Goal: Task Accomplishment & Management: Use online tool/utility

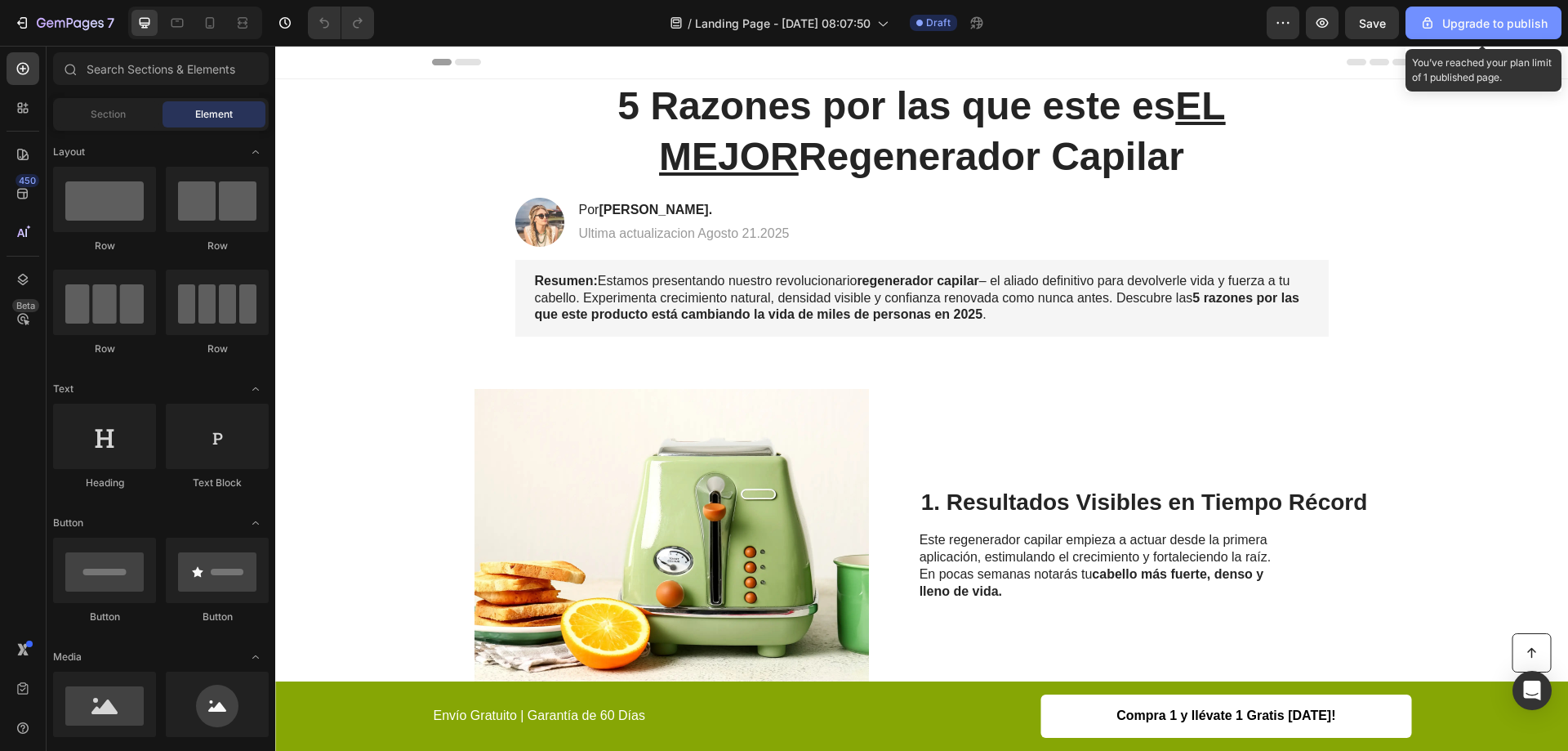
click at [1520, 30] on div "Upgrade to publish" at bounding box center [1484, 23] width 129 height 17
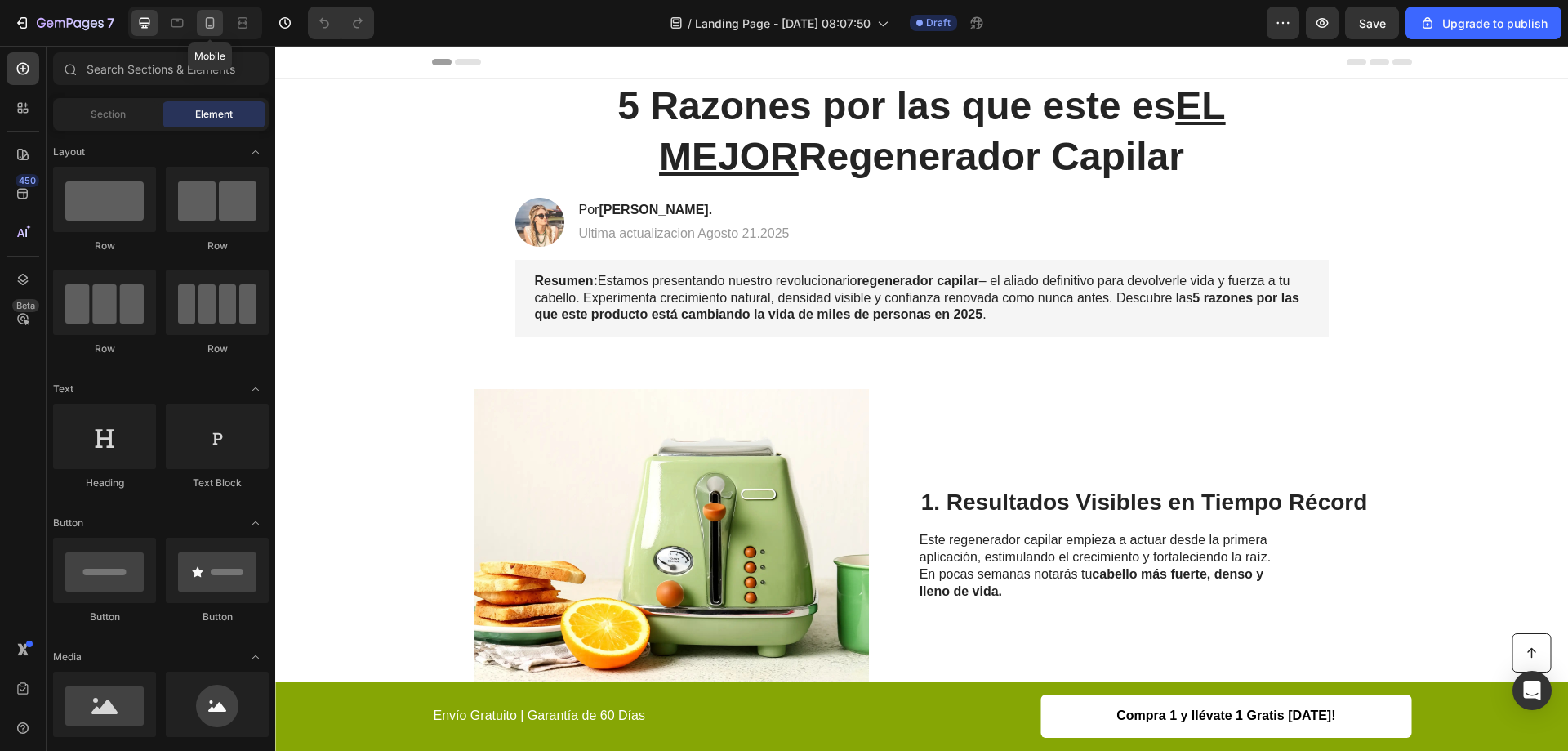
click at [207, 21] on icon at bounding box center [210, 23] width 16 height 16
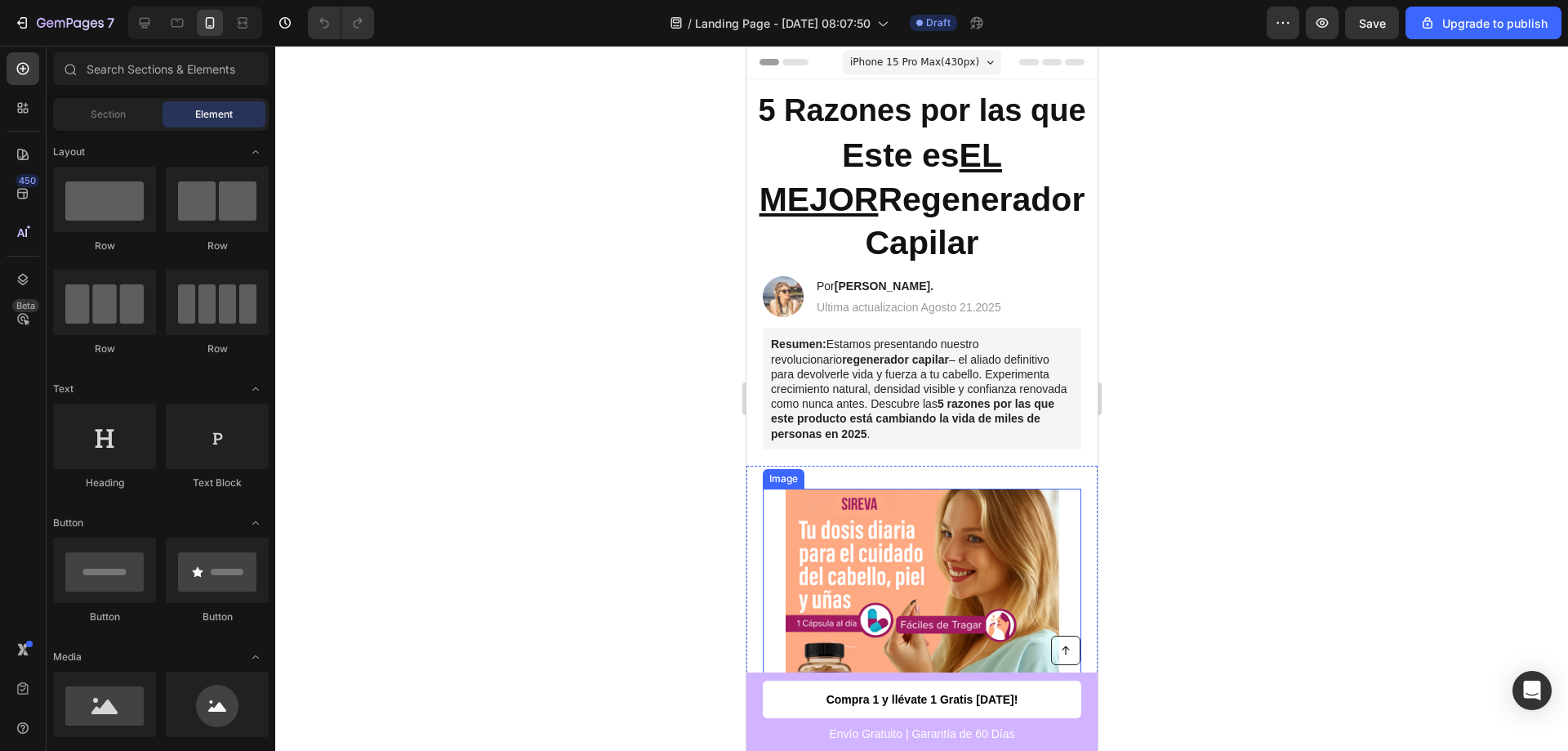
click at [1024, 488] on img at bounding box center [922, 625] width 274 height 274
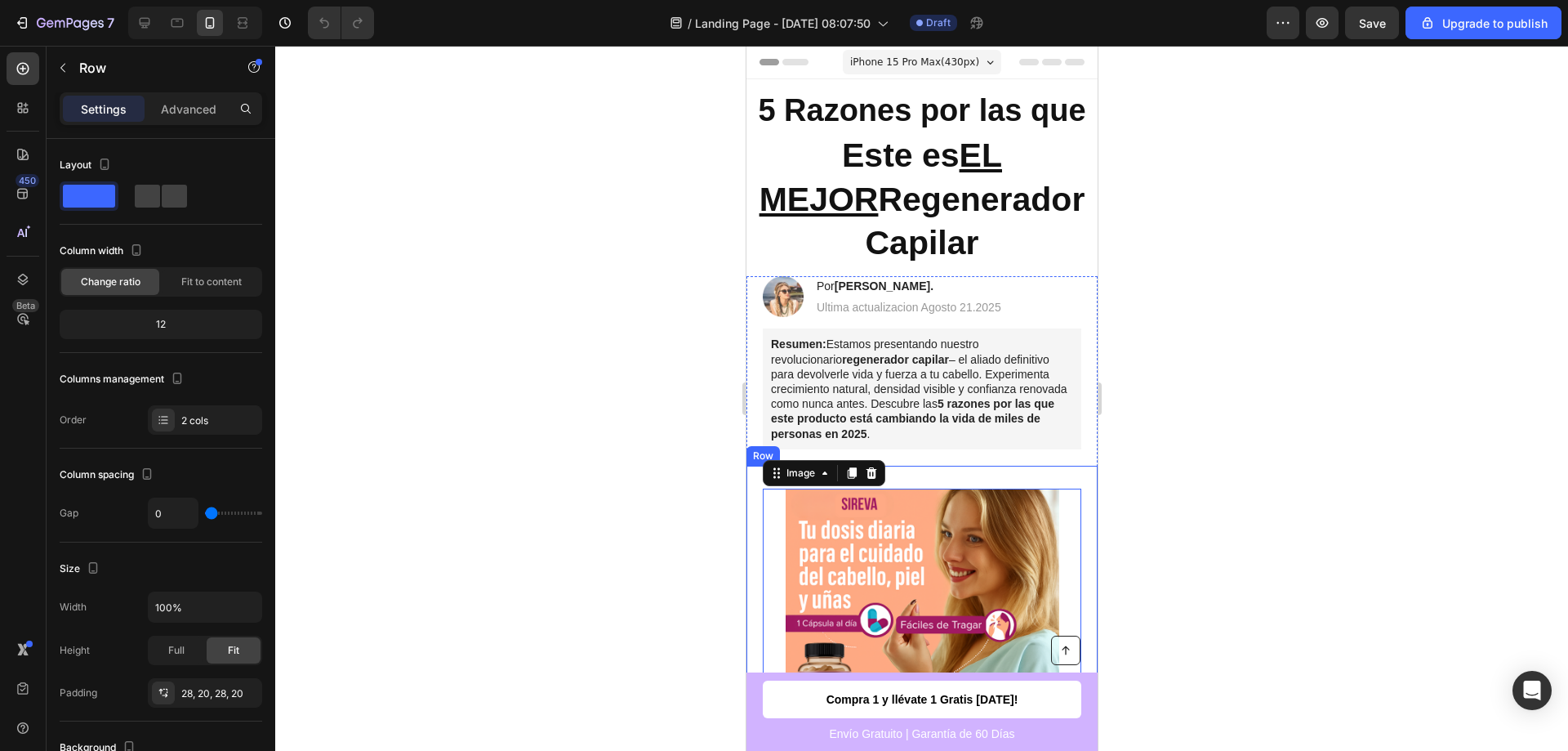
click at [1050, 466] on div "Image 14 1. Resultados Visibles en Tiempo Récord Heading Este regenerador capil…" at bounding box center [921, 695] width 351 height 459
click at [182, 98] on div "Advanced" at bounding box center [188, 109] width 82 height 26
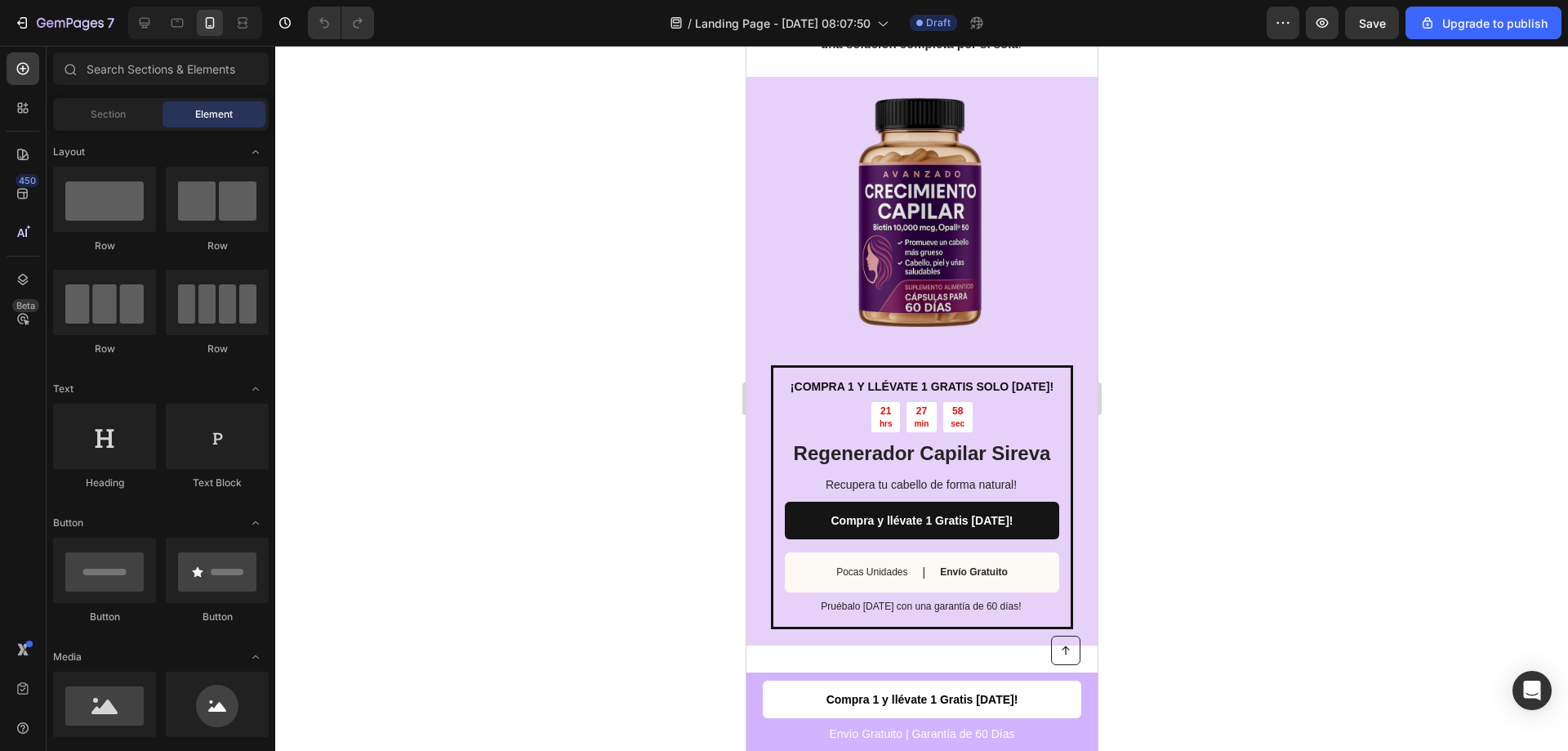
scroll to position [3508, 0]
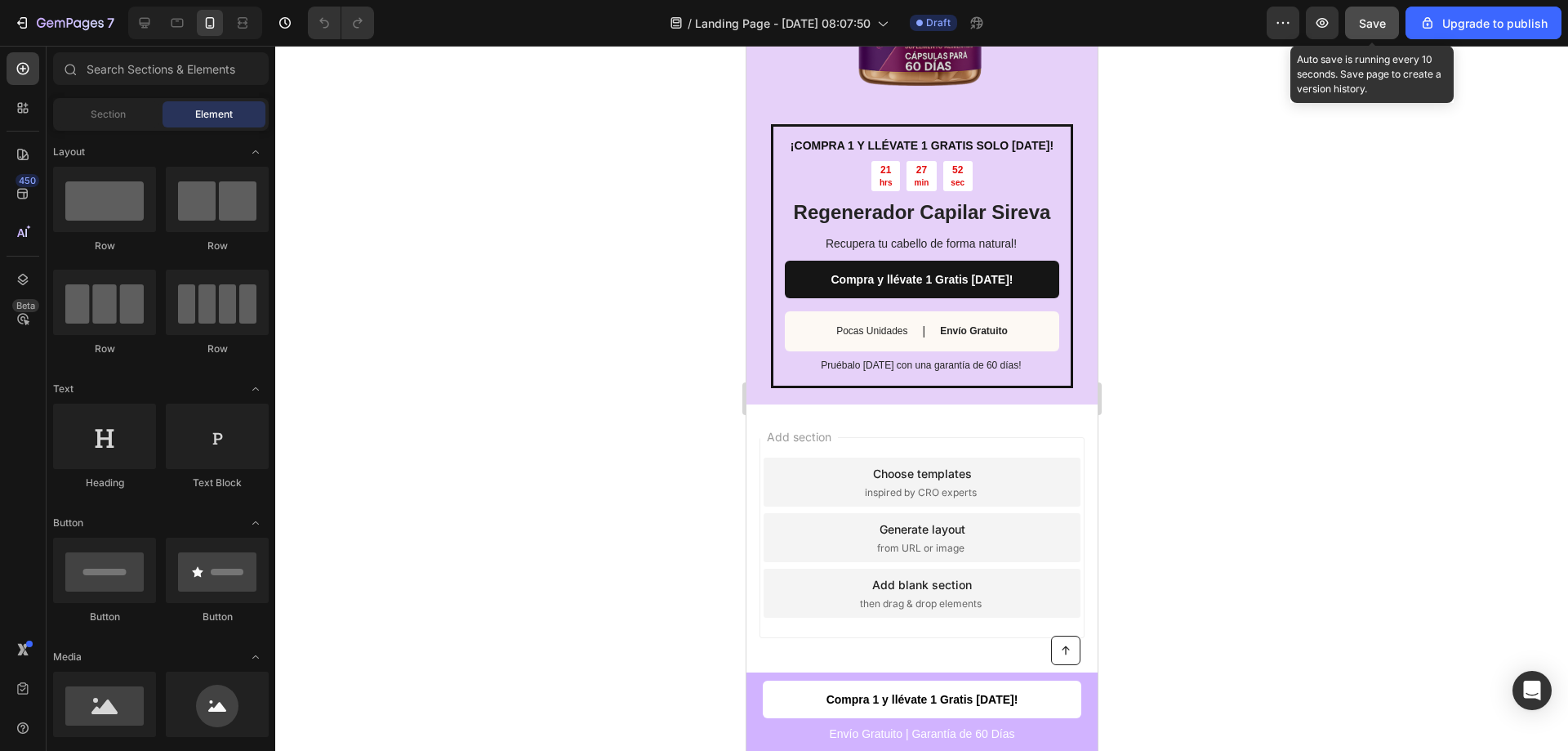
click at [1366, 29] on span "Save" at bounding box center [1372, 23] width 27 height 14
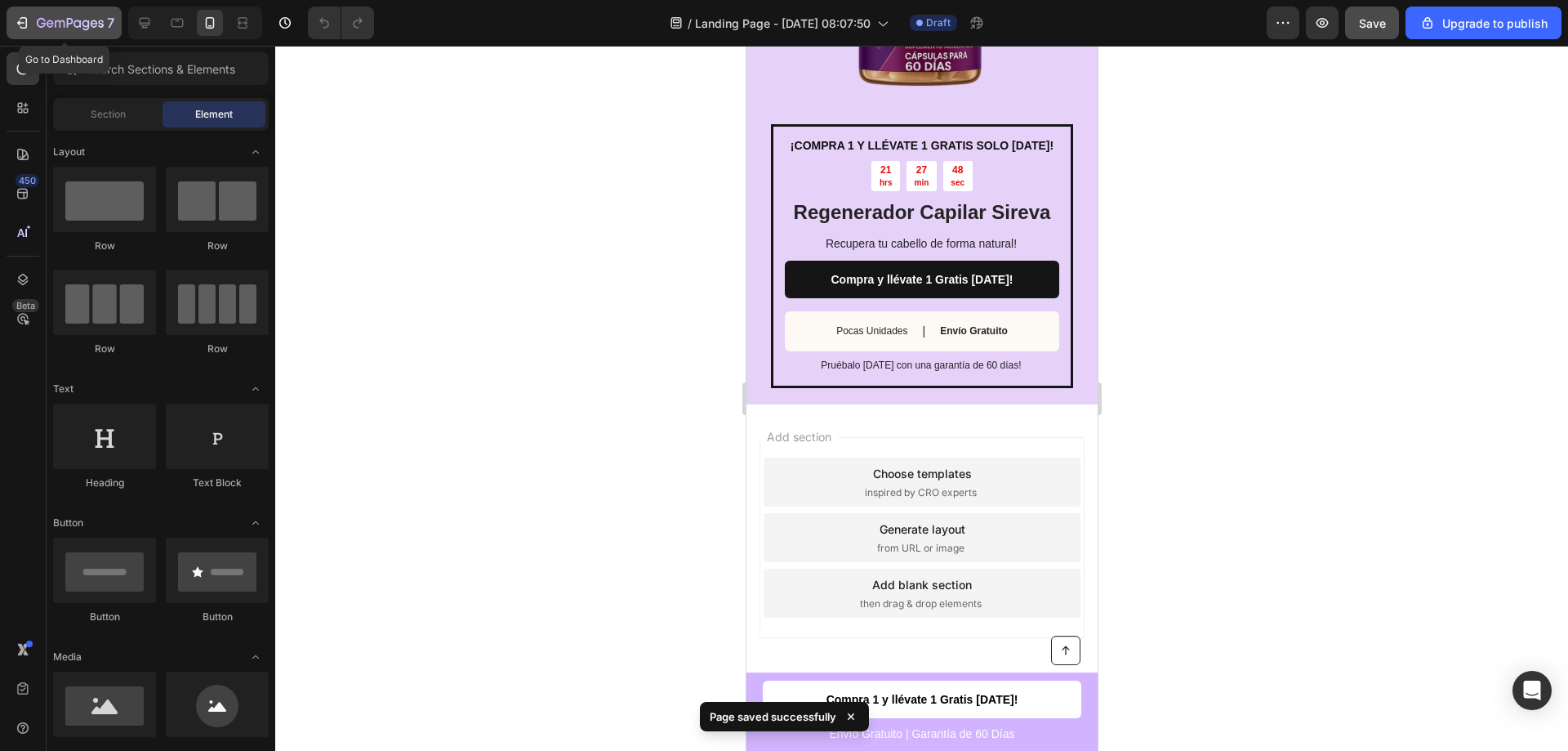
click at [24, 27] on icon "button" at bounding box center [22, 23] width 16 height 16
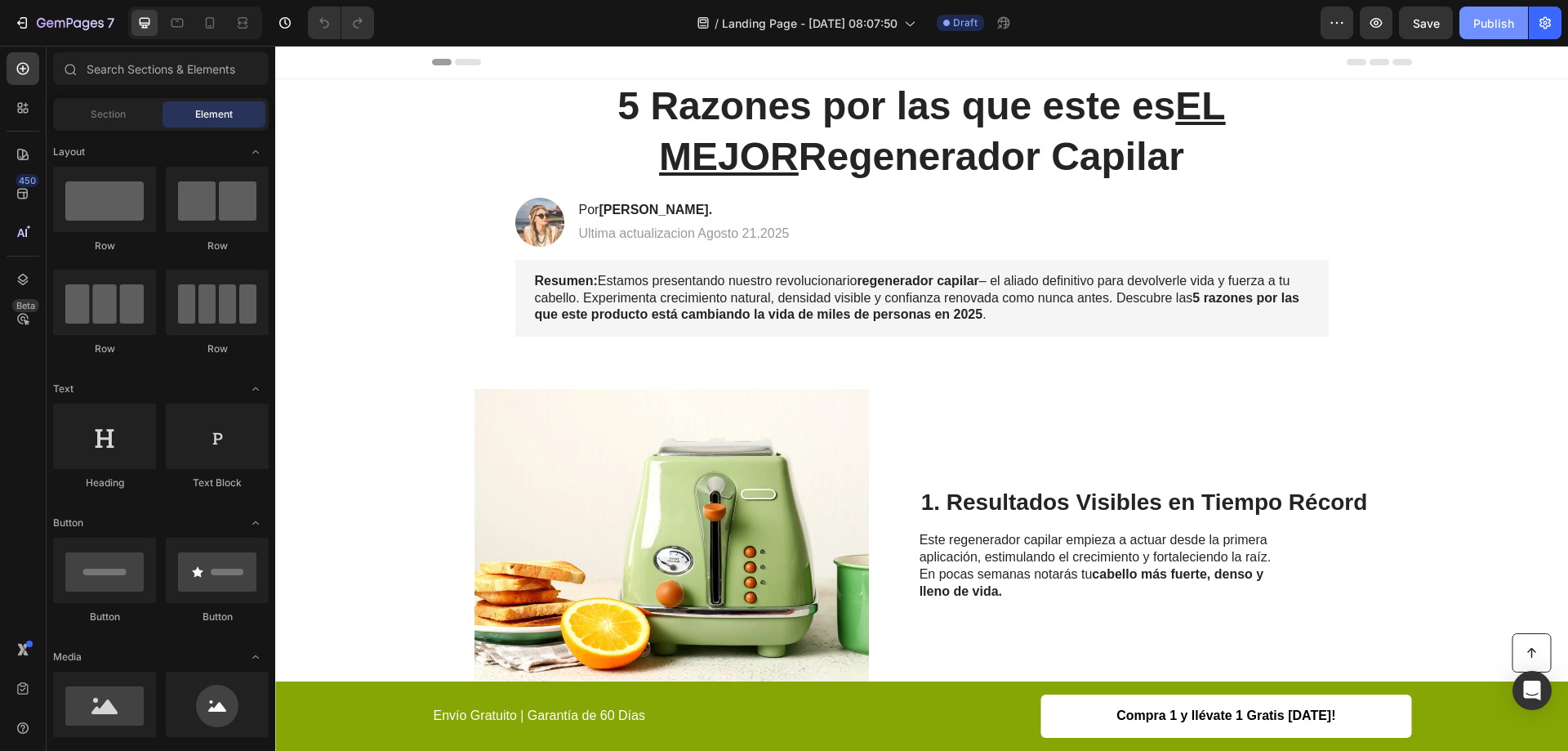
click at [1477, 23] on div "Publish" at bounding box center [1494, 23] width 41 height 17
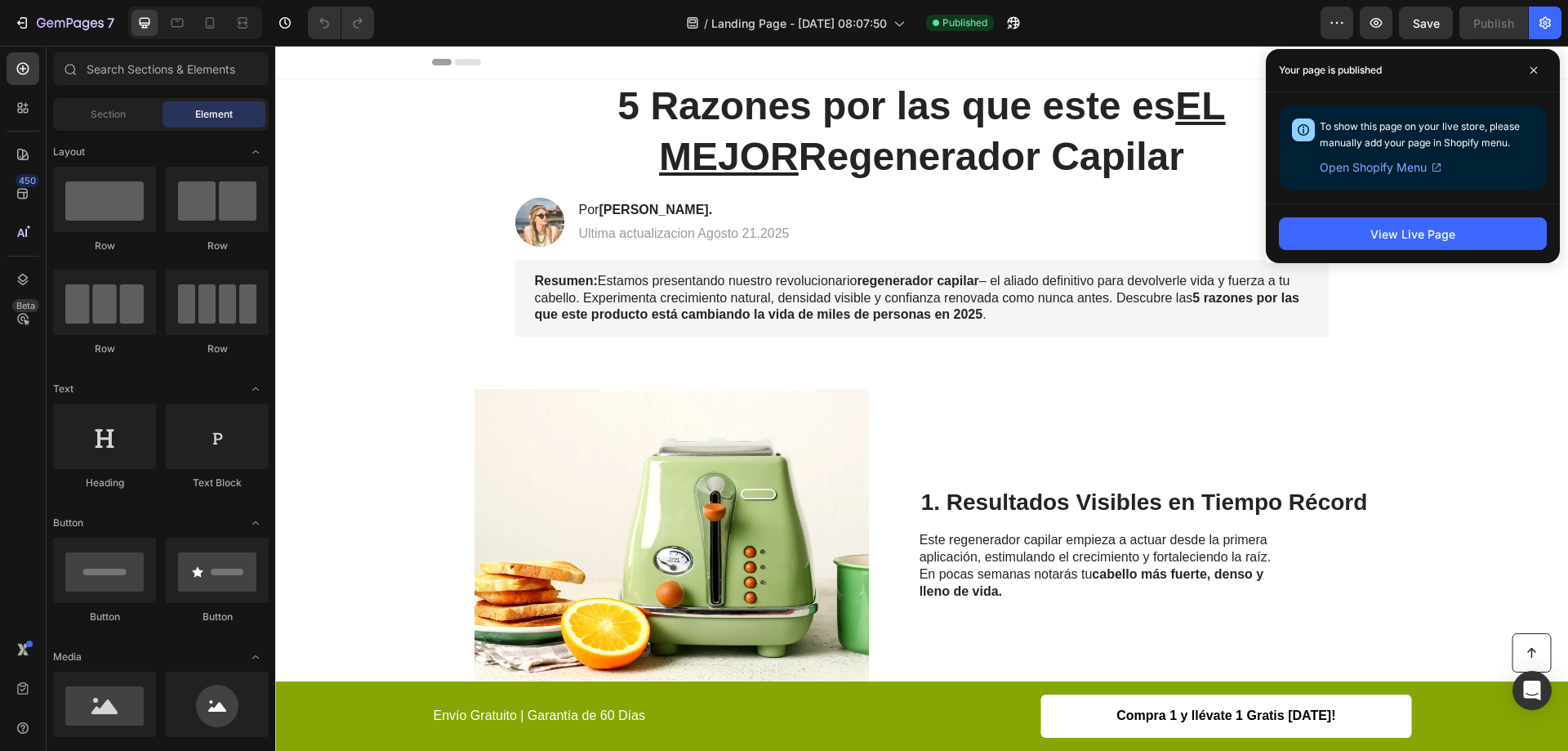
click at [1374, 170] on span "Open Shopify Menu" at bounding box center [1373, 168] width 107 height 20
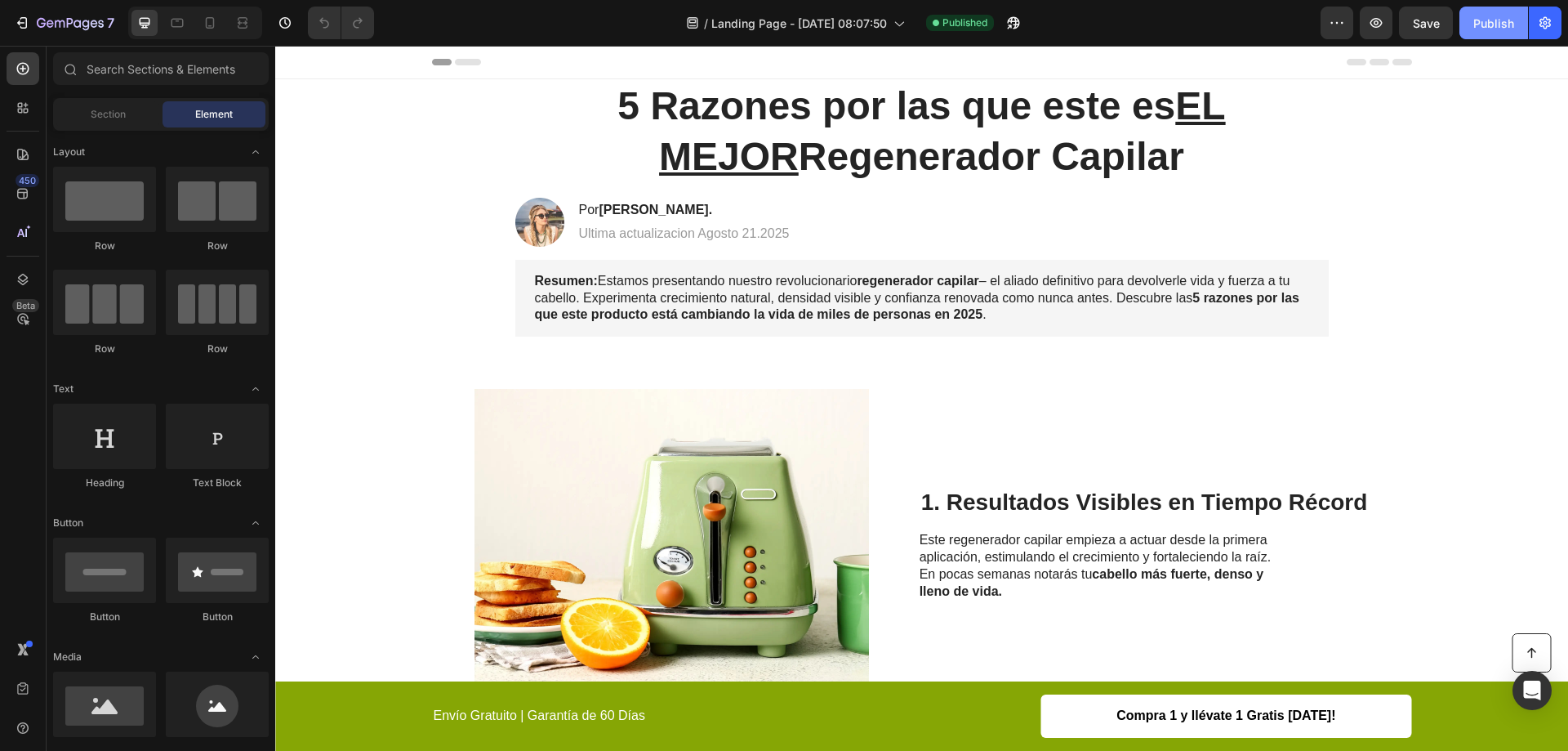
click at [1512, 21] on div "Publish" at bounding box center [1494, 23] width 41 height 17
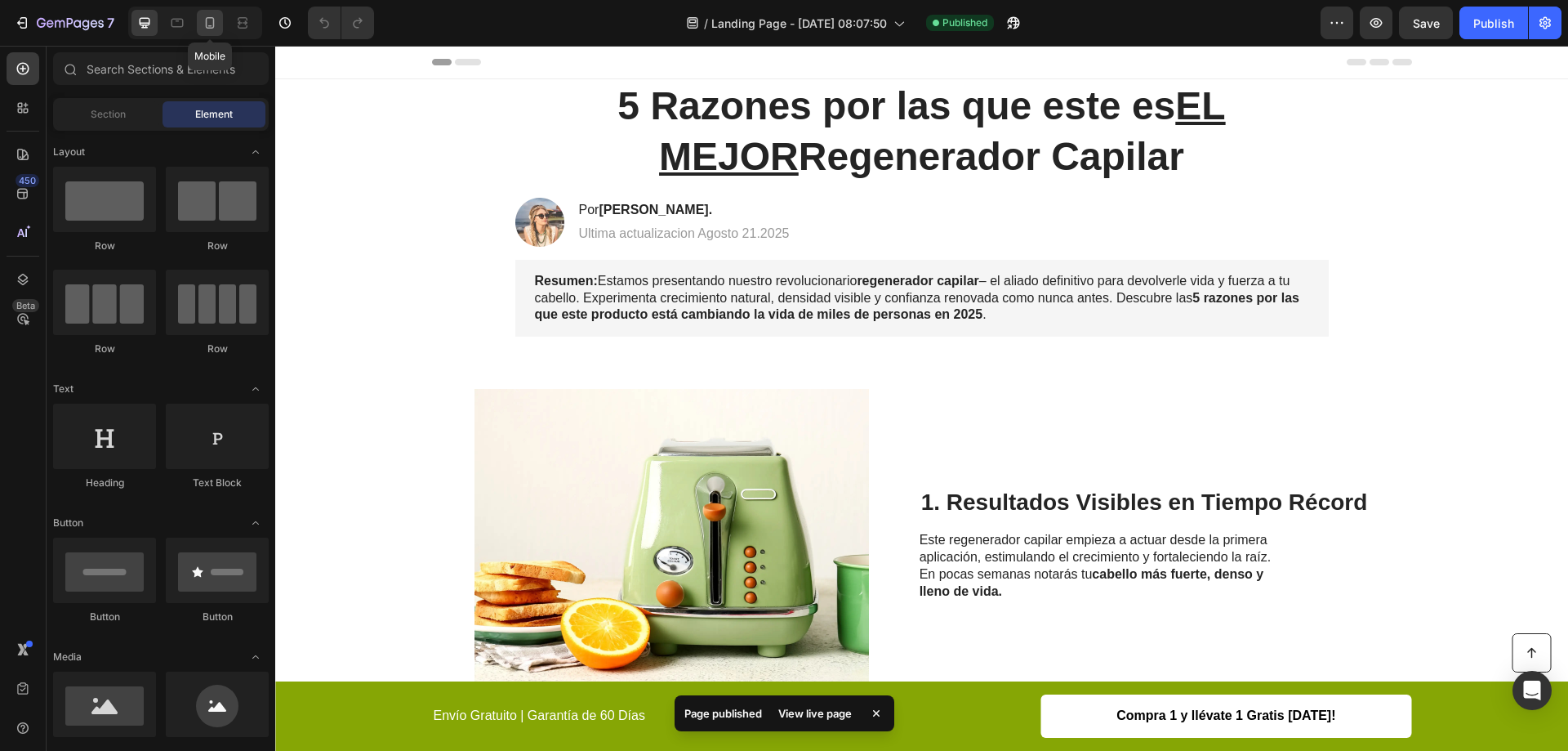
click at [206, 24] on icon at bounding box center [210, 23] width 9 height 12
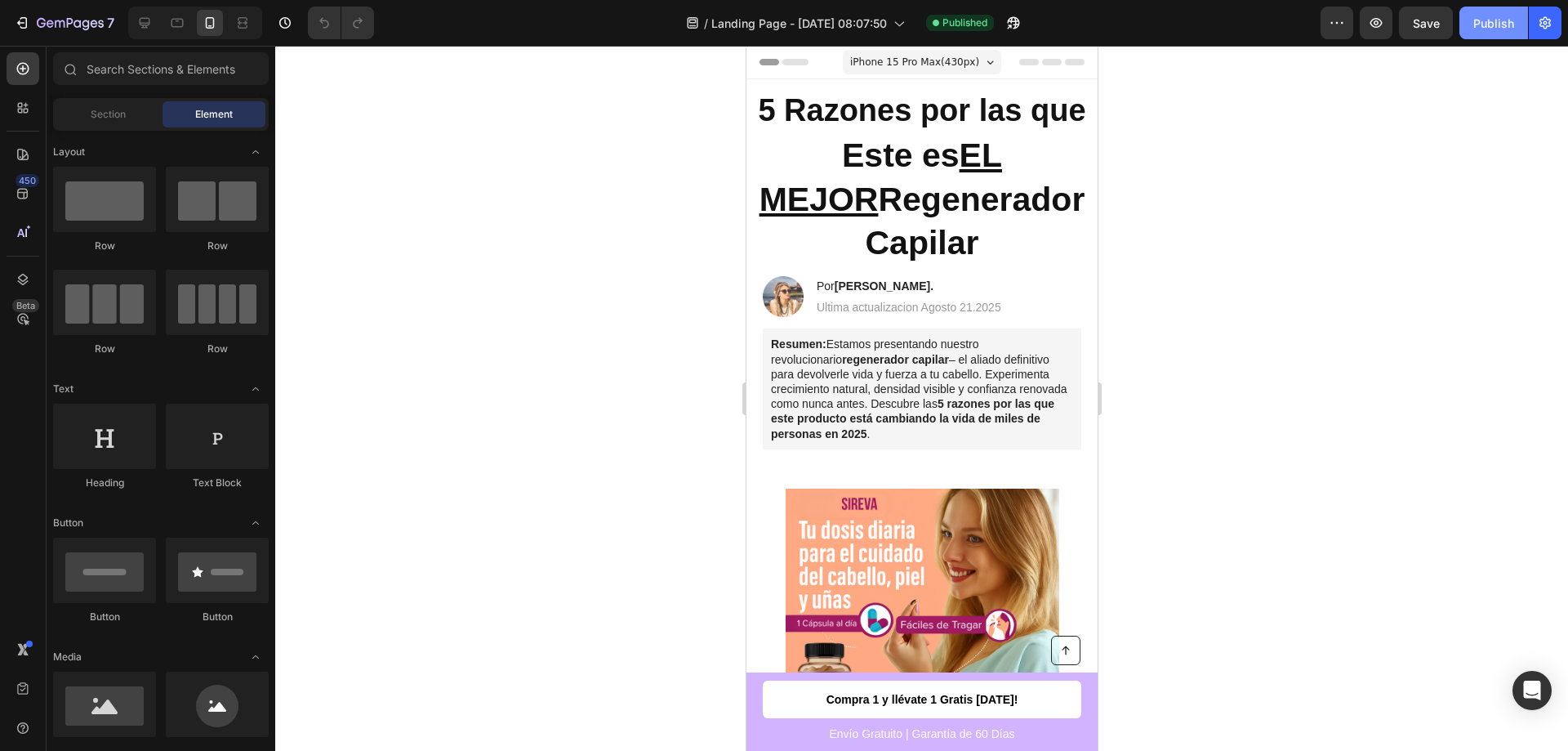
click at [1495, 24] on div "Publish" at bounding box center [1494, 23] width 41 height 17
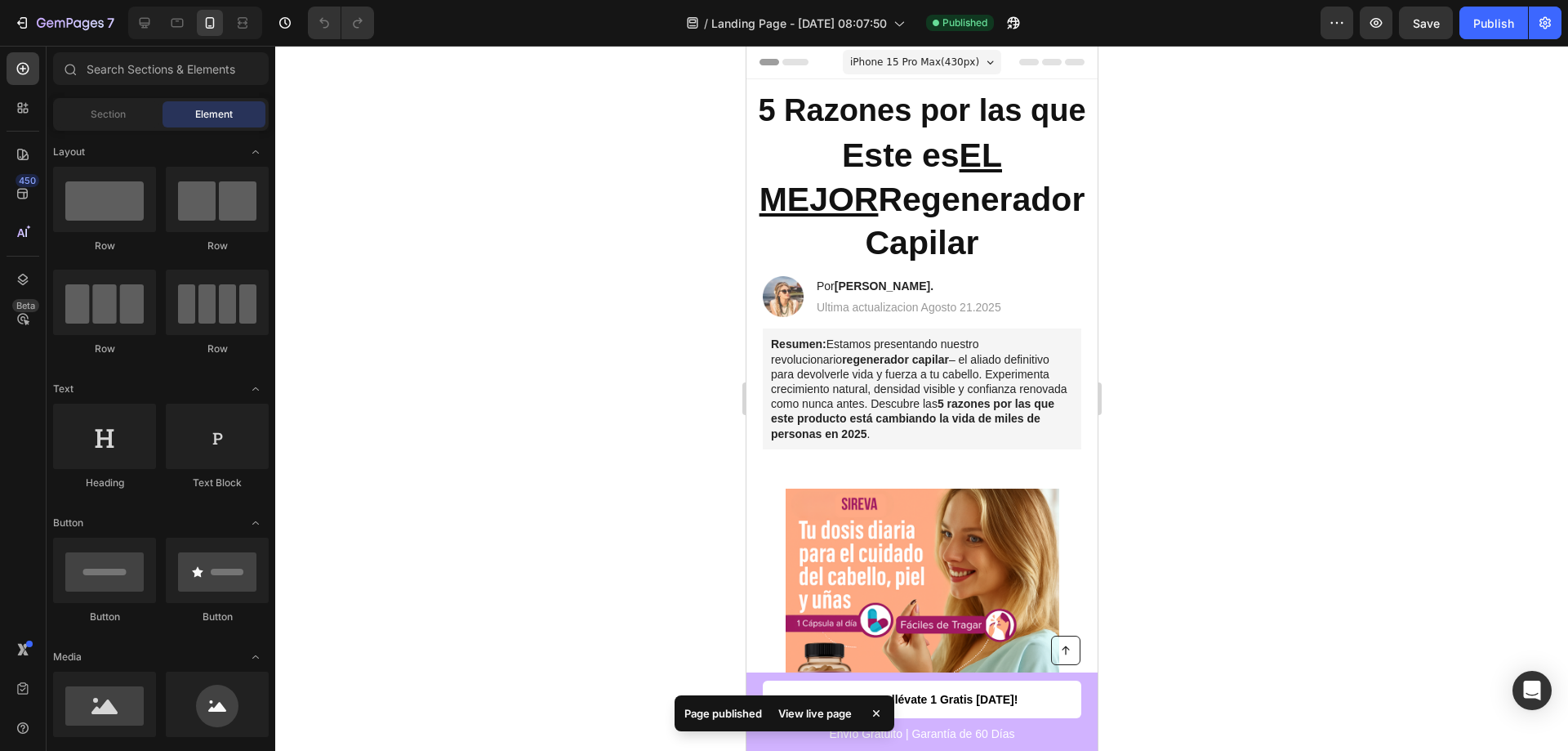
click at [795, 710] on div "View live page" at bounding box center [815, 713] width 93 height 23
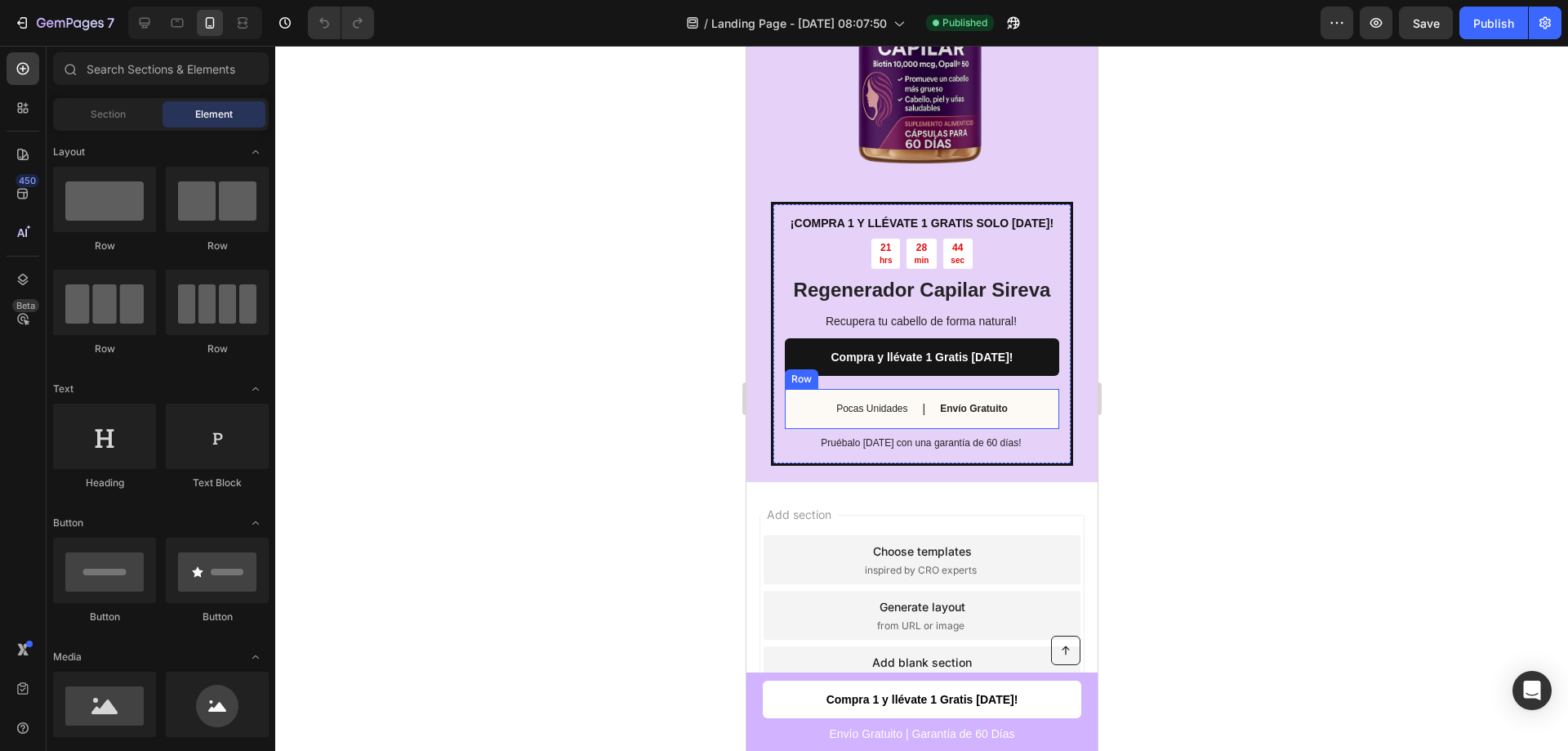
scroll to position [3508, 0]
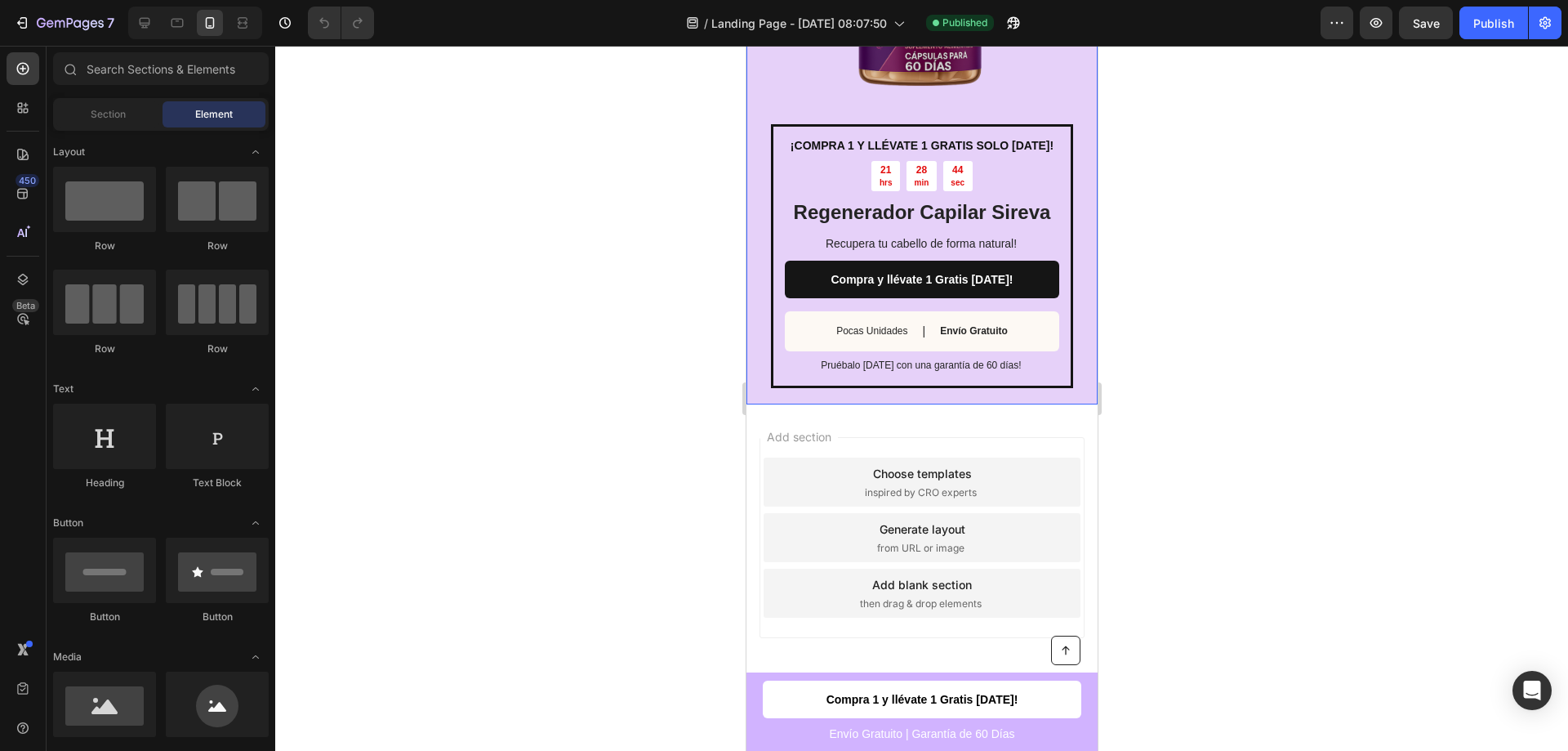
click at [1072, 368] on div "¡COMPRA 1 Y LLÉVATE 1 GRATIS SOLO HOY! Text Block 21 hrs 28 min 44 sec Countdow…" at bounding box center [921, 120] width 351 height 569
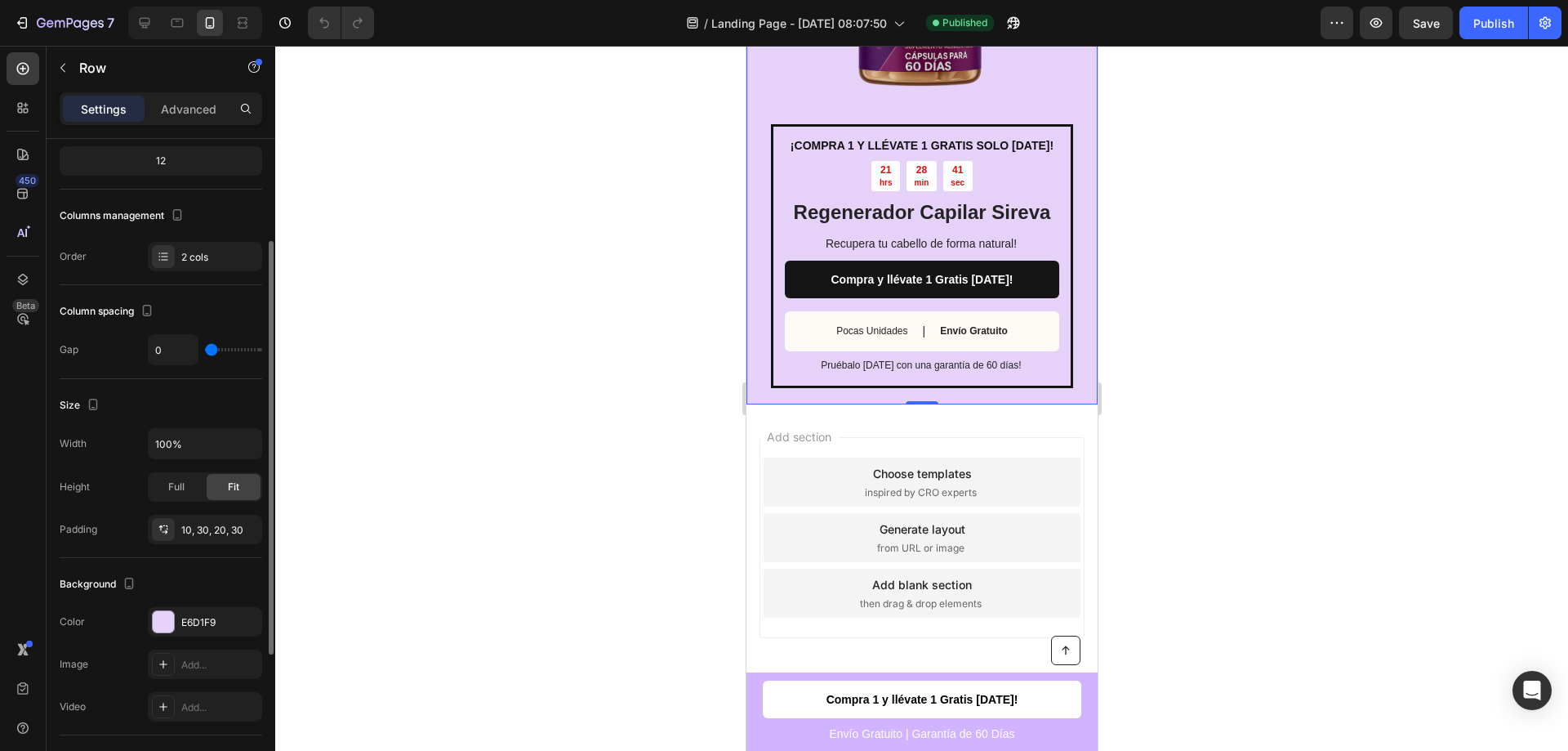
scroll to position [390, 0]
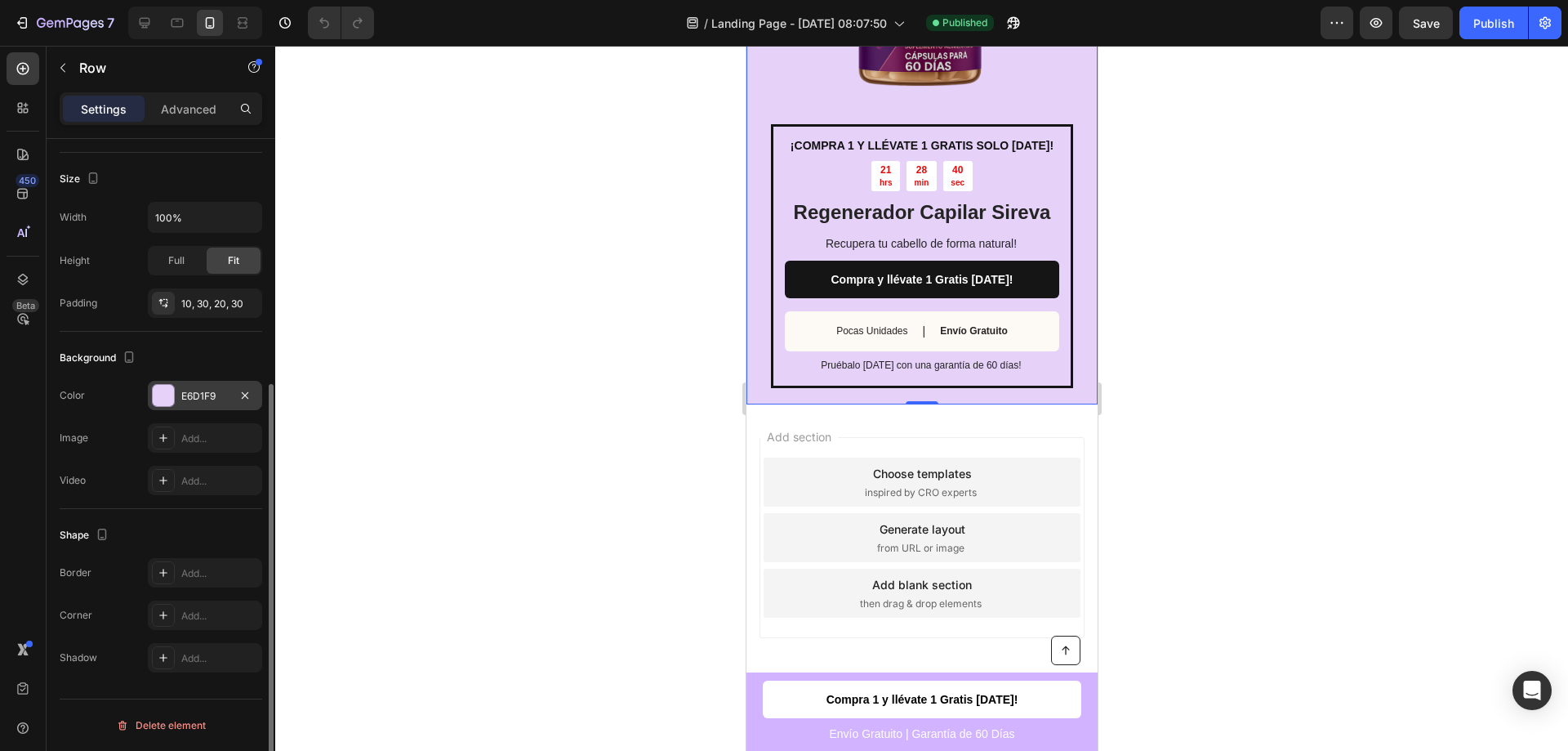
click at [165, 381] on div "E6D1F9" at bounding box center [205, 395] width 114 height 29
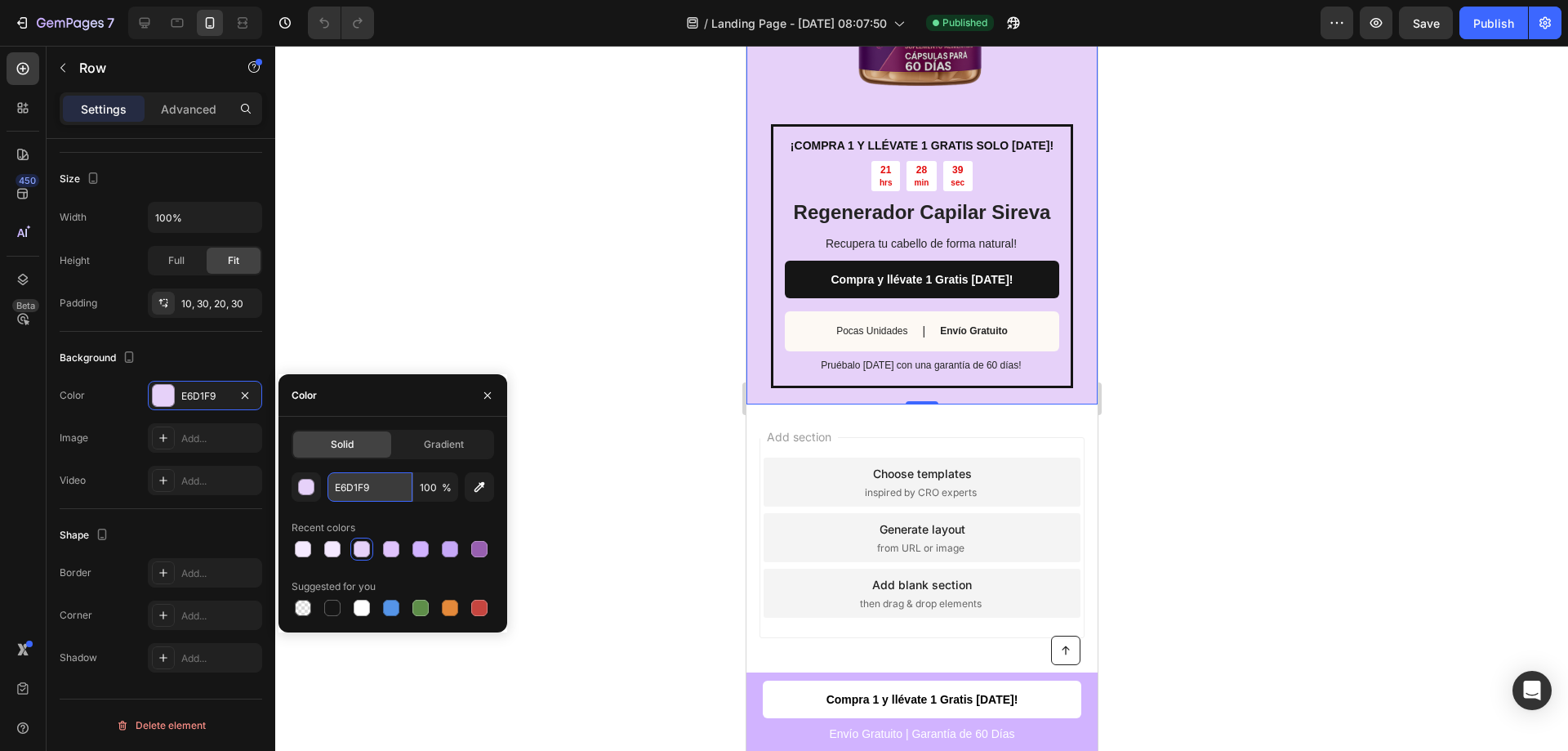
click at [361, 491] on input "E6D1F9" at bounding box center [370, 486] width 85 height 29
paste input "#5B2E6E"
type input "#5B2E6E"
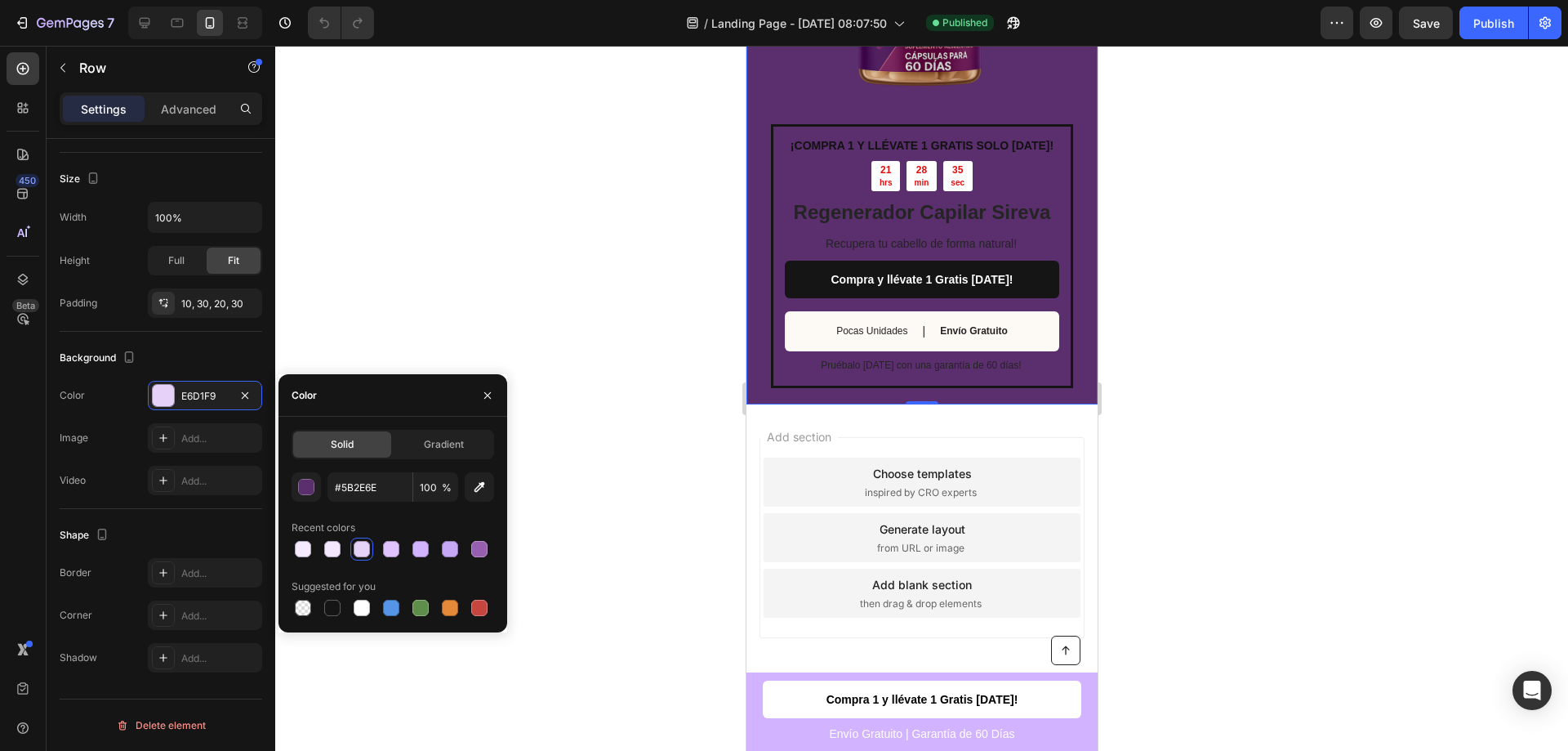
click at [516, 191] on div at bounding box center [921, 398] width 1293 height 705
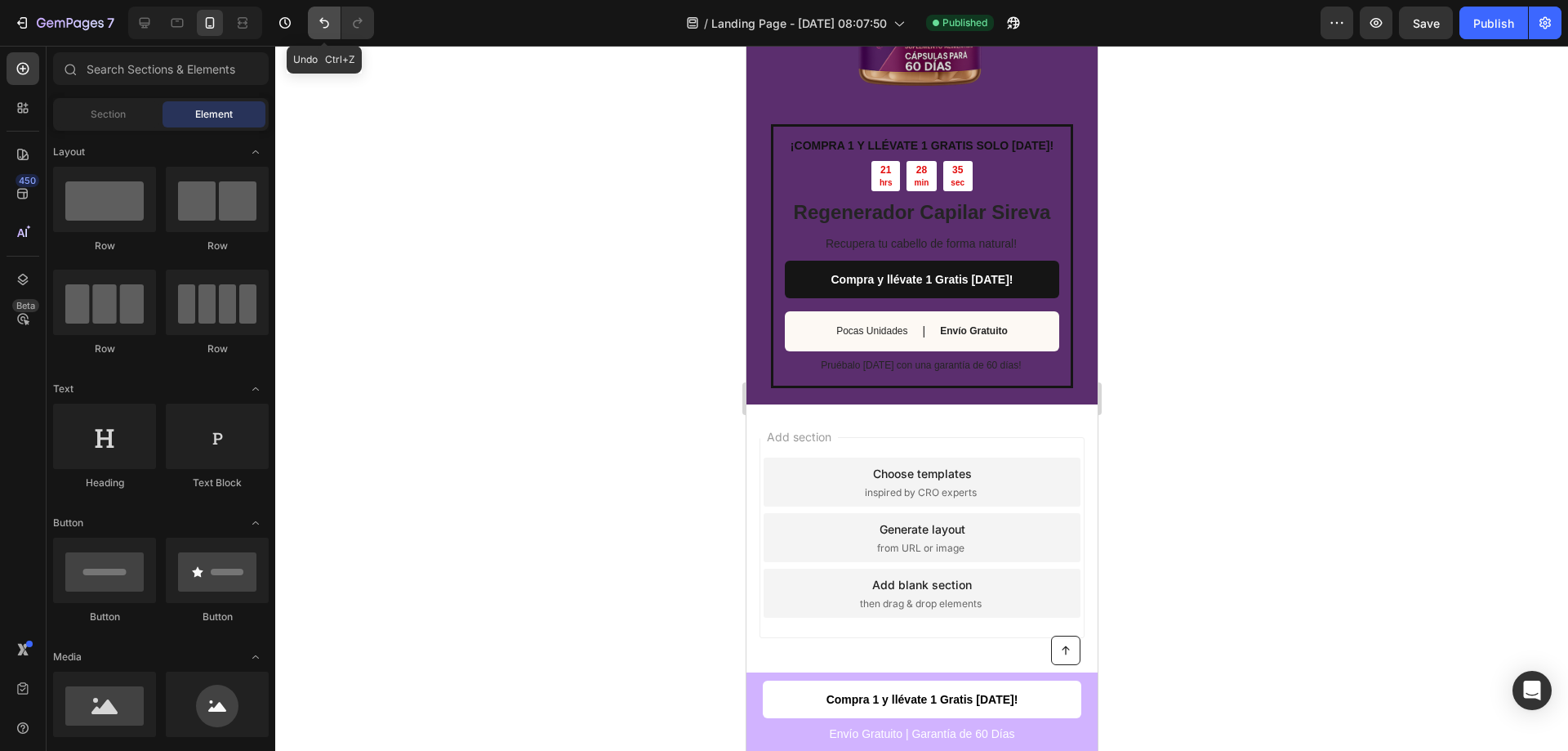
click at [320, 29] on icon "Undo/Redo" at bounding box center [324, 23] width 16 height 16
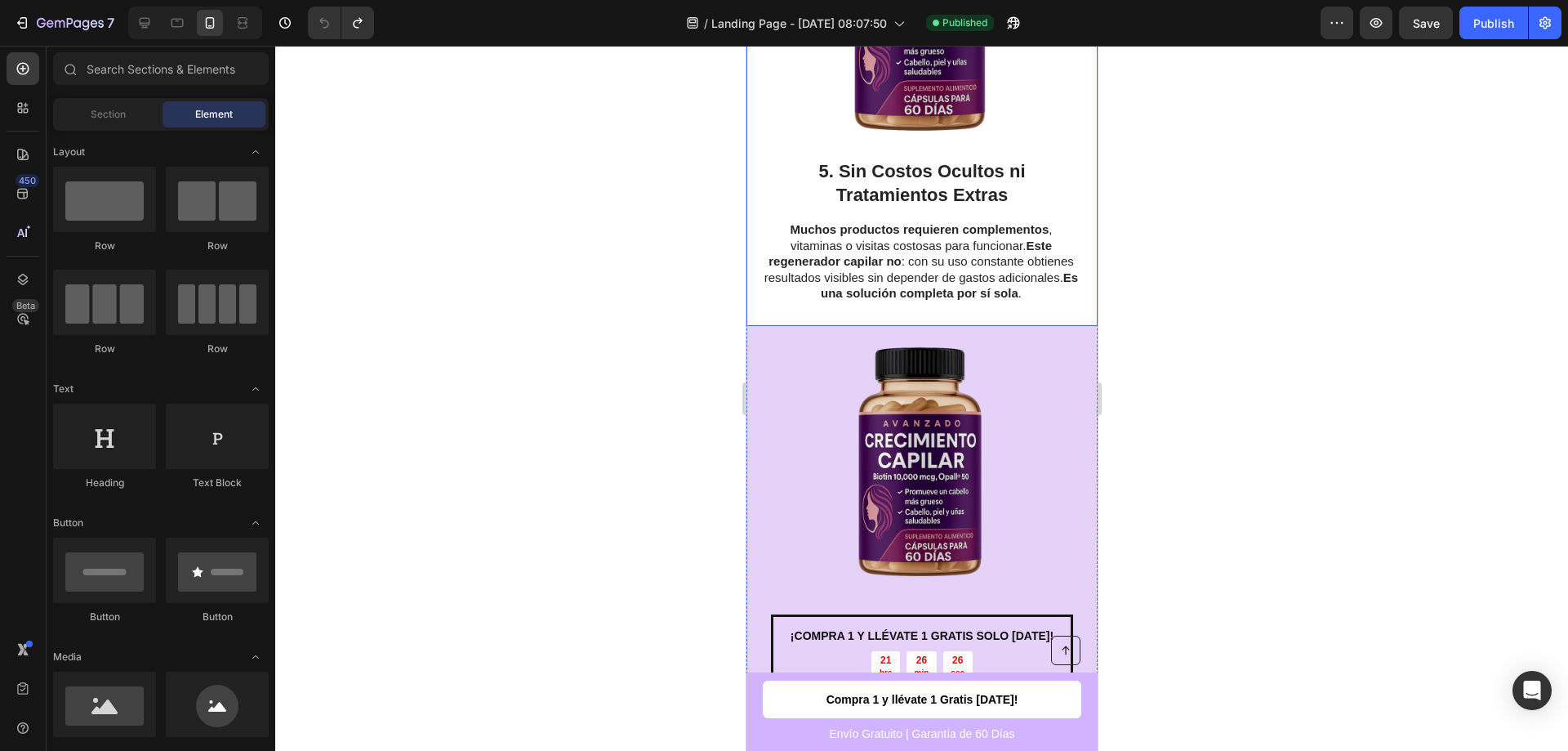
scroll to position [2609, 0]
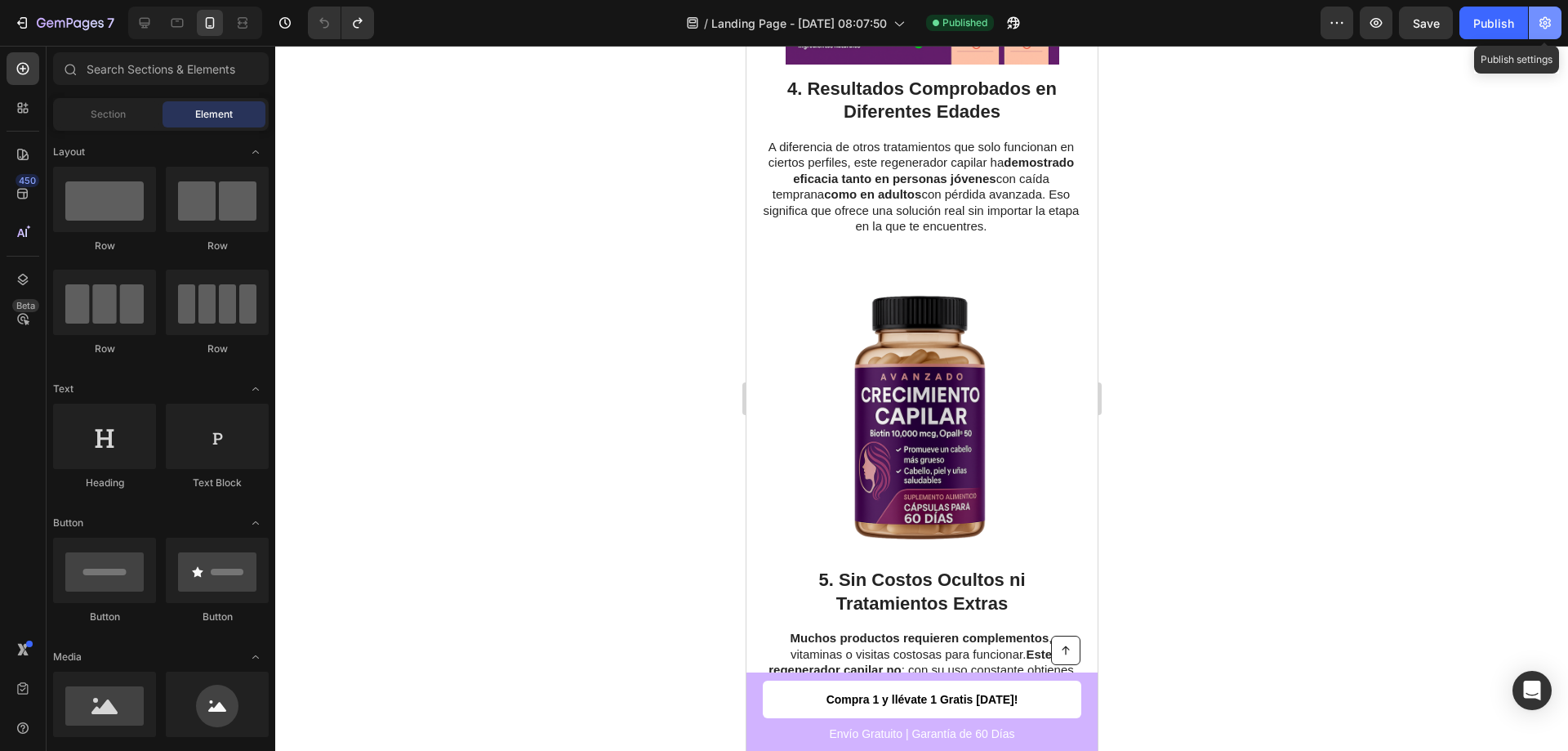
click at [1540, 19] on icon "button" at bounding box center [1545, 23] width 16 height 16
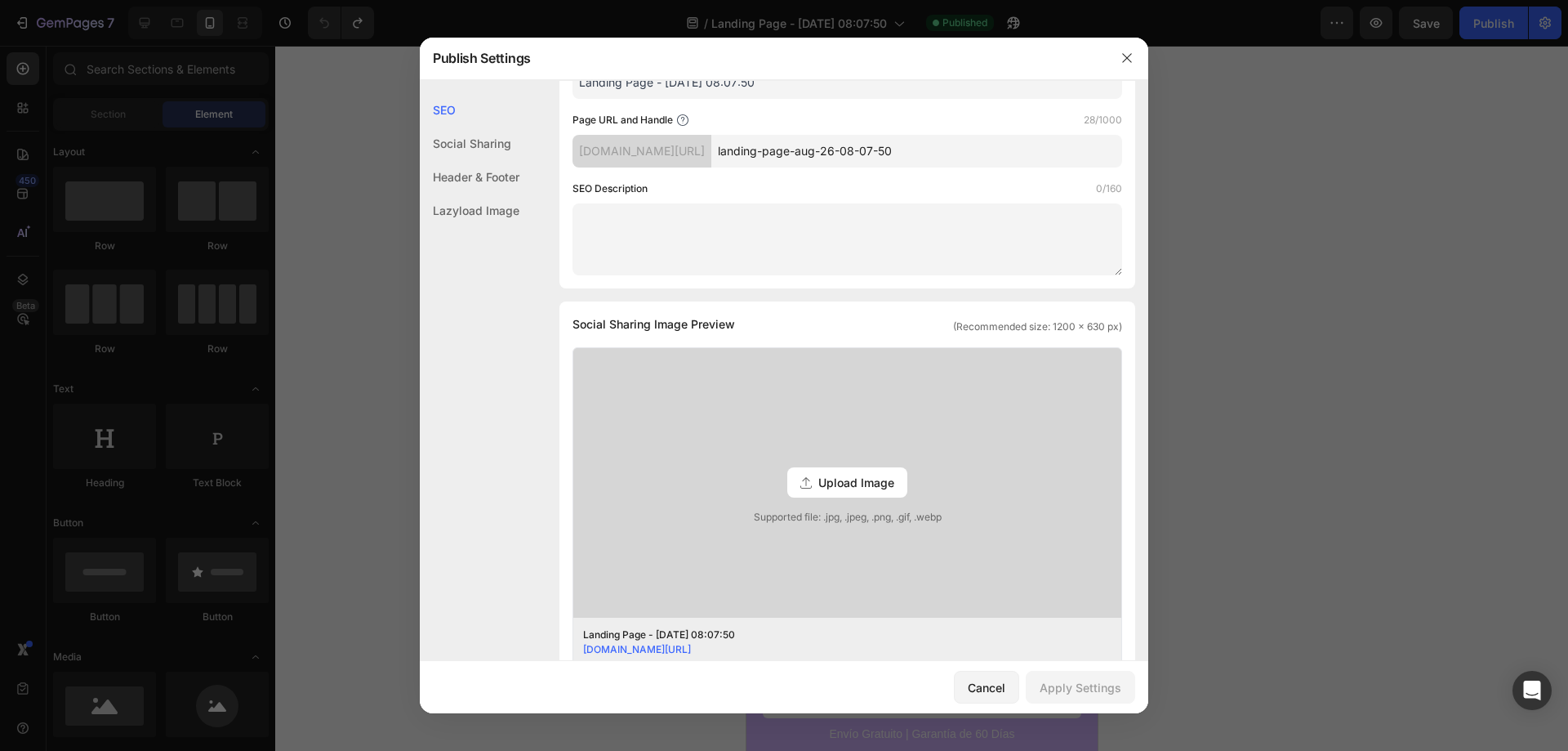
scroll to position [0, 0]
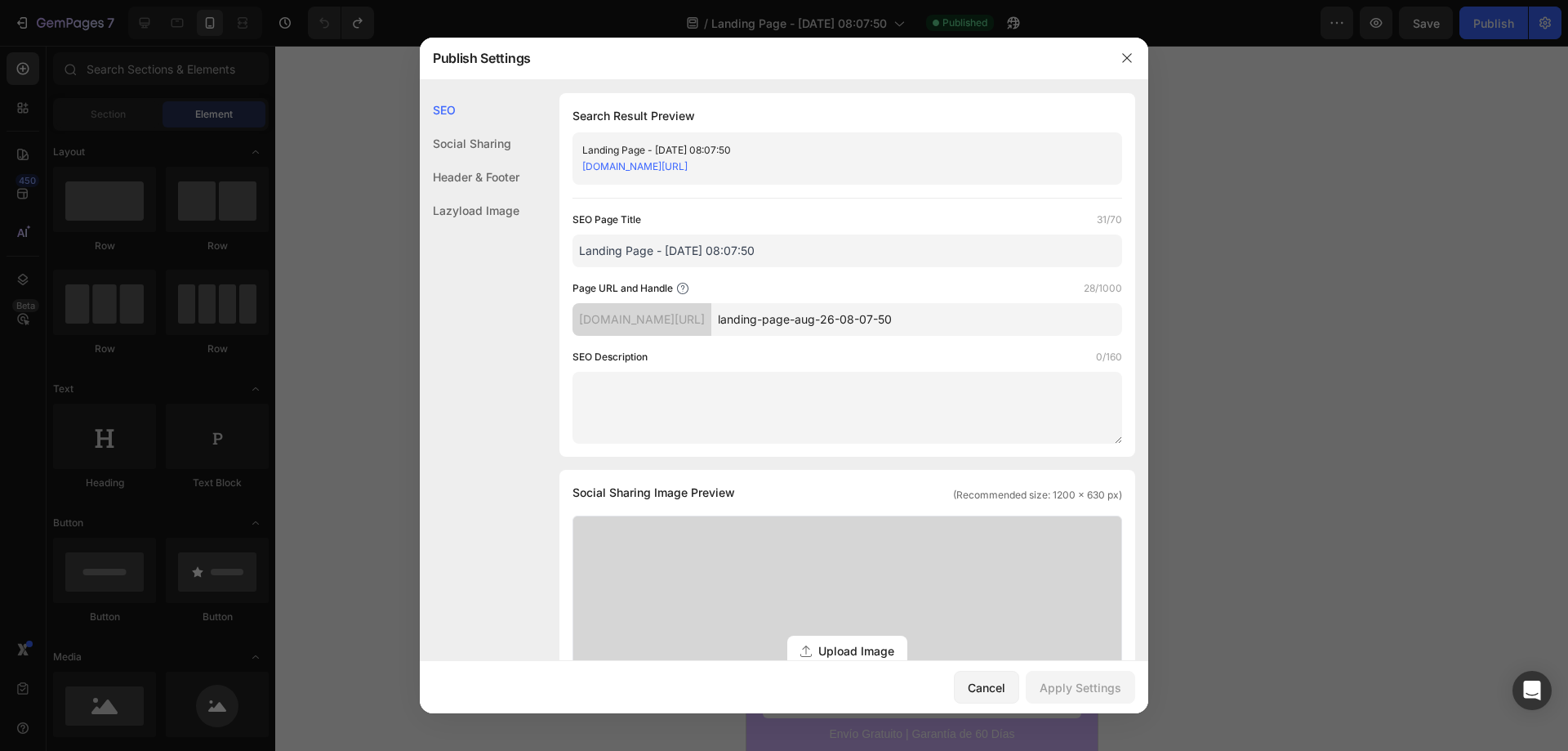
click at [467, 194] on div "Header & Footer" at bounding box center [469, 210] width 100 height 34
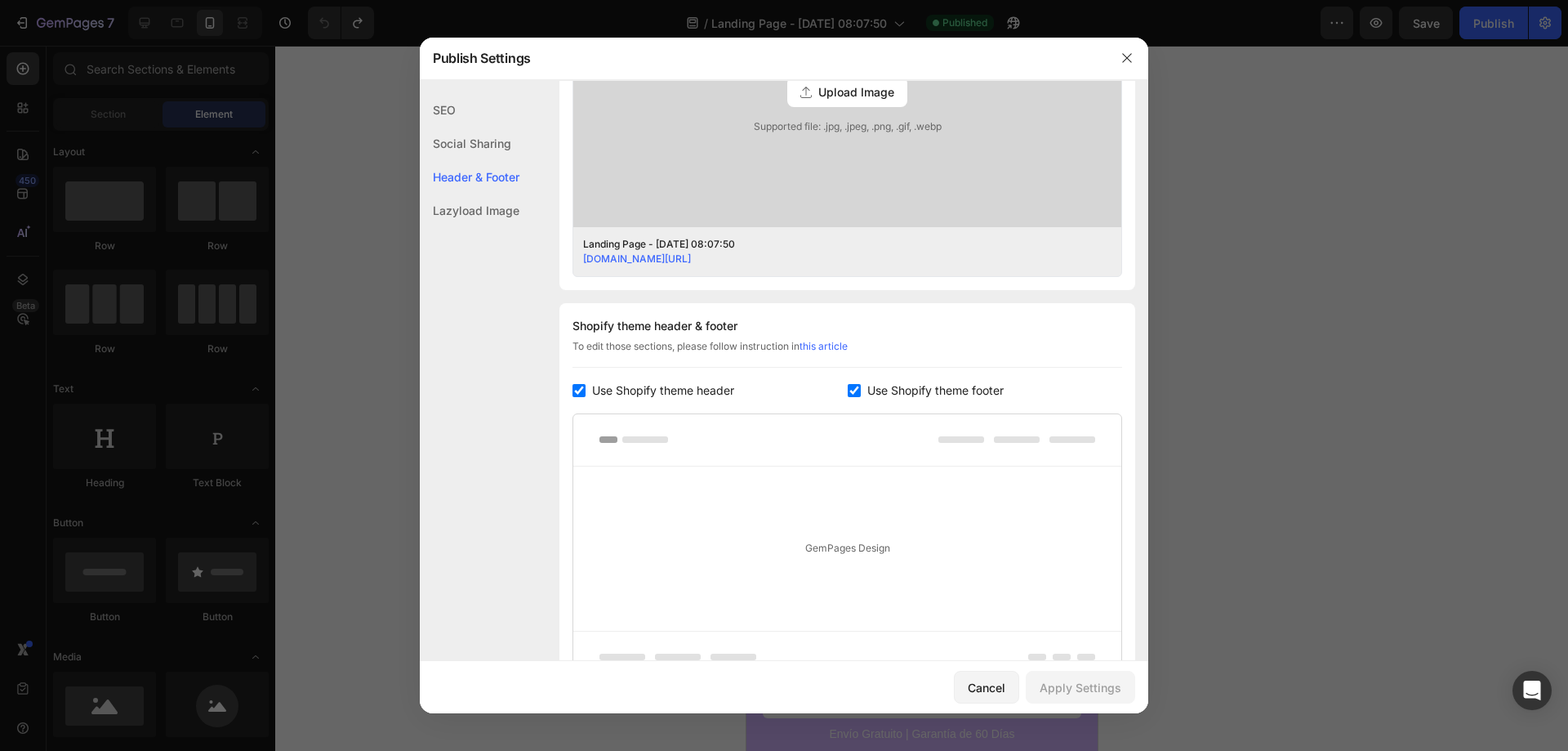
scroll to position [716, 0]
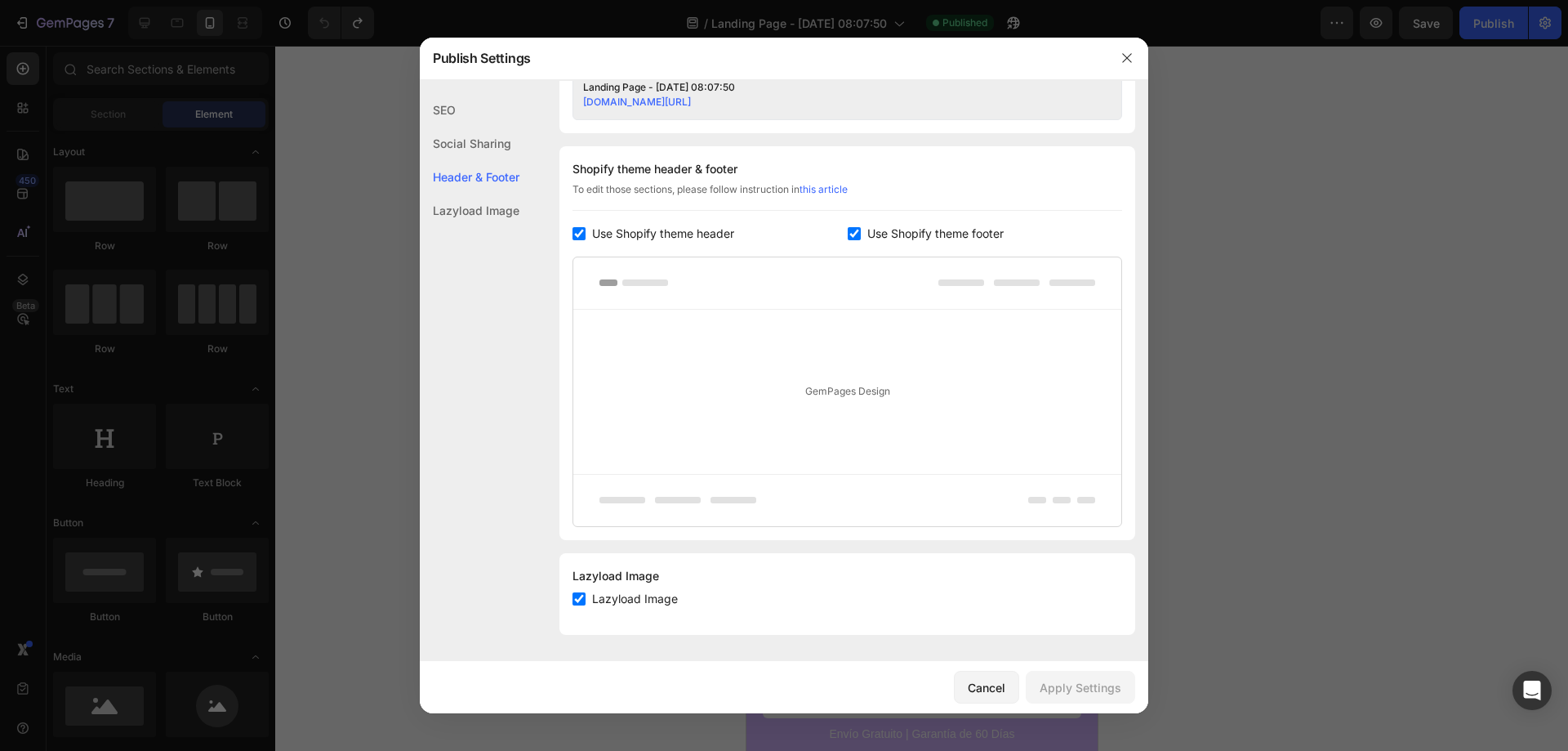
click at [577, 234] on input "checkbox" at bounding box center [579, 234] width 13 height 13
checkbox input "false"
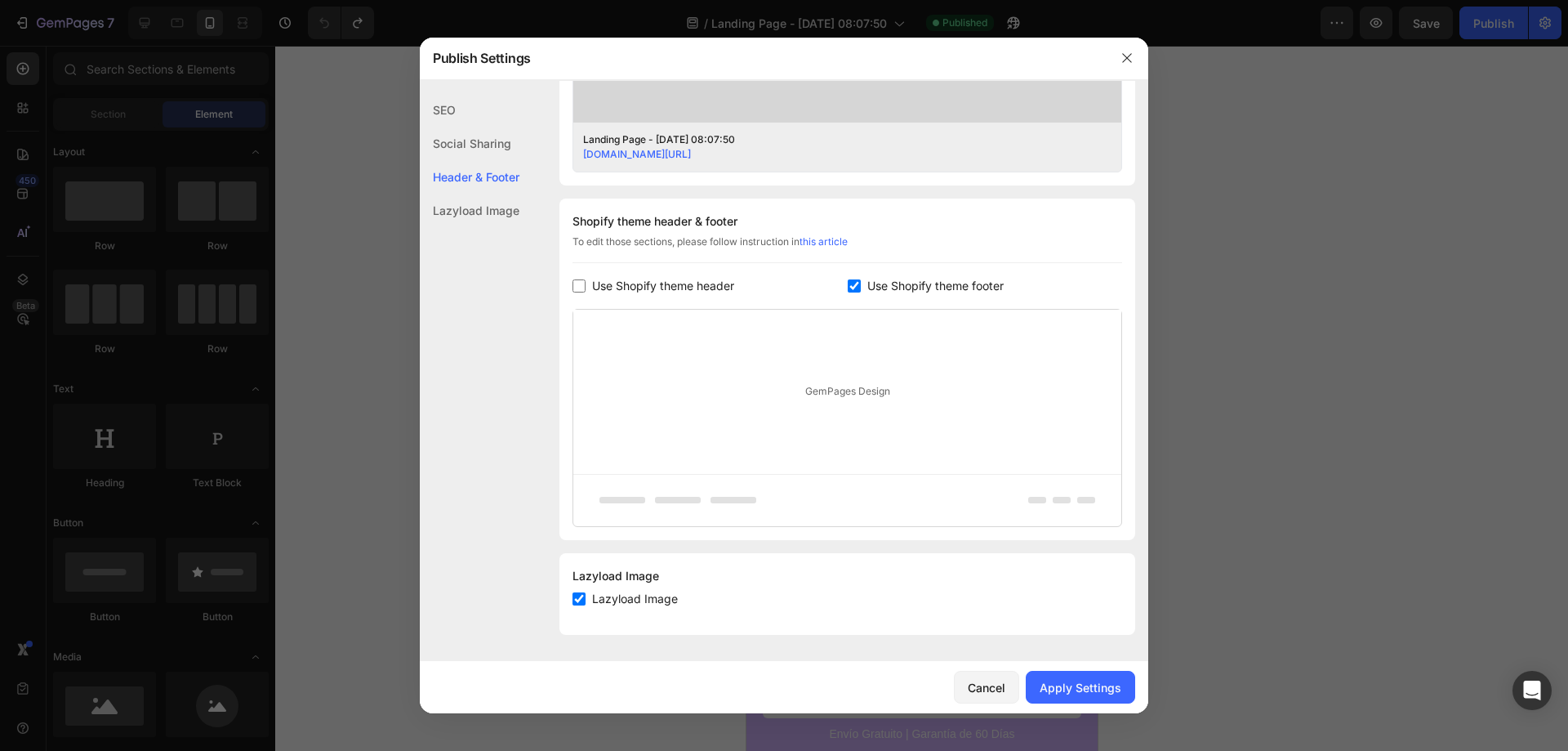
click at [861, 279] on label "Use Shopify theme footer" at bounding box center [932, 286] width 143 height 20
checkbox input "false"
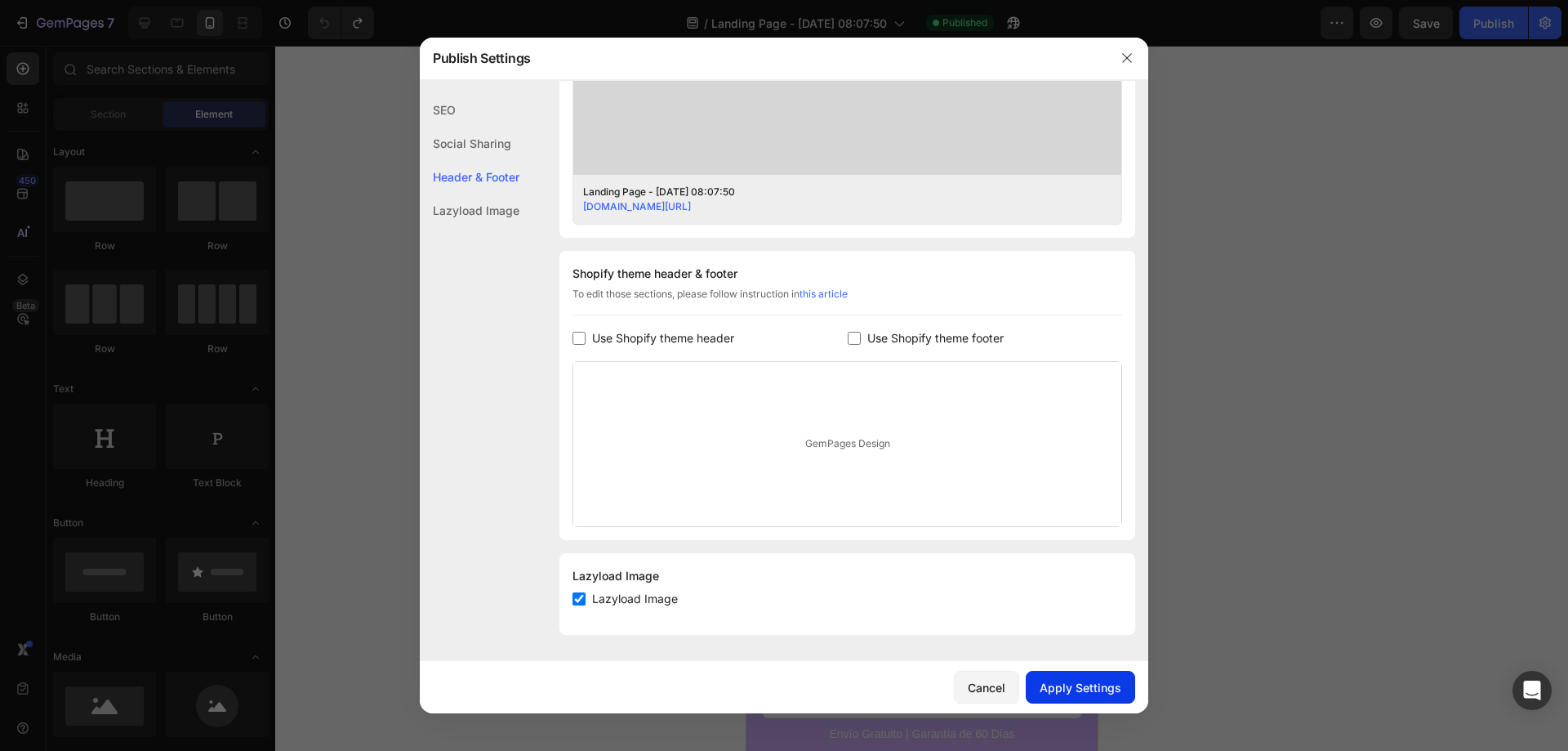
click at [1070, 690] on div "Apply Settings" at bounding box center [1081, 687] width 82 height 17
click at [1132, 50] on button "button" at bounding box center [1127, 58] width 26 height 26
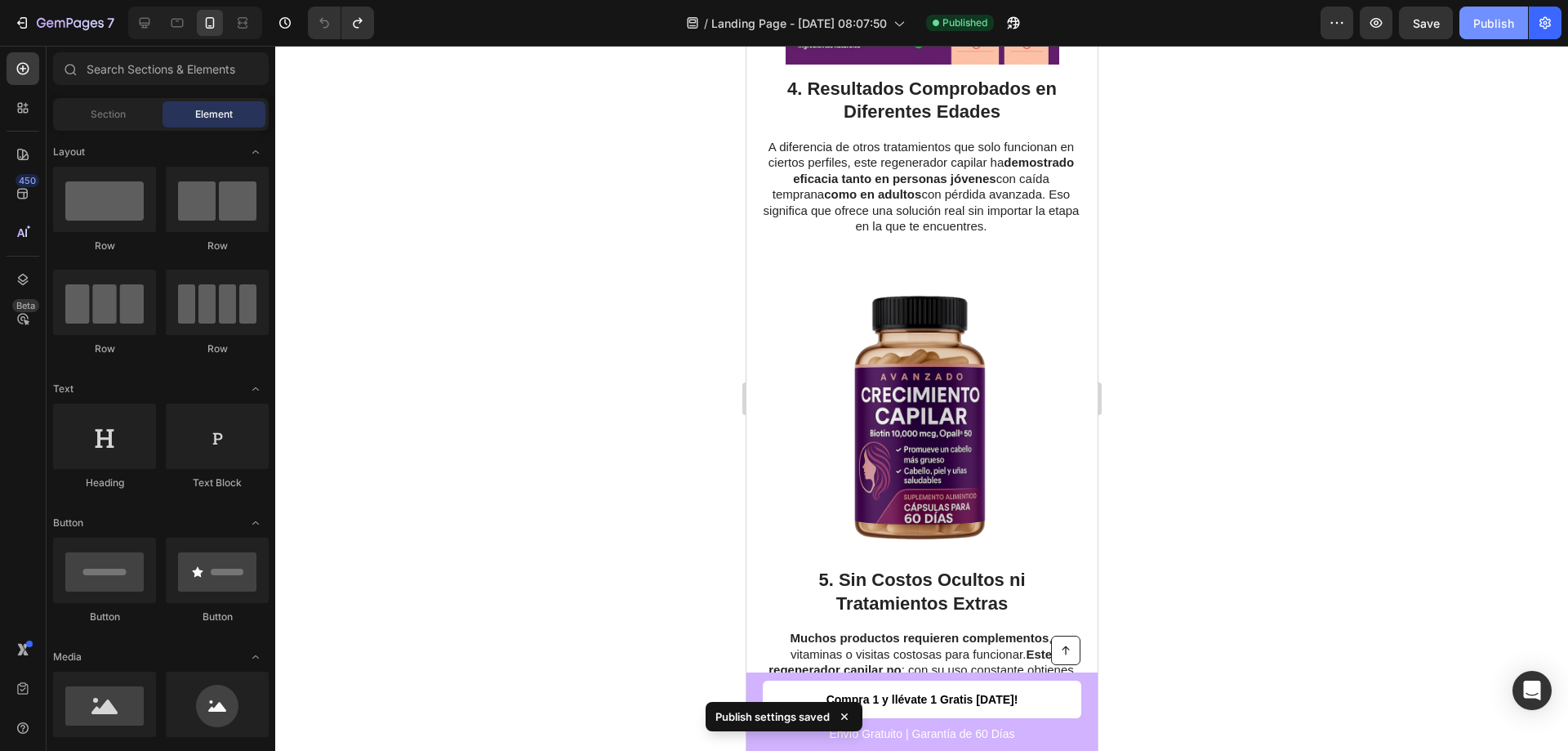
click at [1493, 27] on div "Publish" at bounding box center [1494, 23] width 41 height 17
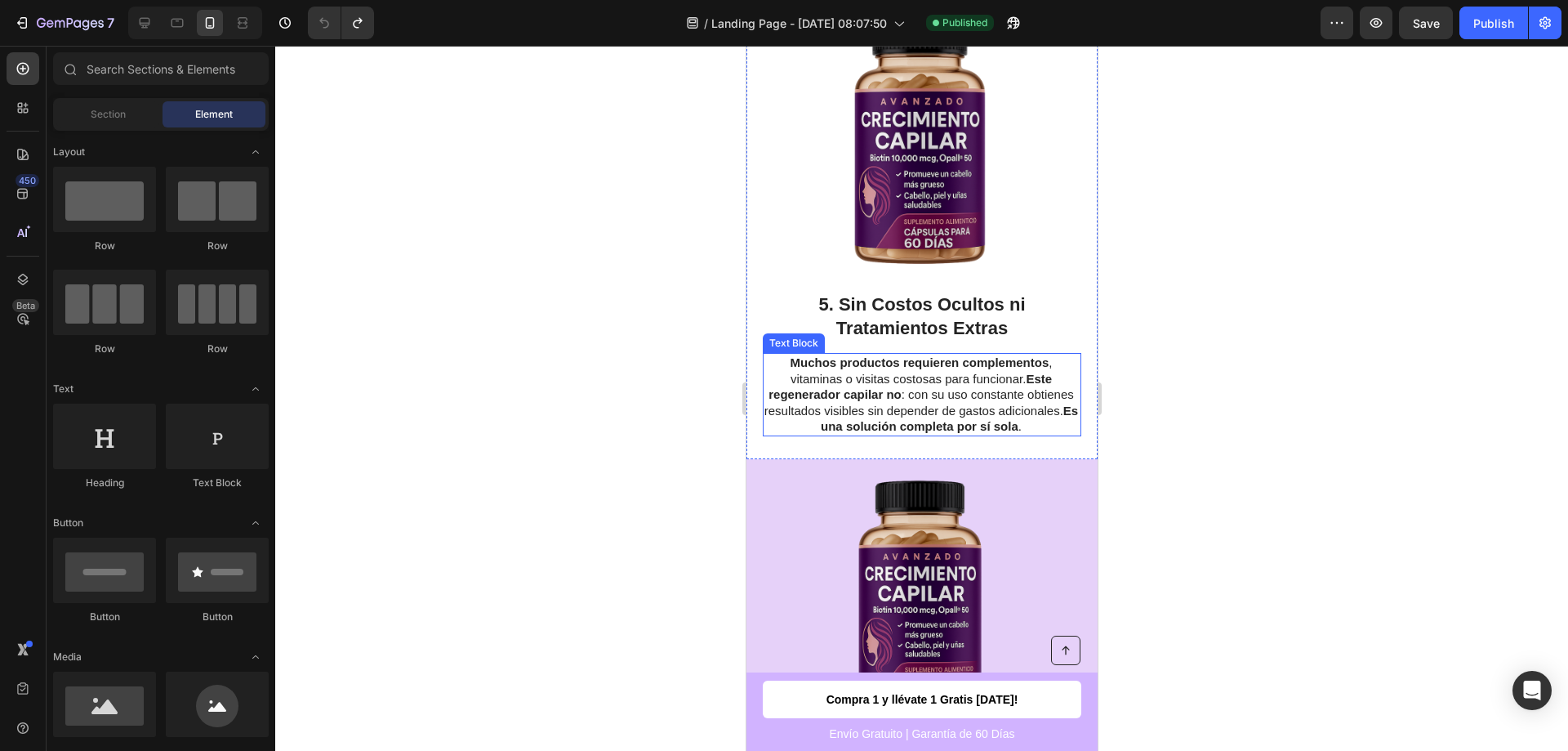
scroll to position [2936, 0]
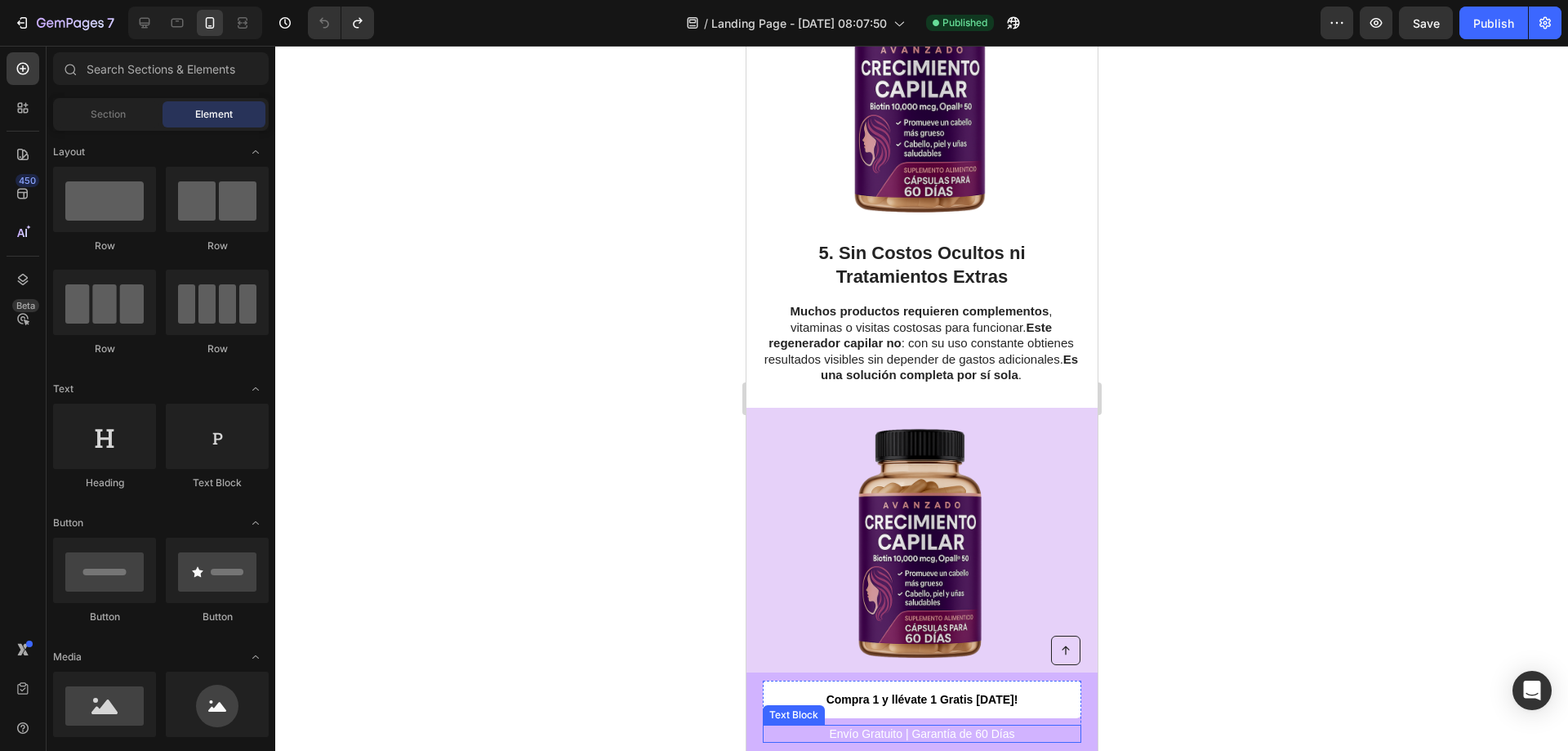
click at [1047, 739] on p "Envío Gratuito | Garantía de 60 Días" at bounding box center [921, 734] width 315 height 14
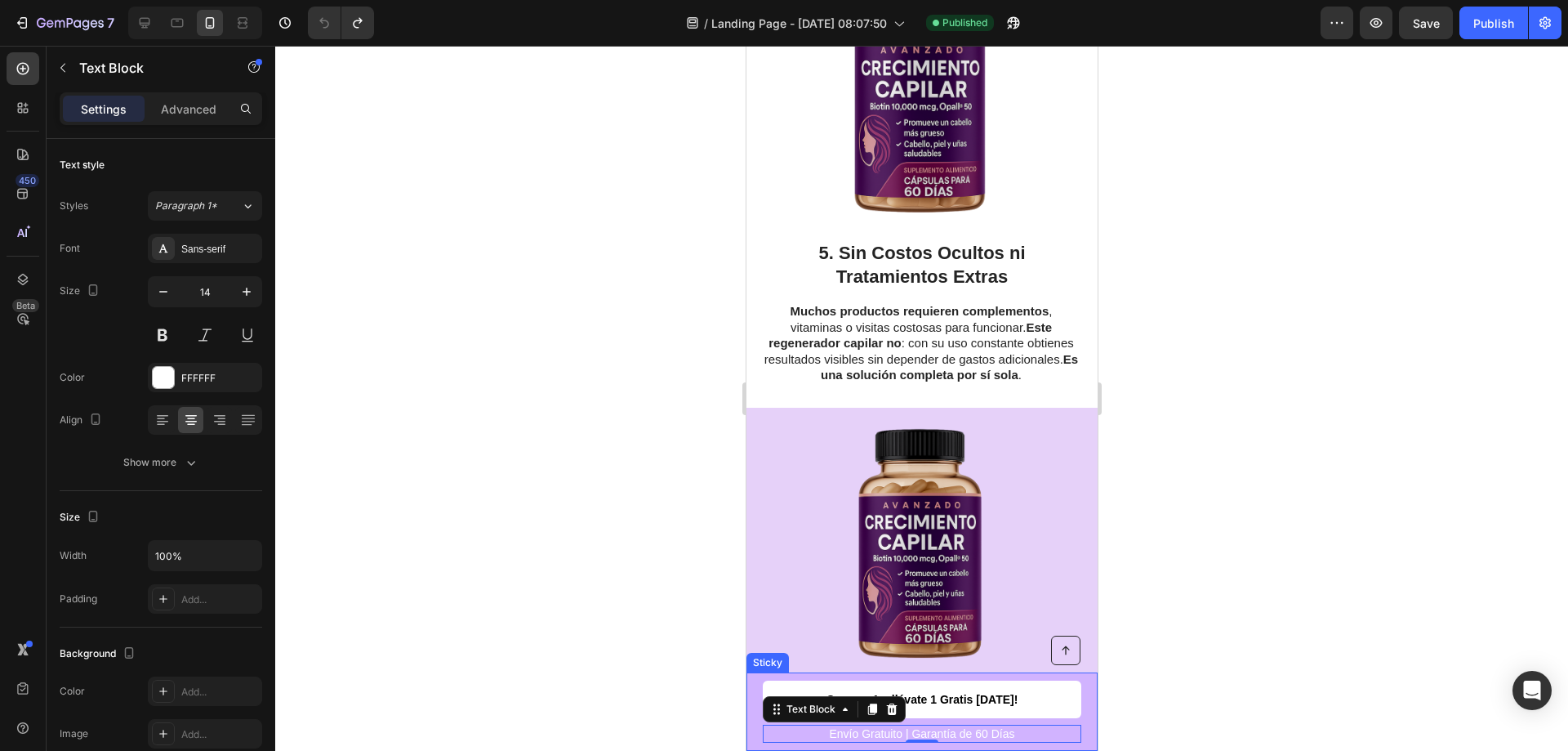
click at [755, 698] on div "Button Envío Gratuito | Garantía de 60 Días Text Block 0 Compra 1 y llévate 1 G…" at bounding box center [921, 711] width 351 height 79
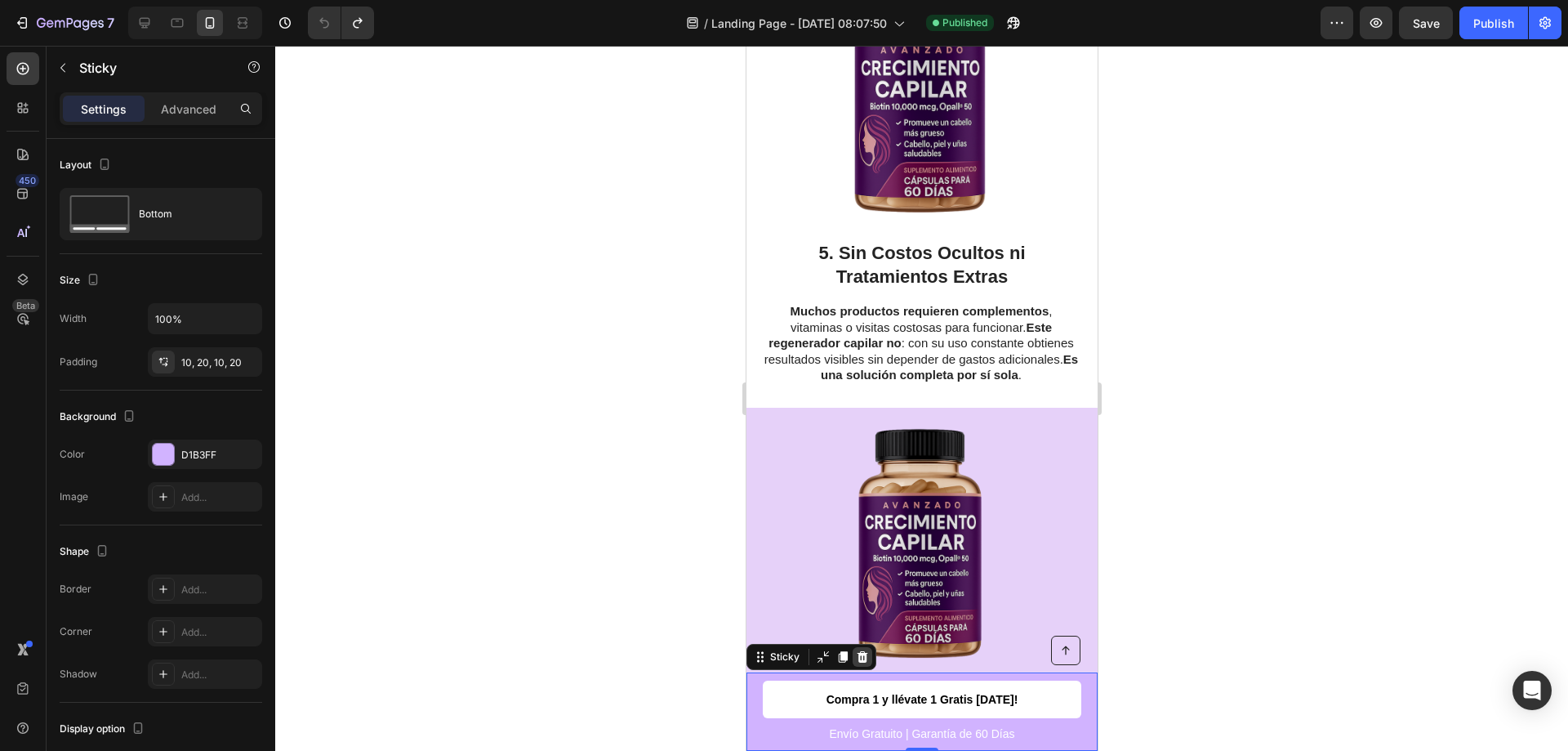
click at [858, 657] on icon at bounding box center [862, 656] width 11 height 12
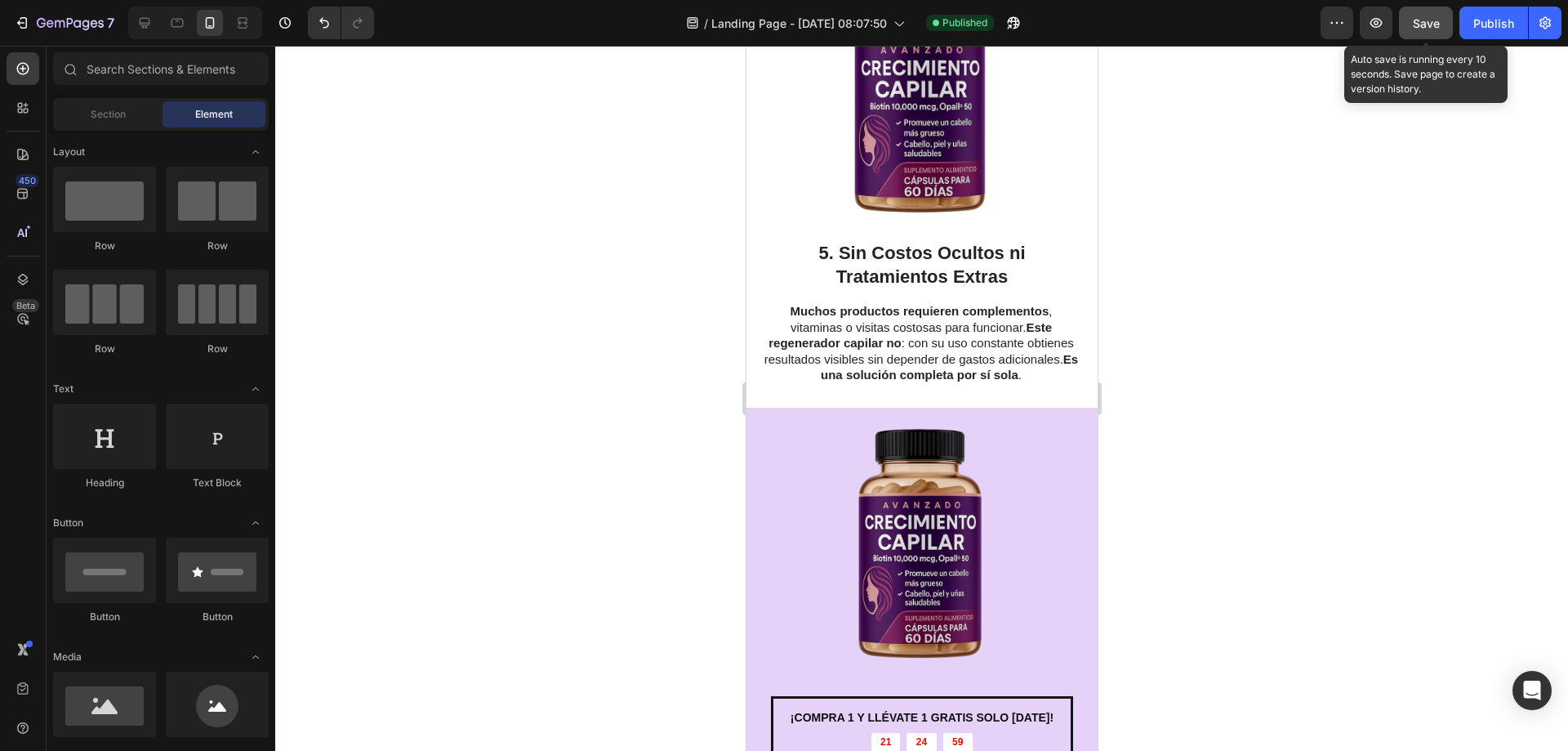
click at [1423, 29] on span "Save" at bounding box center [1427, 23] width 27 height 14
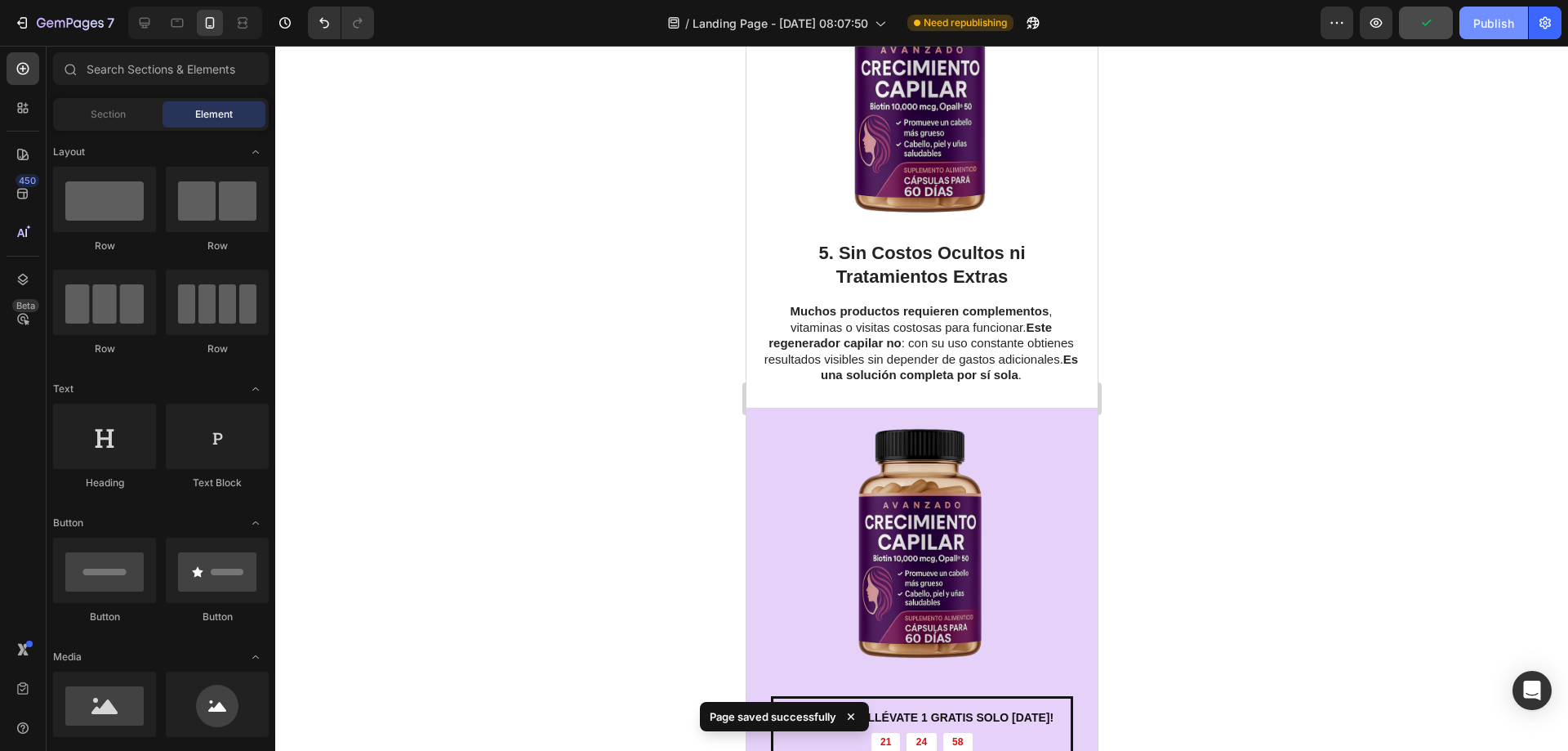
click at [1496, 23] on div "Publish" at bounding box center [1494, 23] width 41 height 17
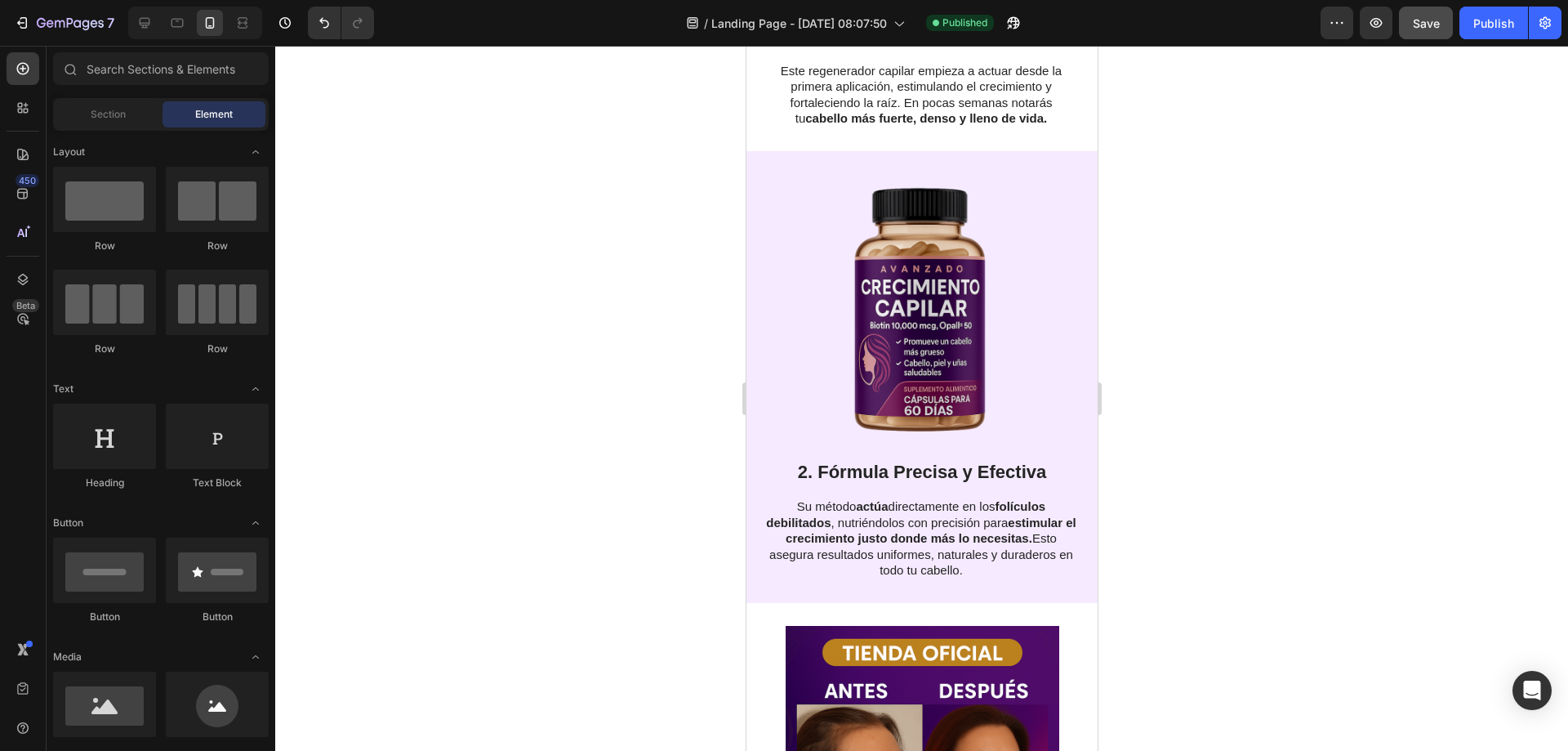
scroll to position [0, 0]
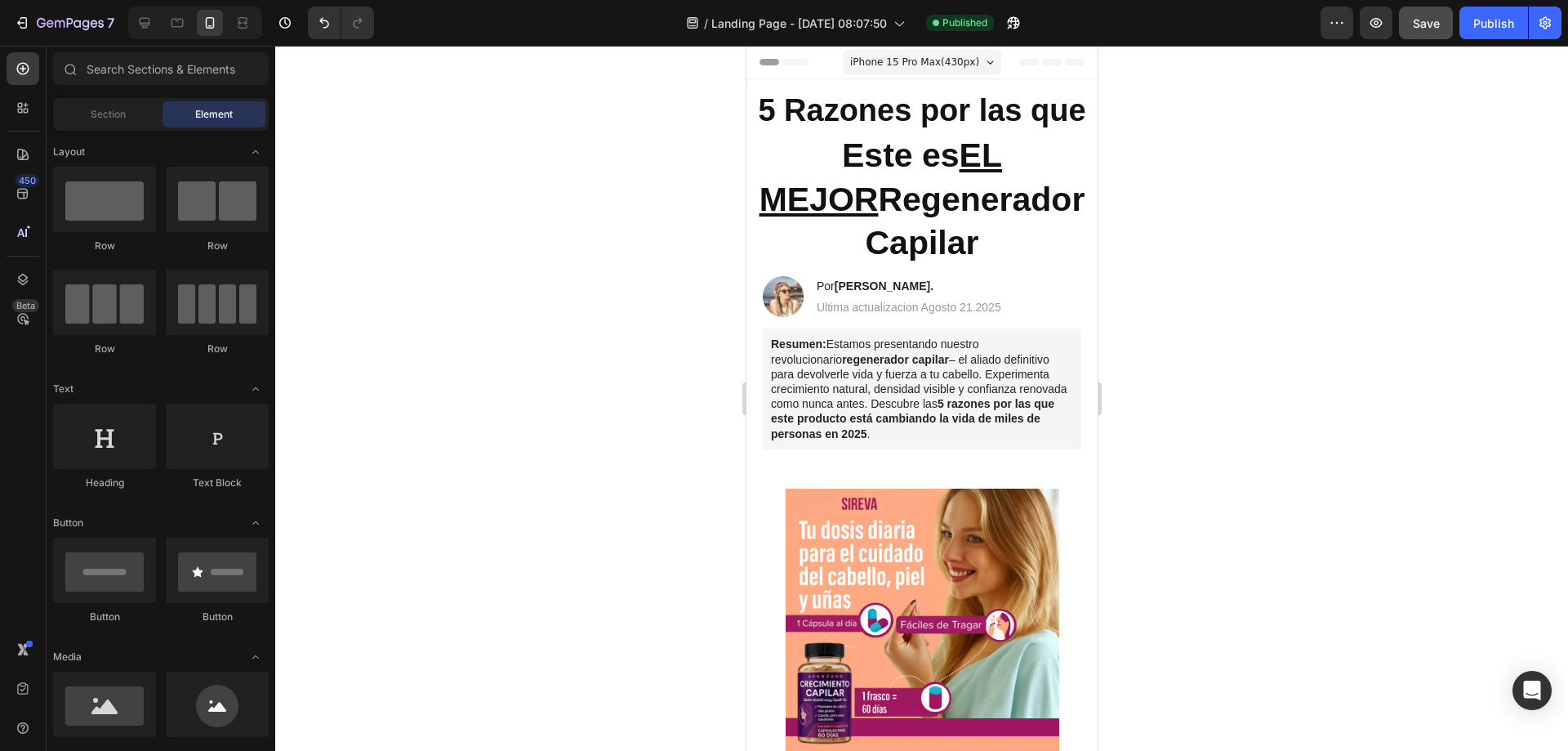
drag, startPoint x: 1090, startPoint y: 239, endPoint x: 1793, endPoint y: 68, distance: 723.5
click at [842, 101] on h2 "5 Razones por las que" at bounding box center [921, 111] width 351 height 43
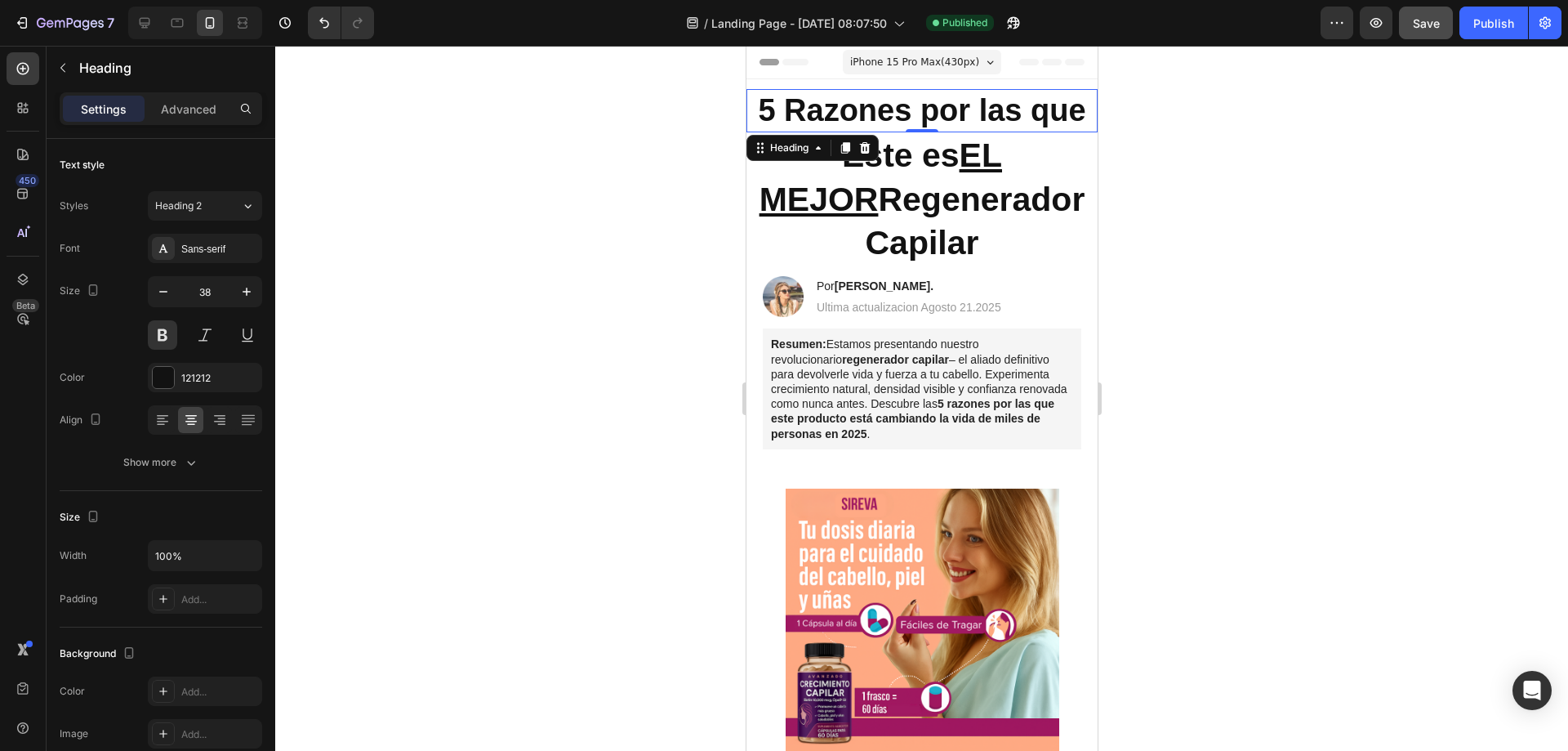
click at [910, 56] on span "iPhone 15 Pro Max ( 430 px)" at bounding box center [914, 63] width 129 height 16
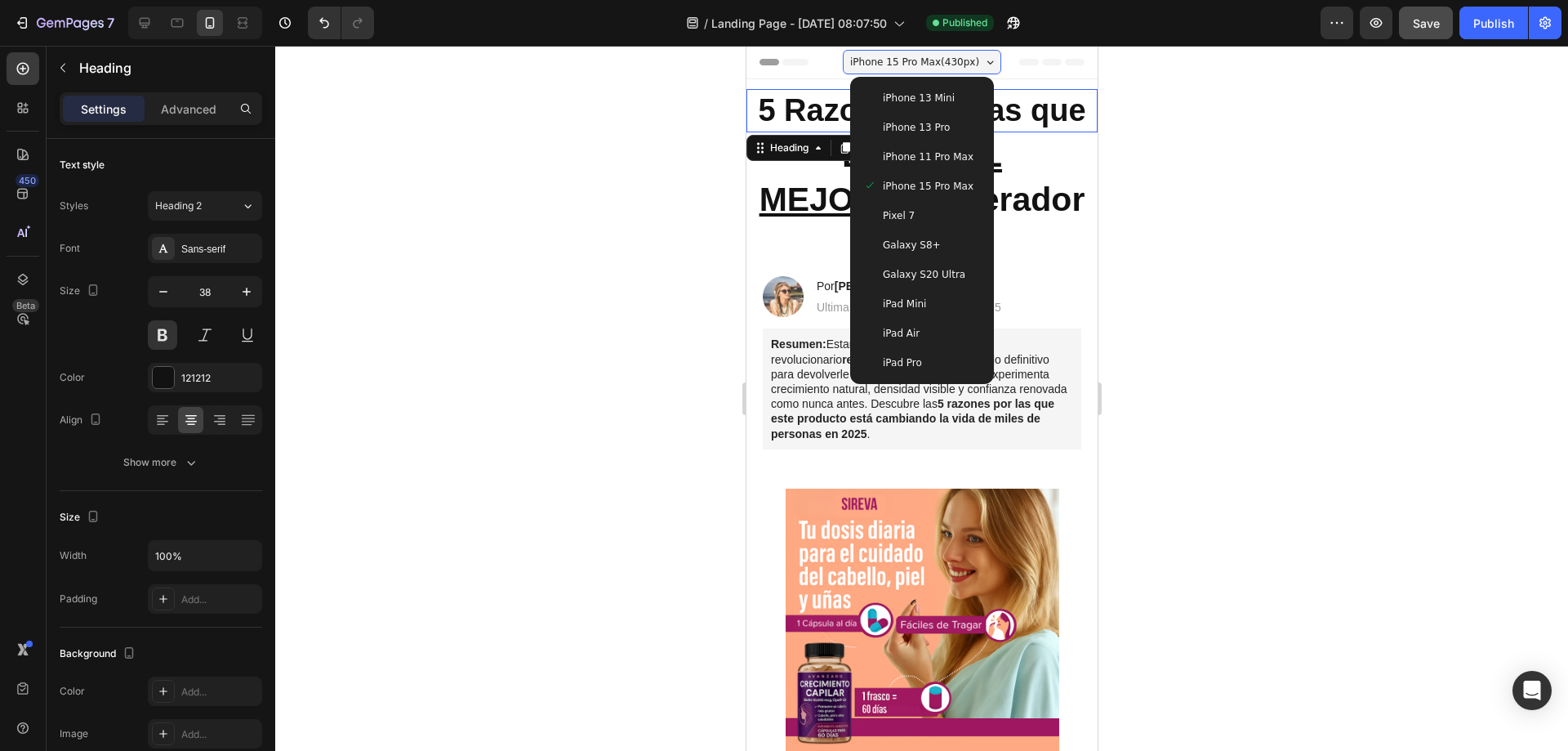
click at [939, 146] on div "iPhone 11 Pro Max" at bounding box center [921, 157] width 130 height 29
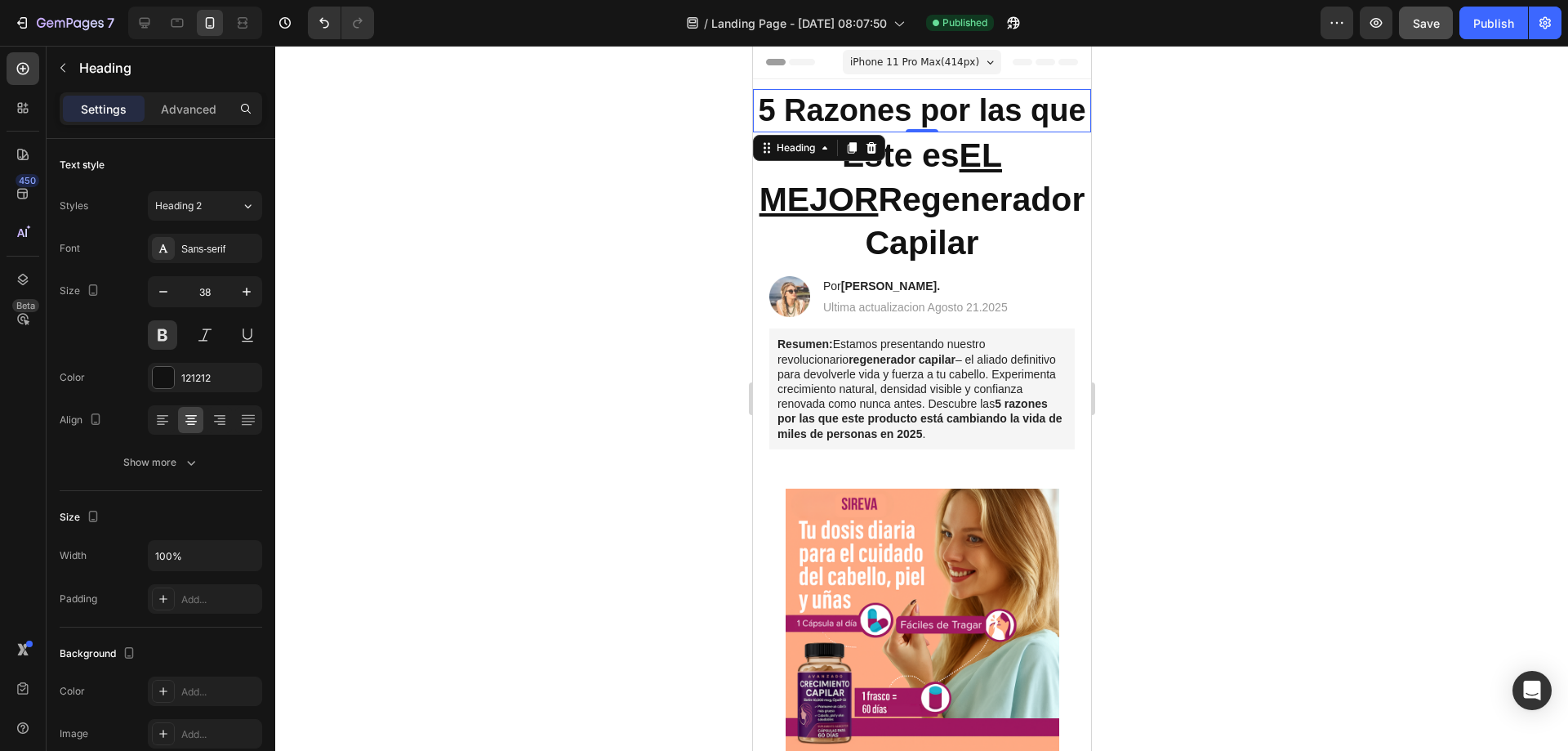
click at [898, 112] on h2 "5 Razones por las que" at bounding box center [920, 111] width 338 height 43
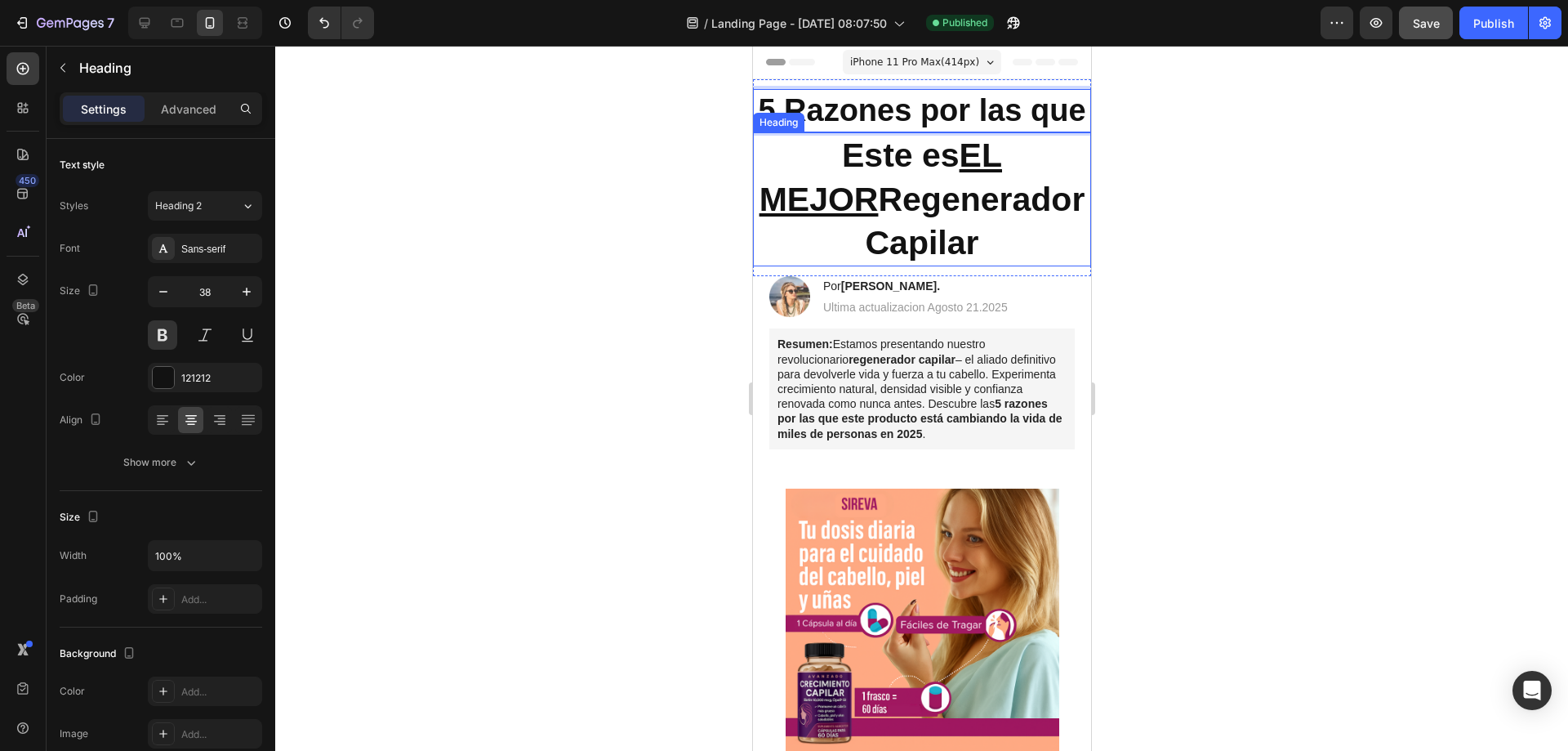
click at [586, 228] on div at bounding box center [921, 398] width 1293 height 705
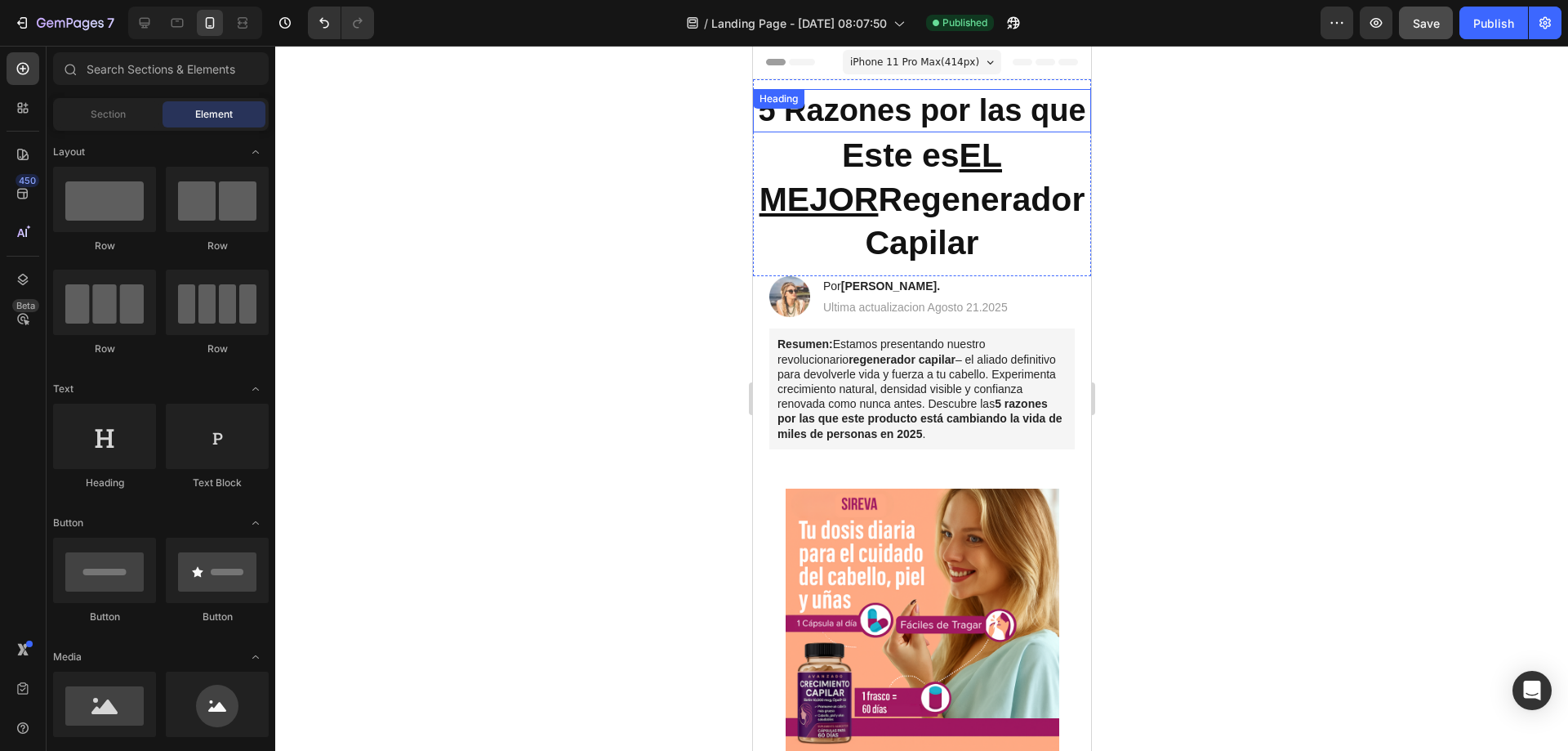
click at [797, 130] on p "5 Razones por las que" at bounding box center [921, 111] width 335 height 40
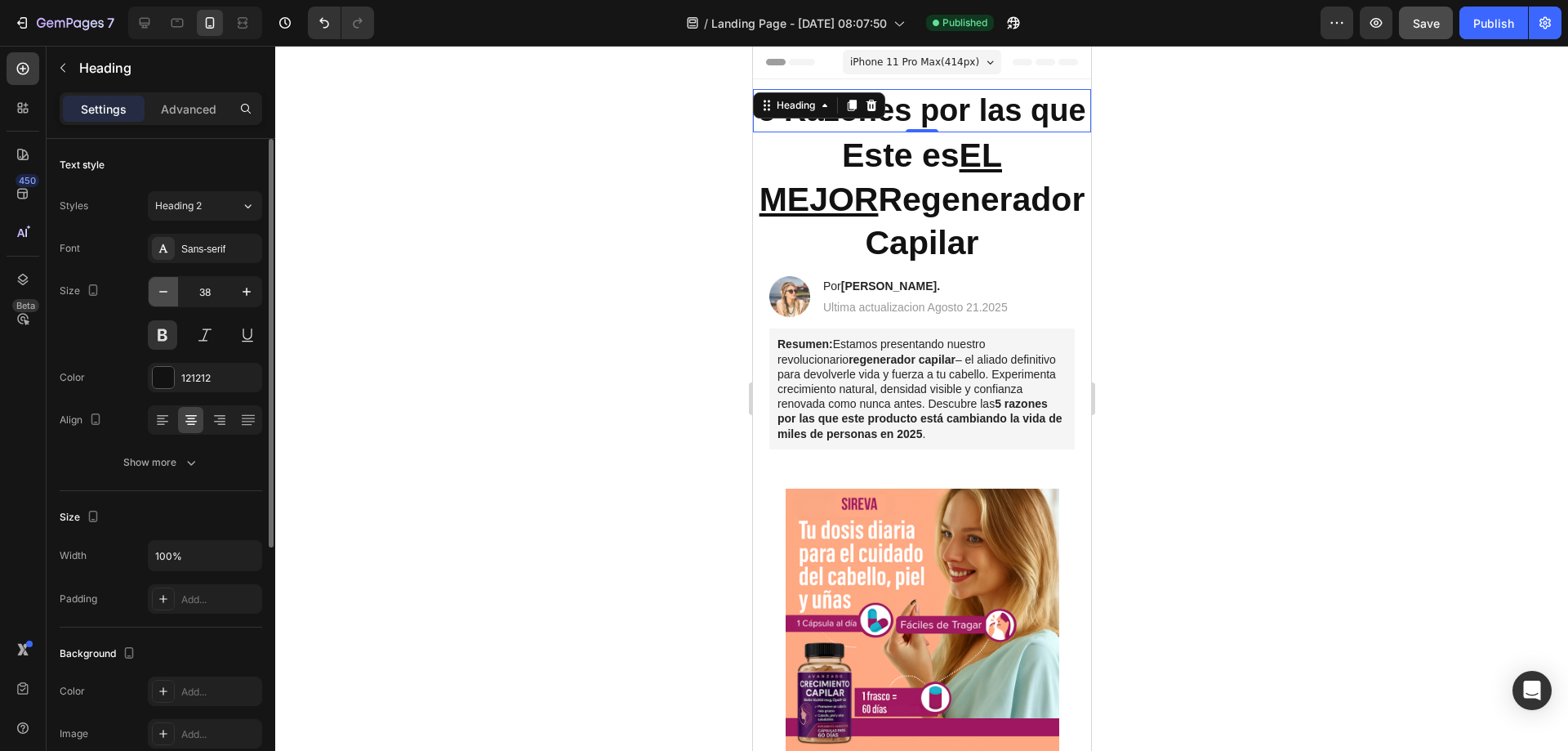
click at [168, 293] on icon "button" at bounding box center [163, 292] width 16 height 16
type input "37"
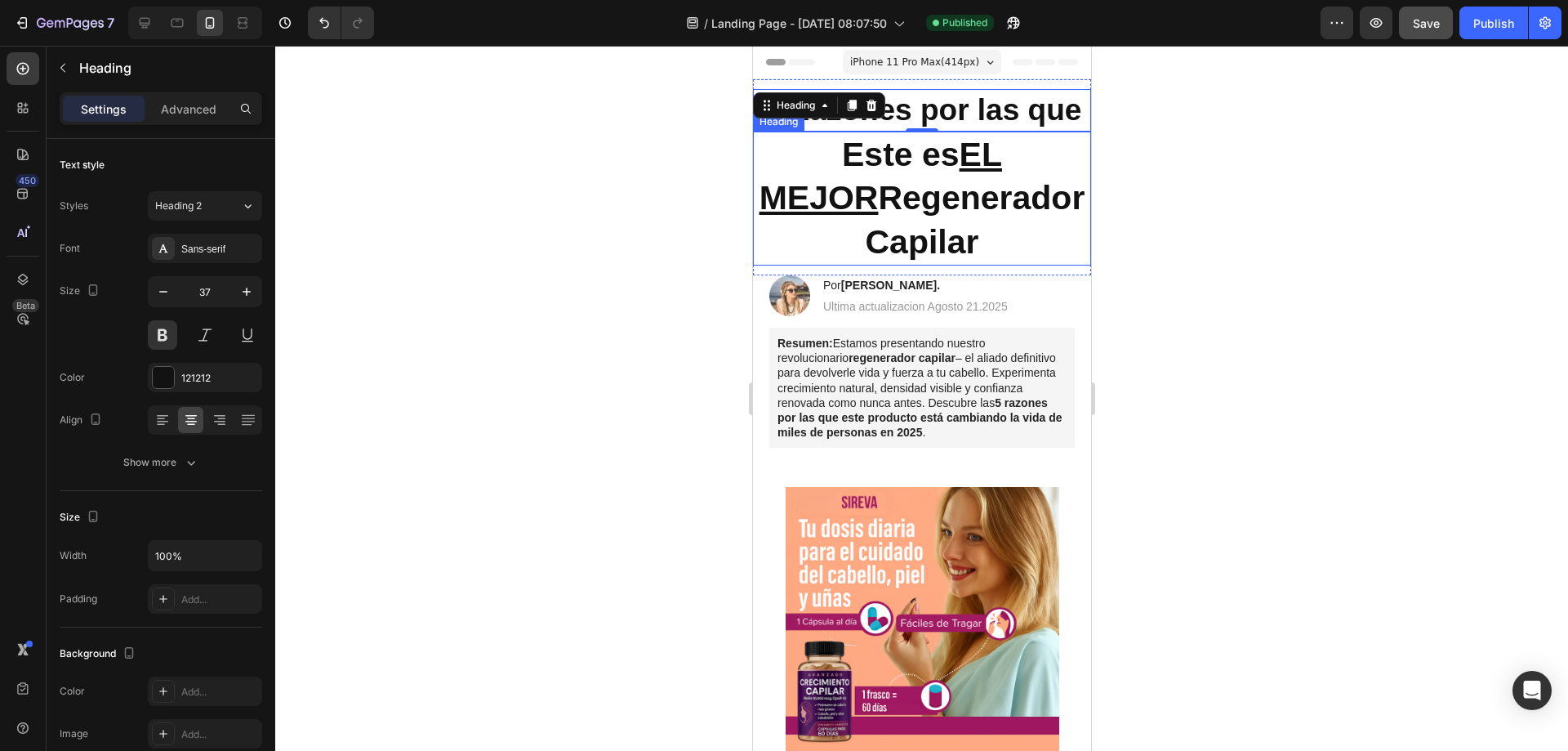
click at [769, 172] on h2 "Este es EL MEJOR Regenerador Capilar" at bounding box center [920, 198] width 338 height 134
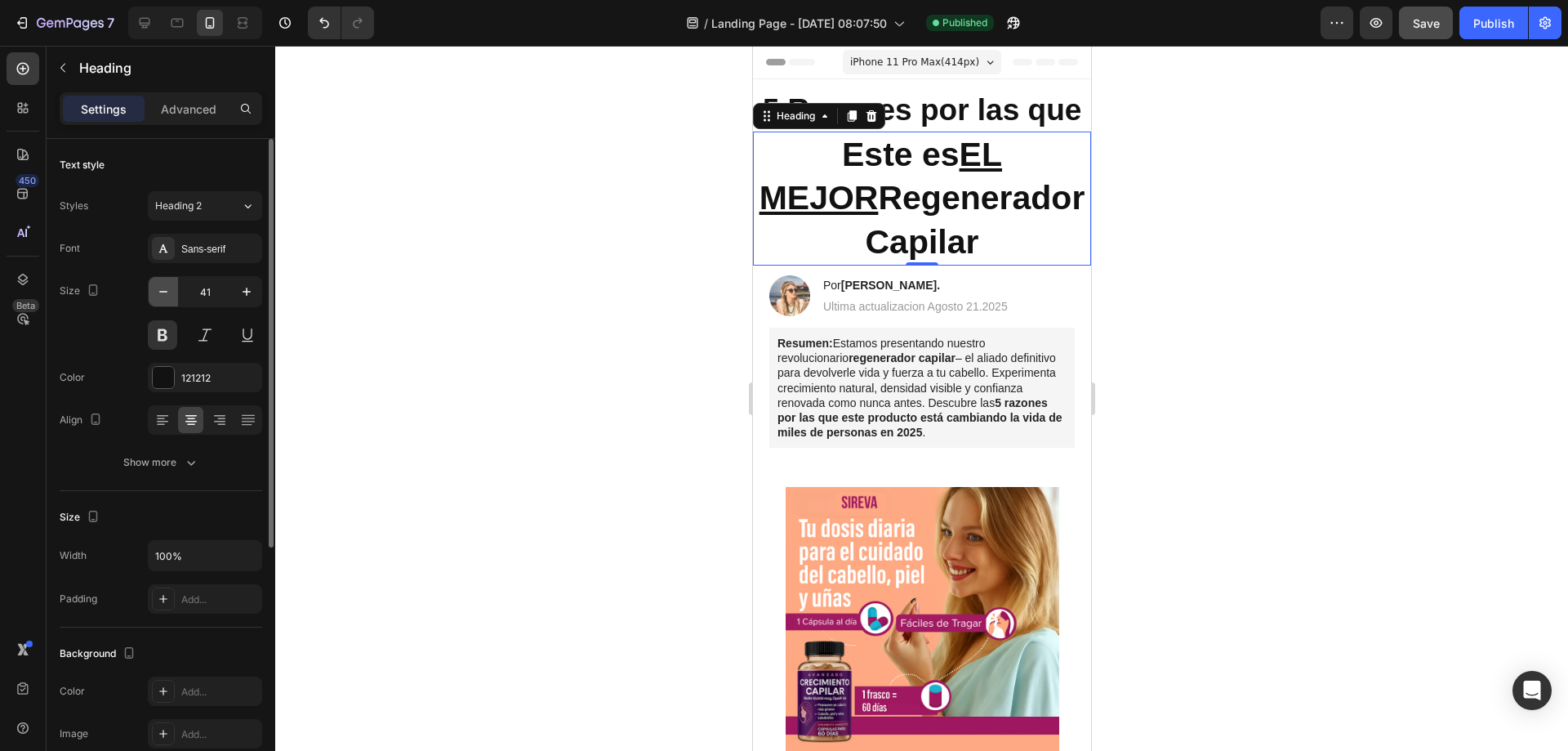
click at [168, 294] on icon "button" at bounding box center [163, 292] width 16 height 16
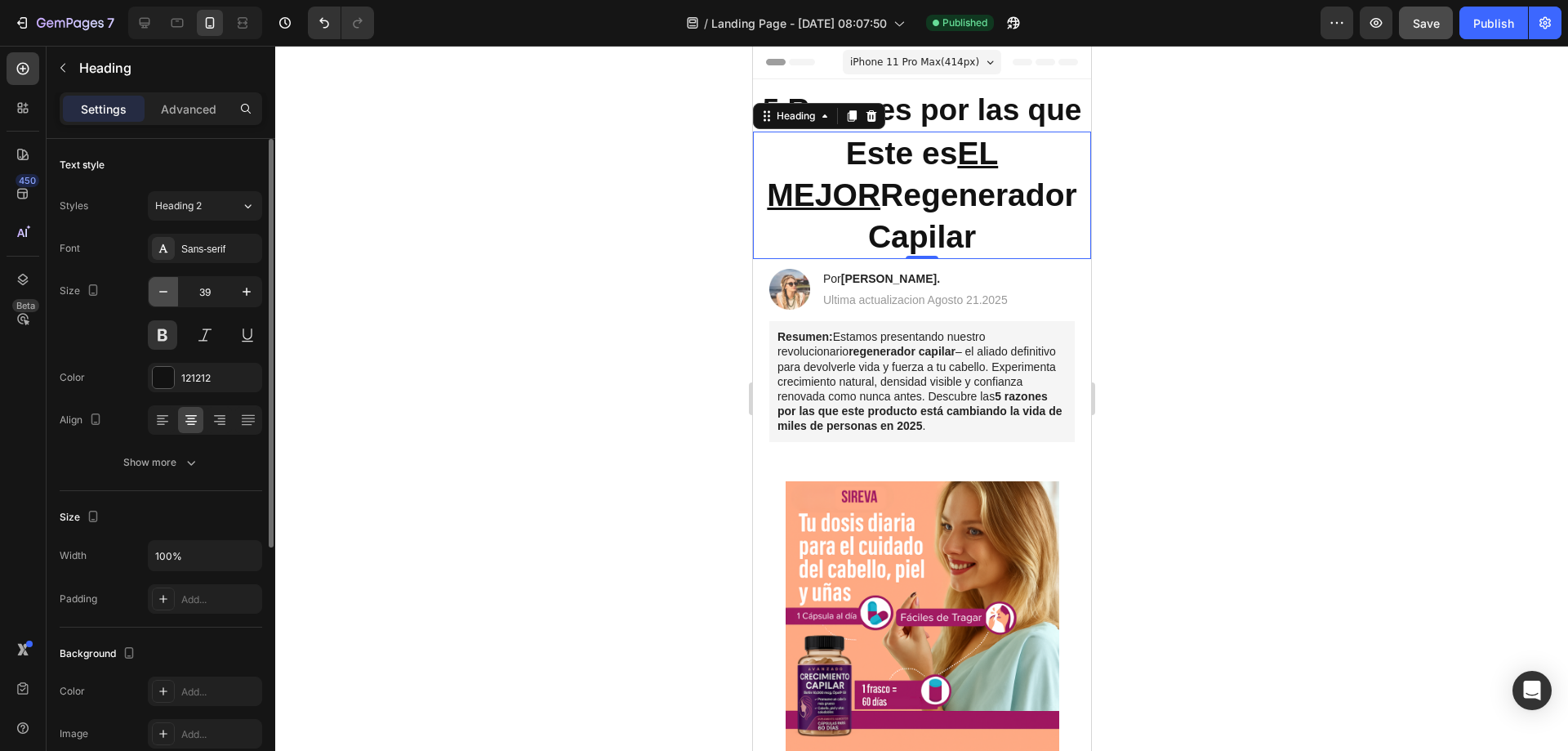
click at [168, 294] on icon "button" at bounding box center [163, 292] width 16 height 16
type input "38"
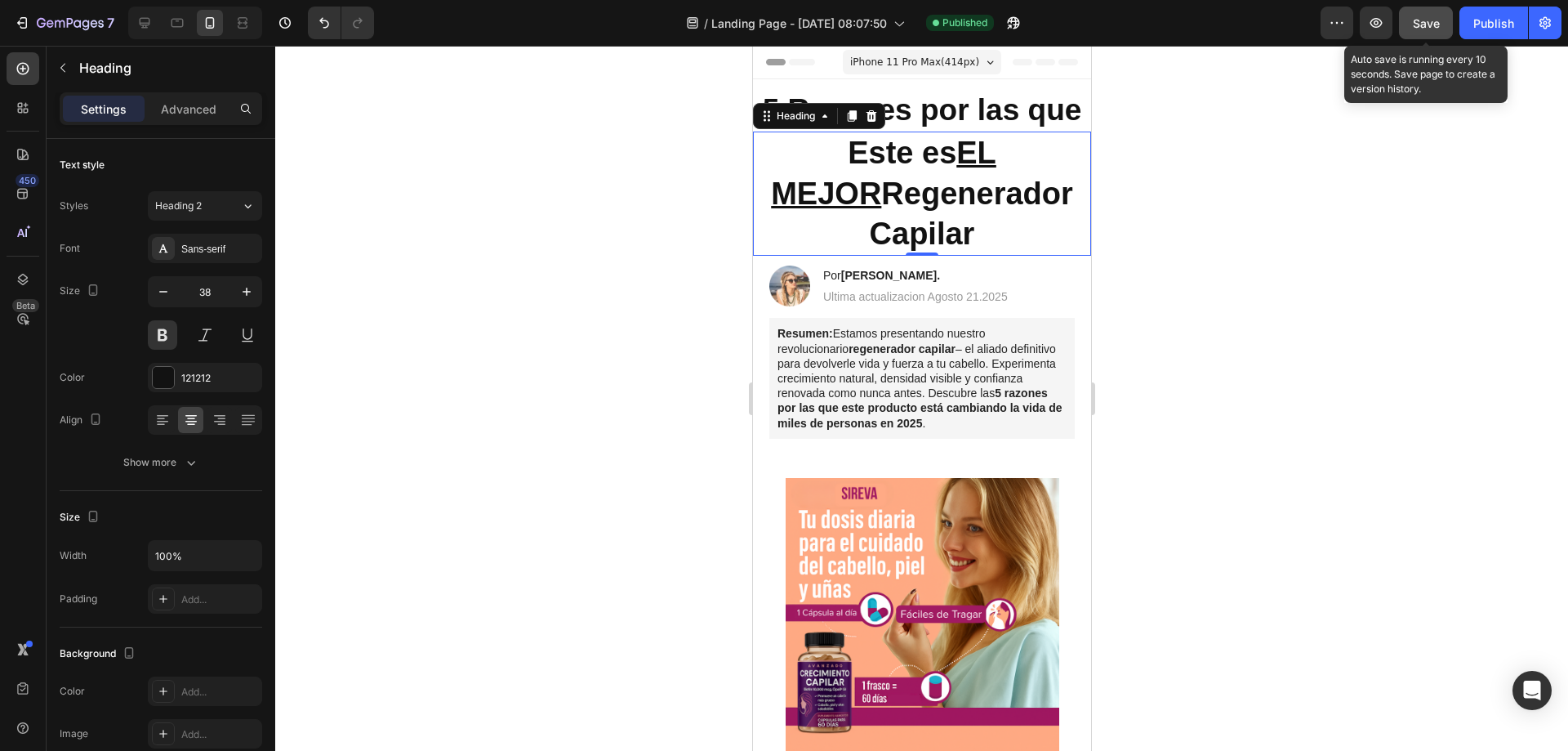
click at [1441, 14] on button "Save" at bounding box center [1427, 23] width 54 height 33
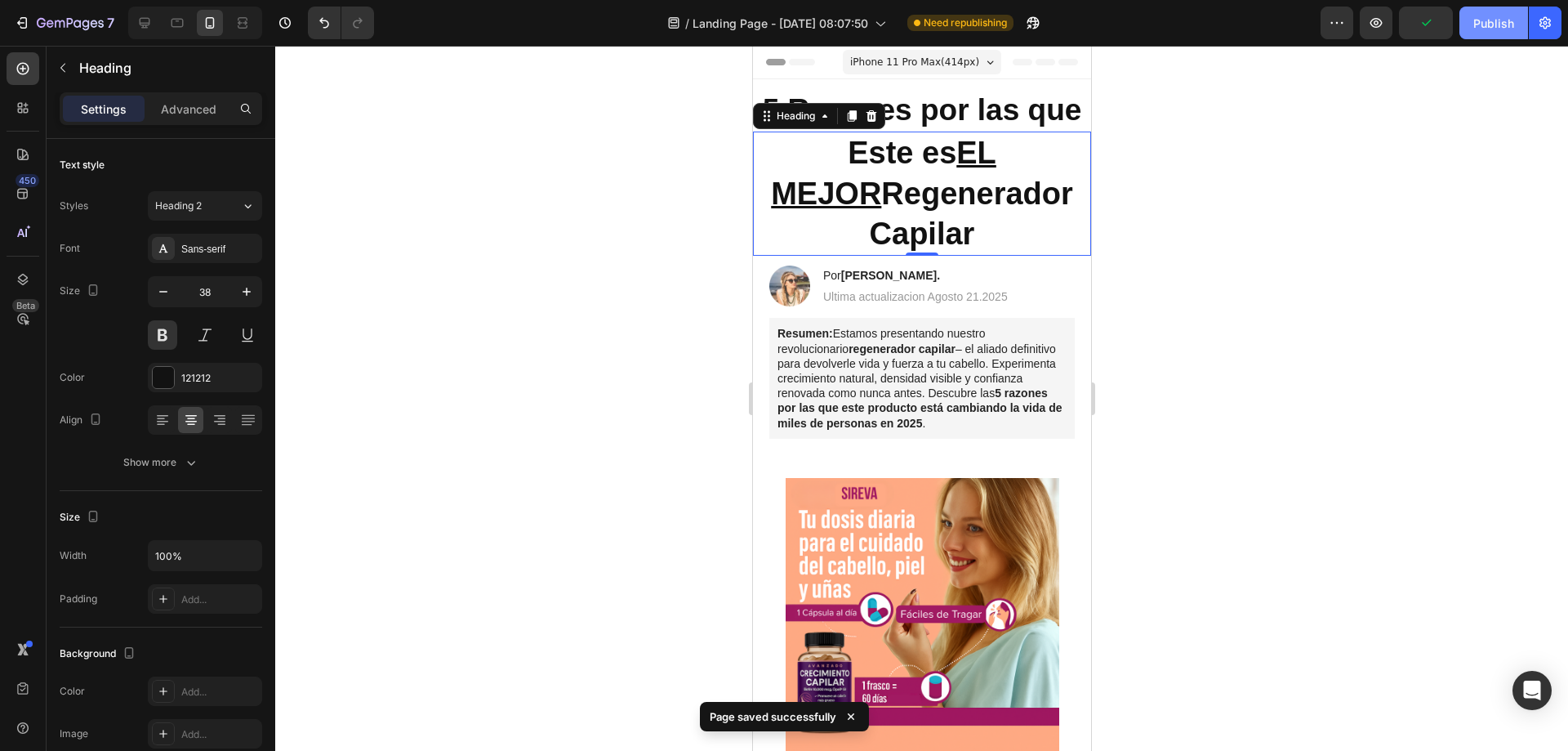
click at [1497, 21] on div "Publish" at bounding box center [1494, 23] width 41 height 17
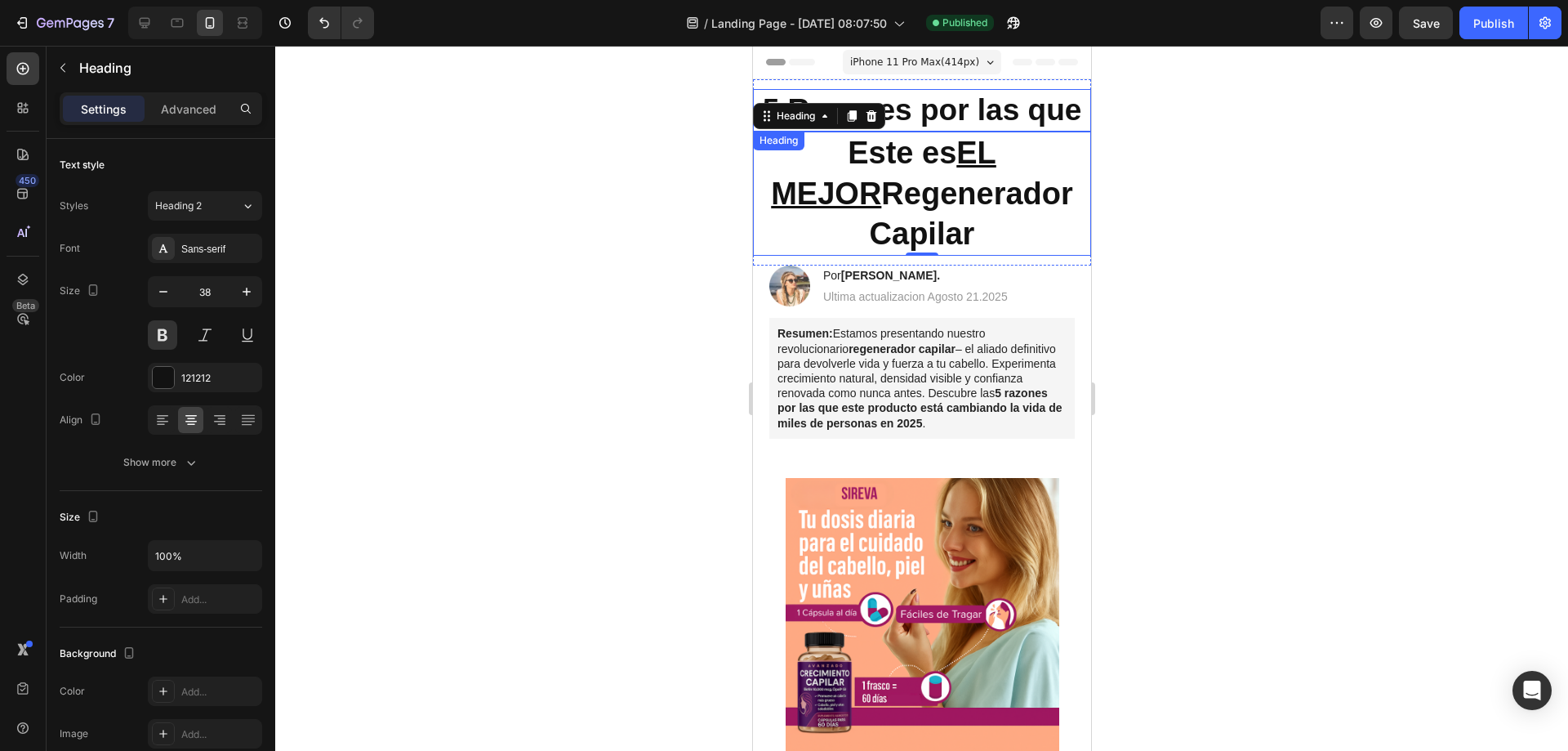
click at [991, 125] on p "5 Razones por las que" at bounding box center [921, 110] width 335 height 39
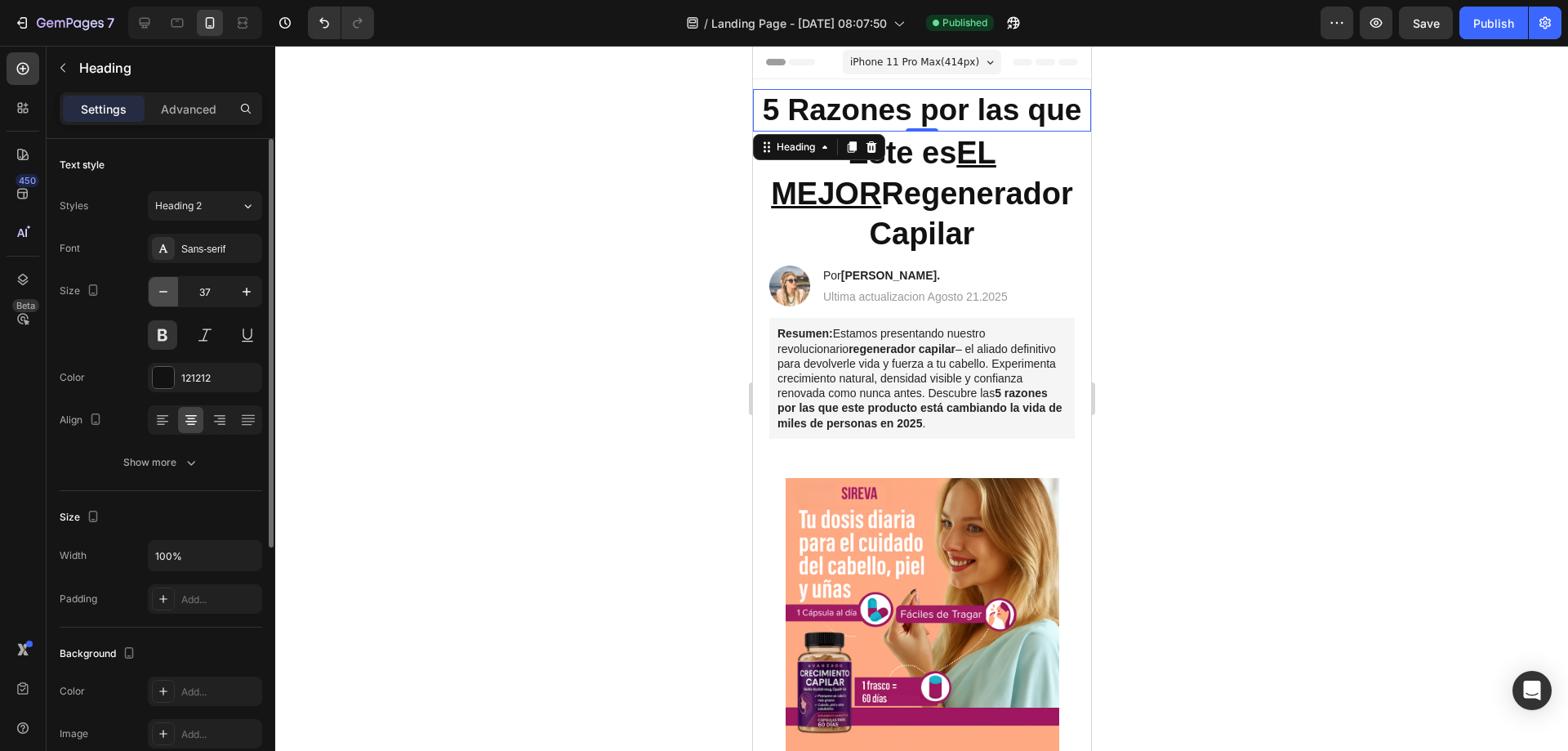
click at [162, 293] on icon "button" at bounding box center [163, 292] width 16 height 16
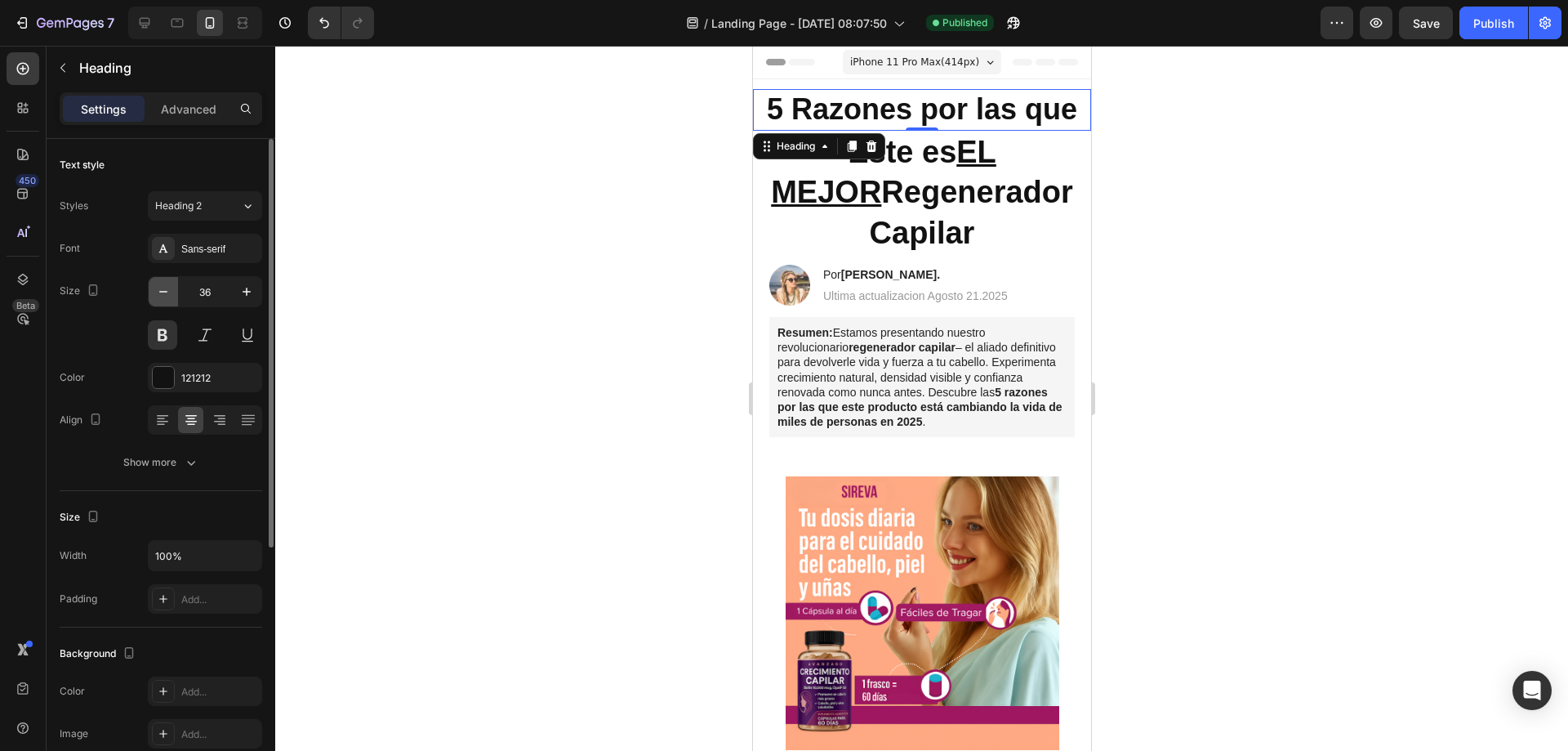
click at [162, 293] on icon "button" at bounding box center [163, 292] width 16 height 16
type input "34"
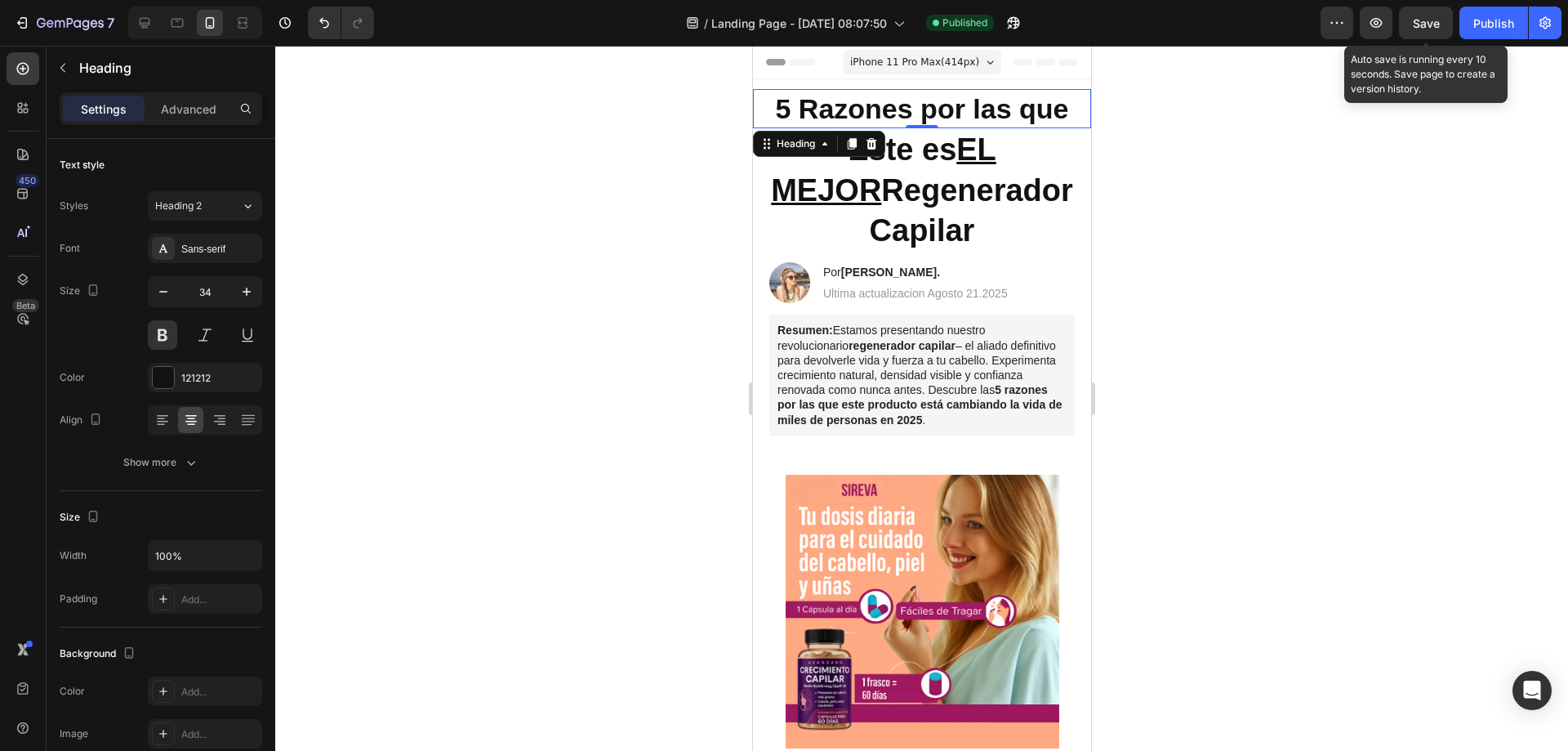
click at [1418, 28] on span "Save" at bounding box center [1427, 23] width 27 height 14
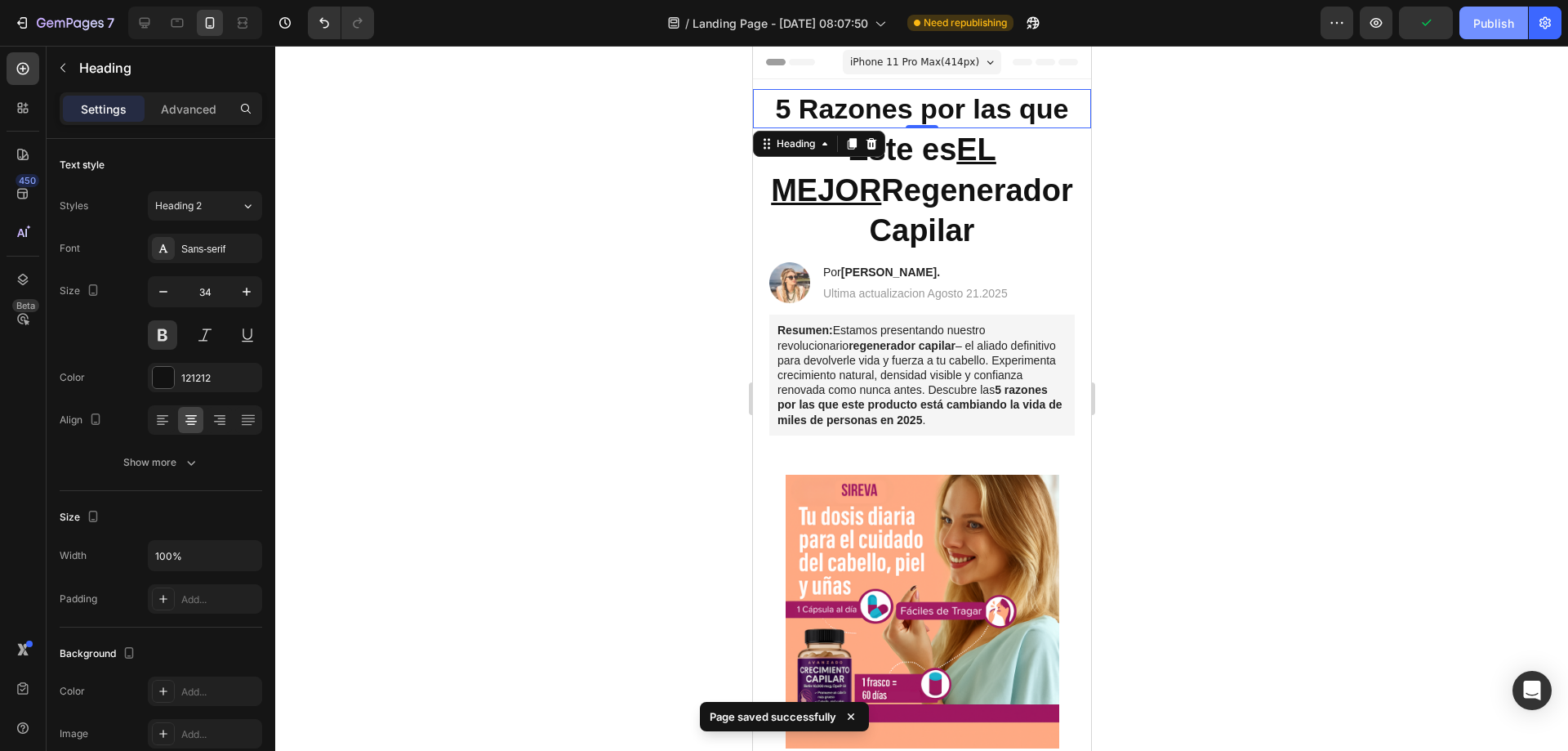
click at [1505, 22] on div "Publish" at bounding box center [1494, 23] width 41 height 17
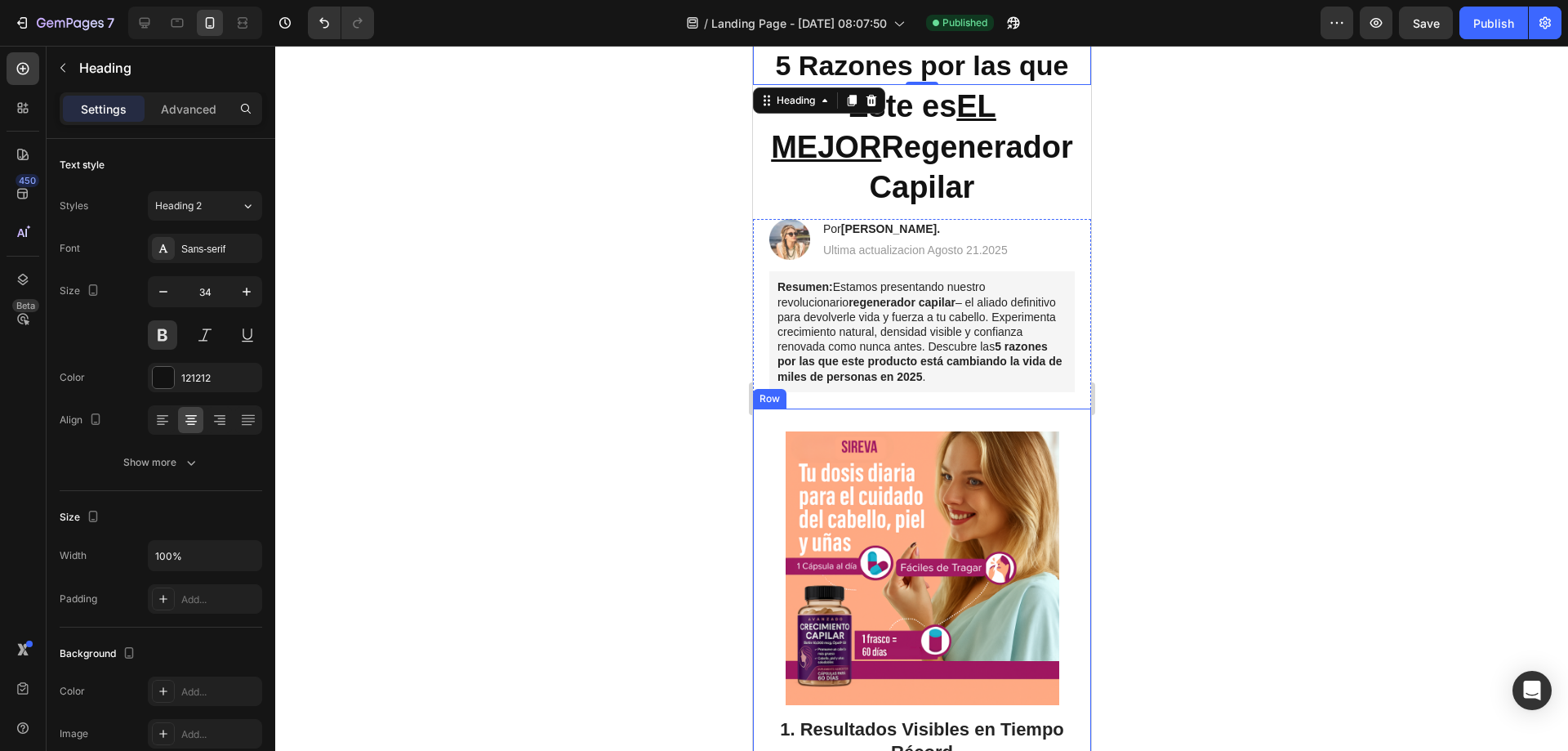
scroll to position [82, 0]
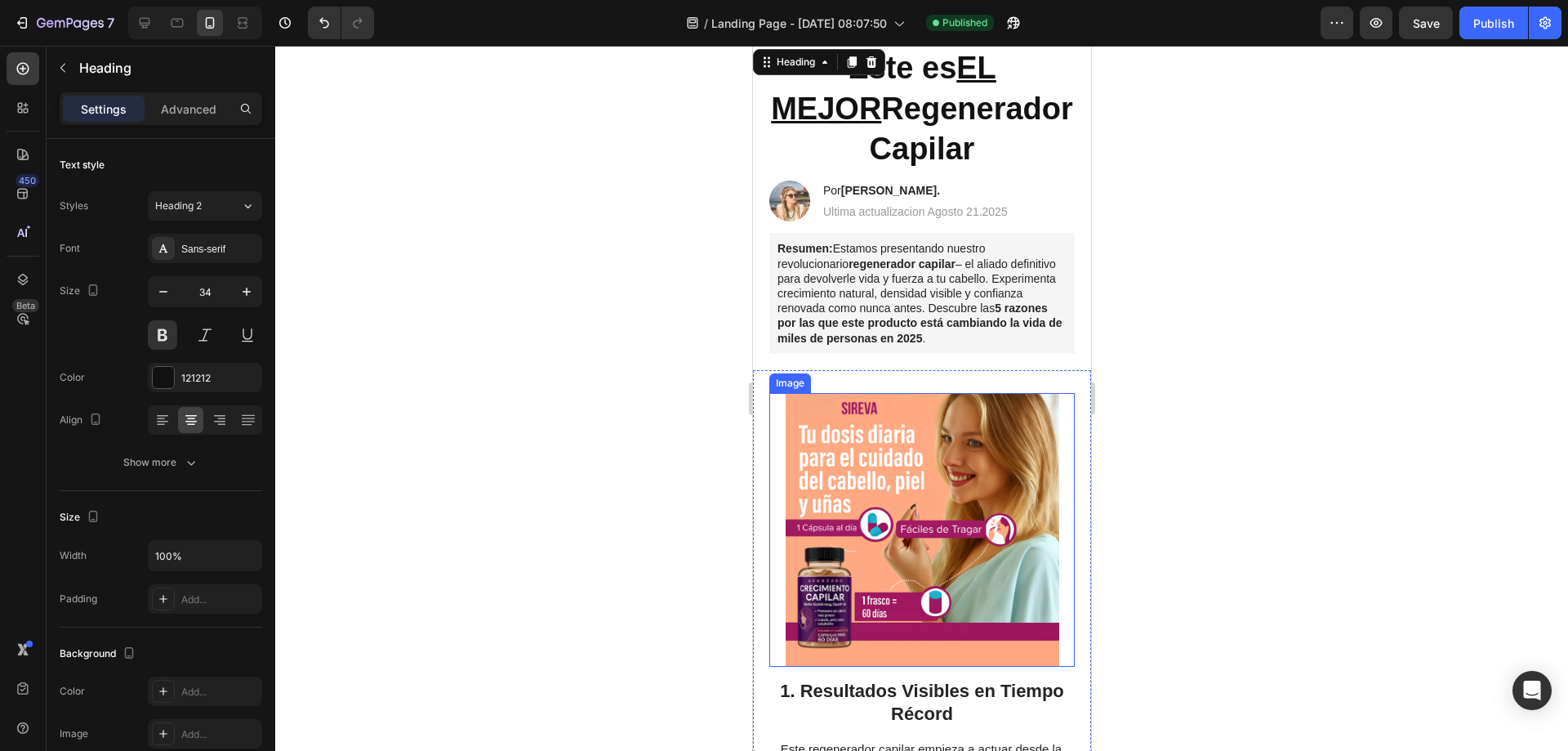
click at [881, 393] on img at bounding box center [922, 530] width 274 height 274
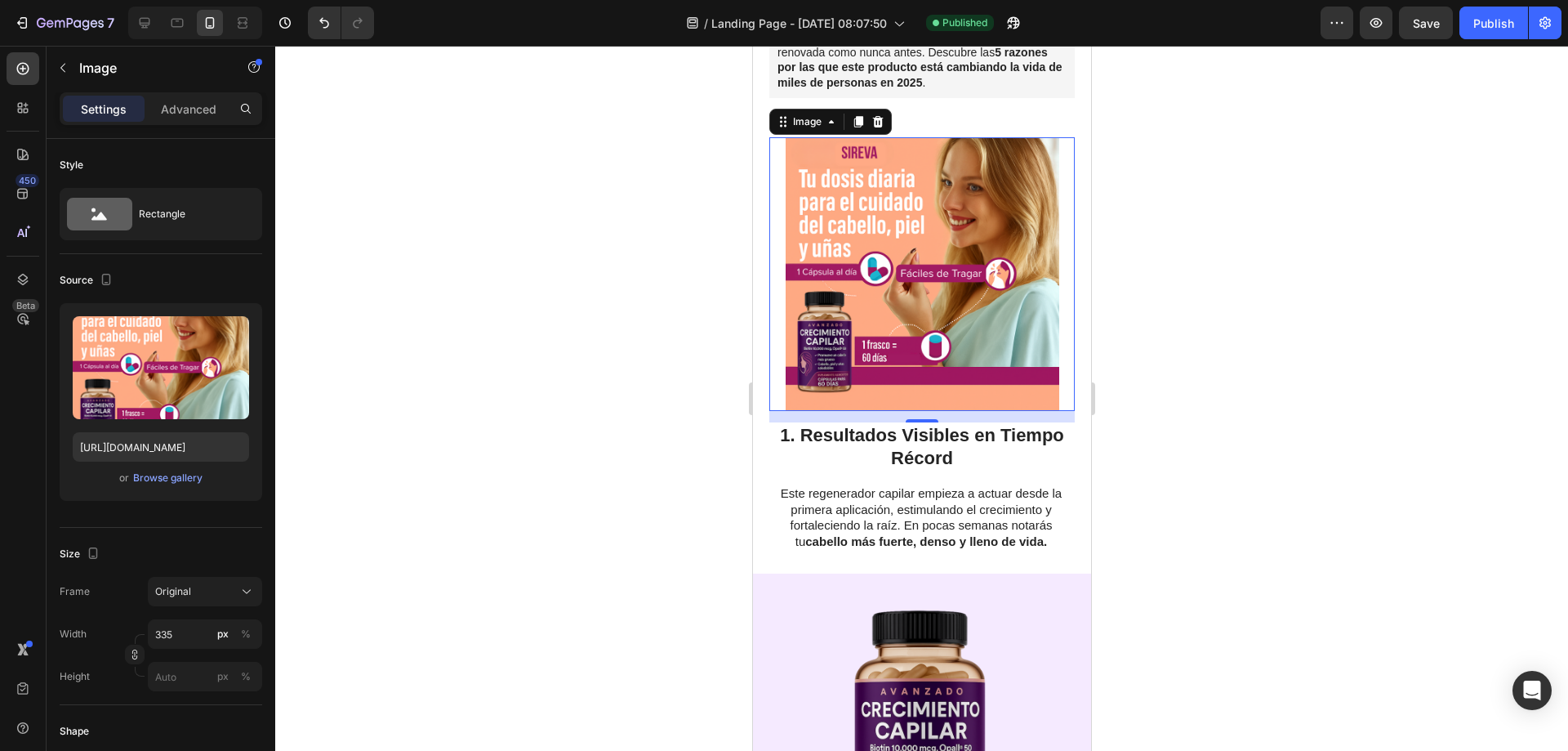
scroll to position [409, 0]
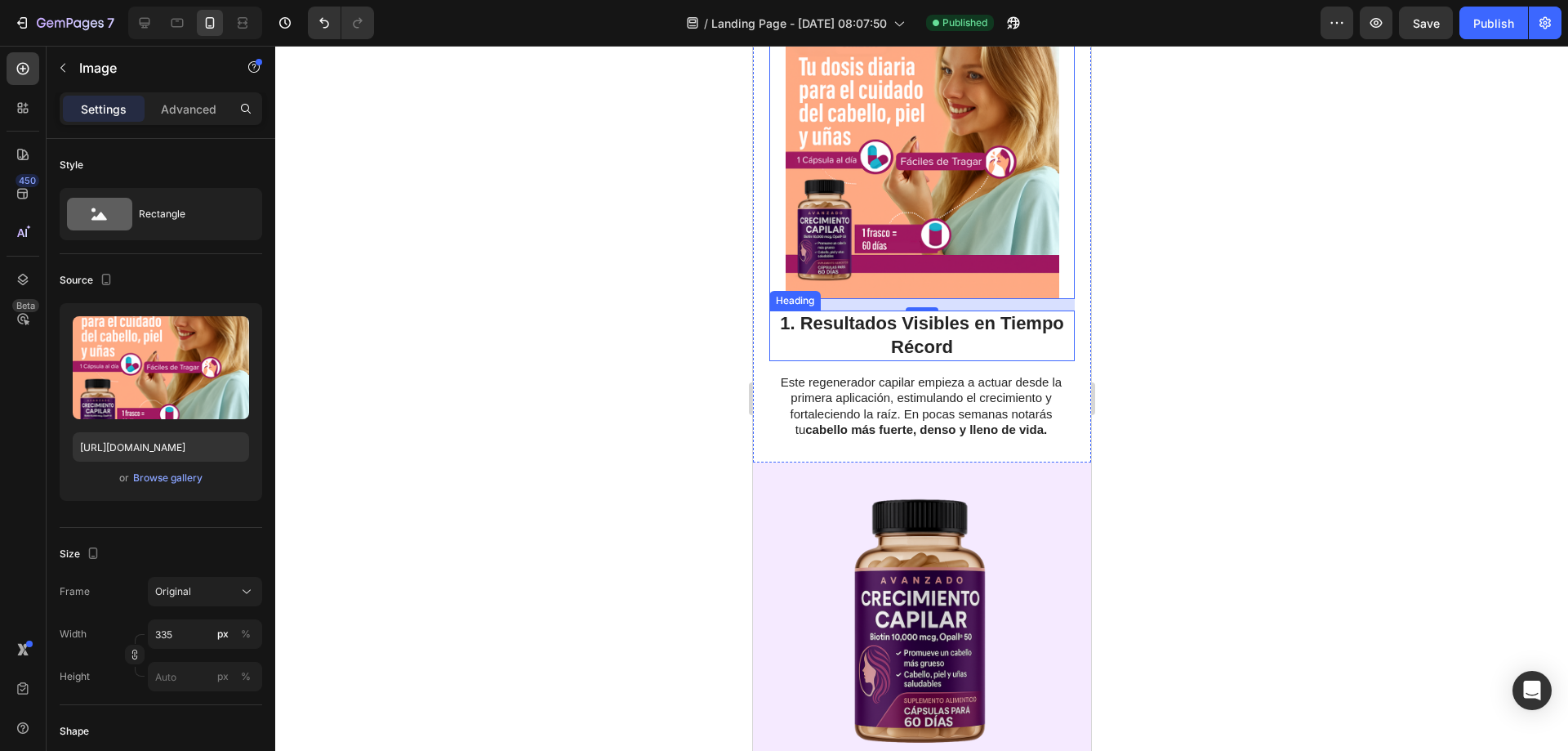
click at [836, 334] on h2 "1. Resultados Visibles en Tiempo Récord" at bounding box center [921, 335] width 305 height 50
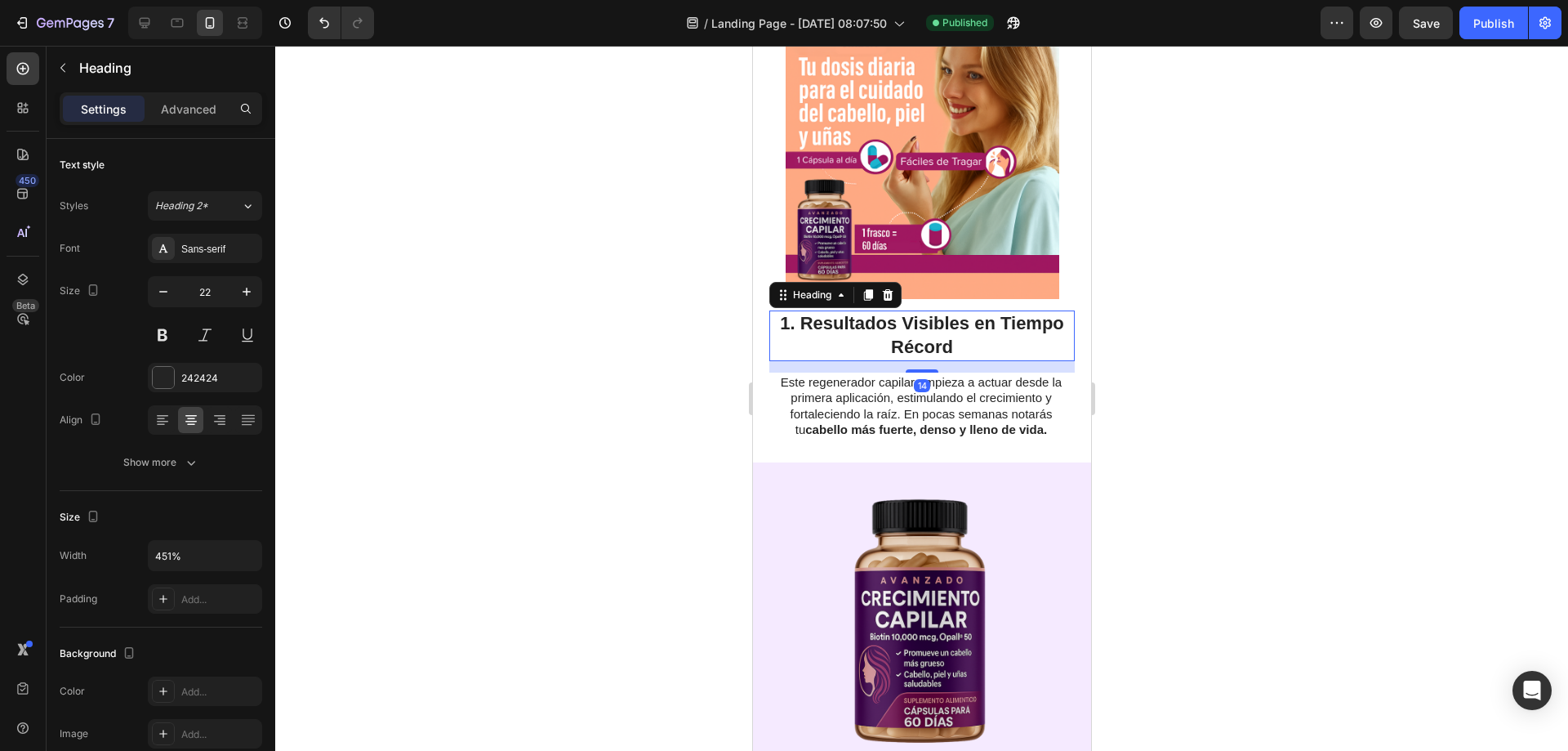
click at [836, 334] on h2 "1. Resultados Visibles en Tiempo Récord" at bounding box center [921, 335] width 305 height 50
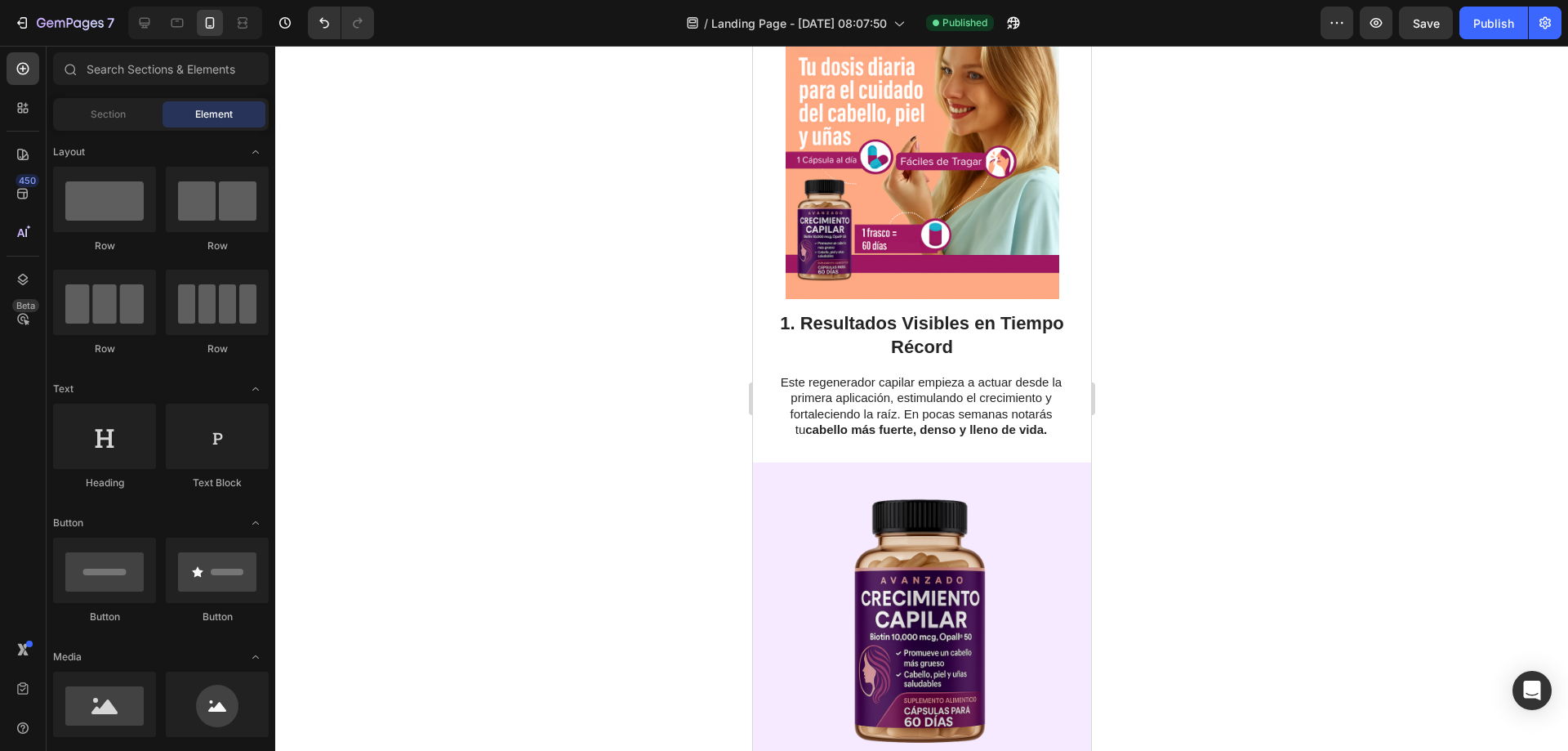
click at [826, 334] on div at bounding box center [826, 334] width 0 height 0
click at [801, 330] on p "1. Resultados Visibles en Tiempo Récord" at bounding box center [921, 334] width 303 height 46
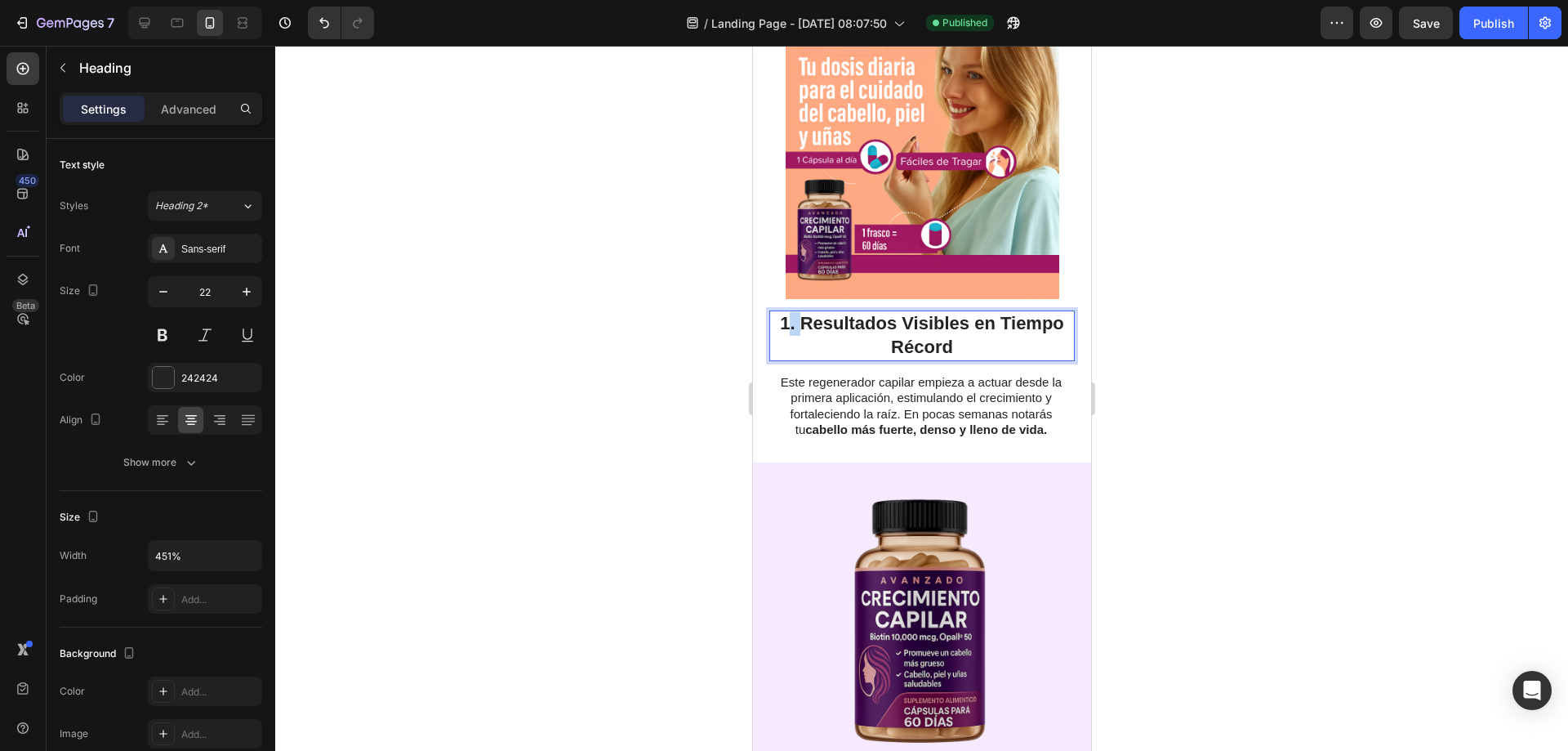
click at [778, 323] on p "1. Resultados Visibles en Tiempo Récord" at bounding box center [921, 334] width 303 height 46
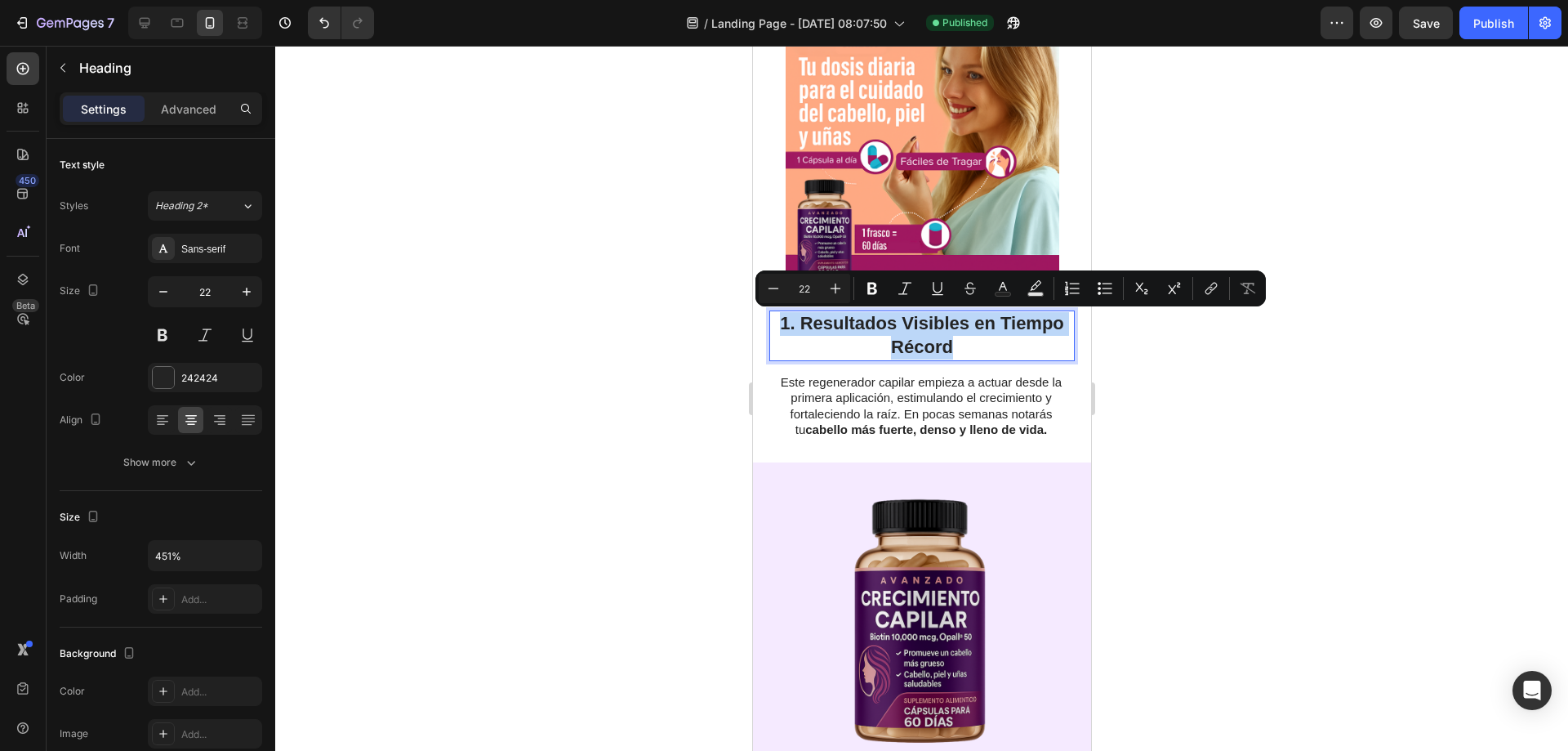
click at [777, 323] on p "1. Resultados Visibles en Tiempo Récord" at bounding box center [921, 334] width 303 height 46
copy p "1. Resultados Visibles en Tiempo Récord"
click at [855, 414] on p "Este regenerador capilar empieza a actuar desde la primera aplicación, estimula…" at bounding box center [920, 406] width 303 height 63
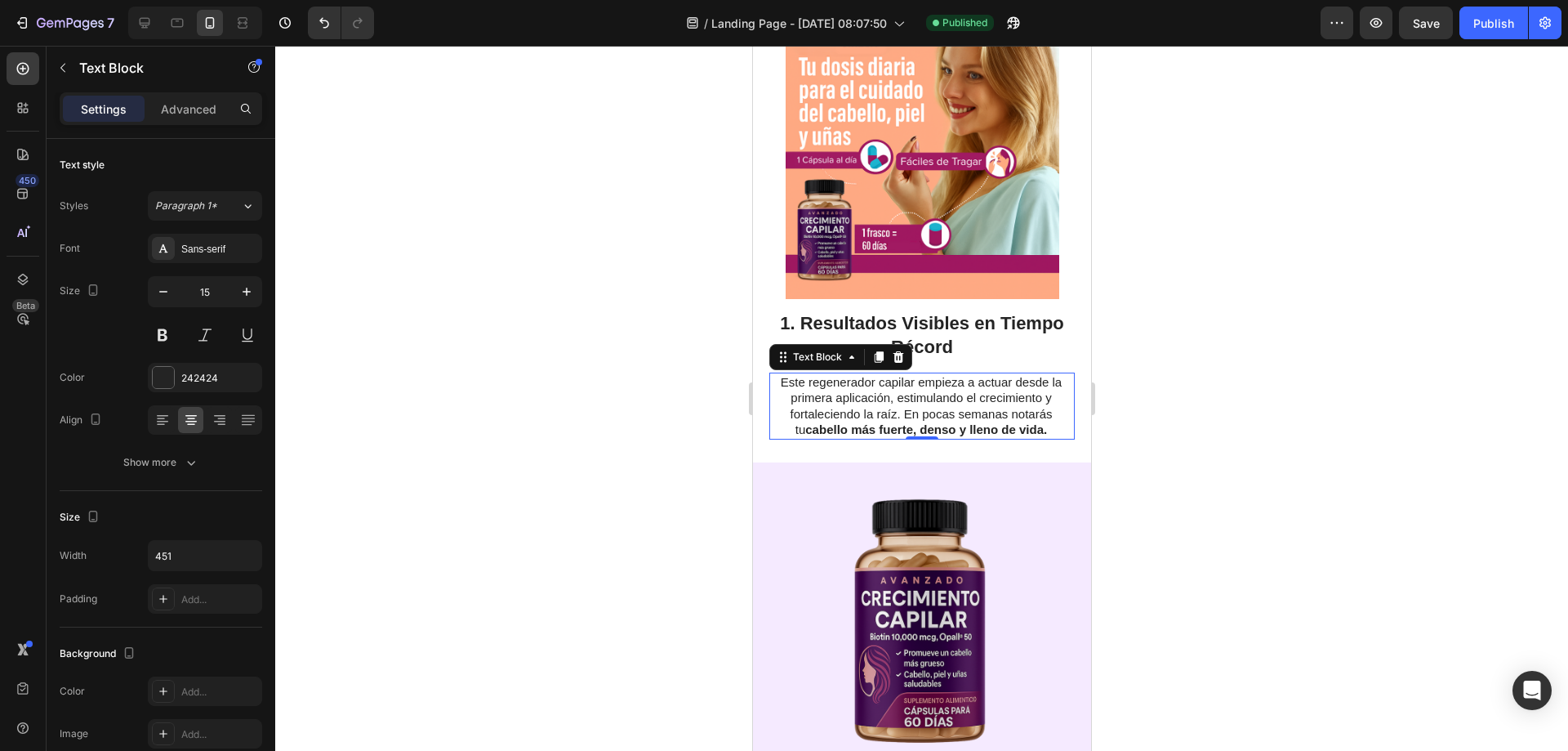
click at [855, 414] on p "Este regenerador capilar empieza a actuar desde la primera aplicación, estimula…" at bounding box center [920, 406] width 303 height 63
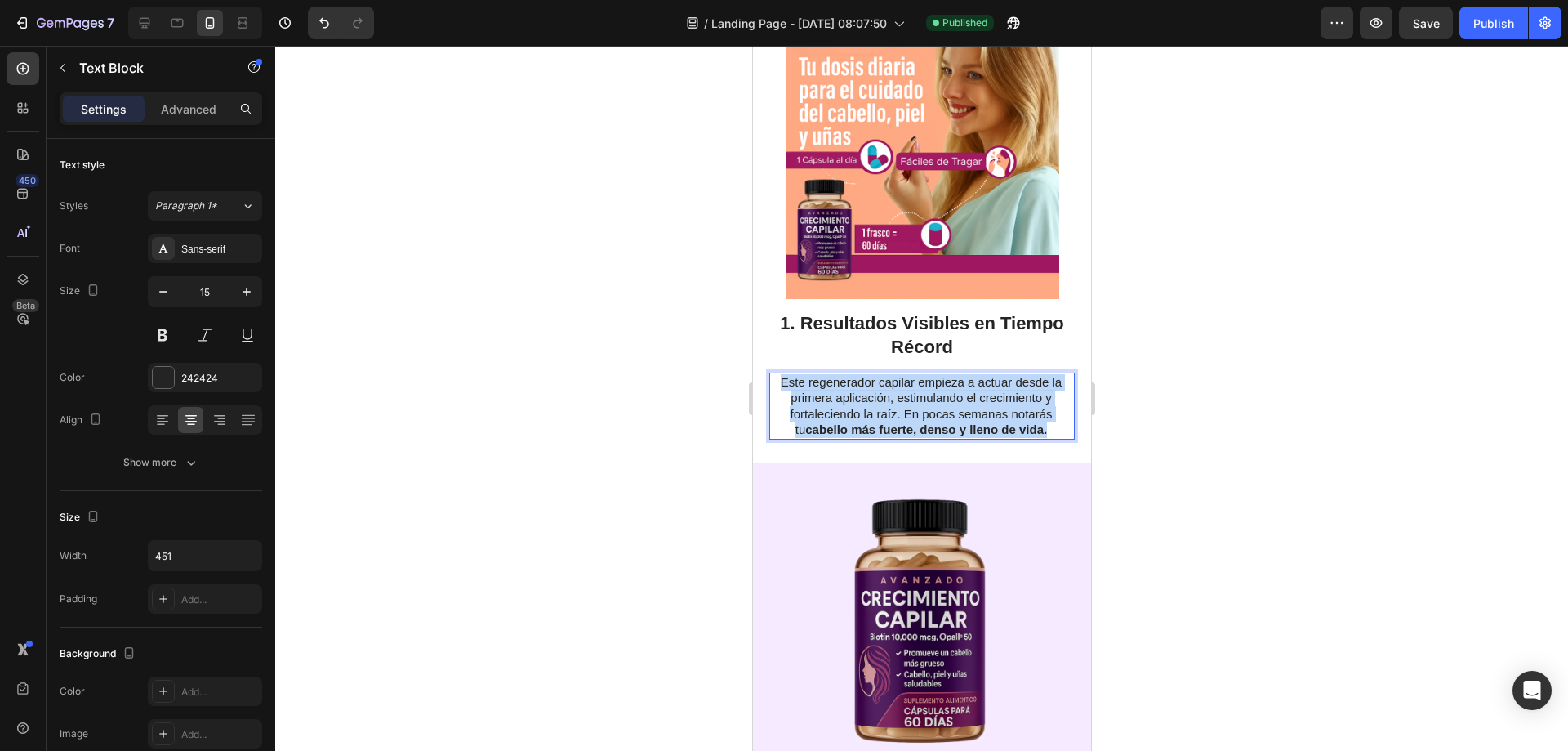
click at [855, 414] on p "Este regenerador capilar empieza a actuar desde la primera aplicación, estimula…" at bounding box center [920, 406] width 303 height 63
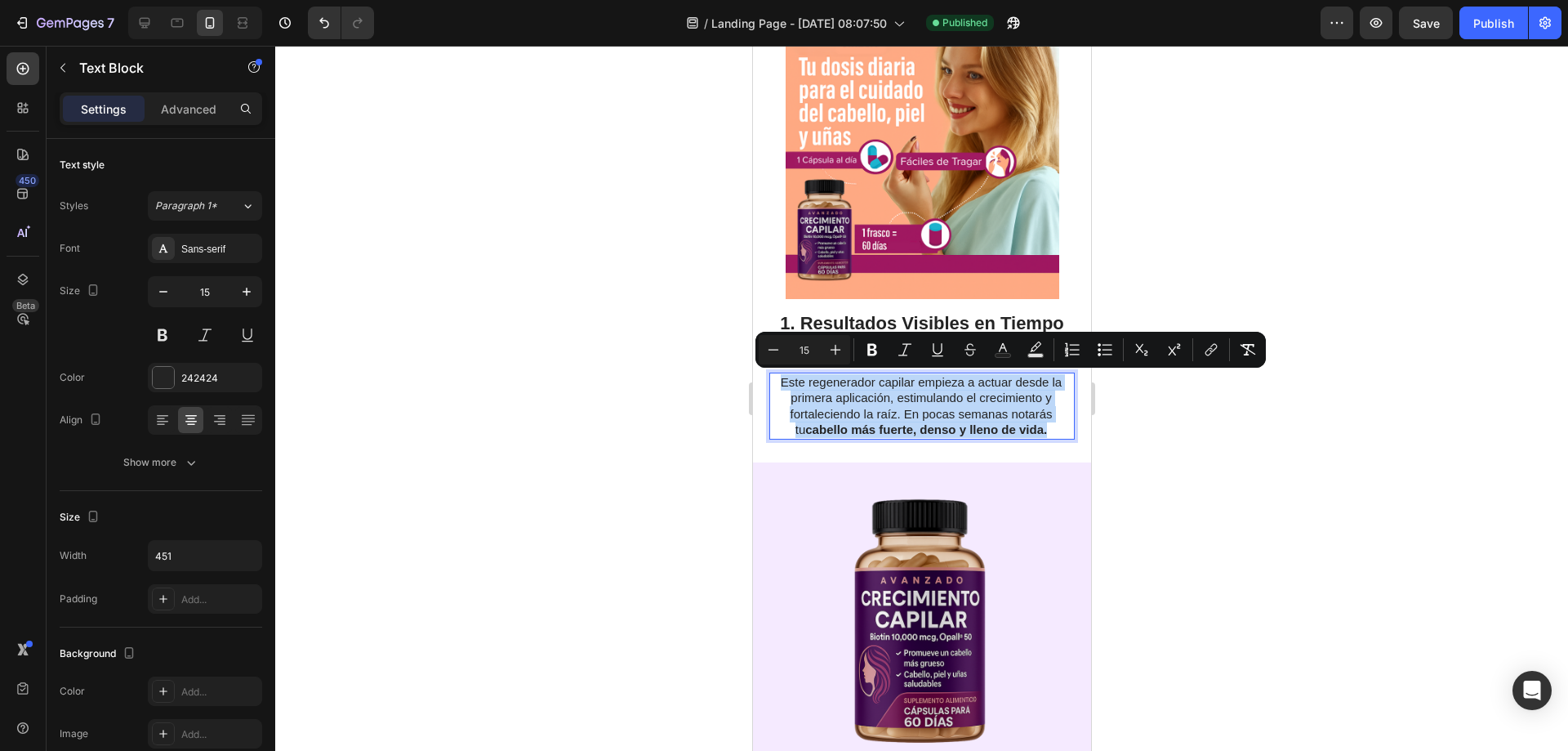
click at [855, 414] on p "Este regenerador capilar empieza a actuar desde la primera aplicación, estimula…" at bounding box center [920, 406] width 303 height 63
copy p "Este regenerador capilar empieza a actuar desde la primera aplicación, estimula…"
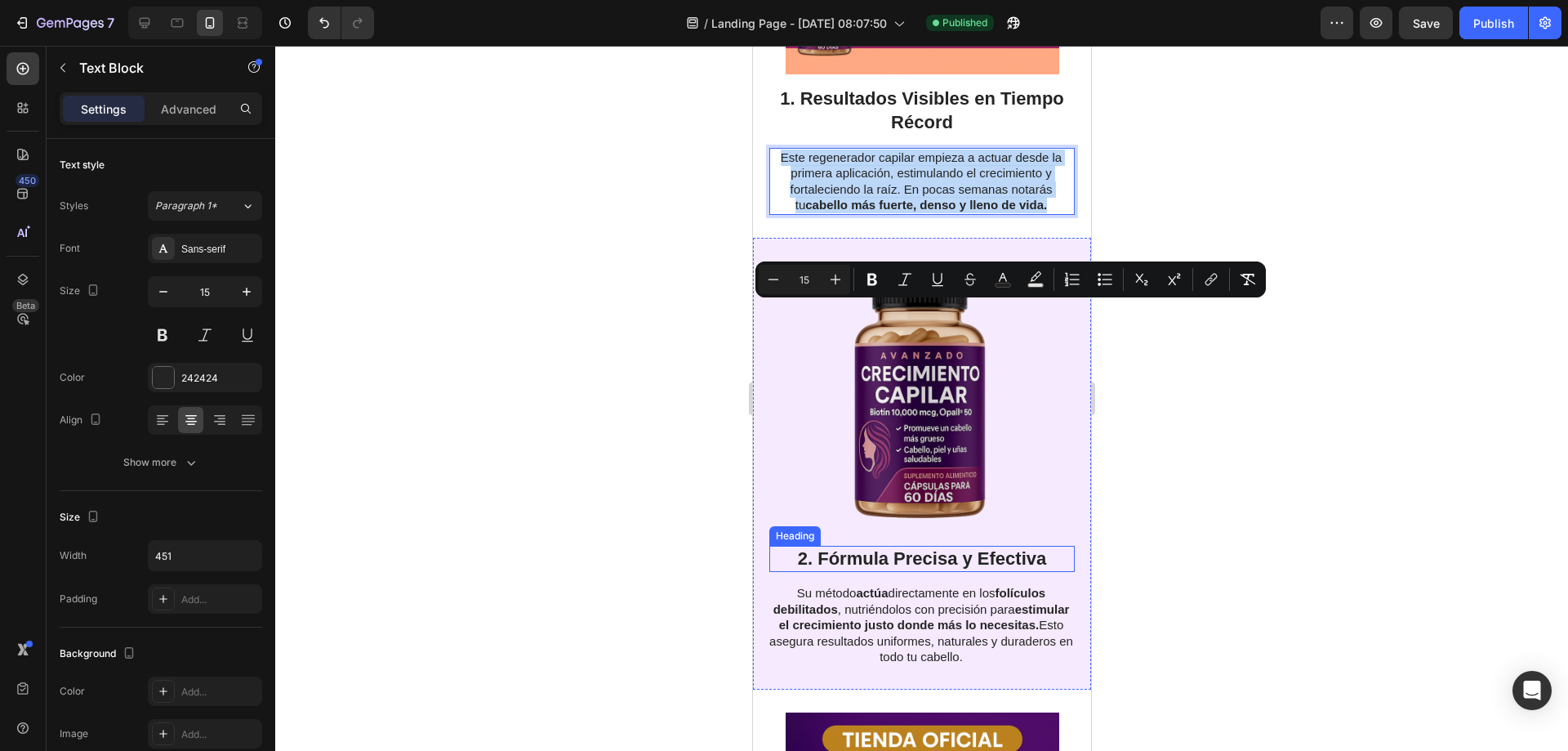
scroll to position [653, 0]
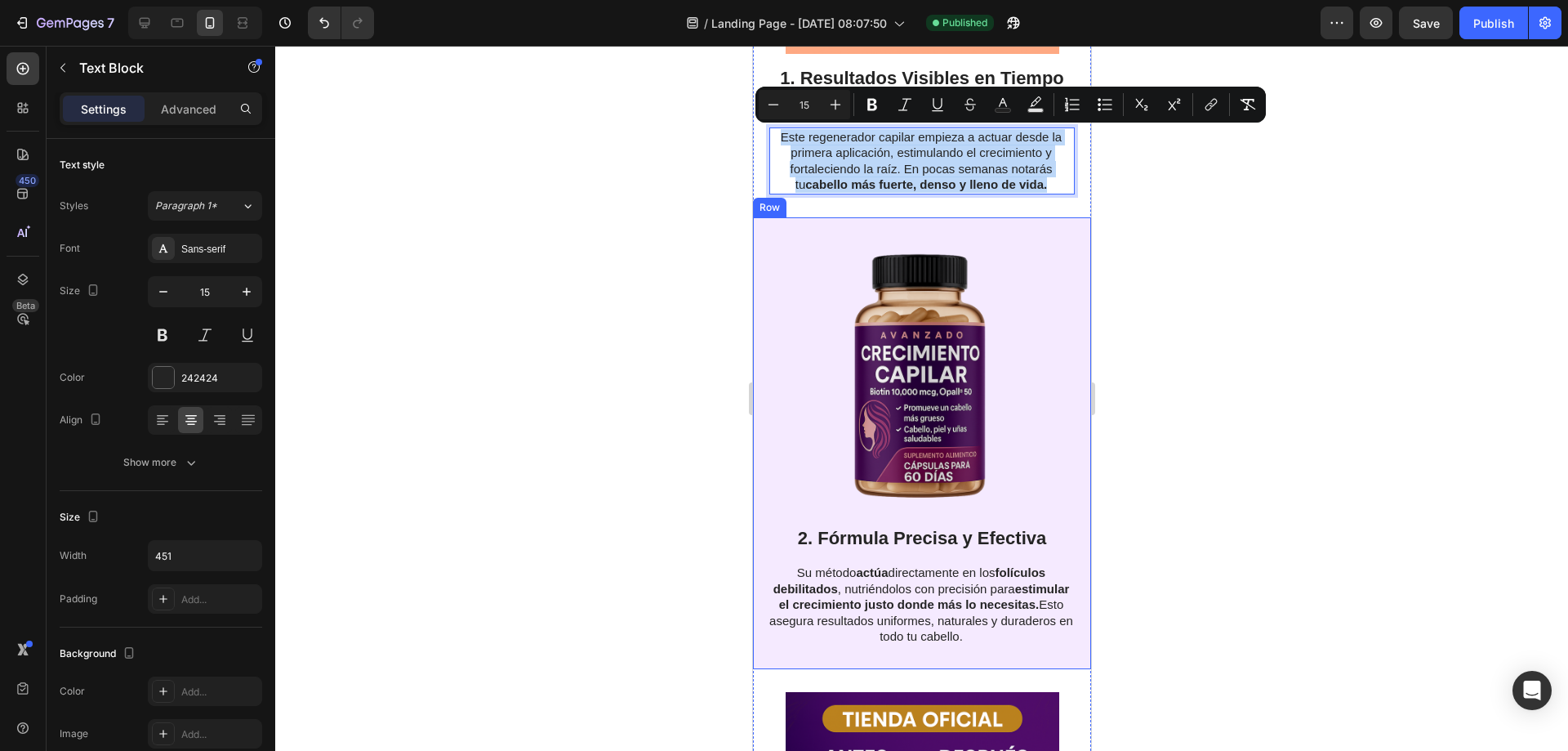
click at [1070, 355] on div "2. Fórmula Precisa y Efectiva Heading Su método actúa directamente en los folíc…" at bounding box center [920, 443] width 338 height 452
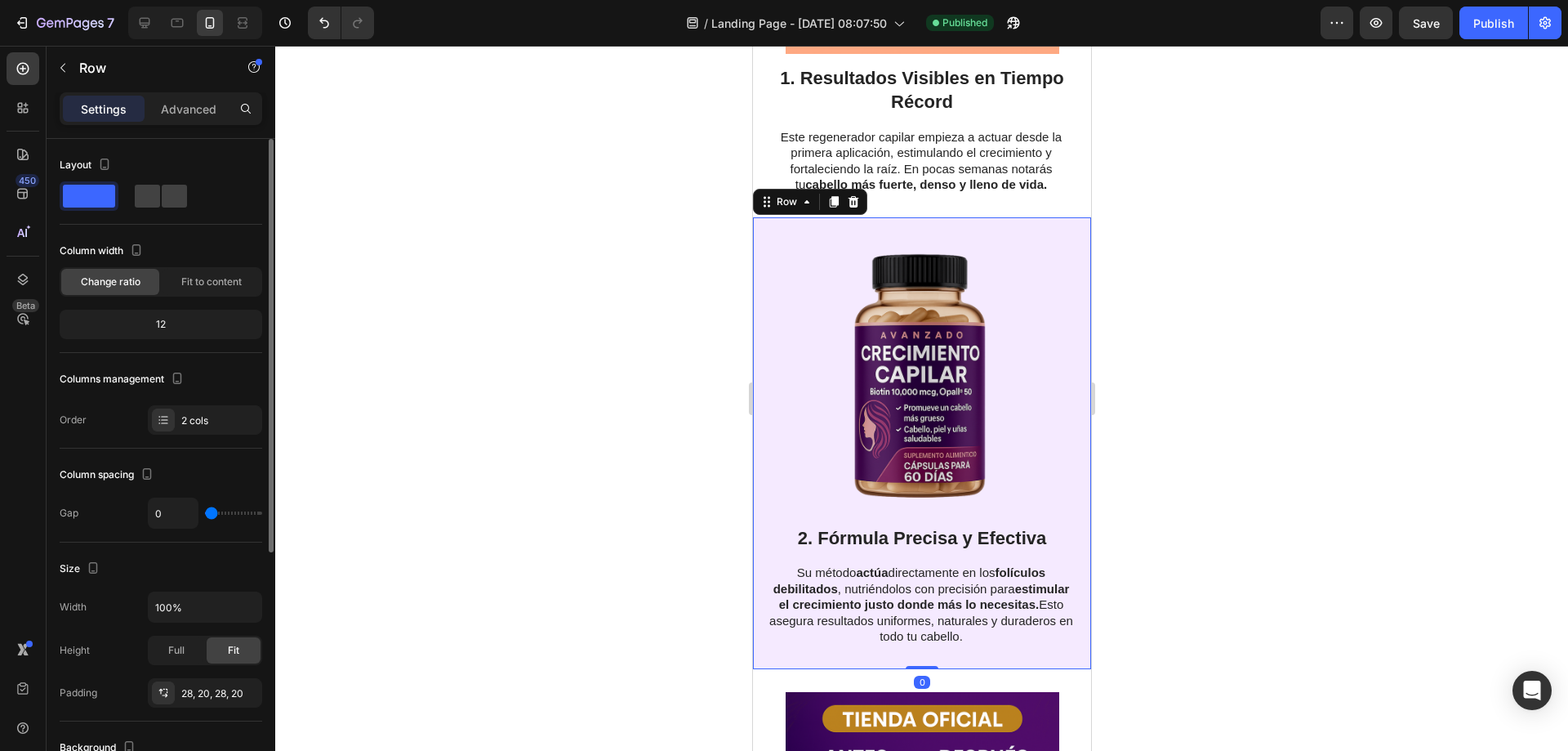
scroll to position [390, 0]
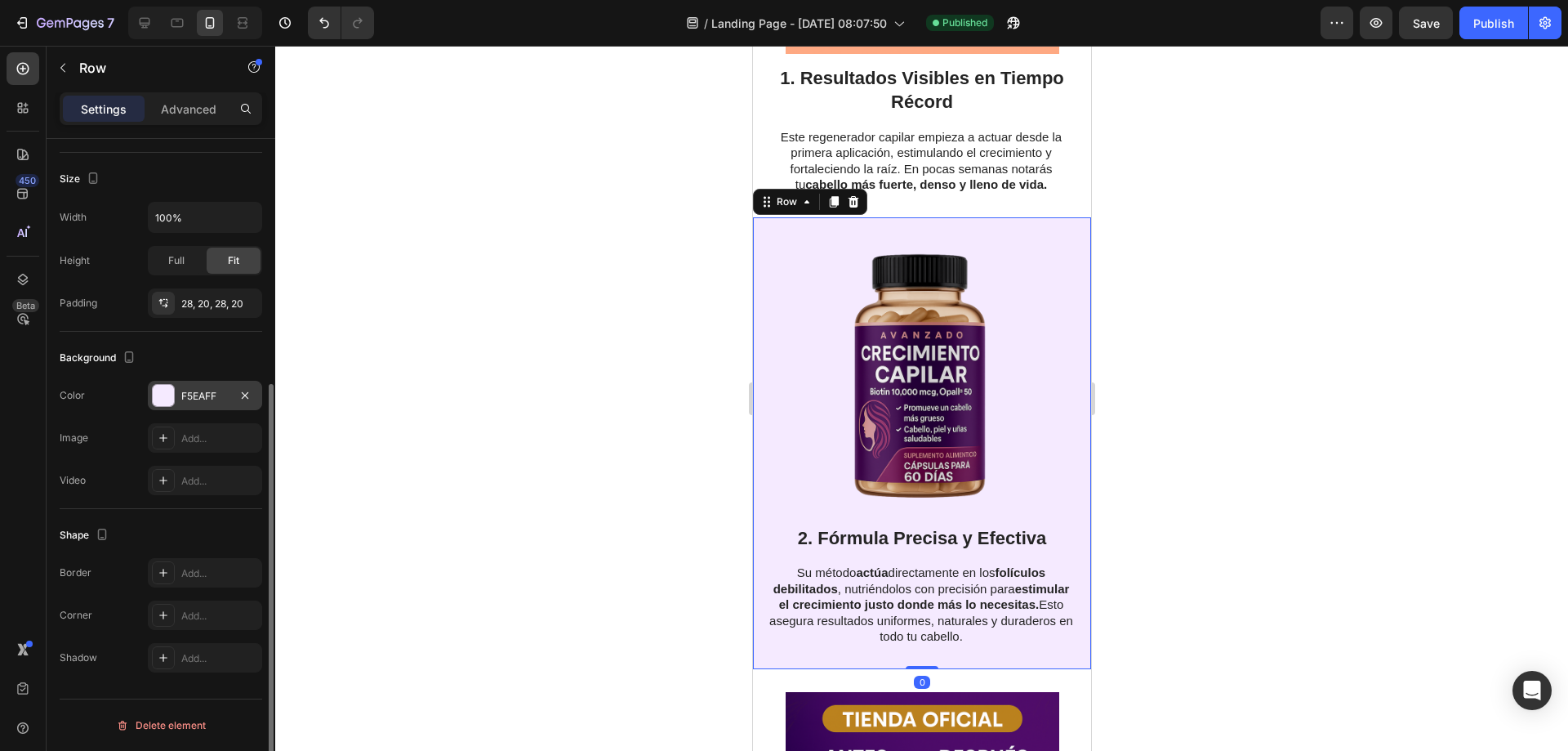
click at [174, 391] on div at bounding box center [163, 395] width 23 height 23
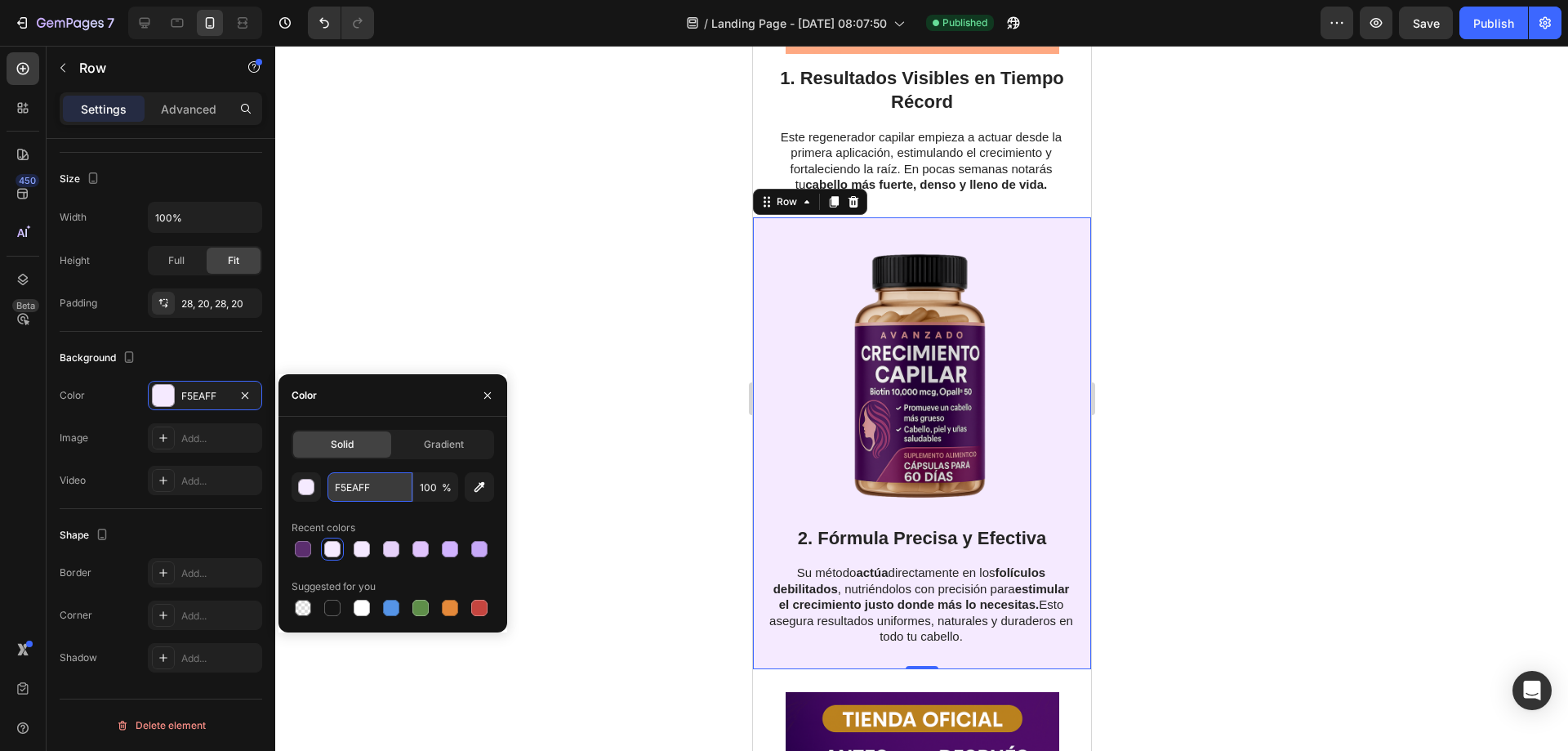
click at [354, 494] on input "F5EAFF" at bounding box center [370, 486] width 85 height 29
click at [849, 537] on h2 "2. Fórmula Precisa y Efectiva" at bounding box center [921, 539] width 305 height 27
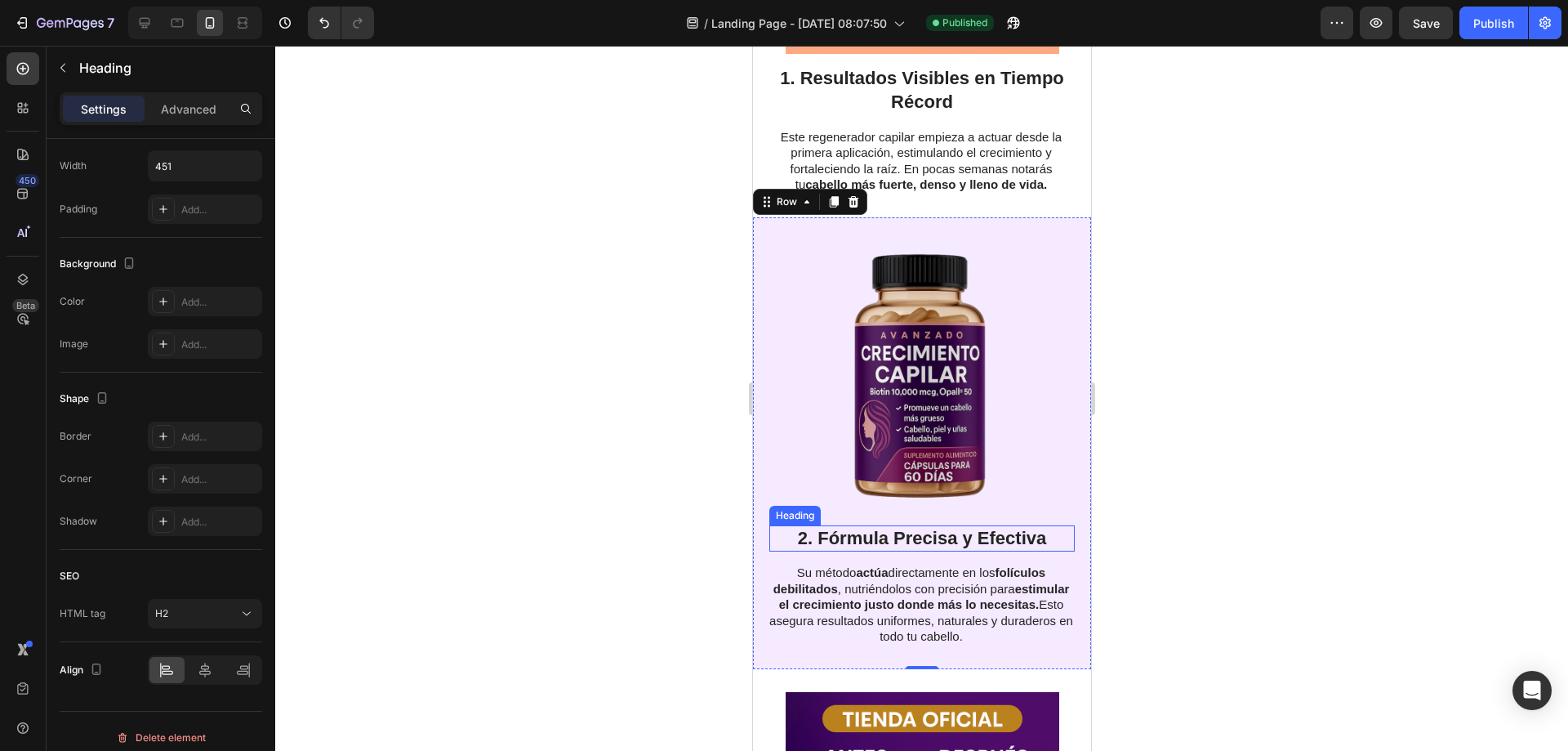
click at [849, 537] on h2 "2. Fórmula Precisa y Efectiva" at bounding box center [921, 539] width 305 height 27
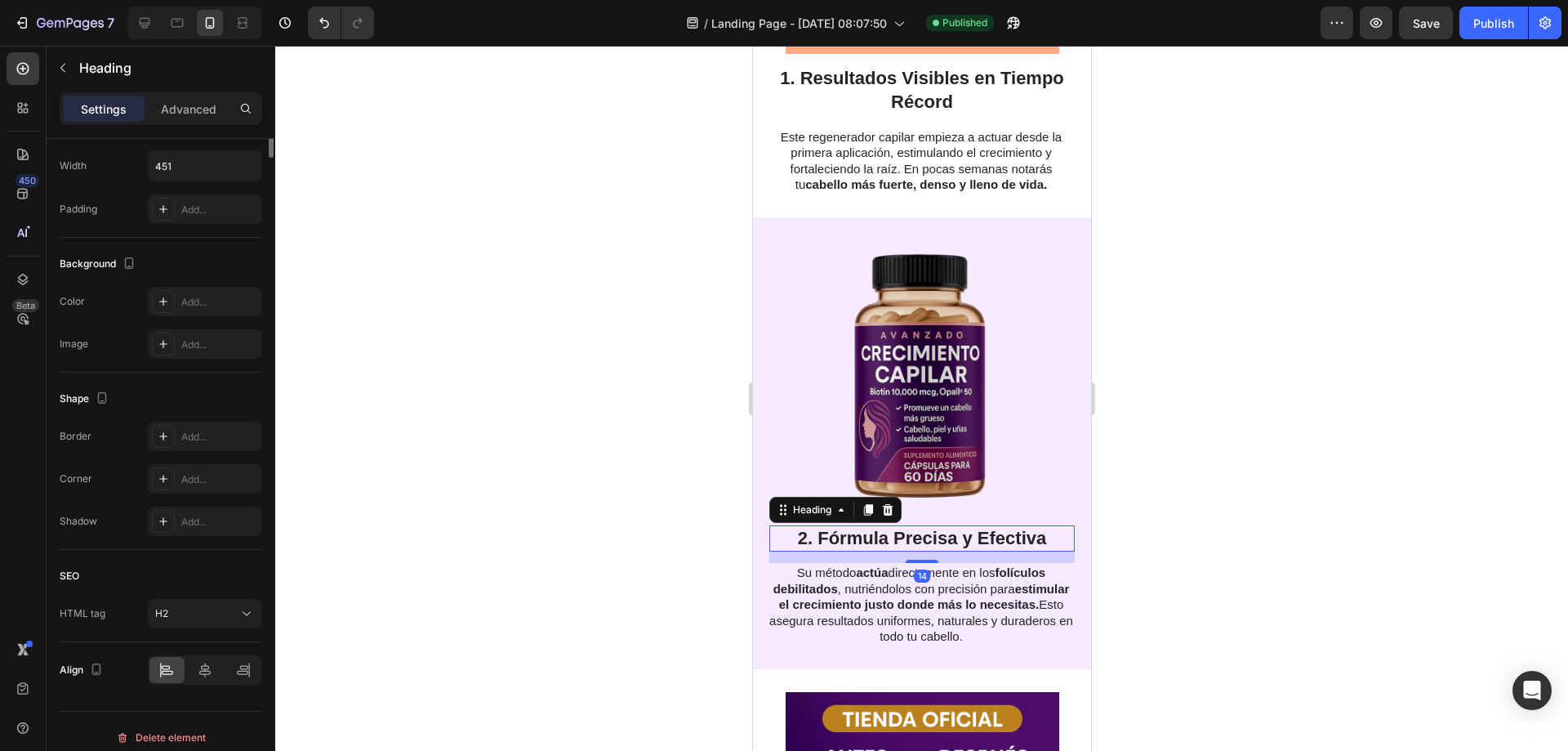
scroll to position [0, 0]
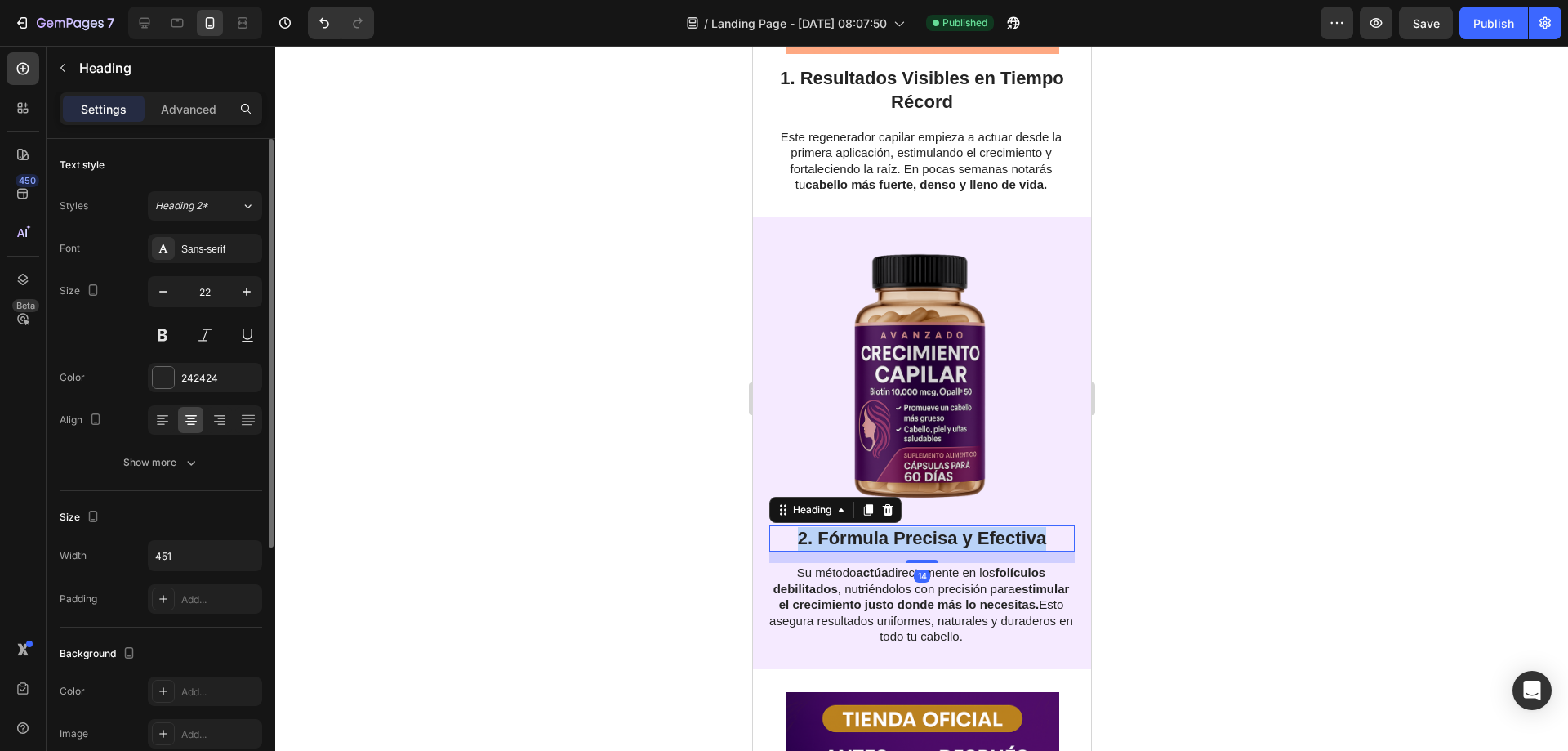
click at [849, 537] on p "2. Fórmula Precisa y Efectiva" at bounding box center [921, 539] width 303 height 24
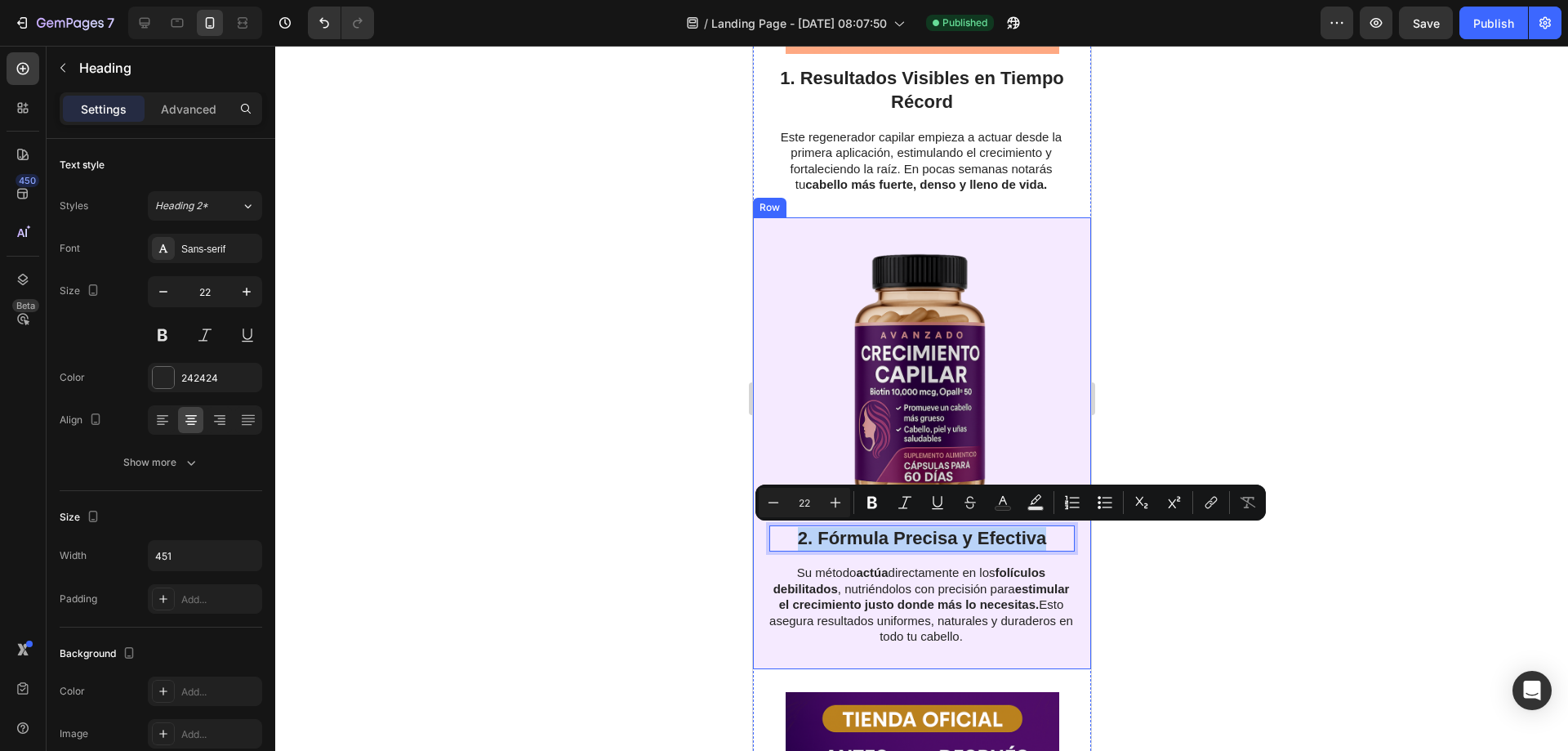
click at [891, 568] on p "Su método actúa directamente en los folículos debilitados , nutriéndolos con pr…" at bounding box center [920, 604] width 303 height 80
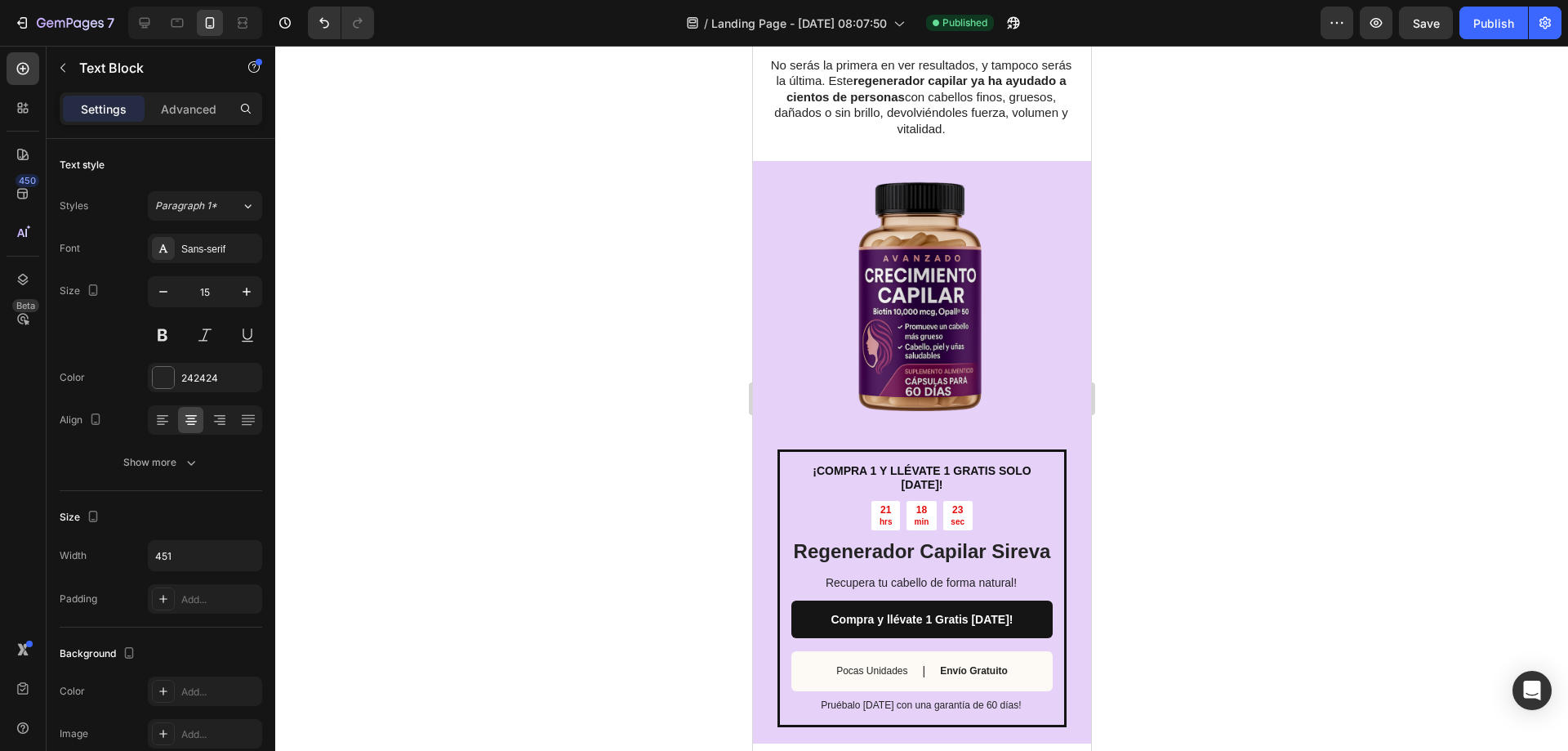
scroll to position [1797, 0]
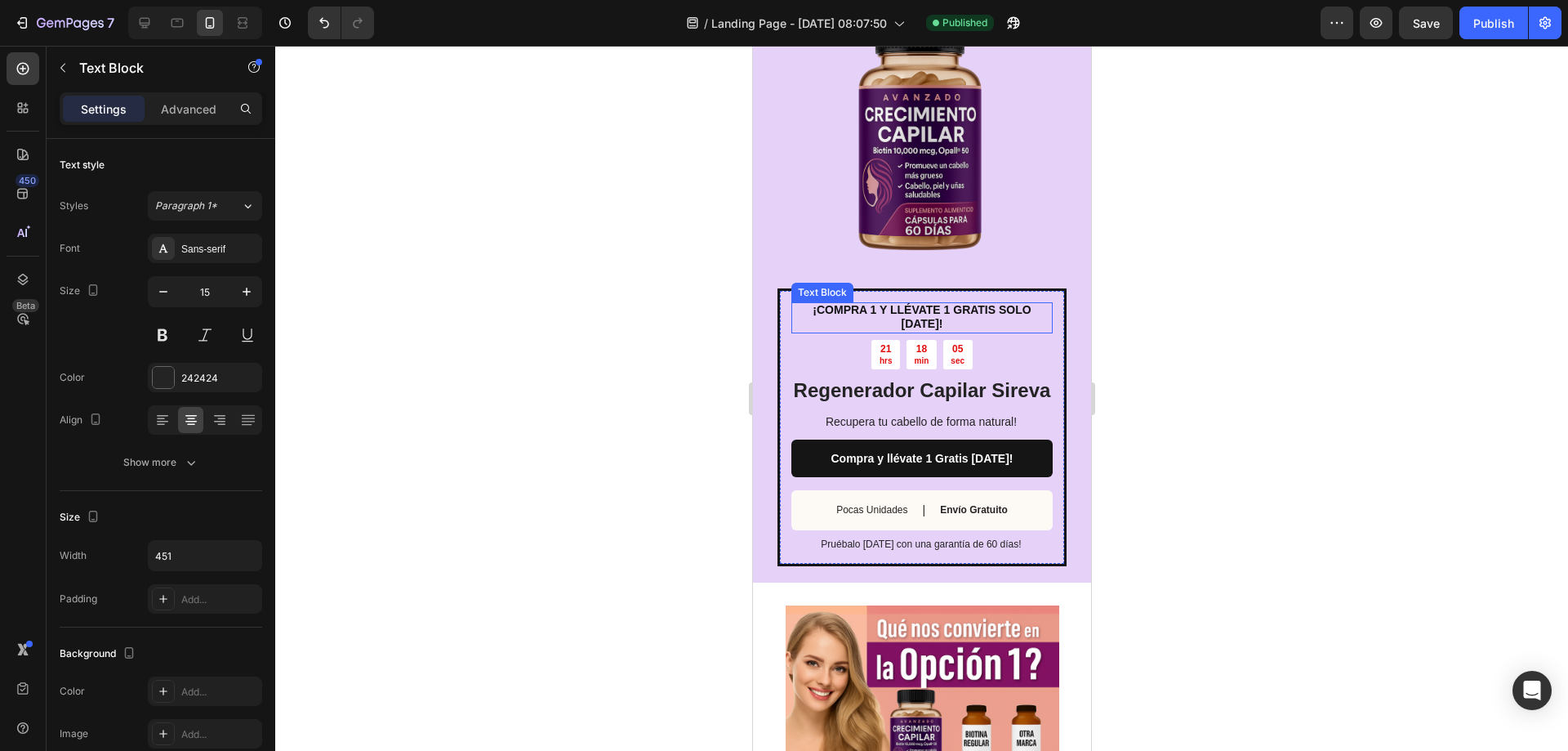
click at [875, 312] on strong "¡COMPRA 1 Y LLÉVATE 1 GRATIS SOLO [DATE]!" at bounding box center [920, 317] width 218 height 27
click at [875, 312] on strong "¡COMPRA 1 Y LLÉVATE 1 GRATIS SOLO HOY!" at bounding box center [920, 317] width 218 height 27
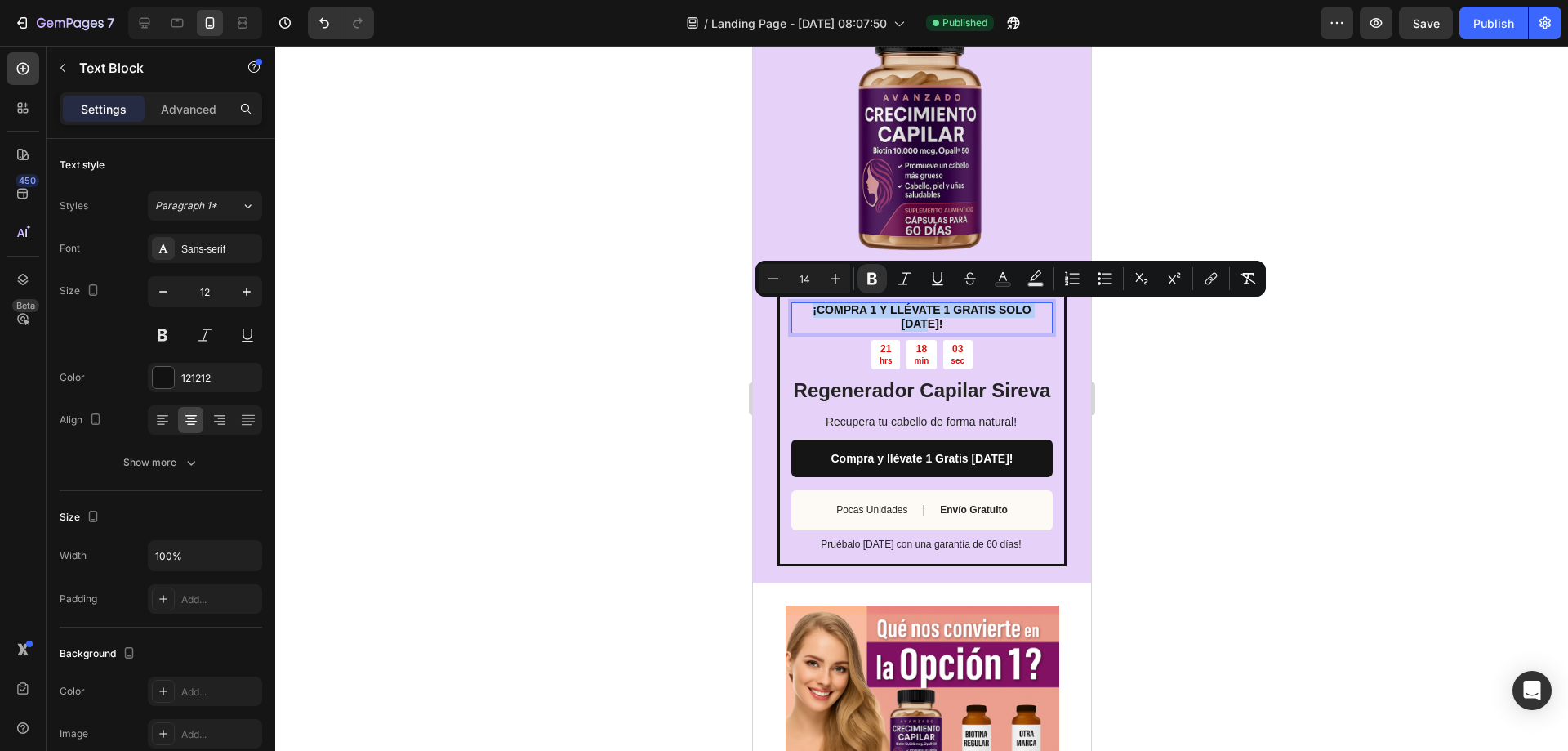
click at [875, 312] on strong "¡COMPRA 1 Y LLÉVATE 1 GRATIS SOLO HOY!" at bounding box center [920, 317] width 218 height 27
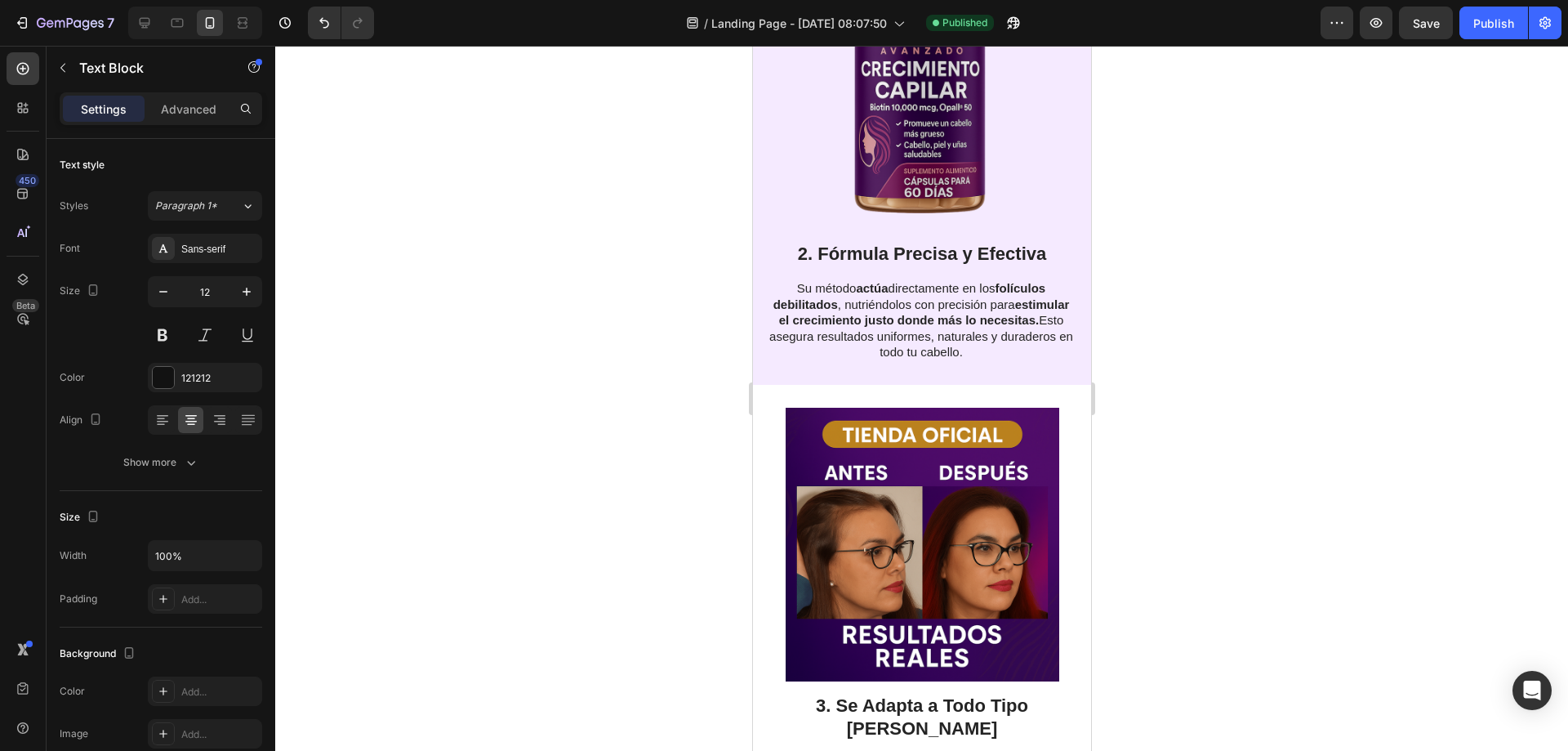
scroll to position [817, 0]
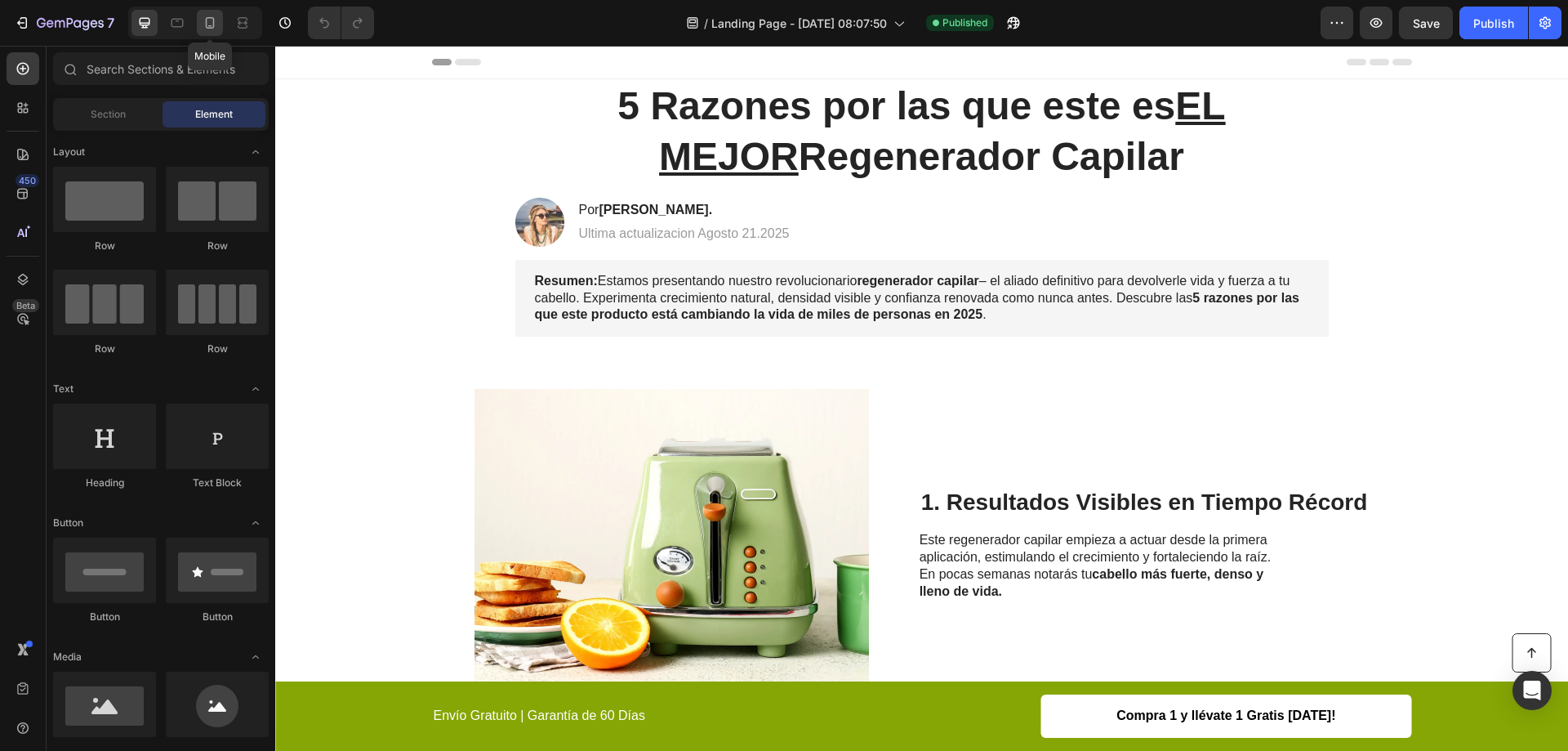
click at [217, 24] on icon at bounding box center [210, 23] width 16 height 16
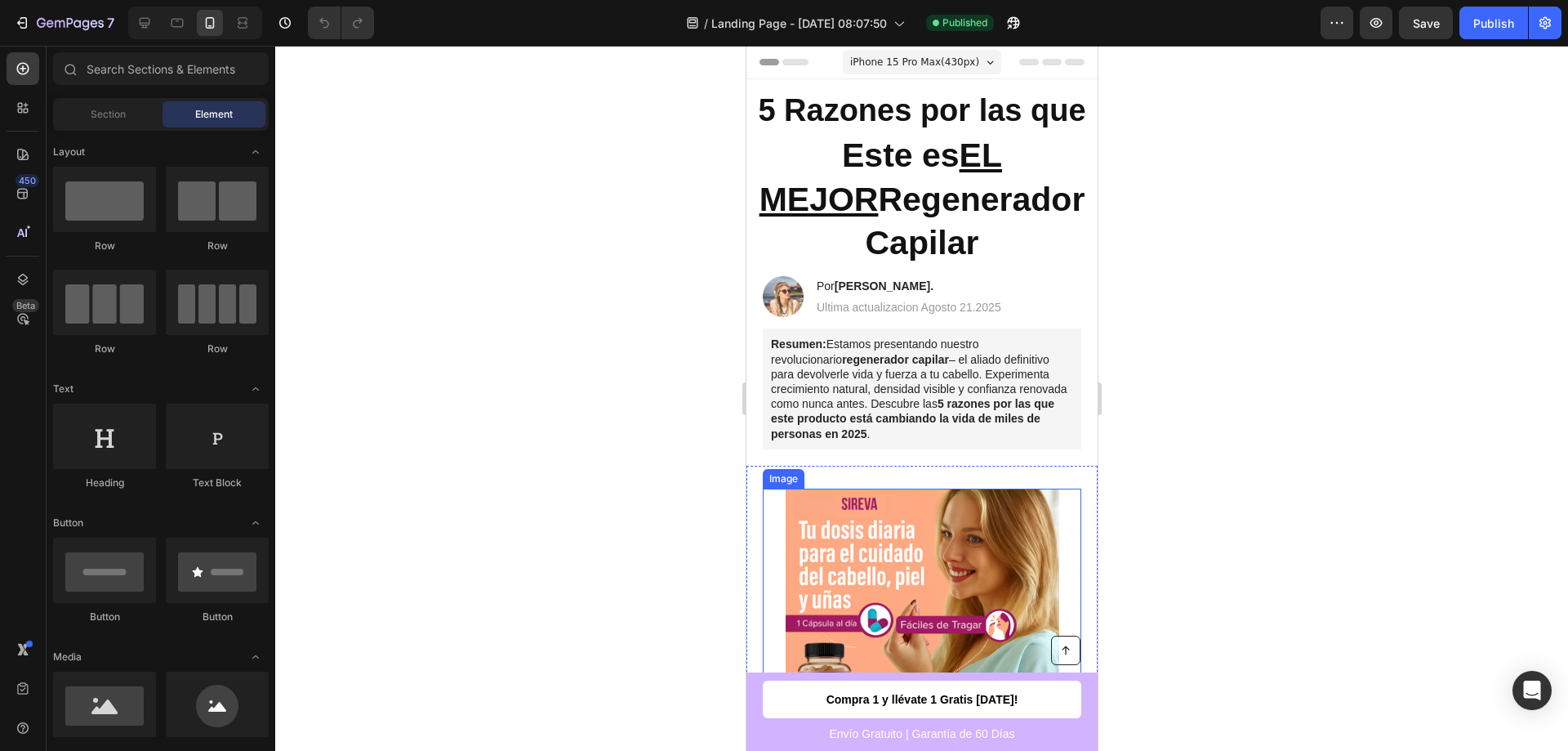
click at [883, 488] on img at bounding box center [922, 625] width 274 height 274
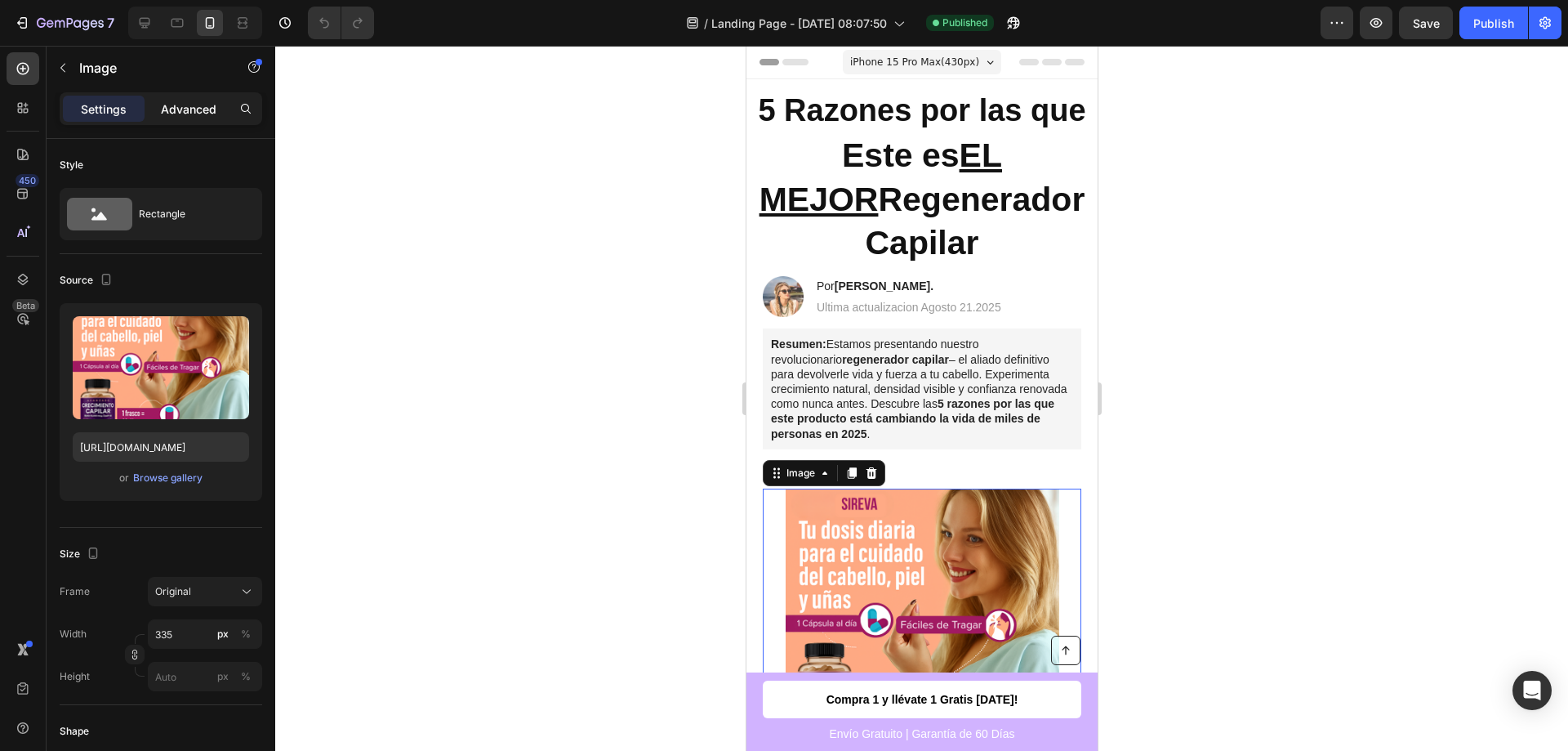
click at [191, 99] on div "Advanced" at bounding box center [188, 109] width 82 height 26
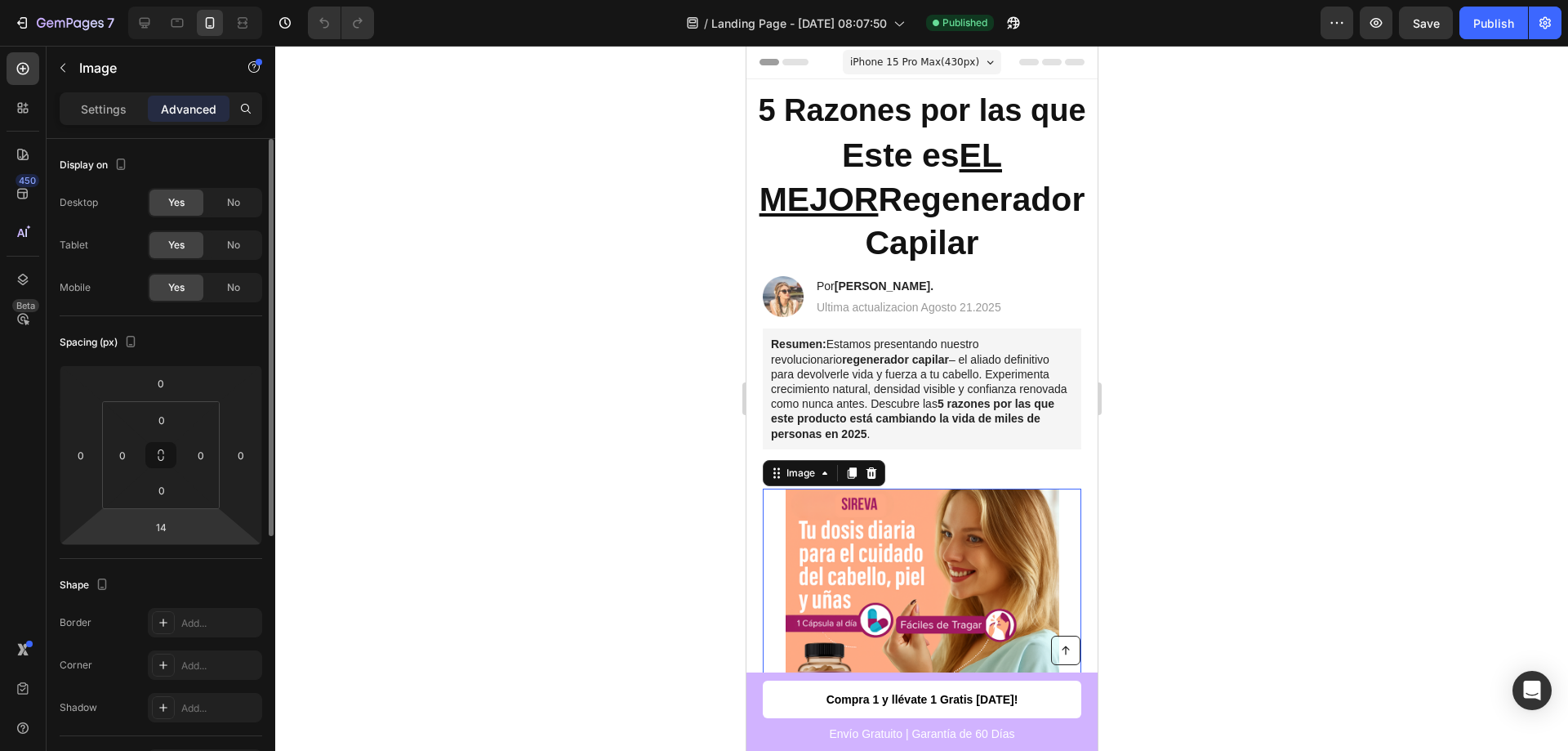
click at [110, 108] on p "Settings" at bounding box center [103, 109] width 45 height 17
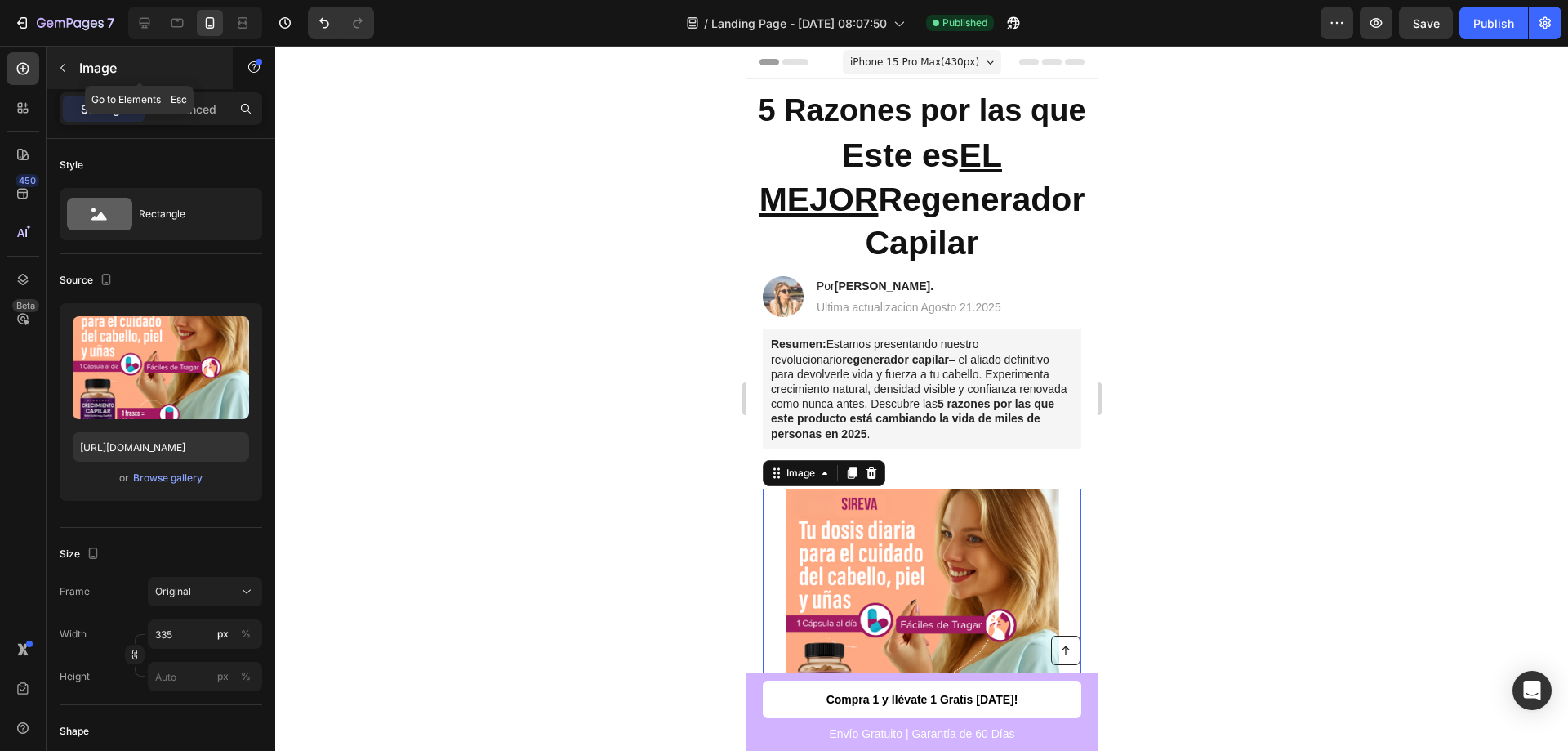
click at [63, 64] on icon "button" at bounding box center [63, 68] width 13 height 13
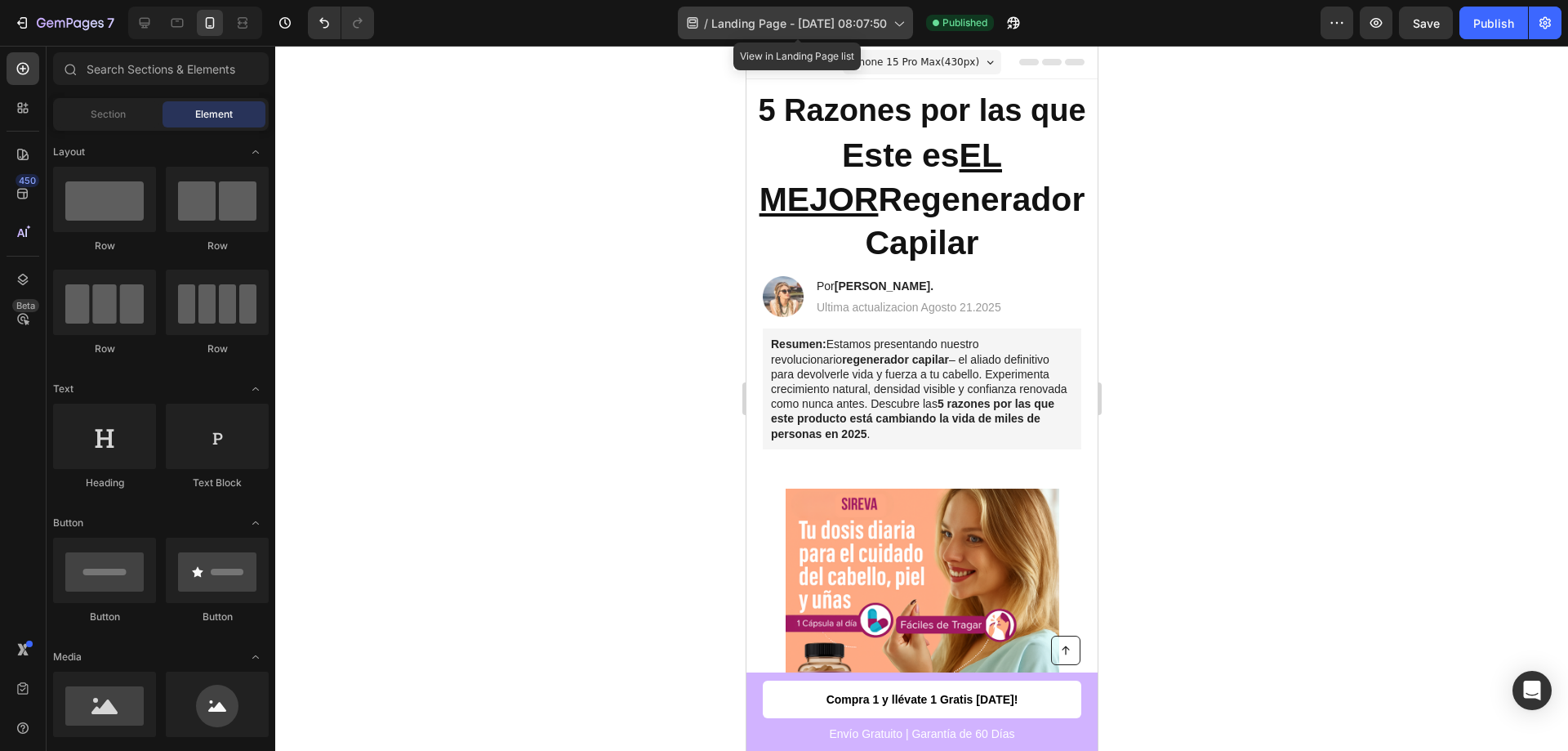
click at [878, 22] on span "Landing Page - [DATE] 08:07:50" at bounding box center [799, 23] width 176 height 17
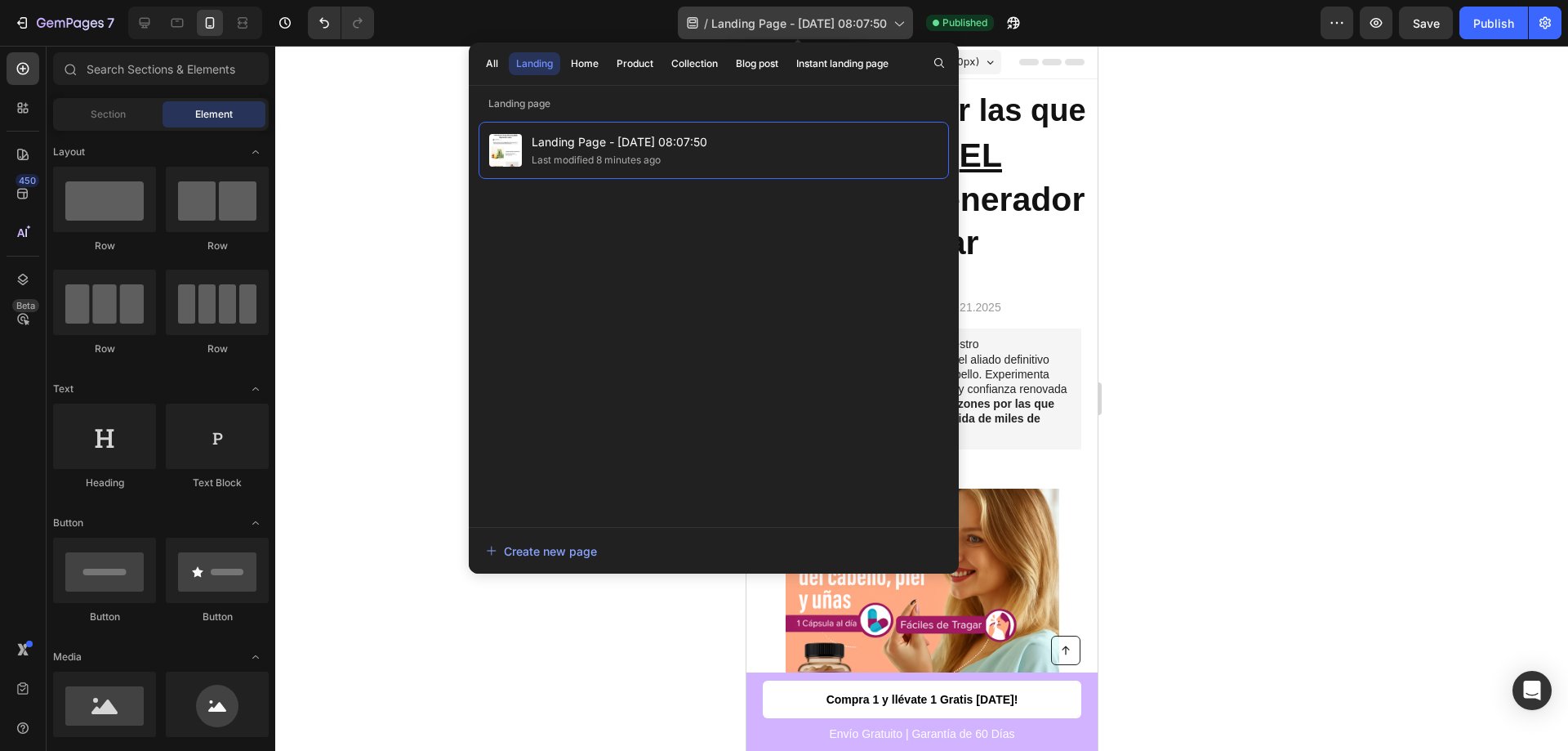
click at [881, 20] on span "Landing Page - [DATE] 08:07:50" at bounding box center [799, 23] width 176 height 17
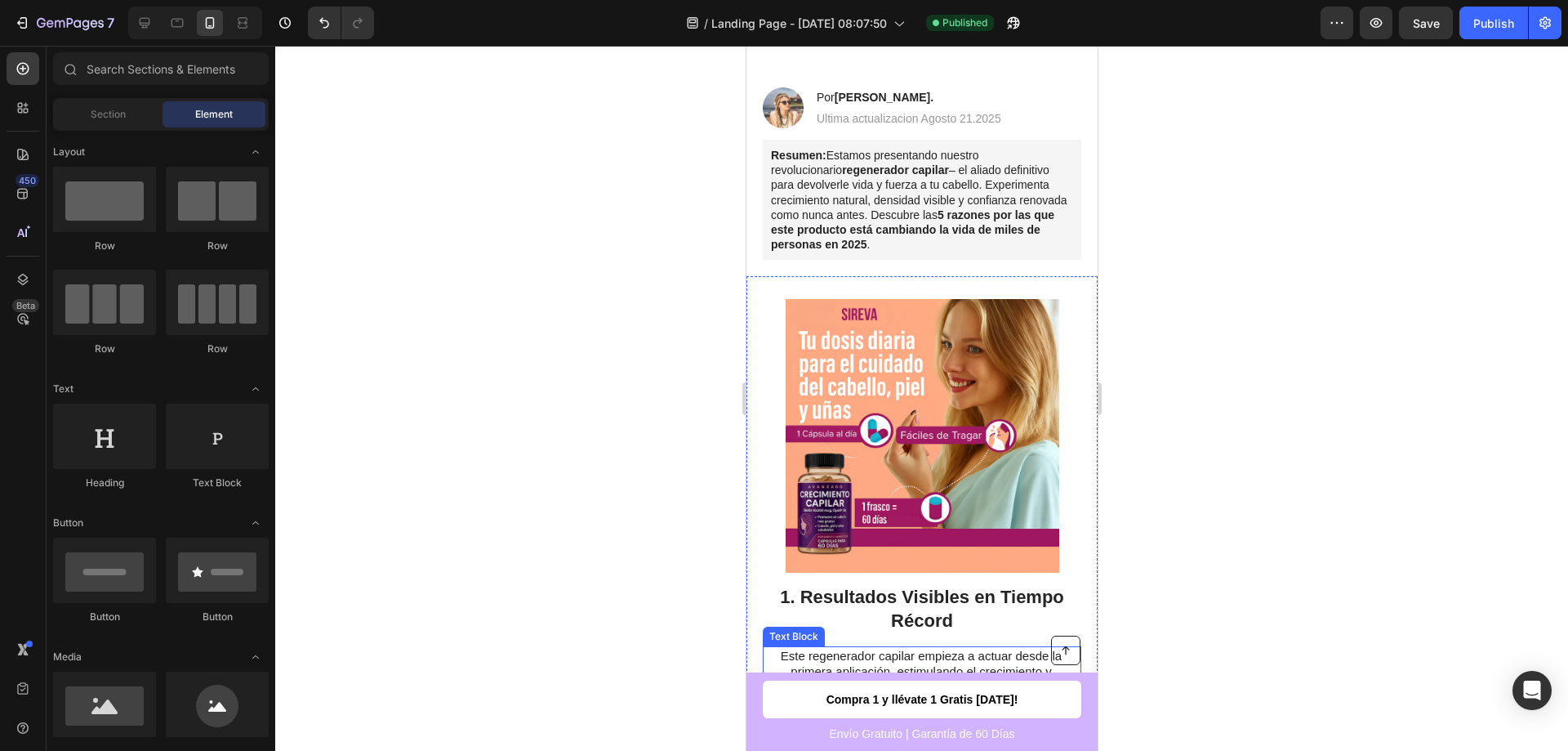
scroll to position [409, 0]
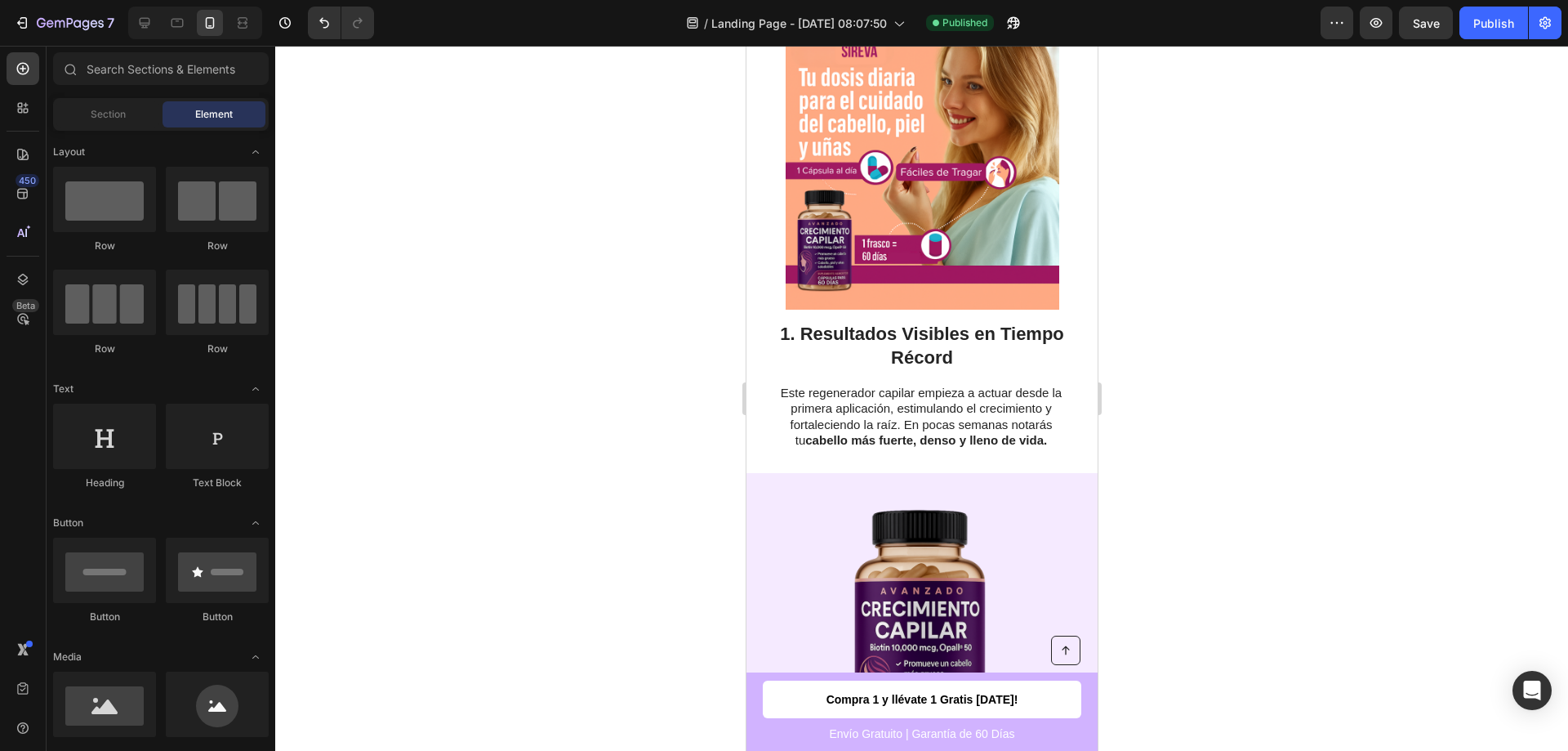
click at [174, 36] on div at bounding box center [196, 23] width 134 height 33
click at [176, 29] on icon at bounding box center [178, 23] width 16 height 16
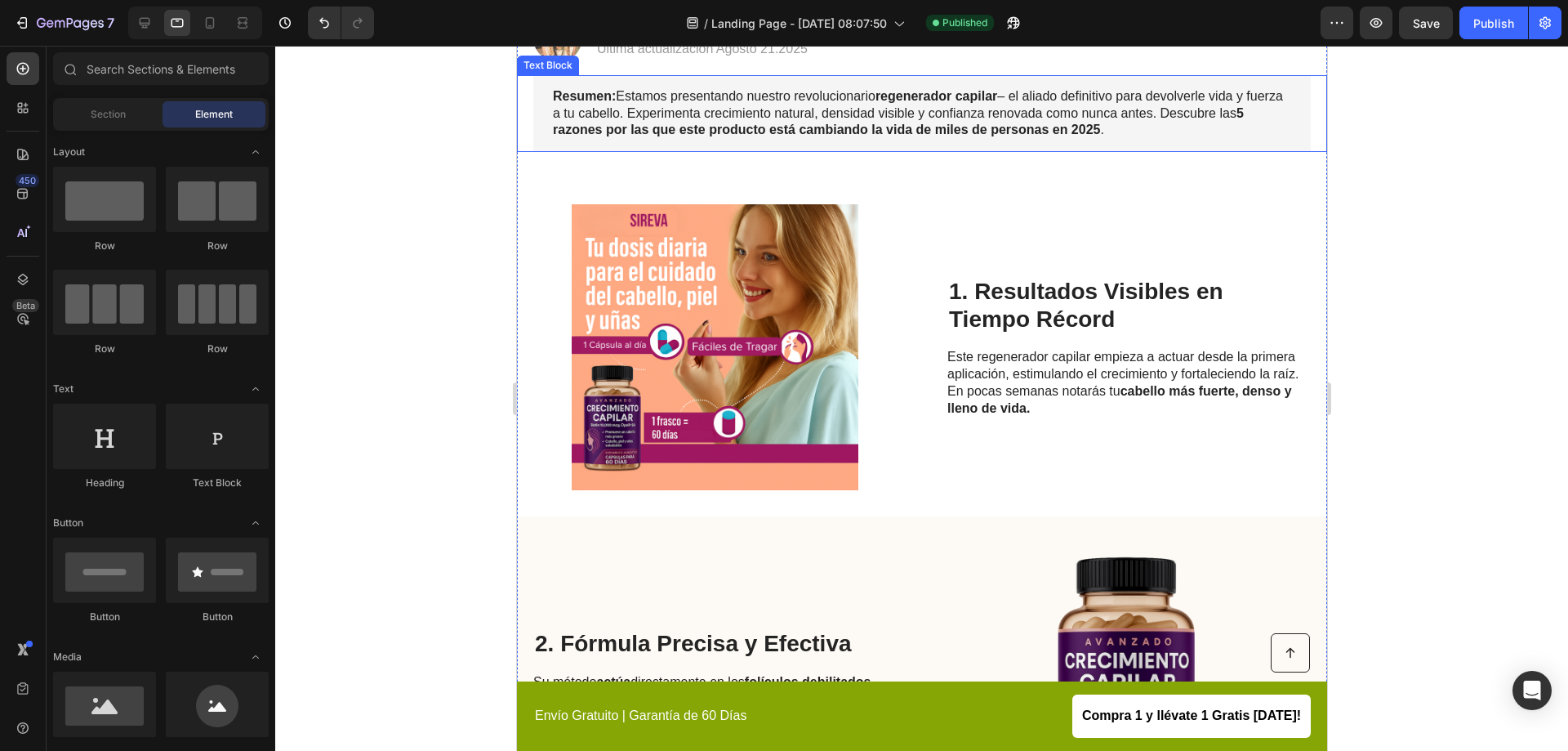
scroll to position [102, 0]
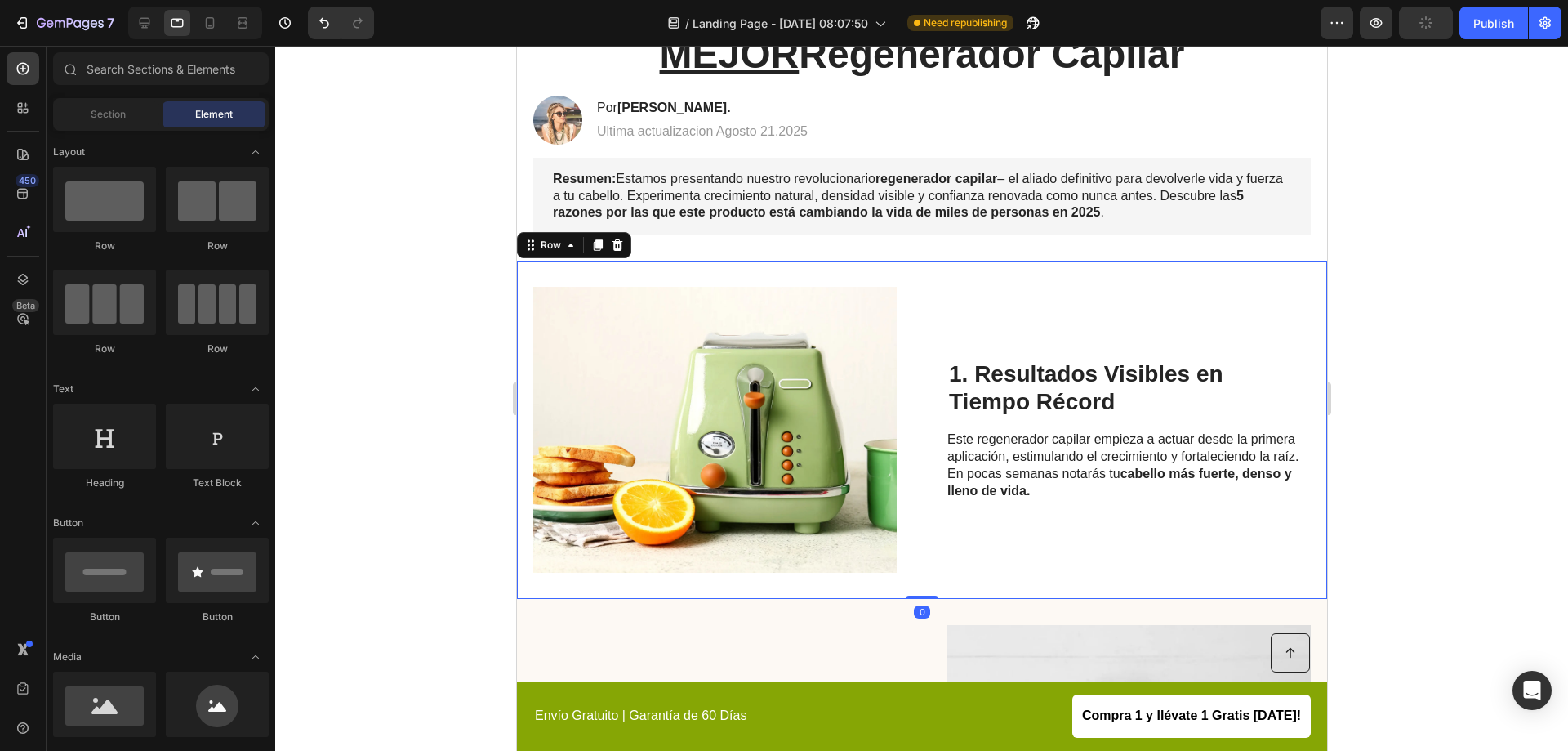
click at [841, 284] on div "Image 1. Resultados Visibles en Tiempo Récord Heading Este regenerador capilar …" at bounding box center [921, 429] width 811 height 338
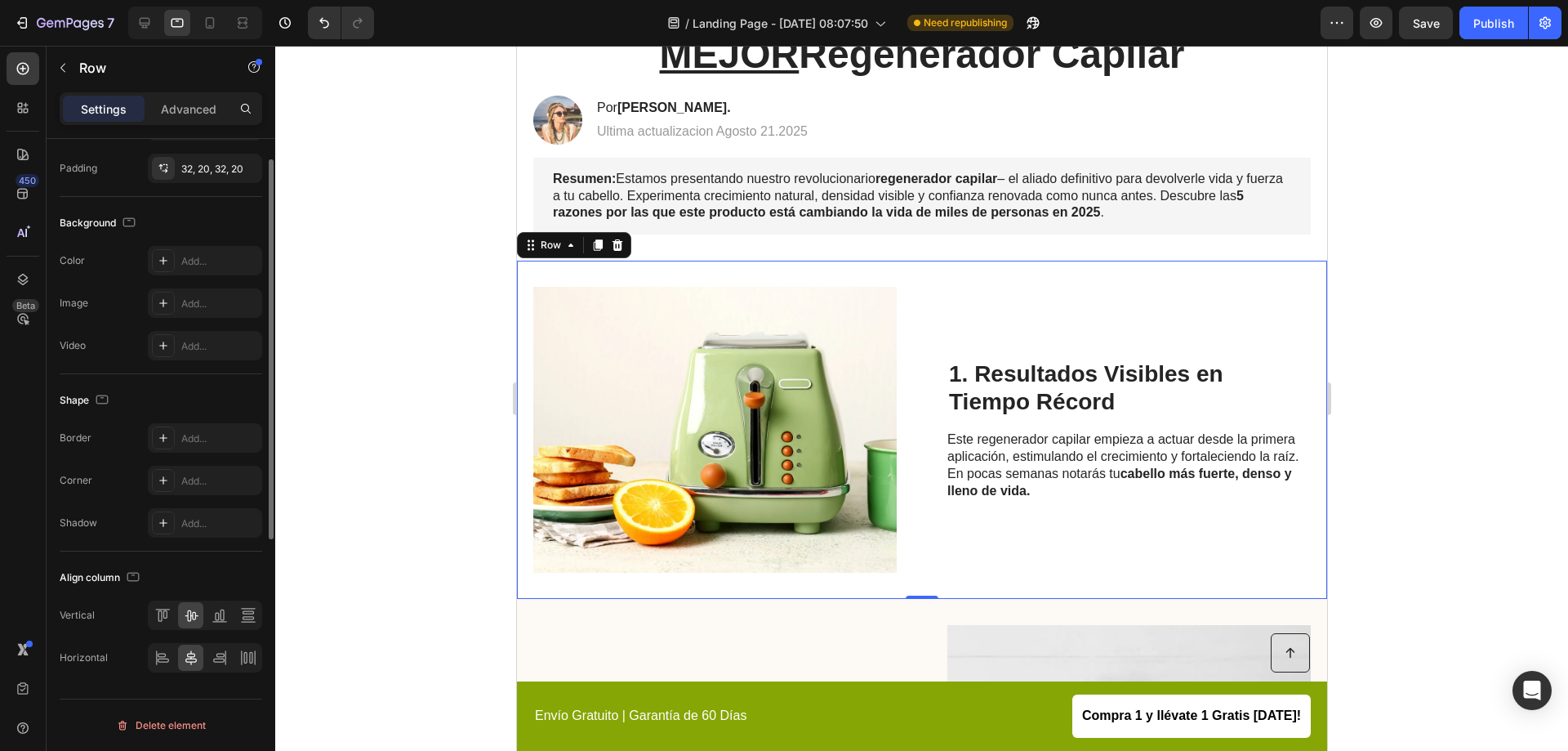
scroll to position [0, 0]
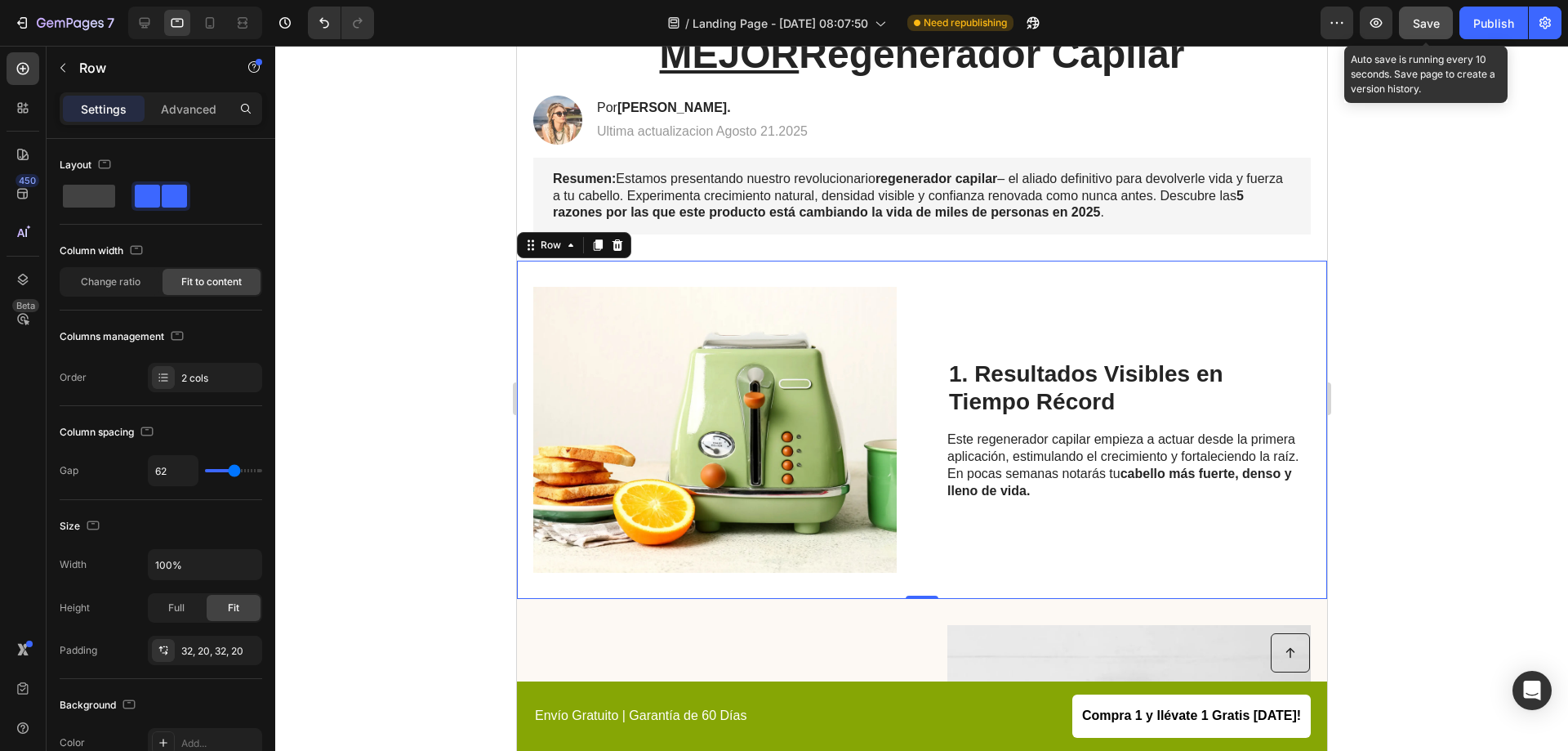
click at [1419, 13] on button "Save" at bounding box center [1427, 23] width 54 height 33
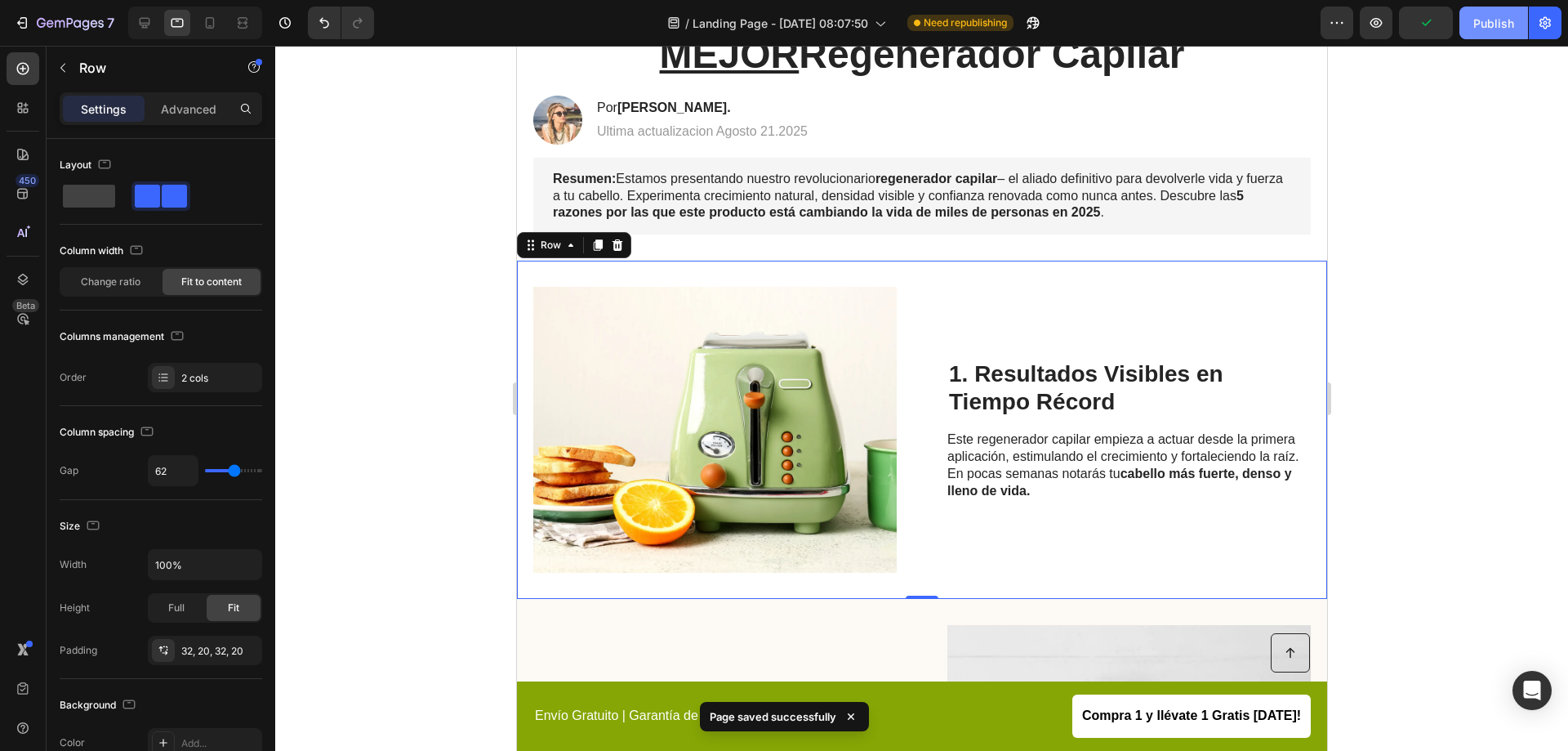
click at [1500, 19] on div "Publish" at bounding box center [1494, 23] width 41 height 17
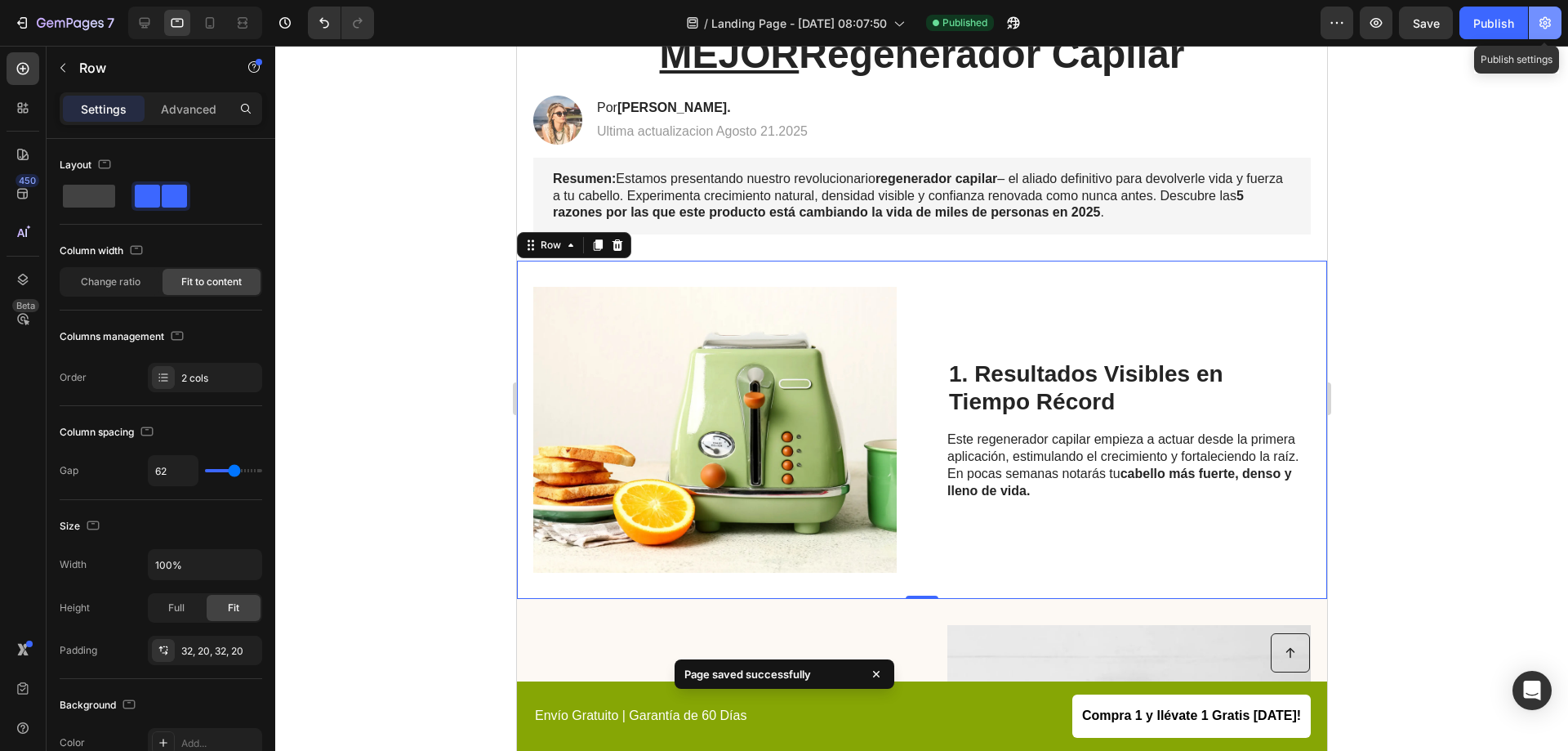
click at [1560, 21] on button "button" at bounding box center [1545, 23] width 33 height 33
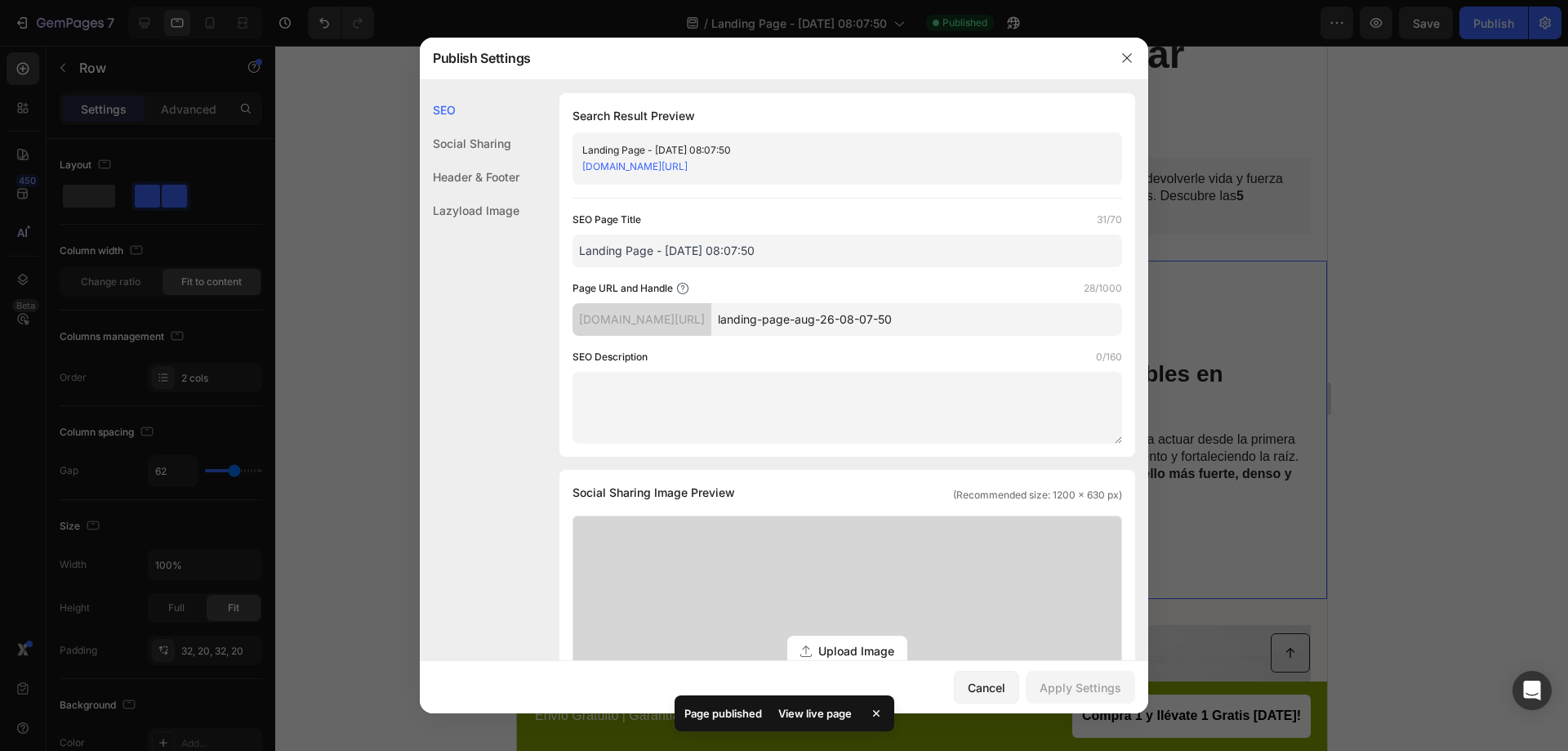
click at [511, 194] on div "Header & Footer" at bounding box center [469, 210] width 100 height 34
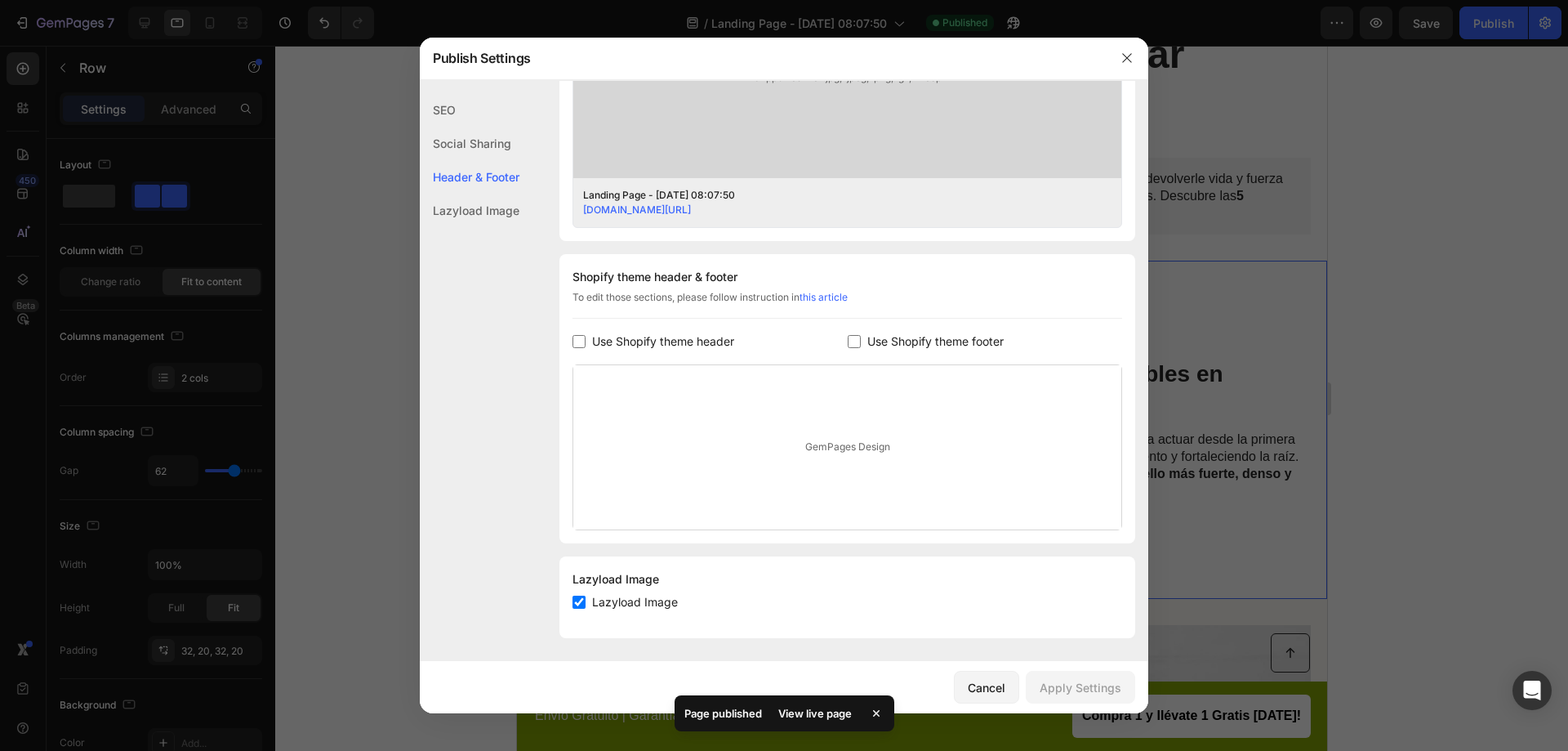
scroll to position [611, 0]
click at [1133, 55] on icon "button" at bounding box center [1127, 58] width 13 height 13
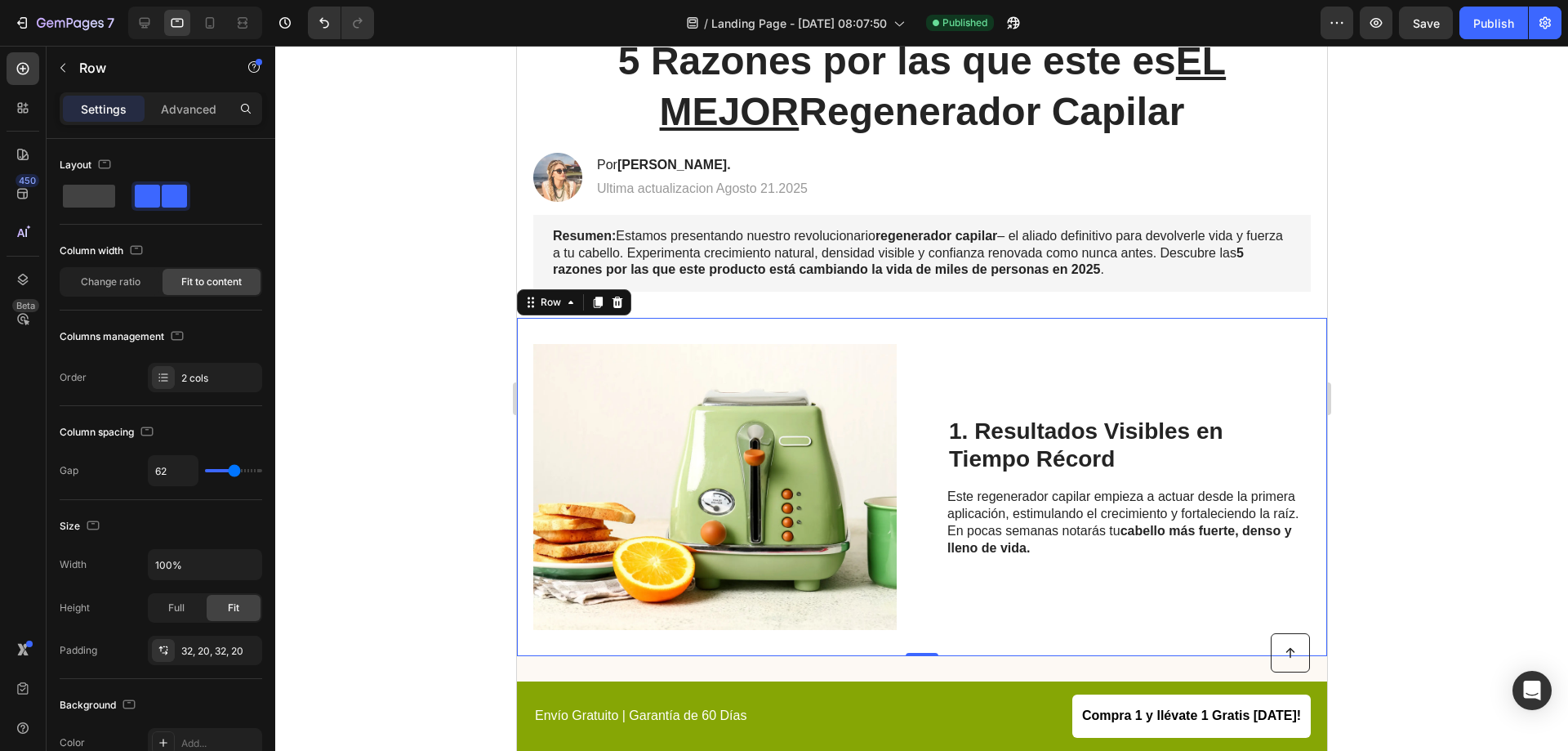
scroll to position [0, 0]
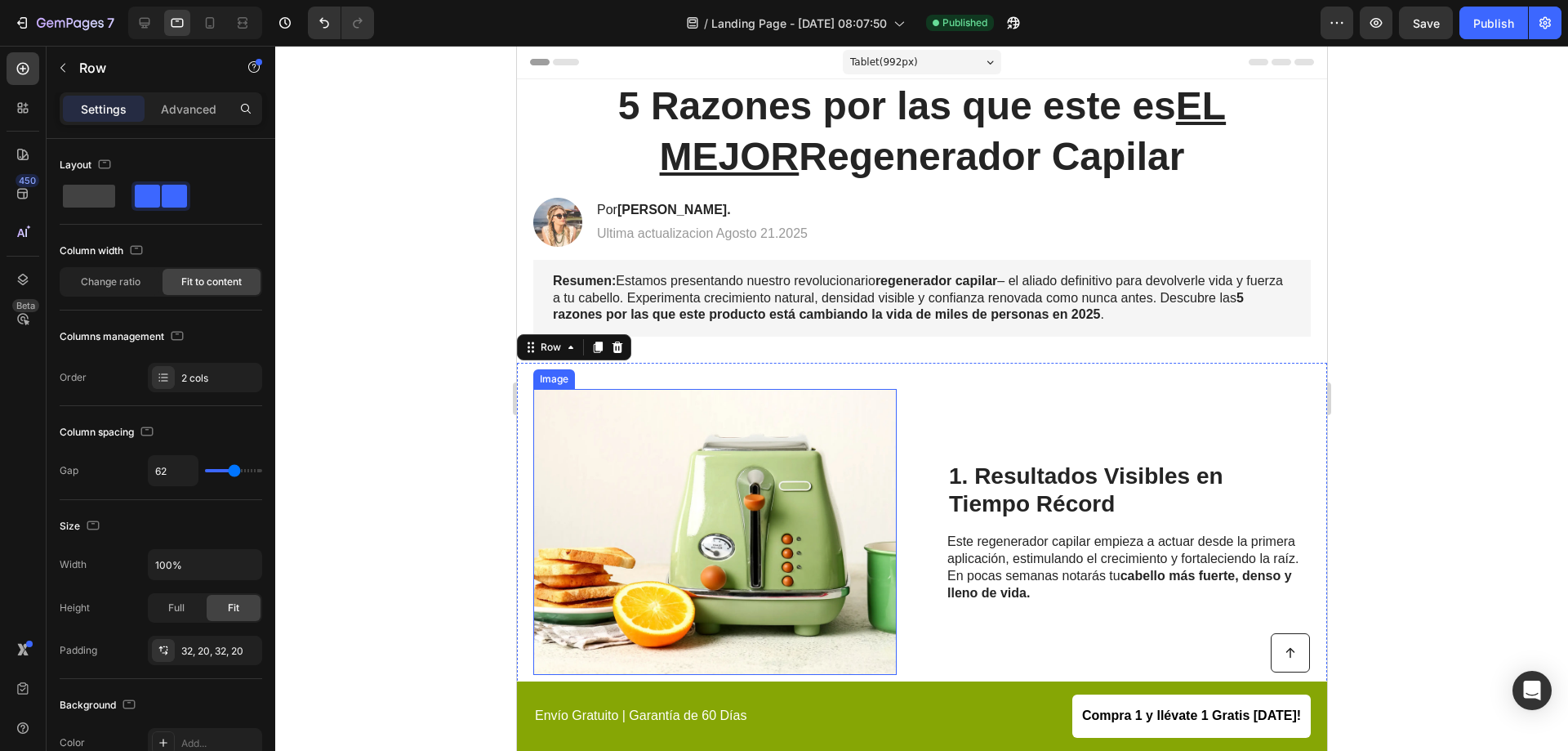
click at [840, 539] on img at bounding box center [714, 532] width 363 height 286
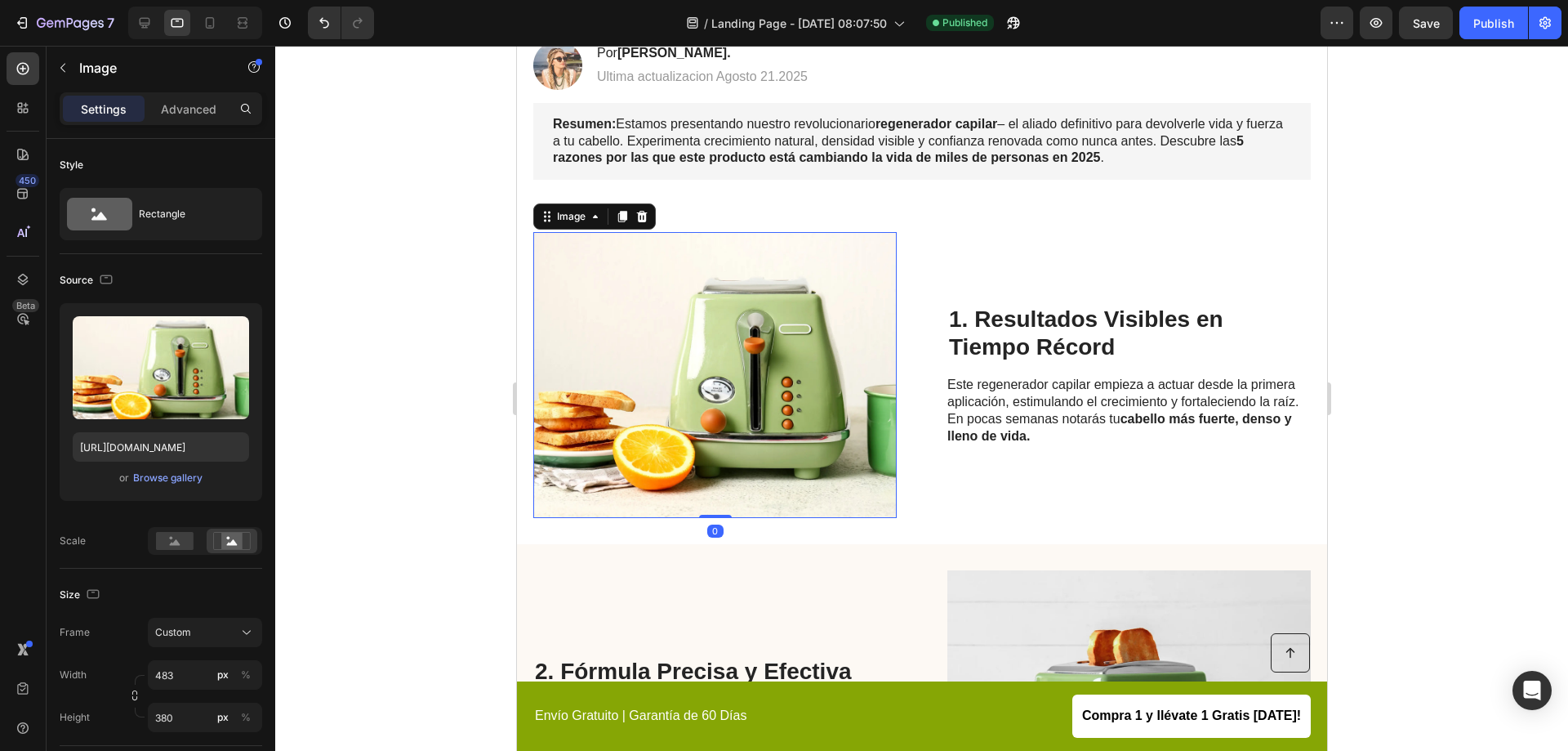
scroll to position [163, 0]
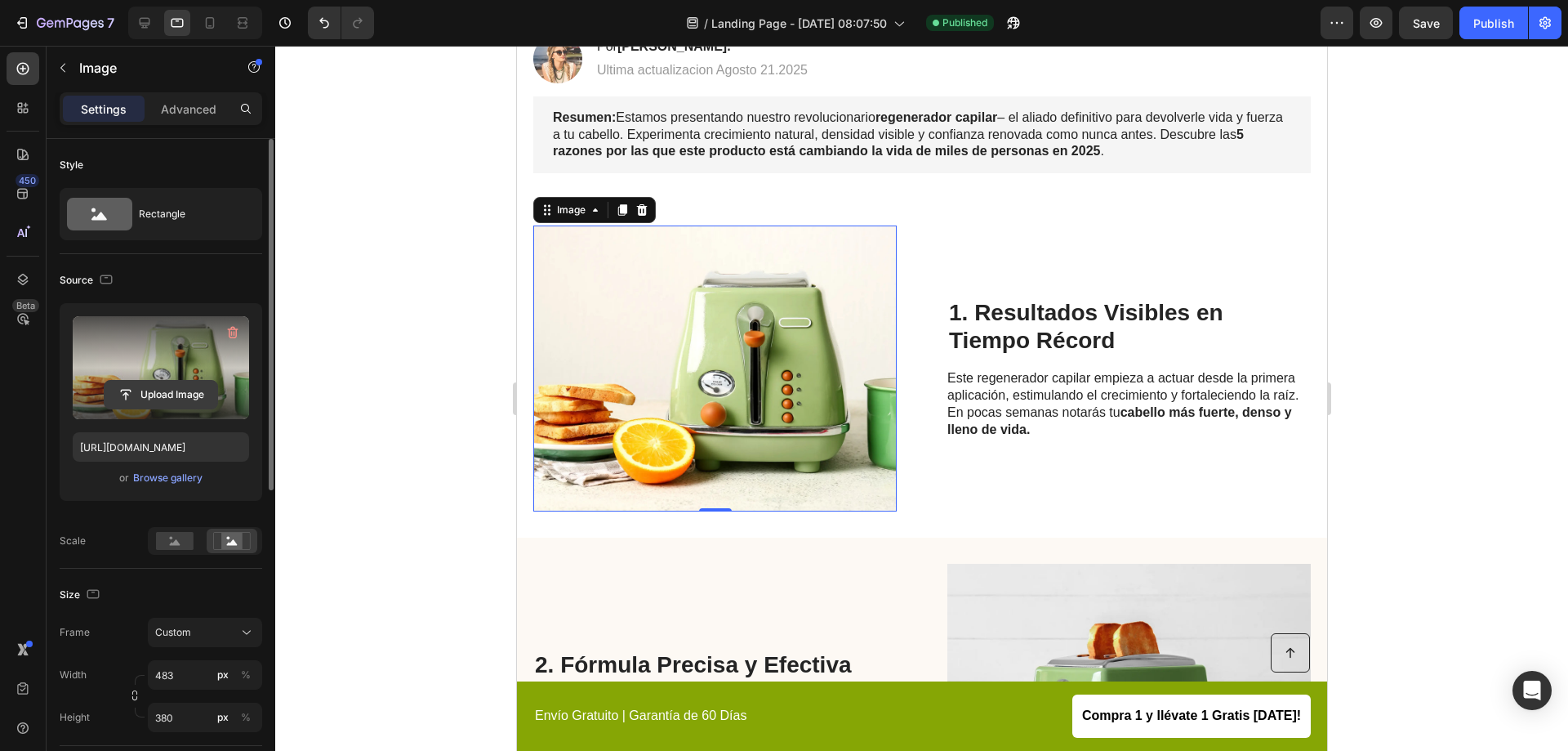
click at [160, 382] on input "file" at bounding box center [160, 394] width 112 height 28
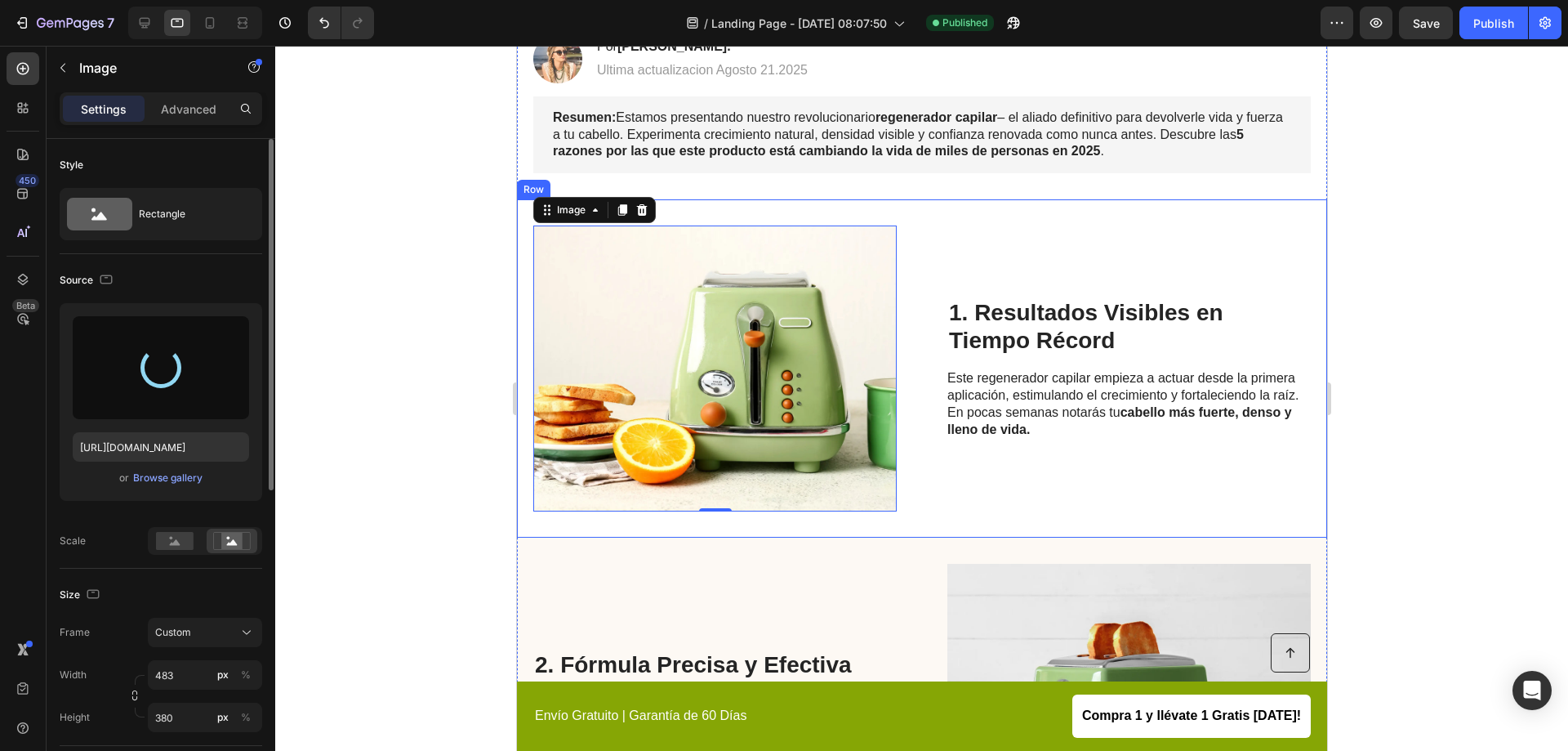
type input "https://cdn.shopify.com/s/files/1/0950/4292/8972/files/gempages_580770781596746…"
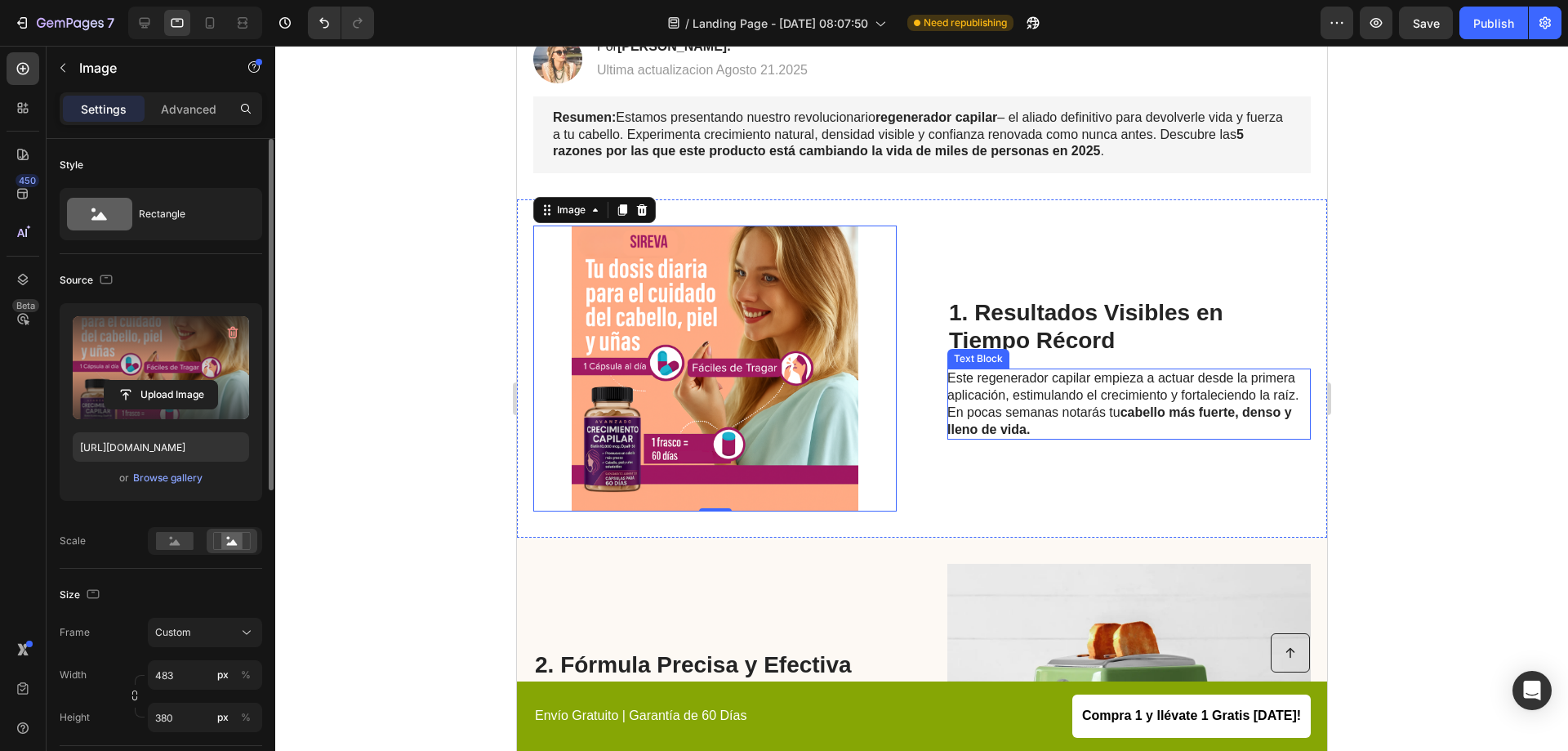
click at [1007, 375] on p "Este regenerador capilar empieza a actuar desde la primera aplicación, estimula…" at bounding box center [1127, 403] width 361 height 68
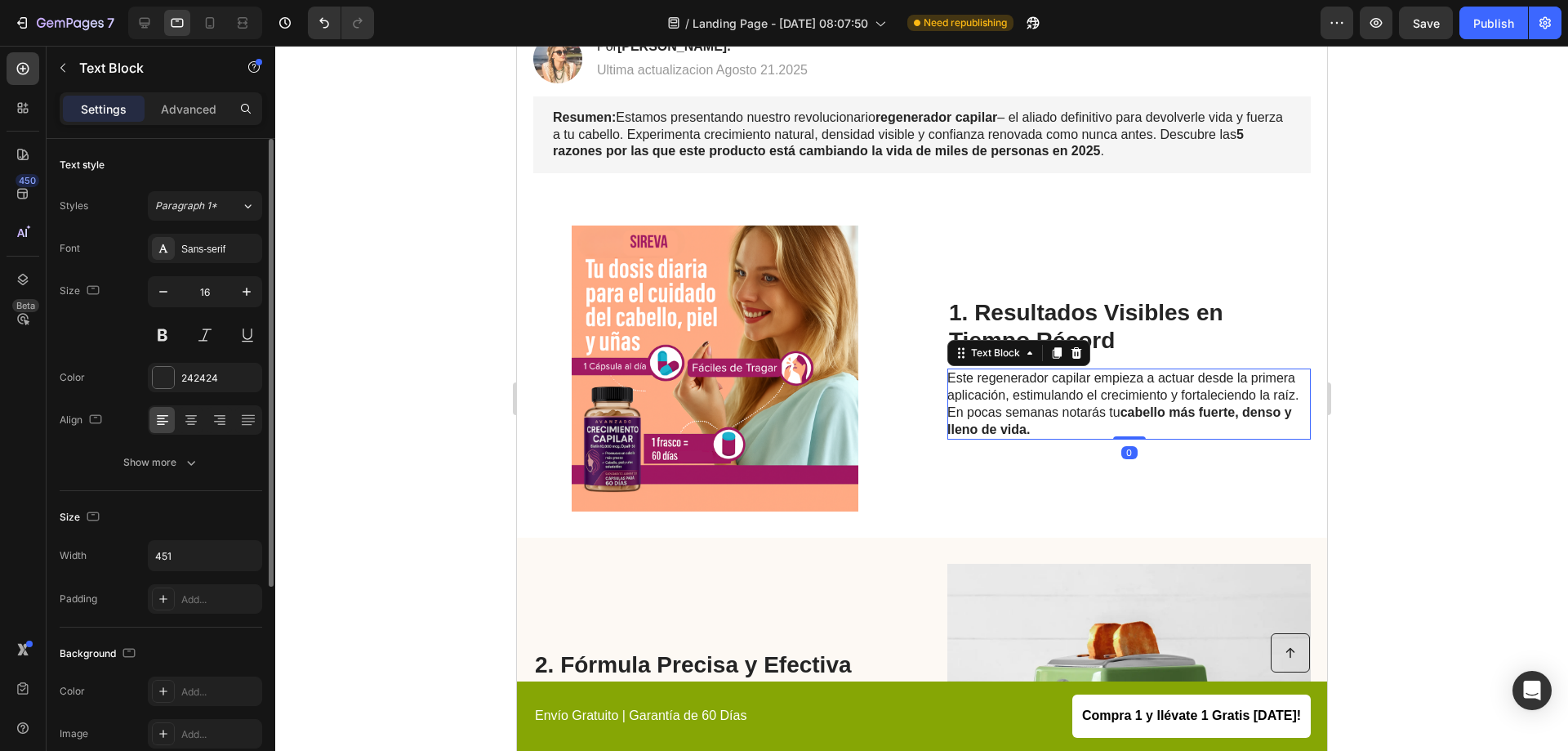
click at [1007, 375] on p "Este regenerador capilar empieza a actuar desde la primera aplicación, estimula…" at bounding box center [1127, 403] width 361 height 68
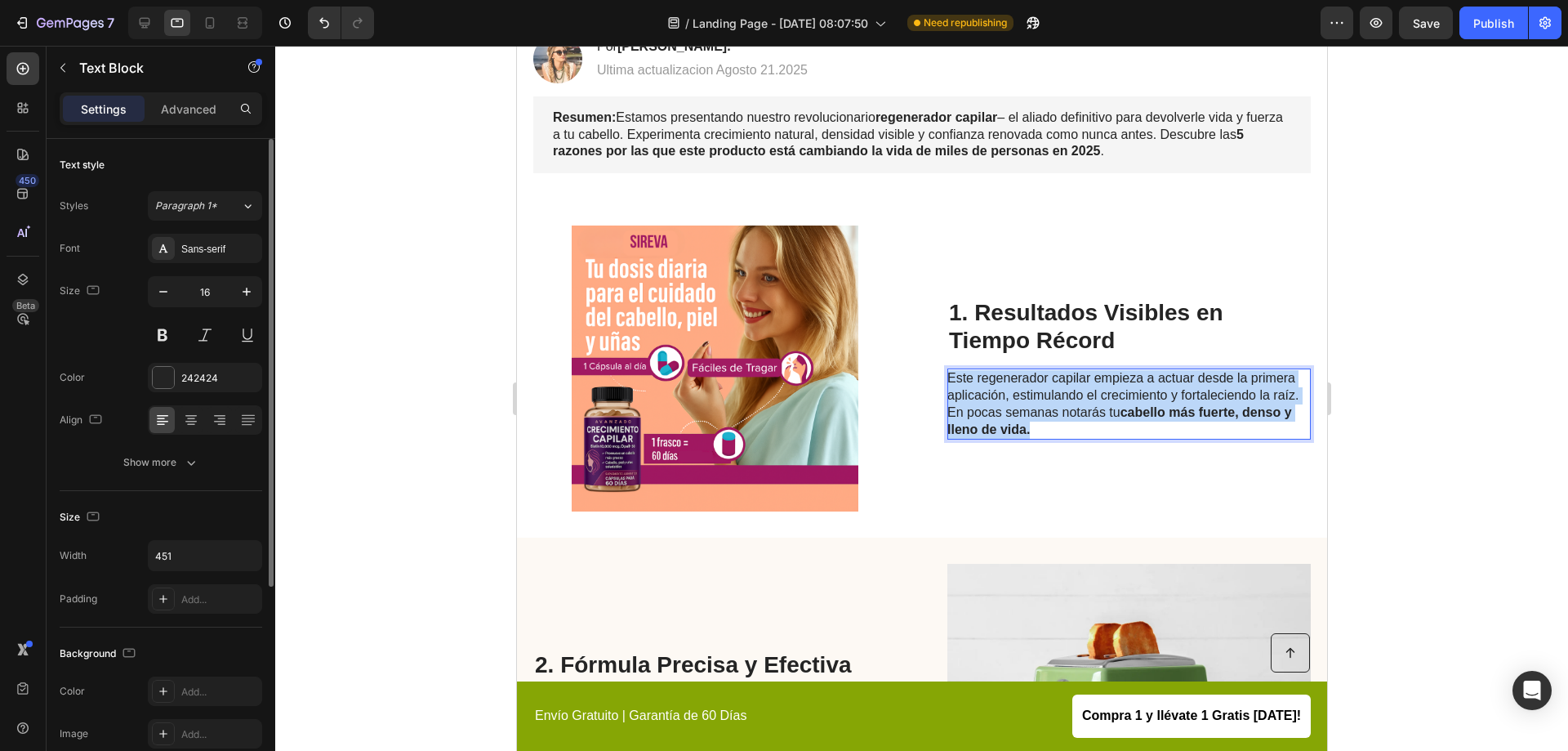
click at [1007, 375] on p "Este regenerador capilar empieza a actuar desde la primera aplicación, estimula…" at bounding box center [1127, 403] width 361 height 68
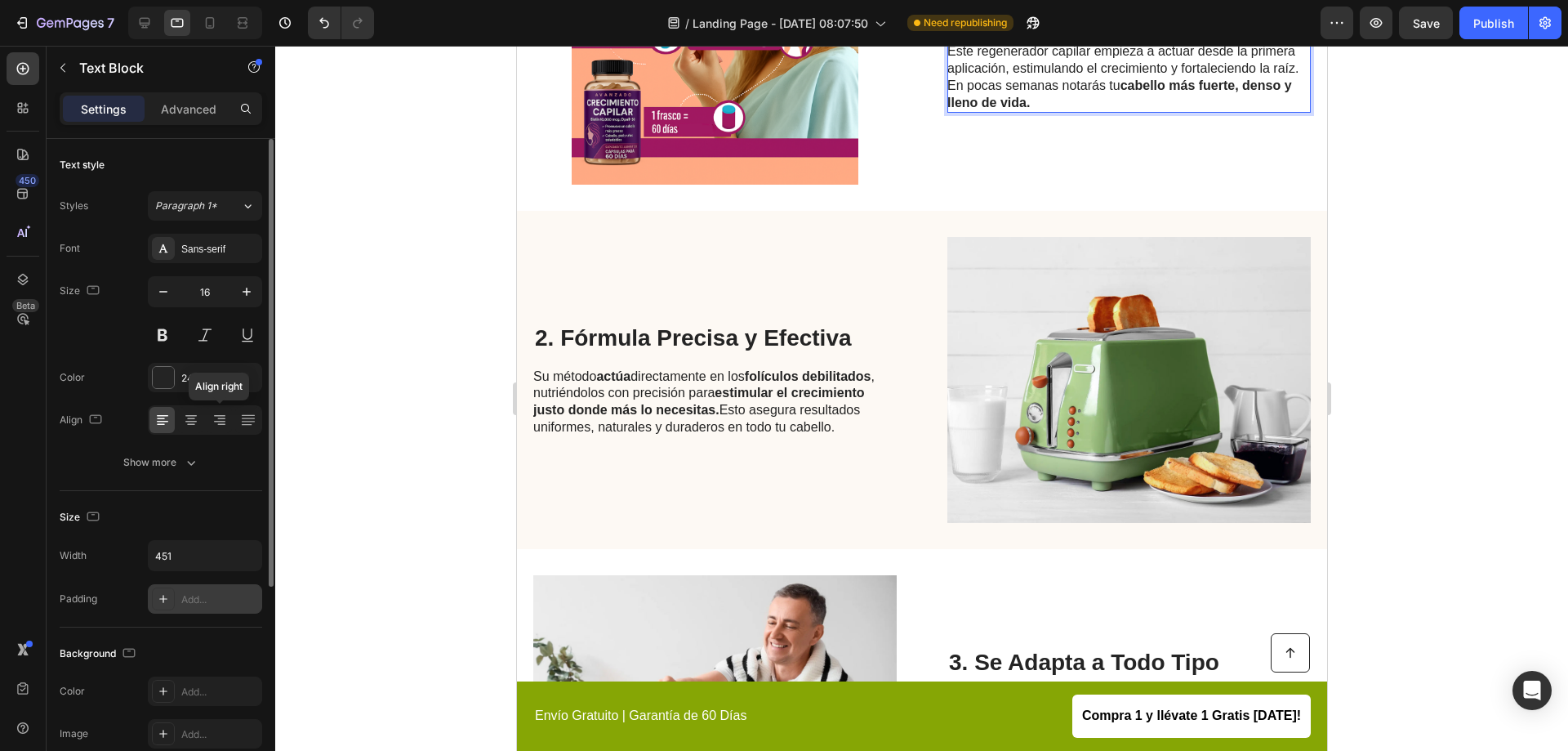
scroll to position [310, 0]
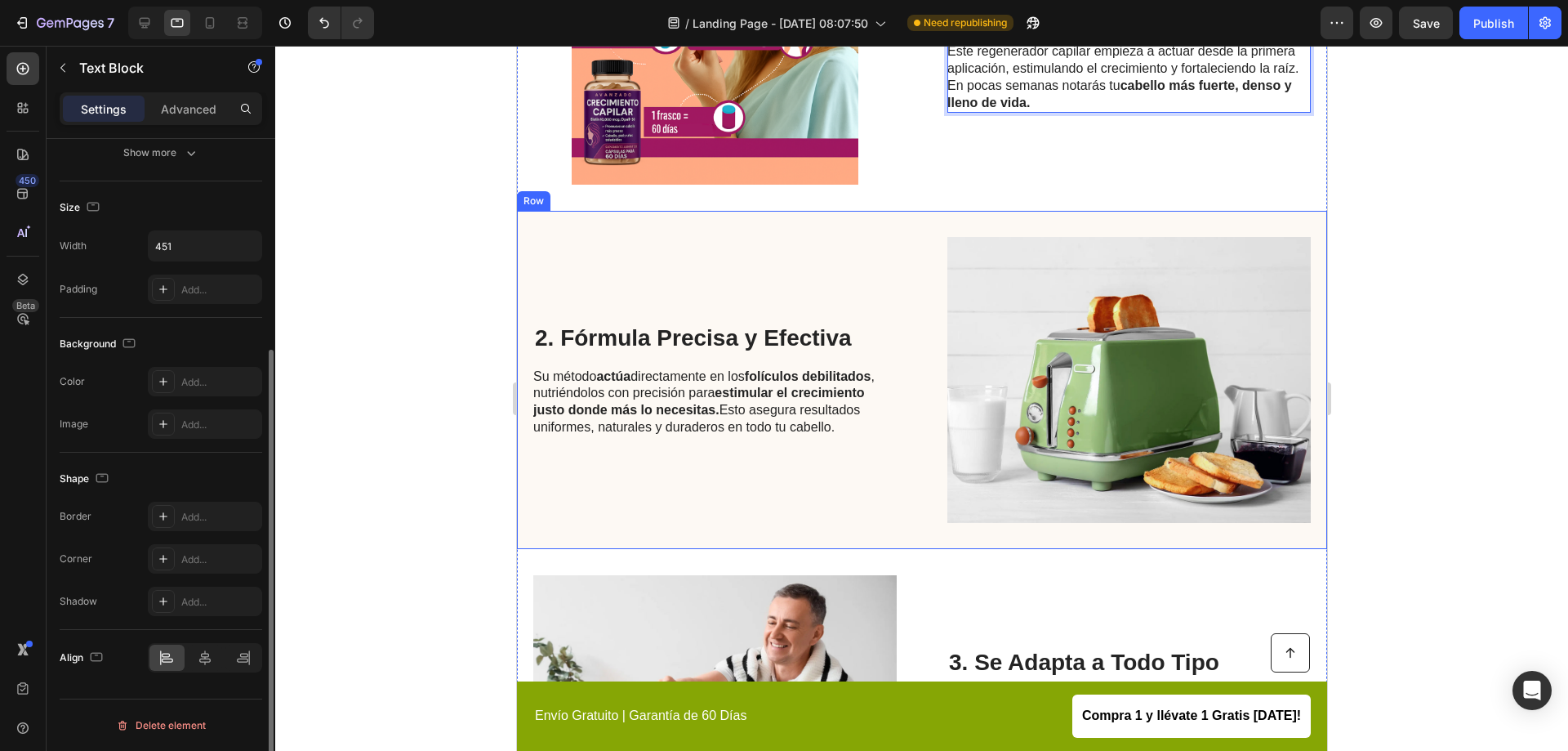
click at [803, 268] on div "2. Fórmula Precisa y Efectiva Heading Su método actúa directamente en los folíc…" at bounding box center [714, 380] width 363 height 286
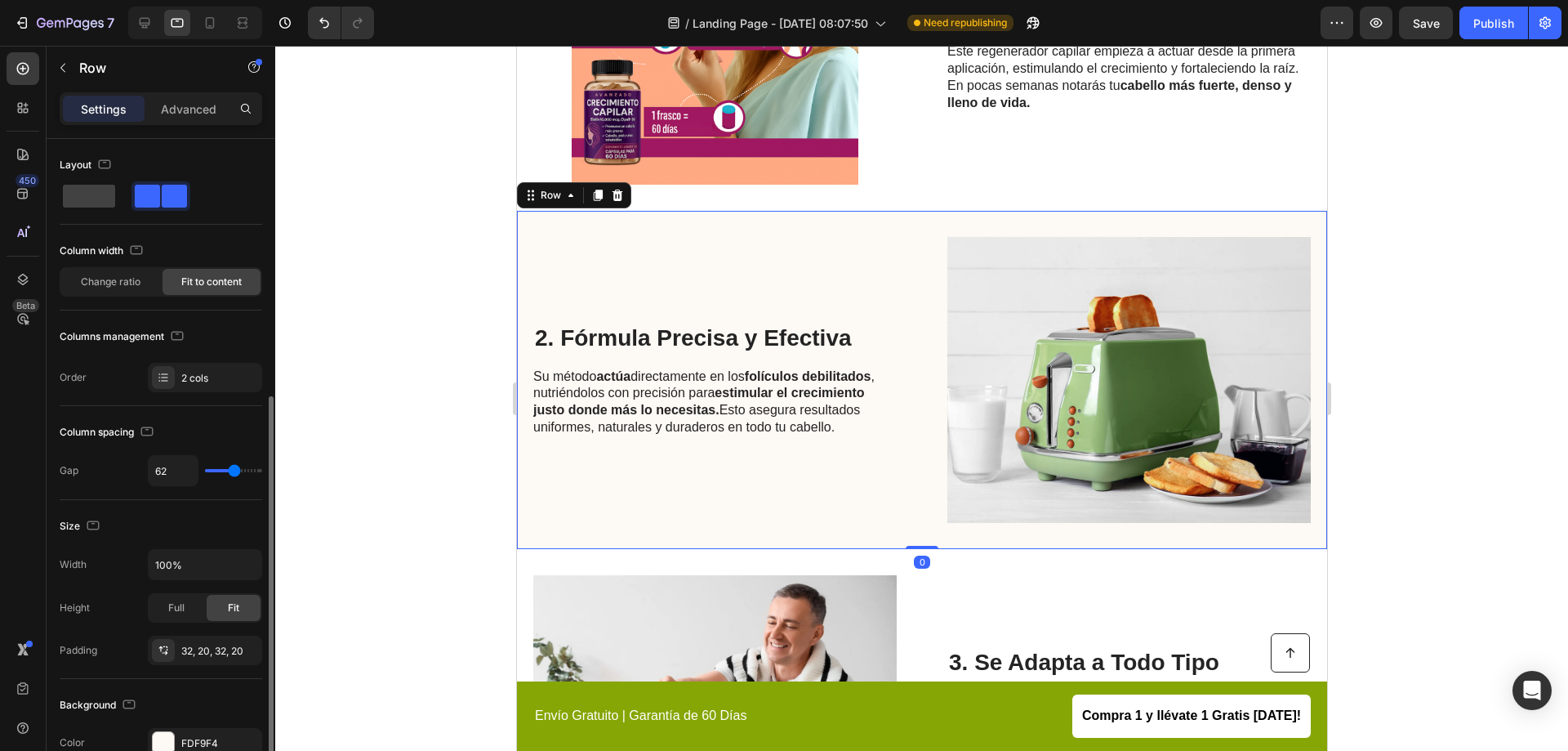
scroll to position [327, 0]
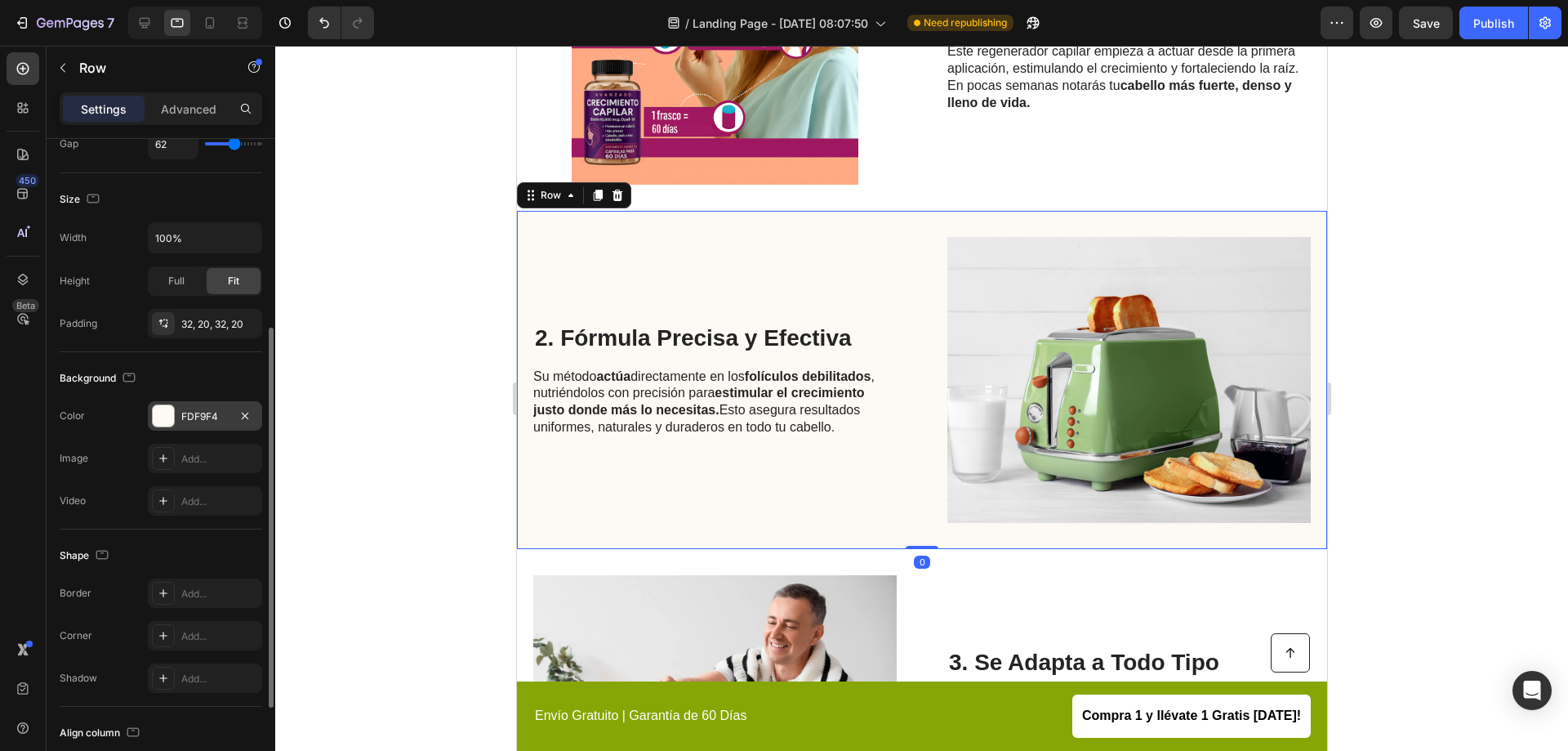
drag, startPoint x: 172, startPoint y: 419, endPoint x: 192, endPoint y: 424, distance: 20.6
click at [173, 419] on div at bounding box center [163, 415] width 21 height 21
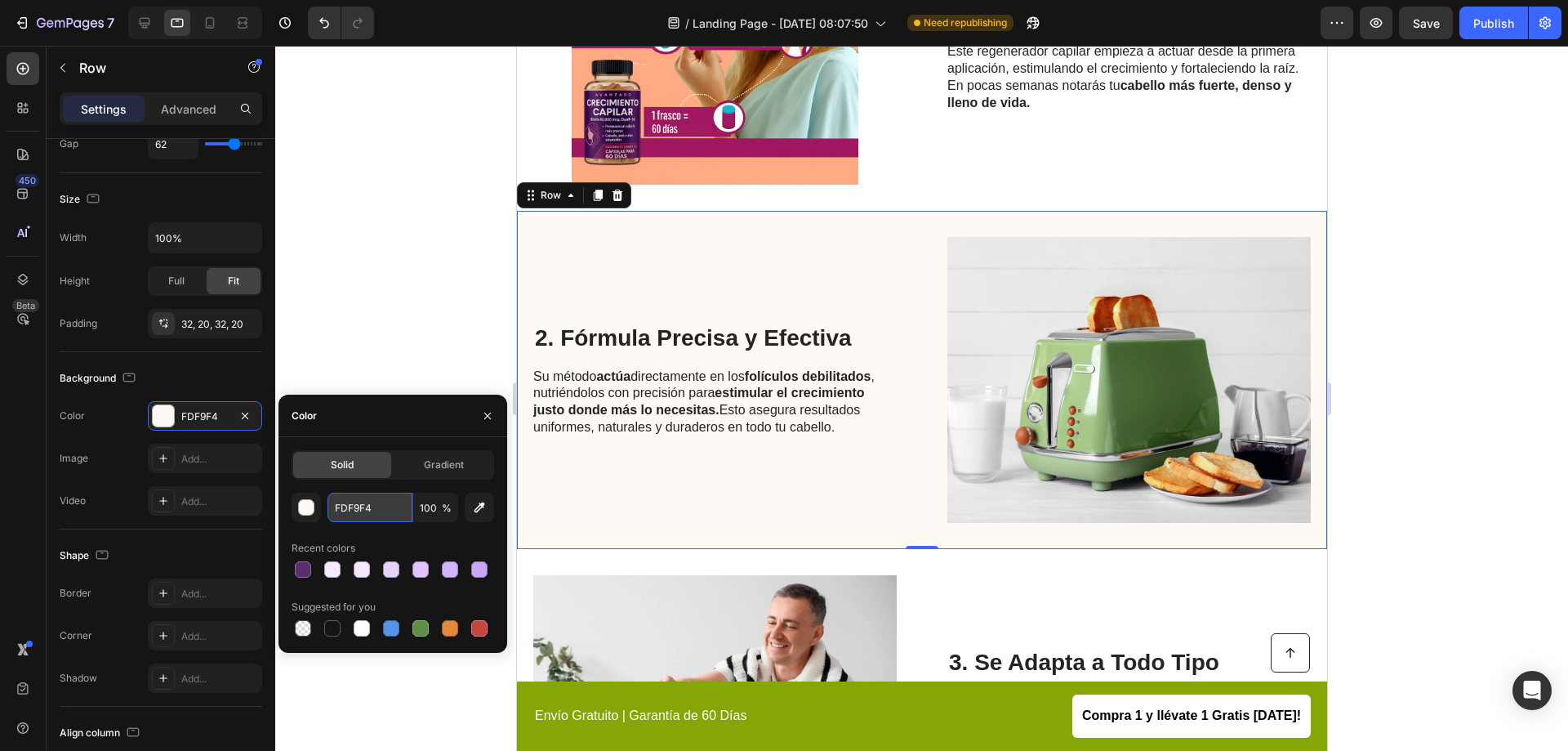
click at [365, 503] on input "FDF9F4" at bounding box center [370, 507] width 85 height 29
paste input "5EAFF"
type input "F5EAFF"
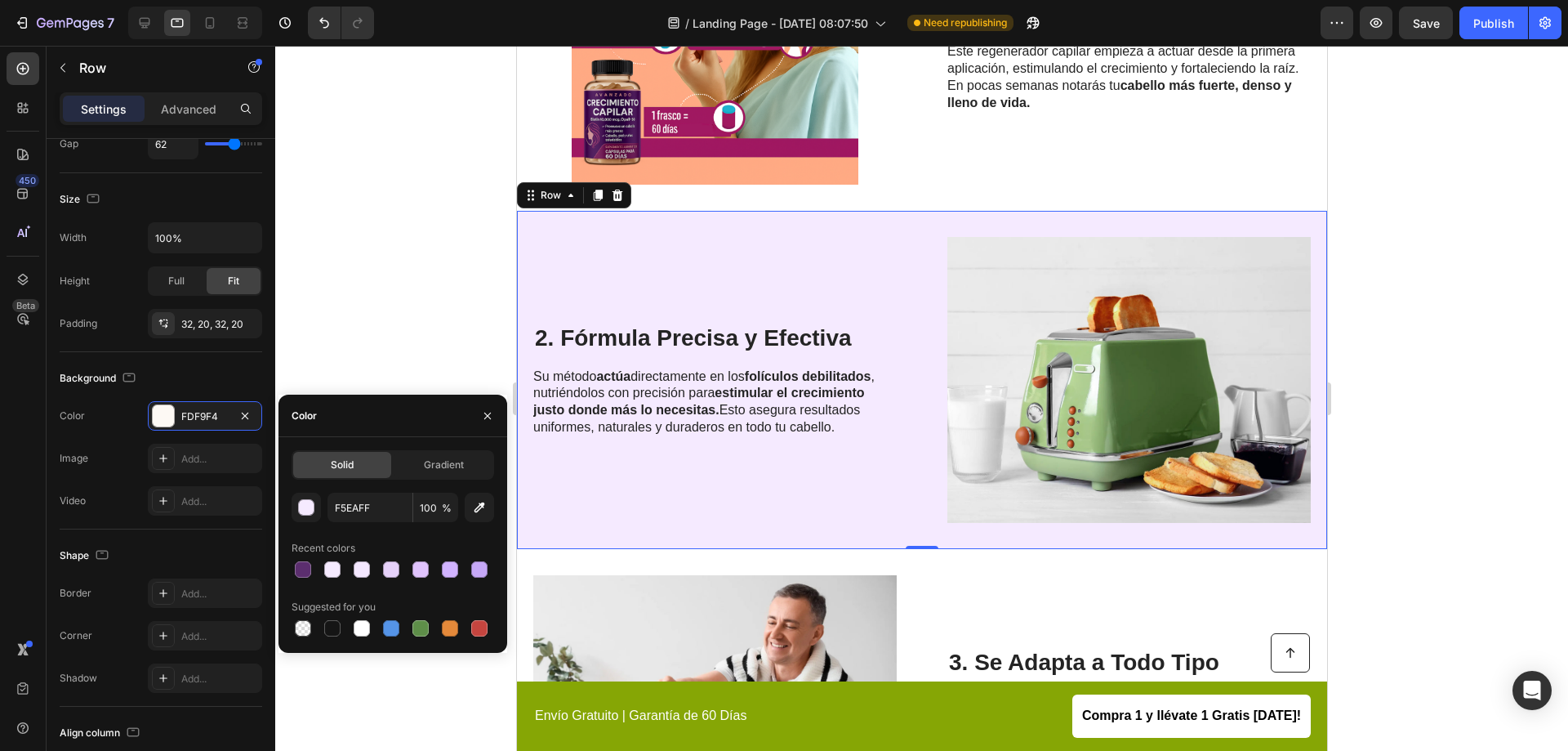
drag, startPoint x: 363, startPoint y: 305, endPoint x: 428, endPoint y: 318, distance: 66.3
click at [363, 304] on div at bounding box center [921, 398] width 1293 height 705
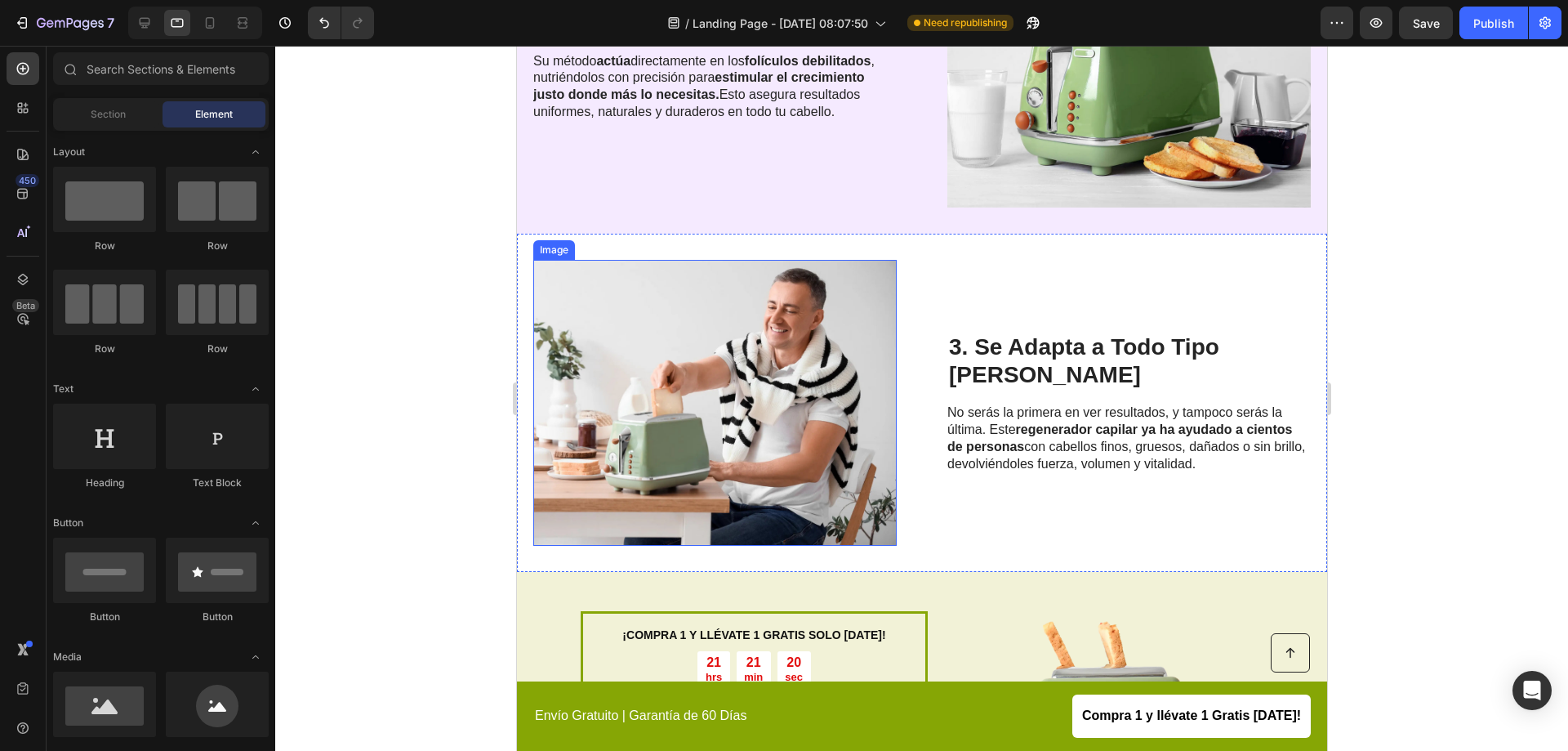
scroll to position [817, 0]
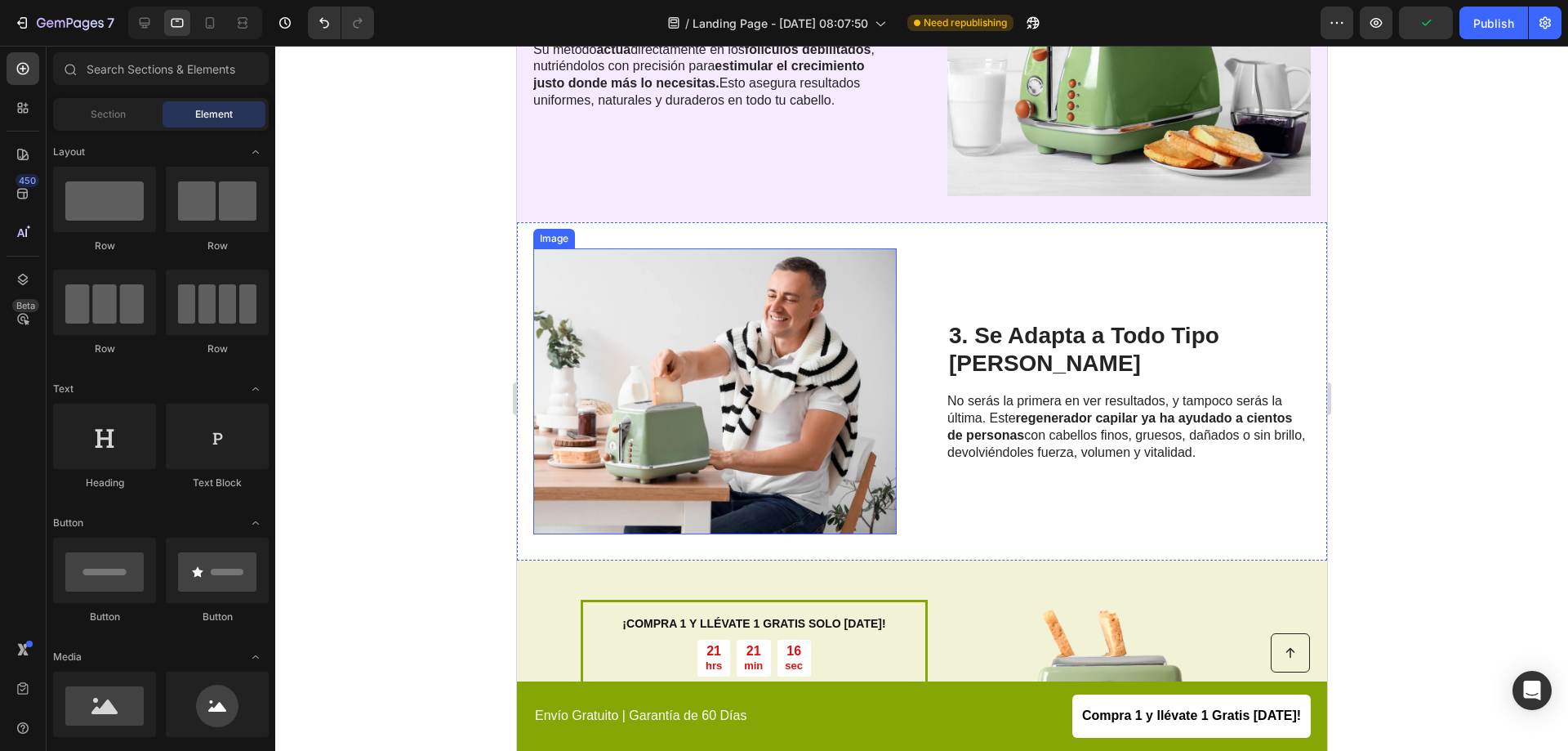
click at [815, 381] on img at bounding box center [714, 391] width 363 height 286
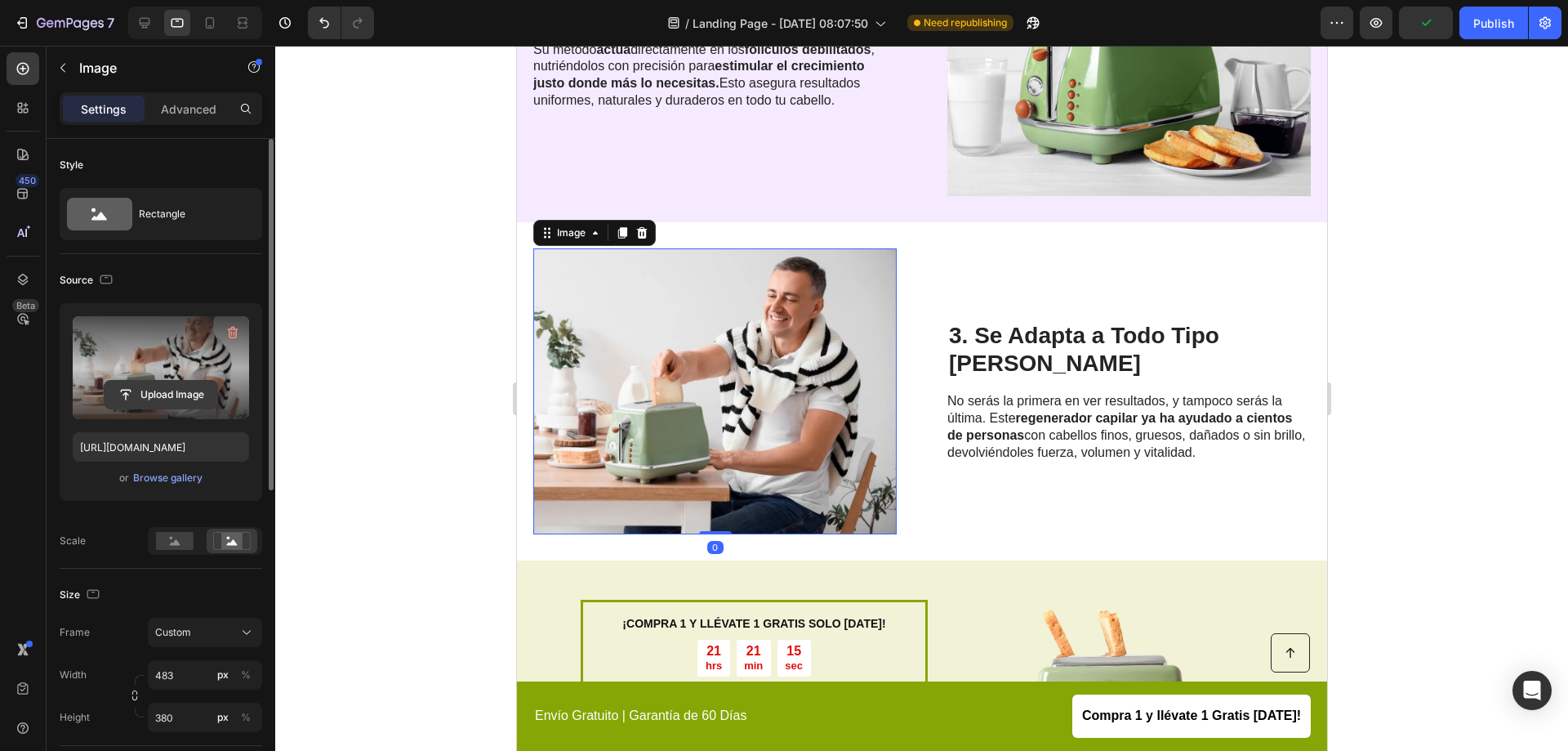
click at [167, 385] on input "file" at bounding box center [160, 394] width 112 height 28
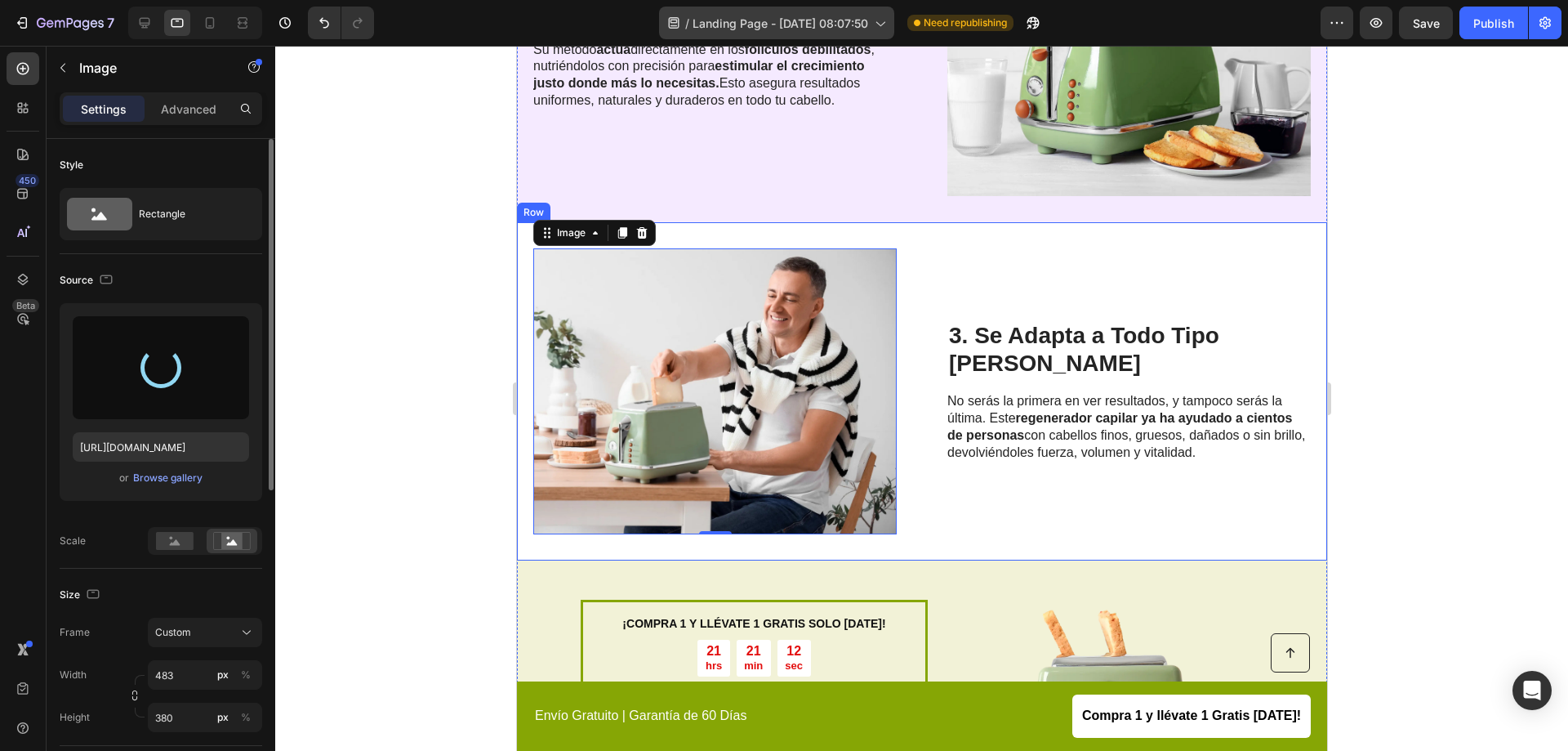
type input "https://cdn.shopify.com/s/files/1/0950/4292/8972/files/gempages_580770781596746…"
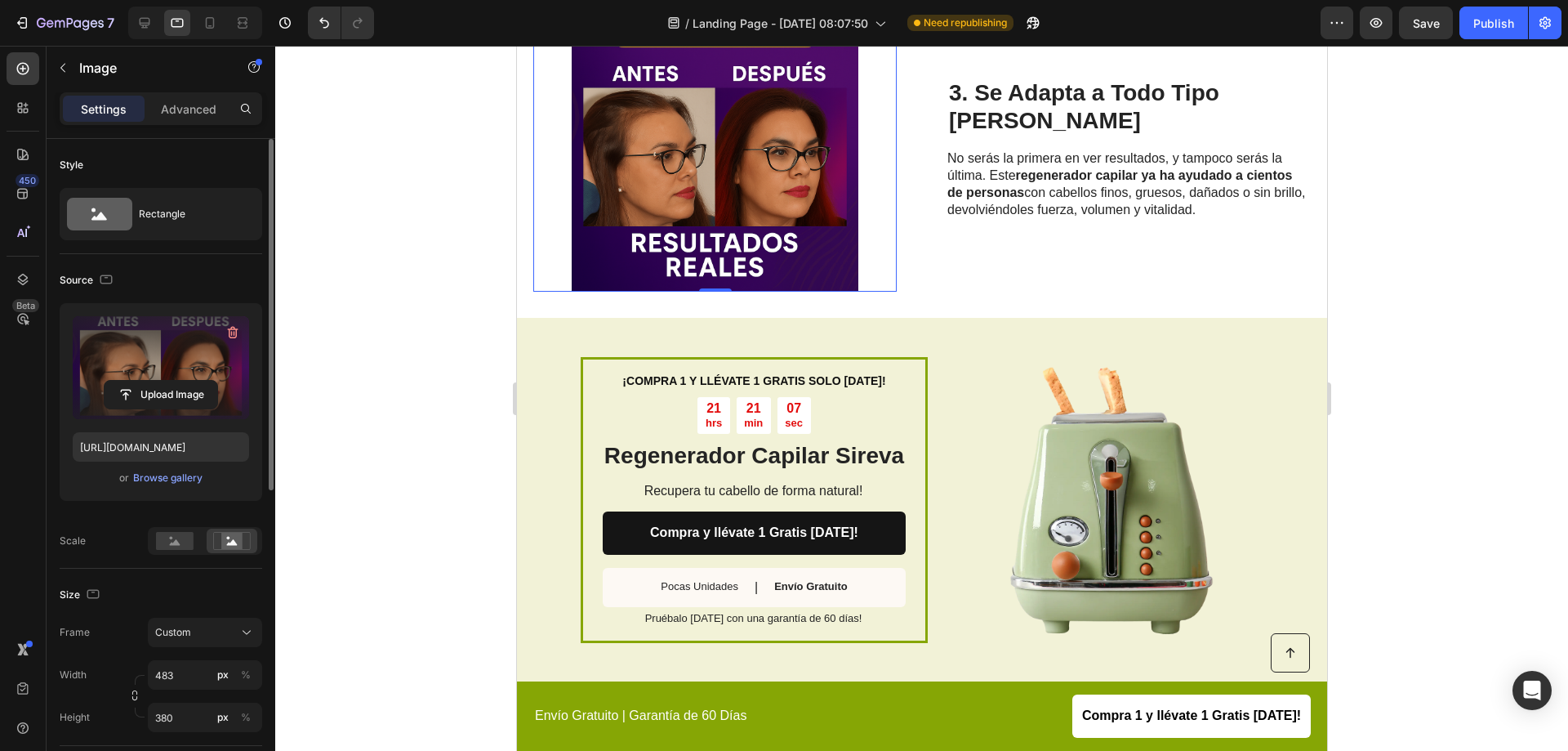
scroll to position [1062, 0]
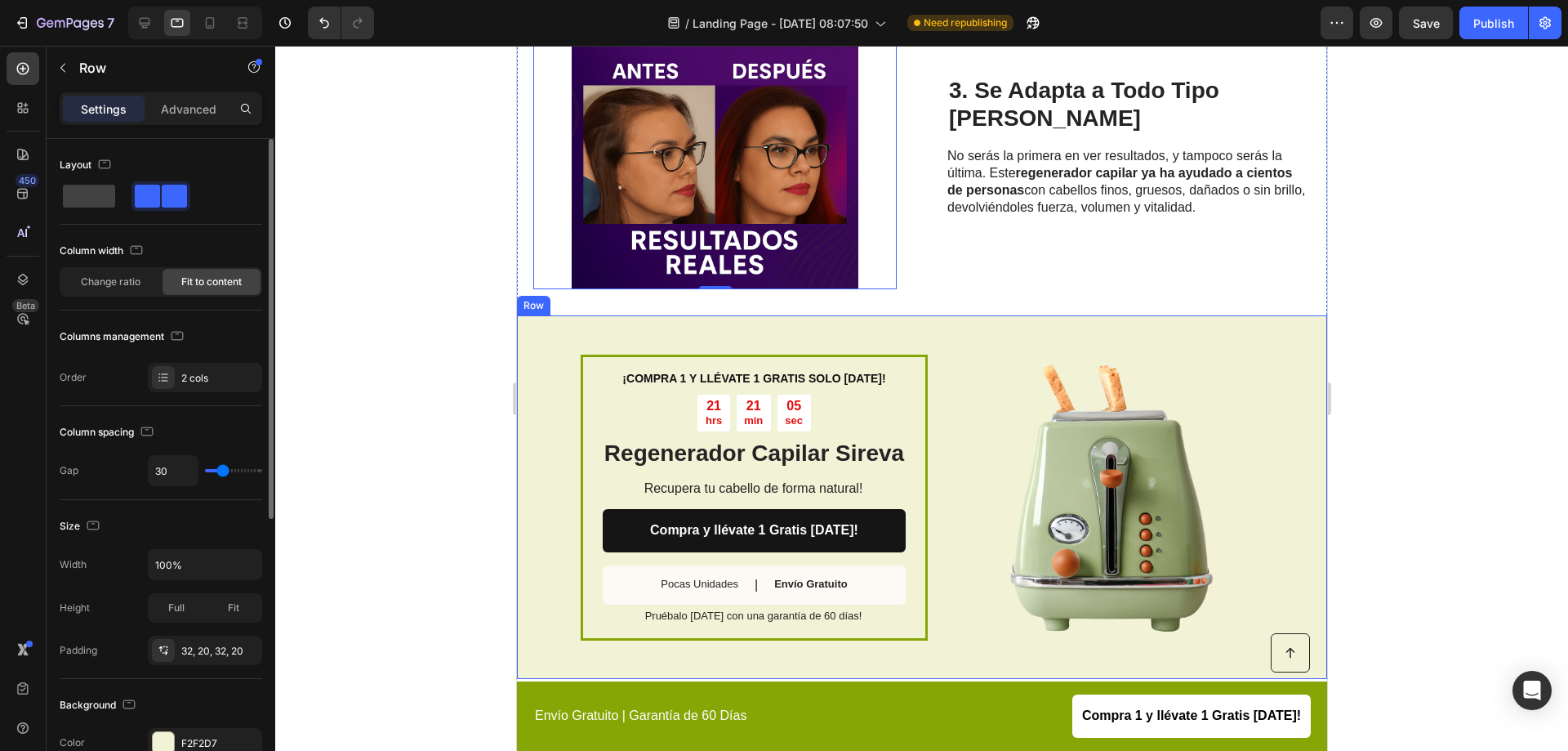
click at [926, 323] on div "¡COMPRA 1 Y LLÉVATE 1 GRATIS SOLO HOY! Text Block 21 hrs 21 min 05 sec Countdow…" at bounding box center [921, 496] width 811 height 363
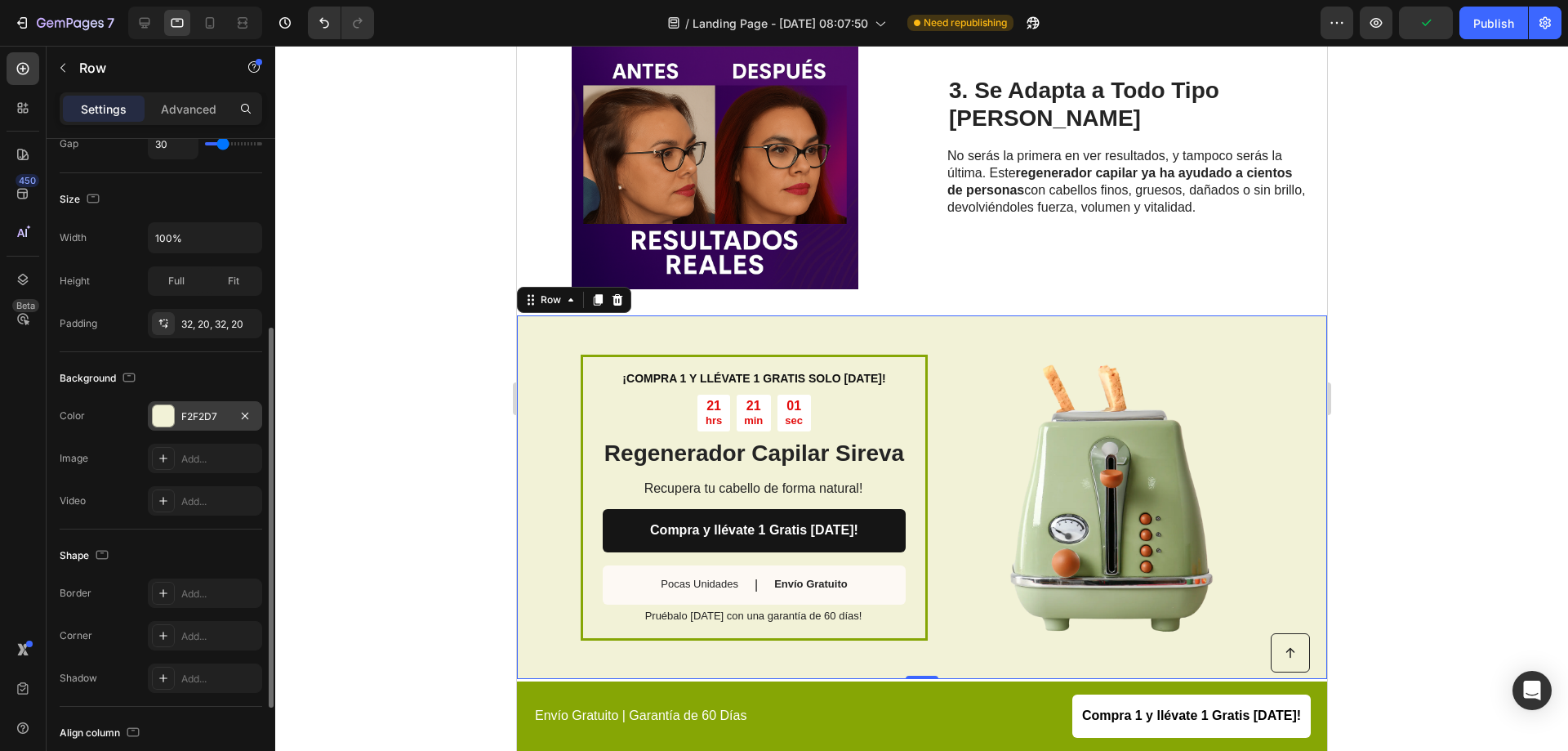
click at [167, 421] on div at bounding box center [163, 415] width 21 height 21
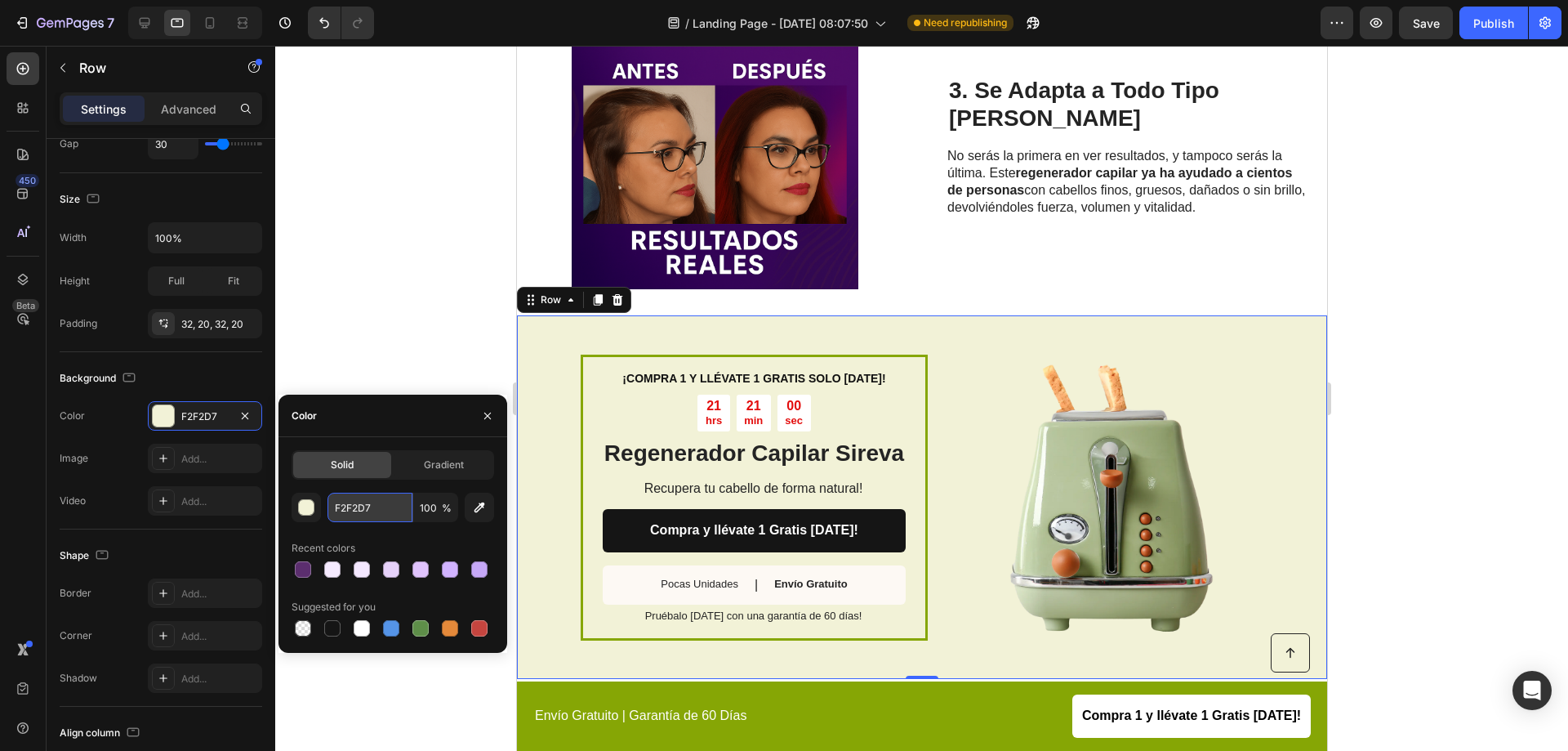
click at [350, 505] on input "F2F2D7" at bounding box center [370, 507] width 85 height 29
paste input "5EAFF"
type input "F5EAFF"
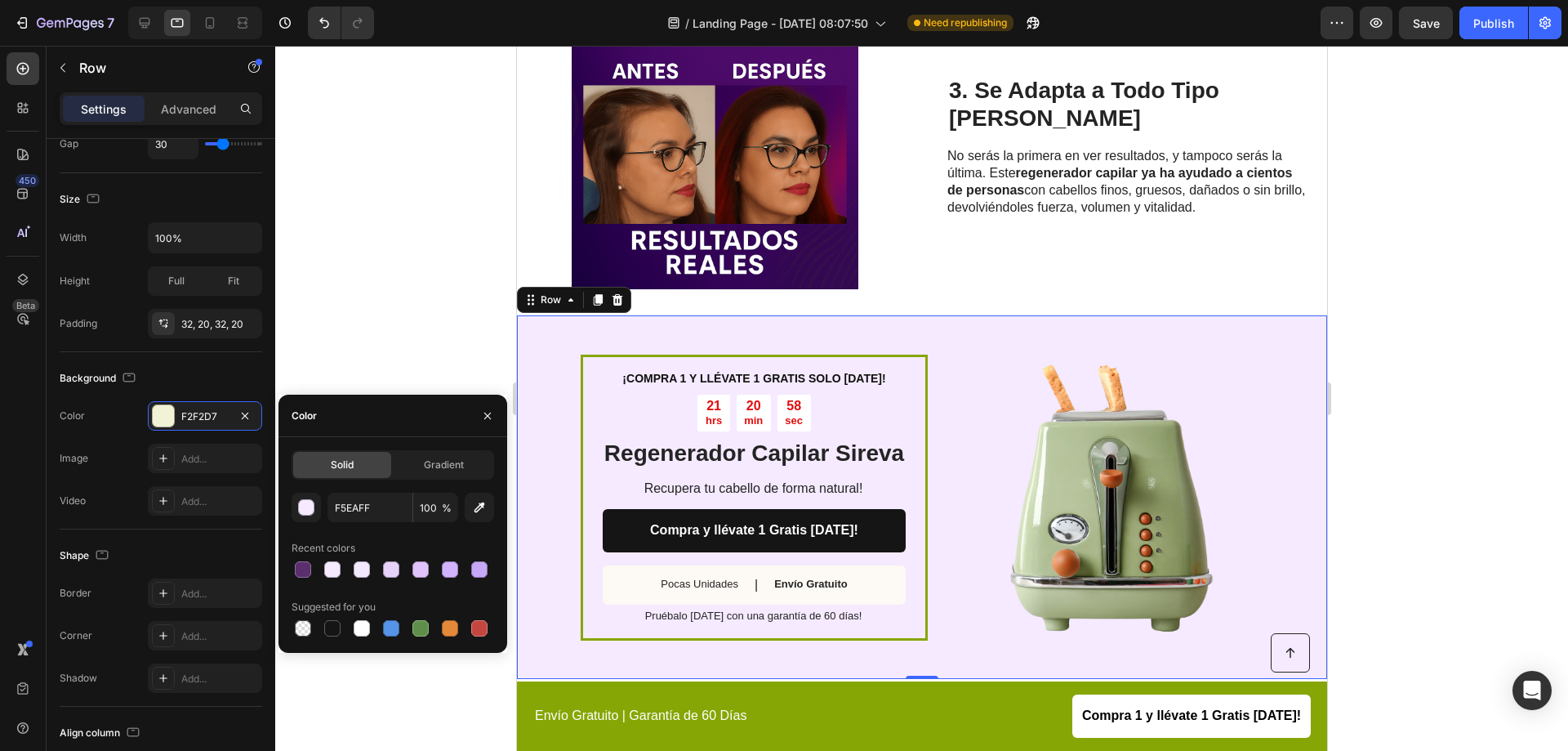
click at [374, 187] on div at bounding box center [921, 398] width 1293 height 705
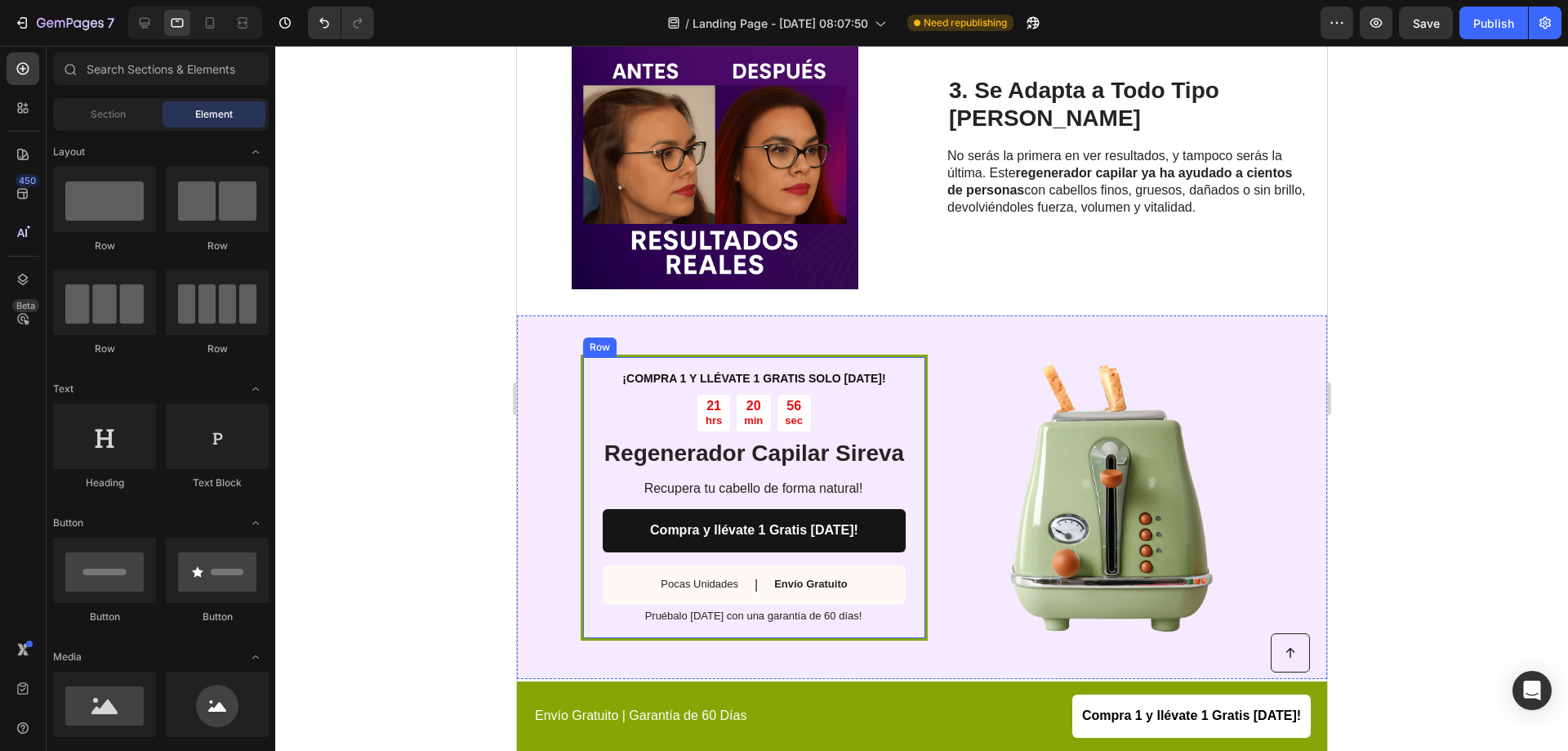
click at [676, 342] on div "¡COMPRA 1 Y LLÉVATE 1 GRATIS SOLO HOY! Text Block 21 hrs 20 min 56 sec Countdow…" at bounding box center [753, 497] width 347 height 312
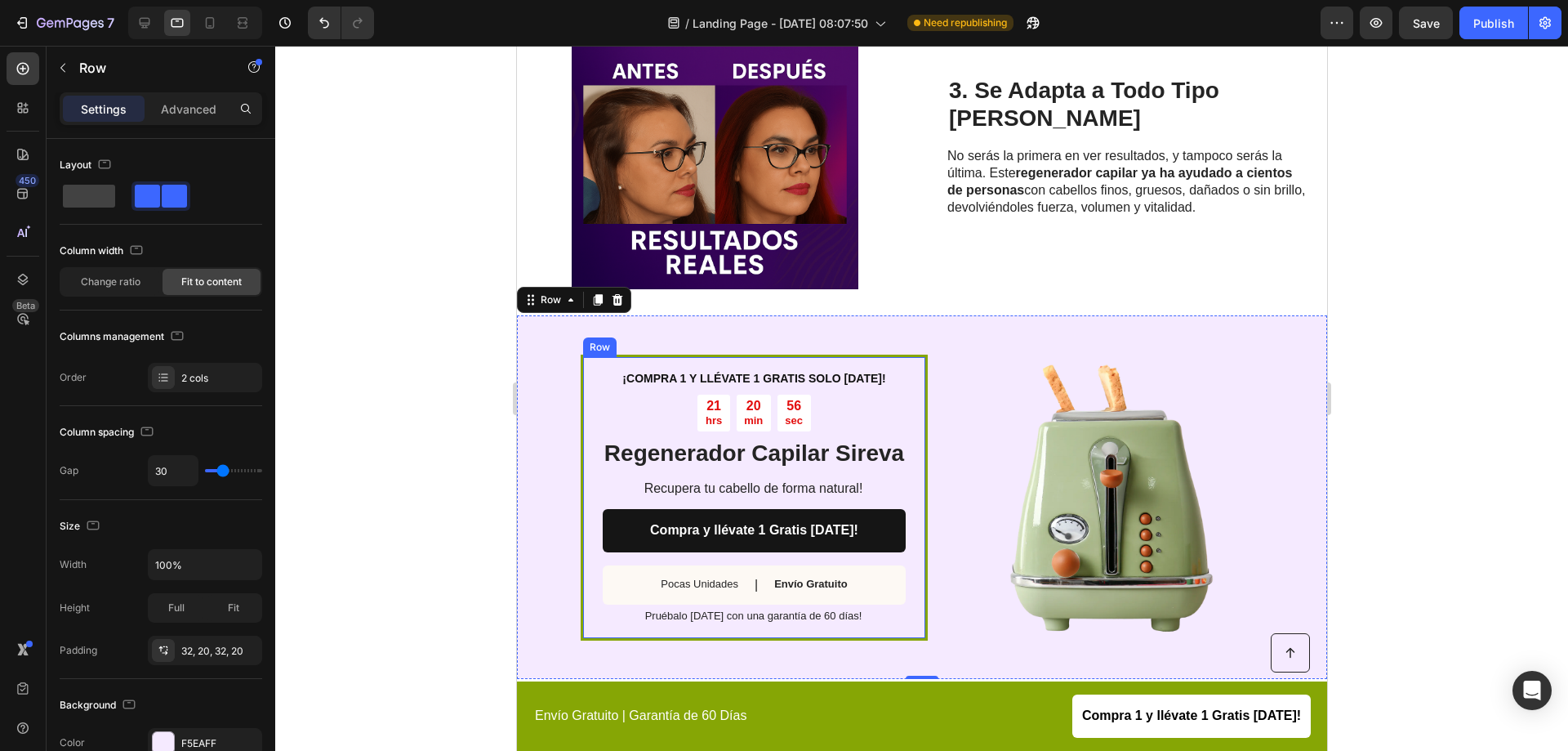
click at [676, 354] on div "¡COMPRA 1 Y LLÉVATE 1 GRATIS SOLO HOY! Text Block 21 hrs 20 min 56 sec Countdow…" at bounding box center [753, 497] width 347 height 287
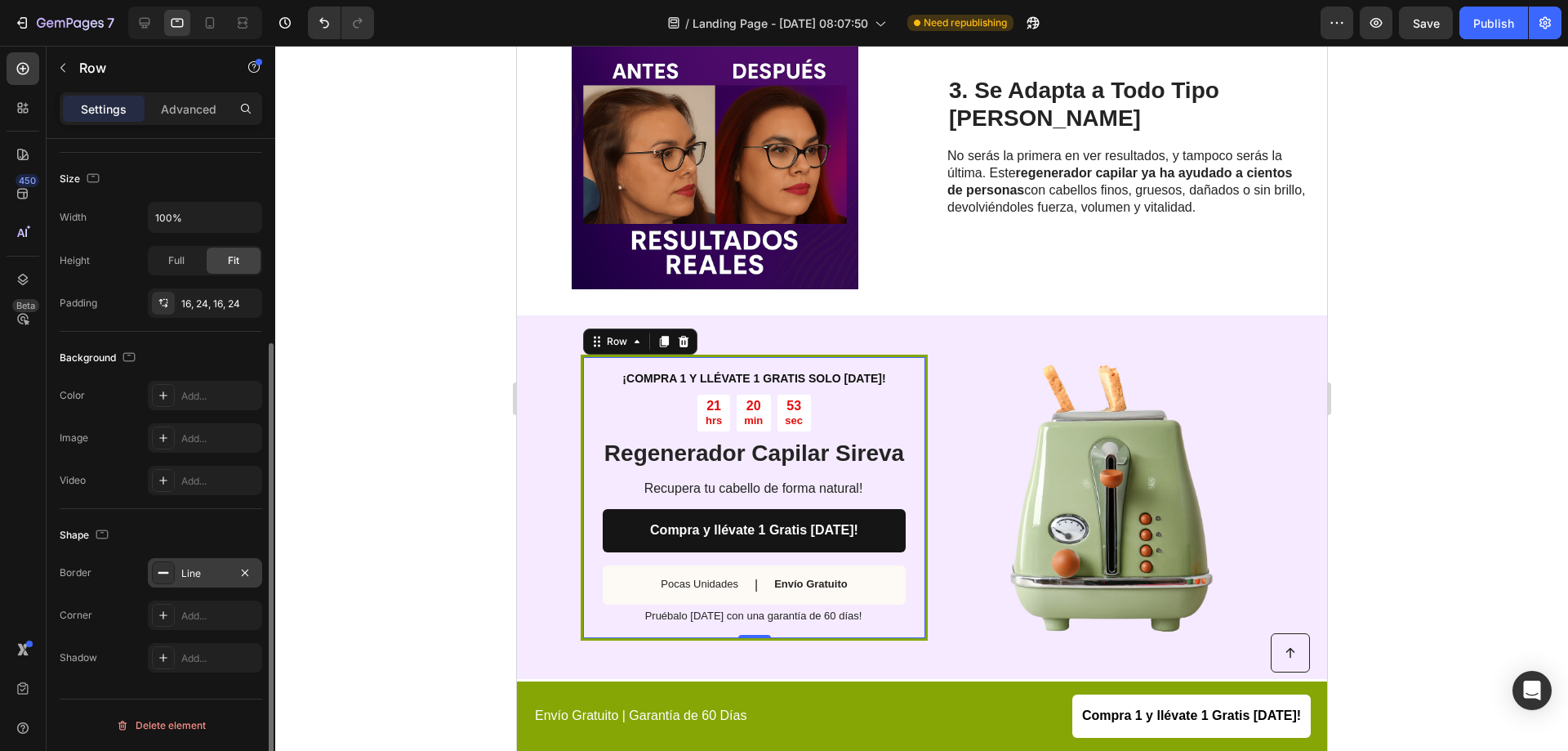
click at [170, 569] on div at bounding box center [163, 572] width 23 height 23
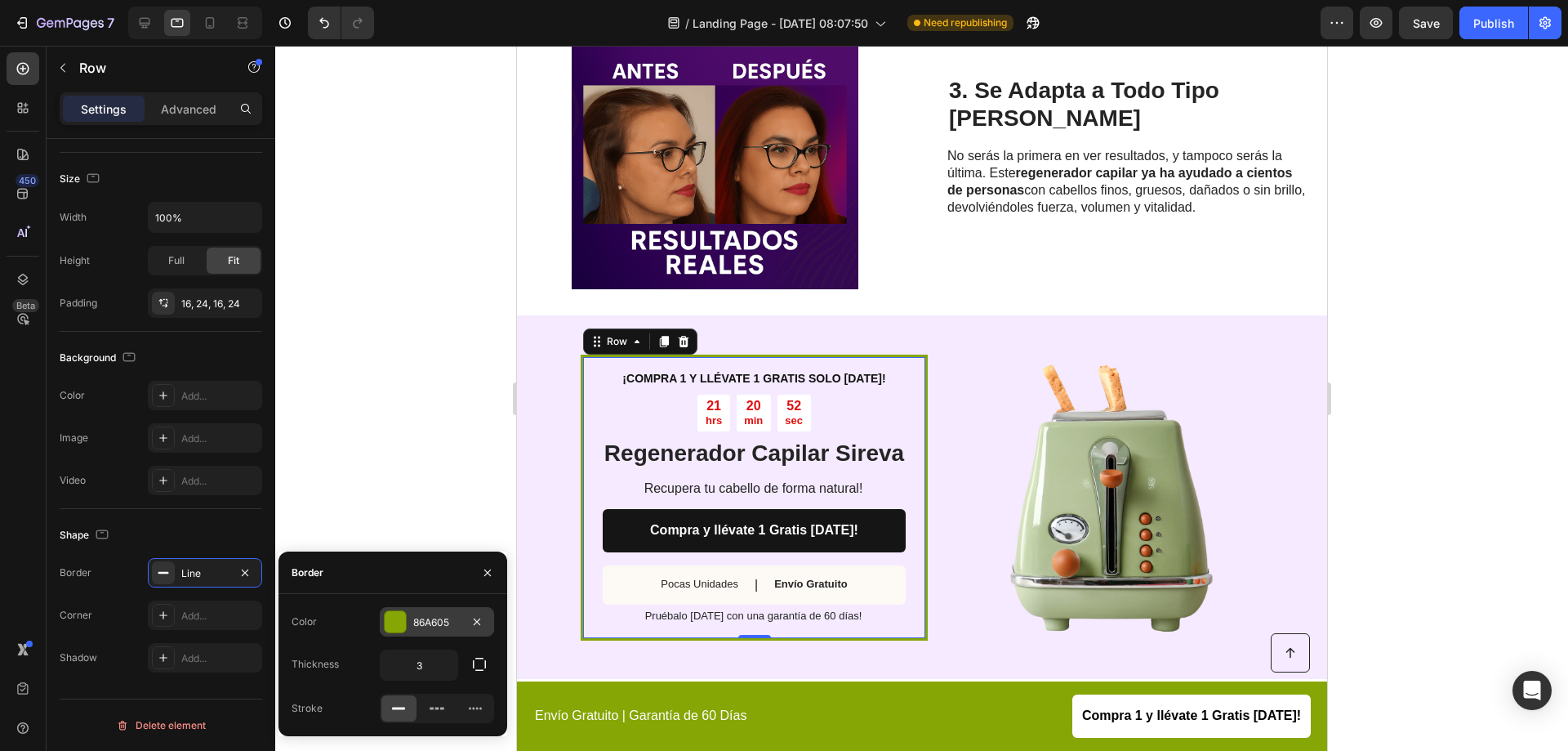
click at [400, 615] on div at bounding box center [395, 621] width 21 height 21
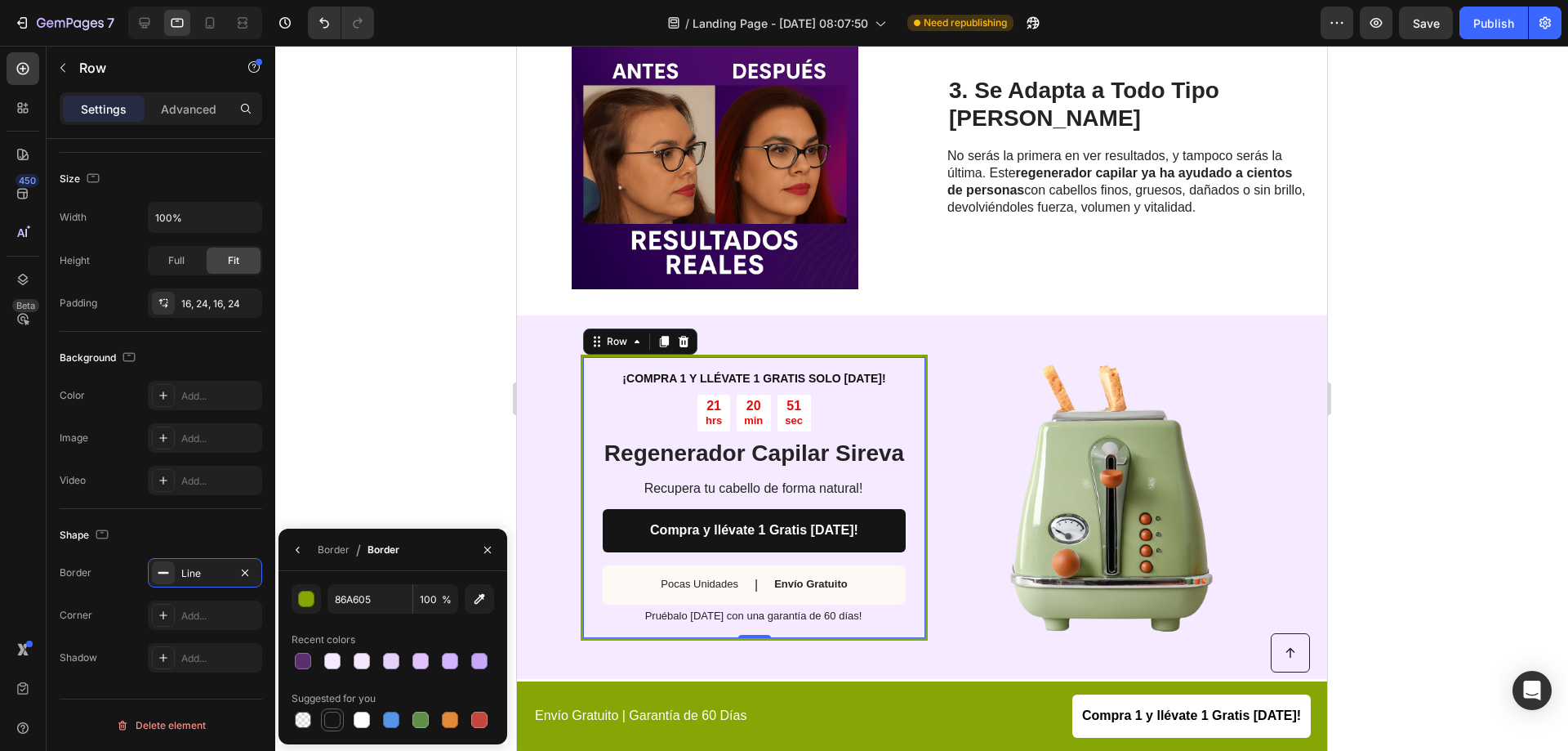
click at [331, 723] on div at bounding box center [332, 719] width 16 height 16
type input "151515"
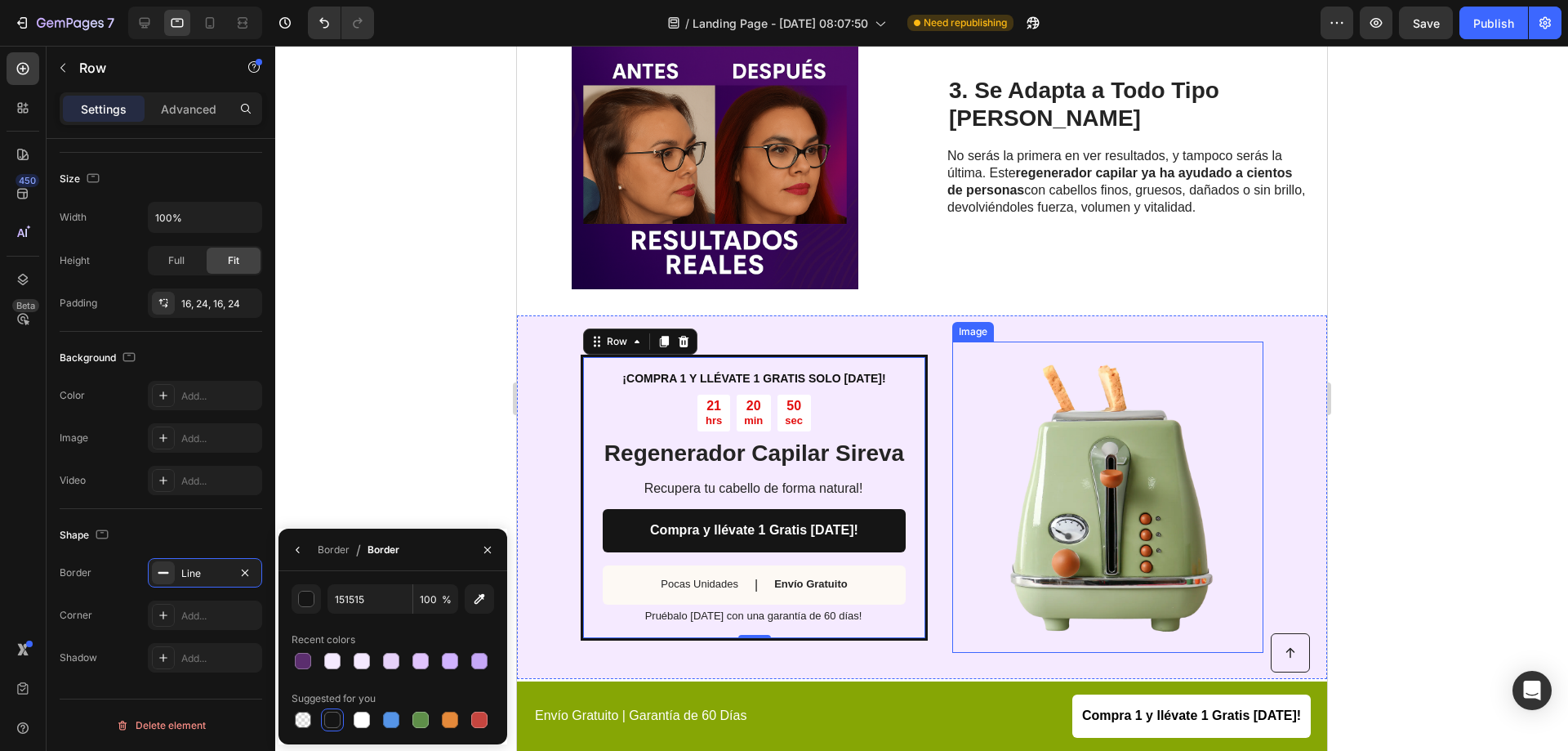
click at [1038, 354] on img at bounding box center [1108, 497] width 312 height 312
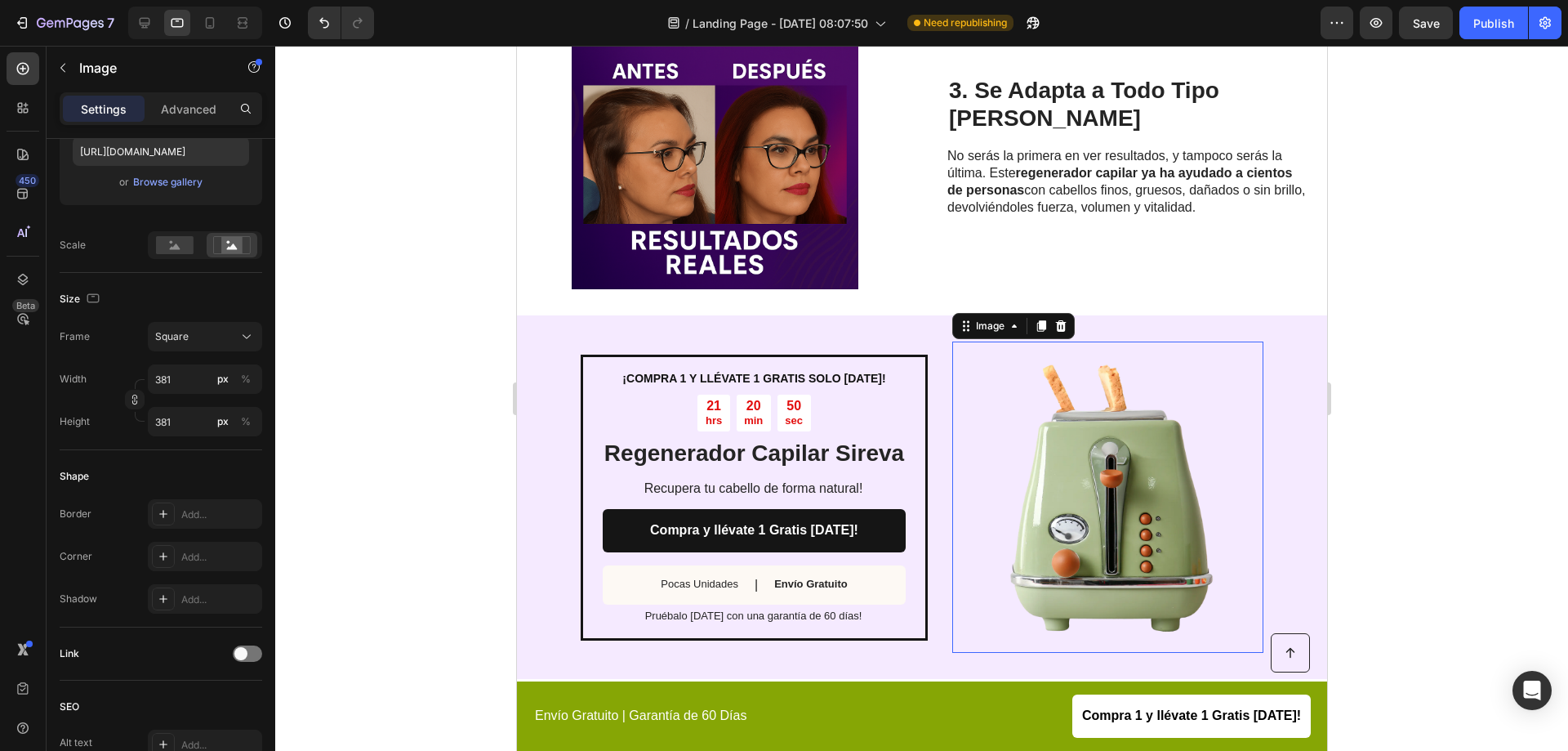
scroll to position [0, 0]
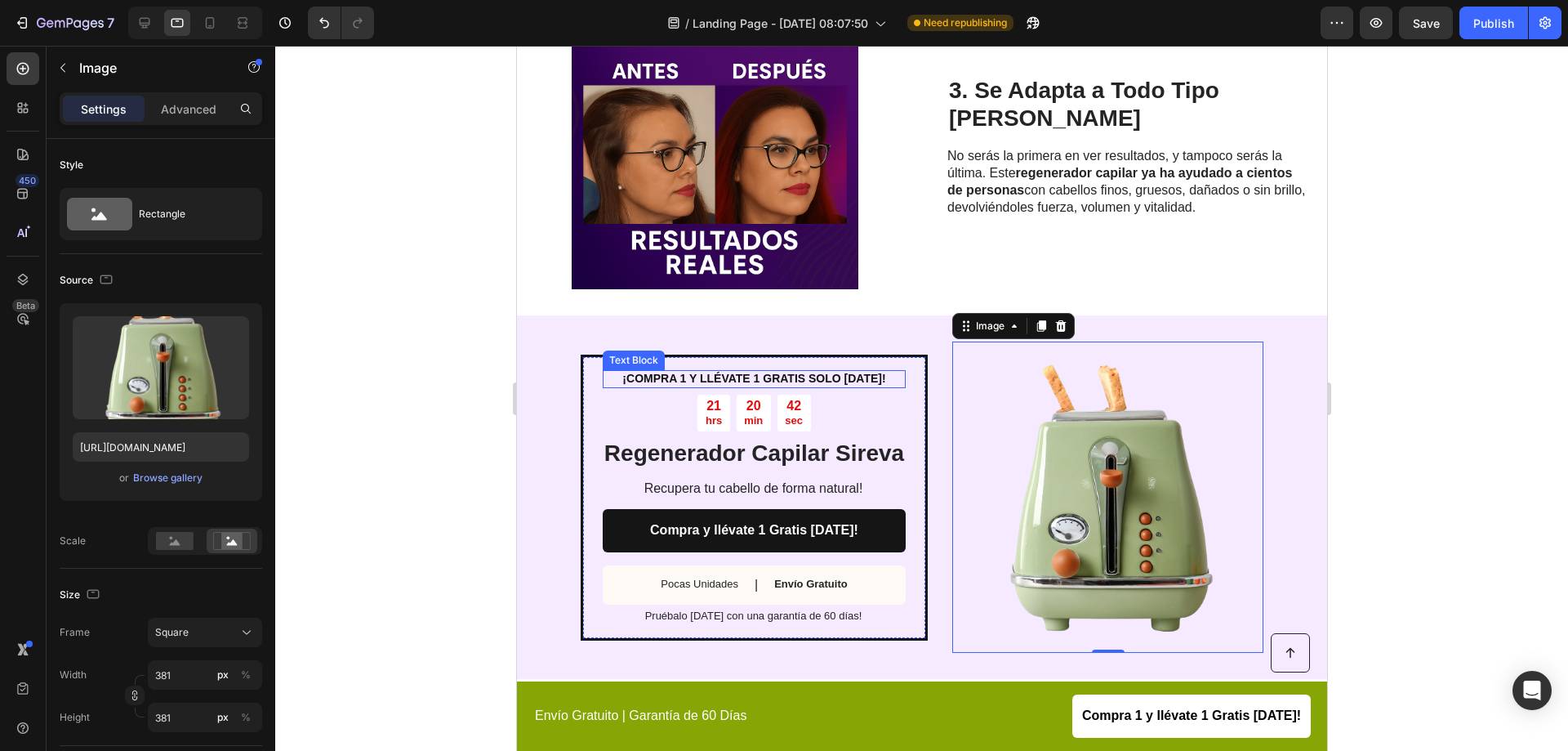
click at [761, 371] on strong "¡COMPRA 1 Y LLÉVATE 1 GRATIS SOLO [DATE]!" at bounding box center [753, 378] width 263 height 13
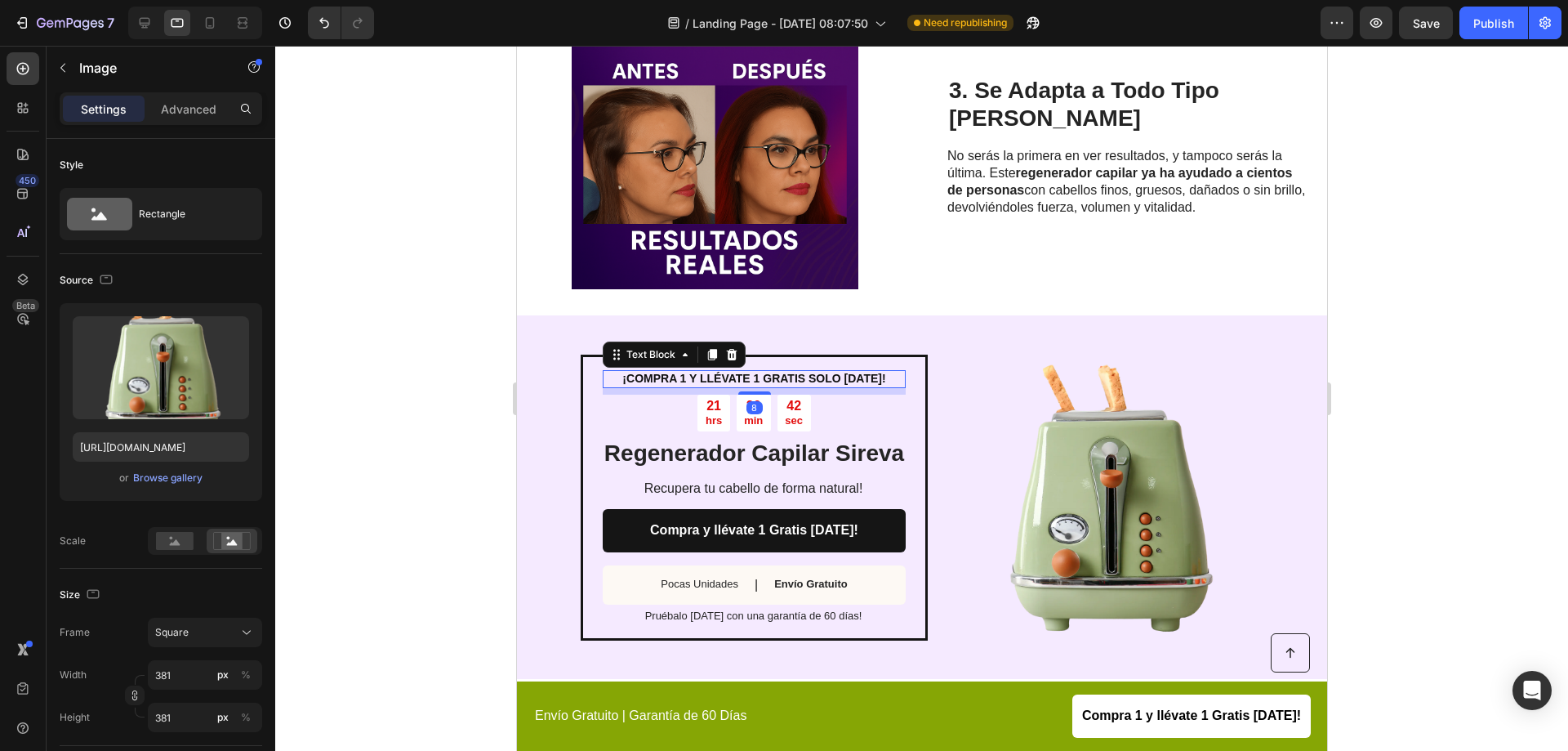
click at [761, 371] on strong "¡COMPRA 1 Y LLÉVATE 1 GRATIS SOLO [DATE]!" at bounding box center [753, 378] width 263 height 13
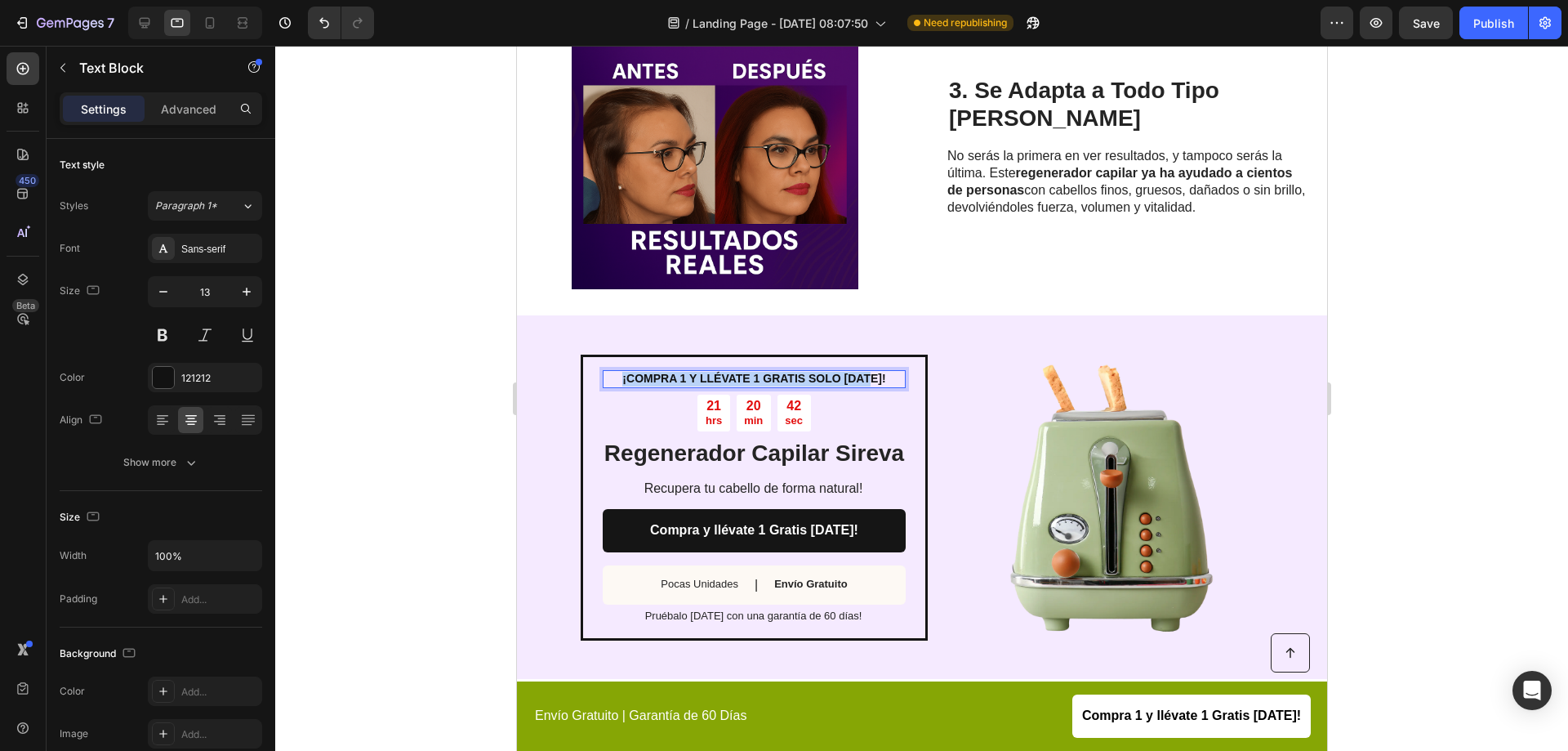
click at [761, 371] on strong "¡COMPRA 1 Y LLÉVATE 1 GRATIS SOLO [DATE]!" at bounding box center [753, 378] width 263 height 13
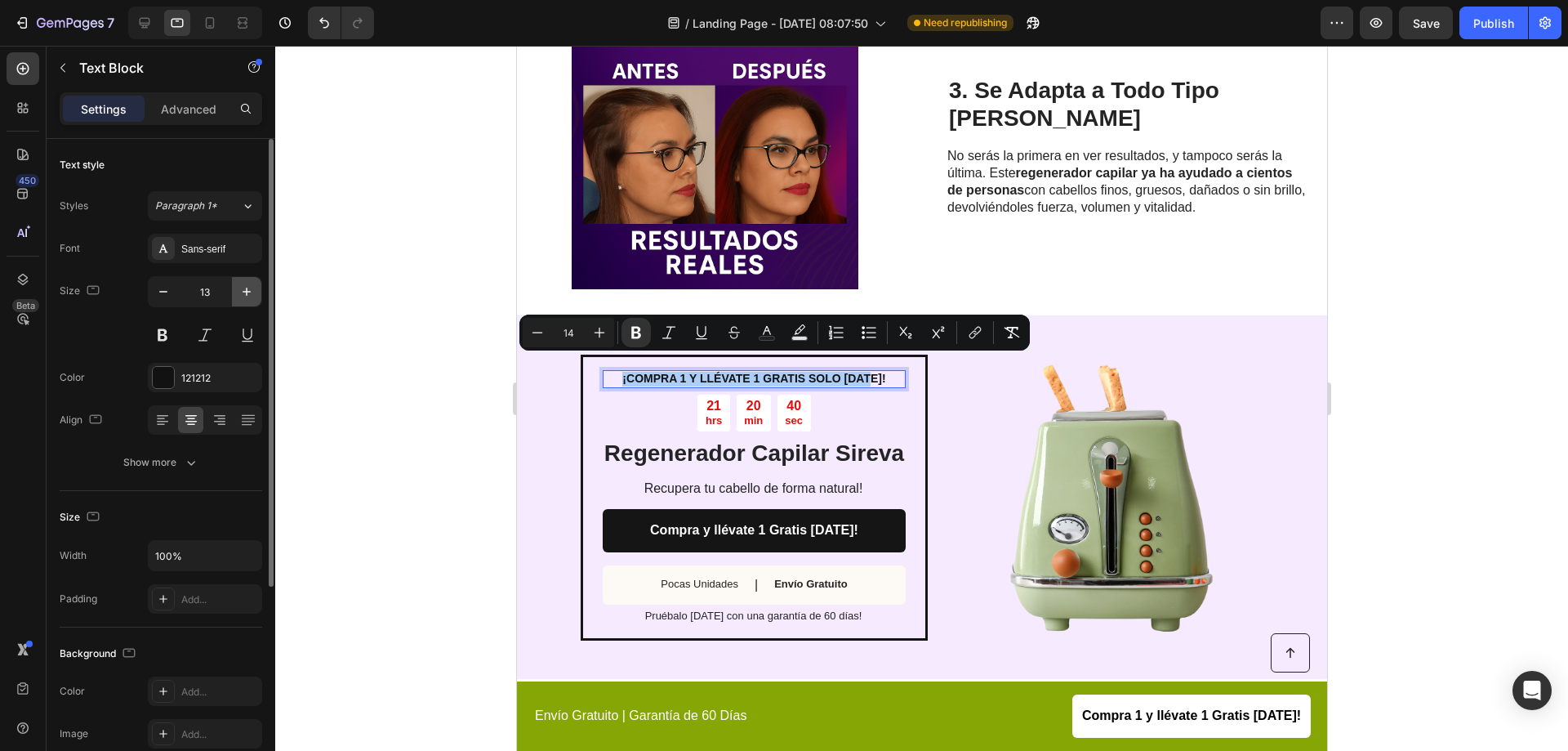
click at [254, 292] on icon "button" at bounding box center [246, 292] width 16 height 16
type input "14"
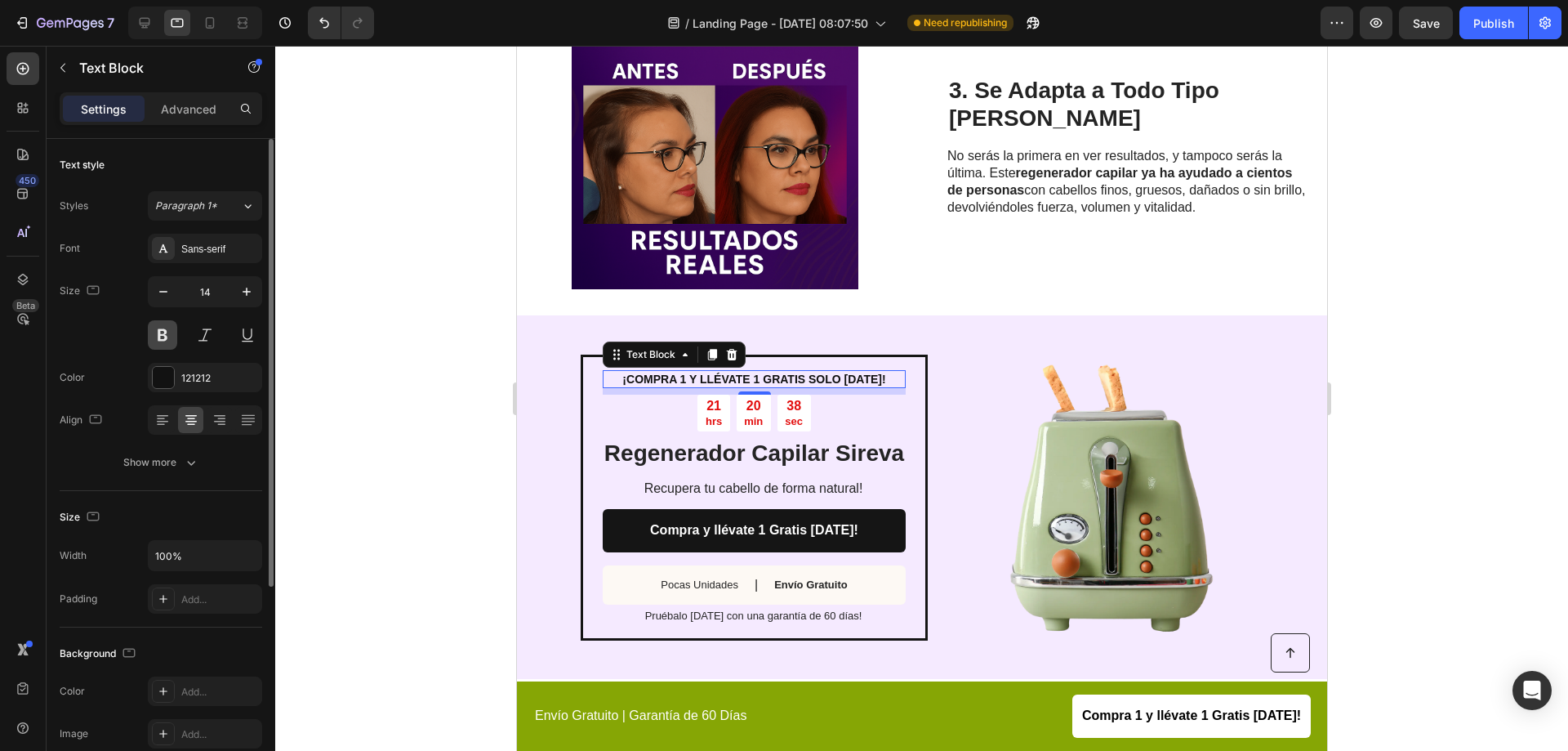
click at [168, 341] on button at bounding box center [162, 334] width 29 height 29
click at [738, 372] on strong "¡COMPRA 1 Y LLÉVATE 1 GRATIS SOLO [DATE]!" at bounding box center [753, 379] width 263 height 13
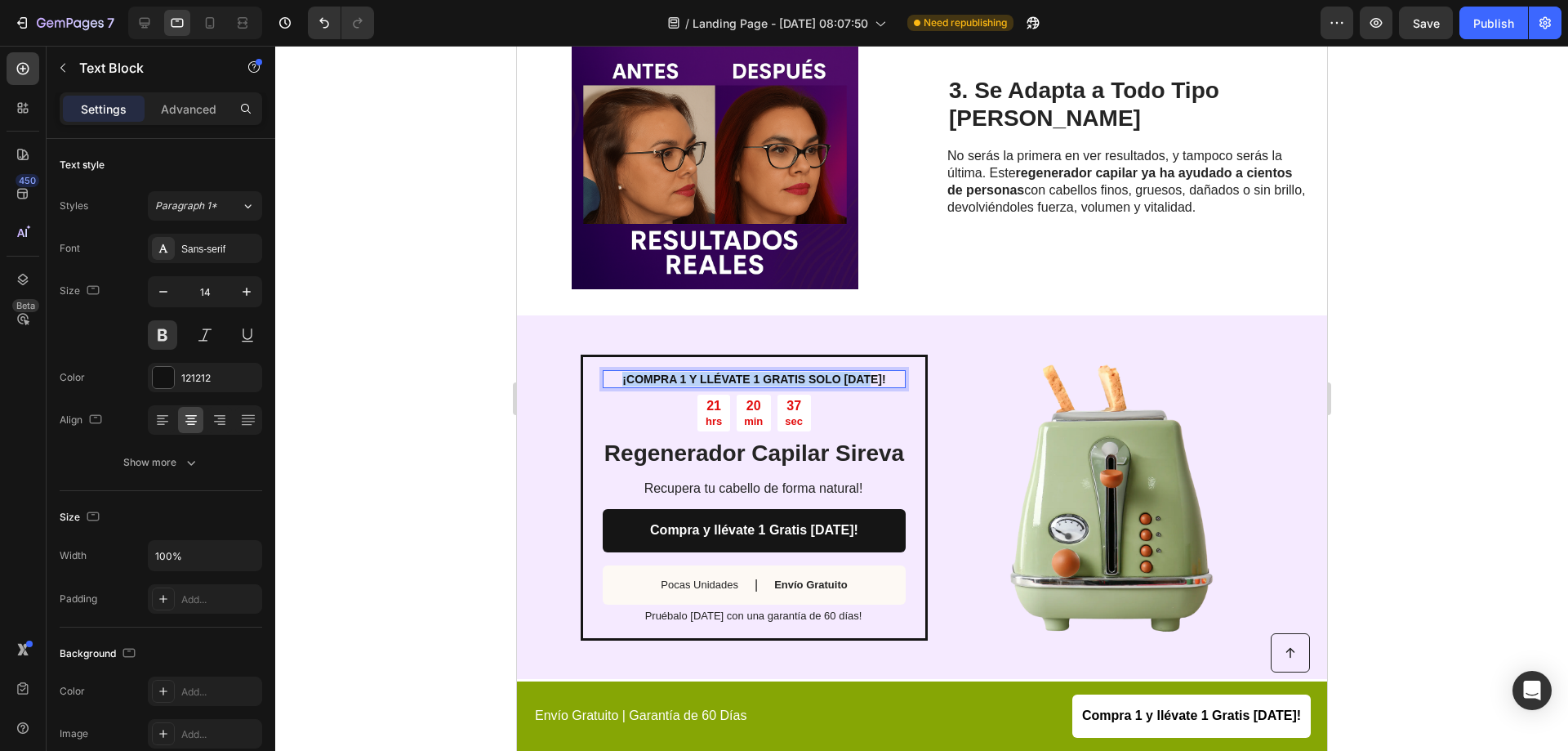
click at [738, 372] on strong "¡COMPRA 1 Y LLÉVATE 1 GRATIS SOLO [DATE]!" at bounding box center [753, 379] width 263 height 13
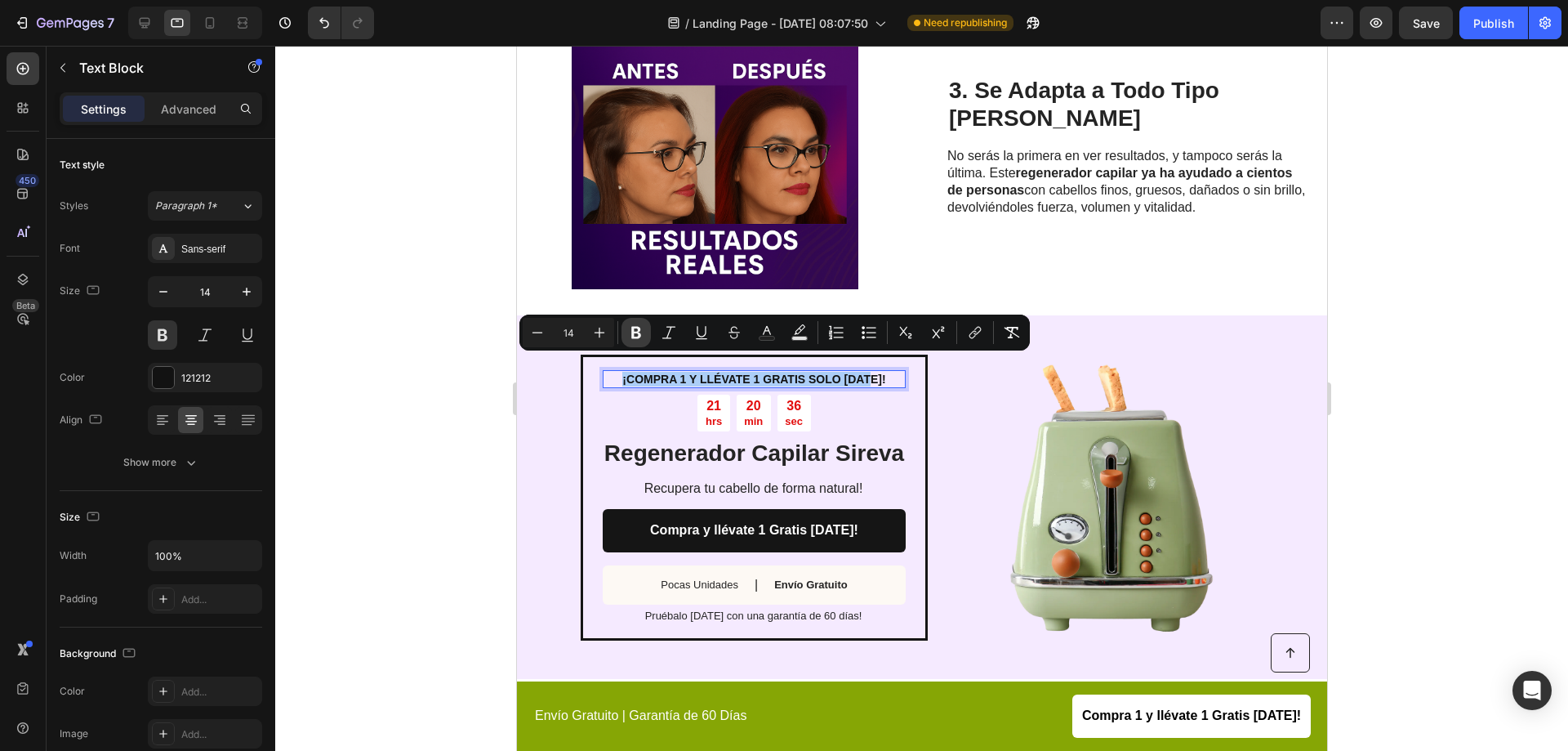
click at [628, 329] on button "Bold" at bounding box center [636, 332] width 29 height 29
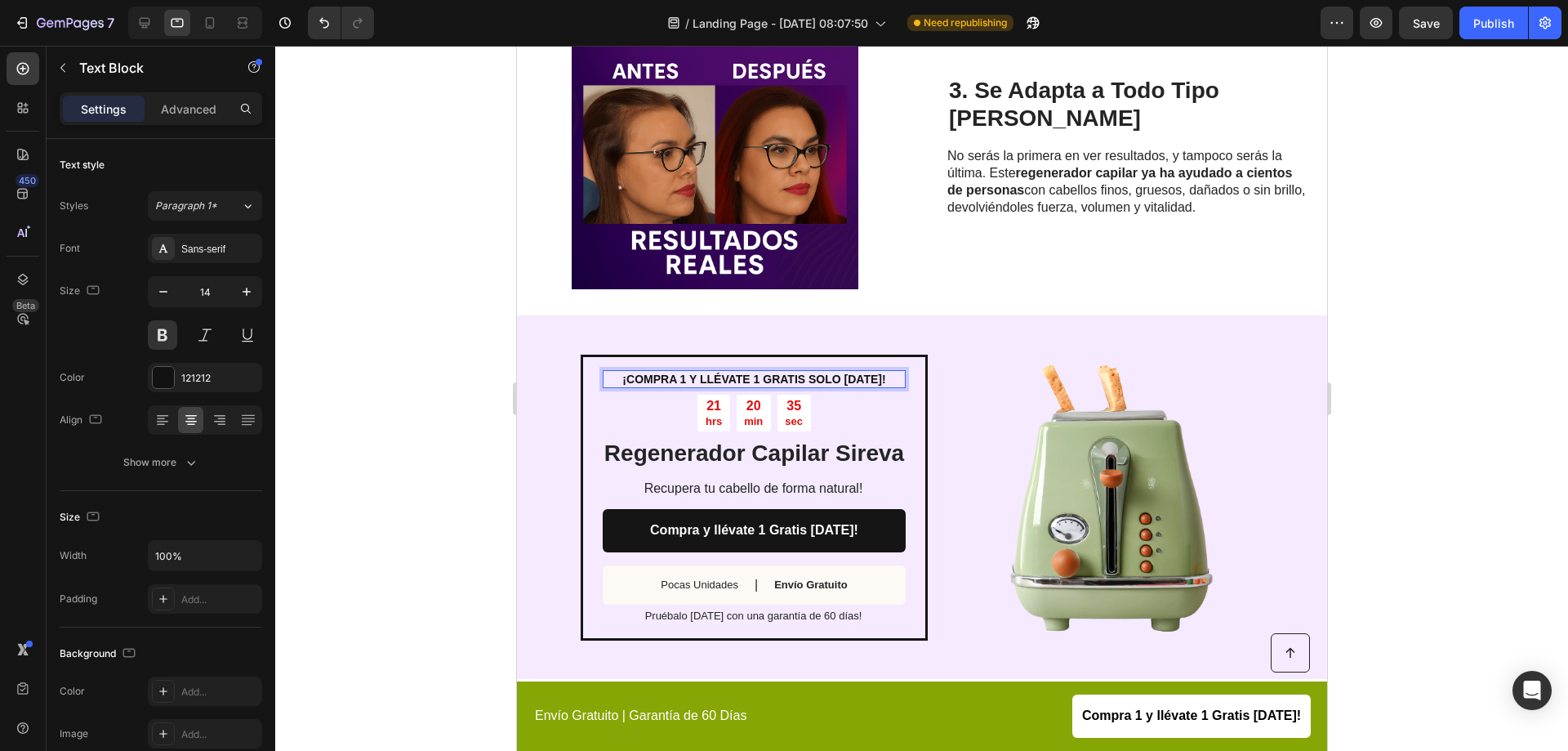
click at [636, 372] on span "¡COMPRA 1 Y LLÉVATE 1 GRATIS SOLO [DATE]!" at bounding box center [753, 379] width 263 height 13
click at [165, 339] on button at bounding box center [162, 334] width 29 height 29
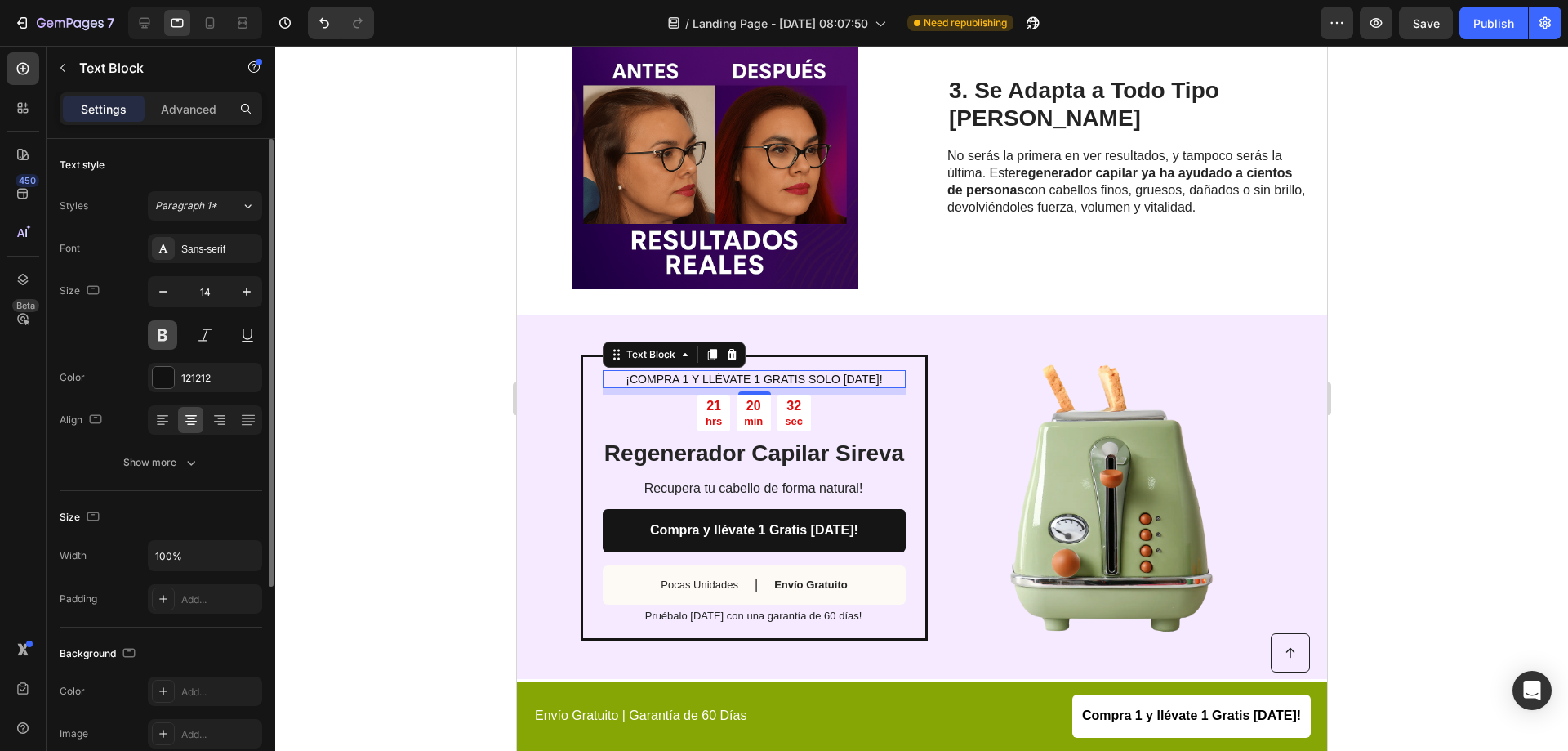
click at [165, 338] on button at bounding box center [162, 334] width 29 height 29
click at [380, 358] on div at bounding box center [921, 398] width 1293 height 705
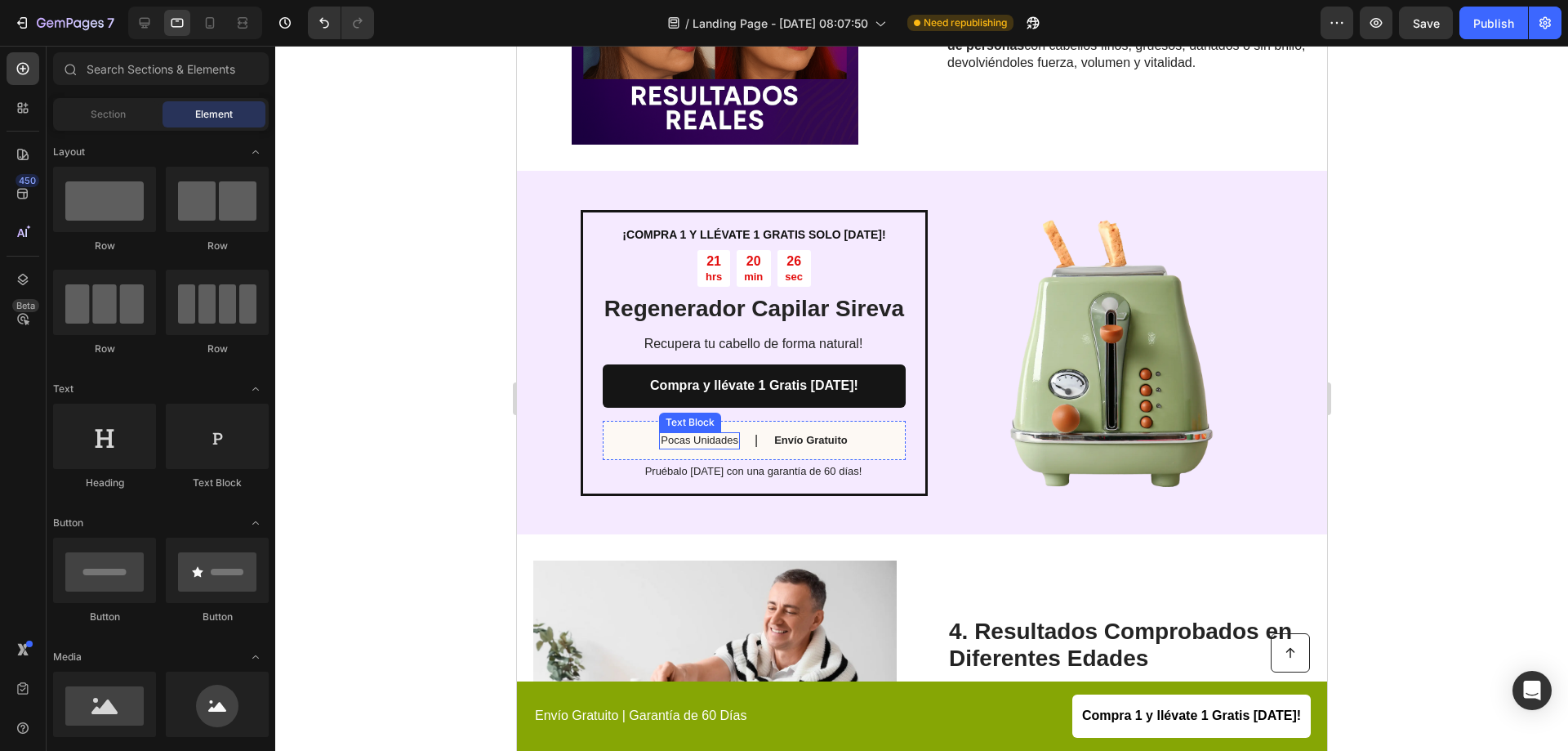
scroll to position [1226, 0]
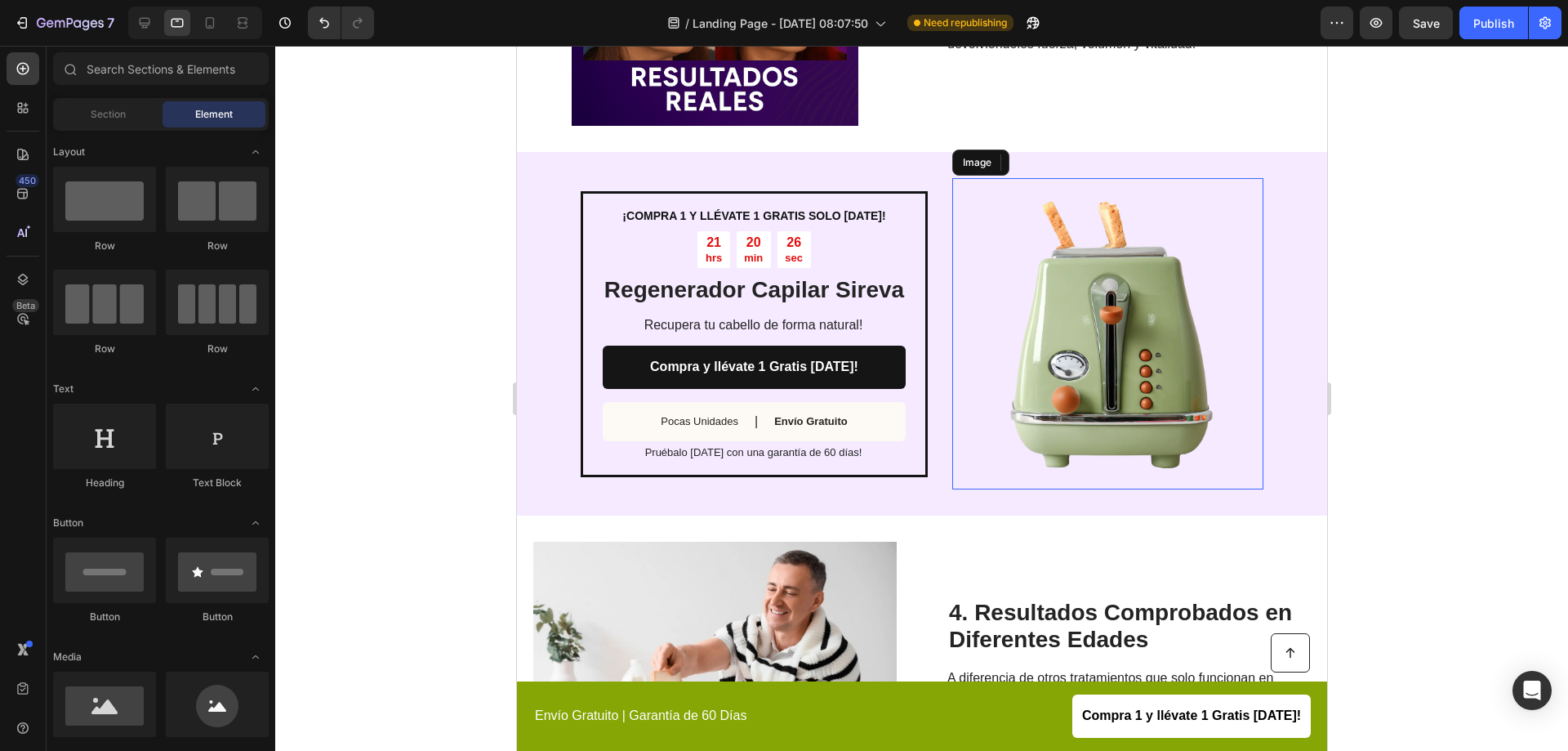
click at [1122, 354] on img at bounding box center [1108, 334] width 312 height 312
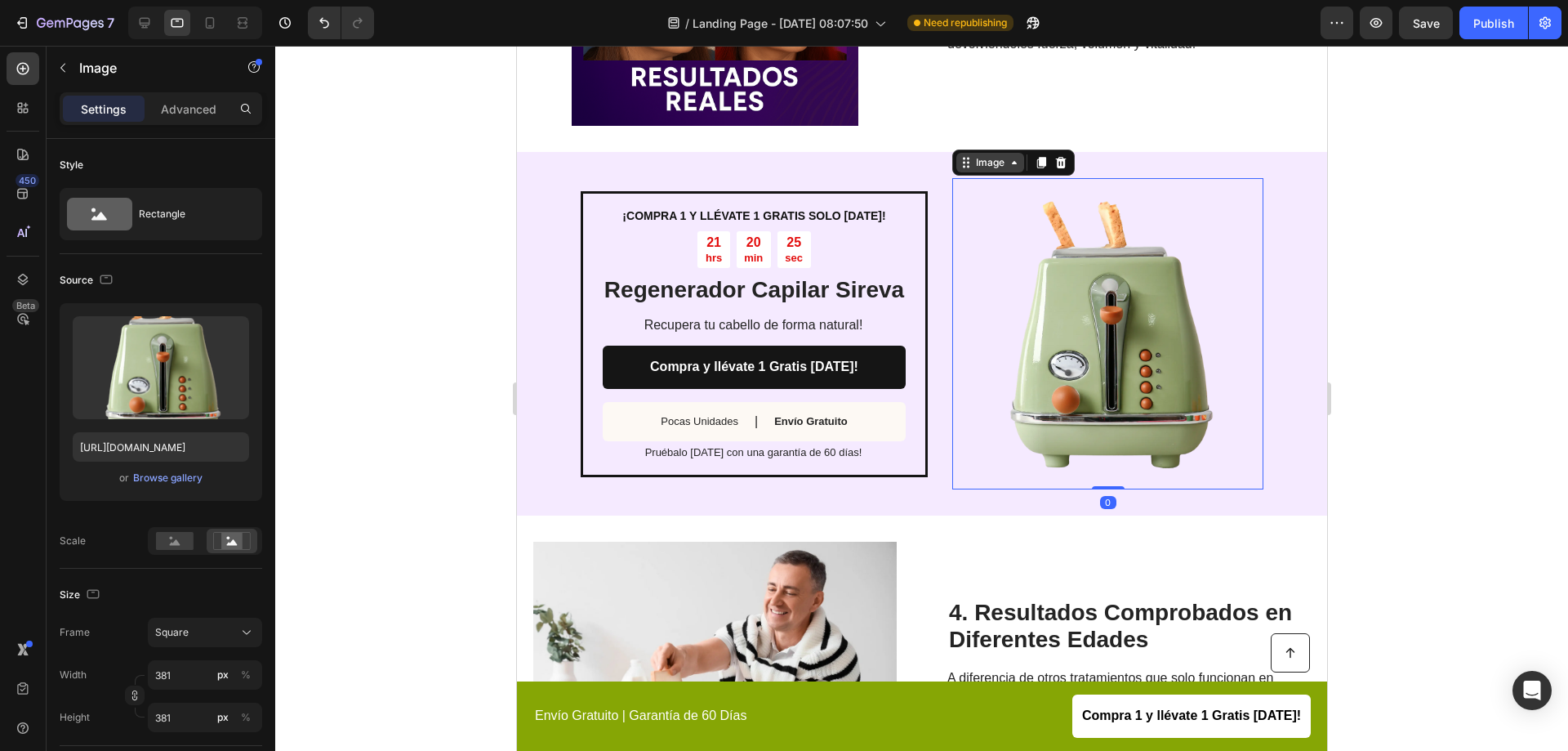
click at [981, 155] on div "Image" at bounding box center [989, 162] width 35 height 14
click at [986, 155] on div "Image" at bounding box center [989, 162] width 35 height 14
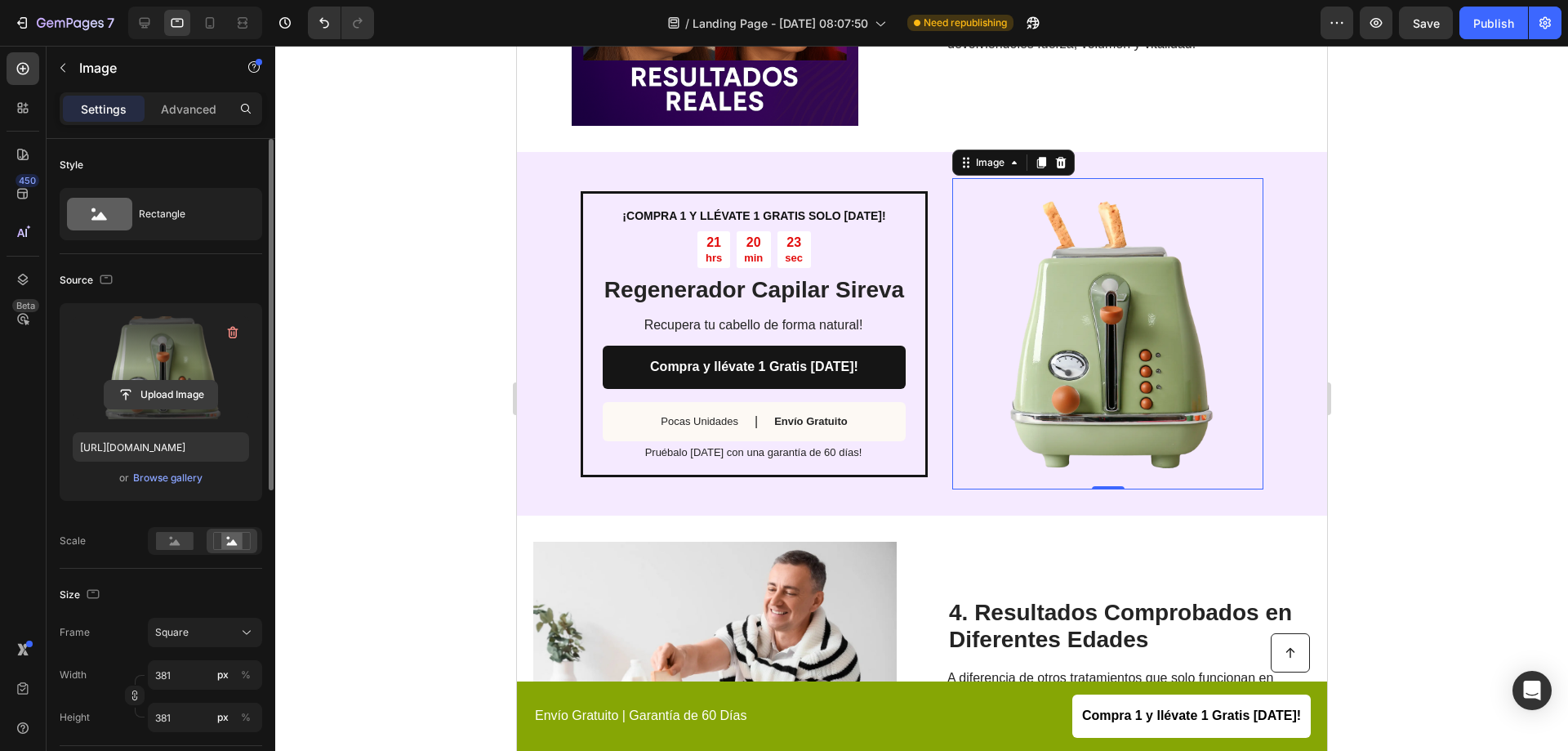
click at [160, 396] on input "file" at bounding box center [160, 394] width 112 height 28
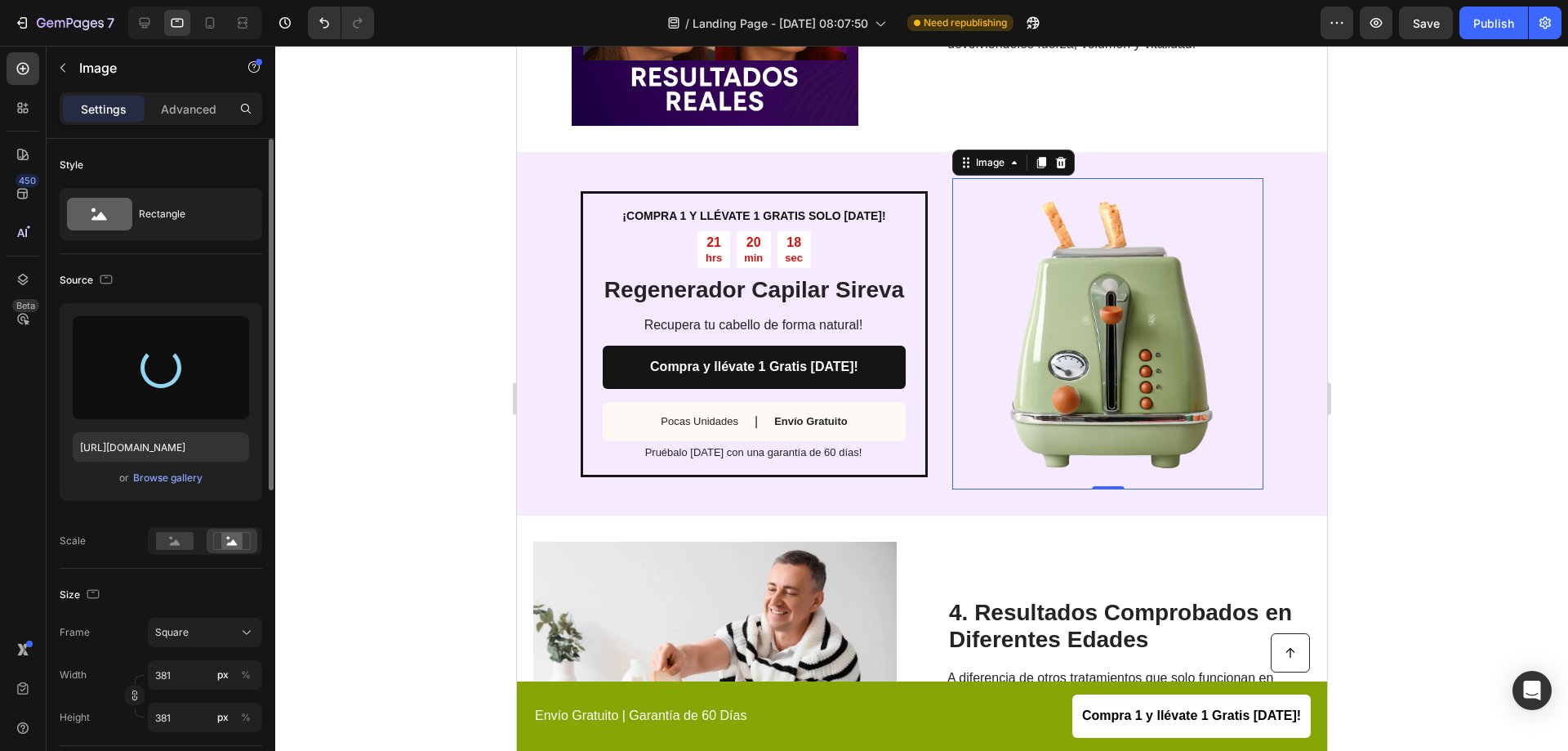
type input "[URL][DOMAIN_NAME]"
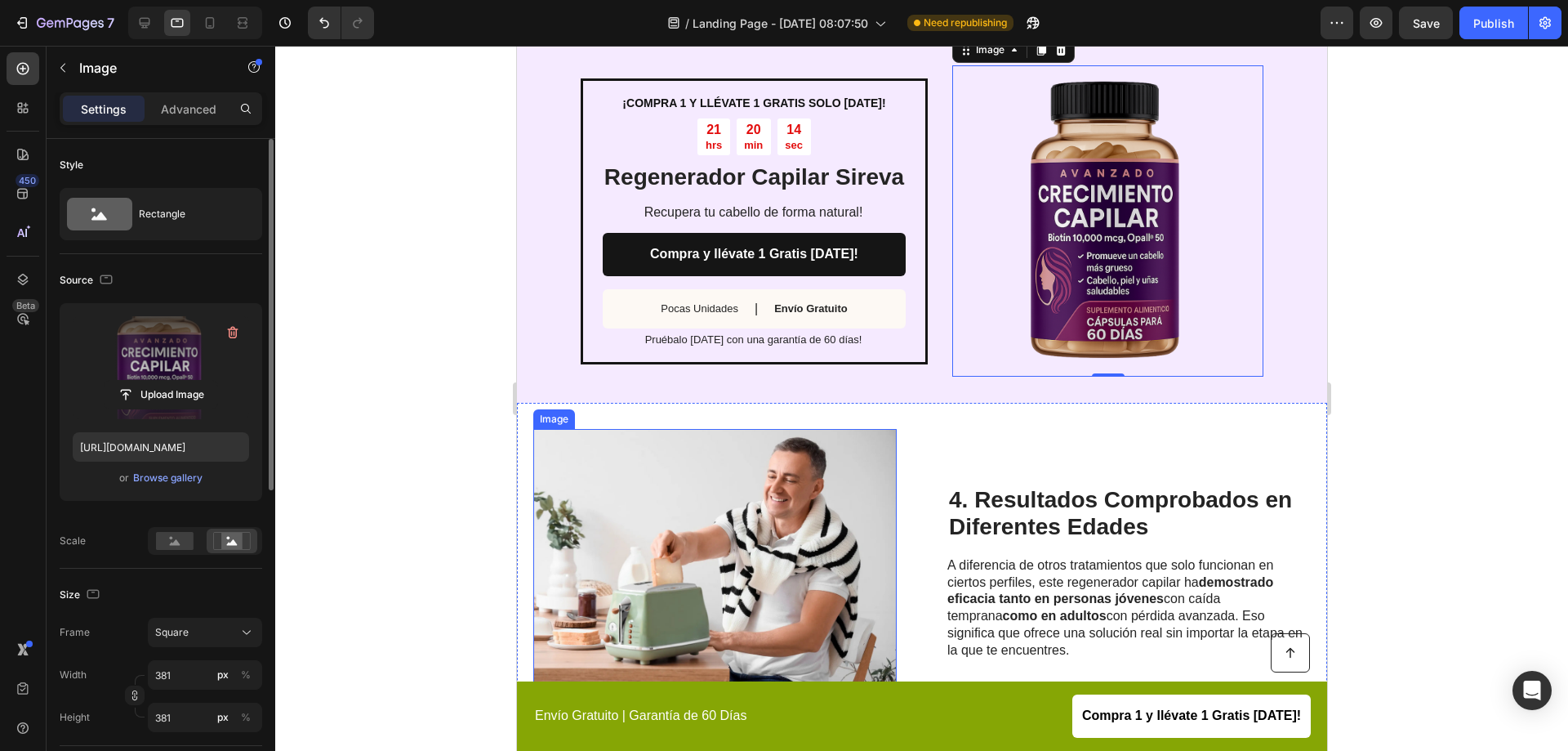
scroll to position [1552, 0]
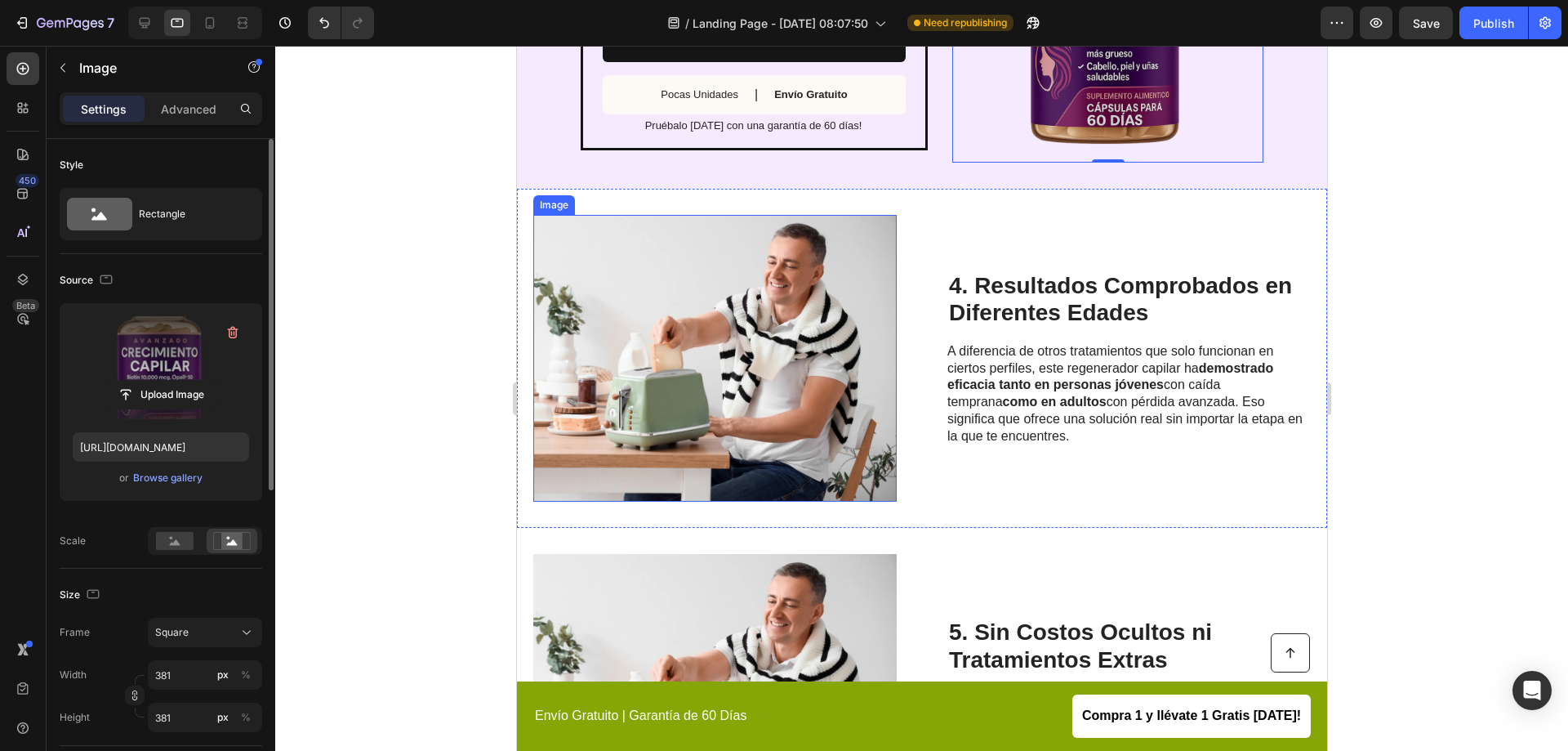
click at [829, 310] on img at bounding box center [714, 358] width 363 height 286
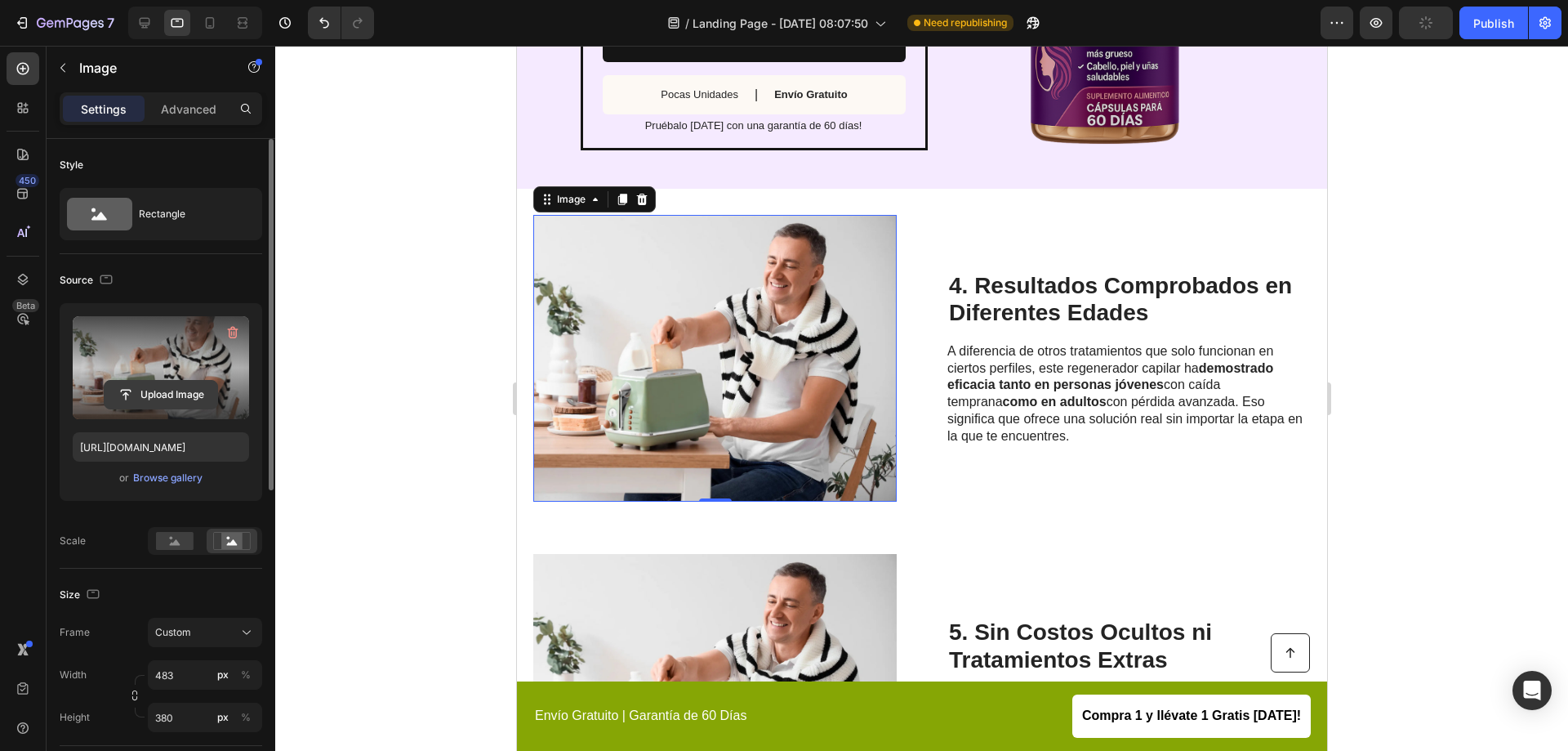
click at [155, 387] on input "file" at bounding box center [160, 394] width 112 height 28
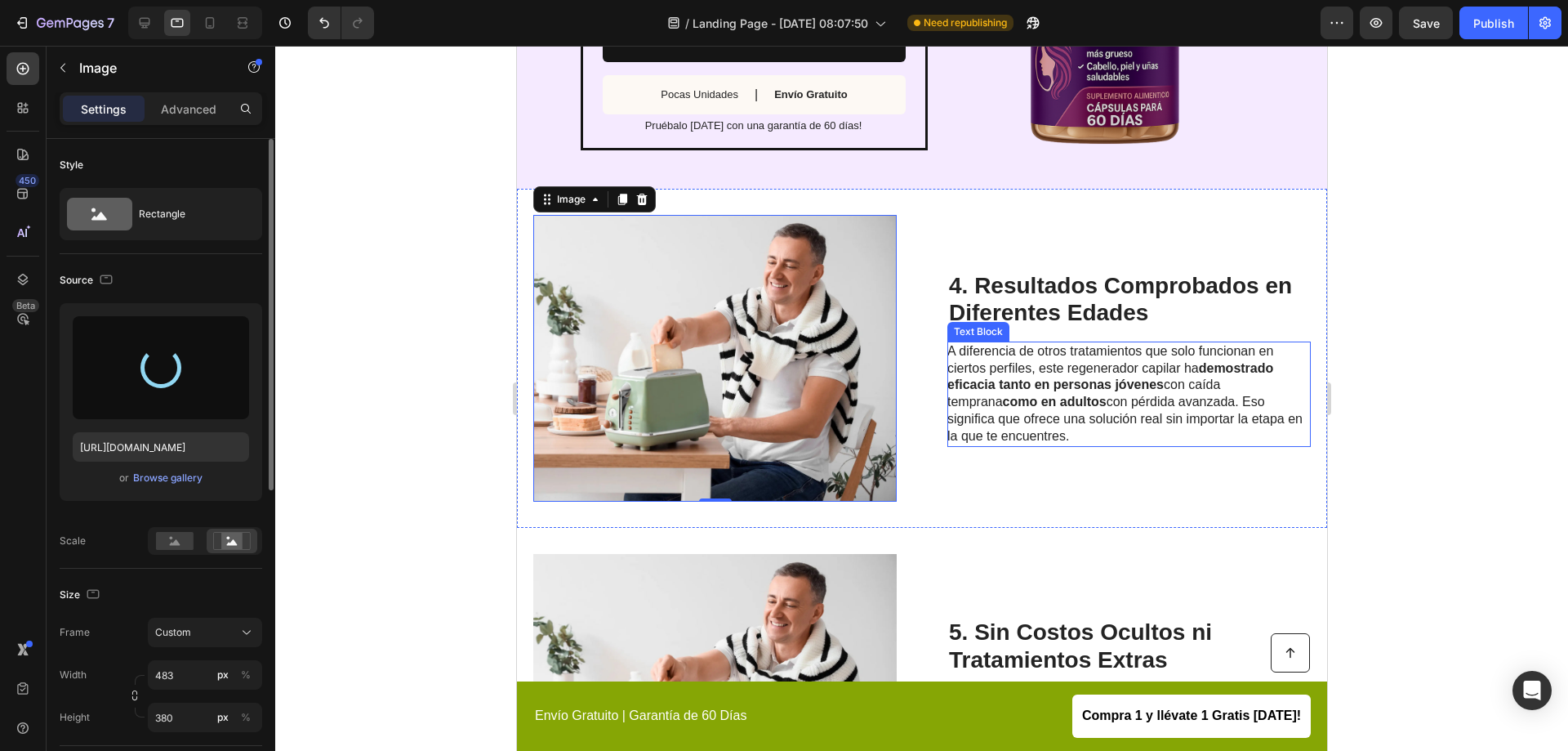
type input "https://cdn.shopify.com/s/files/1/0950/4292/8972/files/gempages_580770781596746…"
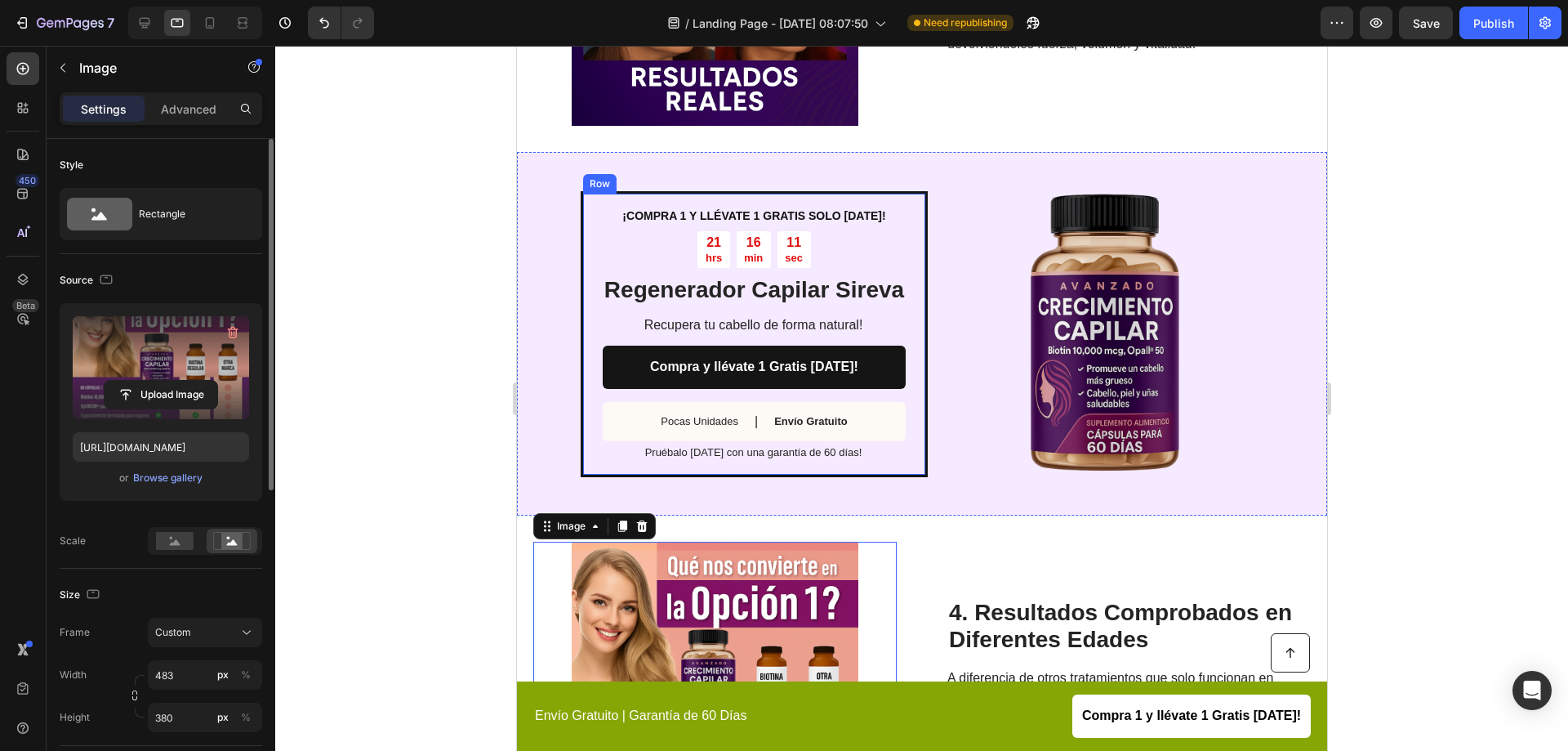
scroll to position [490, 0]
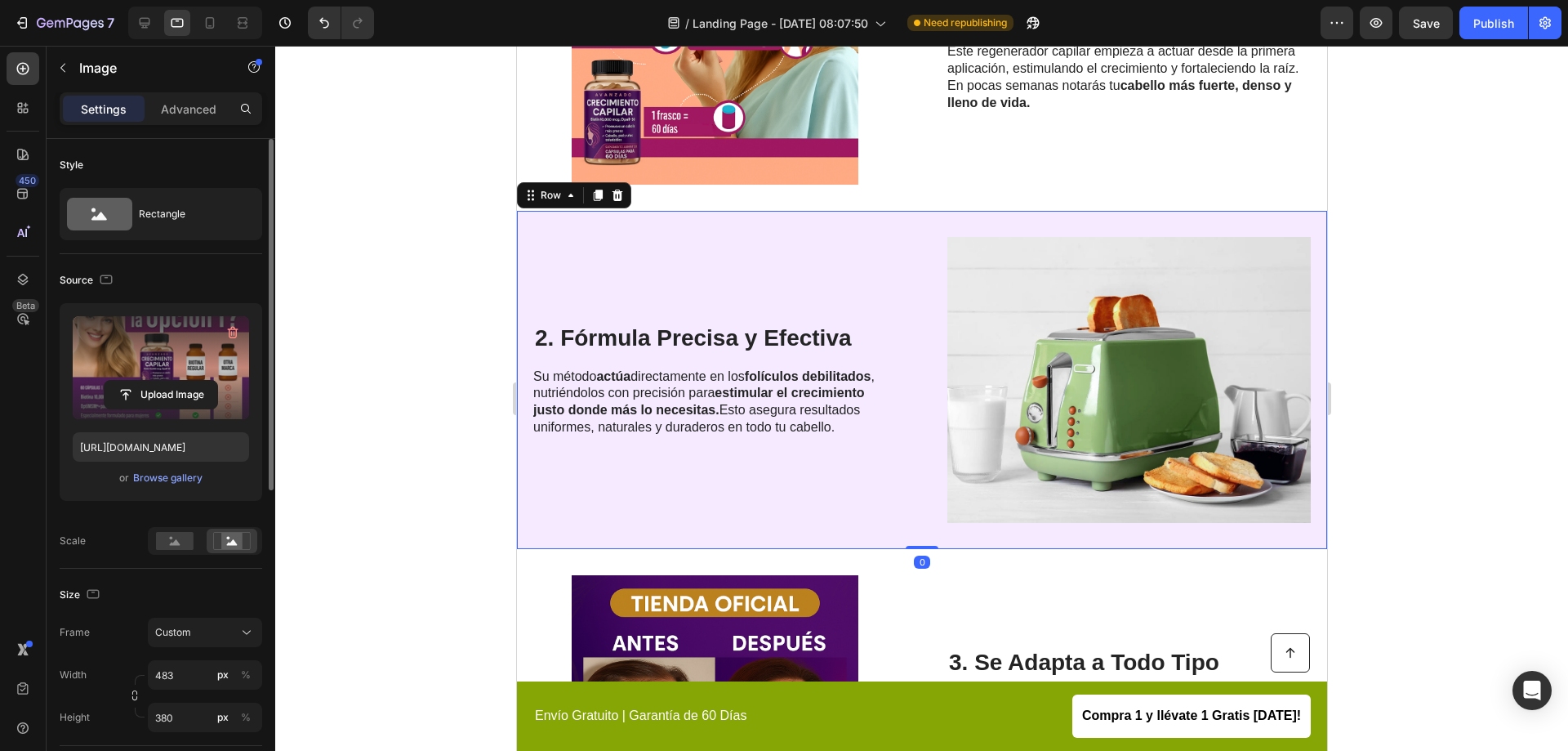
click at [880, 303] on div "2. Fórmula Precisa y Efectiva Heading Su método actúa directamente en los folíc…" at bounding box center [714, 380] width 363 height 286
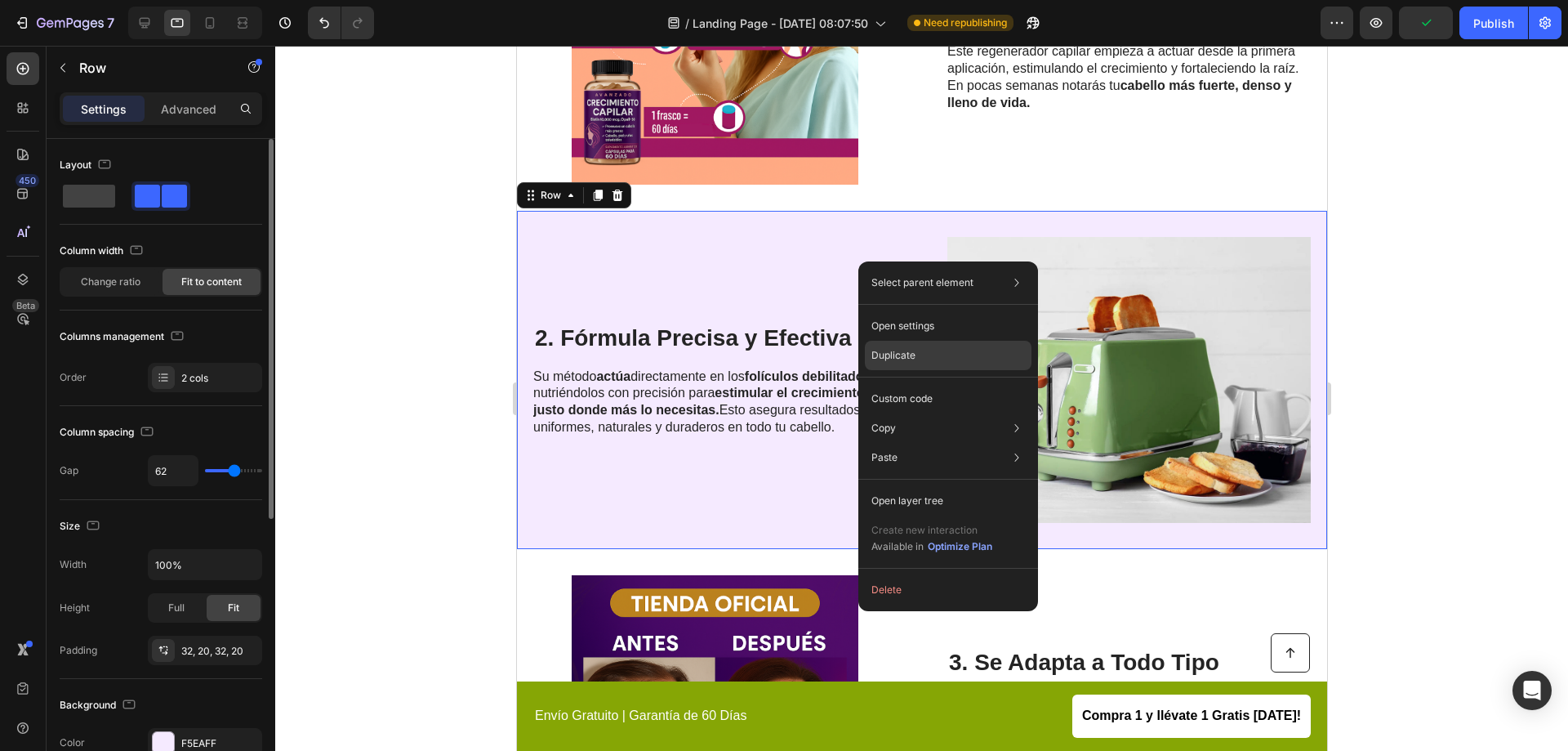
click at [948, 384] on div "Duplicate" at bounding box center [948, 399] width 167 height 29
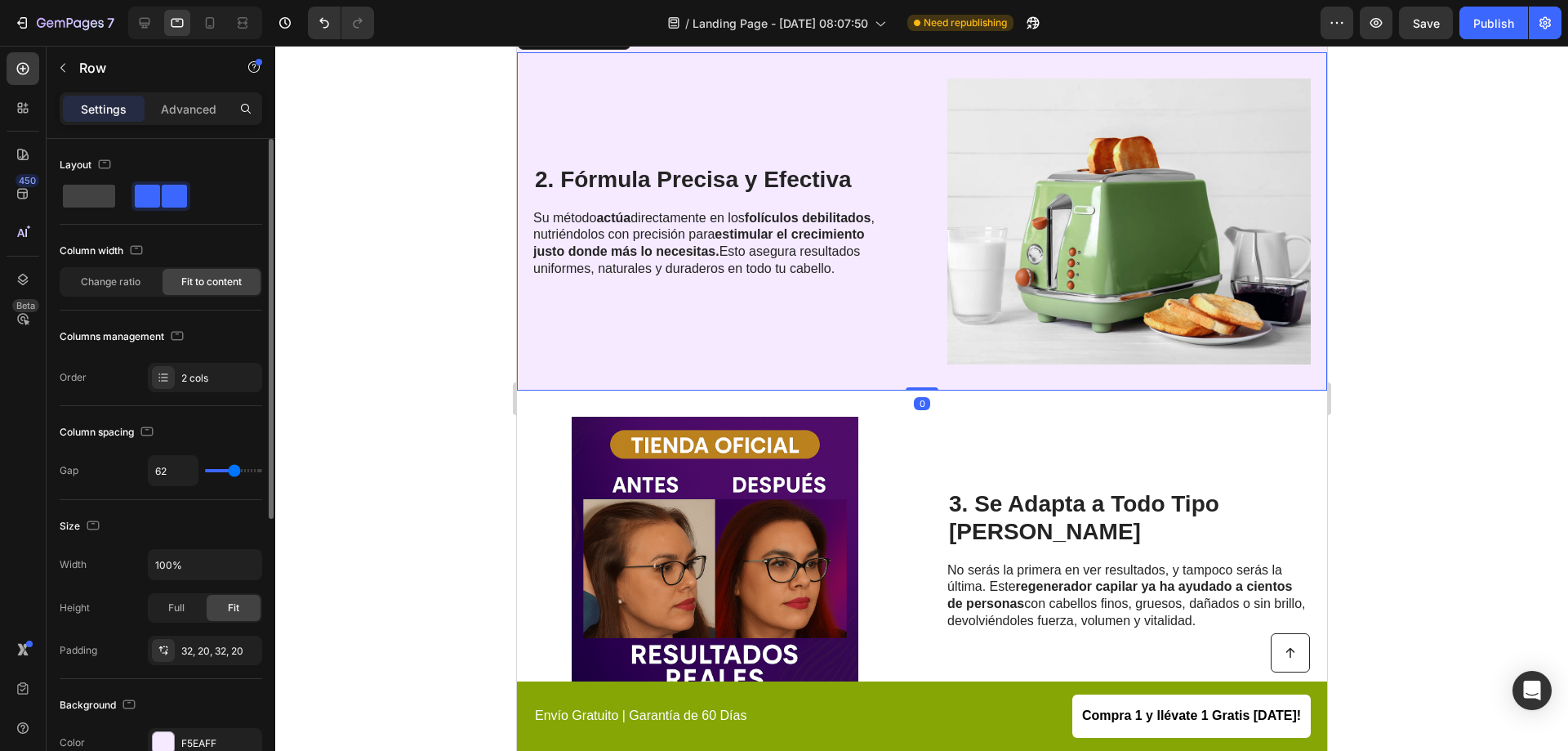
scroll to position [845, 0]
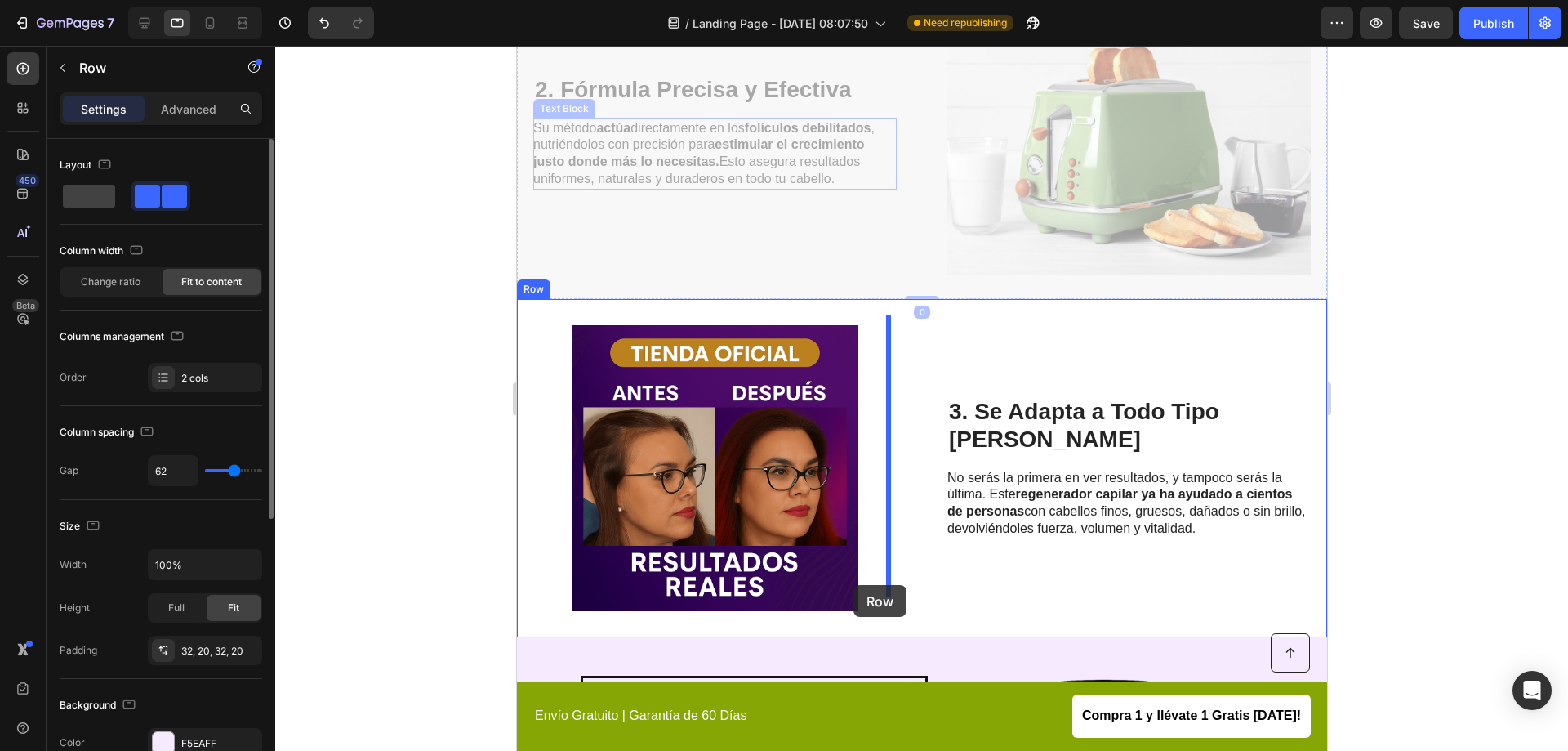
drag, startPoint x: 785, startPoint y: 239, endPoint x: 858, endPoint y: 372, distance: 151.7
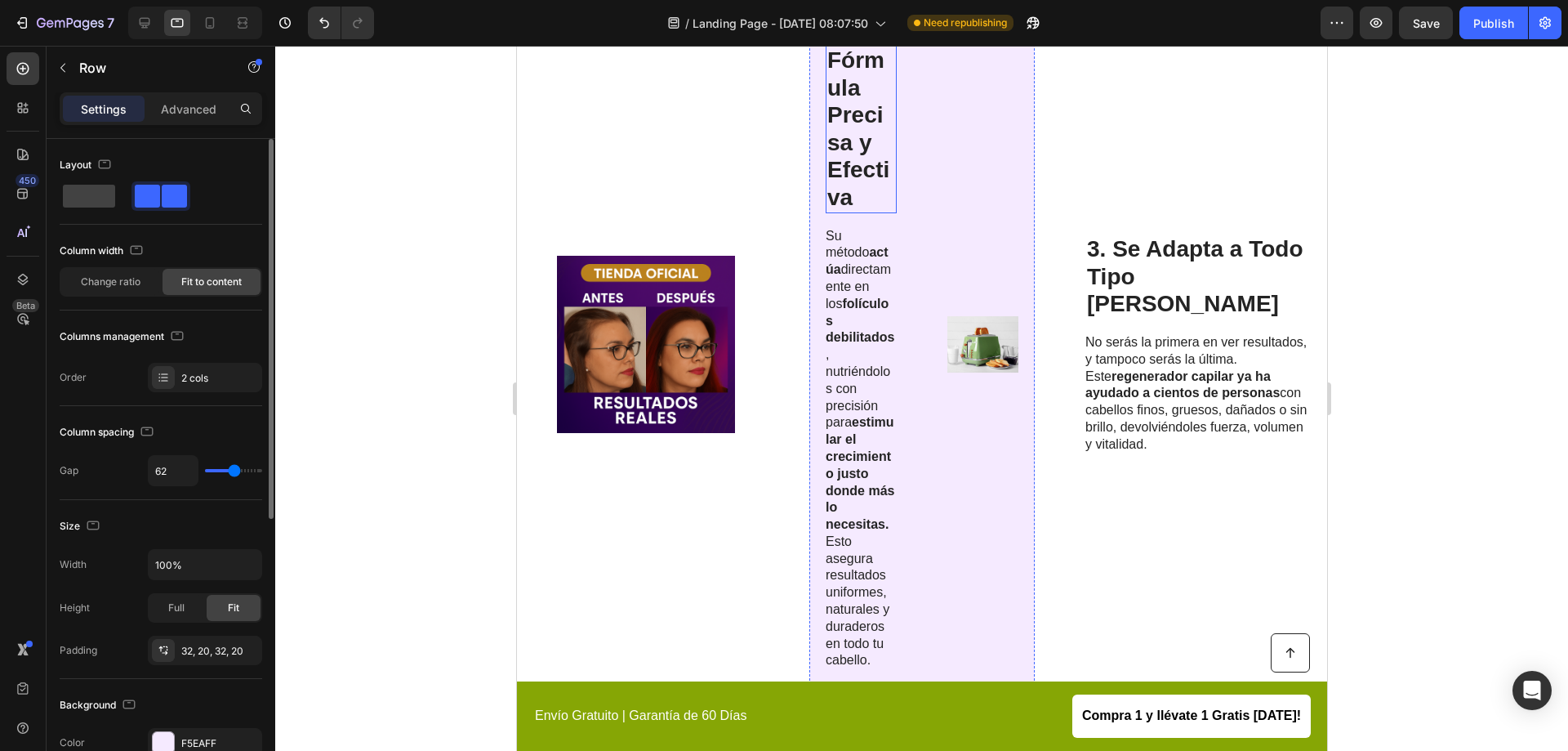
scroll to position [741, 0]
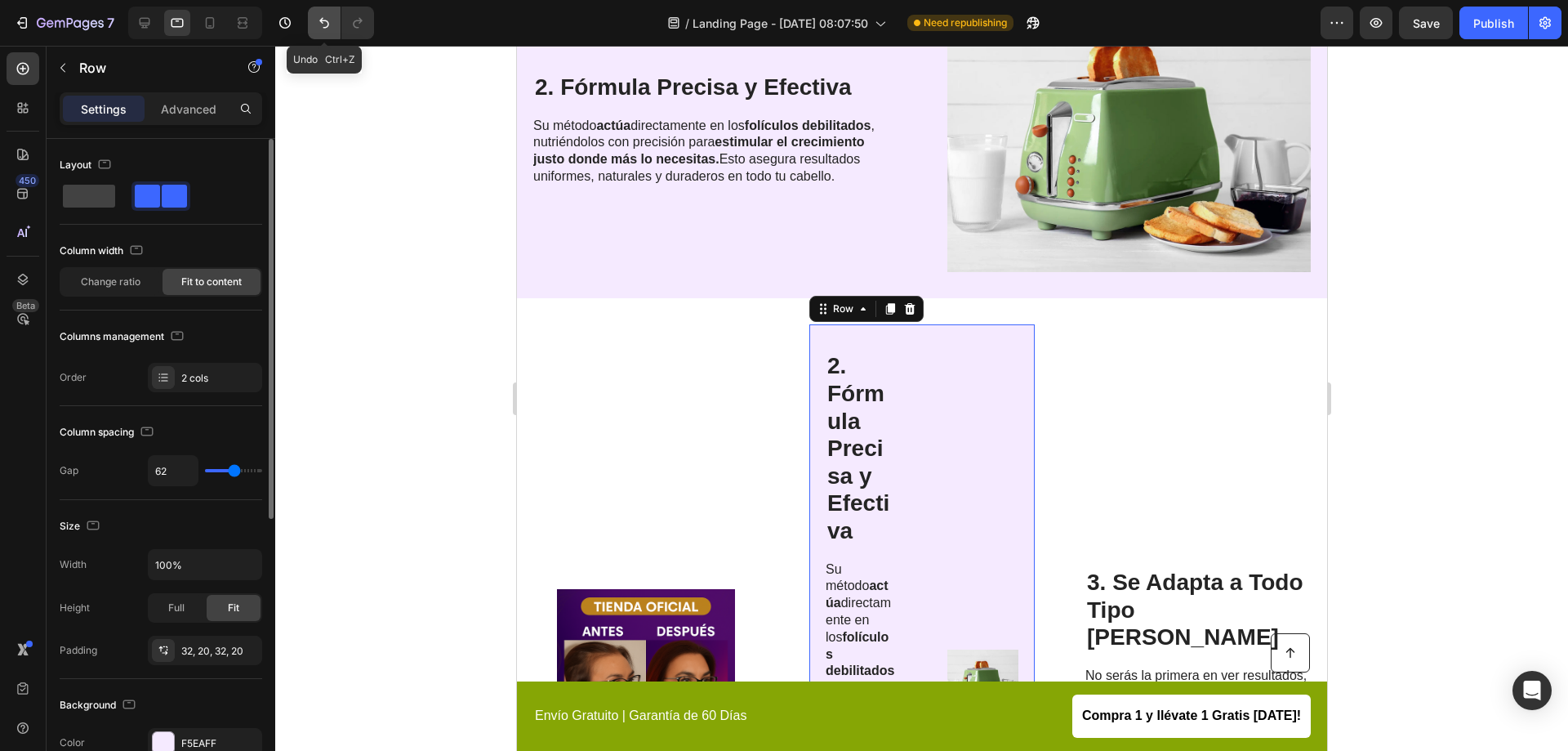
click at [322, 23] on icon "Undo/Redo" at bounding box center [324, 24] width 10 height 11
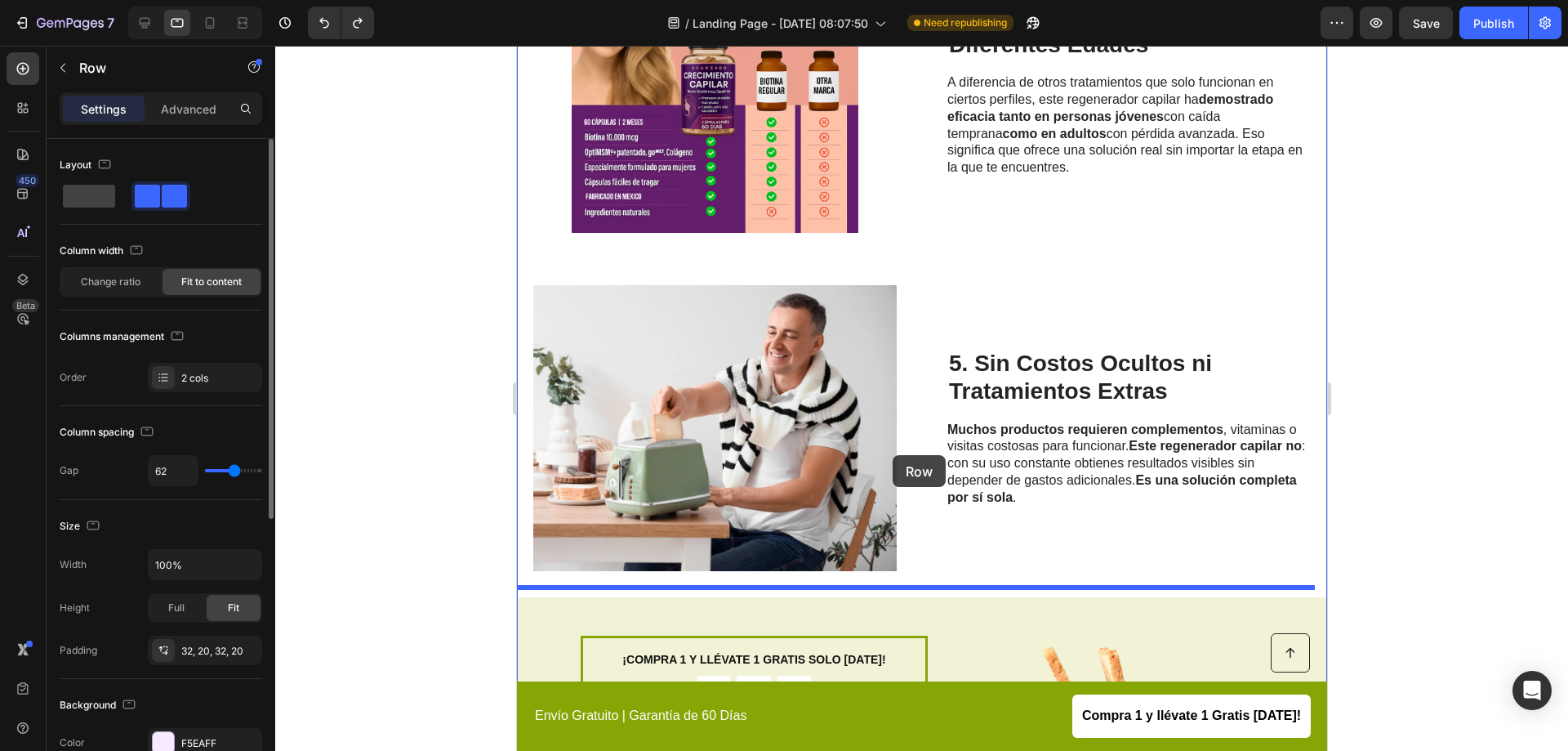
scroll to position [2136, 0]
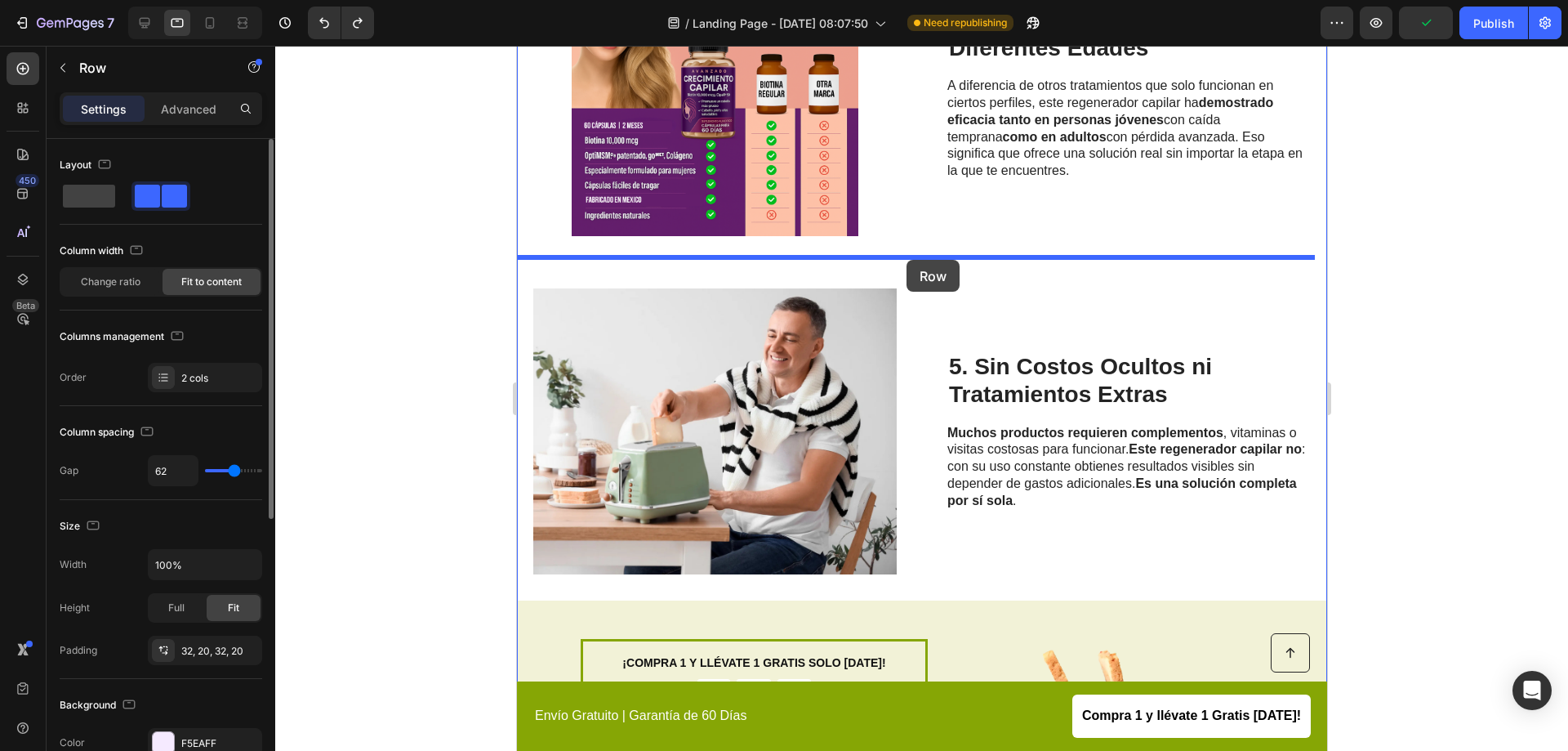
drag, startPoint x: 882, startPoint y: 137, endPoint x: 906, endPoint y: 260, distance: 125.3
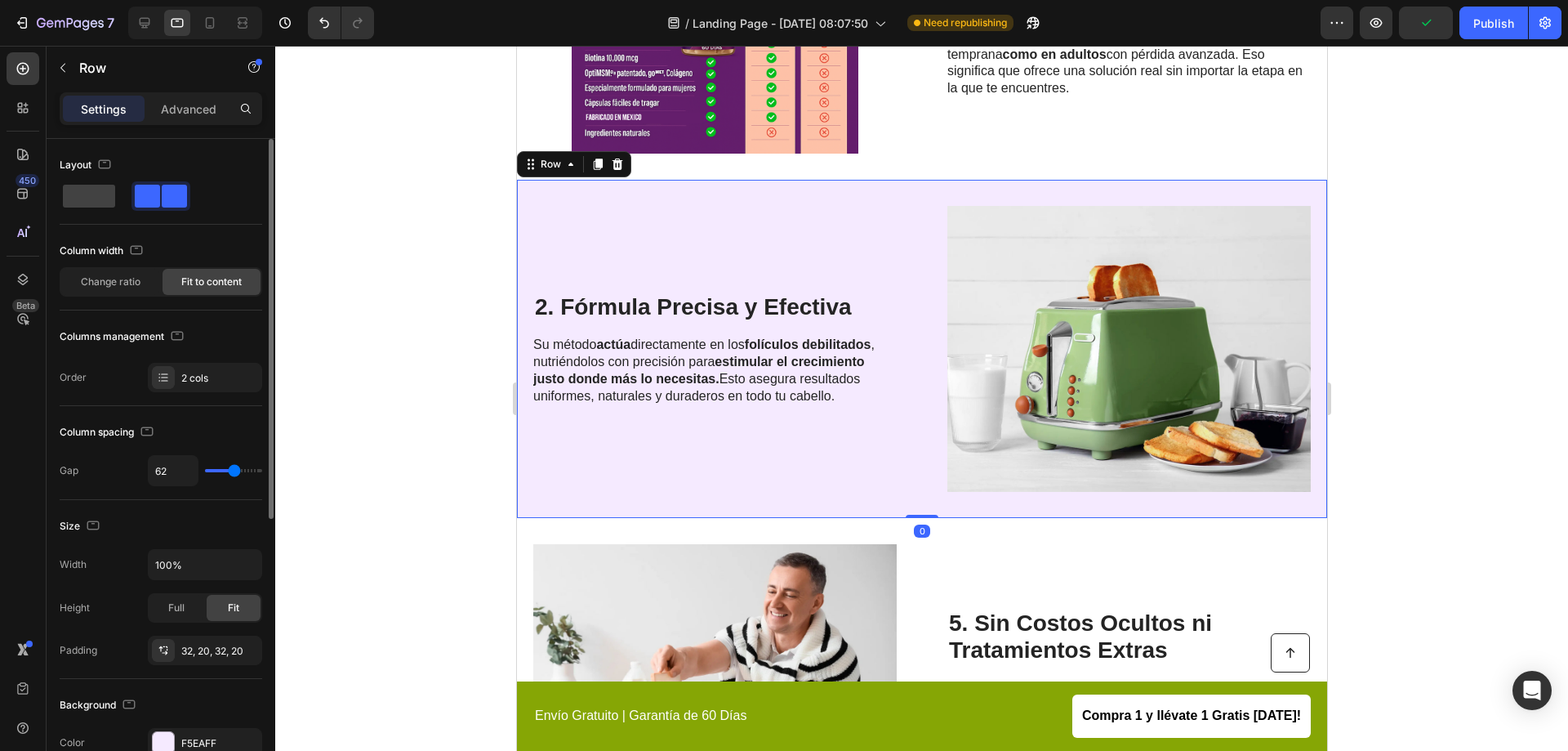
scroll to position [2382, 0]
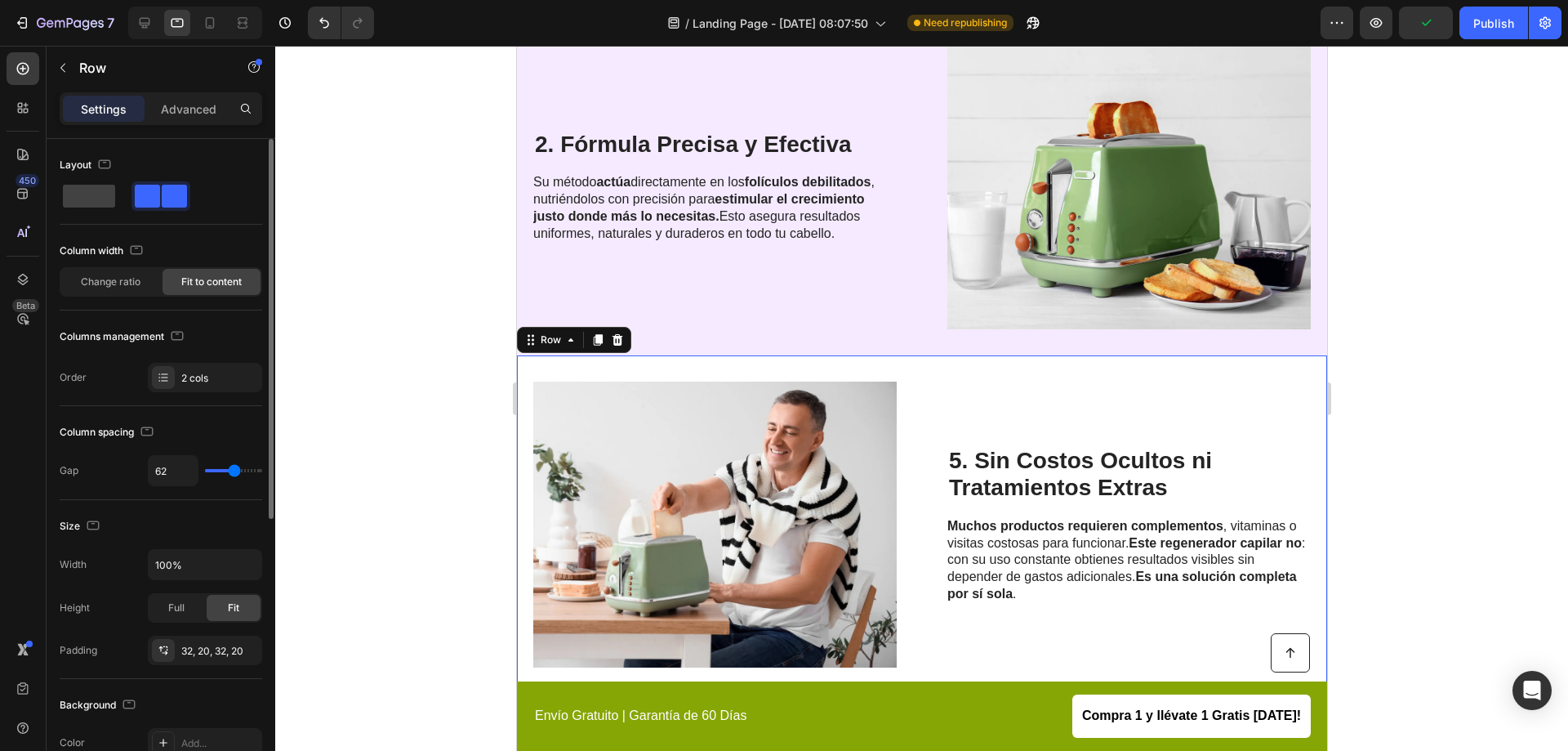
click at [936, 411] on div "Image 5. Sin Costos Ocultos ni Tratamientos Extras Heading Muchos productos req…" at bounding box center [921, 524] width 811 height 338
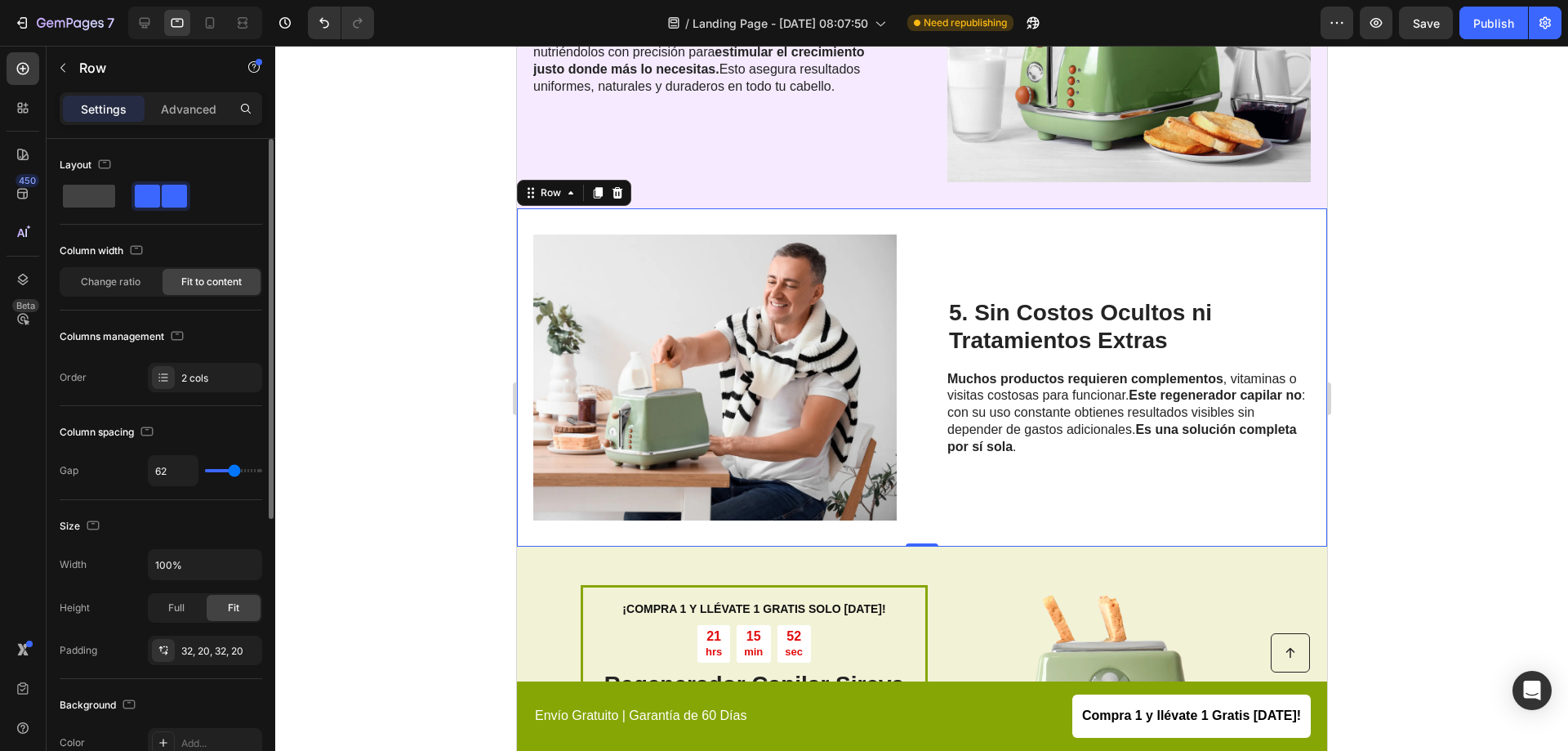
scroll to position [2055, 0]
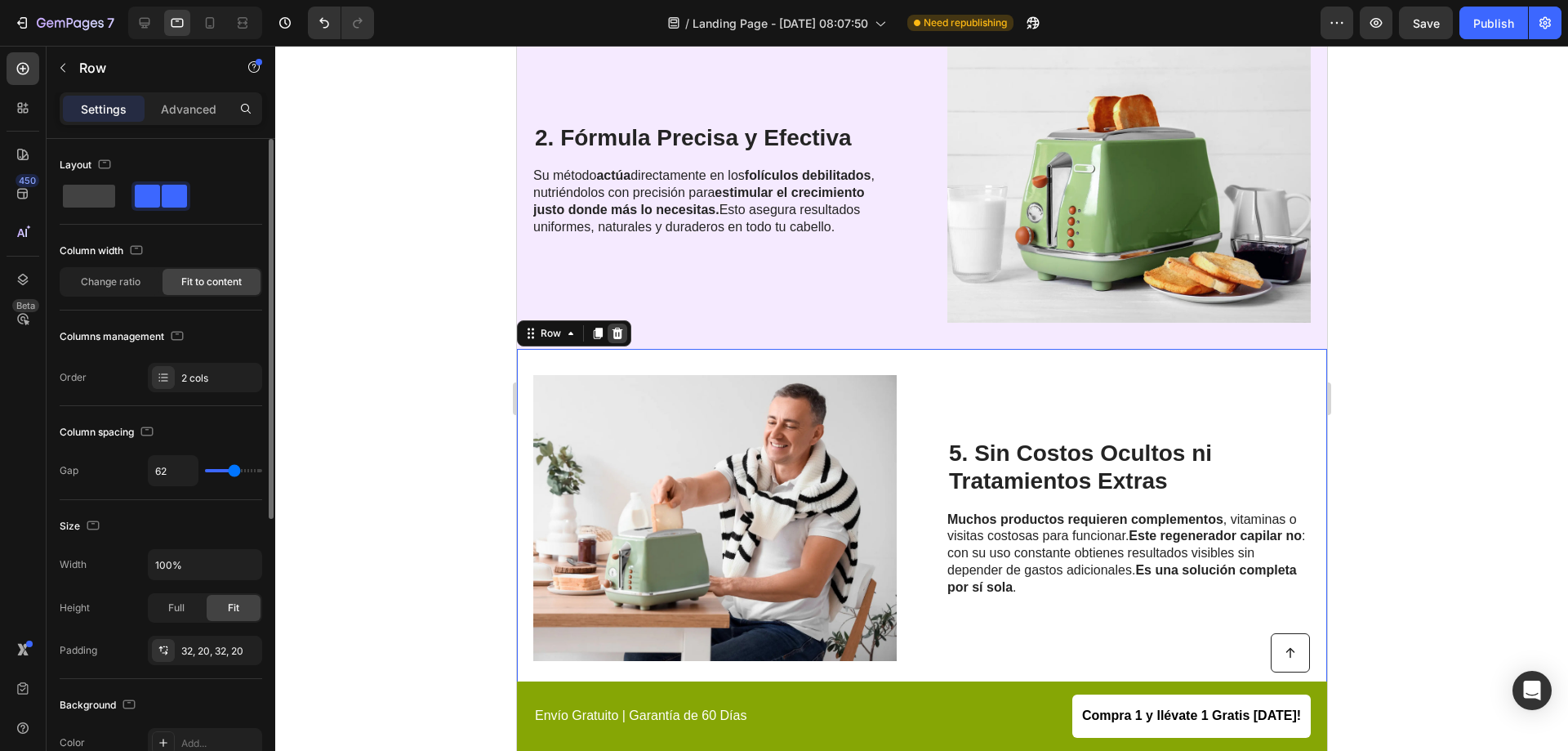
click at [612, 328] on icon at bounding box center [617, 333] width 11 height 12
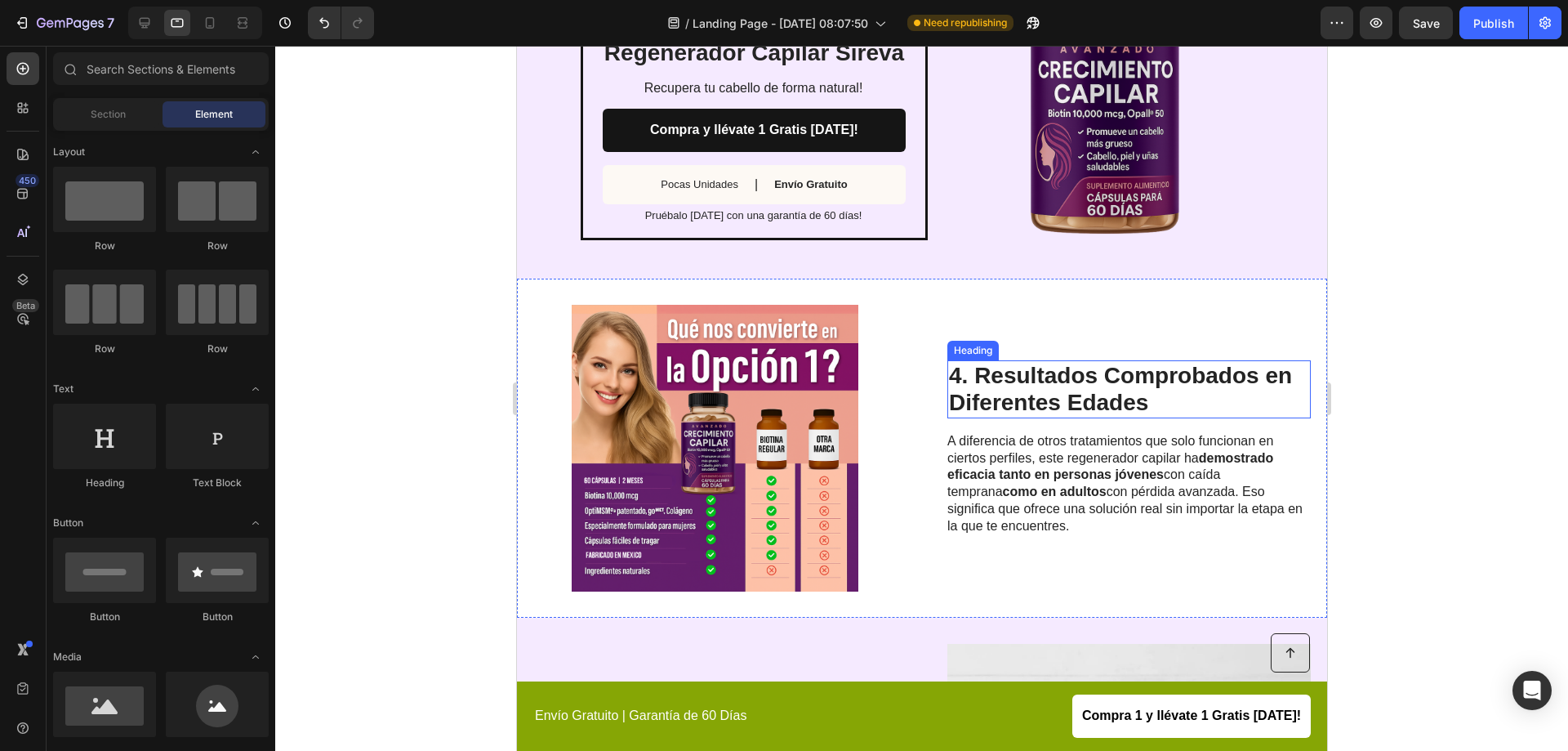
scroll to position [1728, 0]
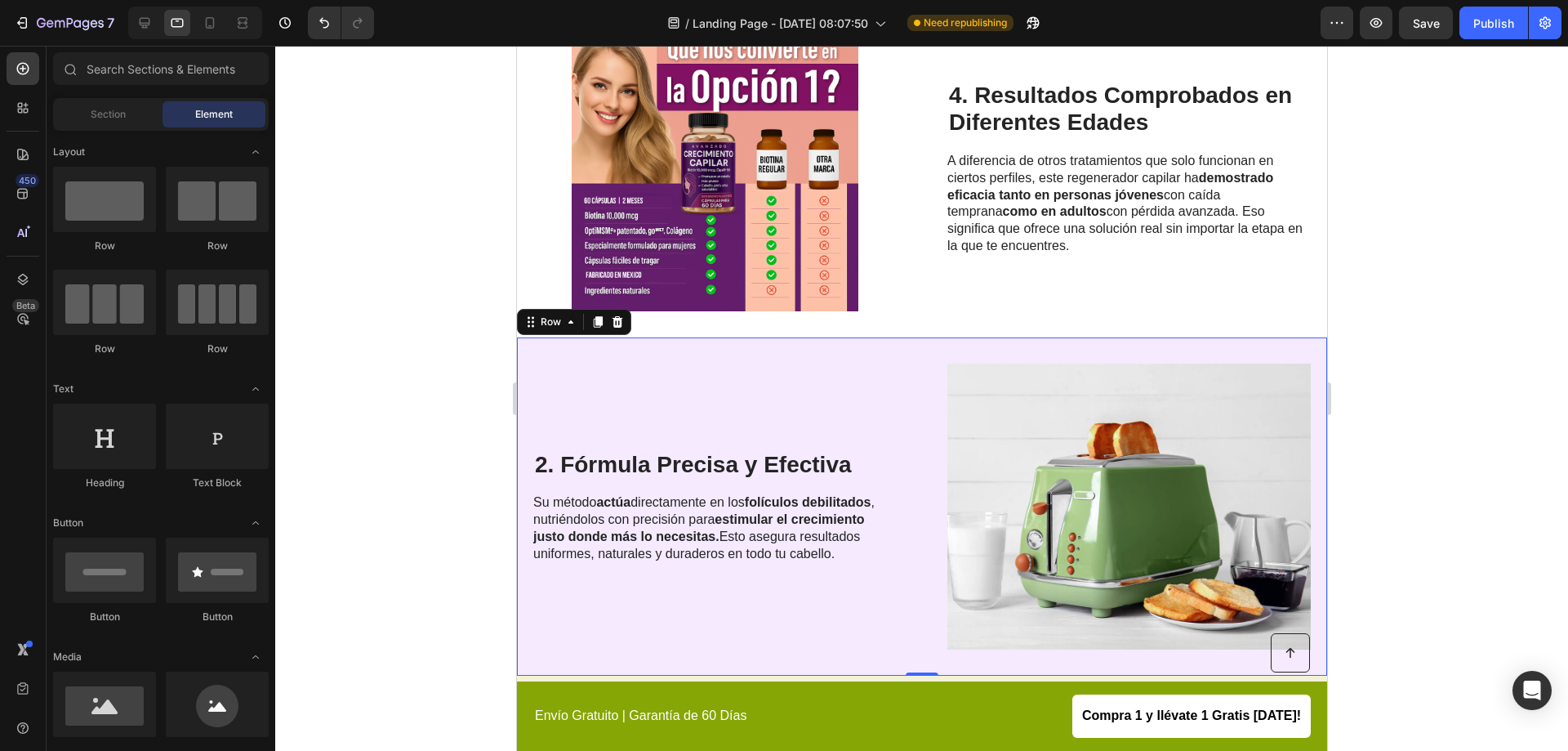
click at [862, 387] on div "2. Fórmula Precisa y Efectiva Heading Su método actúa directamente en los folíc…" at bounding box center [714, 506] width 363 height 286
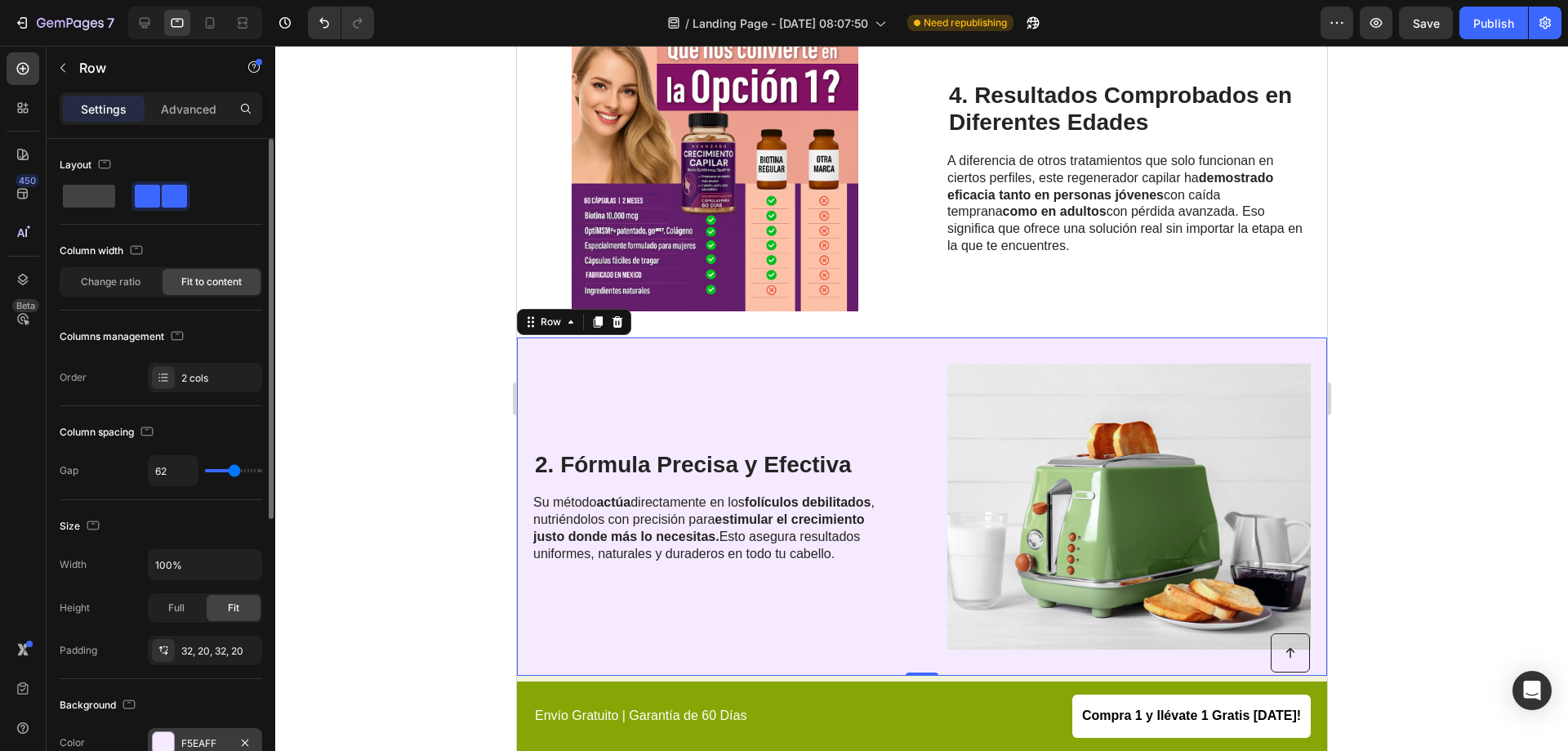
click at [178, 739] on div "F5EAFF" at bounding box center [205, 742] width 114 height 29
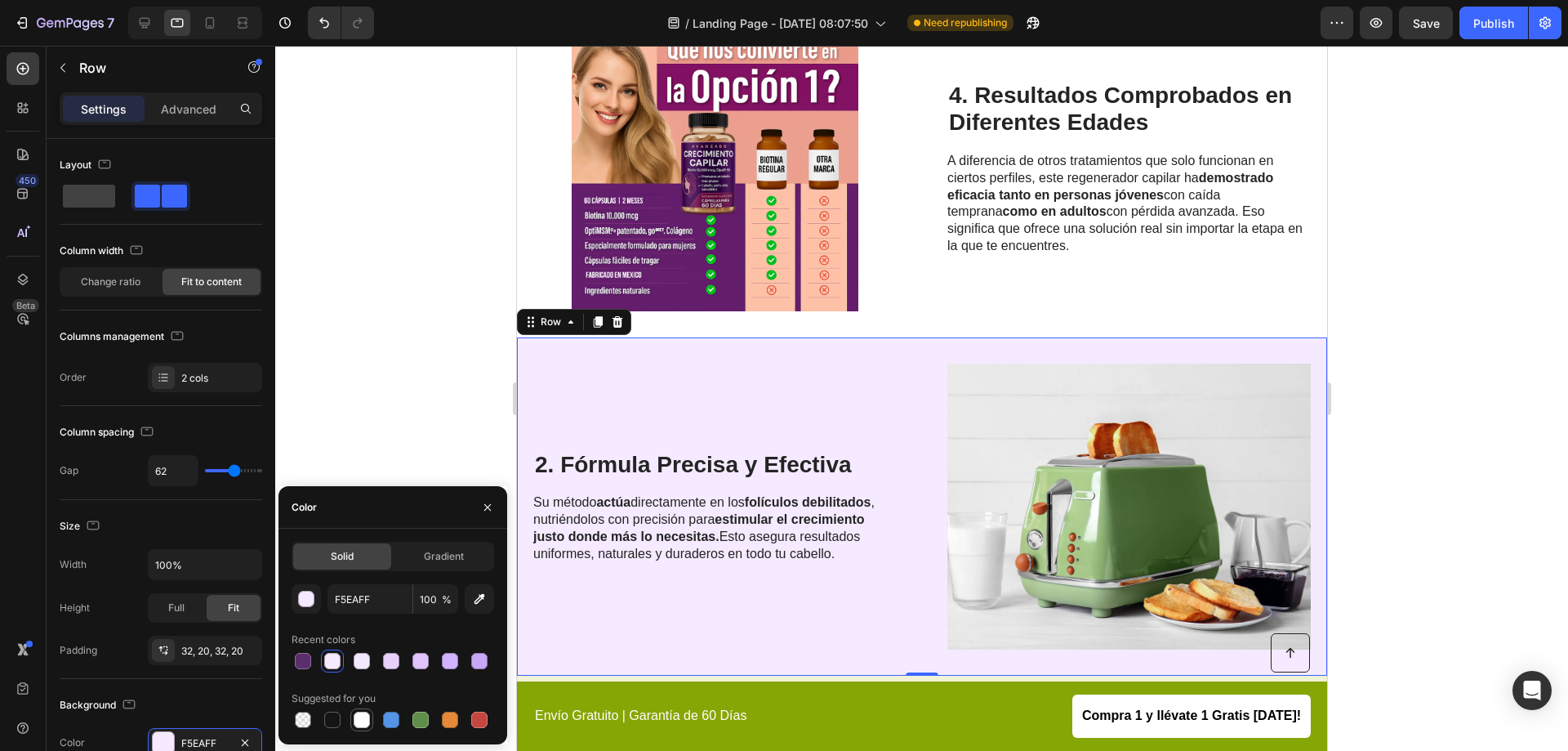
click at [367, 717] on div at bounding box center [361, 719] width 16 height 16
type input "FFFFFF"
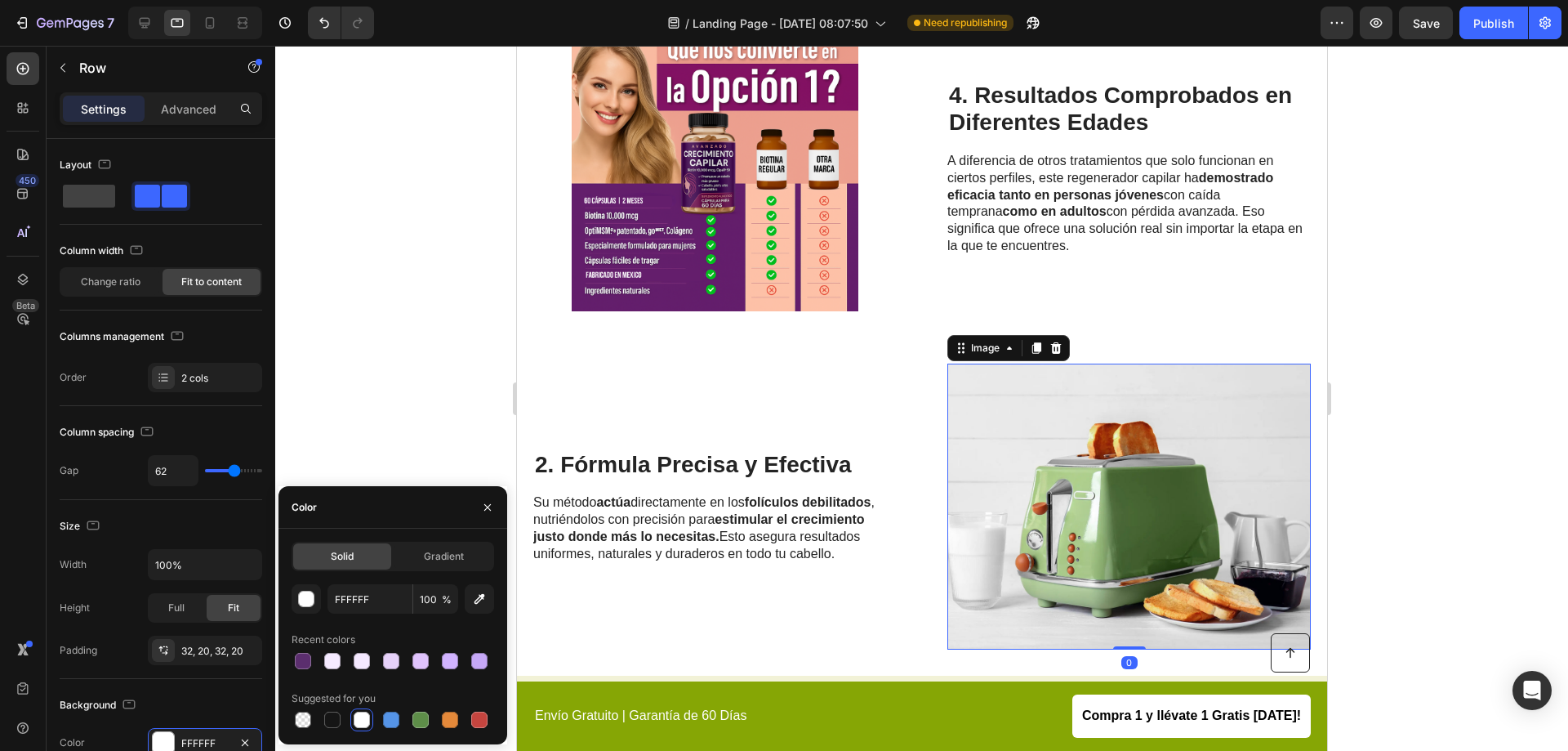
click at [1068, 452] on img at bounding box center [1128, 506] width 363 height 286
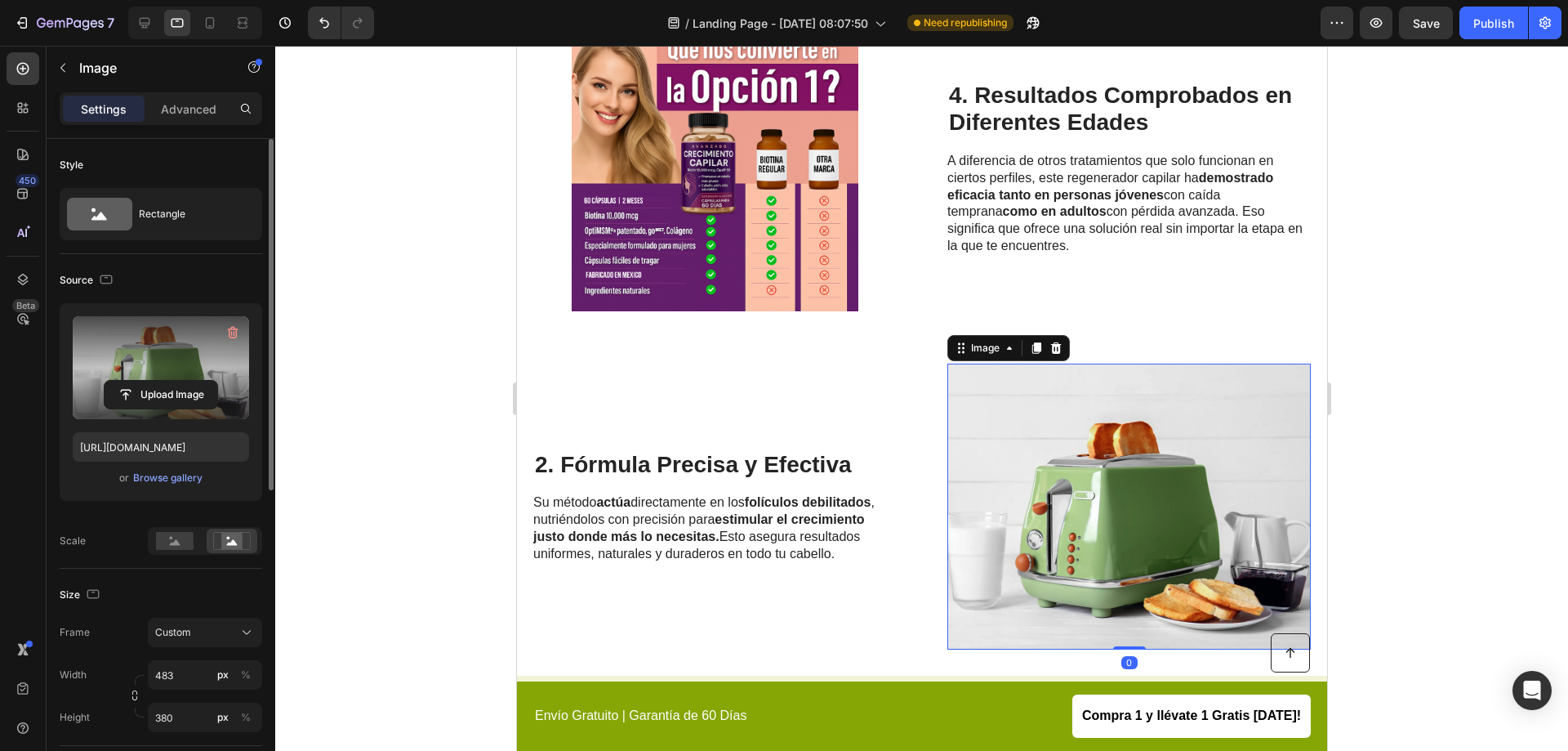
click at [172, 374] on label at bounding box center [160, 368] width 177 height 103
click at [172, 380] on input "file" at bounding box center [160, 394] width 112 height 28
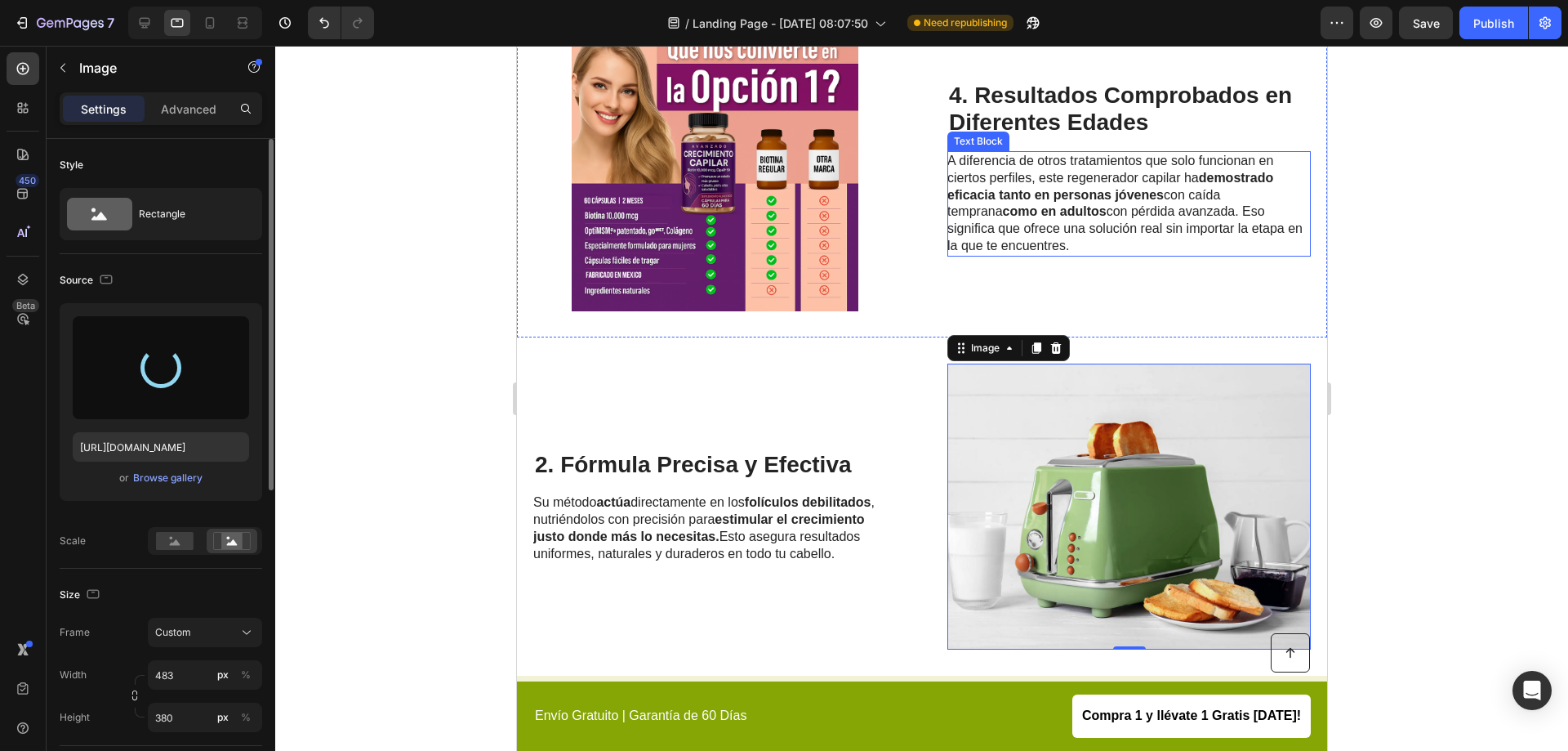
type input "[URL][DOMAIN_NAME]"
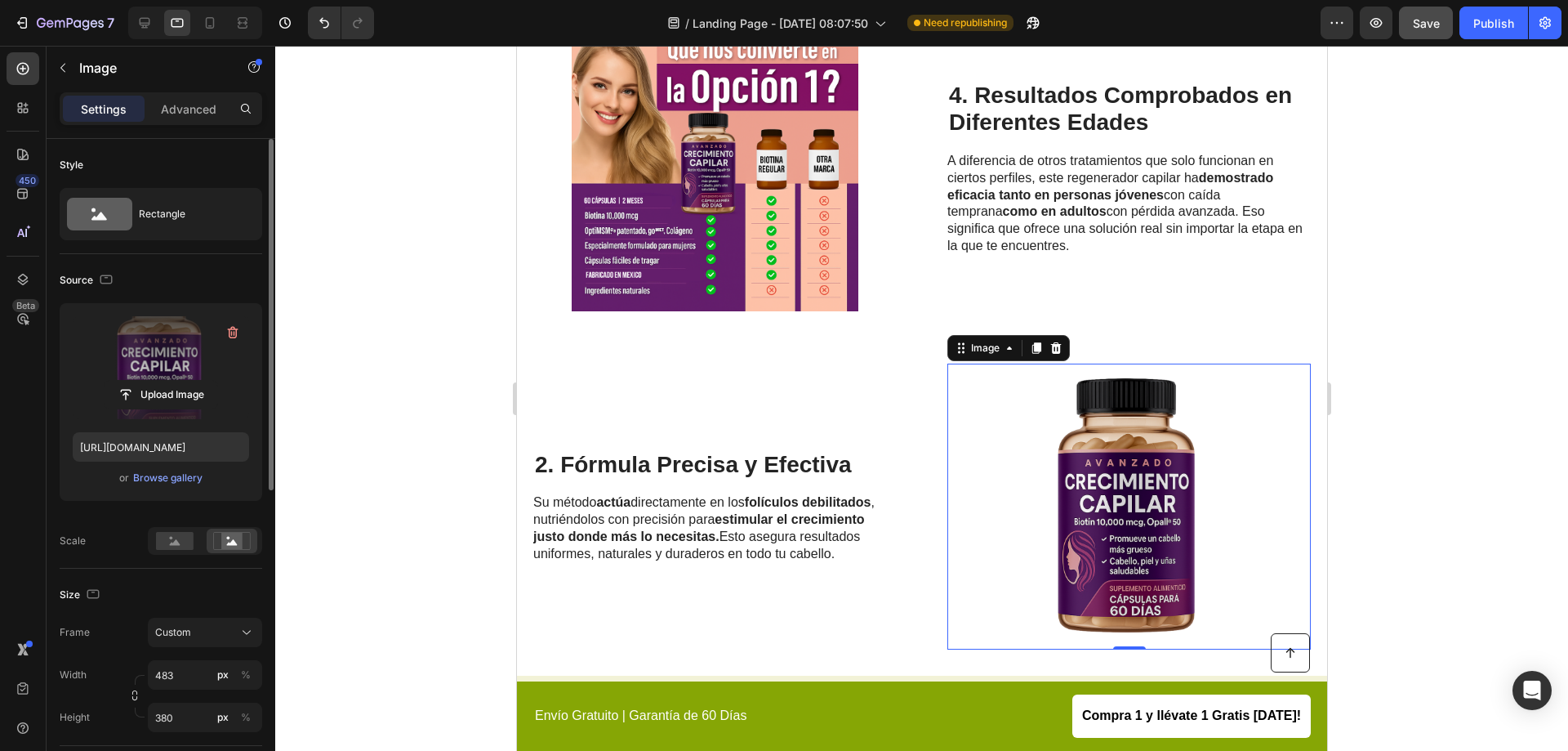
click at [1443, 27] on button "Save" at bounding box center [1427, 23] width 54 height 33
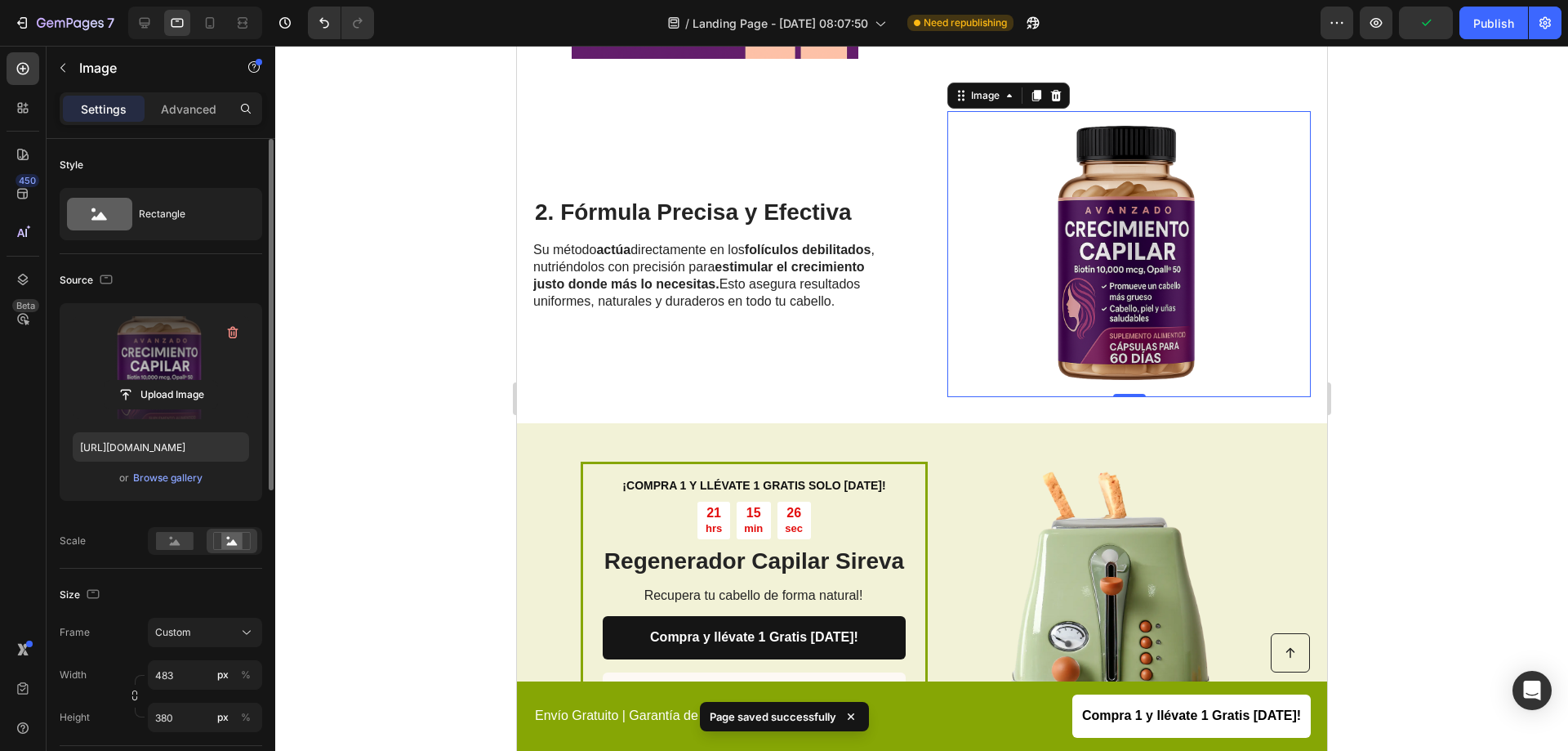
scroll to position [2136, 0]
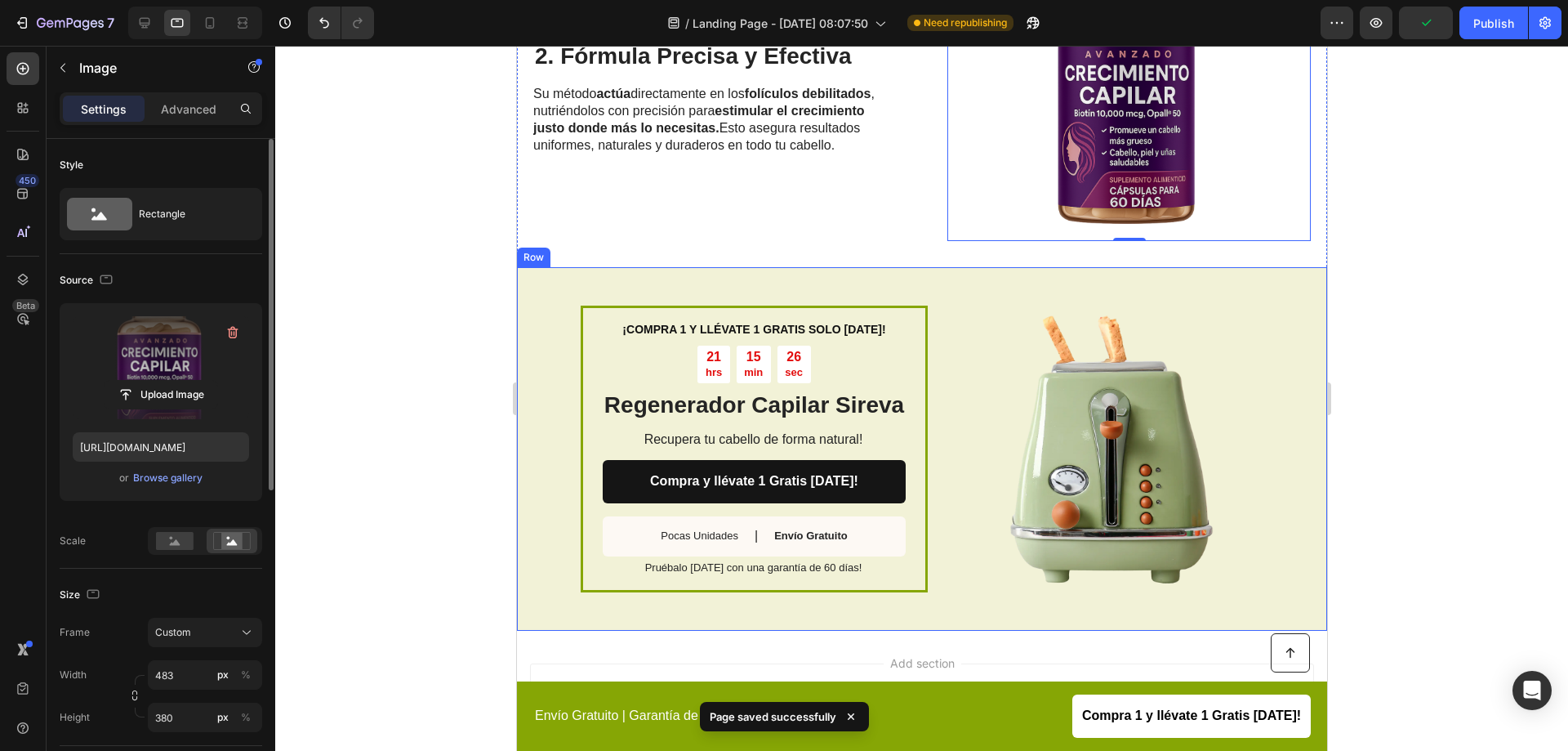
click at [979, 270] on div "¡COMPRA 1 Y LLÉVATE 1 GRATIS SOLO HOY! Text Block 21 hrs 15 min 26 sec Countdow…" at bounding box center [921, 448] width 811 height 363
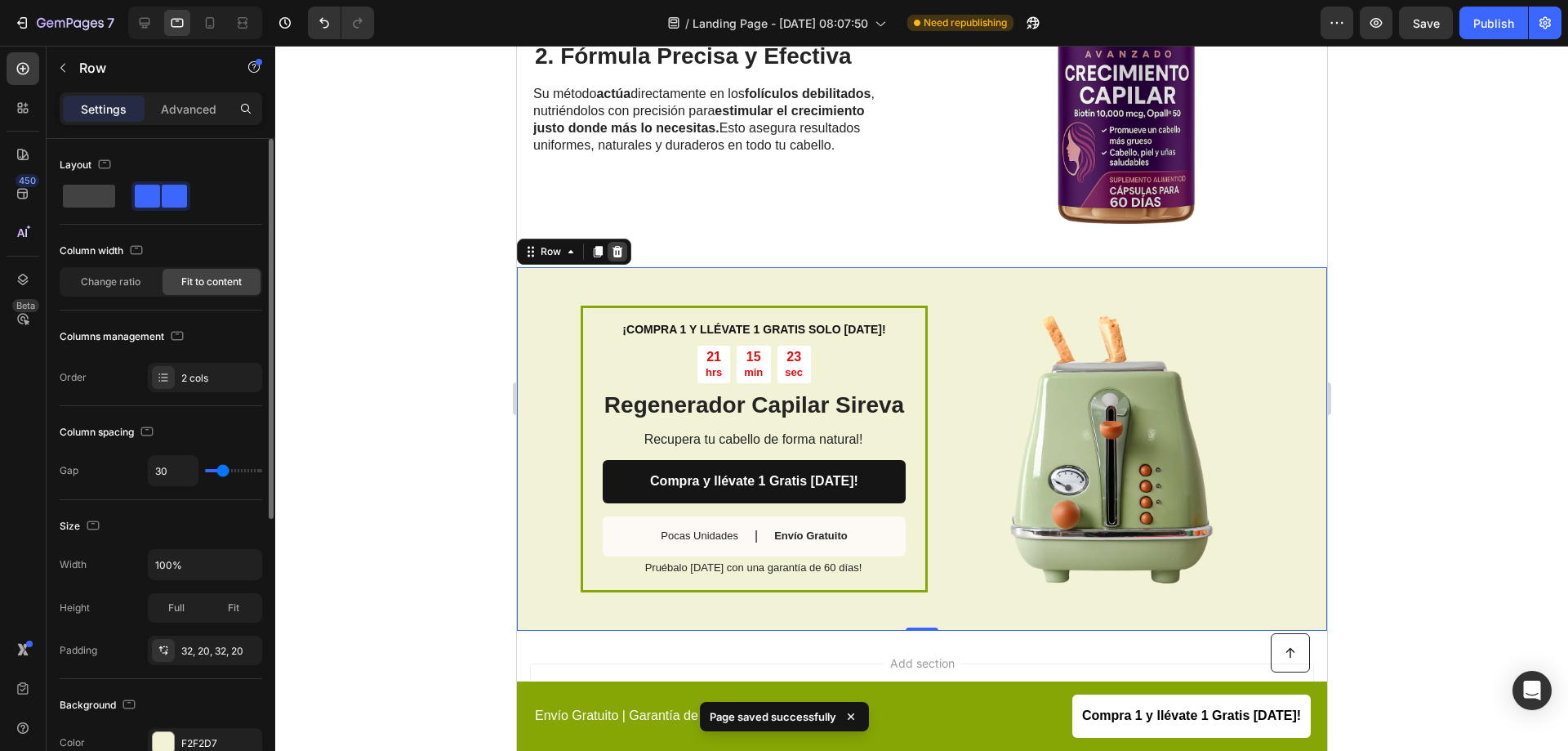
click at [620, 247] on icon at bounding box center [617, 251] width 11 height 12
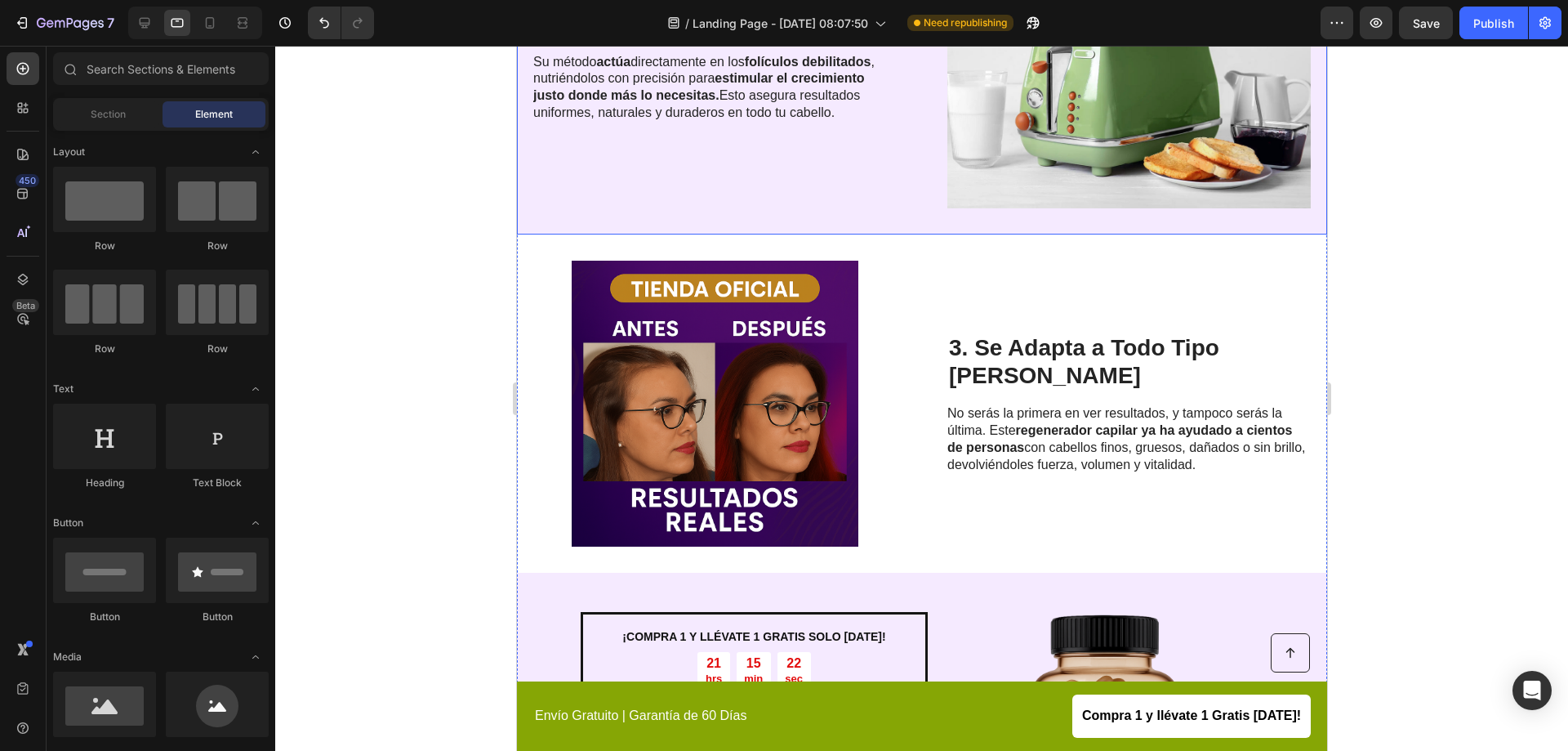
scroll to position [1061, 0]
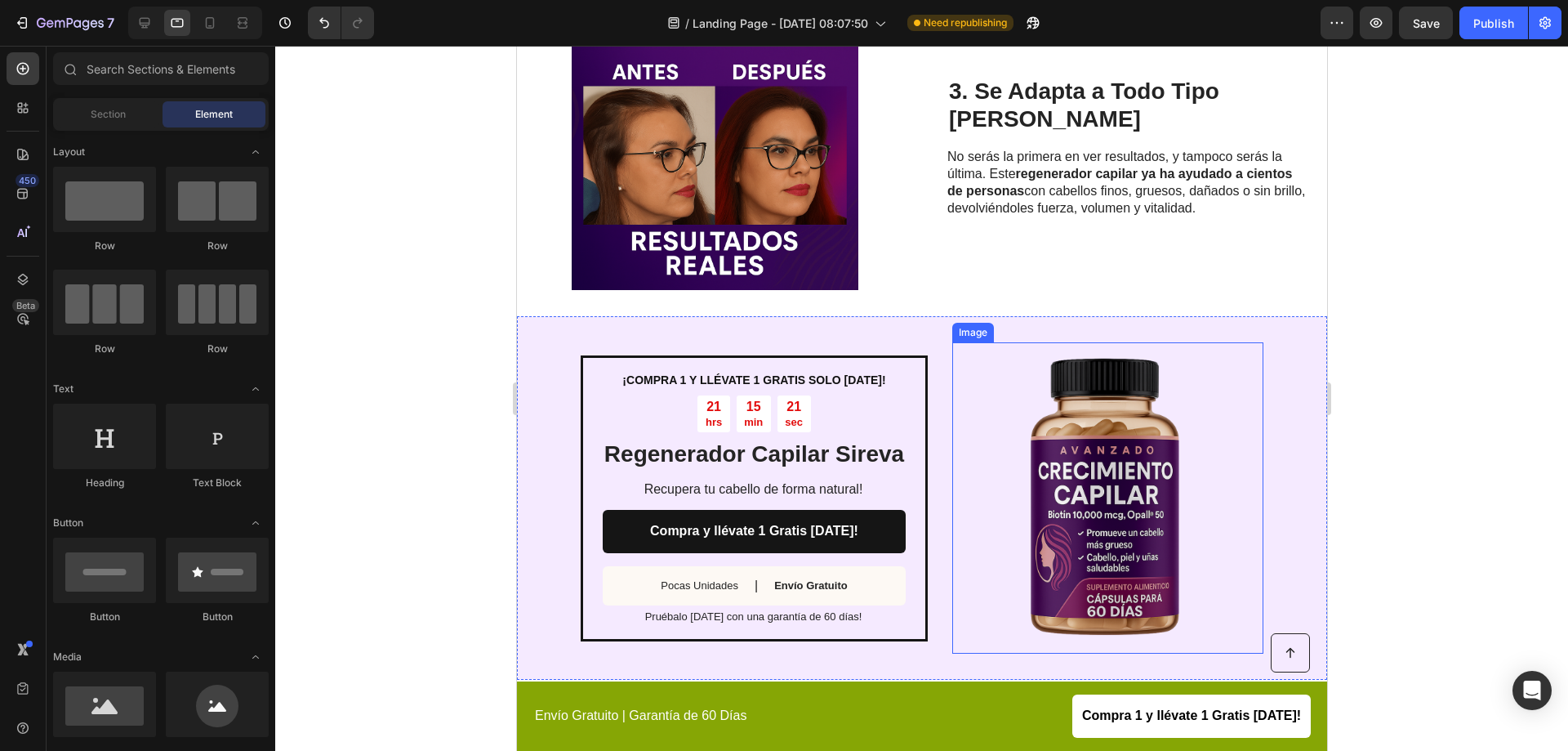
click at [952, 353] on img at bounding box center [1108, 498] width 312 height 312
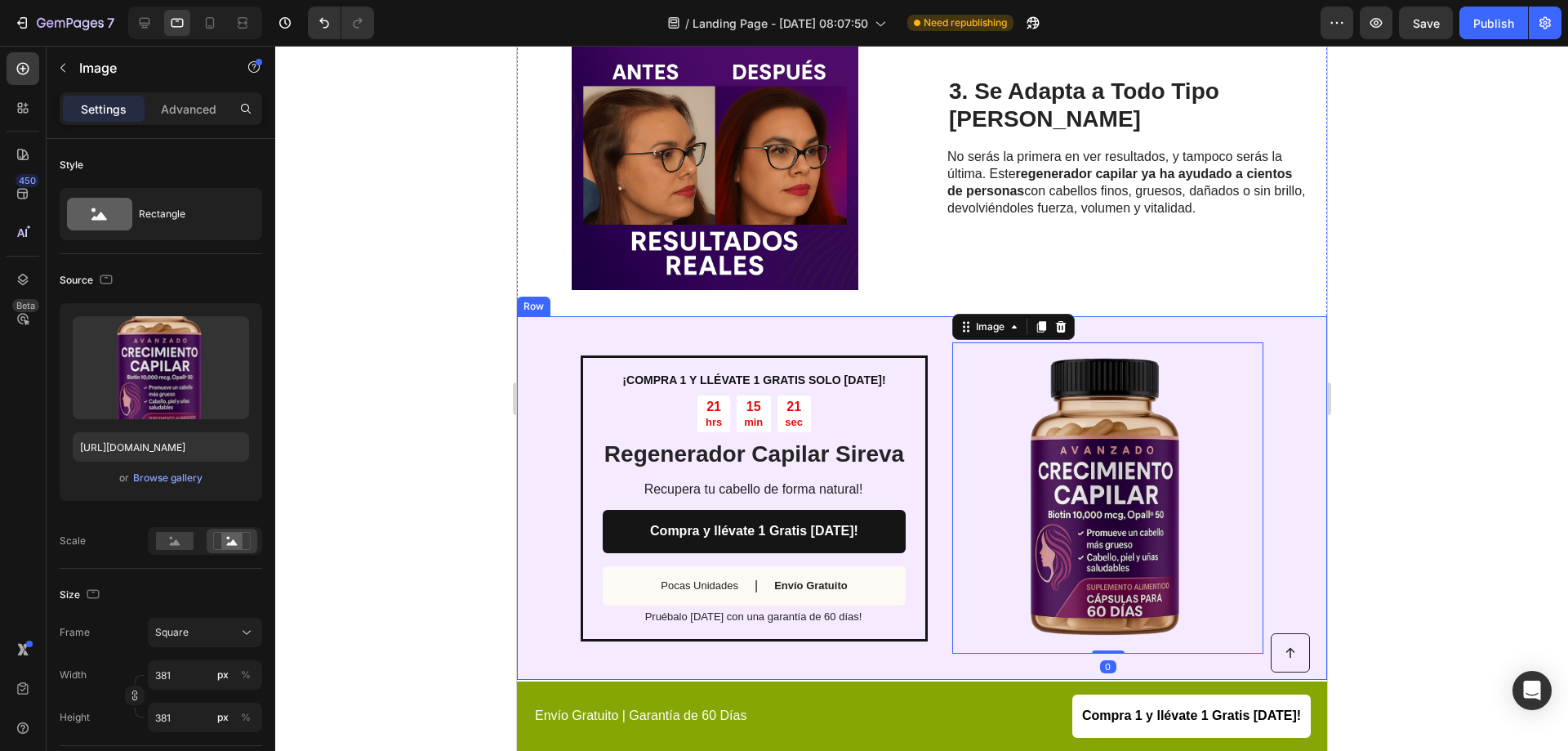
click at [927, 321] on div "¡COMPRA 1 Y LLÉVATE 1 GRATIS SOLO HOY! Text Block 21 hrs 15 min 21 sec Countdow…" at bounding box center [921, 497] width 811 height 363
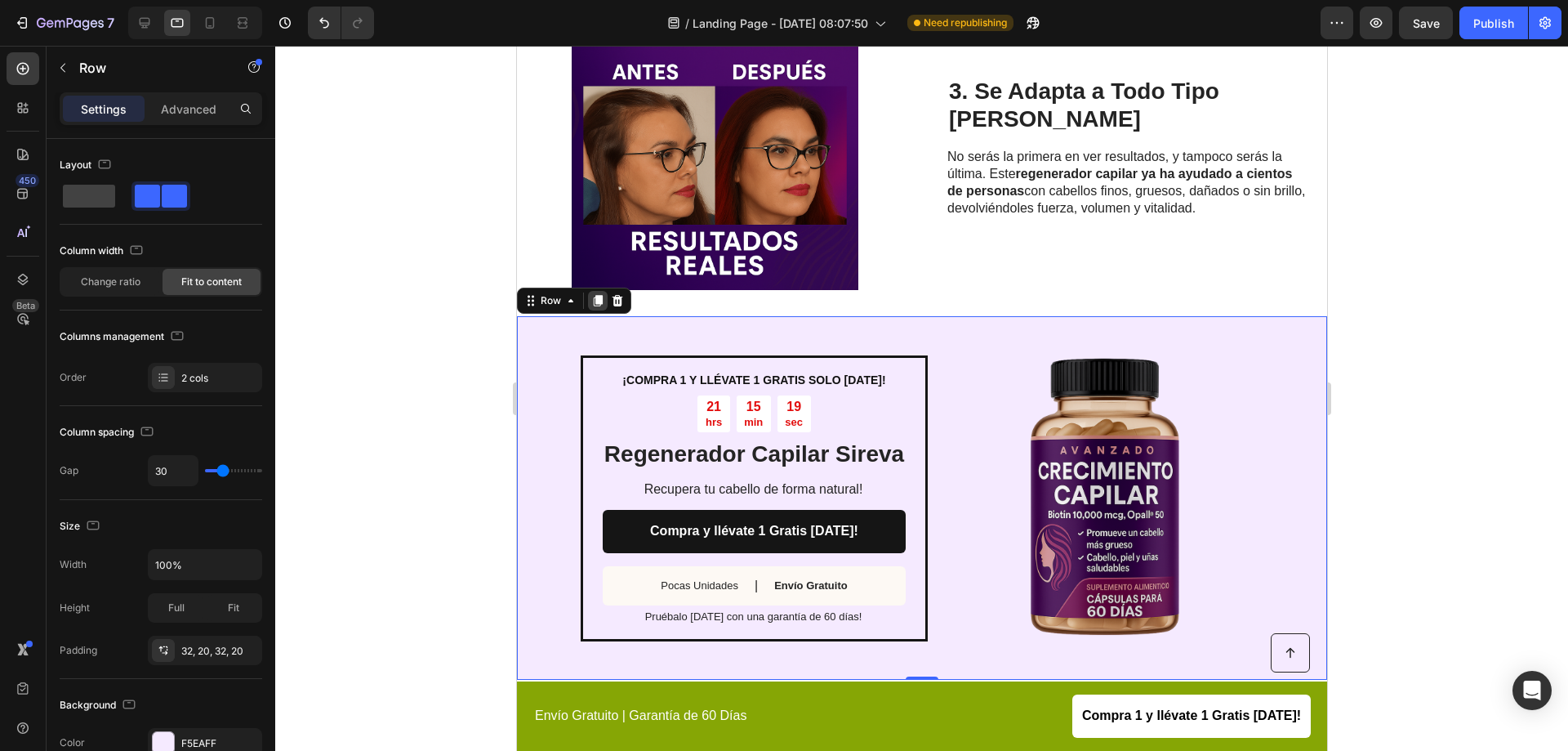
click at [594, 295] on icon at bounding box center [598, 301] width 9 height 12
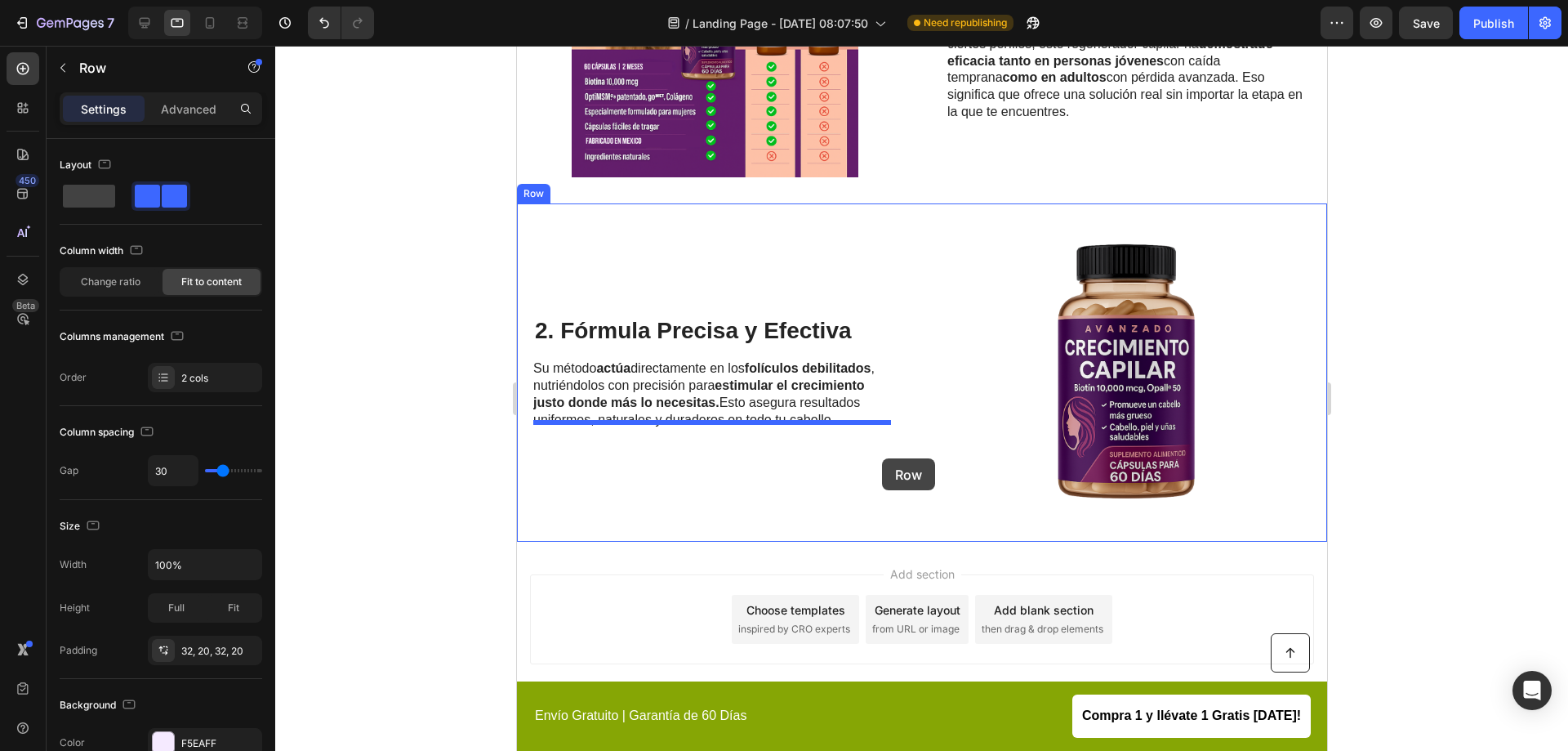
scroll to position [2241, 0]
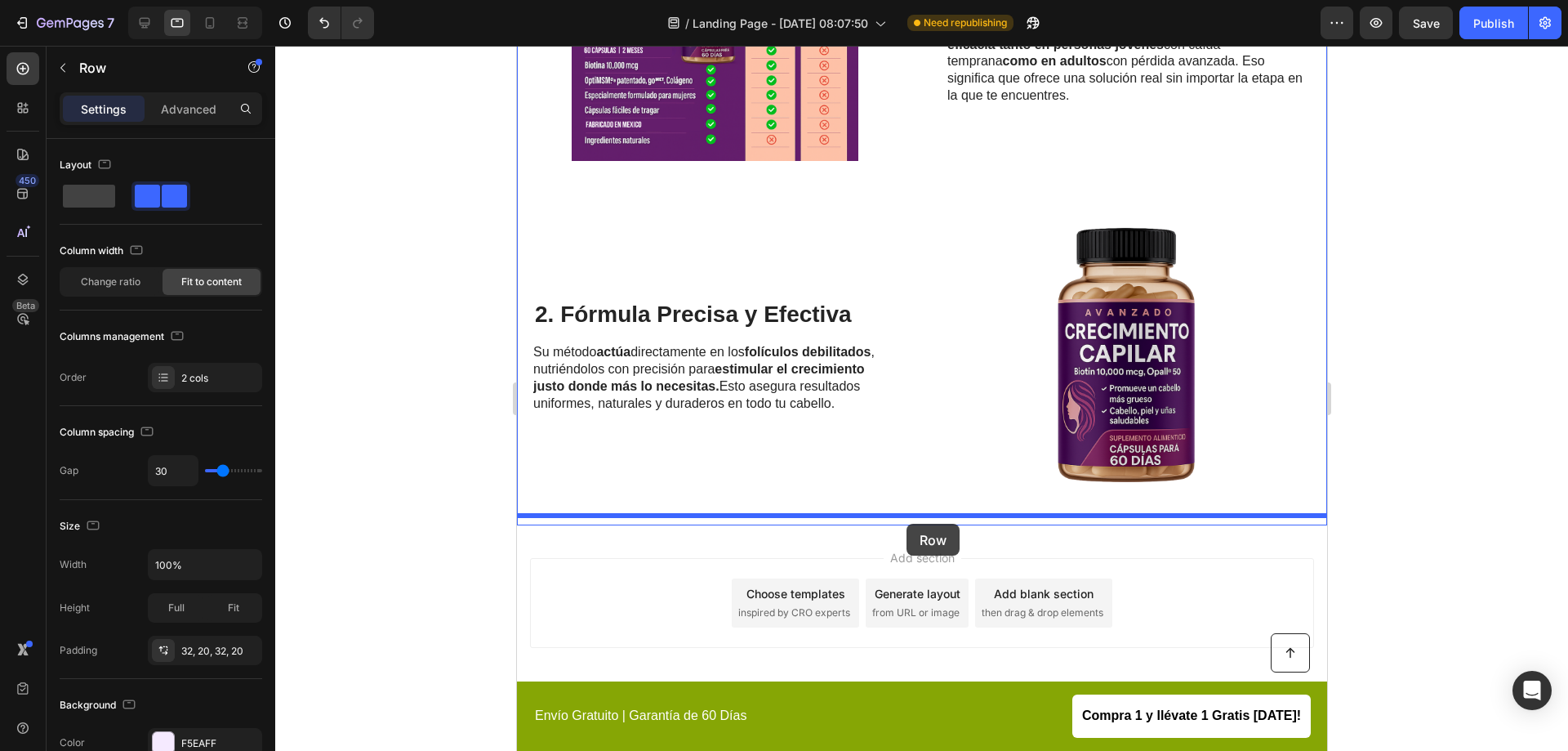
drag, startPoint x: 822, startPoint y: 122, endPoint x: 906, endPoint y: 524, distance: 410.7
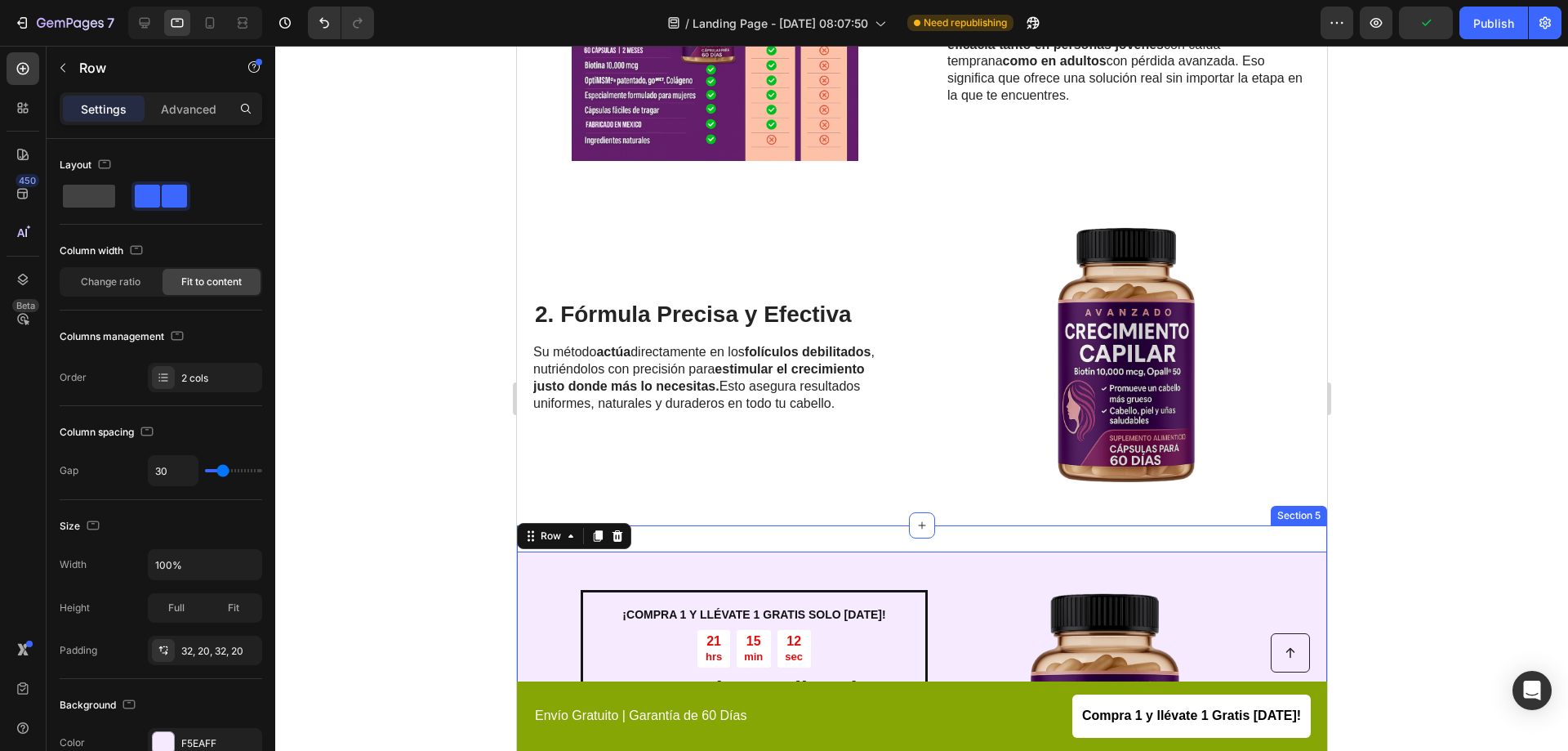
click at [806, 534] on div "¡COMPRA 1 Y LLÉVATE 1 GRATIS SOLO HOY! Text Block 21 hrs 15 min 12 sec Countdow…" at bounding box center [921, 733] width 811 height 416
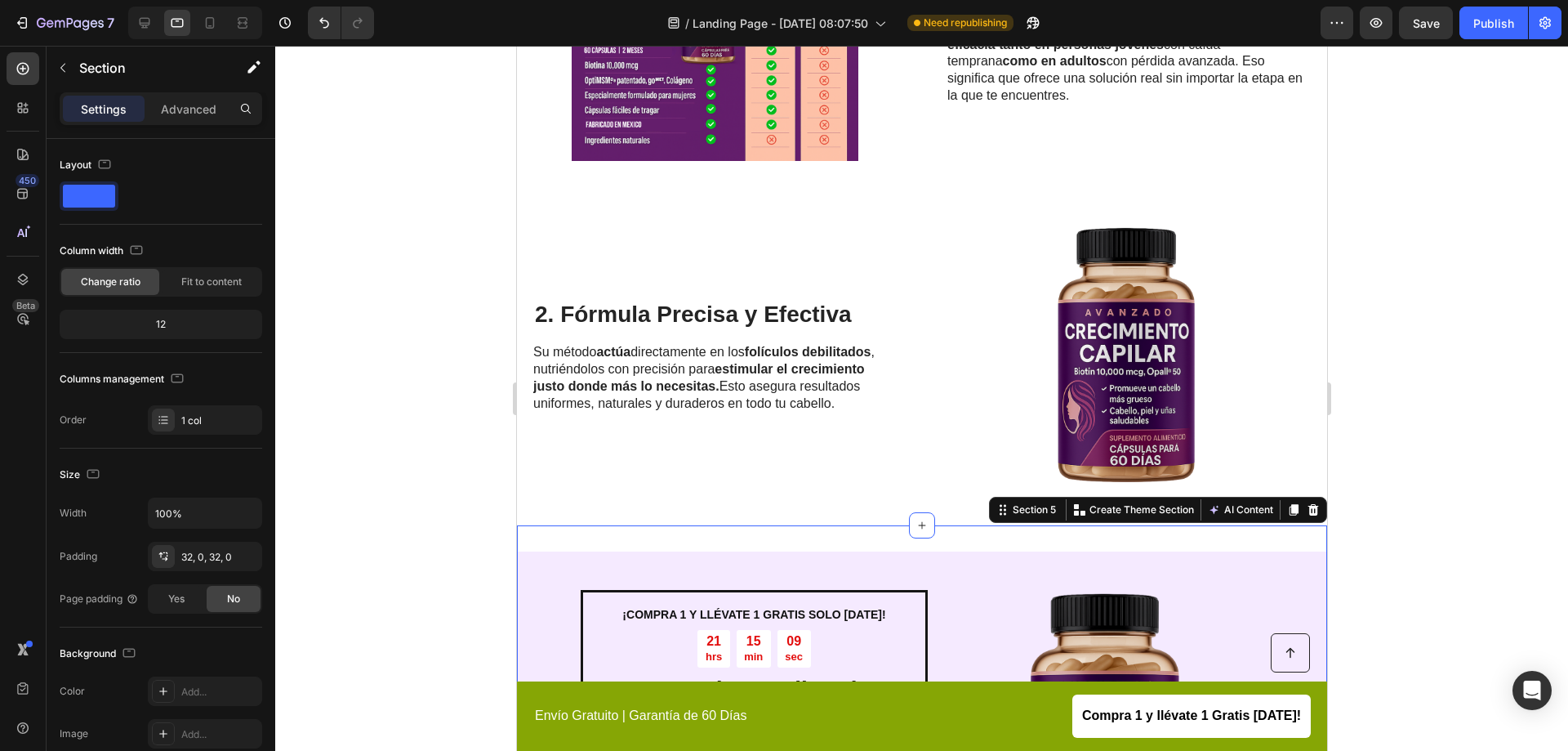
click at [1452, 406] on div at bounding box center [921, 398] width 1293 height 705
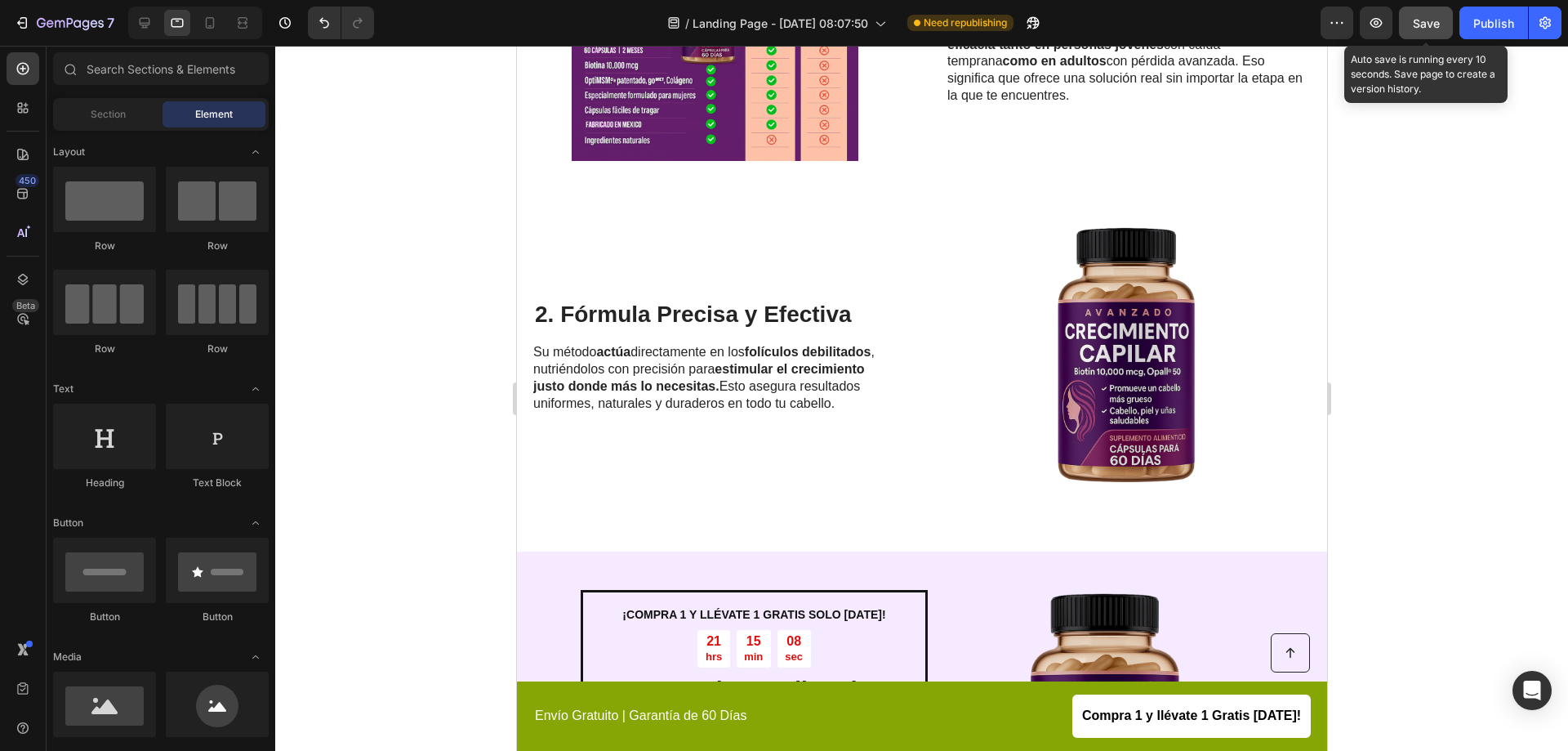
click at [1434, 29] on span "Save" at bounding box center [1427, 23] width 27 height 14
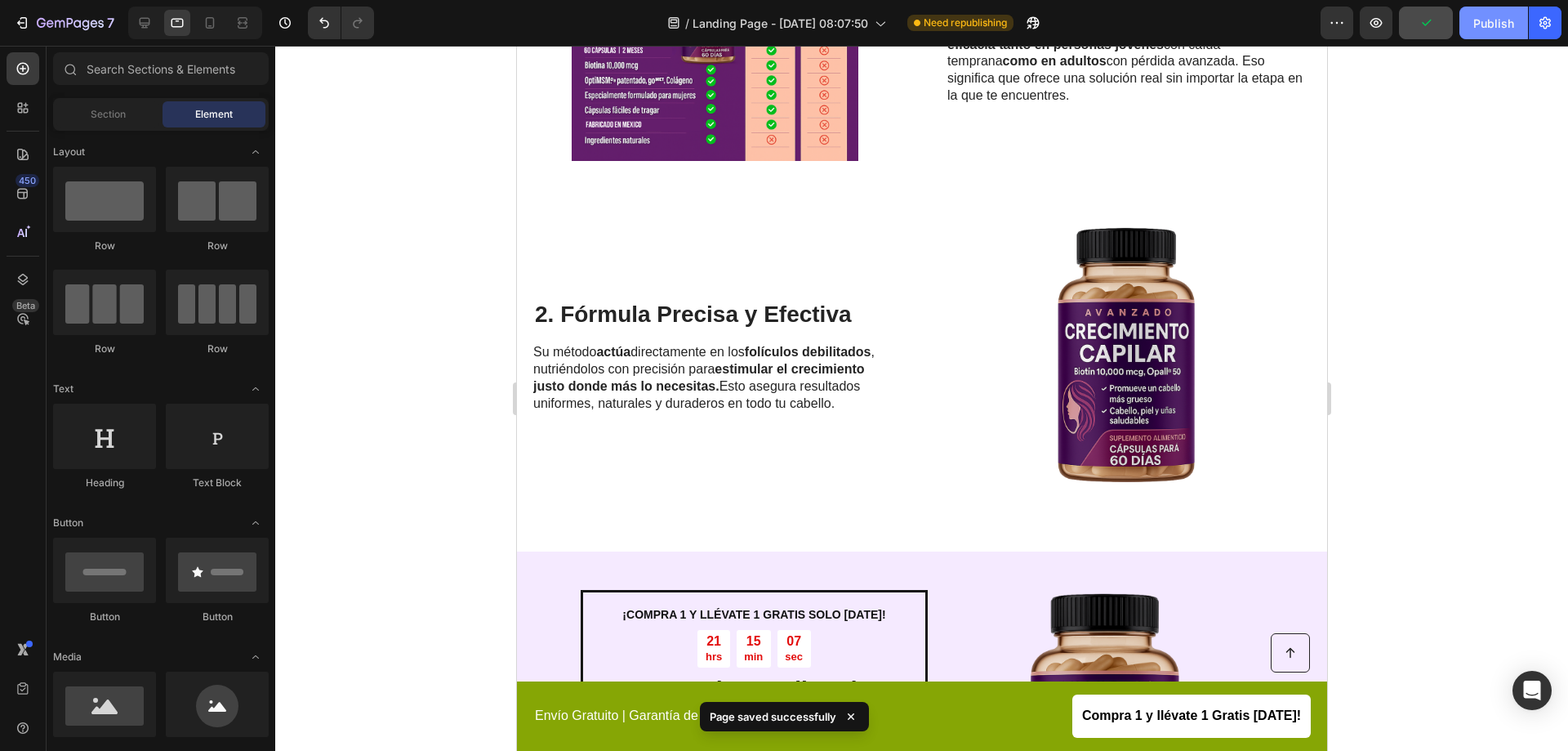
click at [1503, 20] on div "Publish" at bounding box center [1494, 23] width 41 height 17
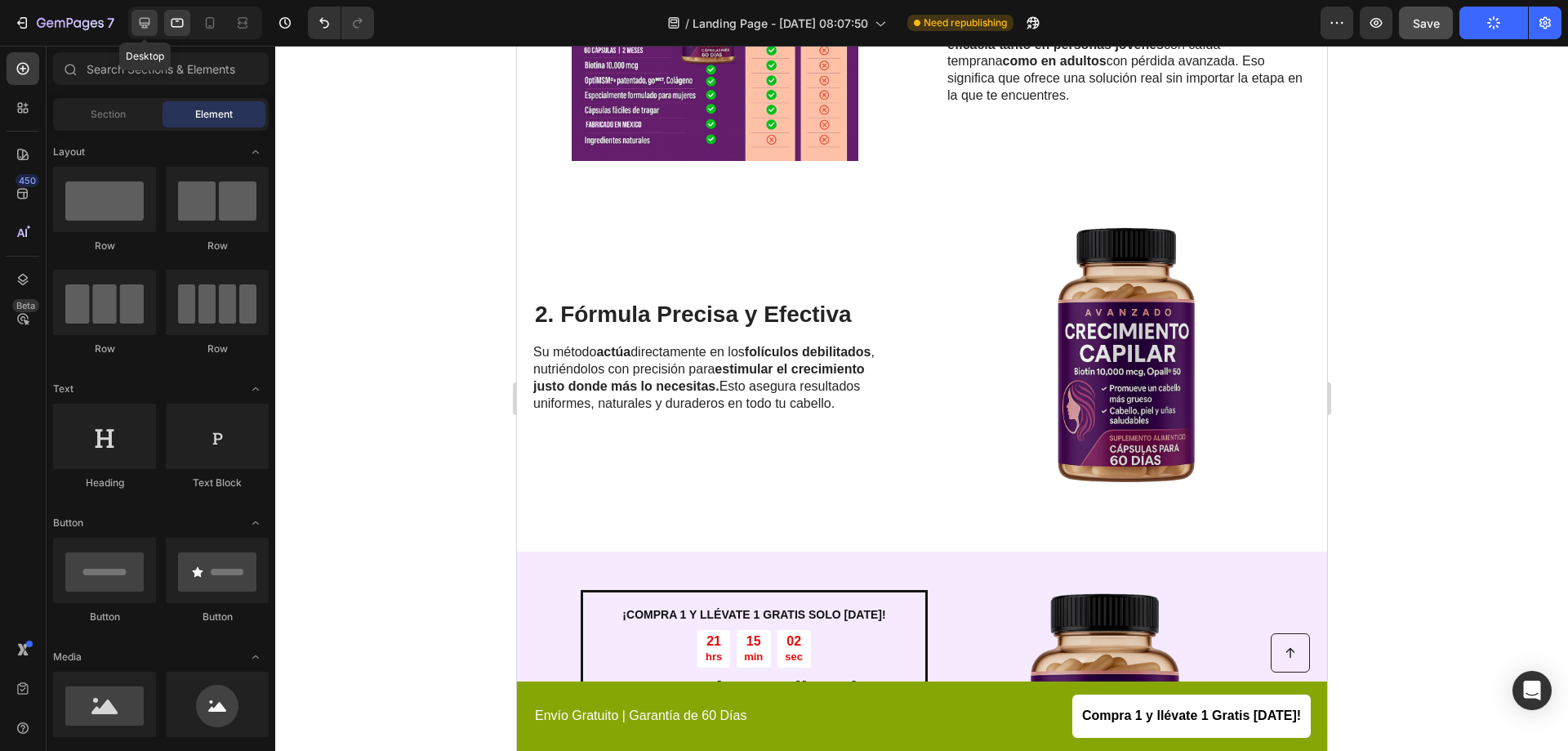
click at [147, 24] on icon at bounding box center [145, 24] width 11 height 11
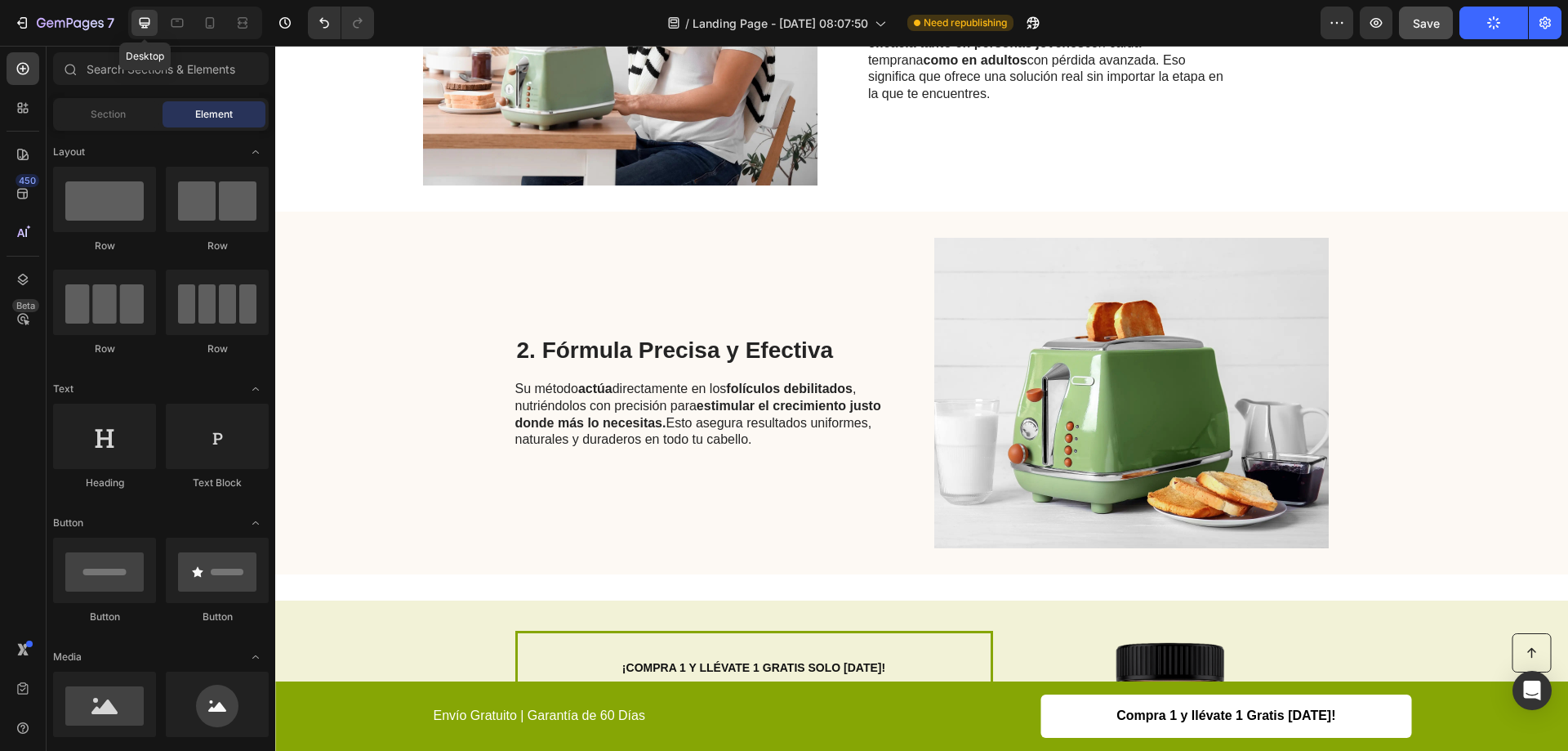
click at [157, 26] on div at bounding box center [144, 23] width 26 height 26
click at [171, 26] on icon at bounding box center [178, 23] width 16 height 16
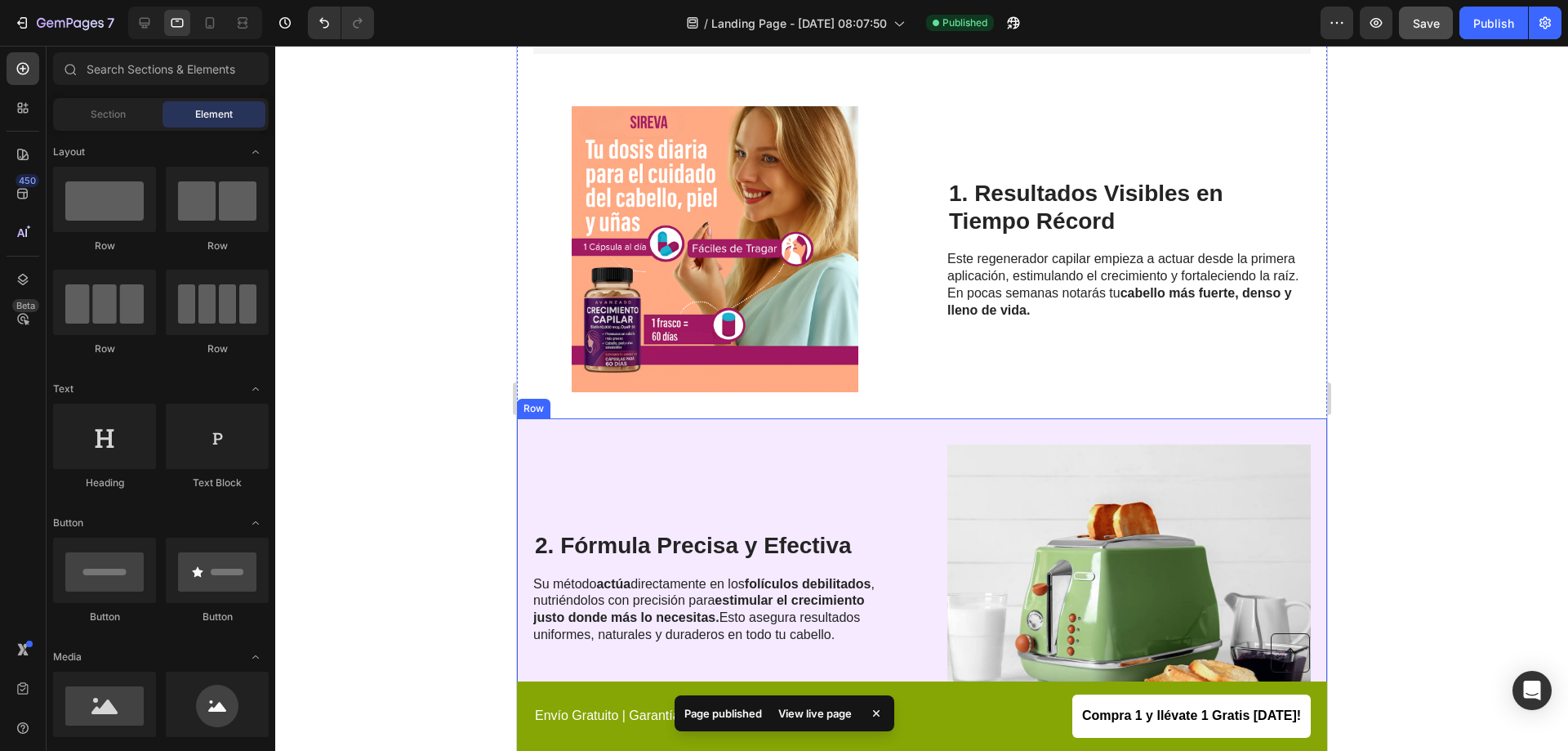
scroll to position [362, 0]
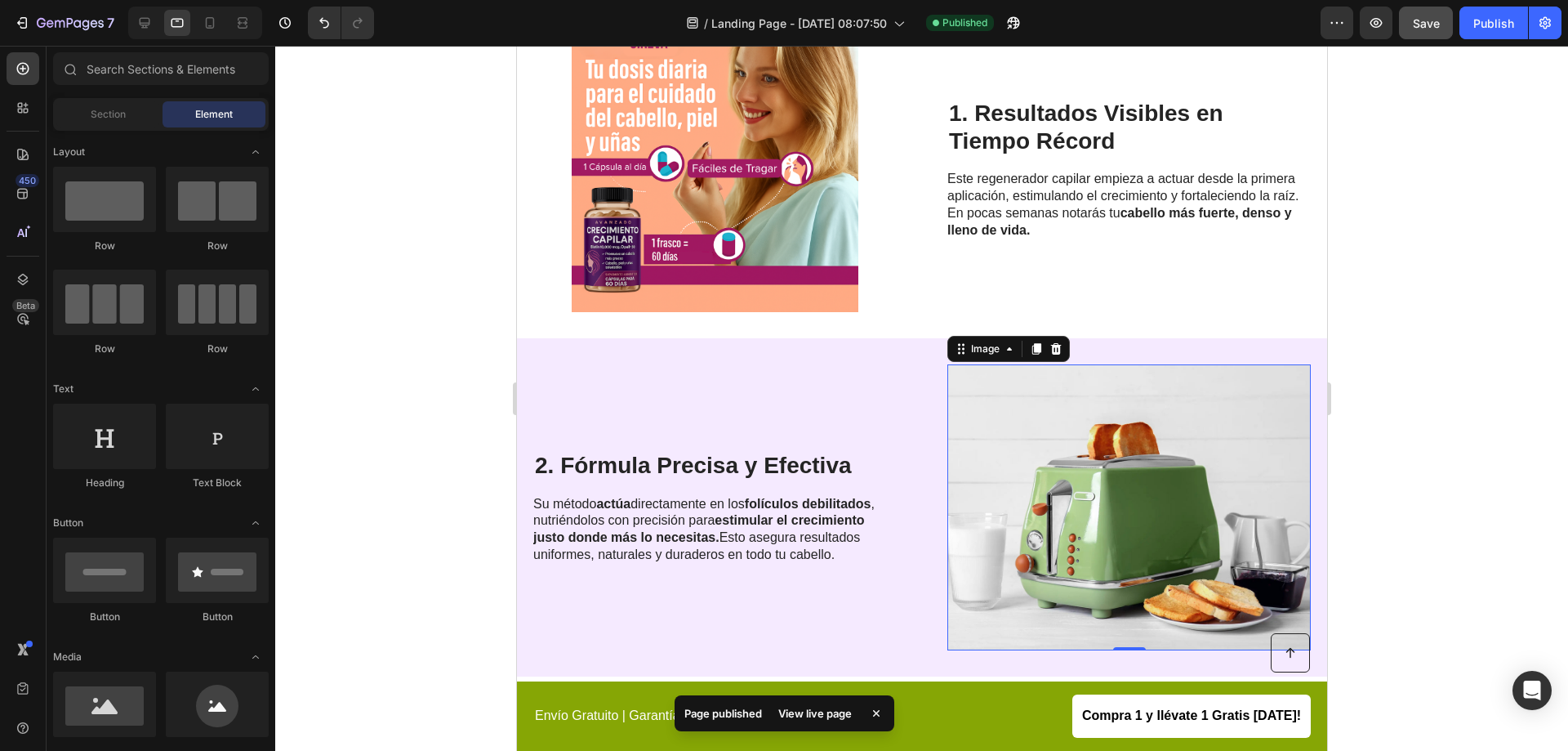
click at [1118, 453] on img at bounding box center [1128, 507] width 363 height 286
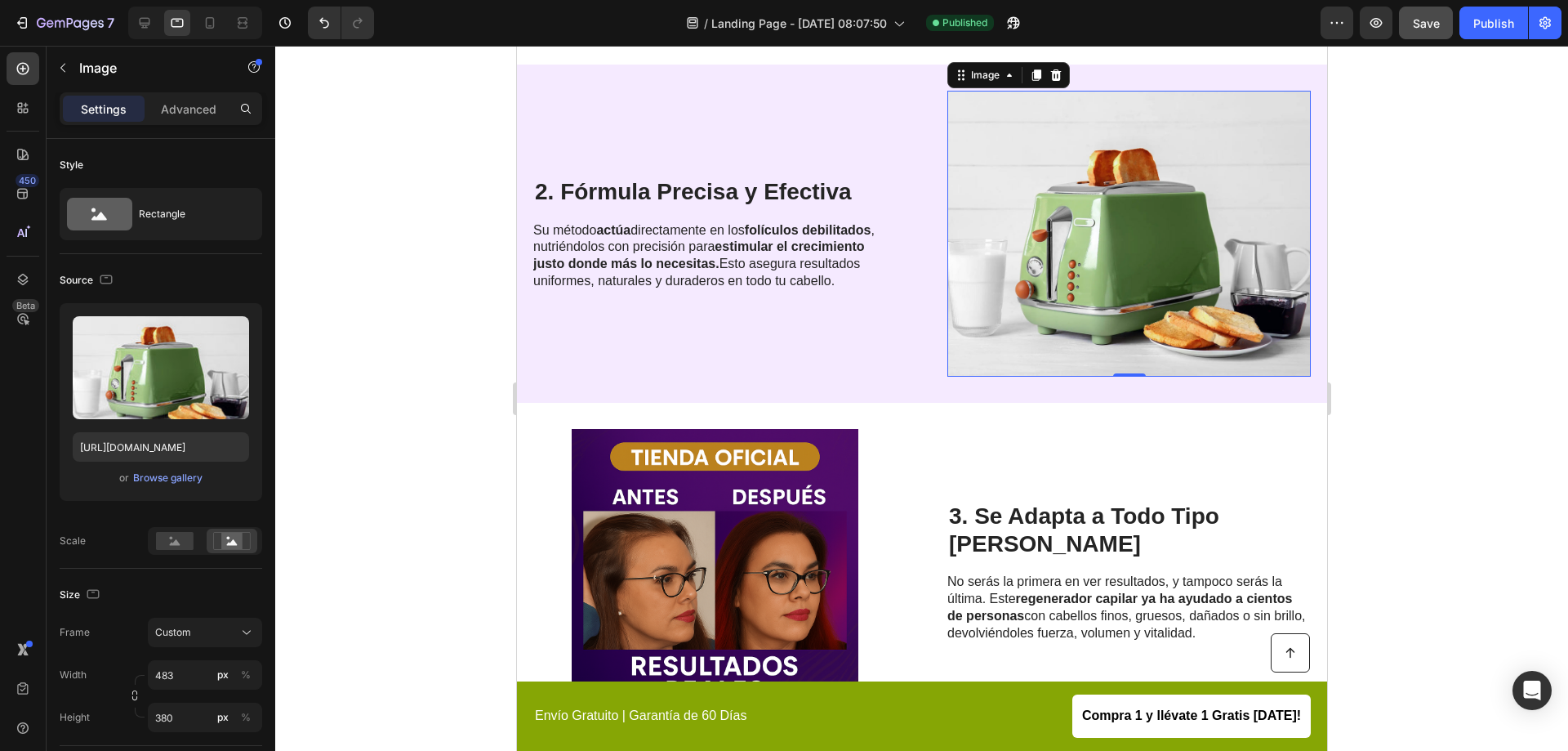
scroll to position [526, 0]
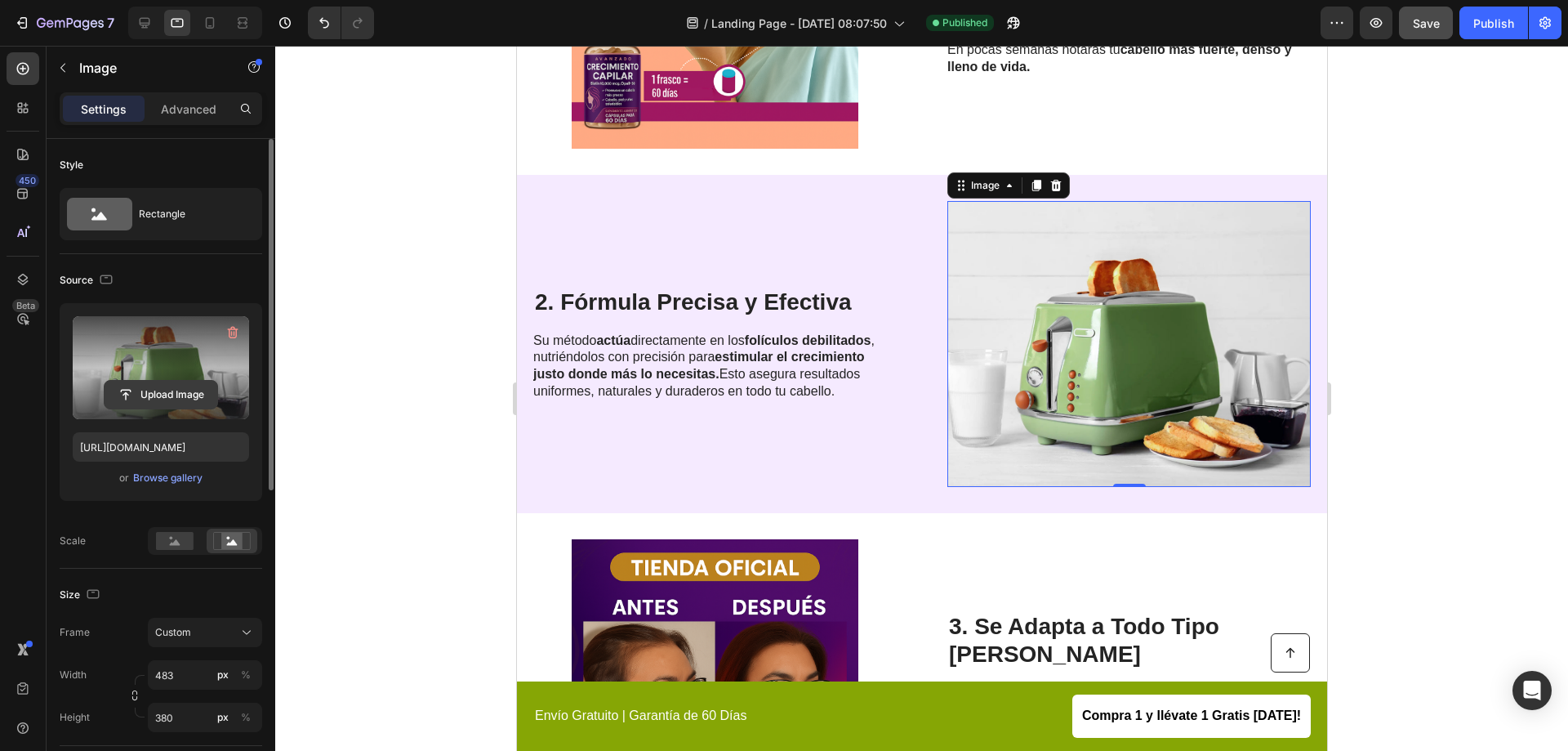
click at [170, 390] on input "file" at bounding box center [160, 394] width 112 height 28
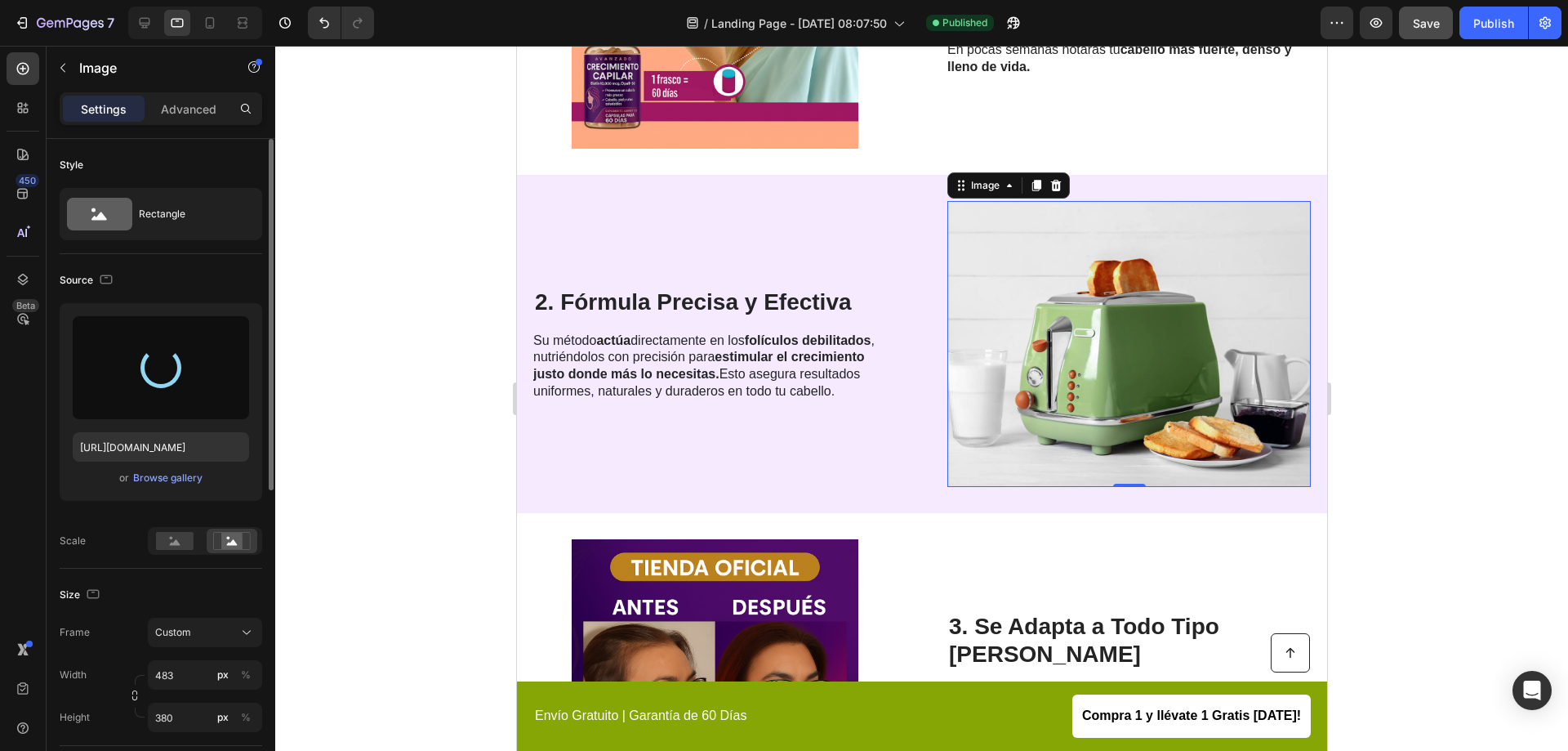
type input "[URL][DOMAIN_NAME]"
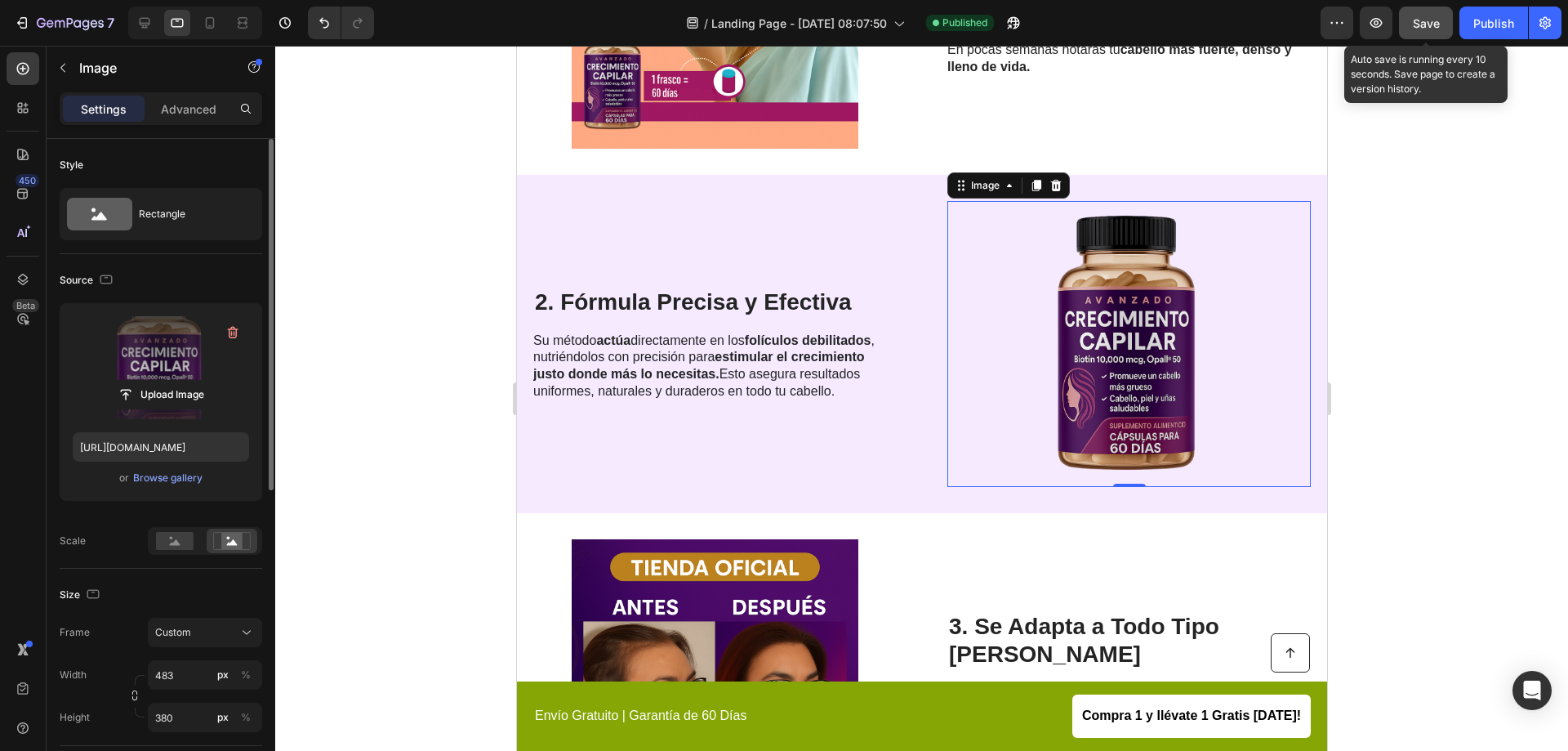
click at [1420, 24] on span "Save" at bounding box center [1427, 23] width 27 height 14
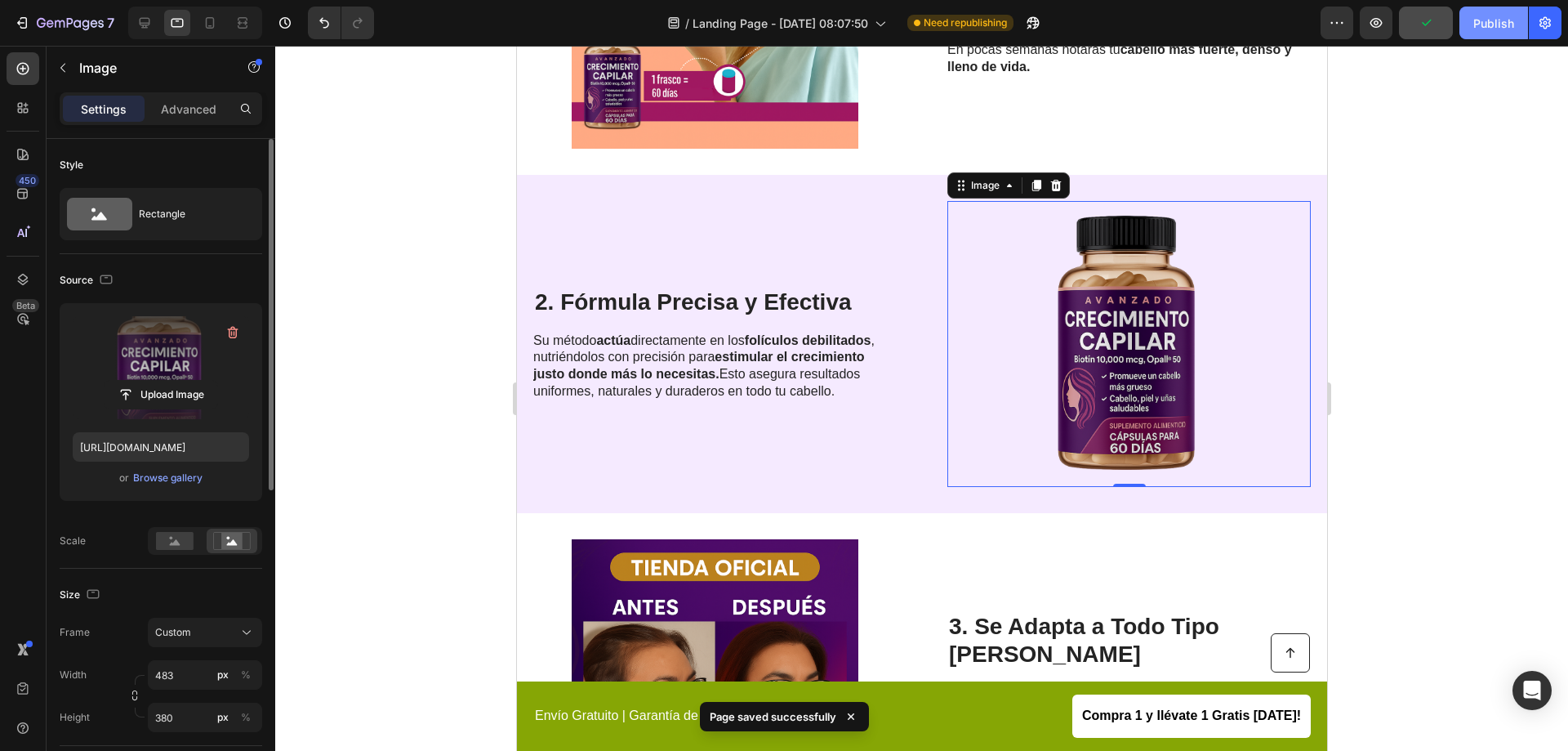
click at [1492, 28] on div "Publish" at bounding box center [1494, 23] width 41 height 17
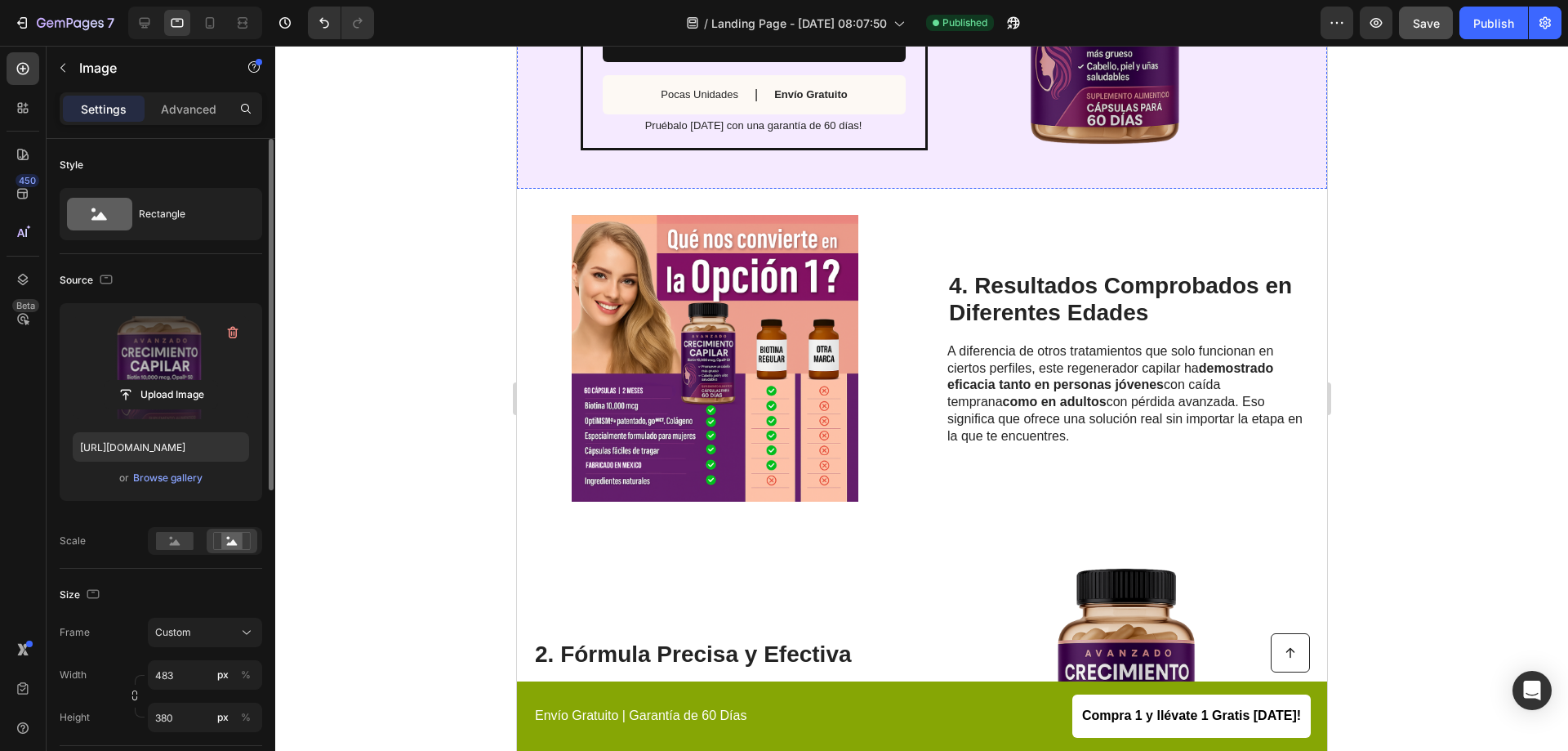
scroll to position [1797, 0]
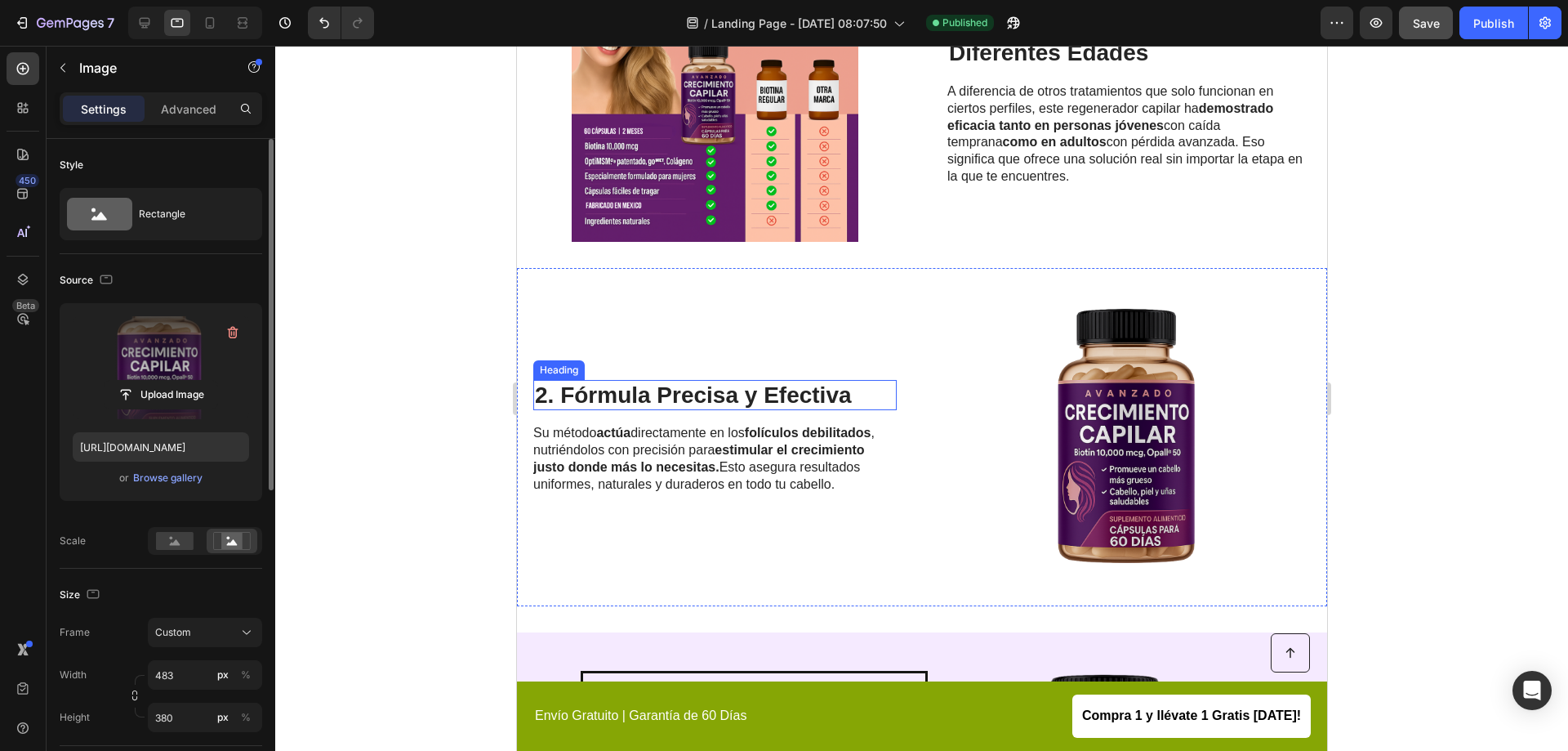
click at [549, 392] on h2 "2. Fórmula Precisa y Efectiva" at bounding box center [714, 395] width 363 height 31
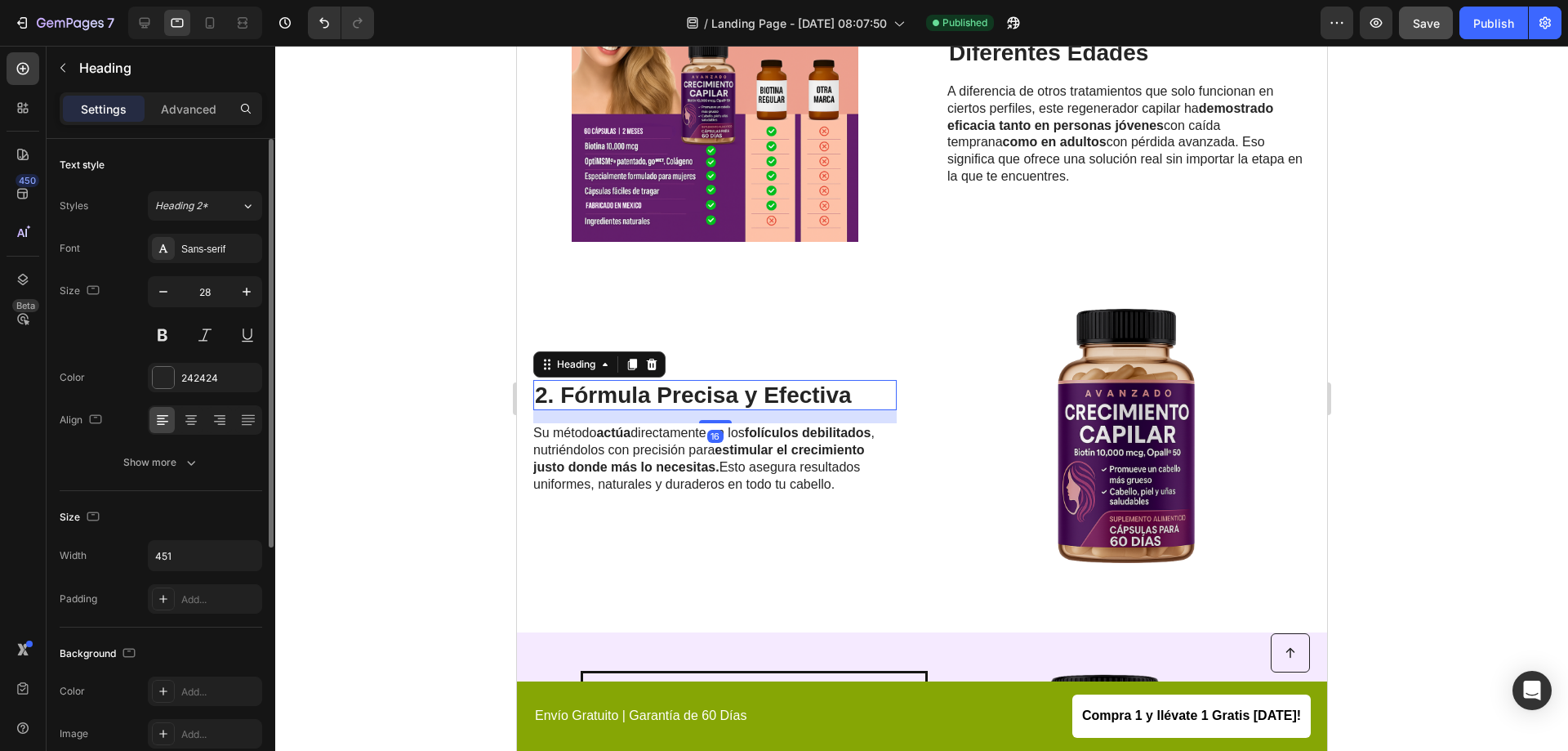
click at [549, 392] on h2 "2. Fórmula Precisa y Efectiva" at bounding box center [714, 395] width 363 height 31
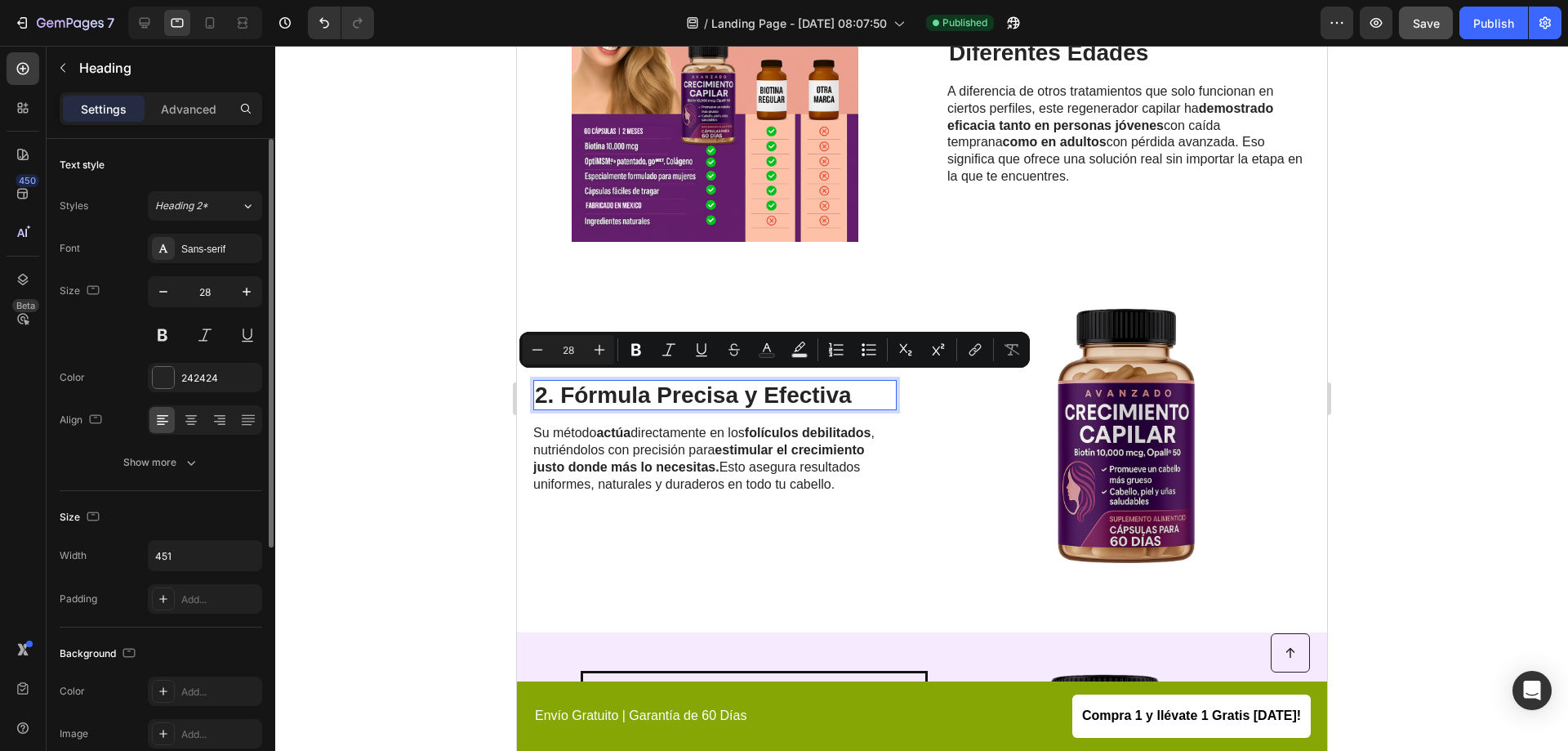
click at [544, 387] on p "2. Fórmula Precisa y Efectiva" at bounding box center [715, 395] width 361 height 28
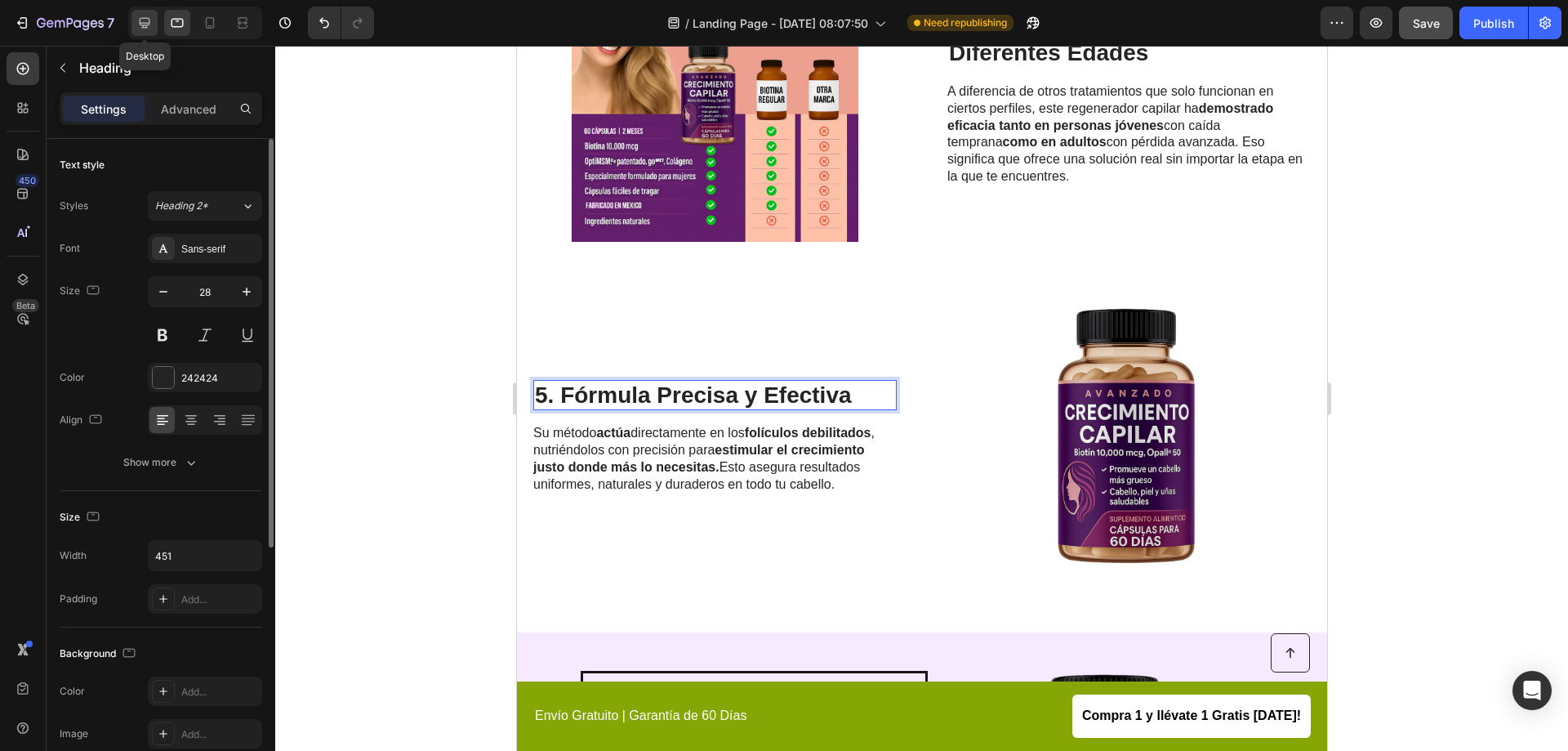
click at [148, 29] on icon at bounding box center [145, 23] width 16 height 16
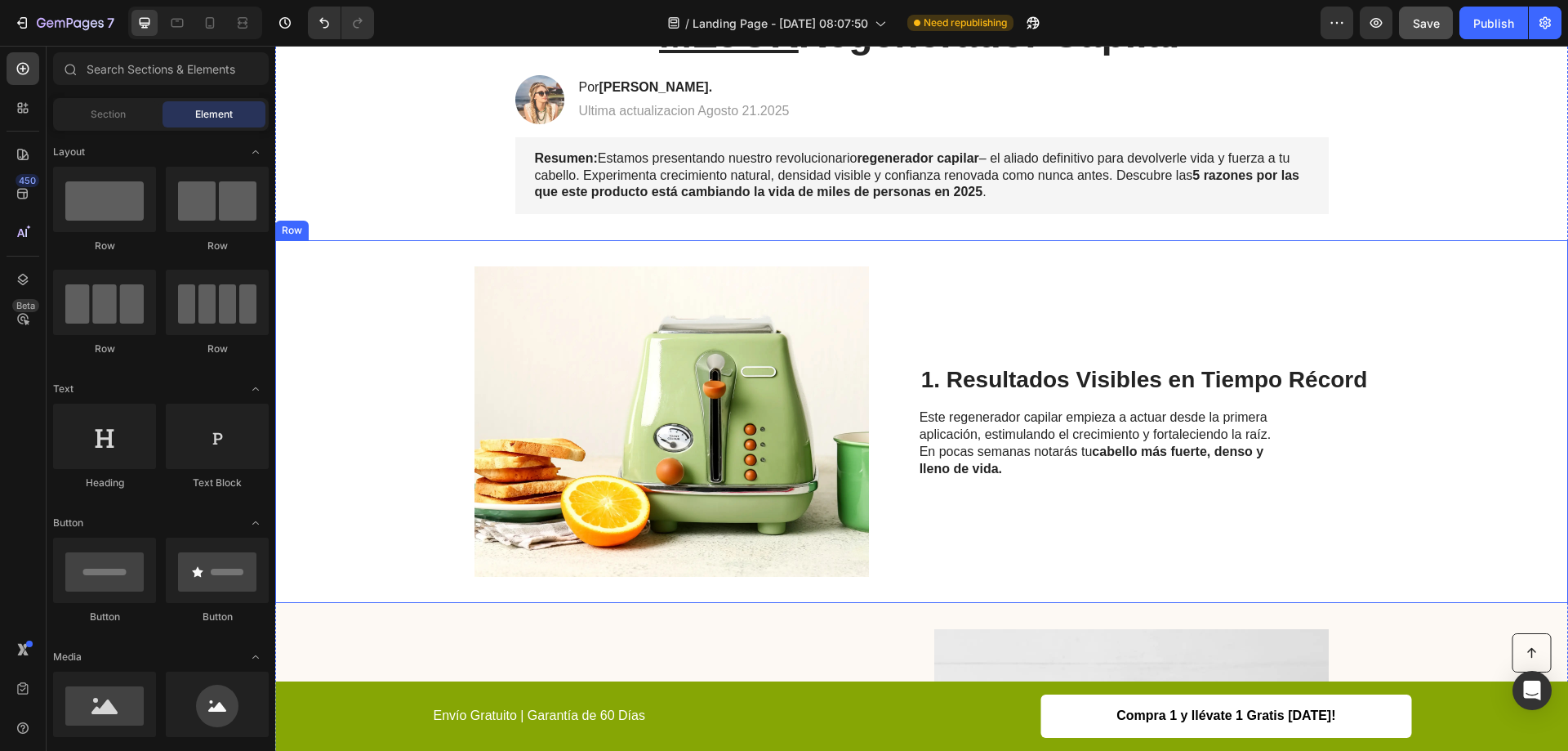
scroll to position [163, 0]
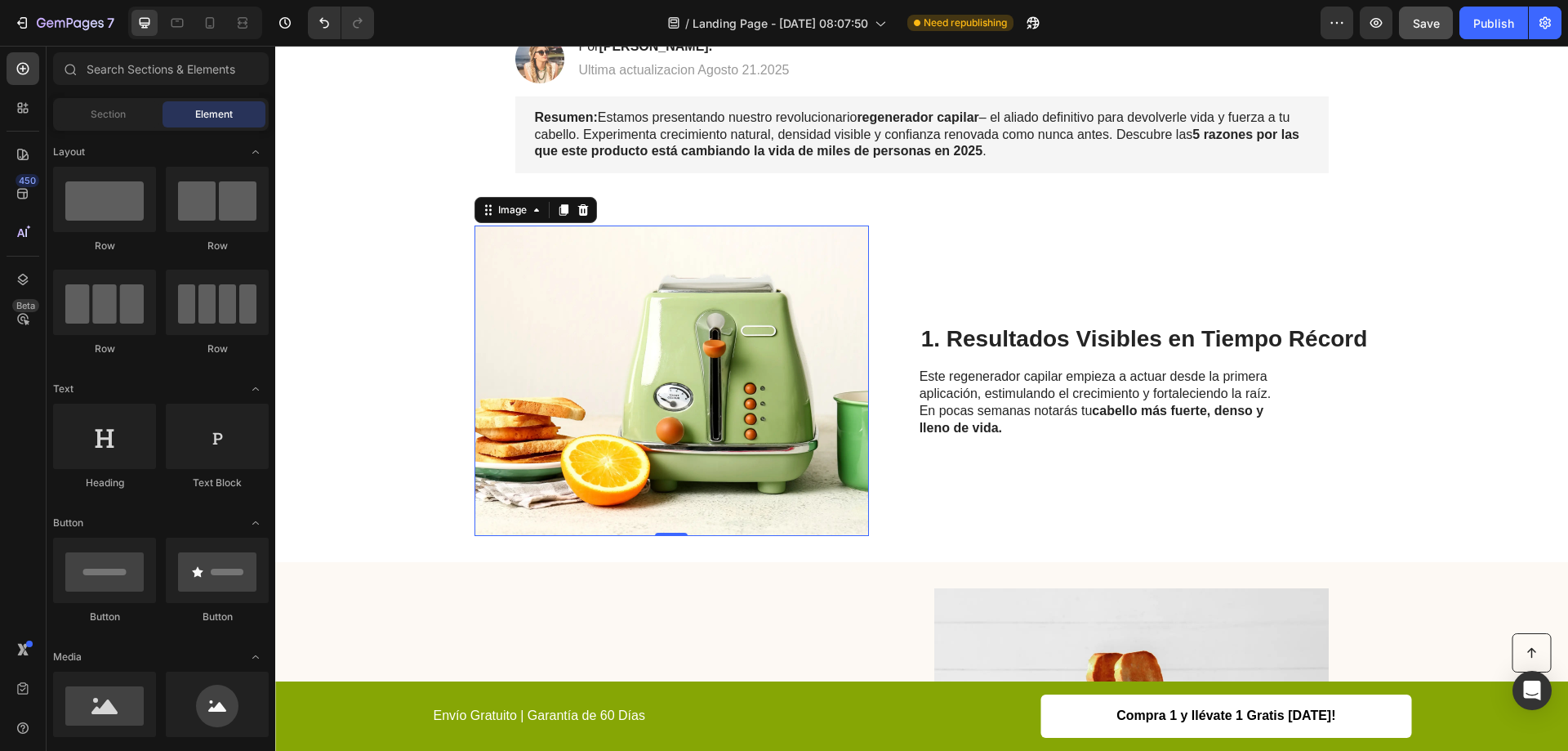
click at [633, 254] on img at bounding box center [672, 380] width 395 height 311
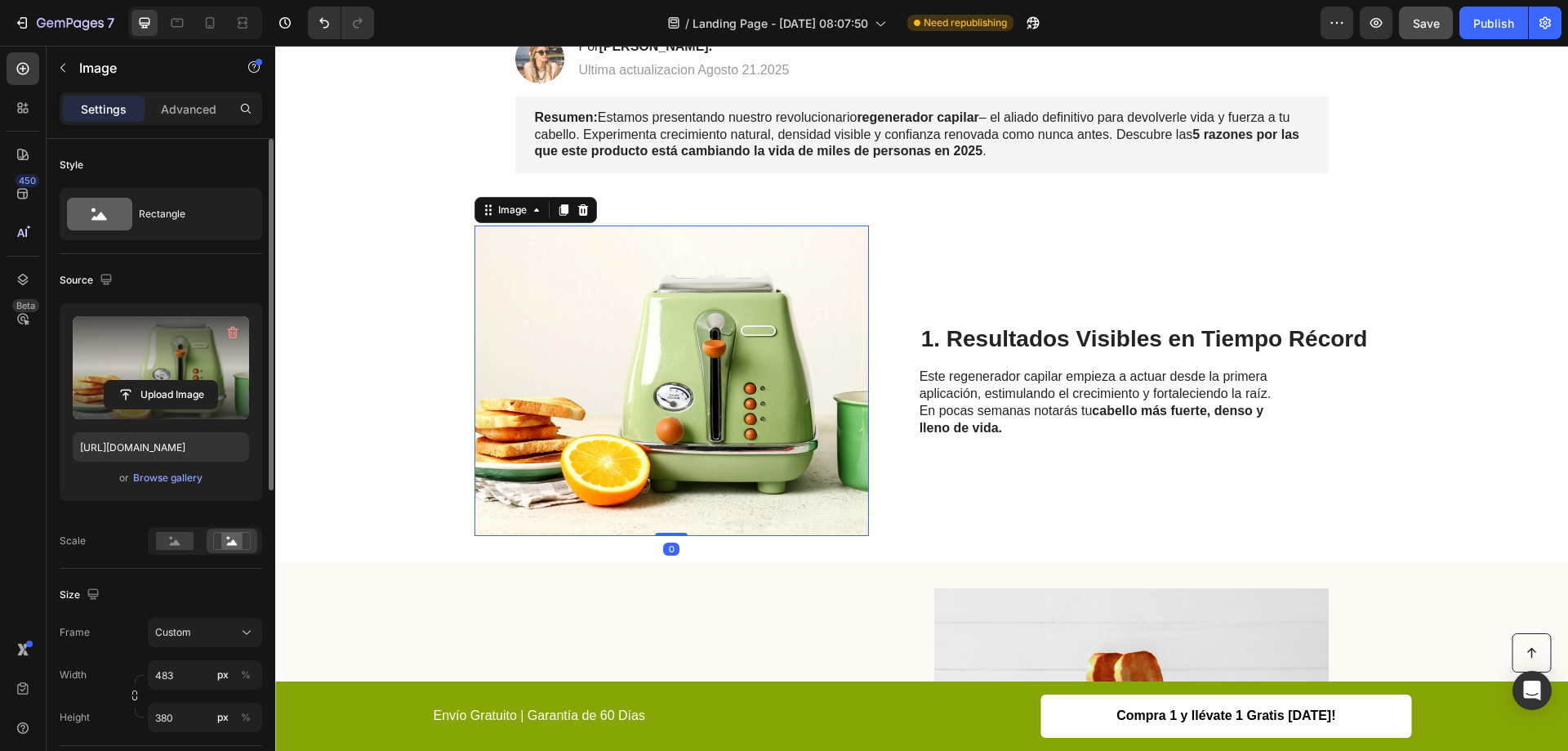
click at [181, 372] on label at bounding box center [160, 368] width 177 height 103
click at [181, 380] on input "file" at bounding box center [160, 394] width 112 height 28
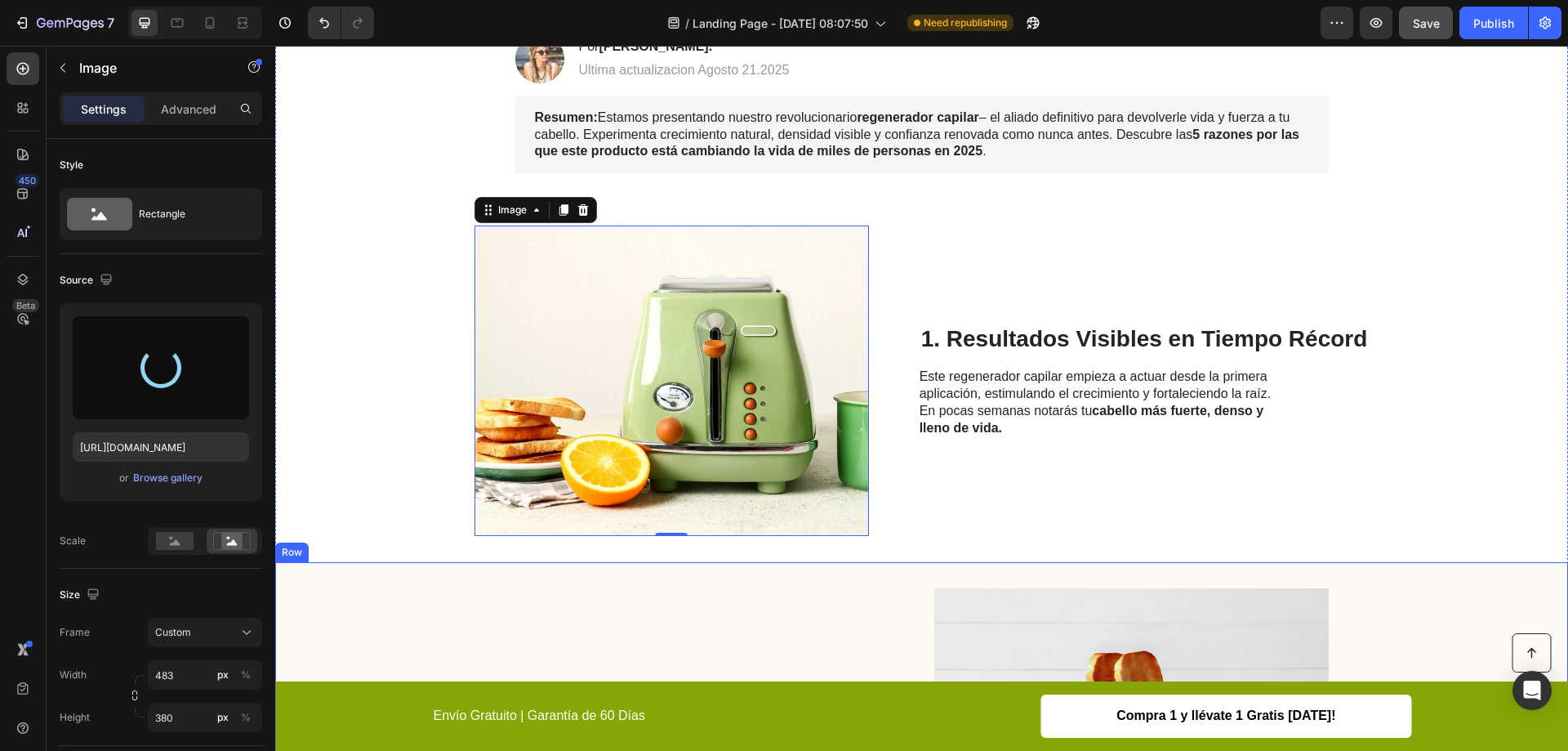
type input "https://cdn.shopify.com/s/files/1/0950/4292/8972/files/gempages_580770781596746…"
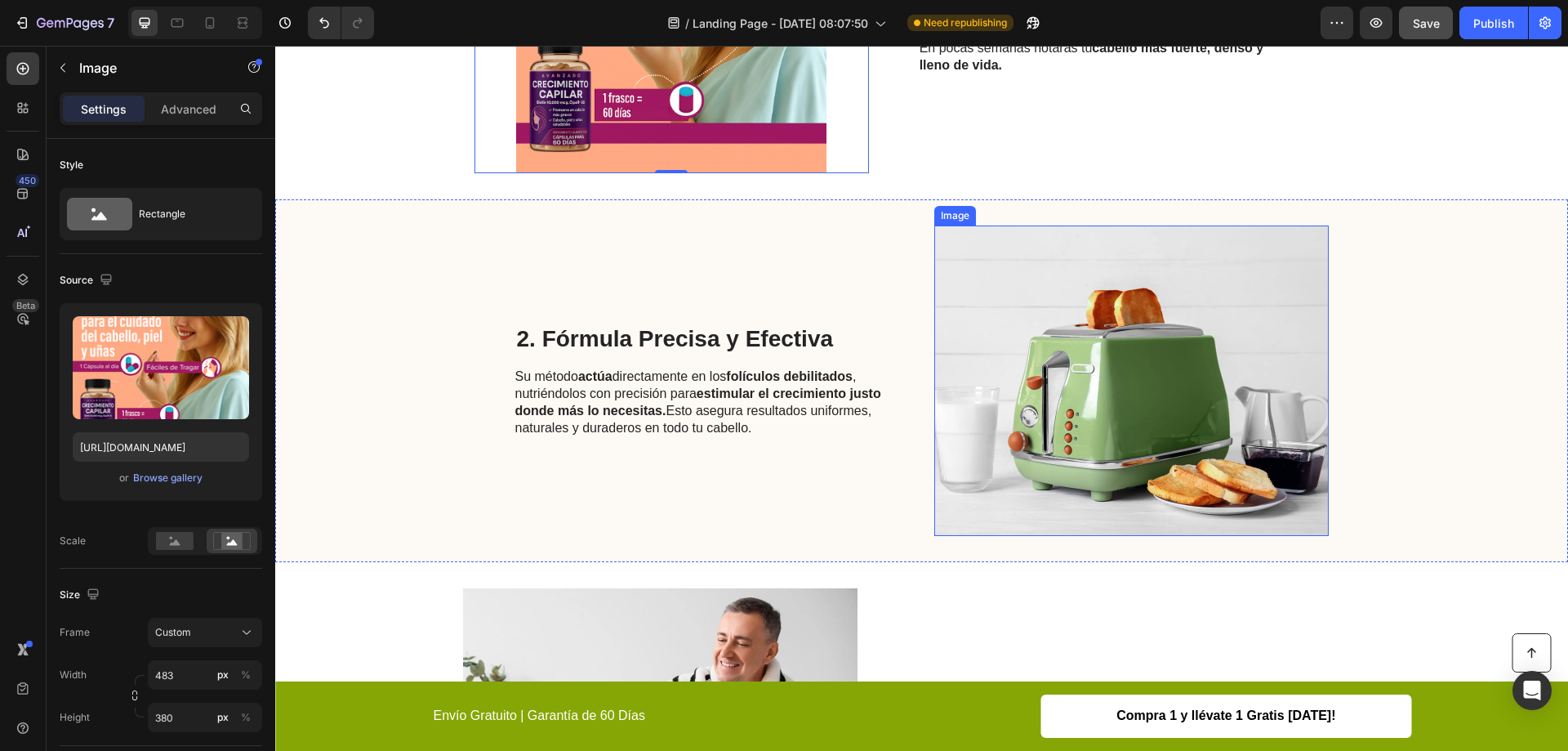
scroll to position [572, 0]
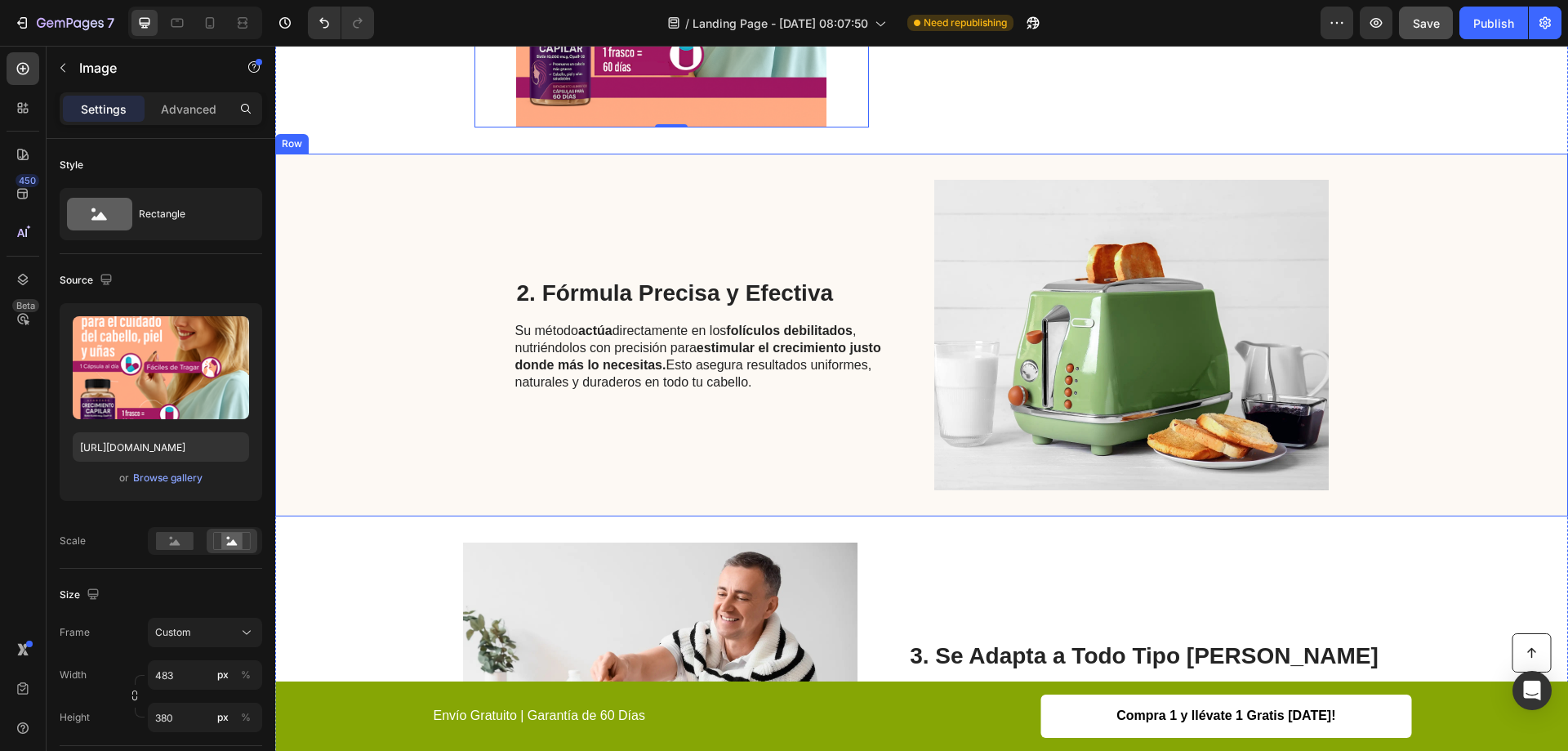
click at [673, 211] on div "2. Fórmula Precisa y Efectiva Heading Su método actúa directamente en los folíc…" at bounding box center [699, 334] width 369 height 311
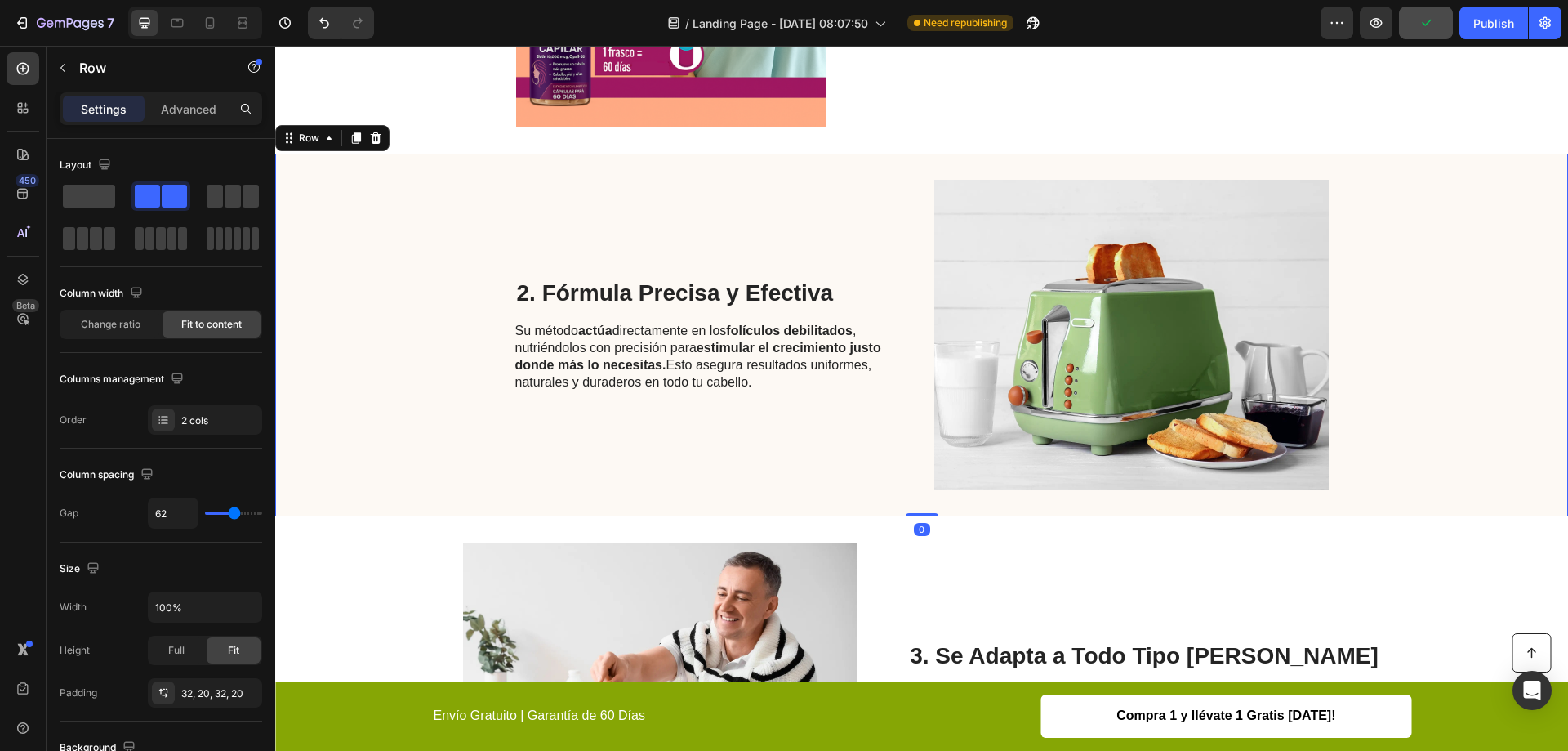
click at [576, 187] on div "2. Fórmula Precisa y Efectiva Heading Su método actúa directamente en los folíc…" at bounding box center [699, 334] width 369 height 311
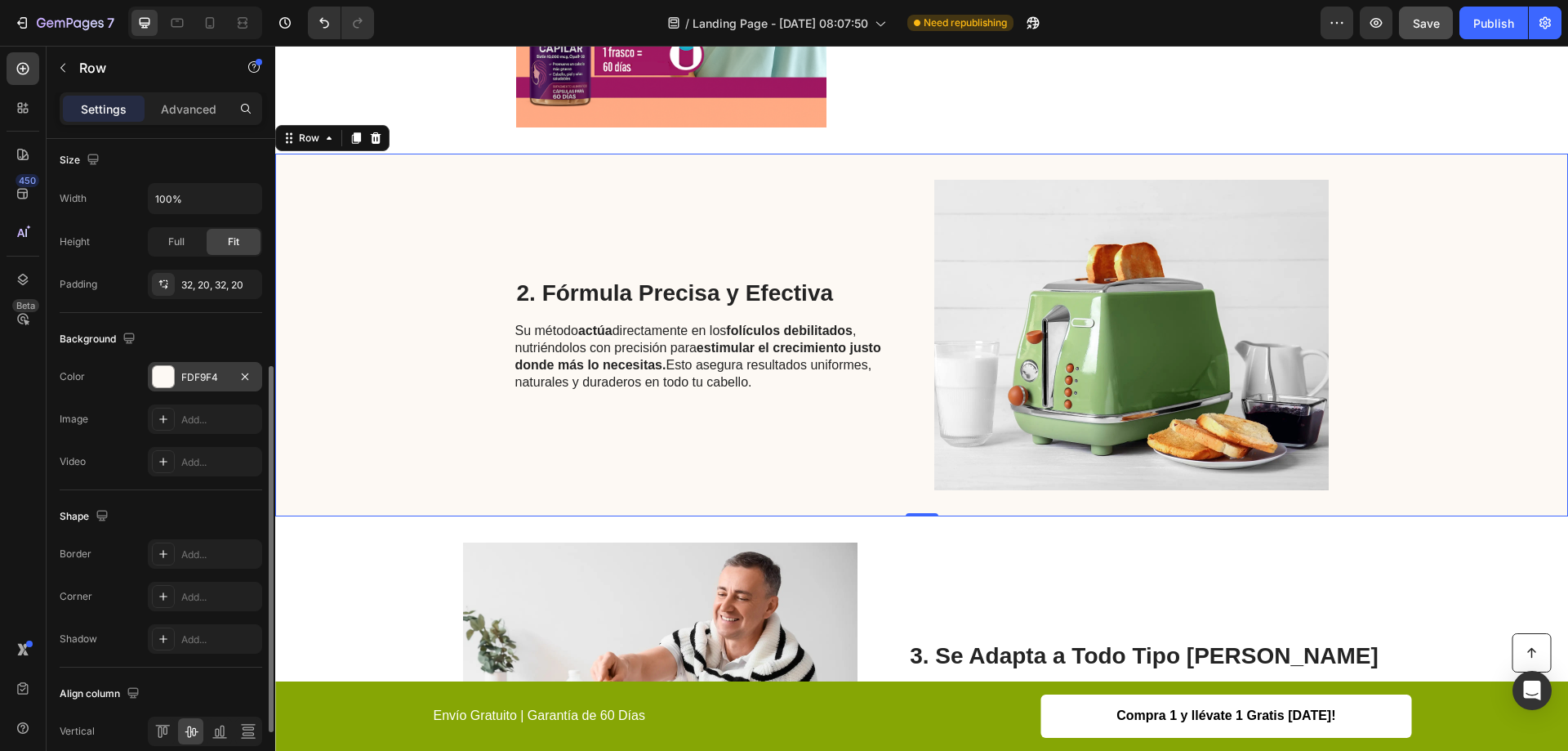
click at [170, 385] on div at bounding box center [163, 376] width 21 height 21
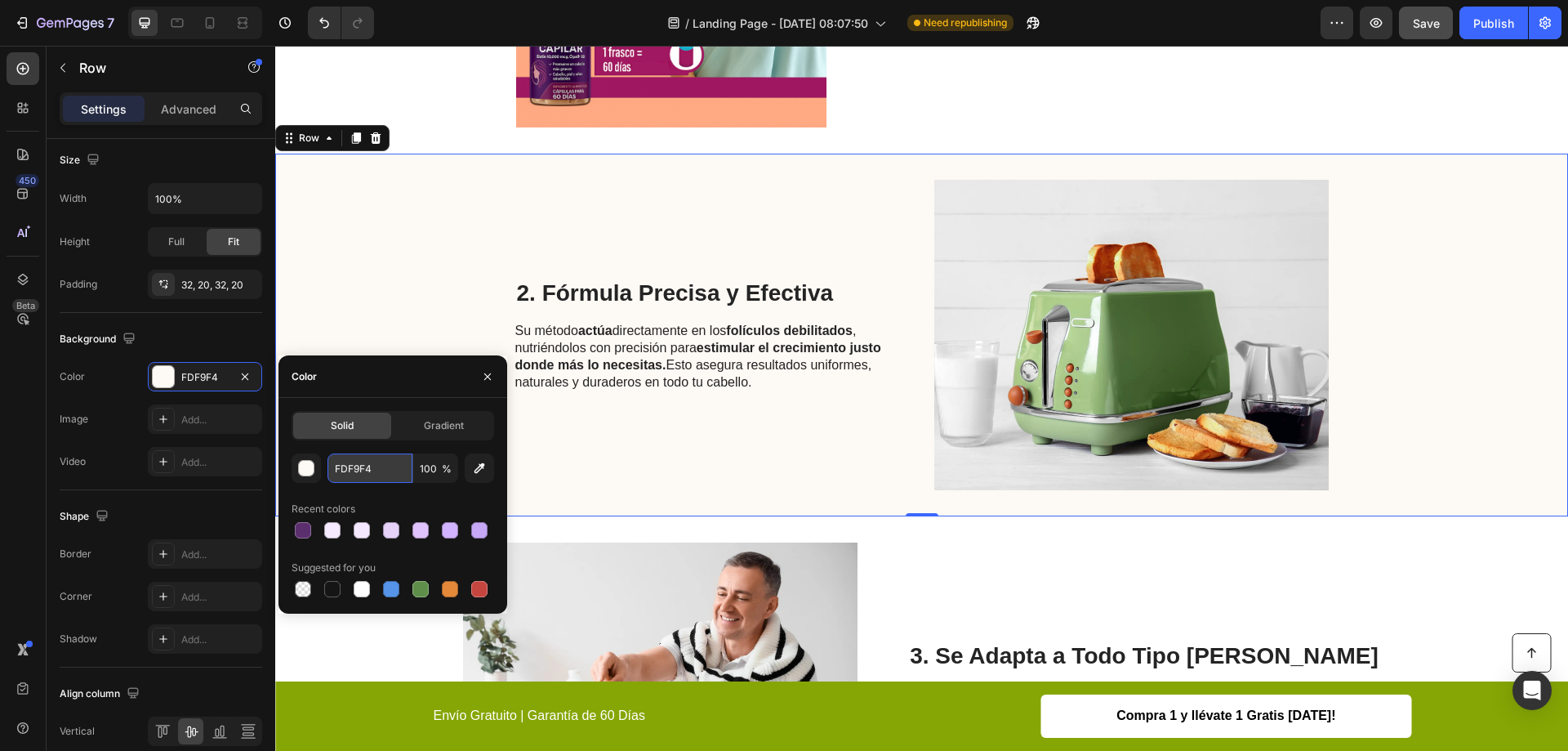
click at [367, 470] on input "FDF9F4" at bounding box center [370, 467] width 85 height 29
paste input "5EAFF"
type input "F5EAFF"
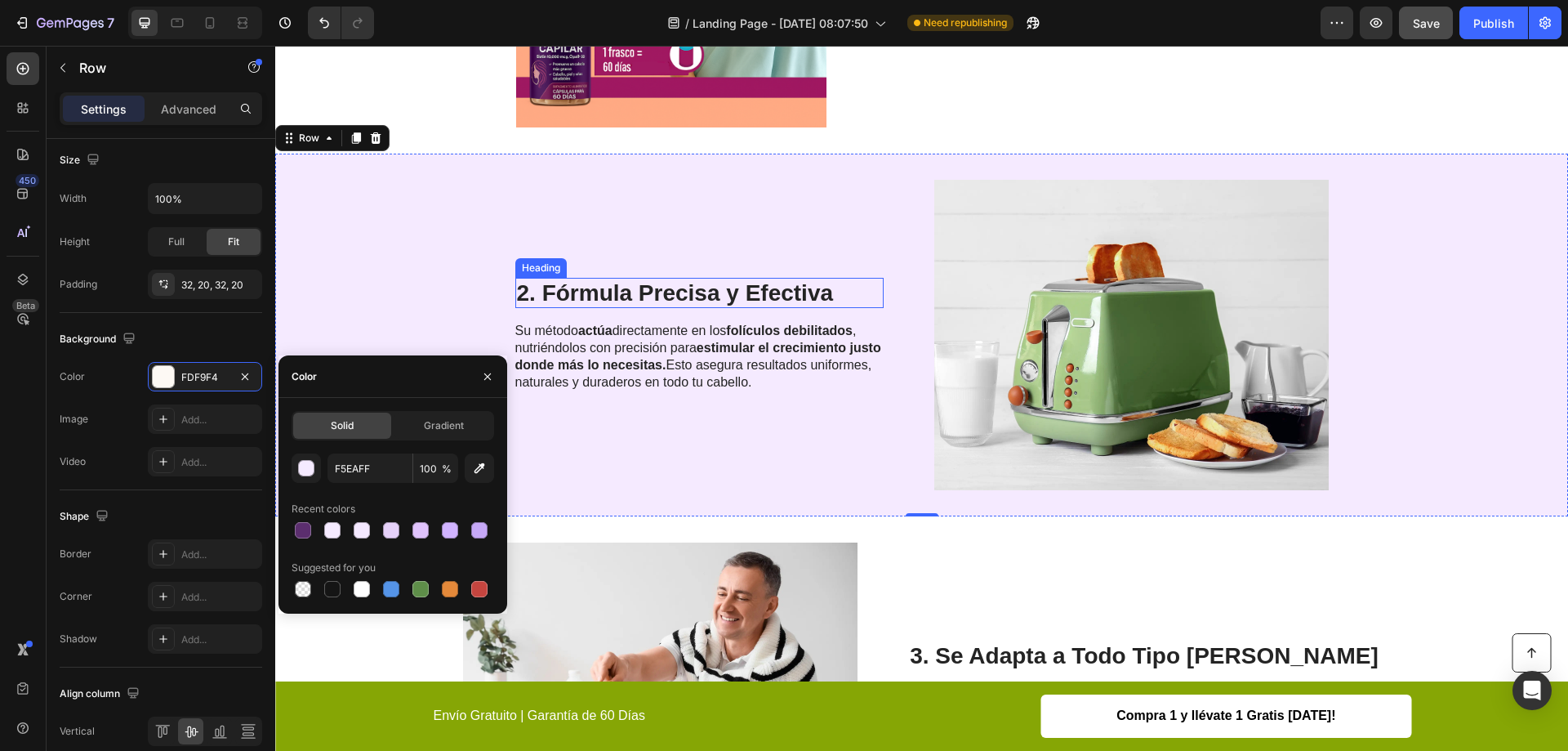
click at [553, 286] on h2 "2. Fórmula Precisa y Efectiva" at bounding box center [699, 294] width 369 height 31
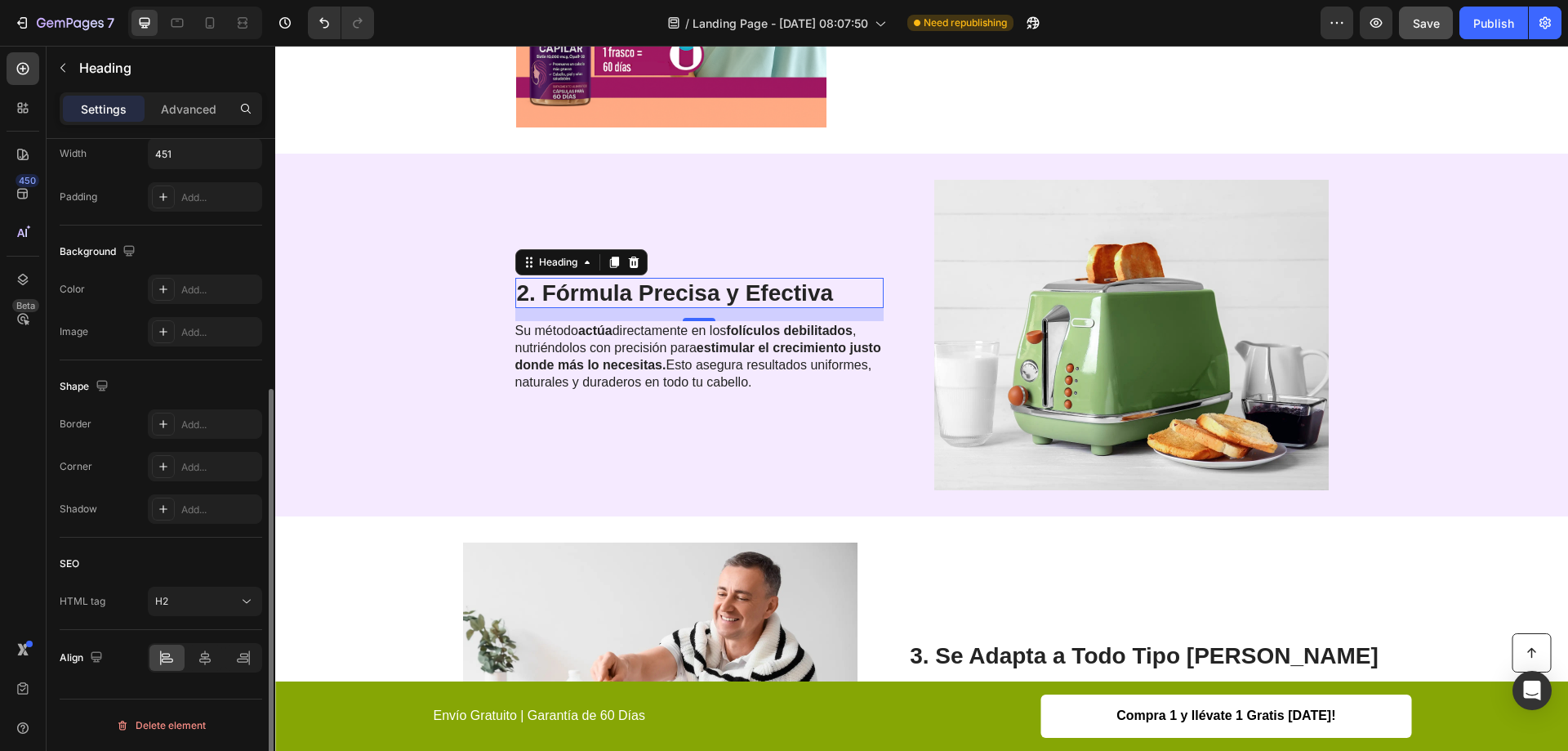
scroll to position [0, 0]
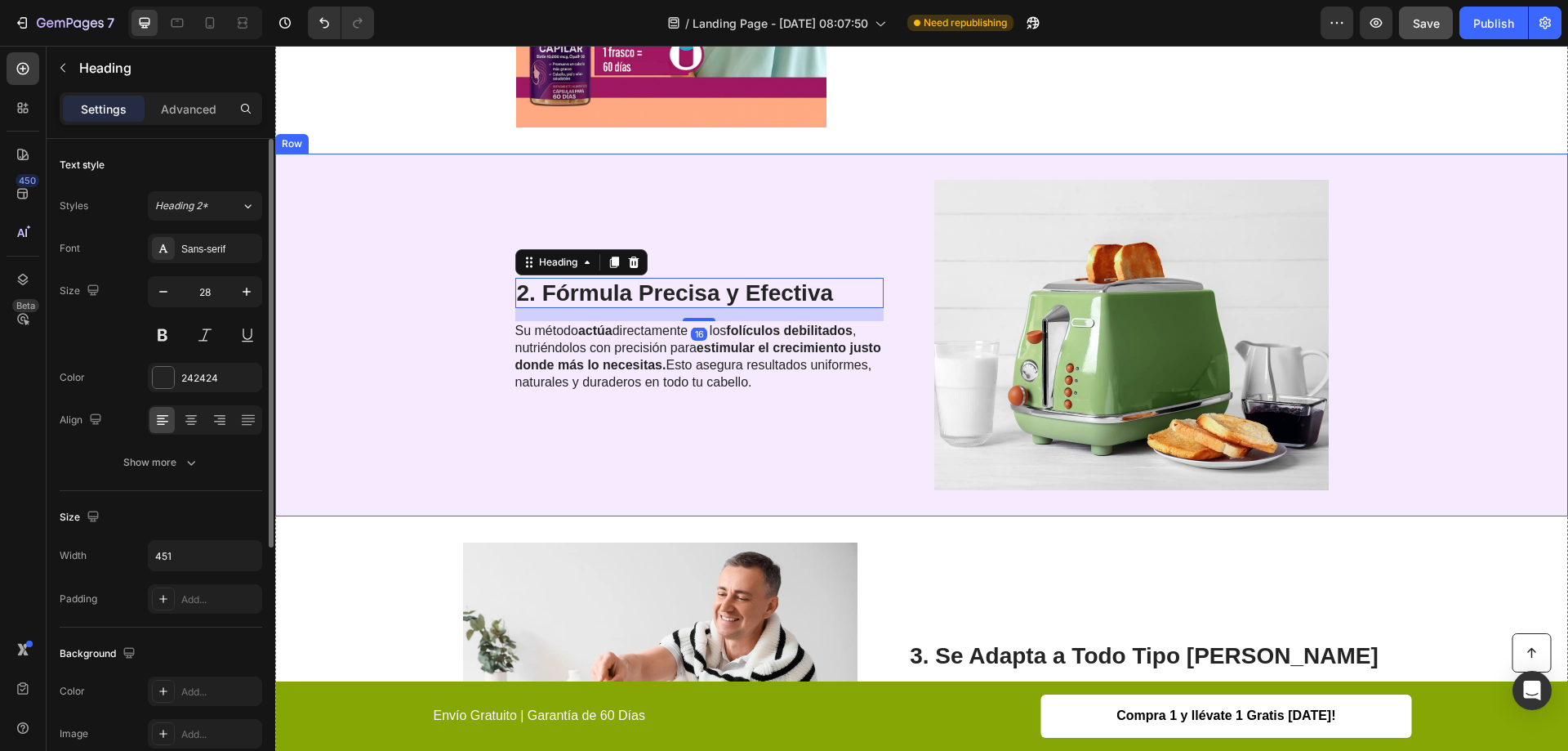
click at [427, 231] on div "2. Fórmula Precisa y Efectiva Heading 16 Su método actúa directamente en los fo…" at bounding box center [921, 335] width 1293 height 362
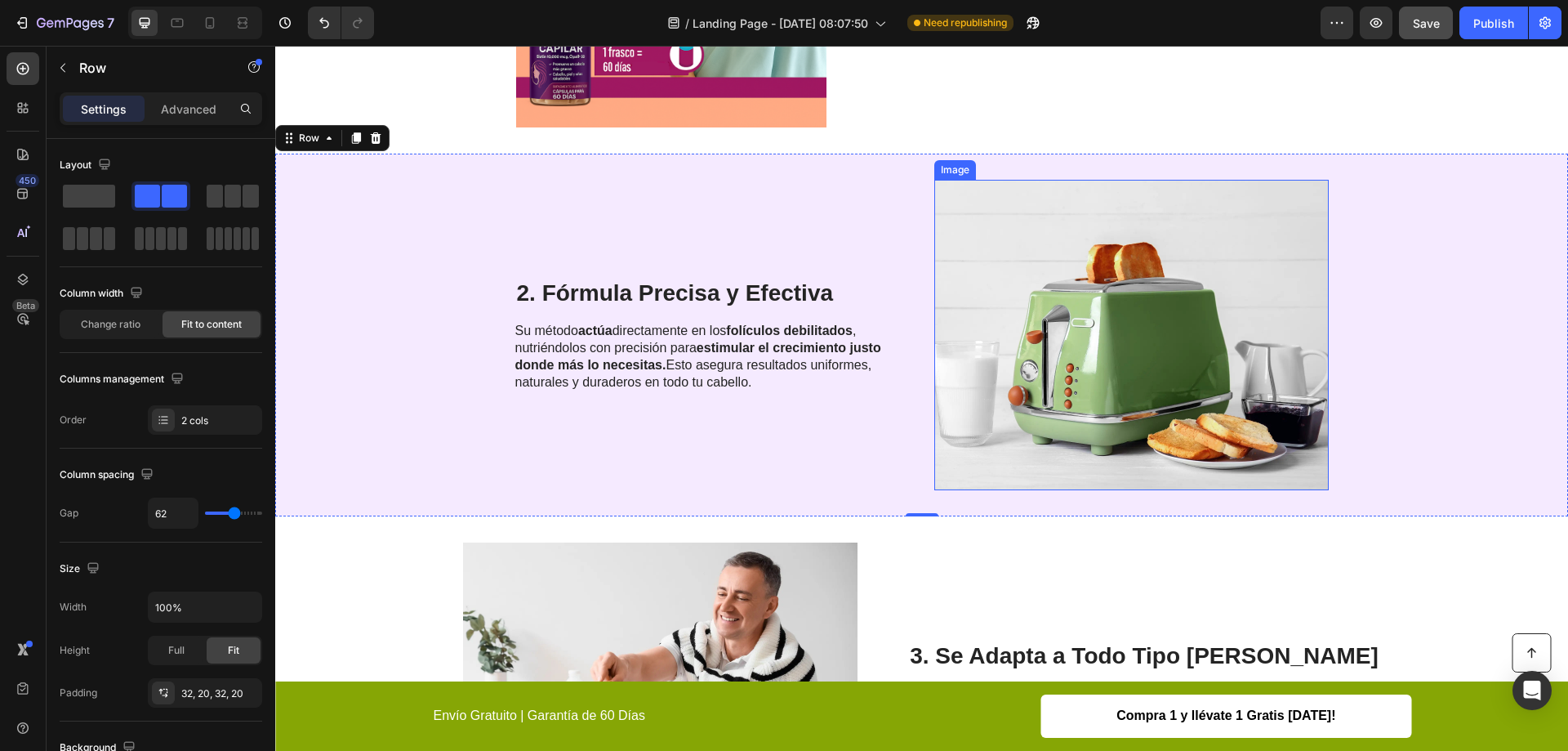
click at [1046, 324] on img at bounding box center [1132, 334] width 395 height 311
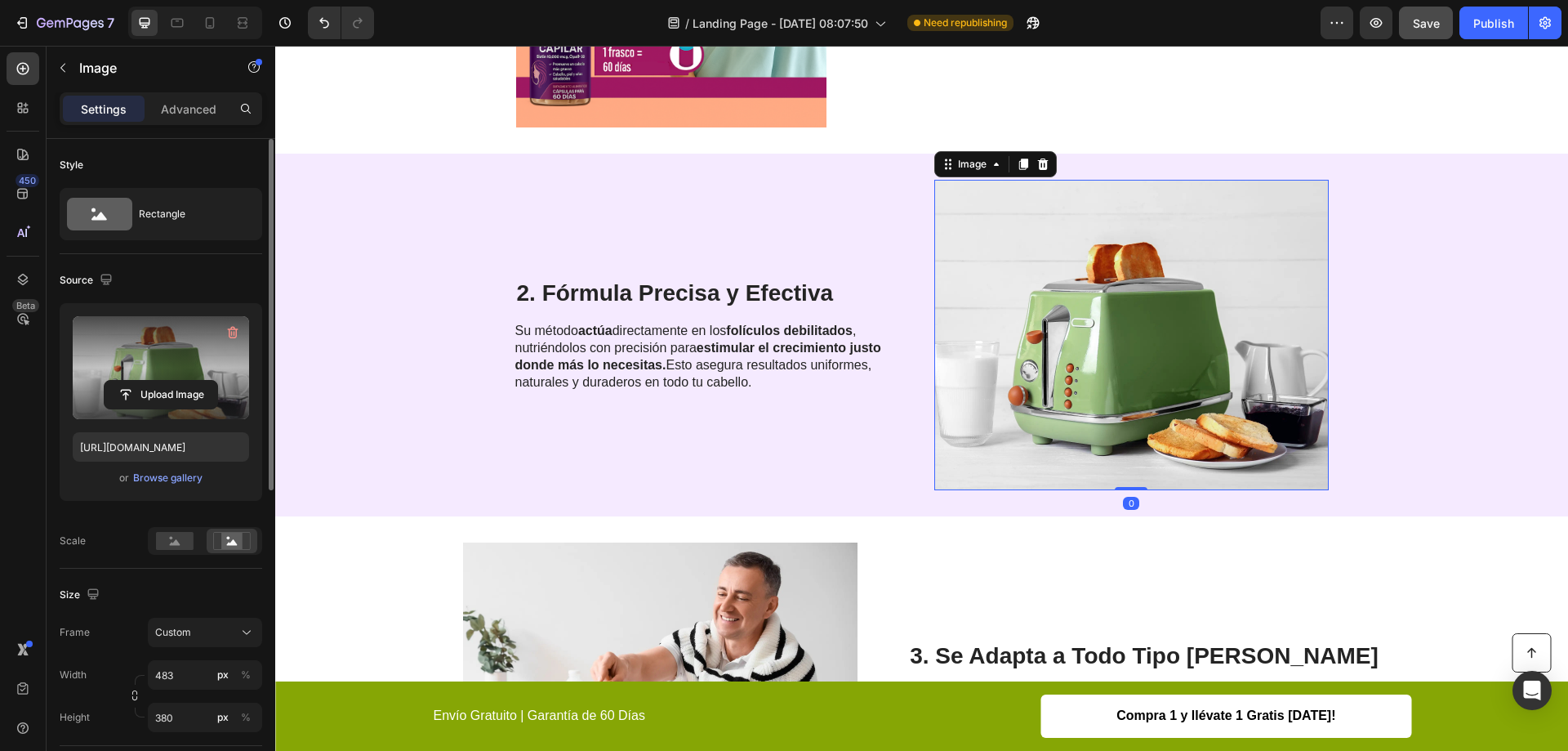
click at [179, 361] on label at bounding box center [160, 368] width 177 height 103
click at [179, 380] on input "file" at bounding box center [160, 394] width 112 height 28
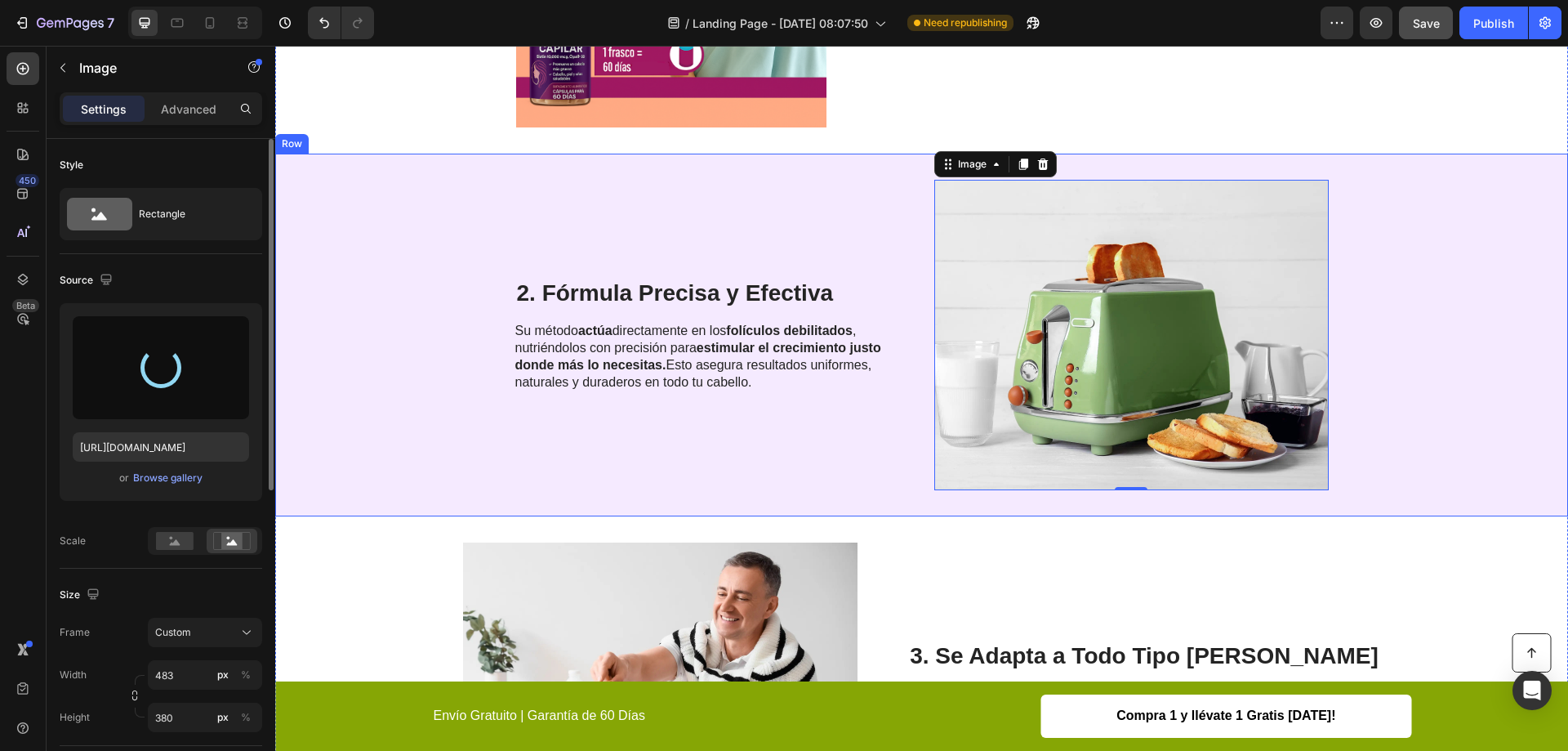
type input "[URL][DOMAIN_NAME]"
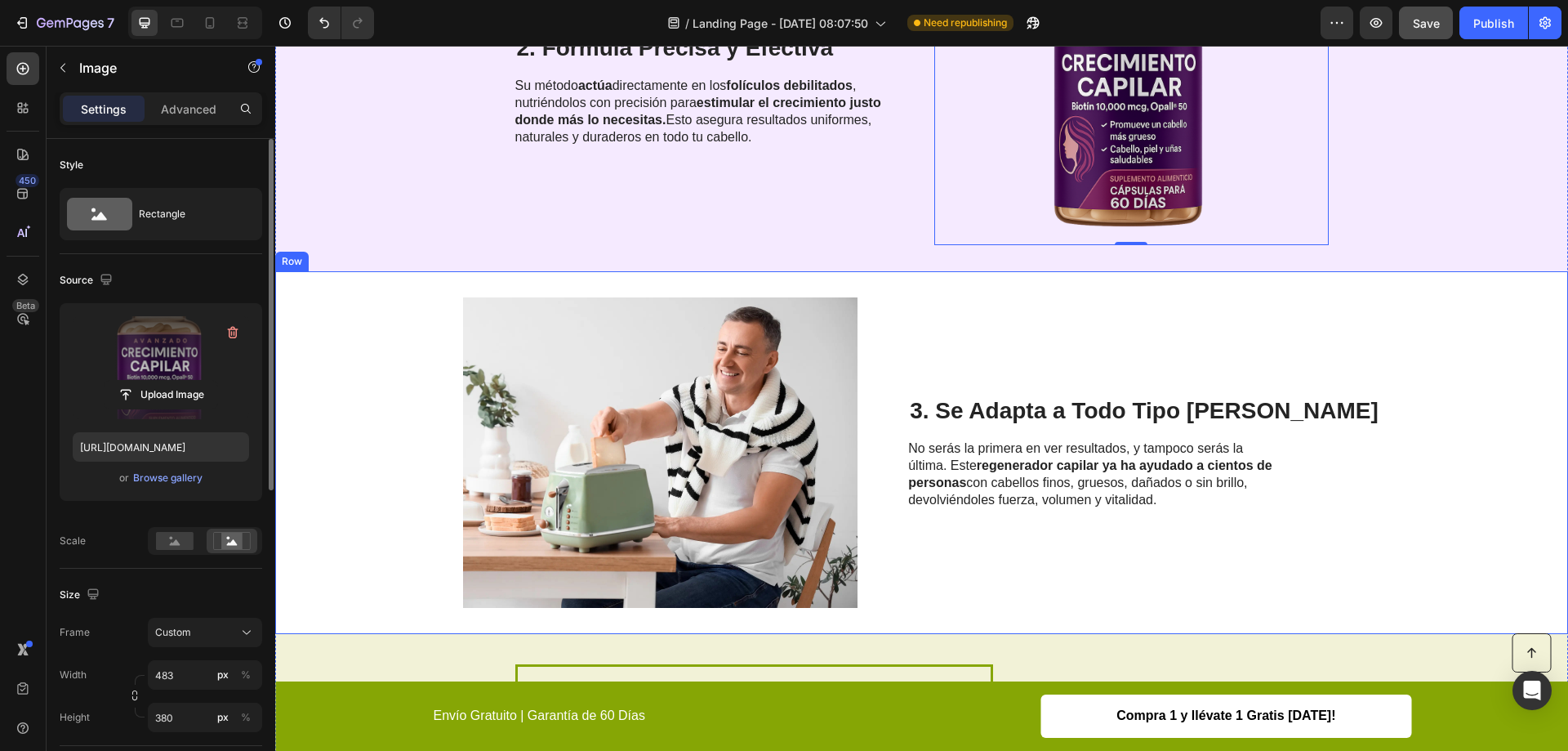
scroll to position [899, 0]
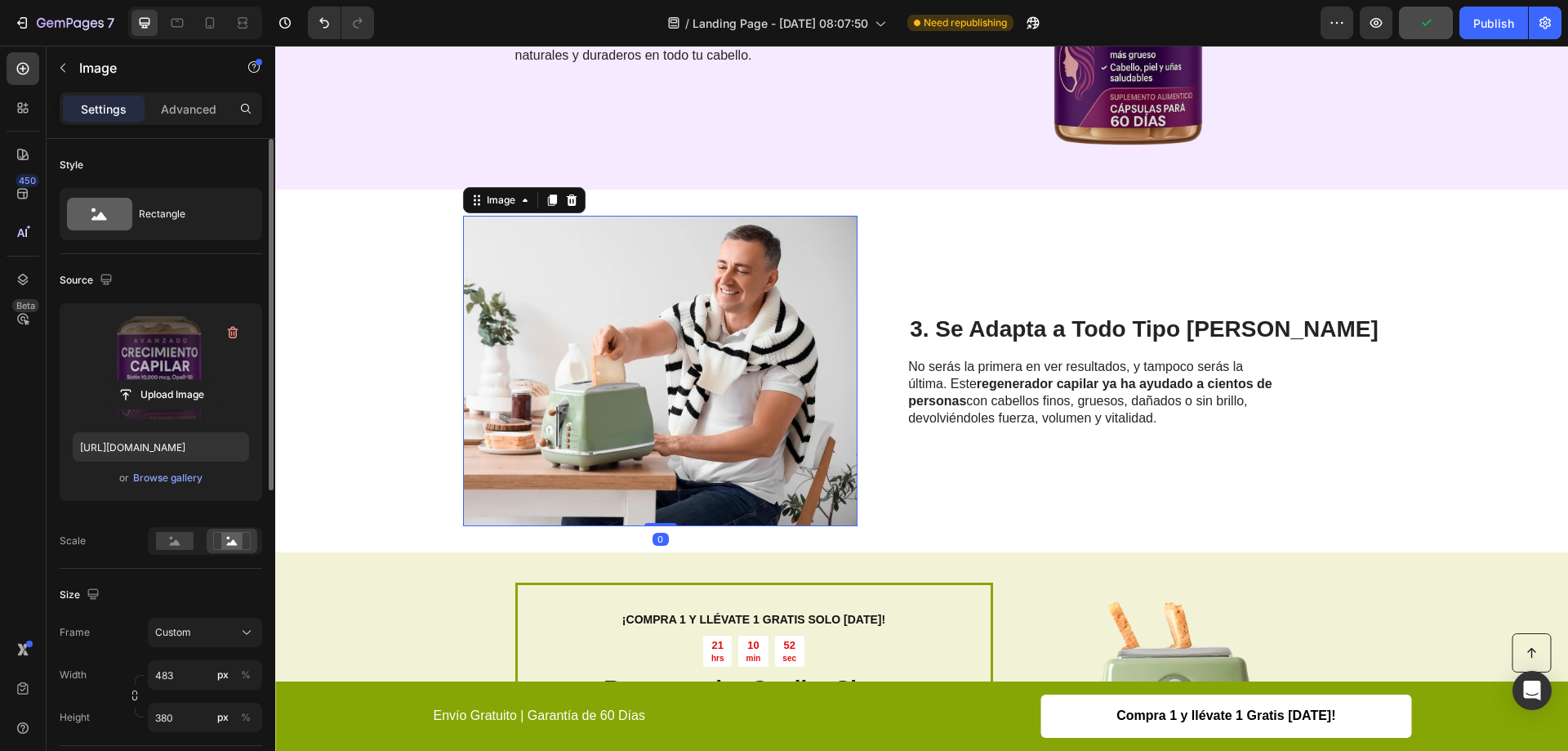
click at [779, 300] on img at bounding box center [660, 371] width 395 height 311
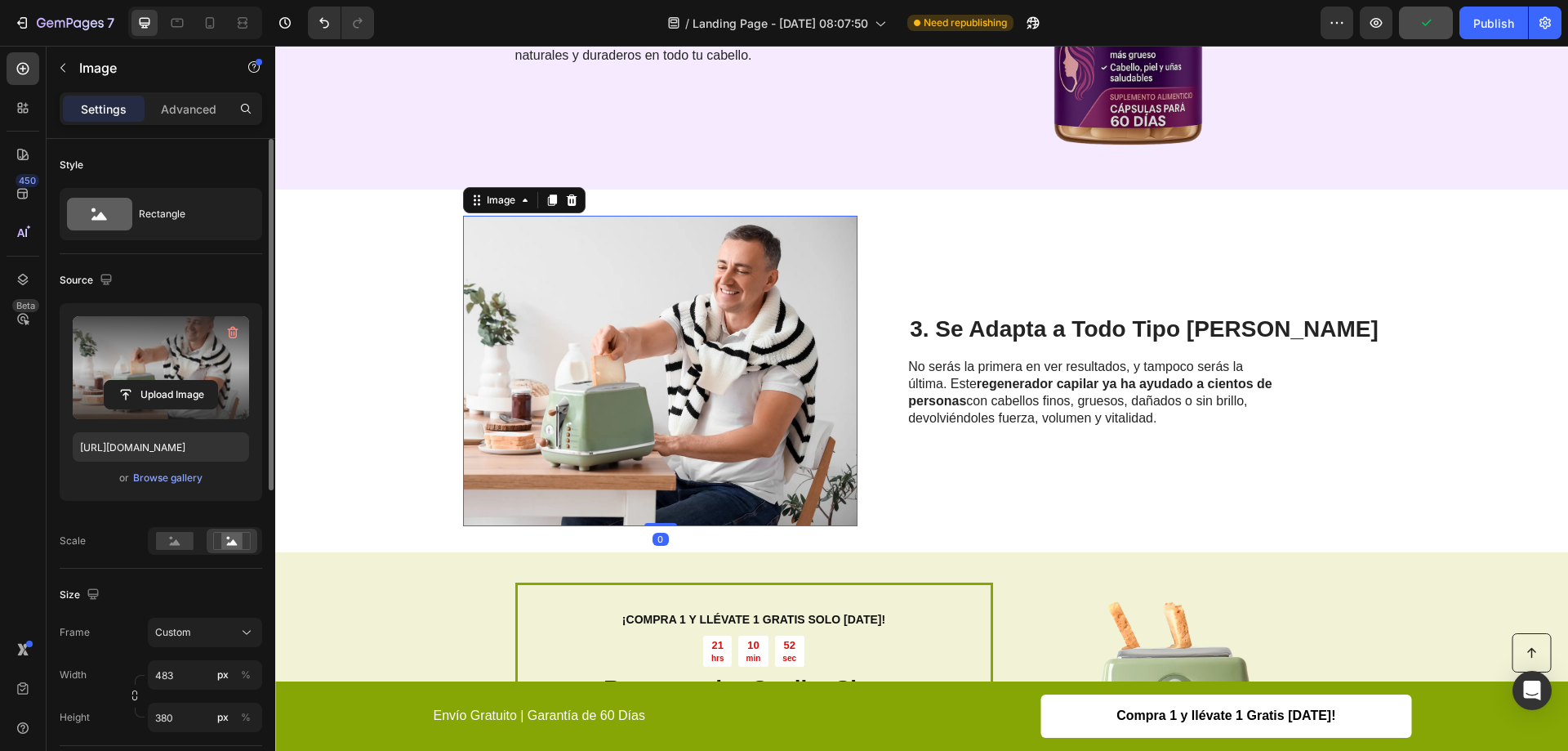
click at [122, 373] on label at bounding box center [160, 368] width 177 height 103
click at [122, 380] on input "file" at bounding box center [160, 394] width 112 height 28
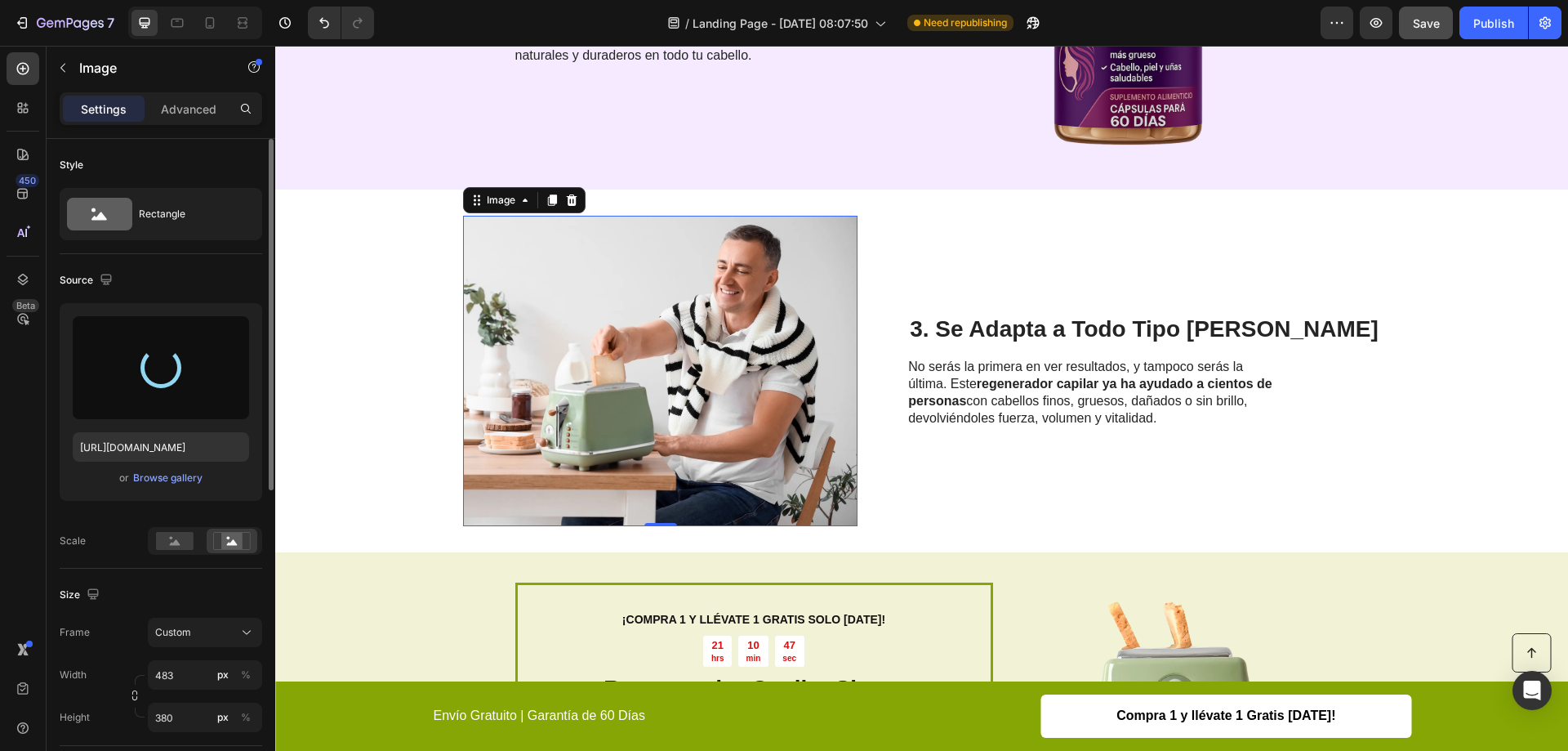
type input "https://cdn.shopify.com/s/files/1/0950/4292/8972/files/gempages_580770781596746…"
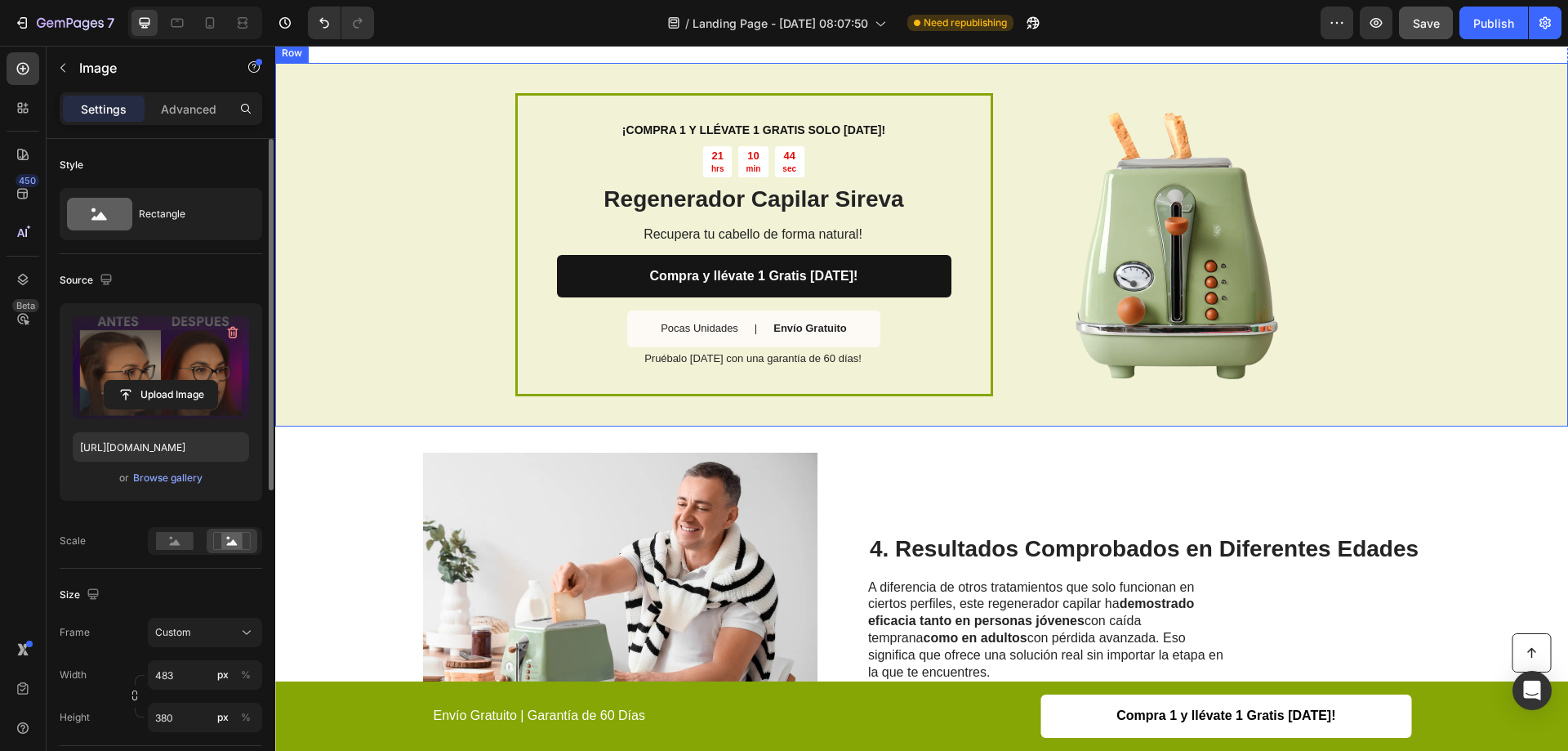
scroll to position [1389, 0]
click at [409, 196] on div "¡COMPRA 1 Y LLÉVATE 1 GRATIS SOLO HOY! Text Block 21 hrs 10 min 44 sec Countdow…" at bounding box center [921, 244] width 1293 height 363
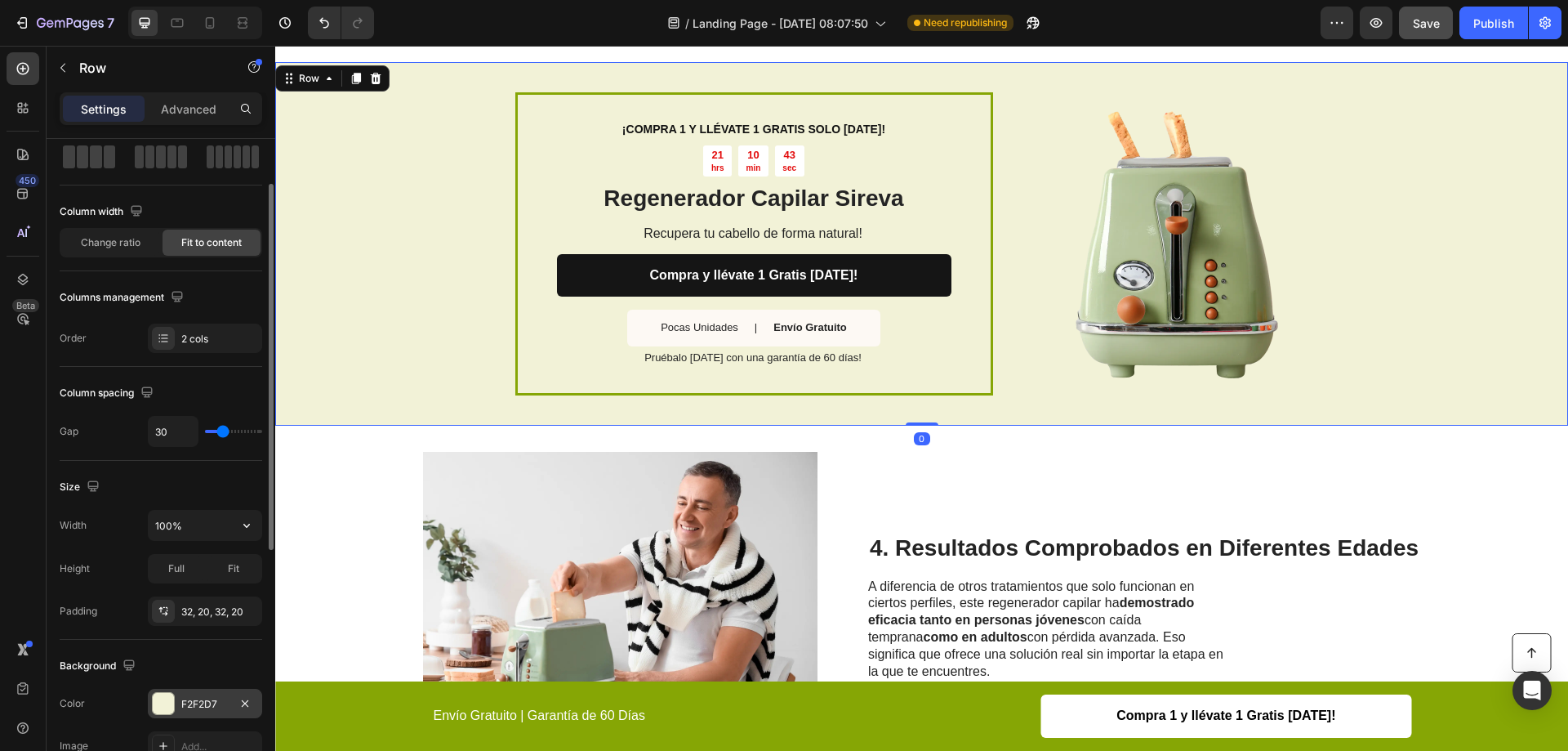
scroll to position [246, 0]
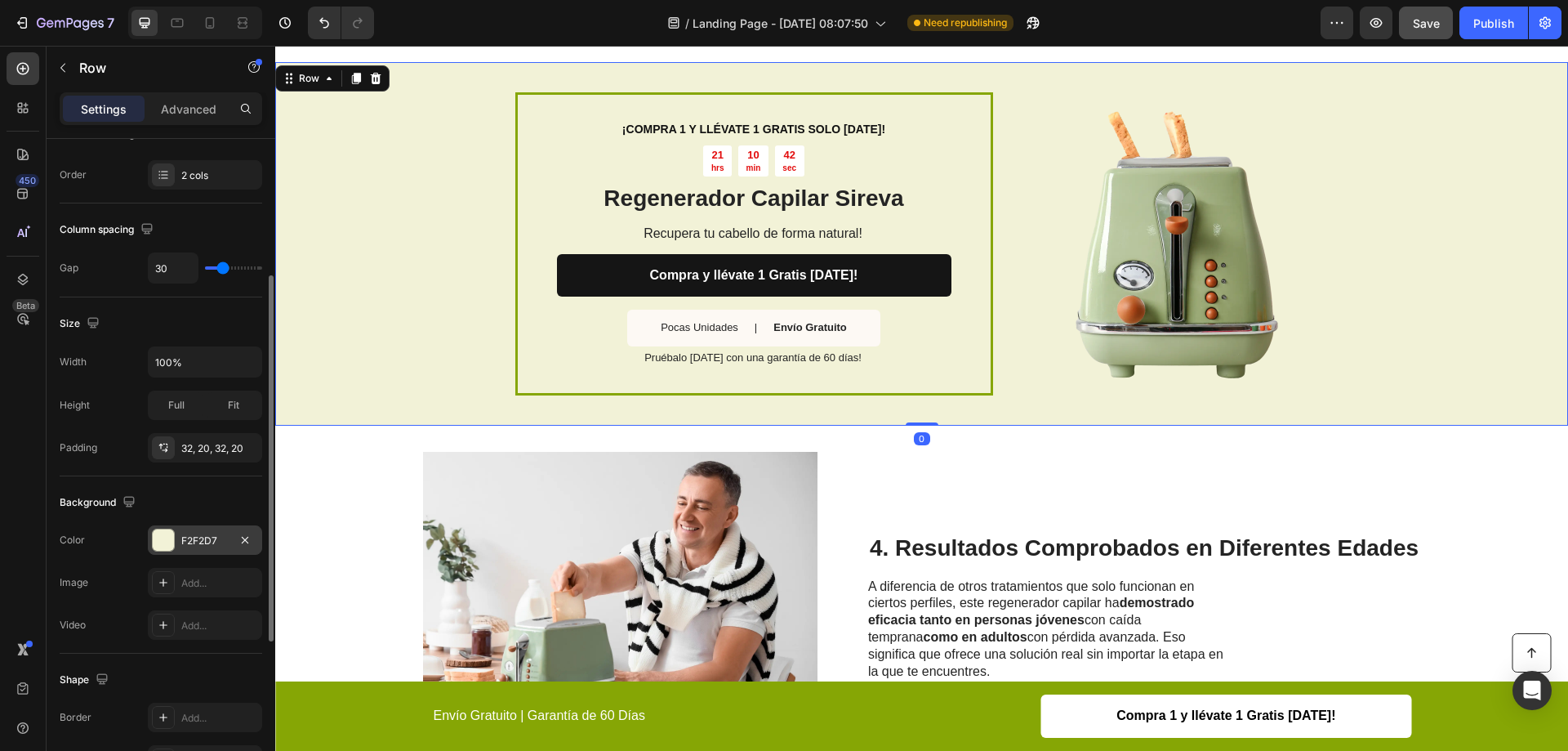
click at [172, 533] on div at bounding box center [163, 539] width 21 height 21
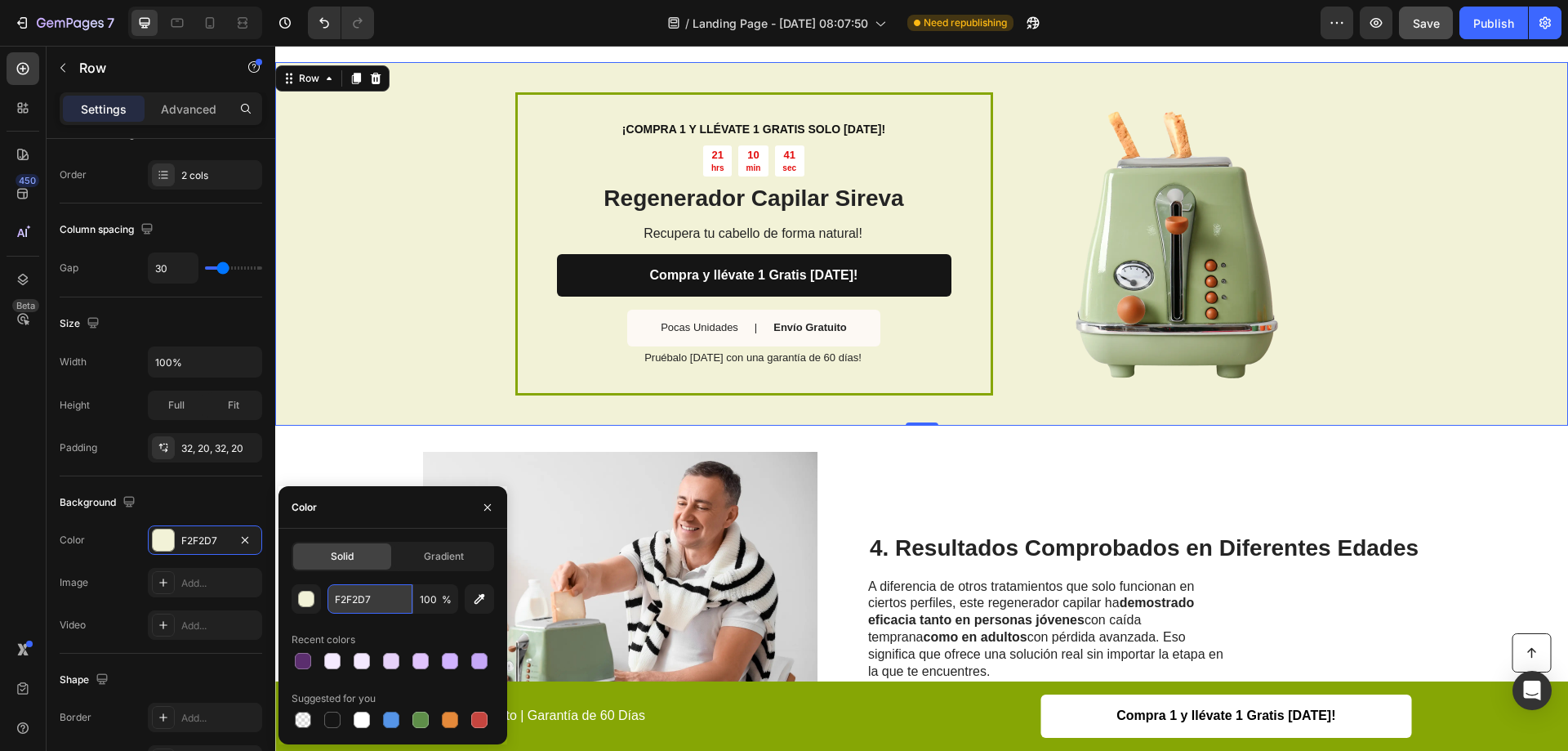
click at [361, 595] on input "F2F2D7" at bounding box center [370, 599] width 85 height 29
paste input "5EAFF"
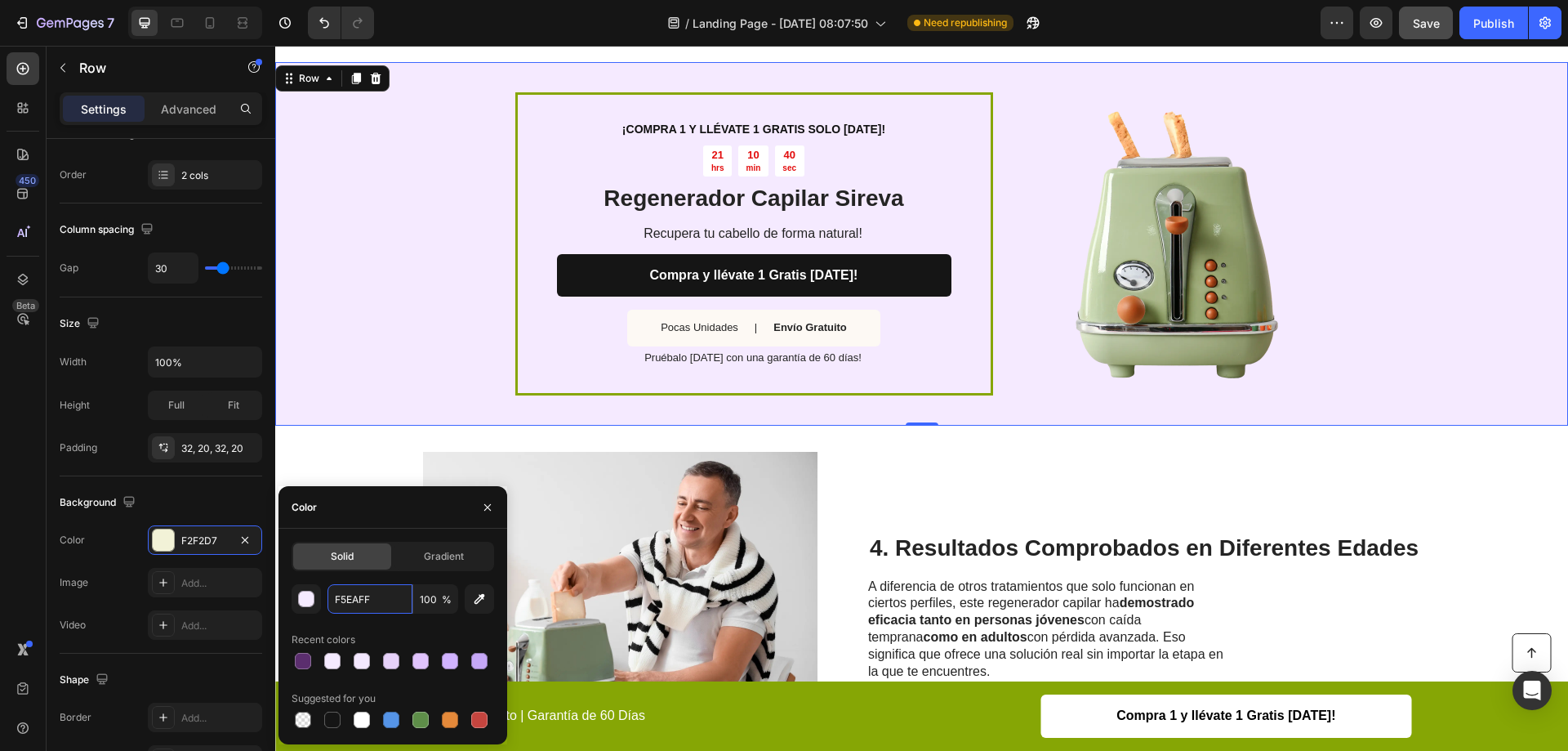
type input "F5EAFF"
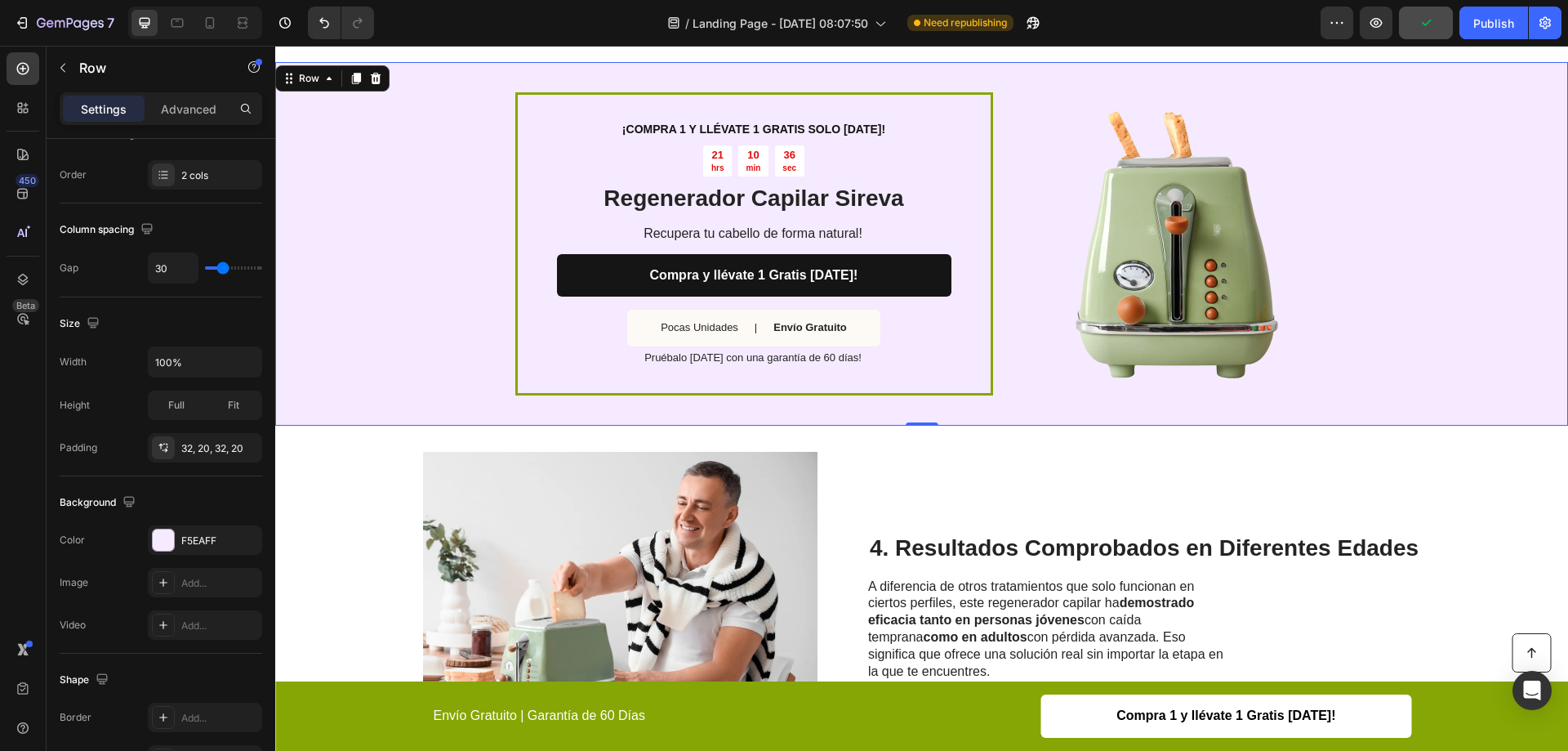
click at [507, 189] on div "¡COMPRA 1 Y LLÉVATE 1 GRATIS SOLO HOY! Text Block 21 hrs 10 min 36 sec Countdow…" at bounding box center [921, 244] width 1293 height 363
click at [515, 195] on div "¡COMPRA 1 Y LLÉVATE 1 GRATIS SOLO HOY! Text Block 21 hrs 10 min 36 sec Countdow…" at bounding box center [755, 244] width 478 height 303
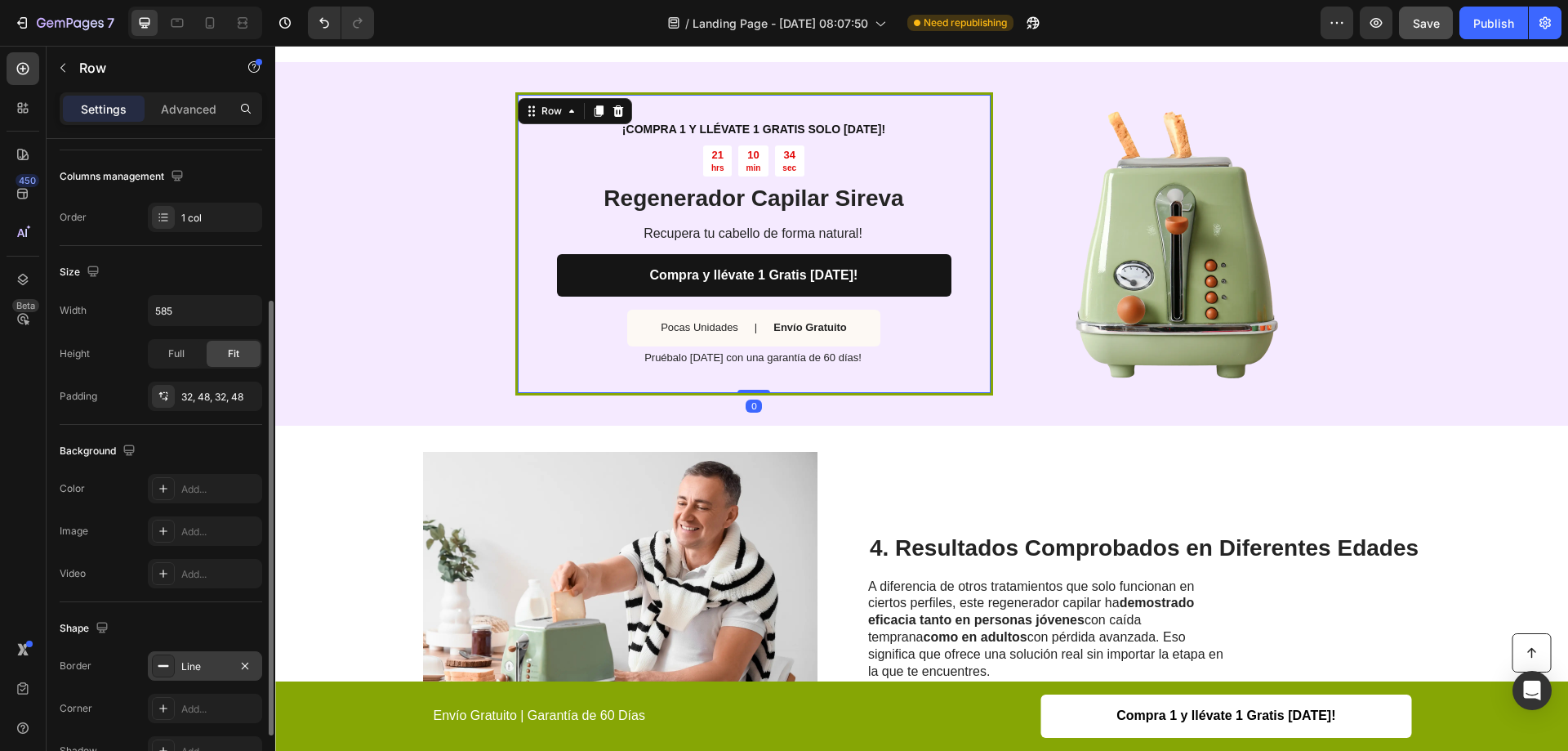
click at [173, 668] on div at bounding box center [163, 665] width 23 height 23
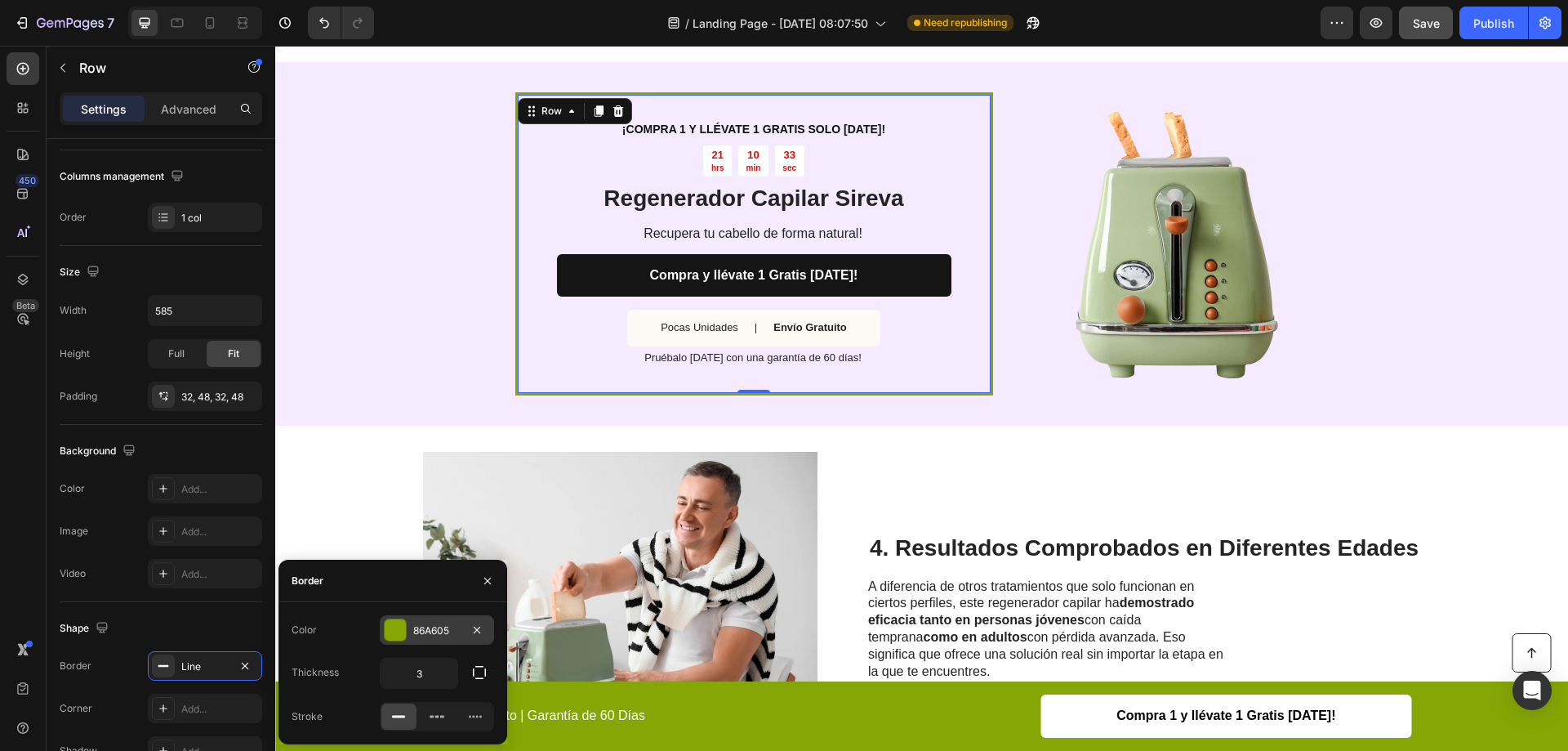
click at [412, 636] on div "86A605" at bounding box center [437, 630] width 114 height 29
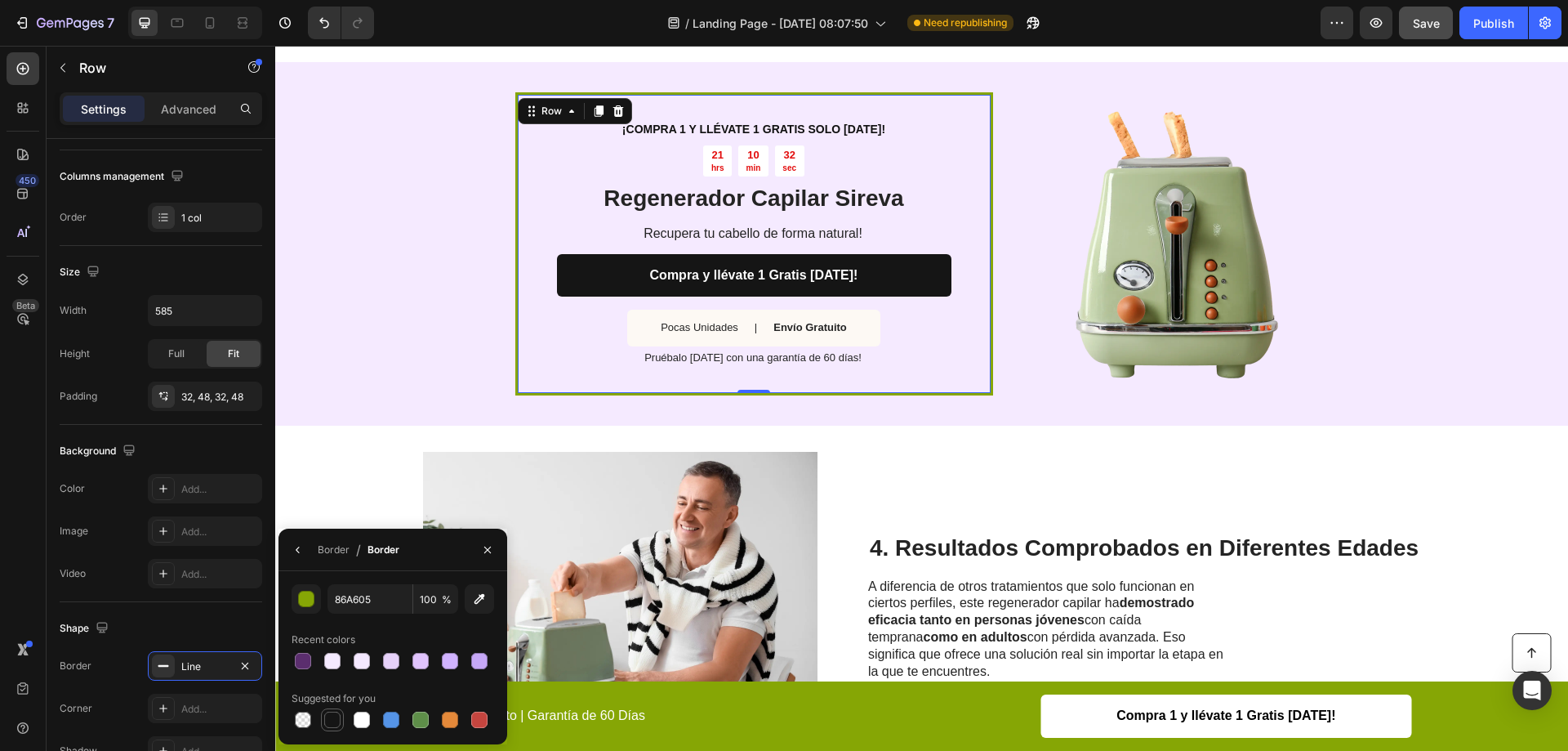
click at [337, 720] on div at bounding box center [332, 719] width 16 height 16
type input "151515"
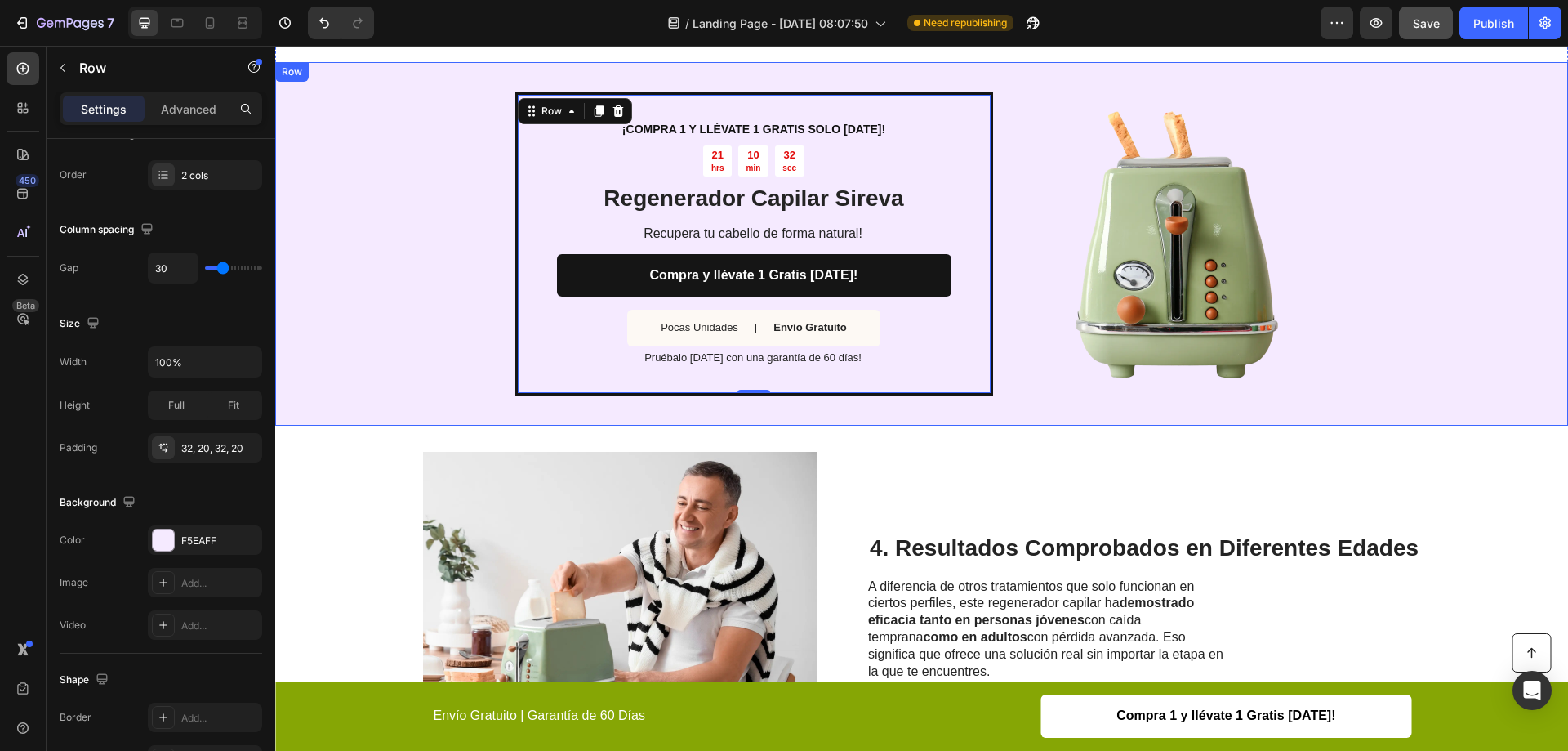
click at [407, 262] on div "¡COMPRA 1 Y LLÉVATE 1 GRATIS SOLO HOY! Text Block 21 hrs 10 min 32 sec Countdow…" at bounding box center [921, 244] width 1293 height 363
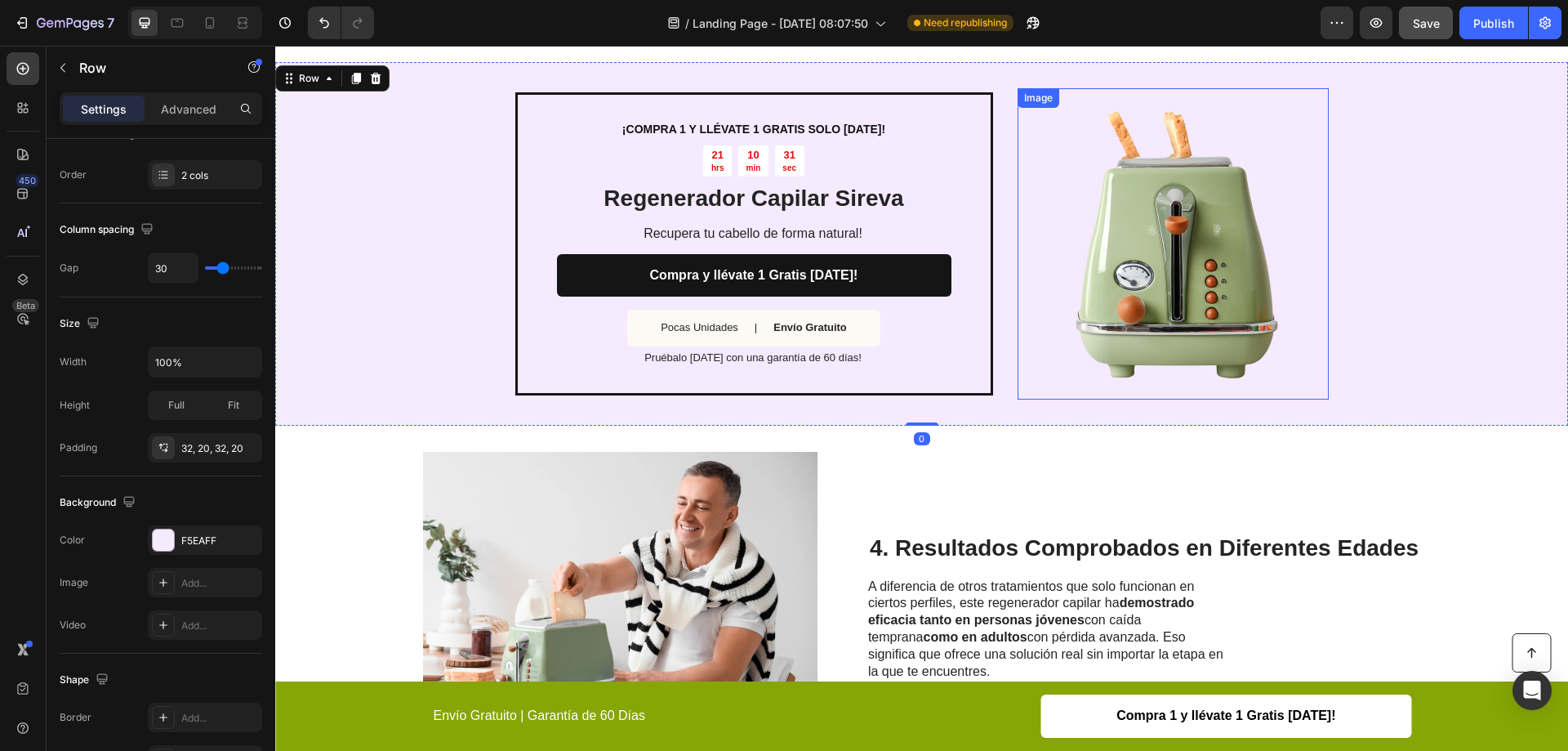
click at [1264, 277] on img at bounding box center [1174, 244] width 312 height 312
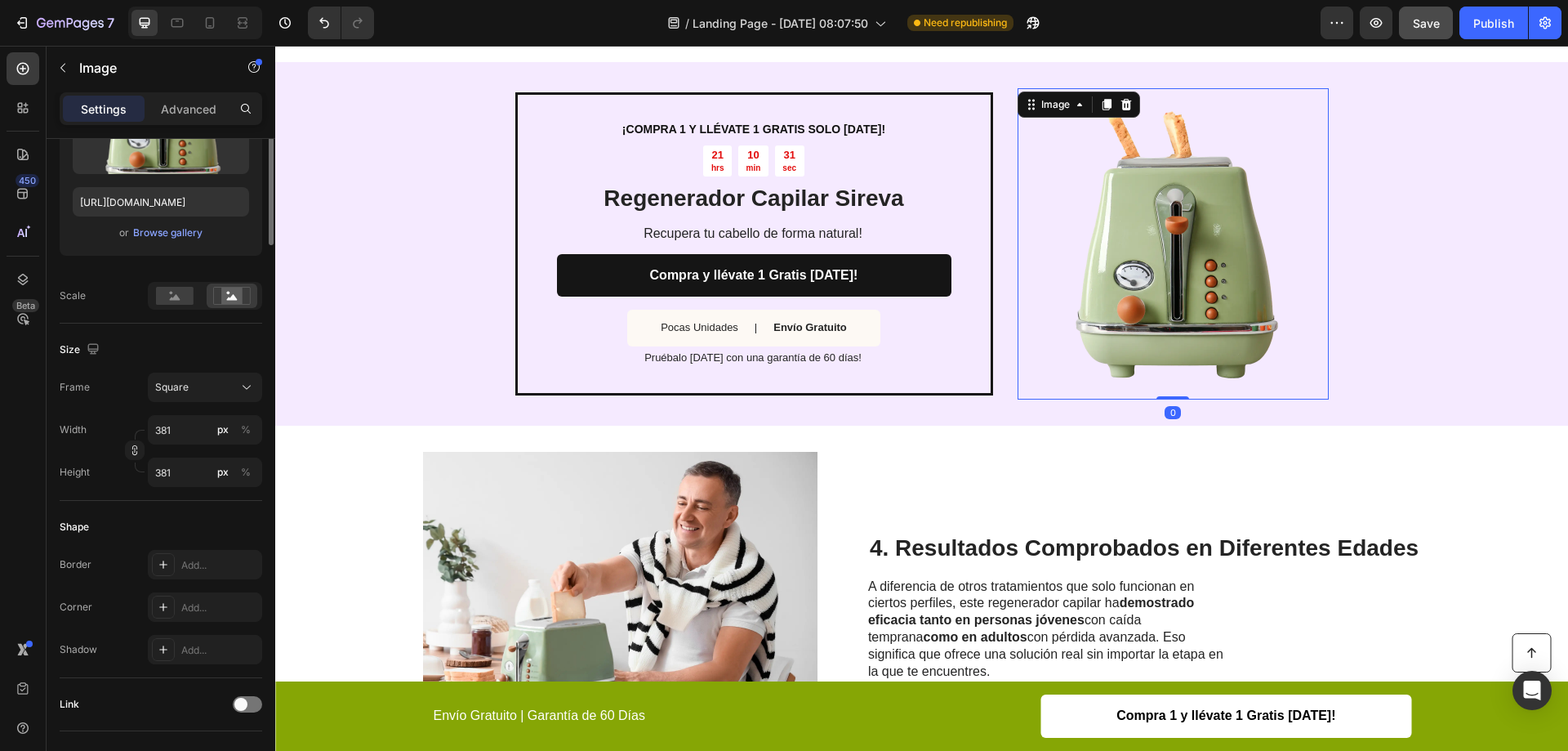
scroll to position [0, 0]
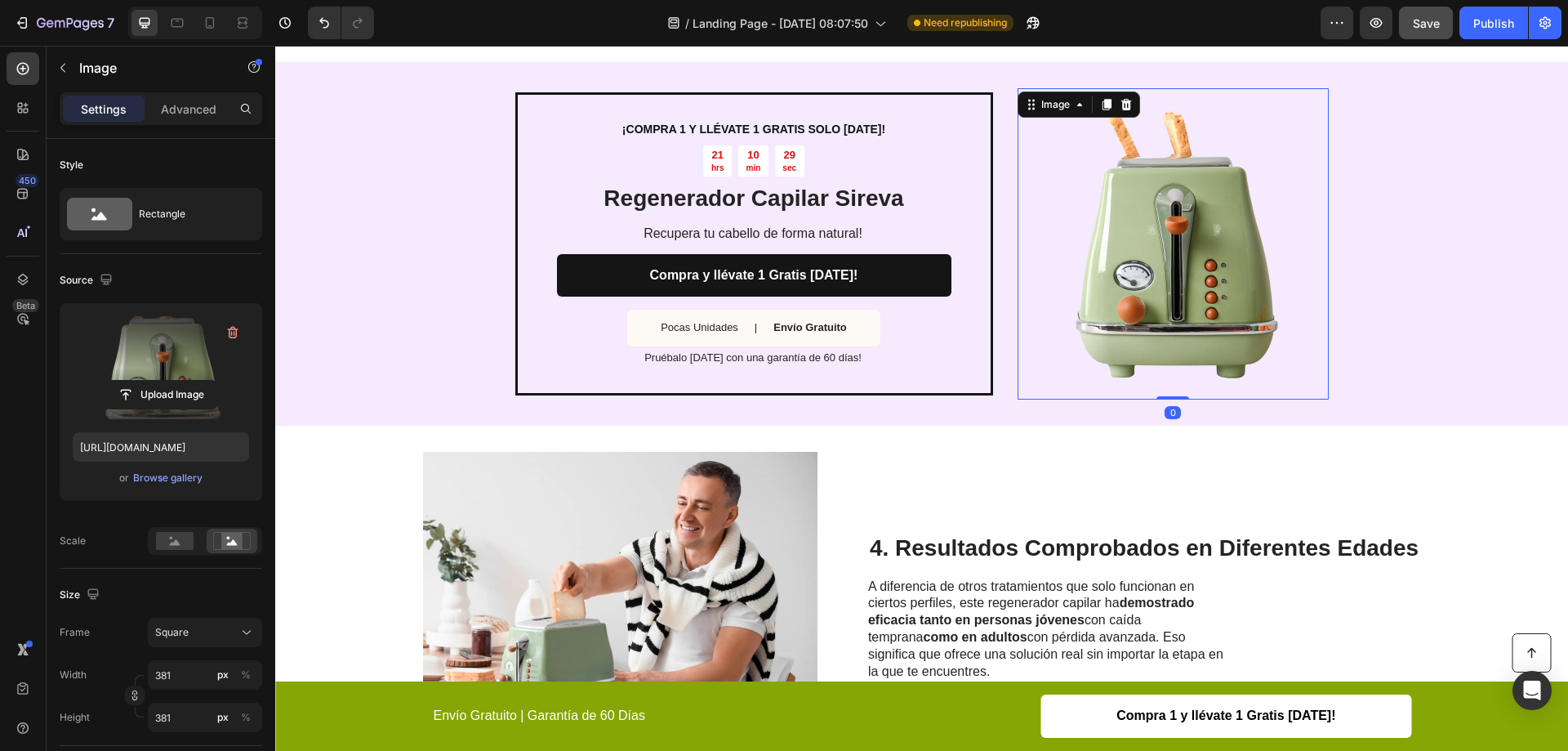
click at [161, 369] on label at bounding box center [160, 368] width 177 height 103
click at [161, 380] on input "file" at bounding box center [160, 394] width 112 height 28
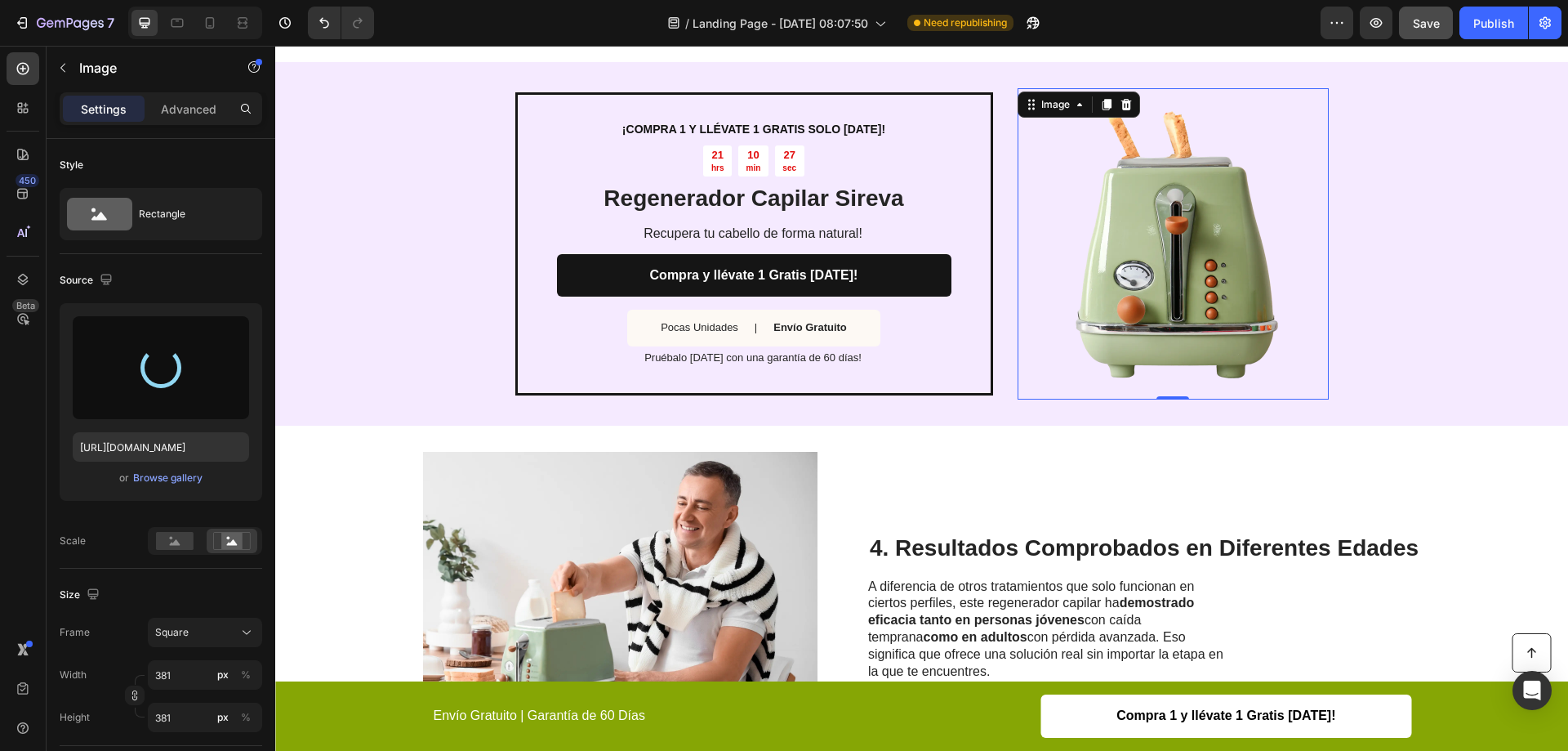
type input "[URL][DOMAIN_NAME]"
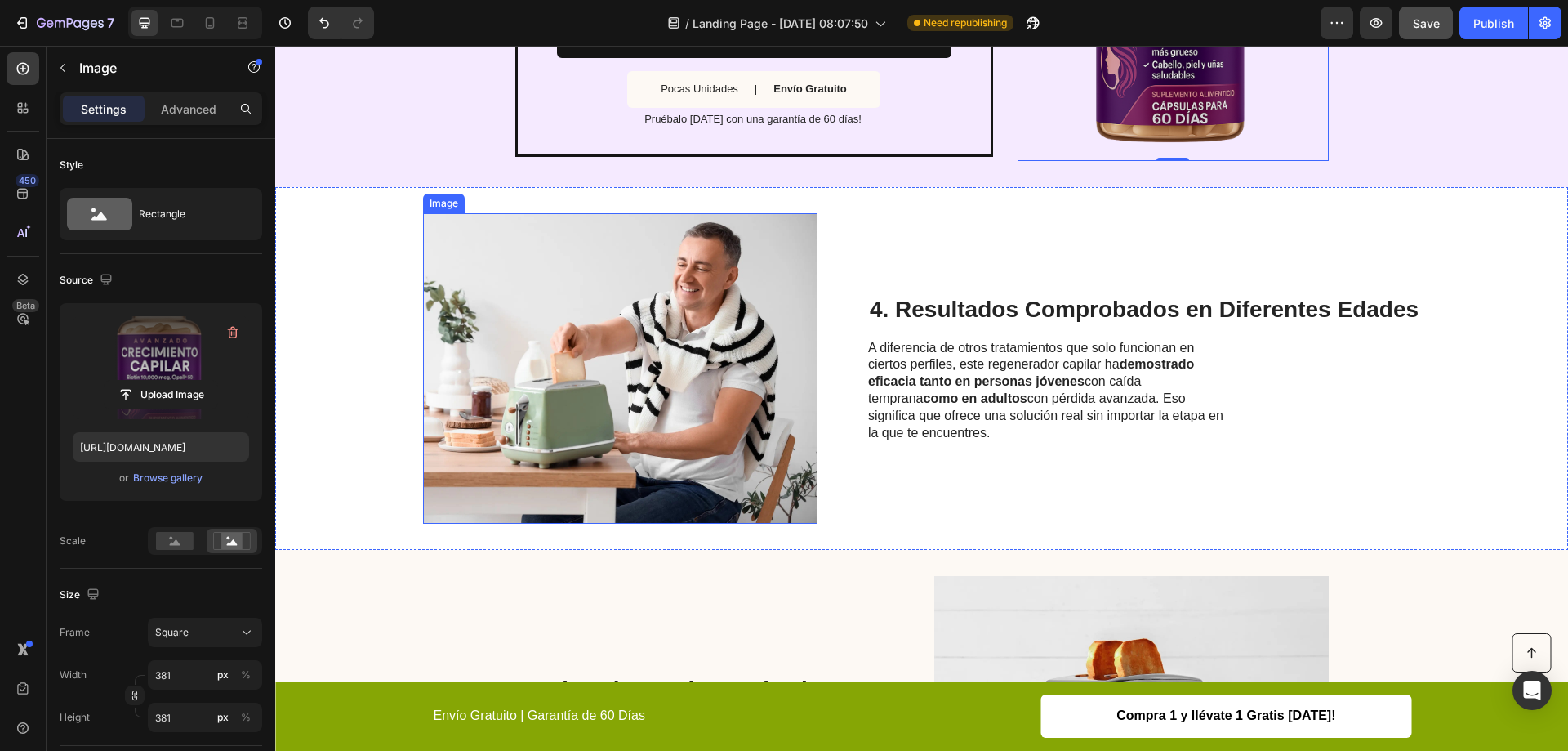
scroll to position [1633, 0]
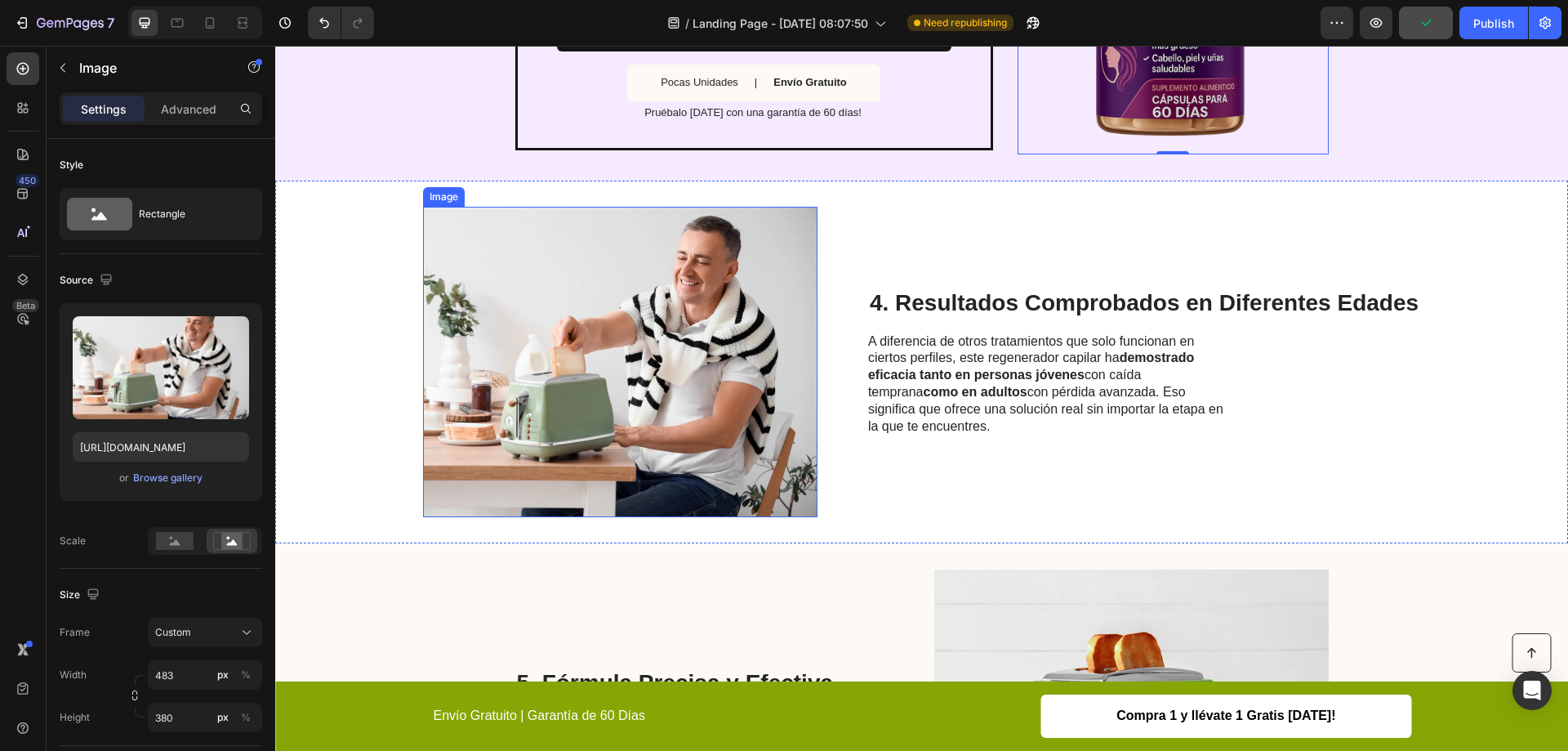
click at [683, 343] on img at bounding box center [620, 361] width 395 height 311
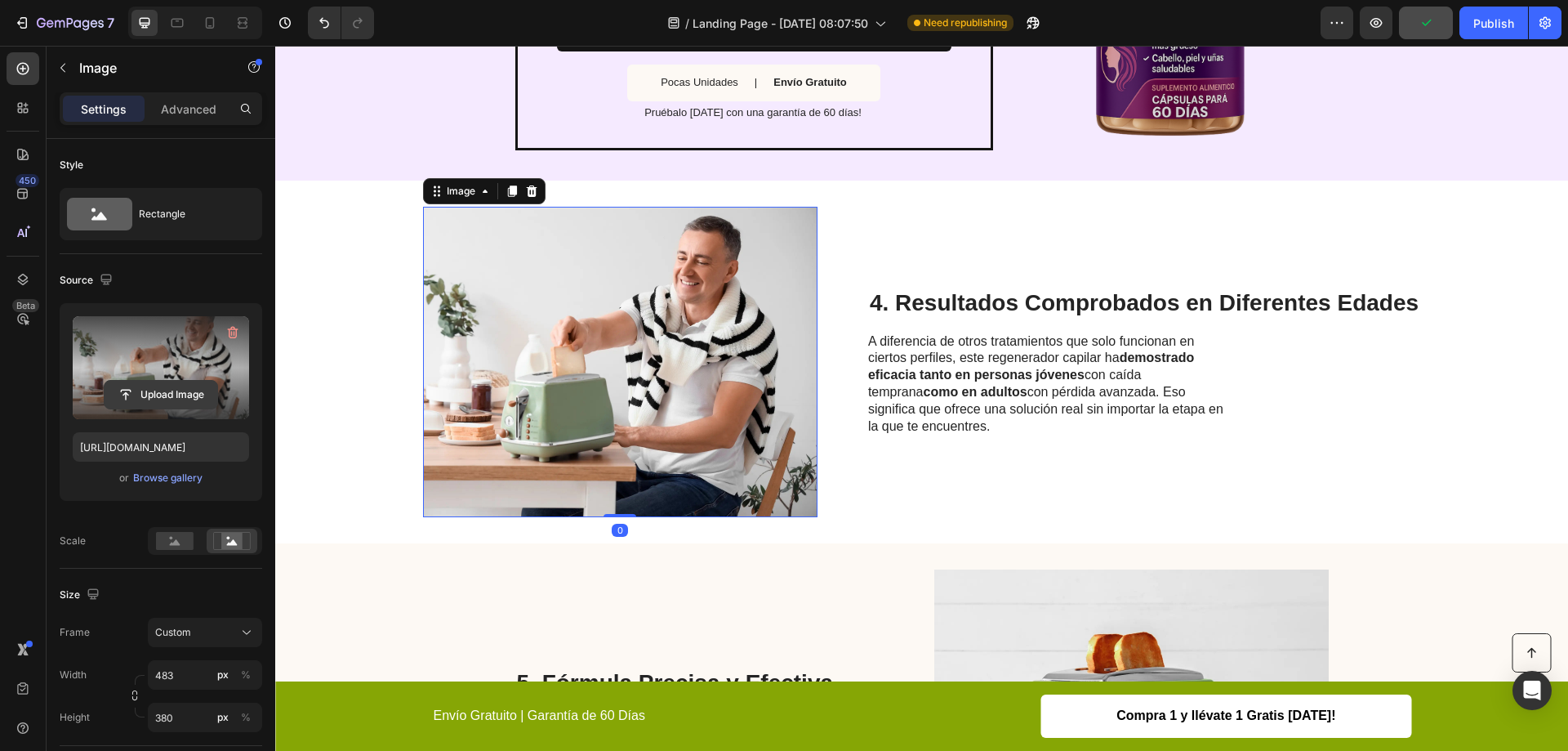
click at [156, 396] on input "file" at bounding box center [160, 394] width 112 height 28
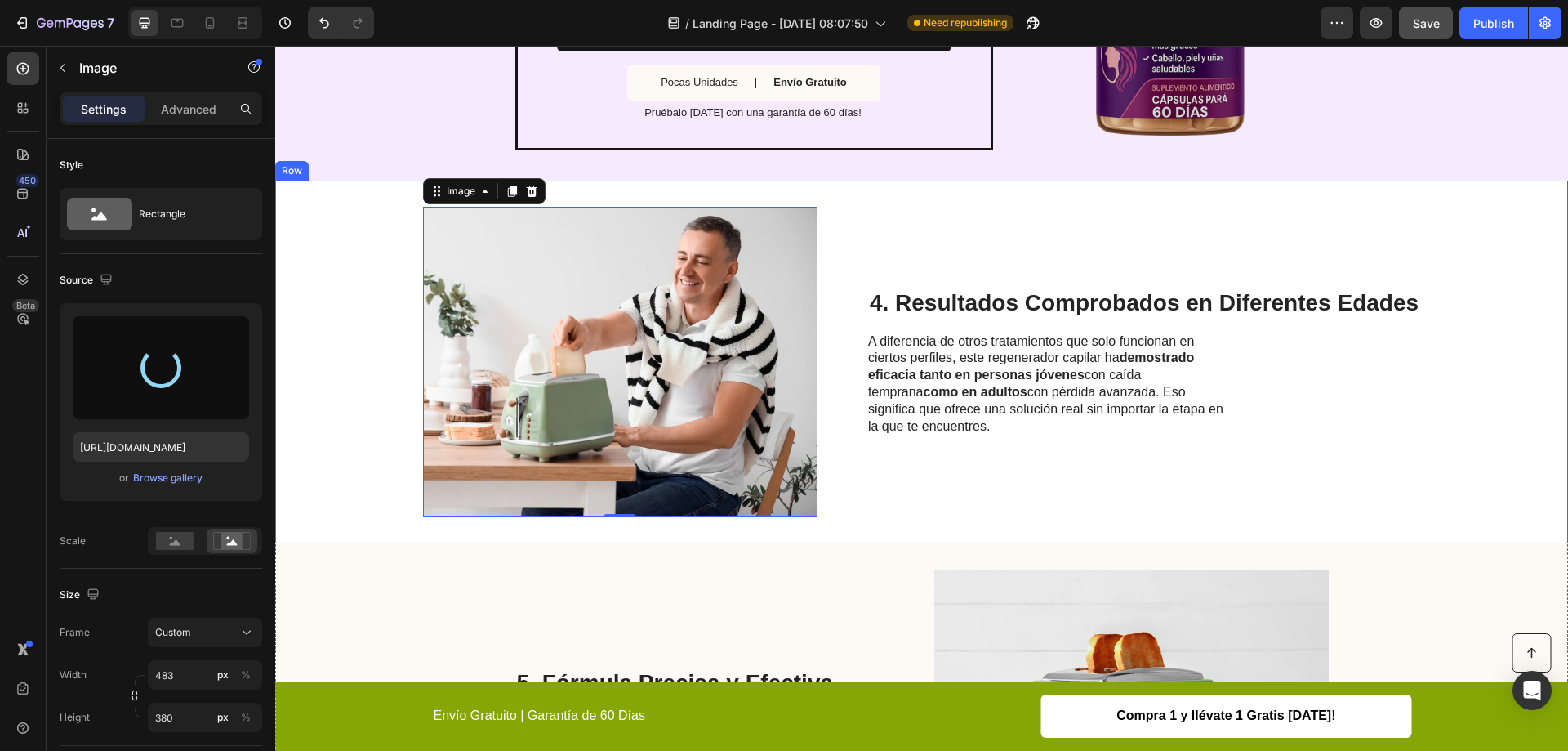
type input "https://cdn.shopify.com/s/files/1/0950/4292/8972/files/gempages_580770781596746…"
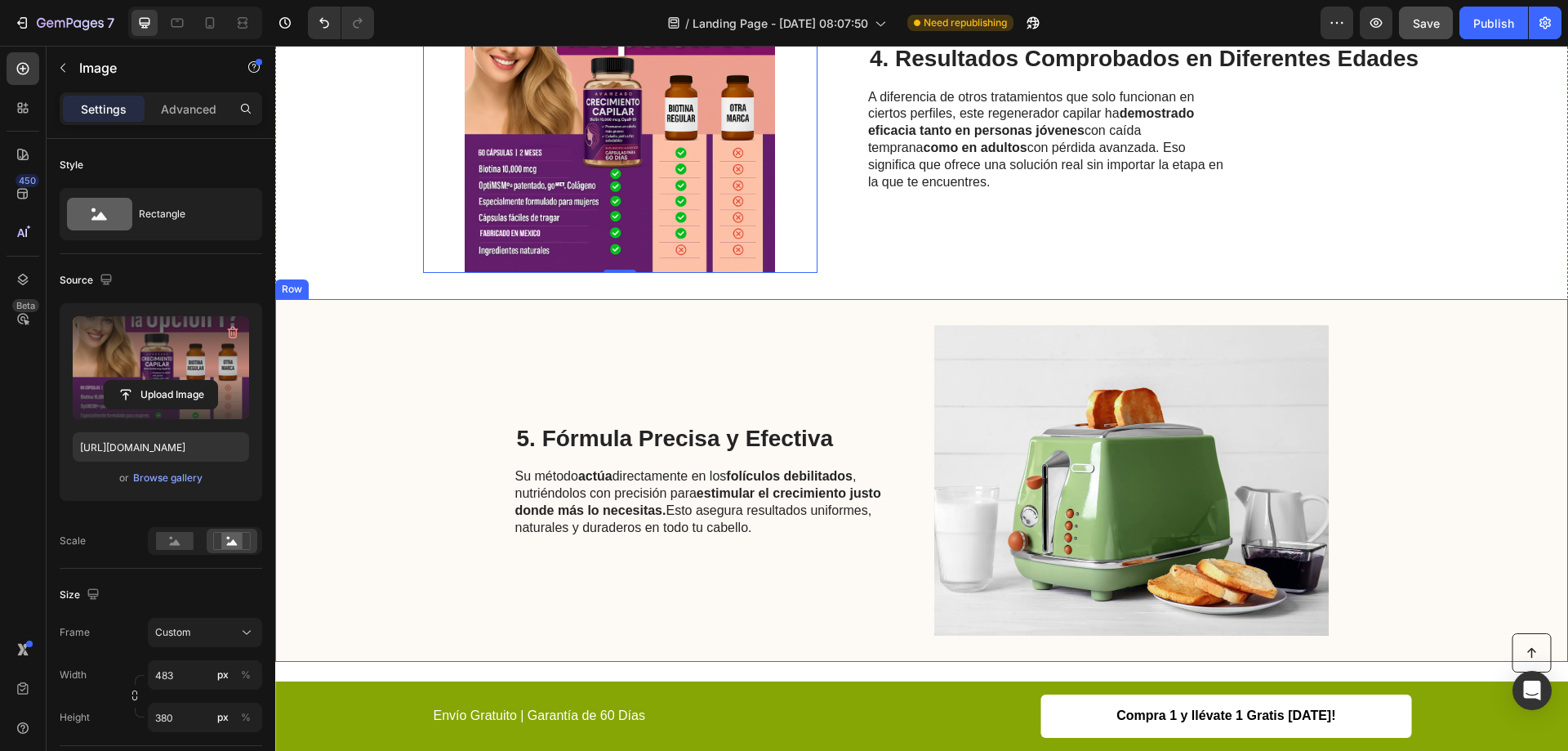
scroll to position [1879, 0]
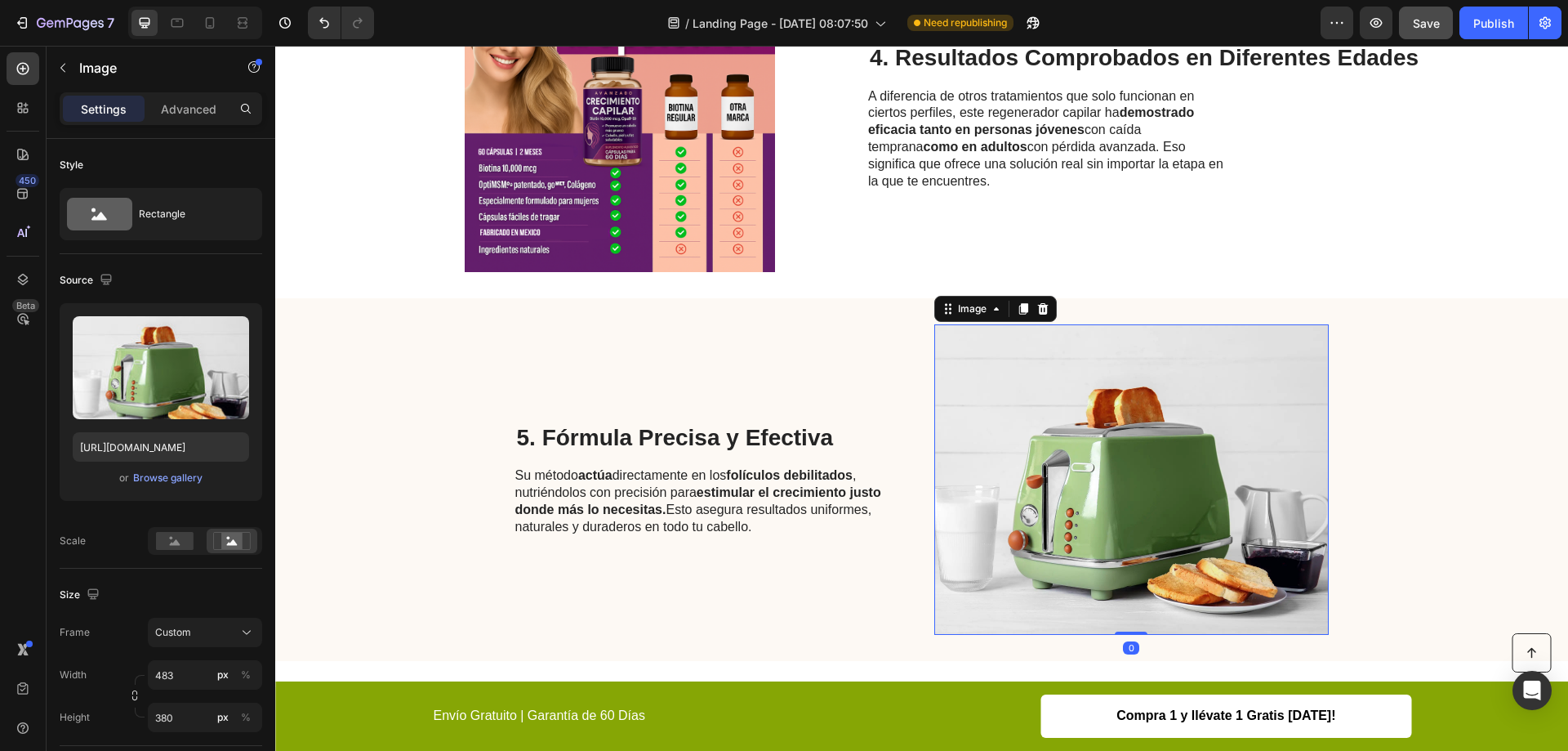
click at [1044, 419] on img at bounding box center [1132, 479] width 395 height 311
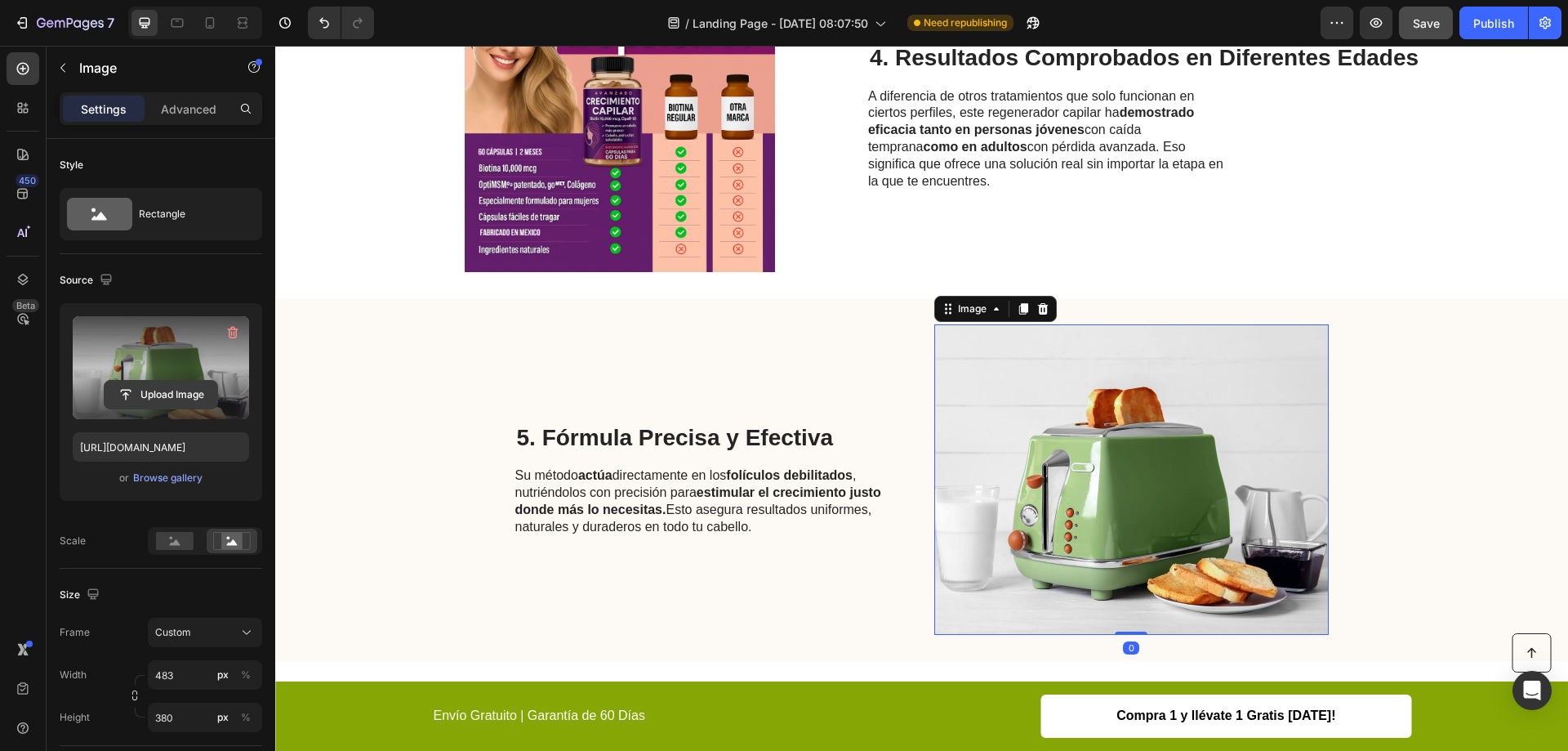
click at [159, 389] on input "file" at bounding box center [160, 394] width 112 height 28
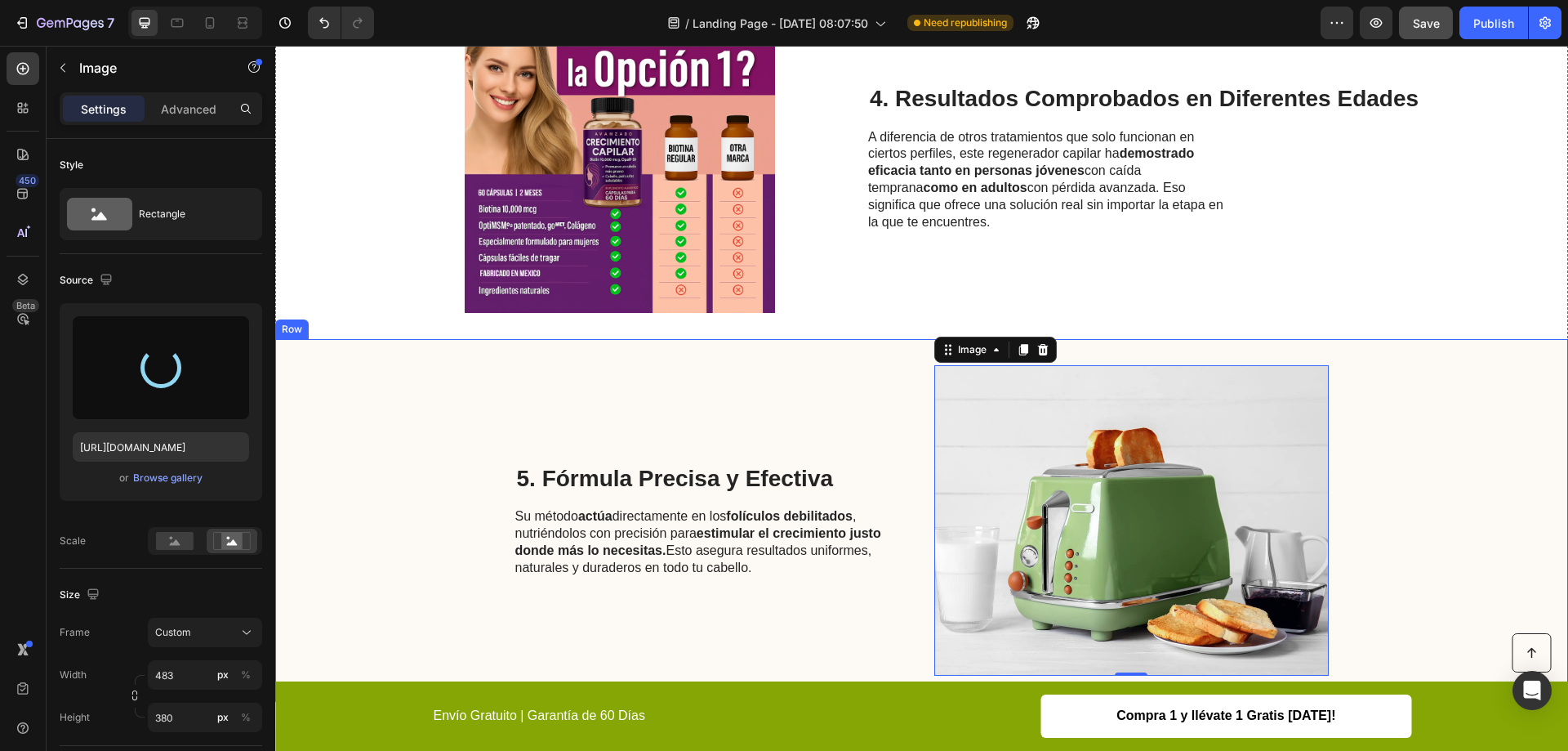
type input "[URL][DOMAIN_NAME]"
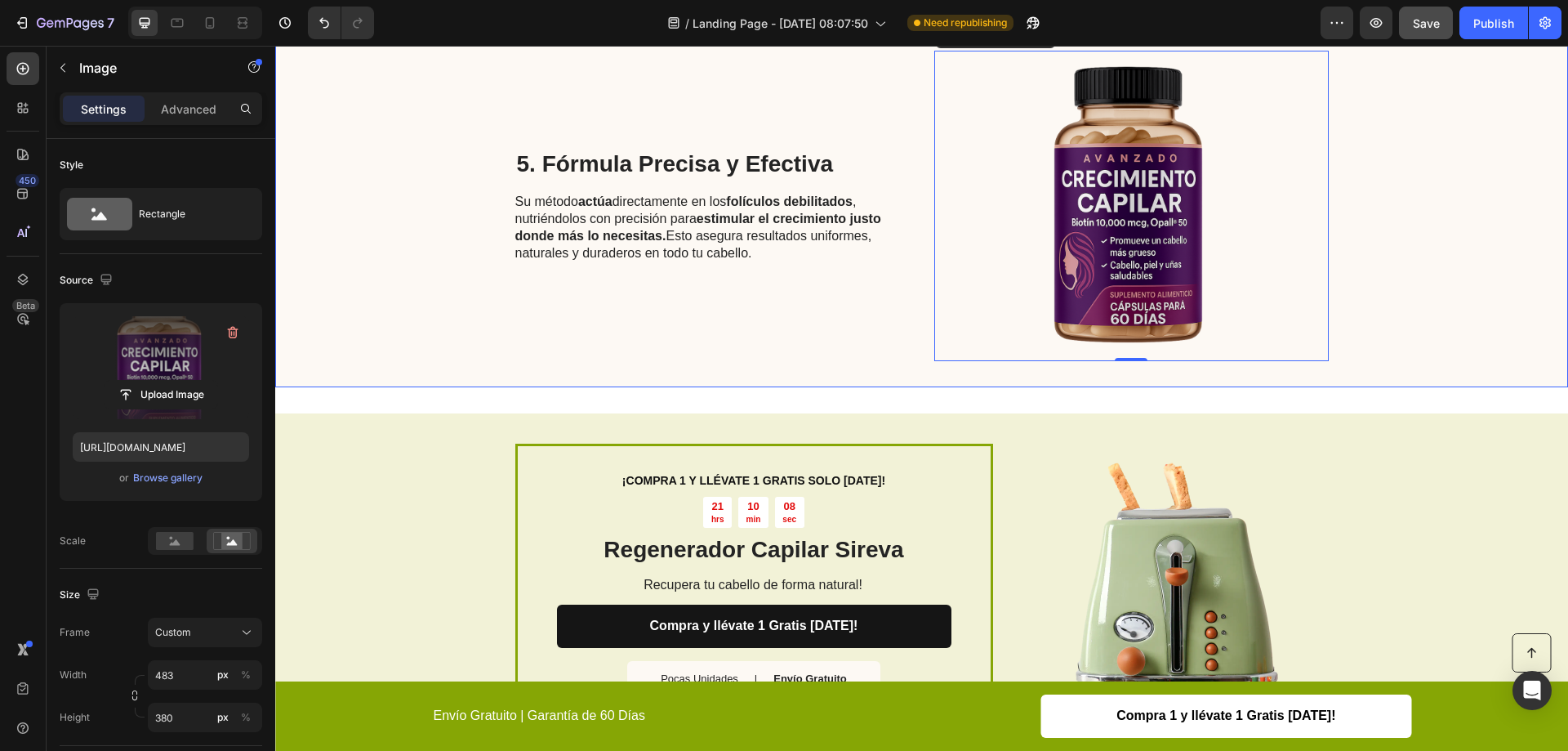
scroll to position [2123, 0]
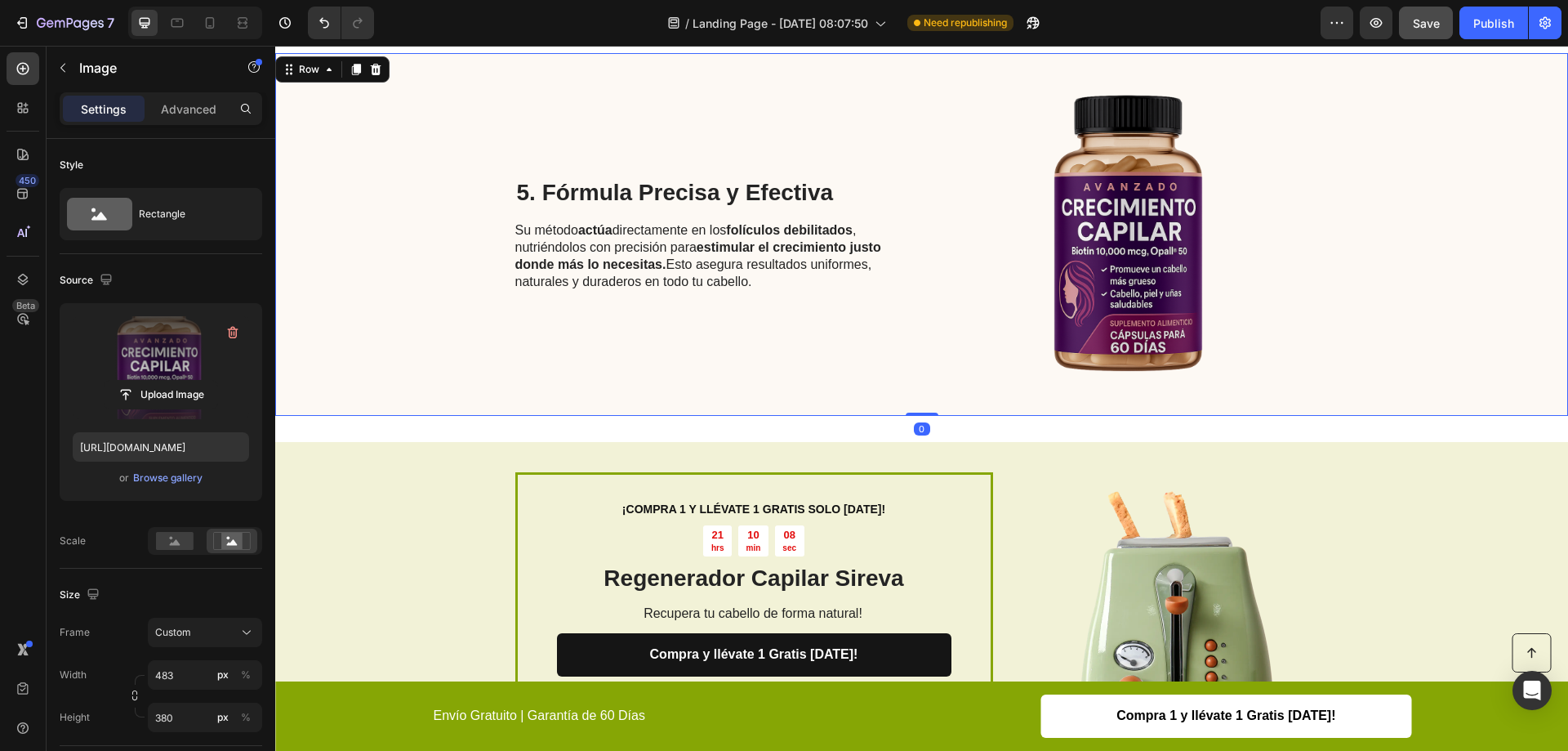
click at [503, 287] on div "5. Fórmula Precisa y Efectiva Heading Su método actúa directamente en los folíc…" at bounding box center [921, 235] width 1293 height 362
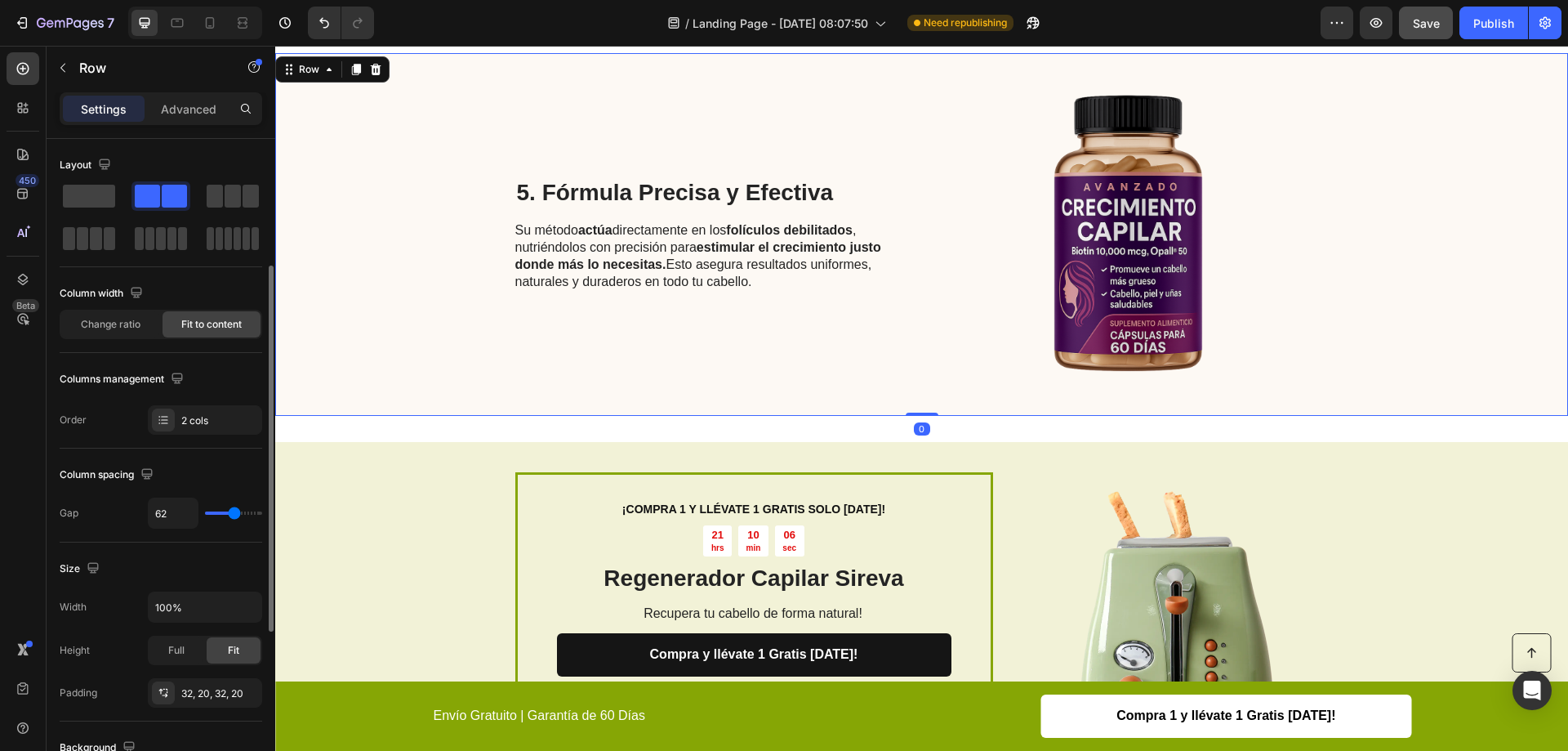
scroll to position [409, 0]
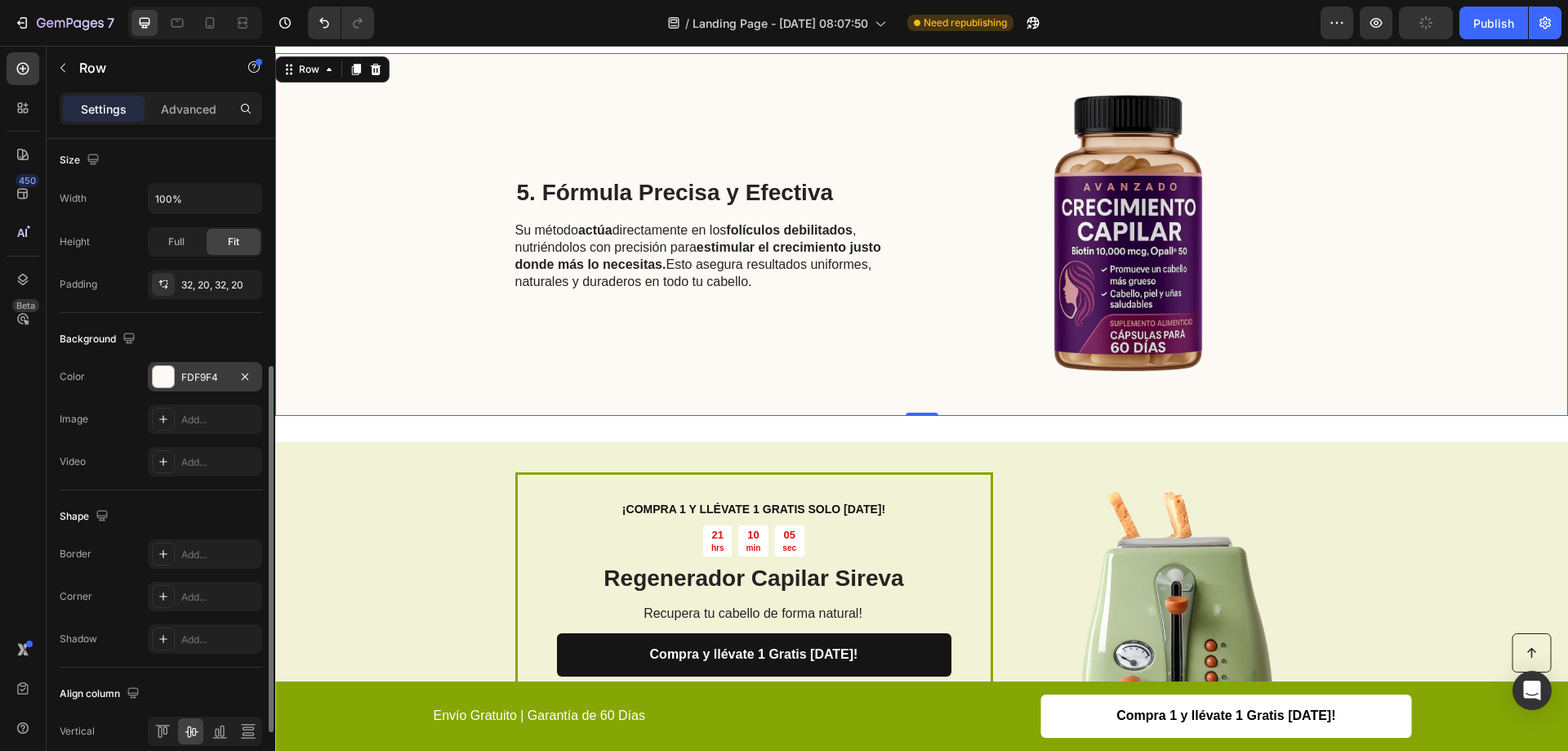
click at [173, 381] on div at bounding box center [163, 376] width 21 height 21
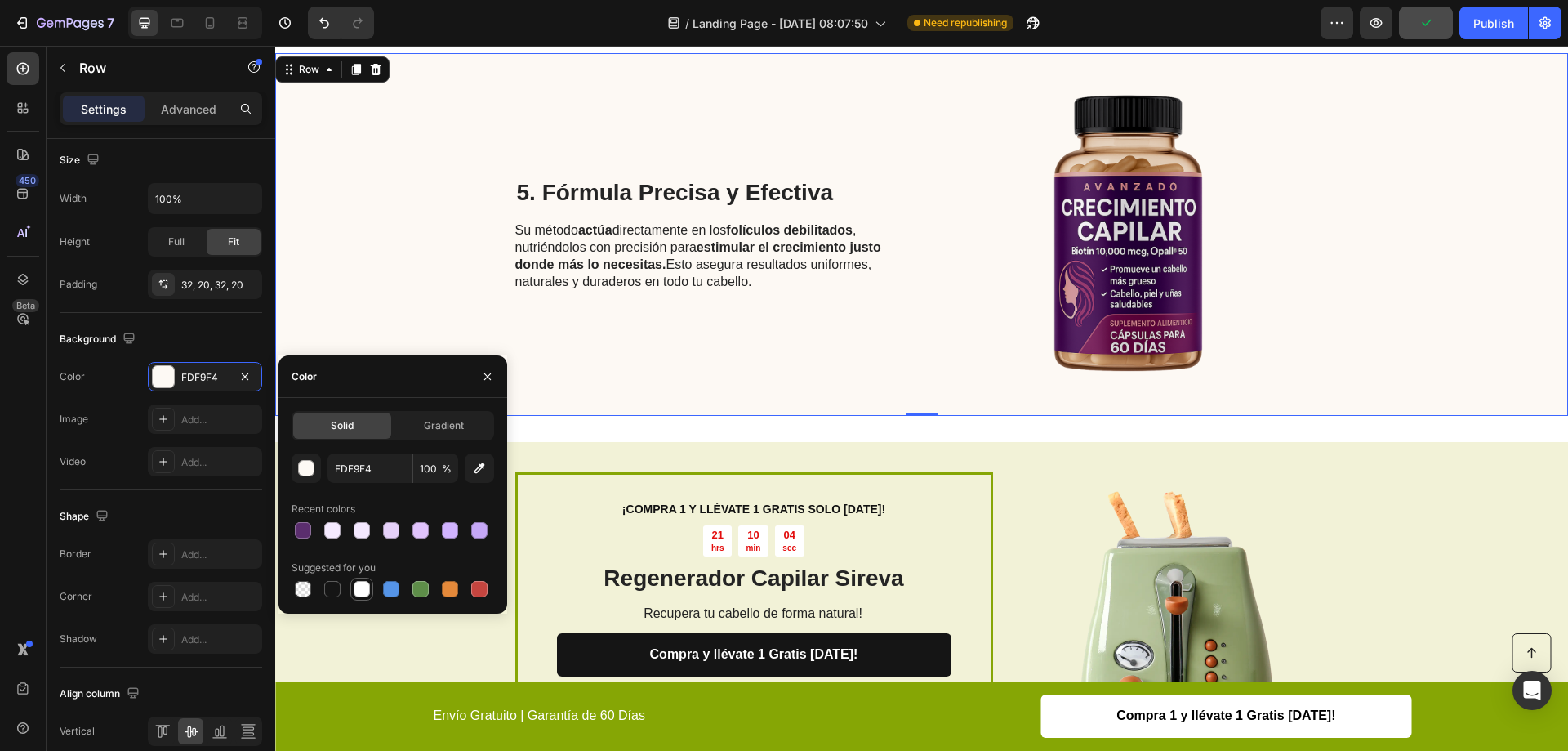
click at [356, 580] on div at bounding box center [362, 589] width 20 height 20
type input "FFFFFF"
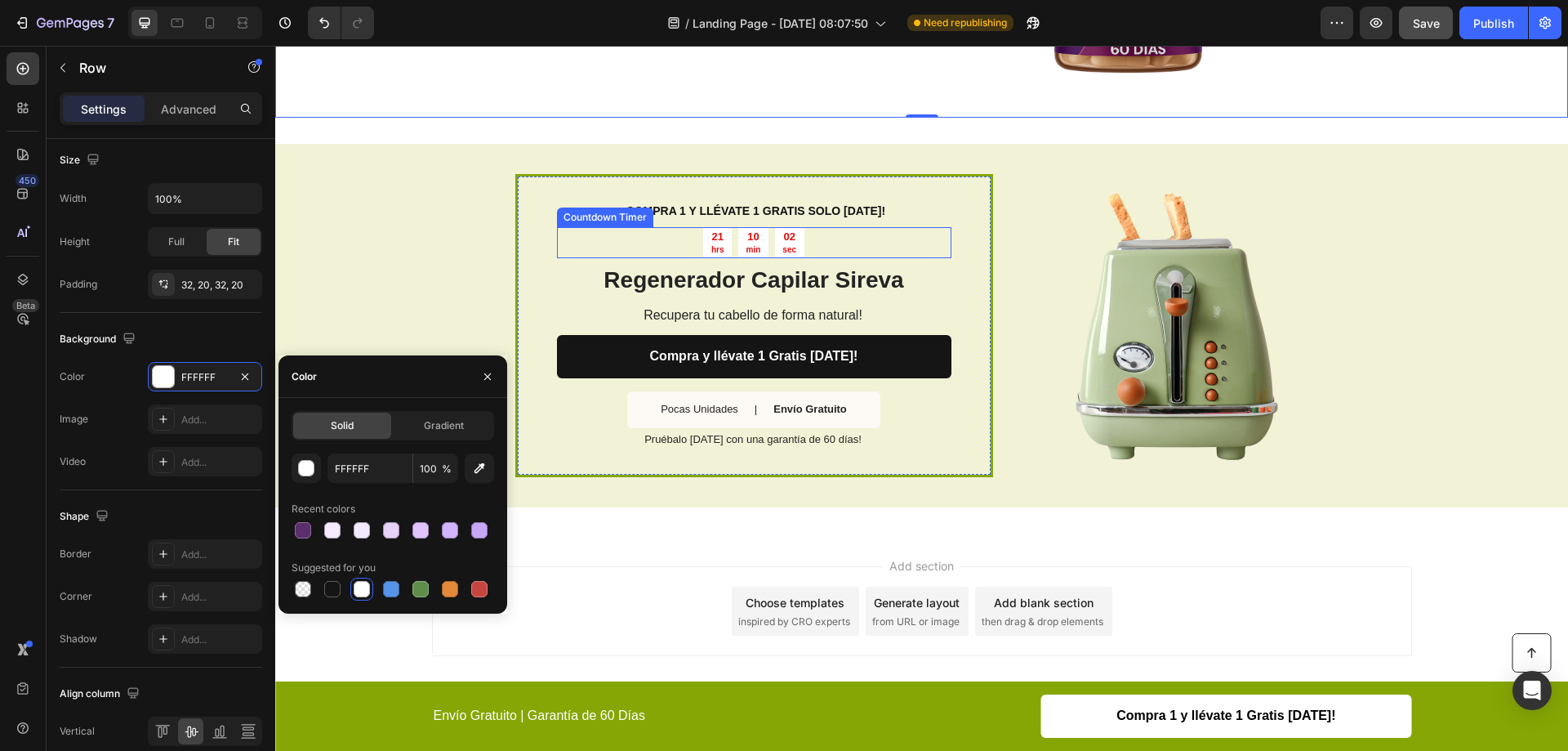
scroll to position [2440, 0]
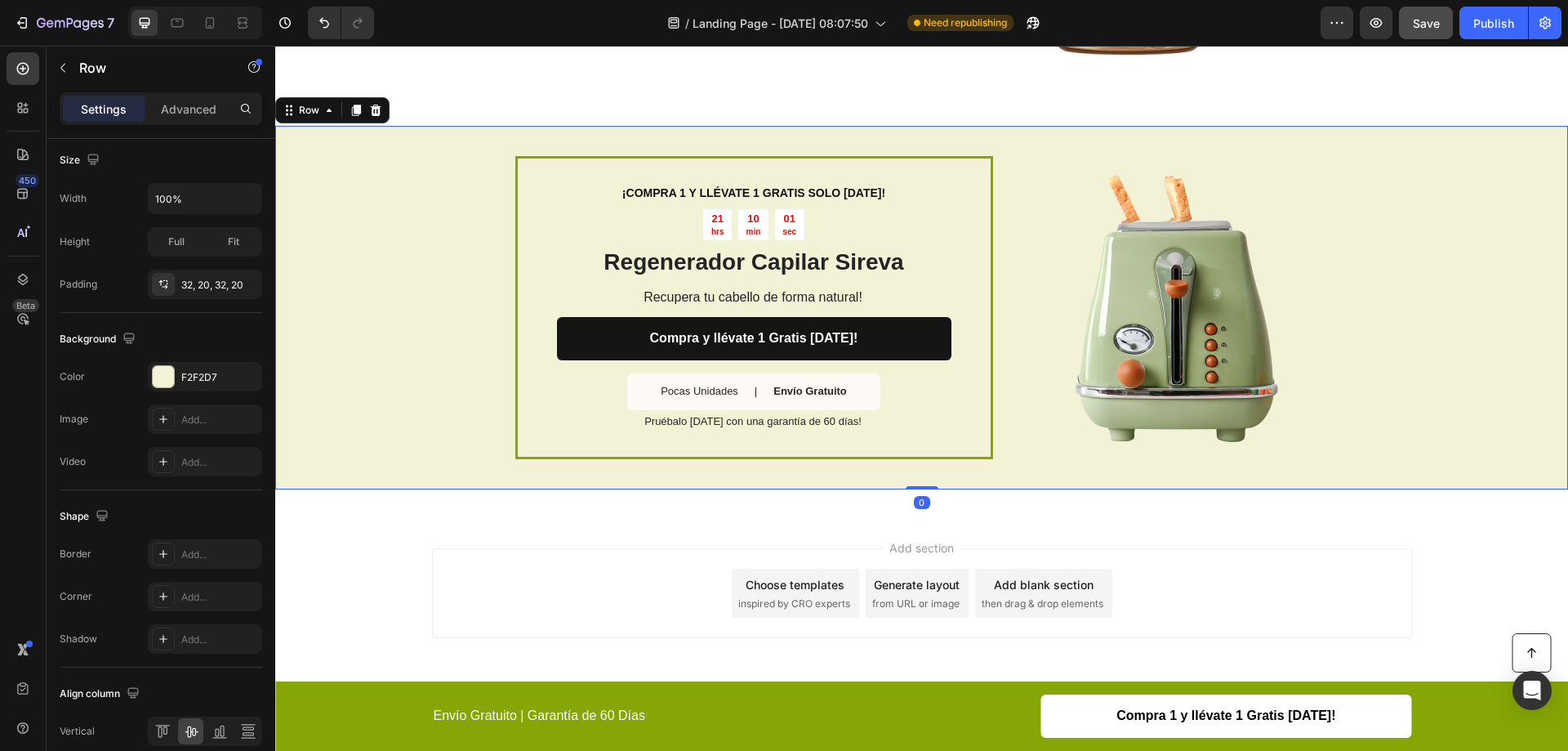
click at [448, 178] on div "¡COMPRA 1 Y LLÉVATE 1 GRATIS SOLO HOY! Text Block 21 hrs 10 min 01 sec Countdow…" at bounding box center [921, 307] width 1293 height 363
click at [162, 380] on div at bounding box center [163, 376] width 21 height 21
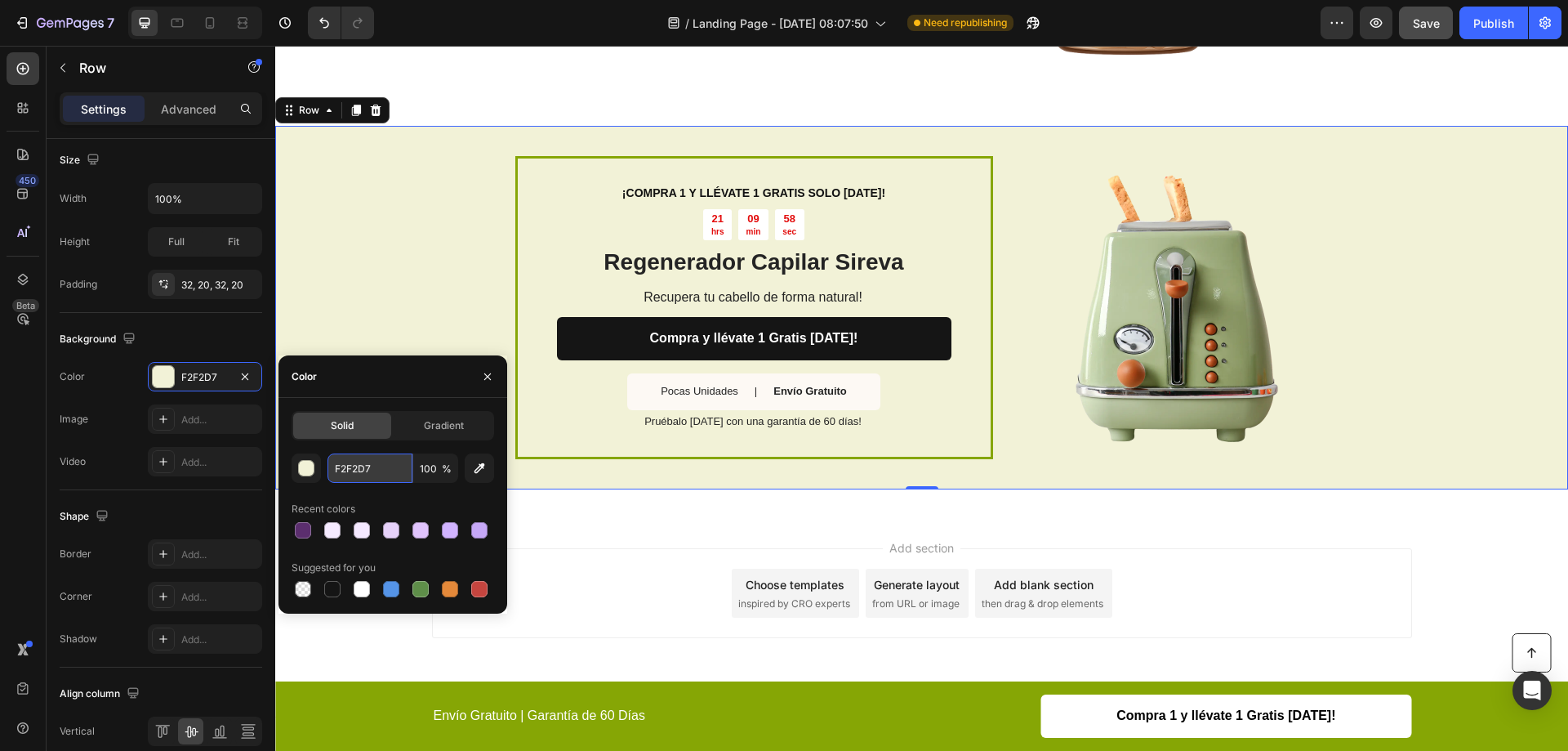
click at [364, 477] on input "F2F2D7" at bounding box center [370, 467] width 85 height 29
paste input "5EAFF"
type input "F5EAFF"
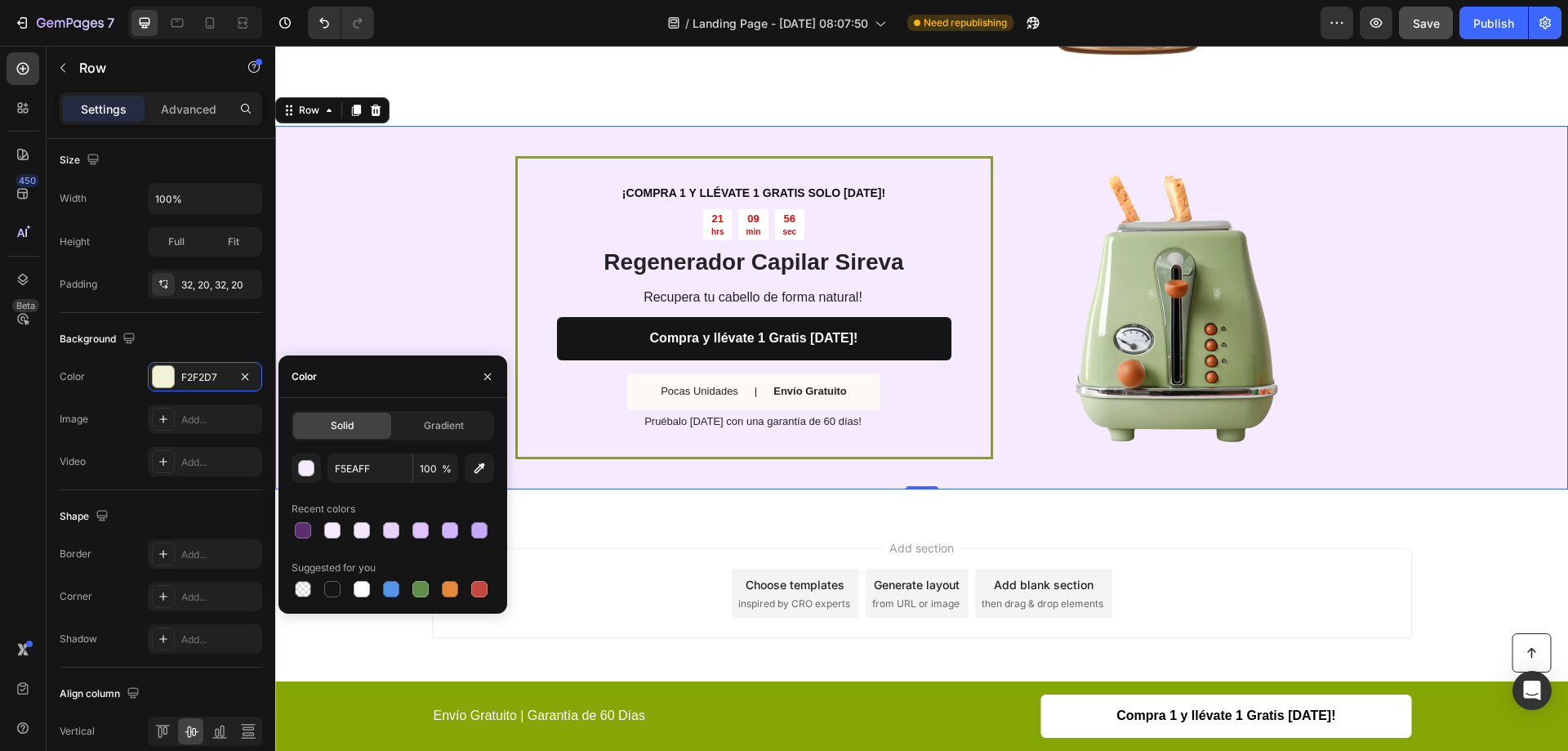
click at [471, 262] on div "¡COMPRA 1 Y LLÉVATE 1 GRATIS SOLO HOY! Text Block 21 hrs 09 min 56 sec Countdow…" at bounding box center [921, 307] width 1293 height 363
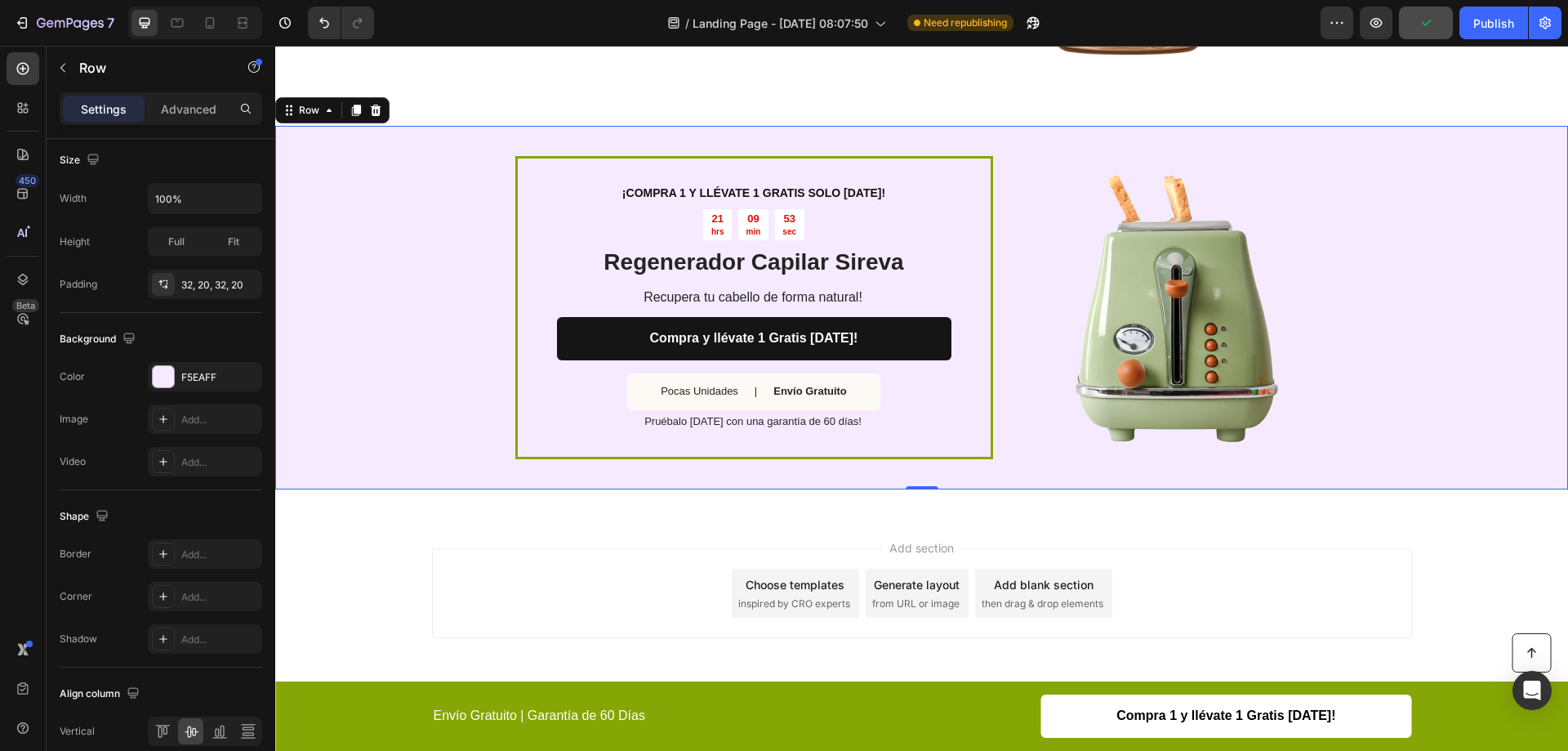
click at [503, 165] on div "¡COMPRA 1 Y LLÉVATE 1 GRATIS SOLO HOY! Text Block 21 hrs 09 min 53 sec Countdow…" at bounding box center [921, 307] width 1293 height 363
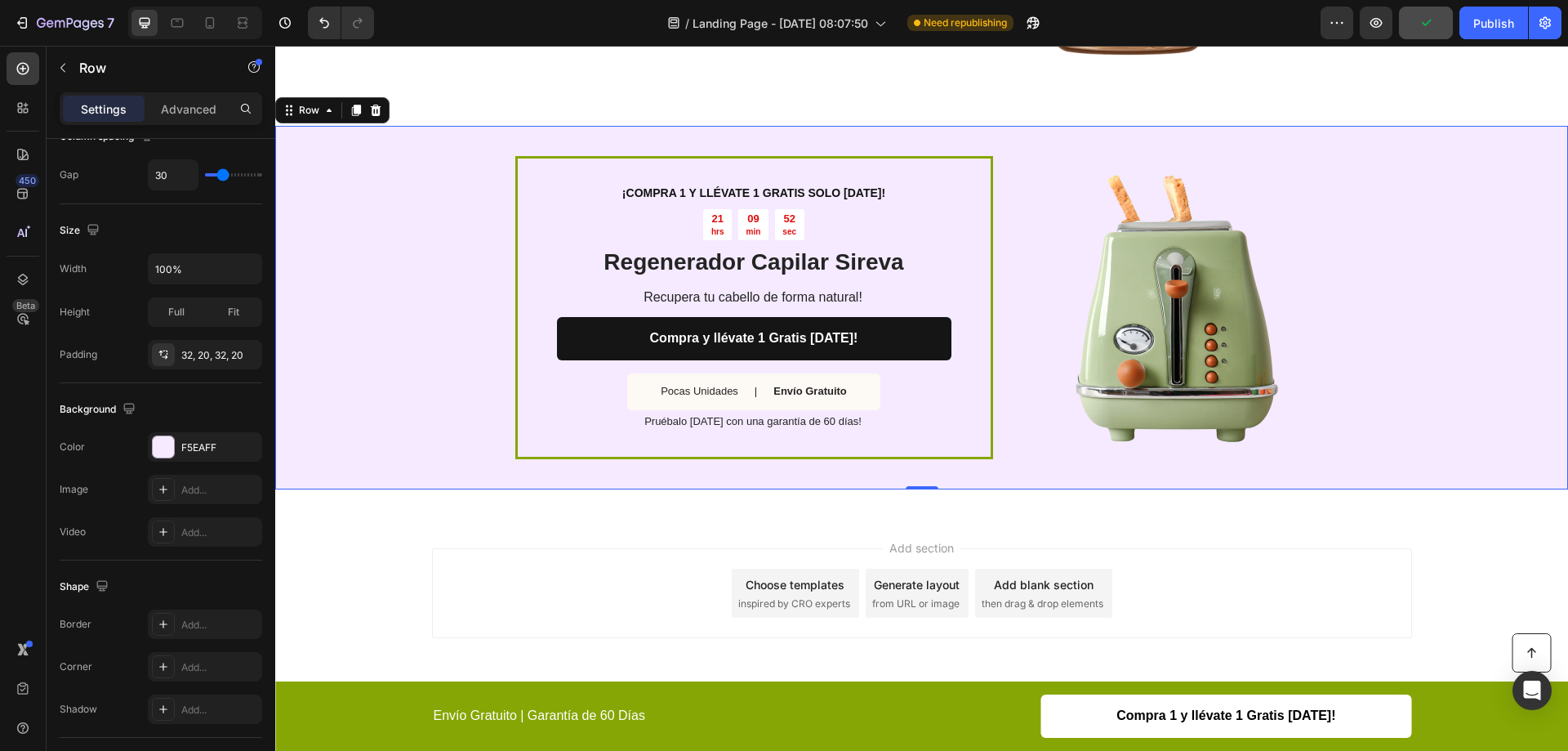
click at [515, 169] on div "¡COMPRA 1 Y LLÉVATE 1 GRATIS SOLO HOY! Text Block 21 hrs 09 min 52 sec Countdow…" at bounding box center [755, 307] width 478 height 303
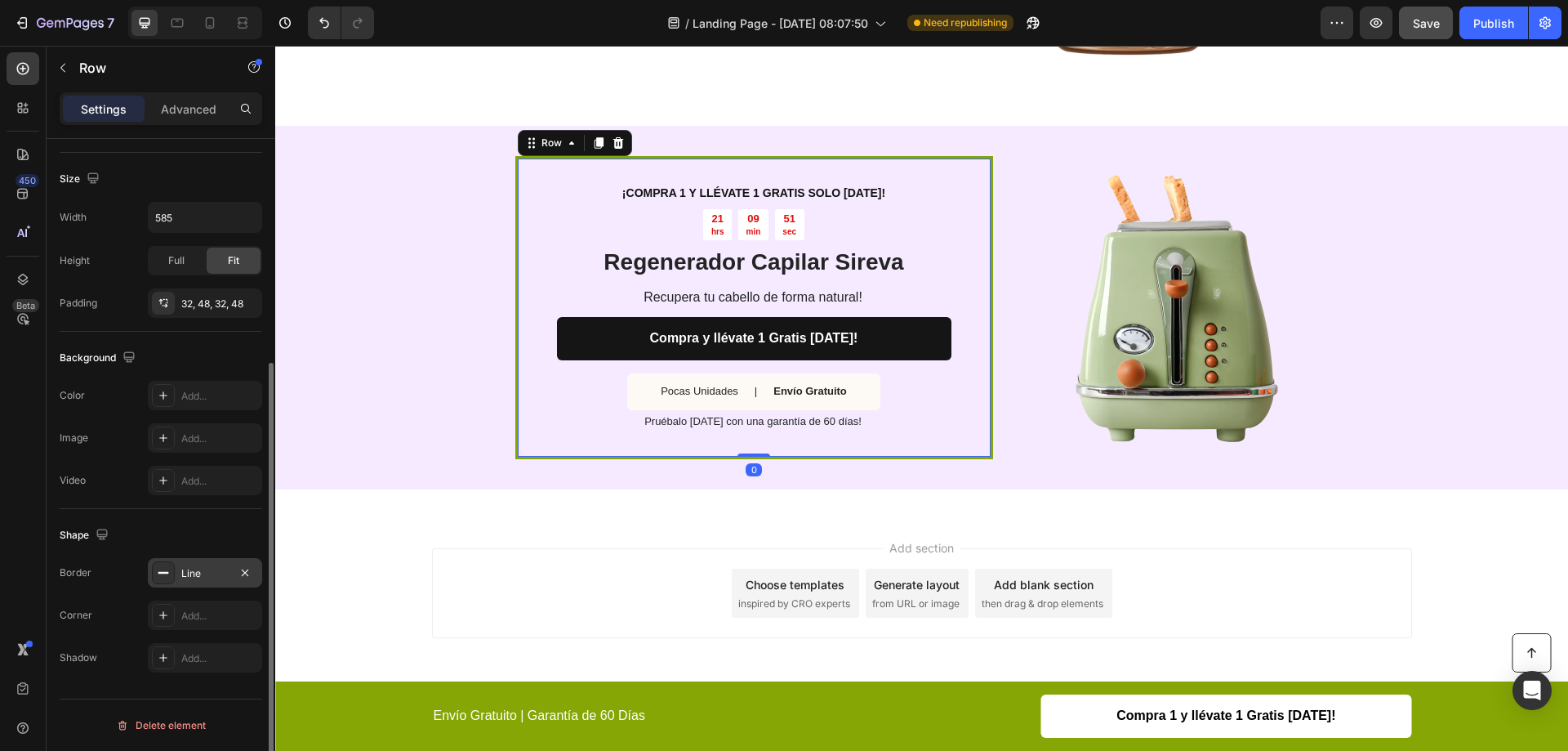
click at [185, 578] on div "Line" at bounding box center [205, 573] width 47 height 14
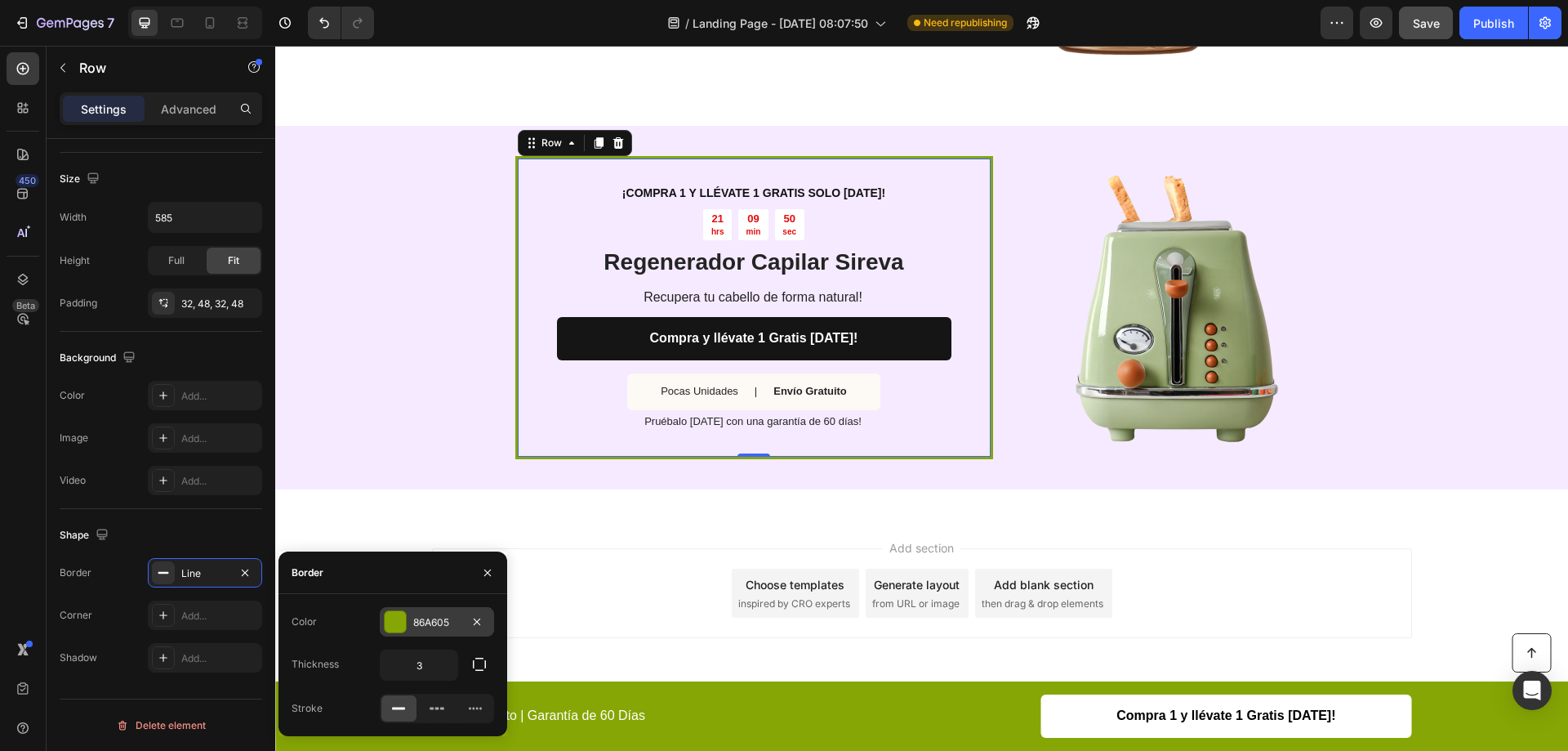
click at [401, 620] on div at bounding box center [395, 621] width 21 height 21
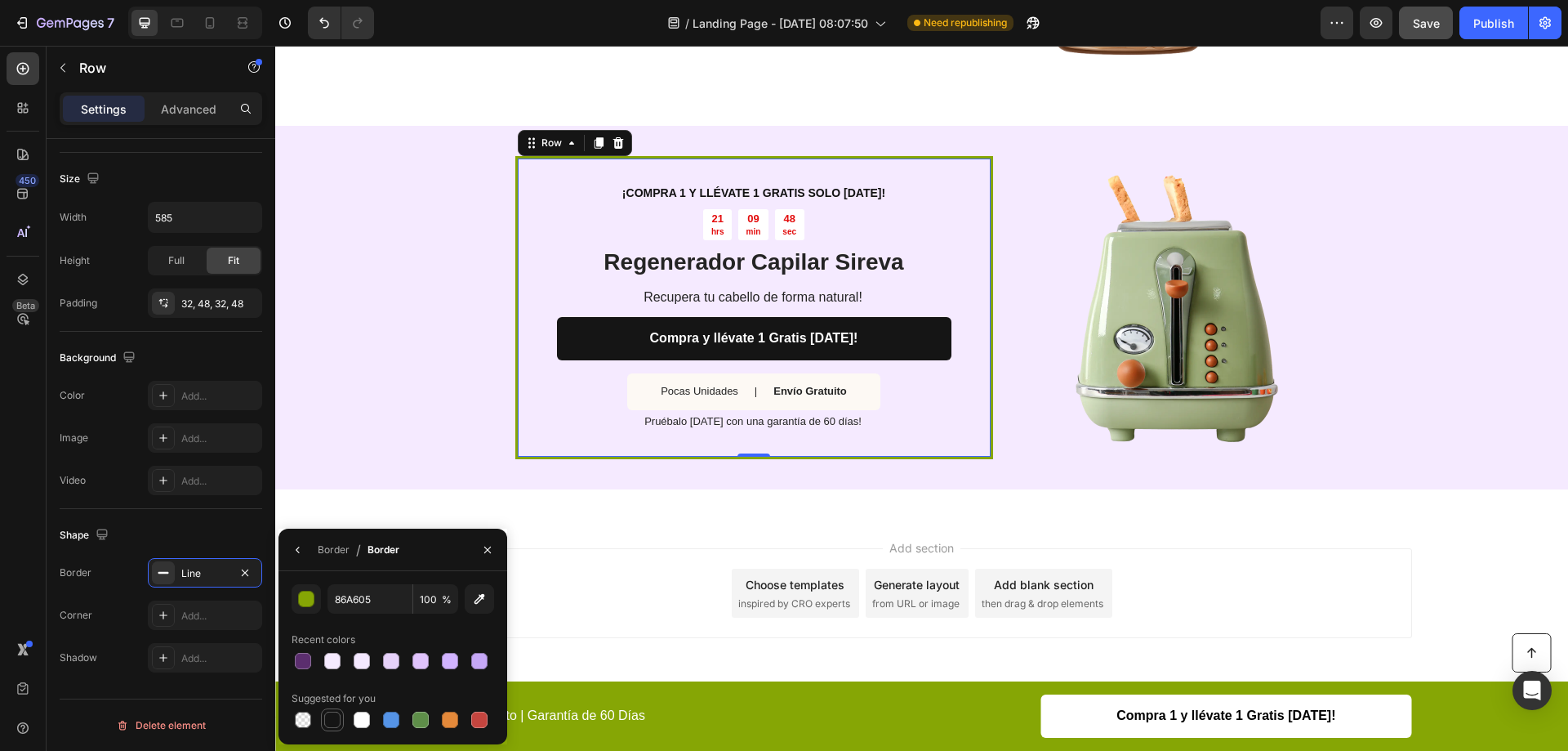
click at [326, 719] on div at bounding box center [332, 719] width 16 height 16
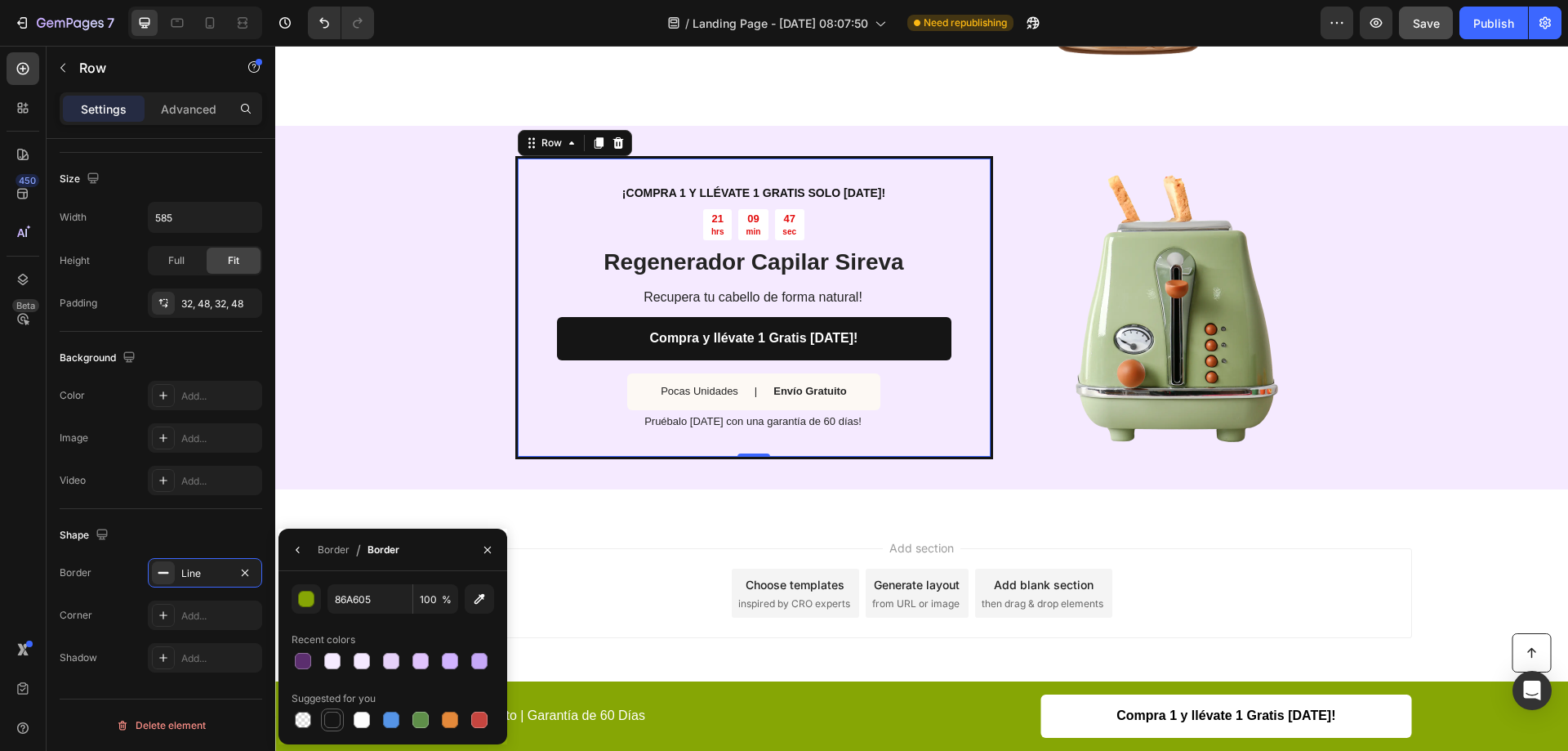
type input "151515"
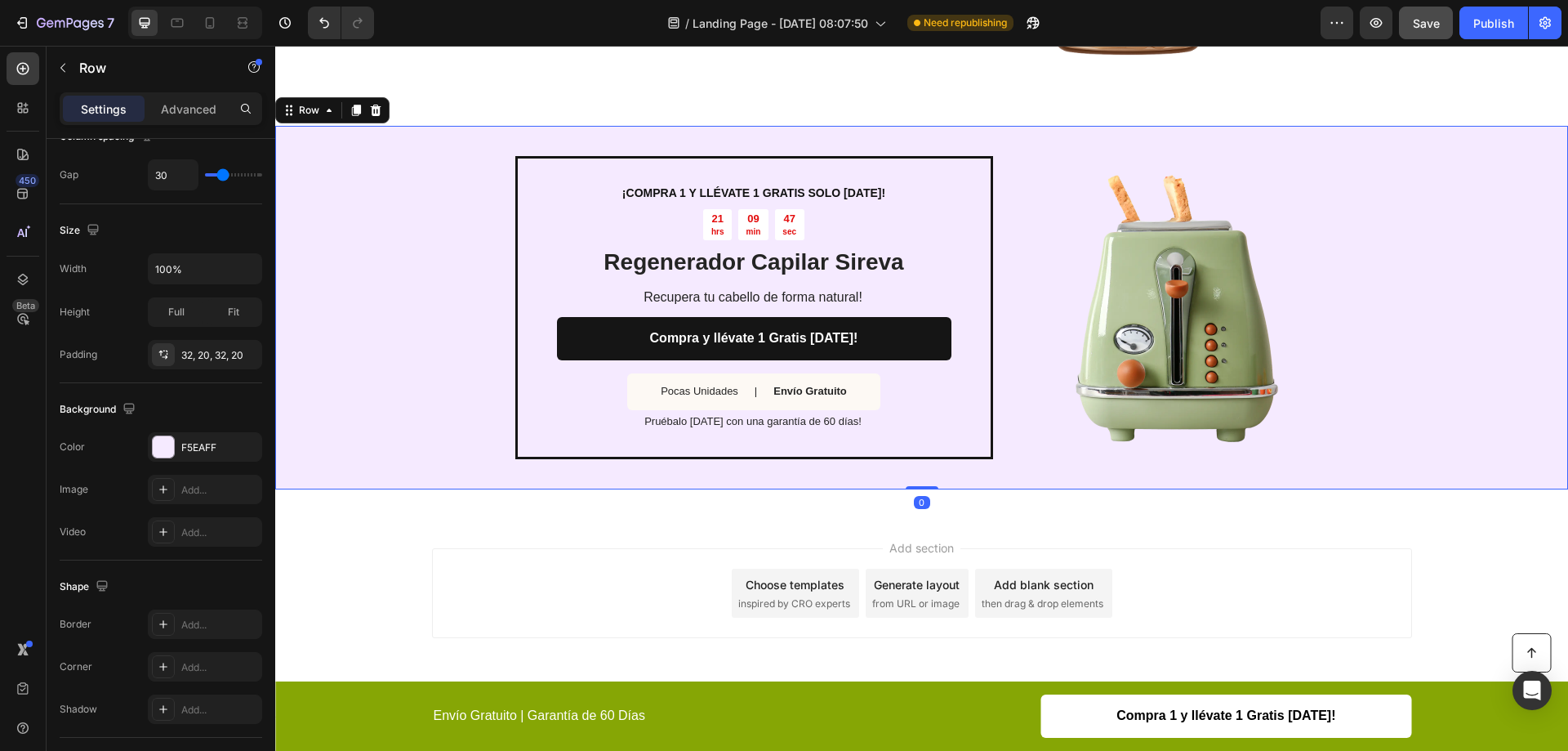
click at [405, 369] on div "¡COMPRA 1 Y LLÉVATE 1 GRATIS SOLO HOY! Text Block 21 hrs 09 min 47 sec Countdow…" at bounding box center [921, 307] width 1293 height 363
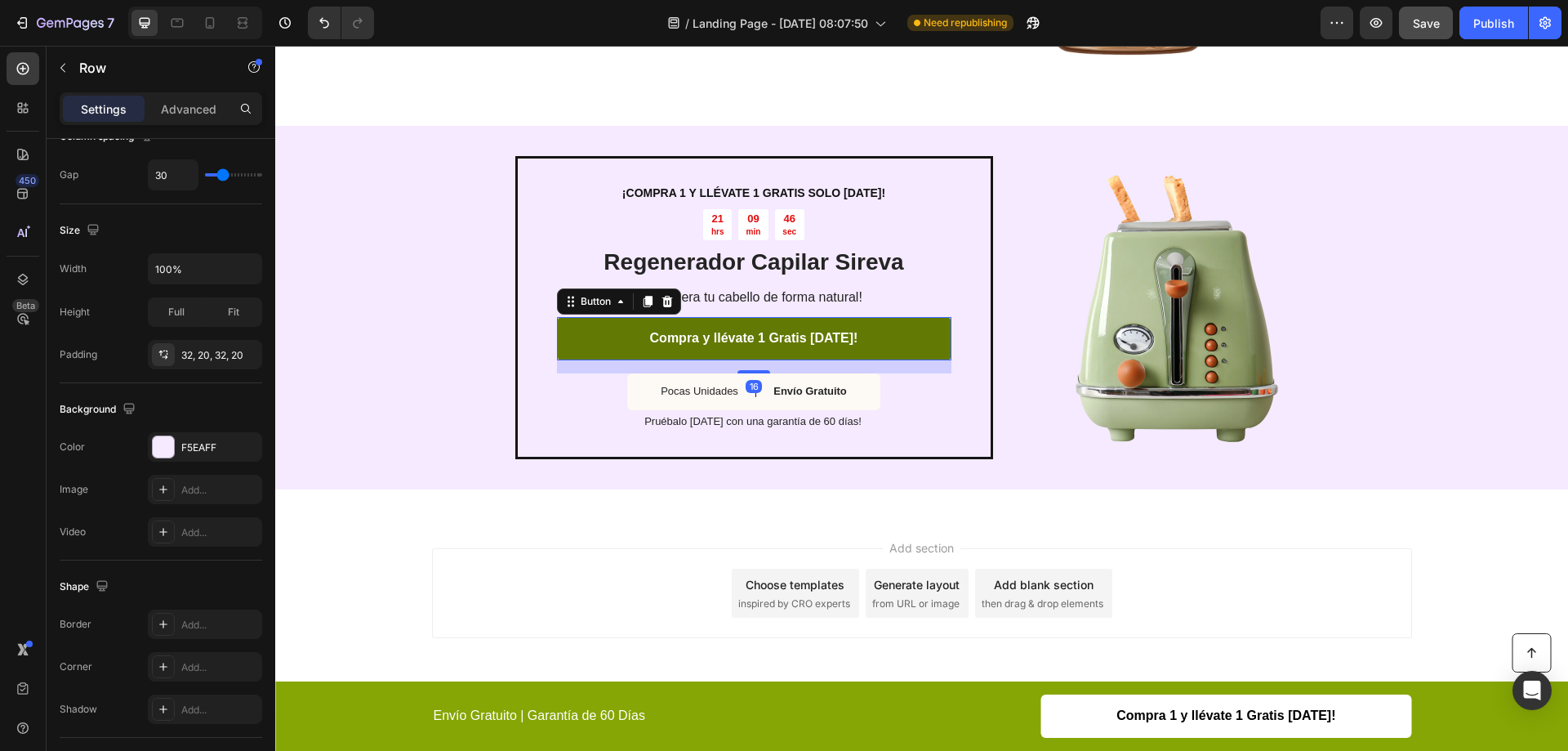
click at [618, 340] on link "Compra y llévate 1 Gratis Hoy!" at bounding box center [755, 339] width 395 height 43
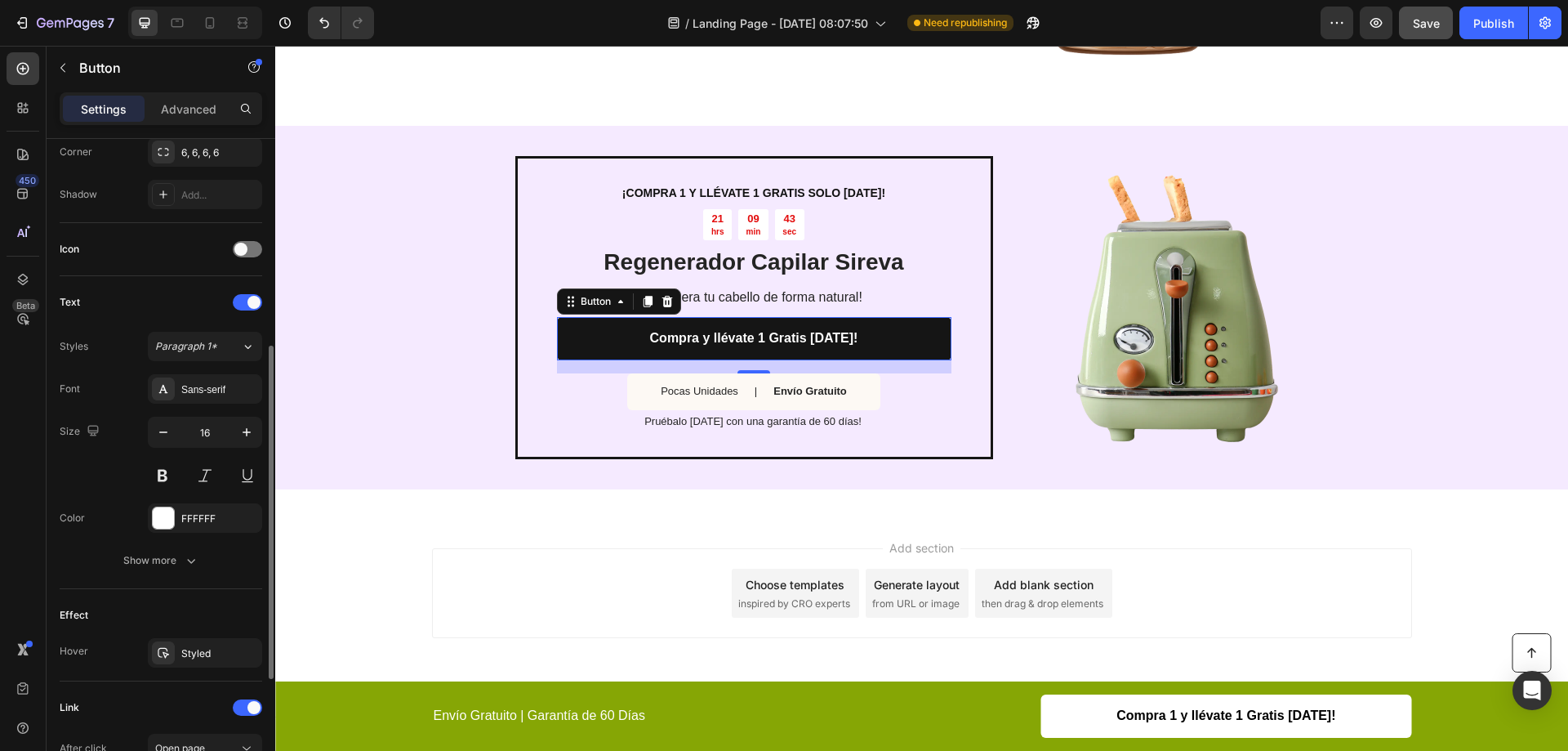
scroll to position [490, 0]
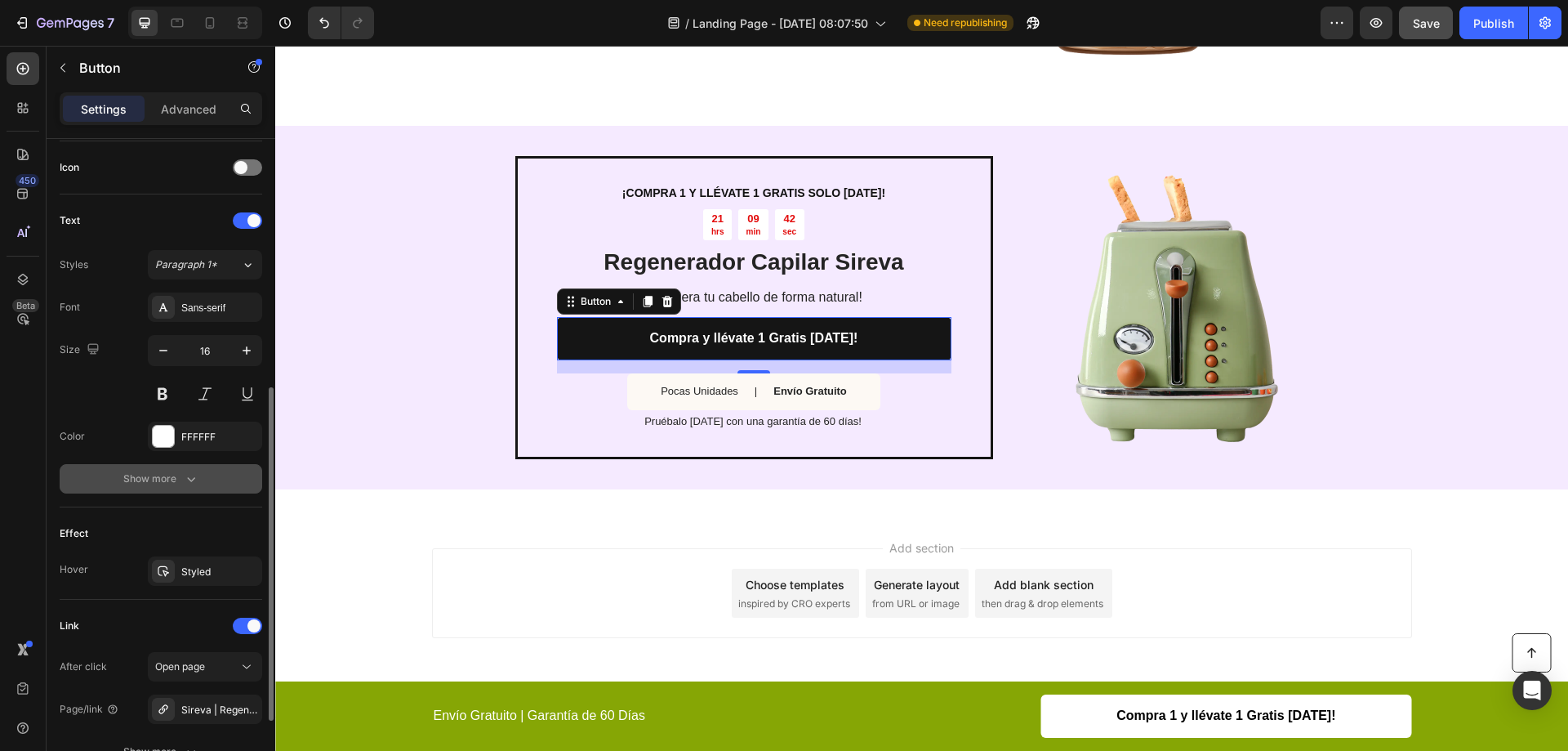
click at [180, 478] on div "Show more" at bounding box center [161, 478] width 76 height 16
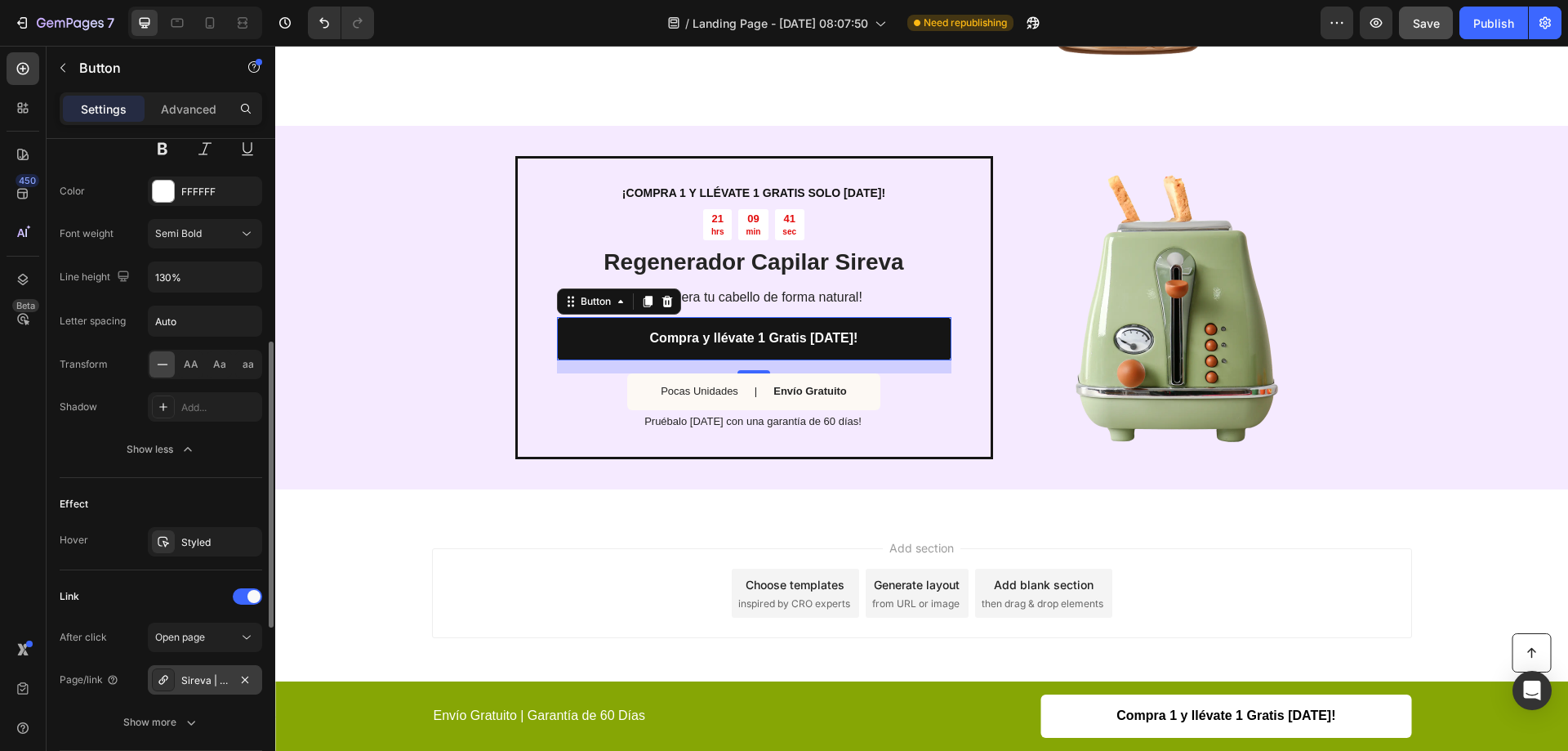
scroll to position [817, 0]
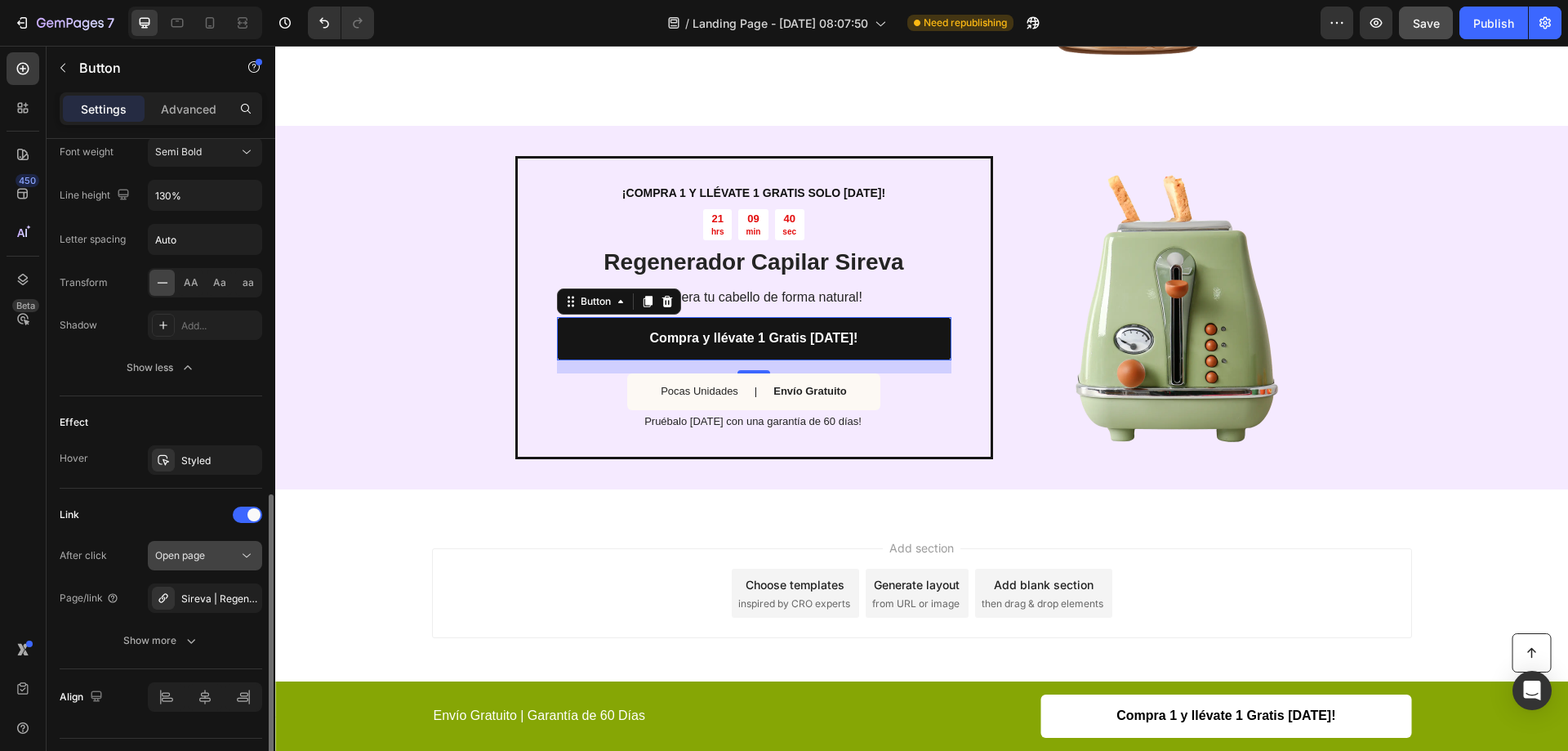
click at [227, 554] on div "Open page" at bounding box center [197, 555] width 83 height 14
click at [230, 553] on div "Open page" at bounding box center [197, 555] width 83 height 14
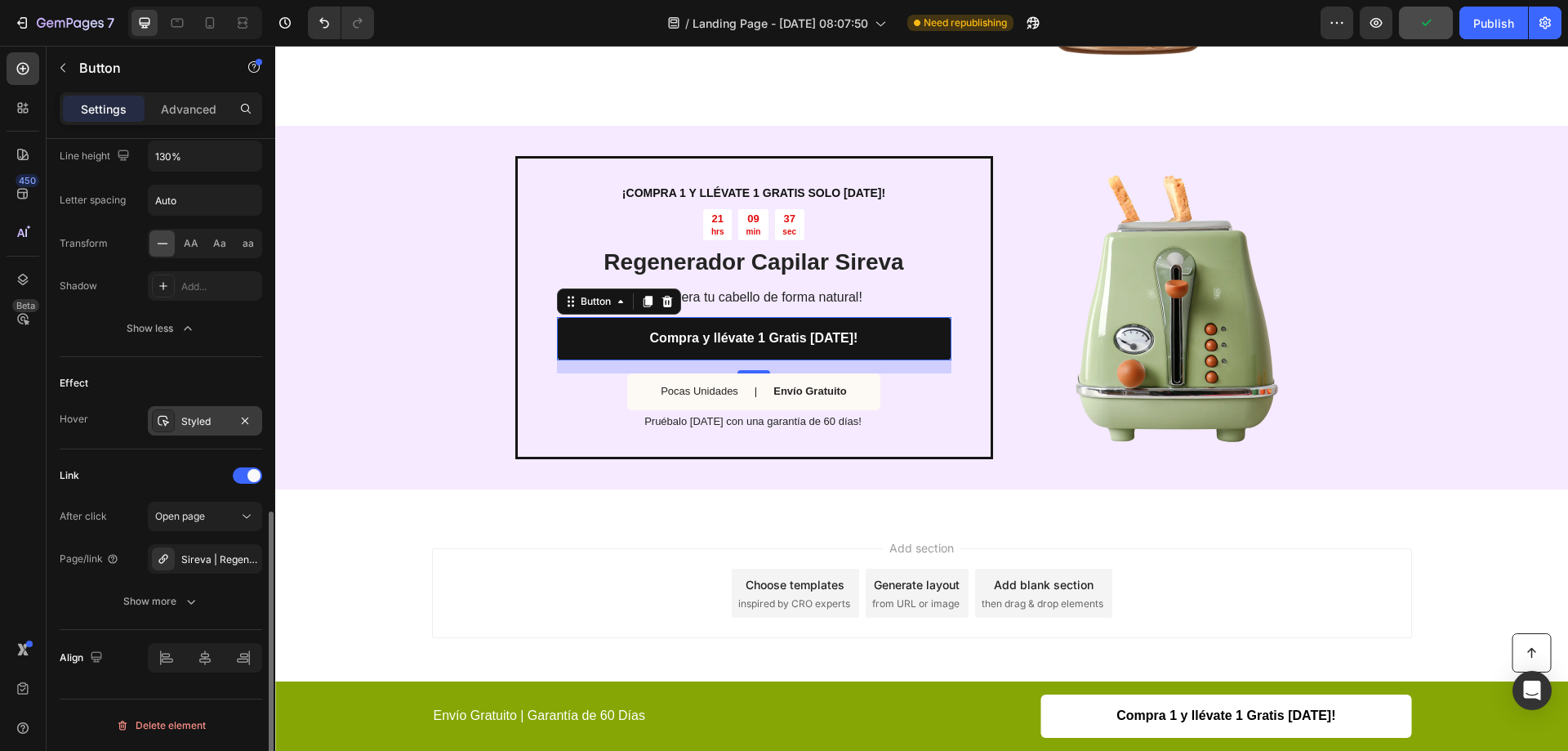
click at [233, 419] on div "Styled" at bounding box center [205, 420] width 114 height 29
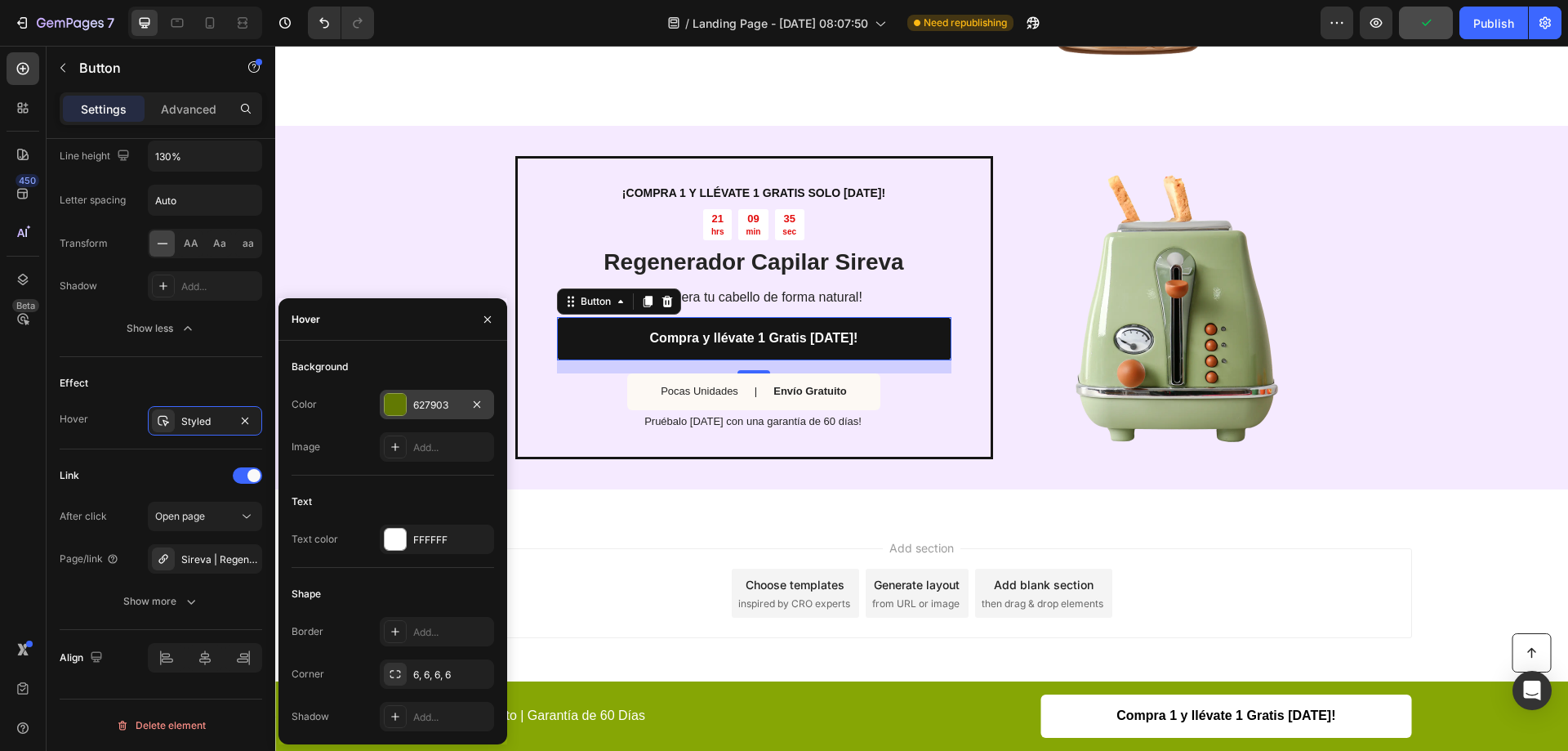
click at [387, 401] on div at bounding box center [395, 404] width 21 height 21
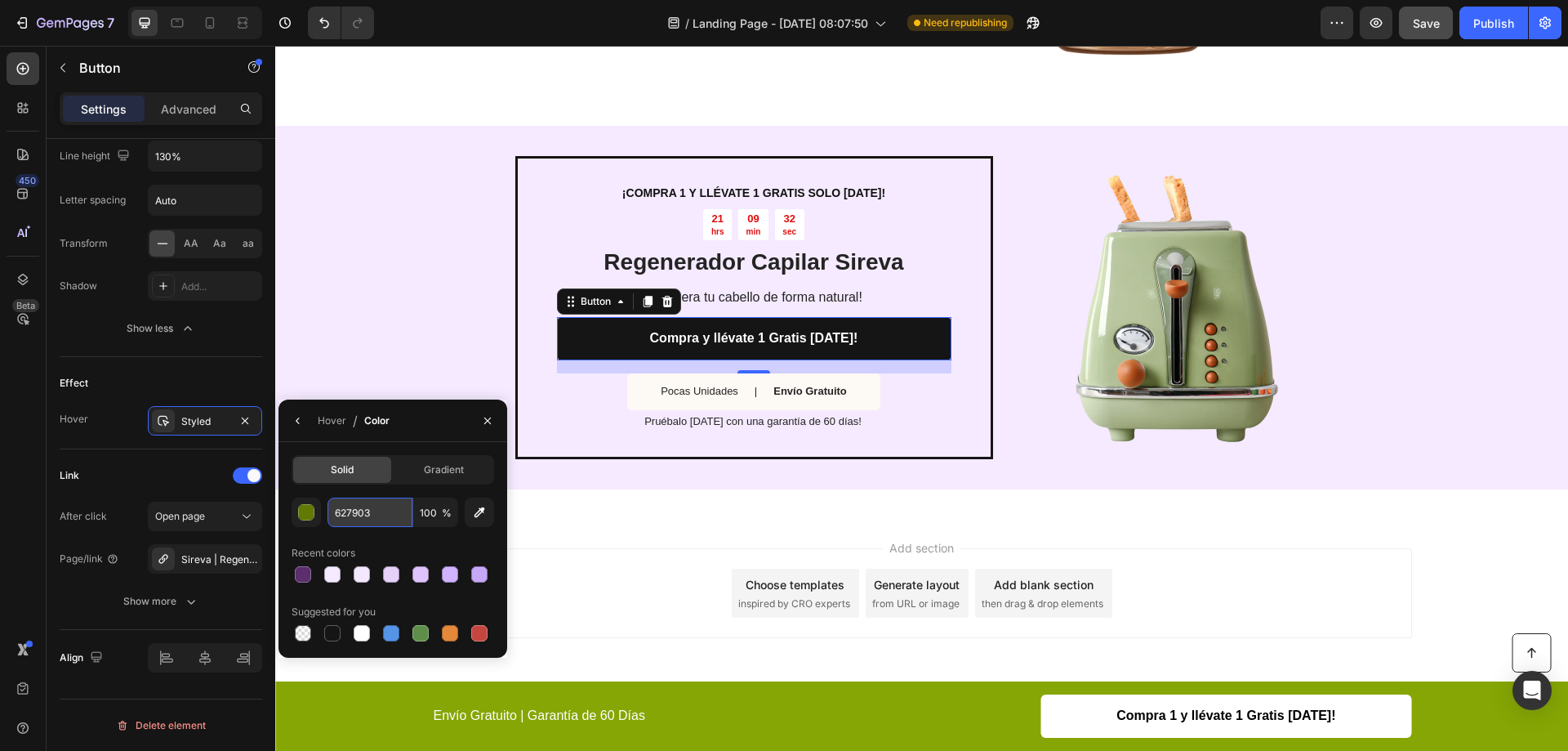
click at [386, 515] on input "627903" at bounding box center [370, 512] width 85 height 29
paste input "F5EAFF"
click at [339, 636] on div at bounding box center [332, 633] width 16 height 16
type input "151515"
click at [244, 419] on icon "button" at bounding box center [245, 419] width 6 height 6
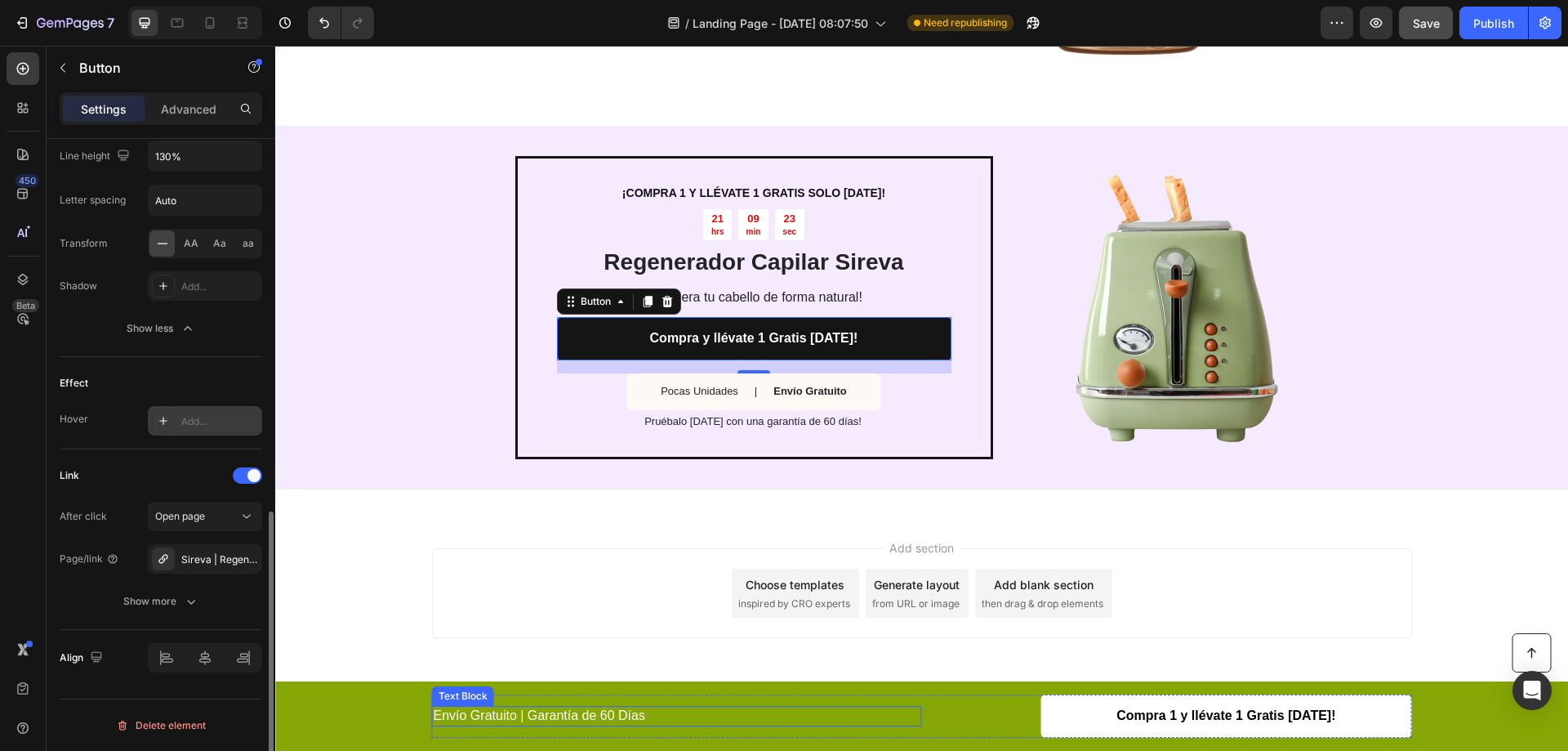
click at [901, 725] on div "Envío Gratuito | Garantía de 60 Días" at bounding box center [677, 716] width 490 height 21
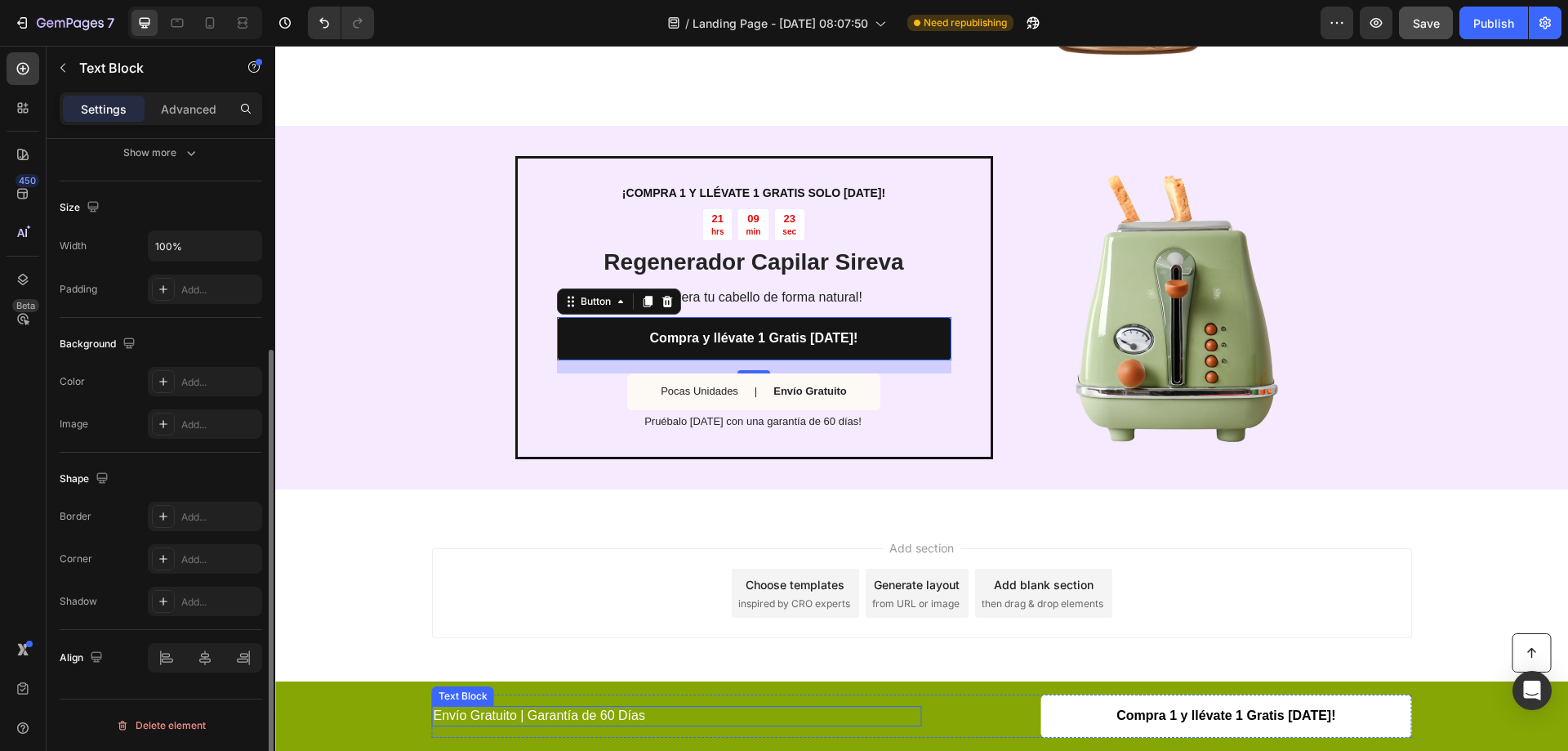
scroll to position [0, 0]
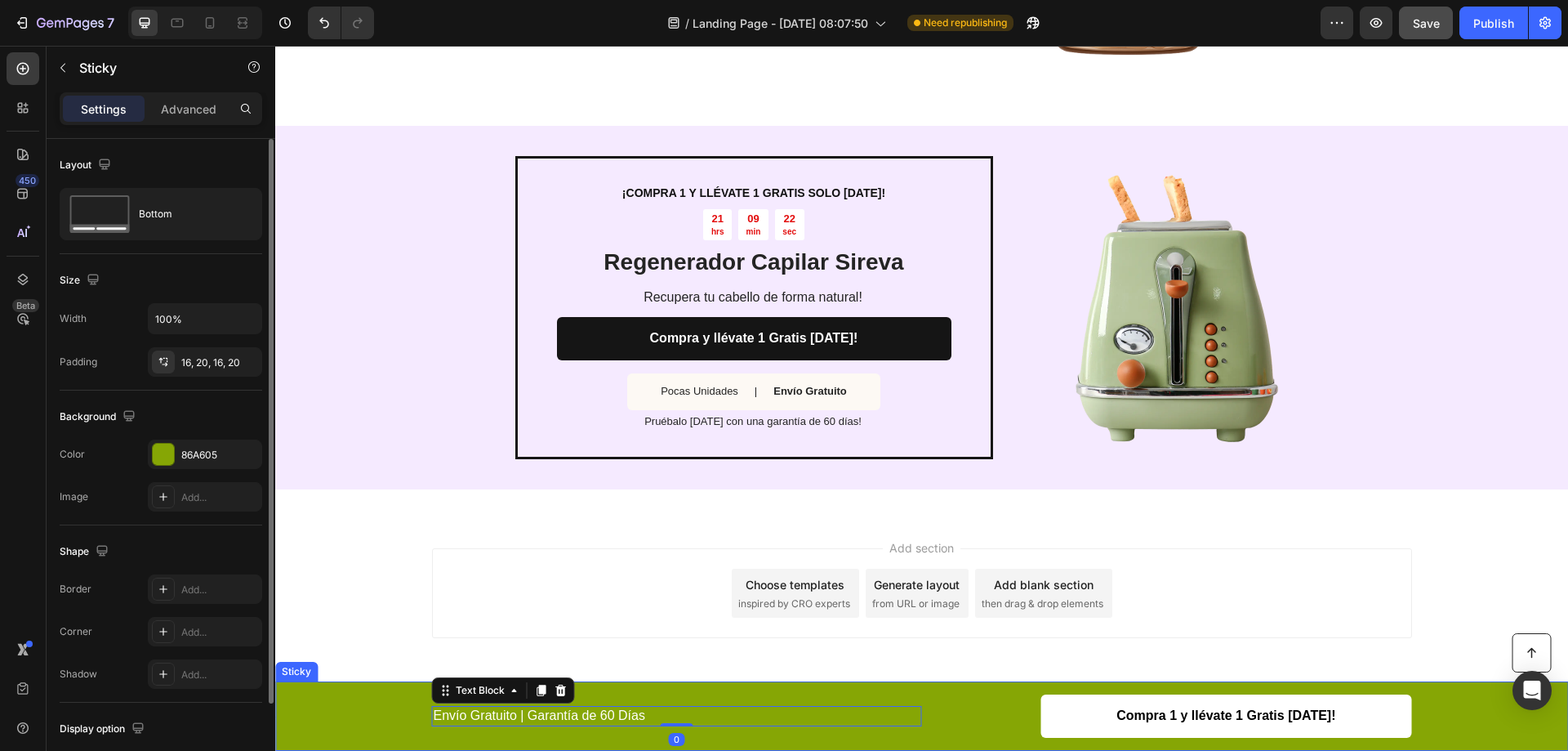
click at [965, 688] on div "Button Envío Gratuito | Garantía de 60 Días Text Block 0 Compra 1 y llévate 1 G…" at bounding box center [921, 716] width 1293 height 70
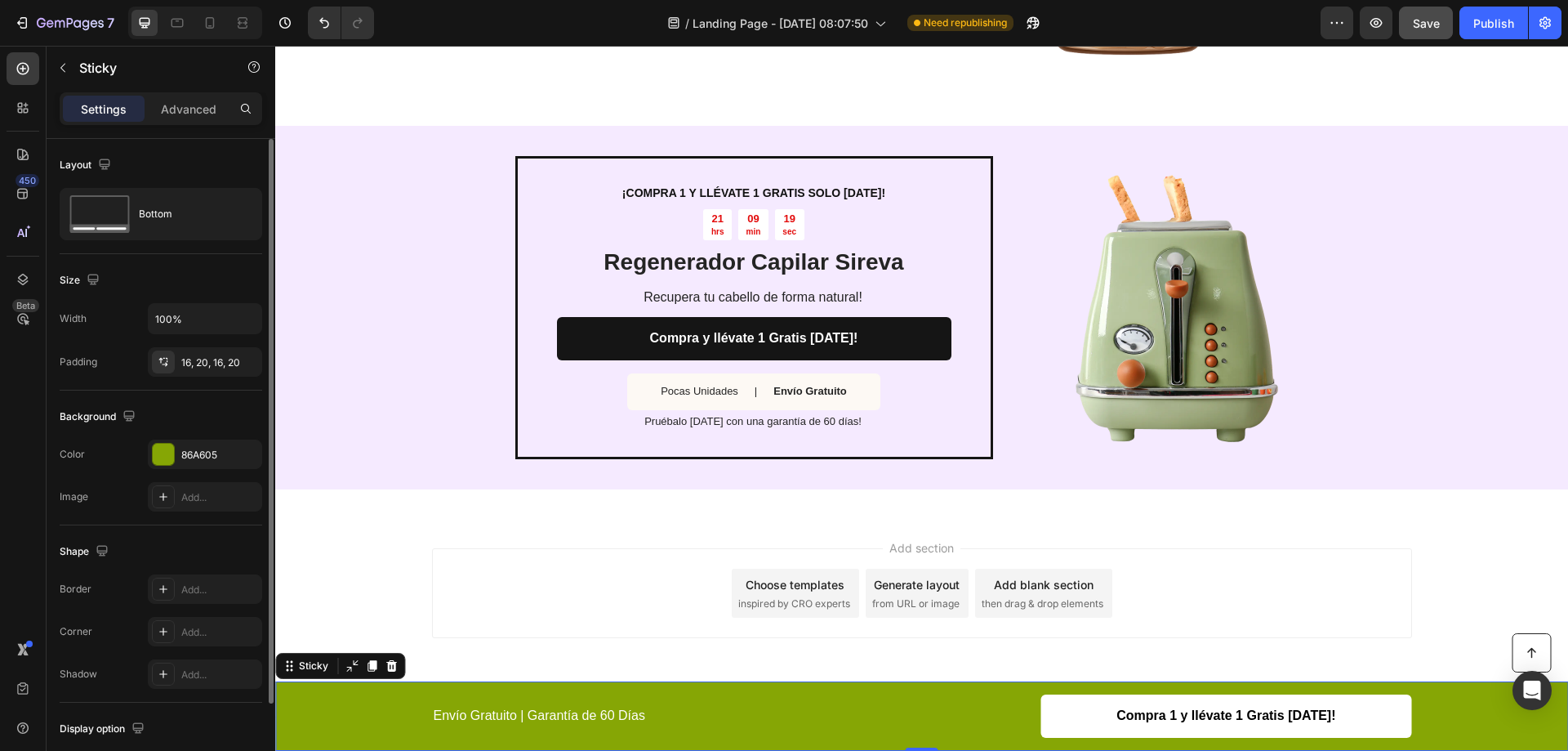
drag, startPoint x: 394, startPoint y: 669, endPoint x: 659, endPoint y: 663, distance: 265.1
click at [395, 669] on icon at bounding box center [391, 666] width 13 height 13
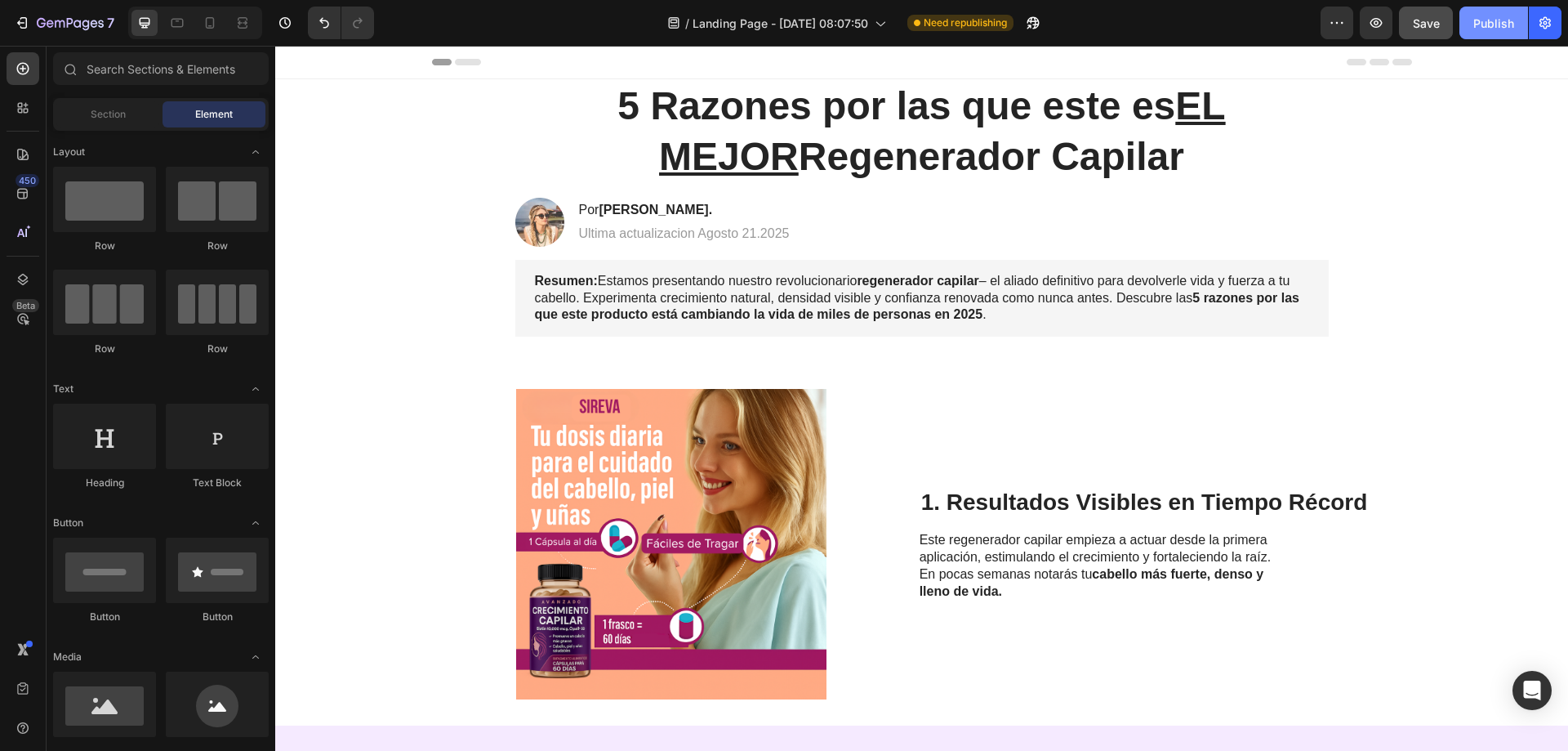
click at [1489, 24] on div "Publish" at bounding box center [1494, 23] width 41 height 17
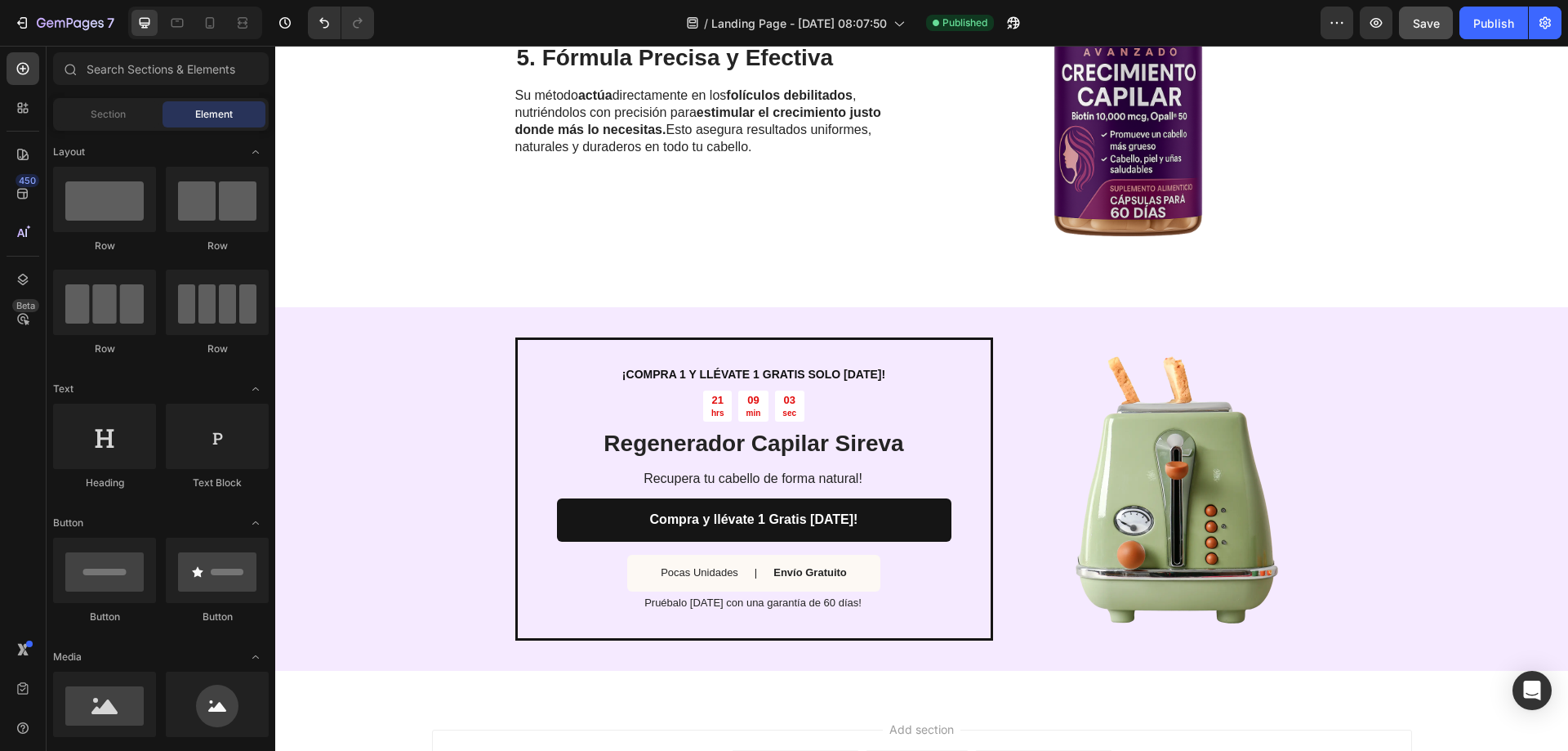
scroll to position [2440, 0]
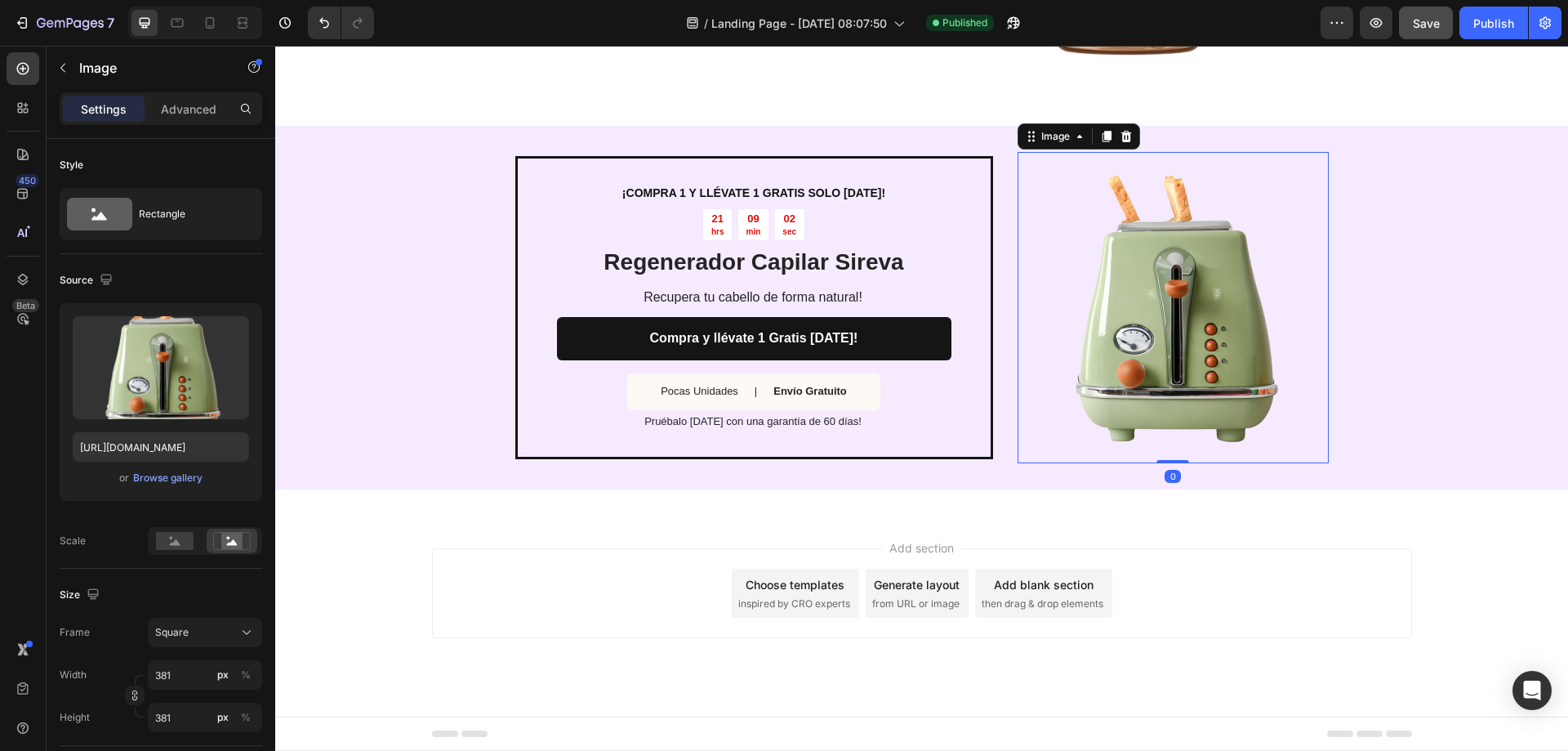
click at [1233, 256] on img at bounding box center [1174, 308] width 312 height 312
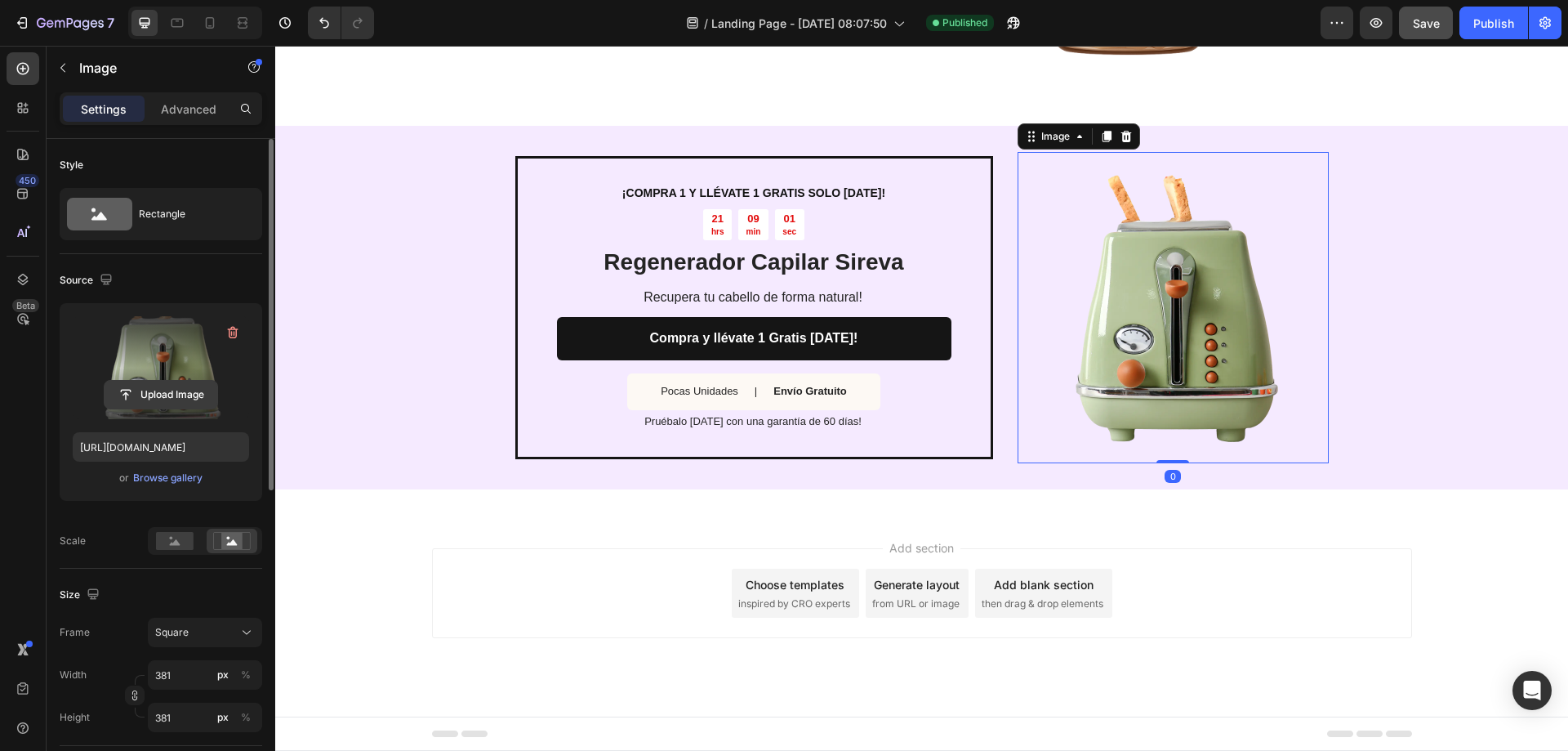
click at [139, 397] on input "file" at bounding box center [160, 394] width 112 height 28
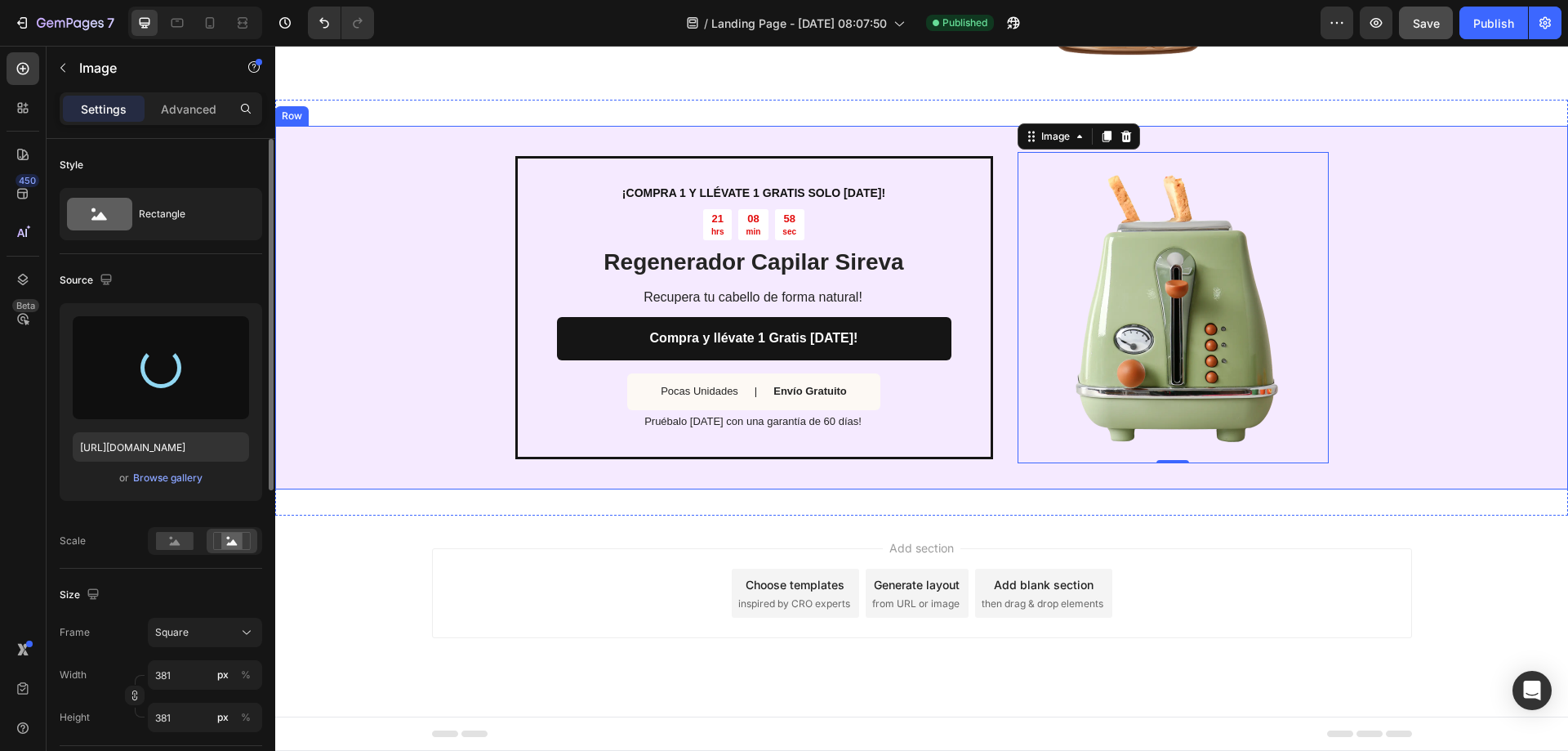
type input "[URL][DOMAIN_NAME]"
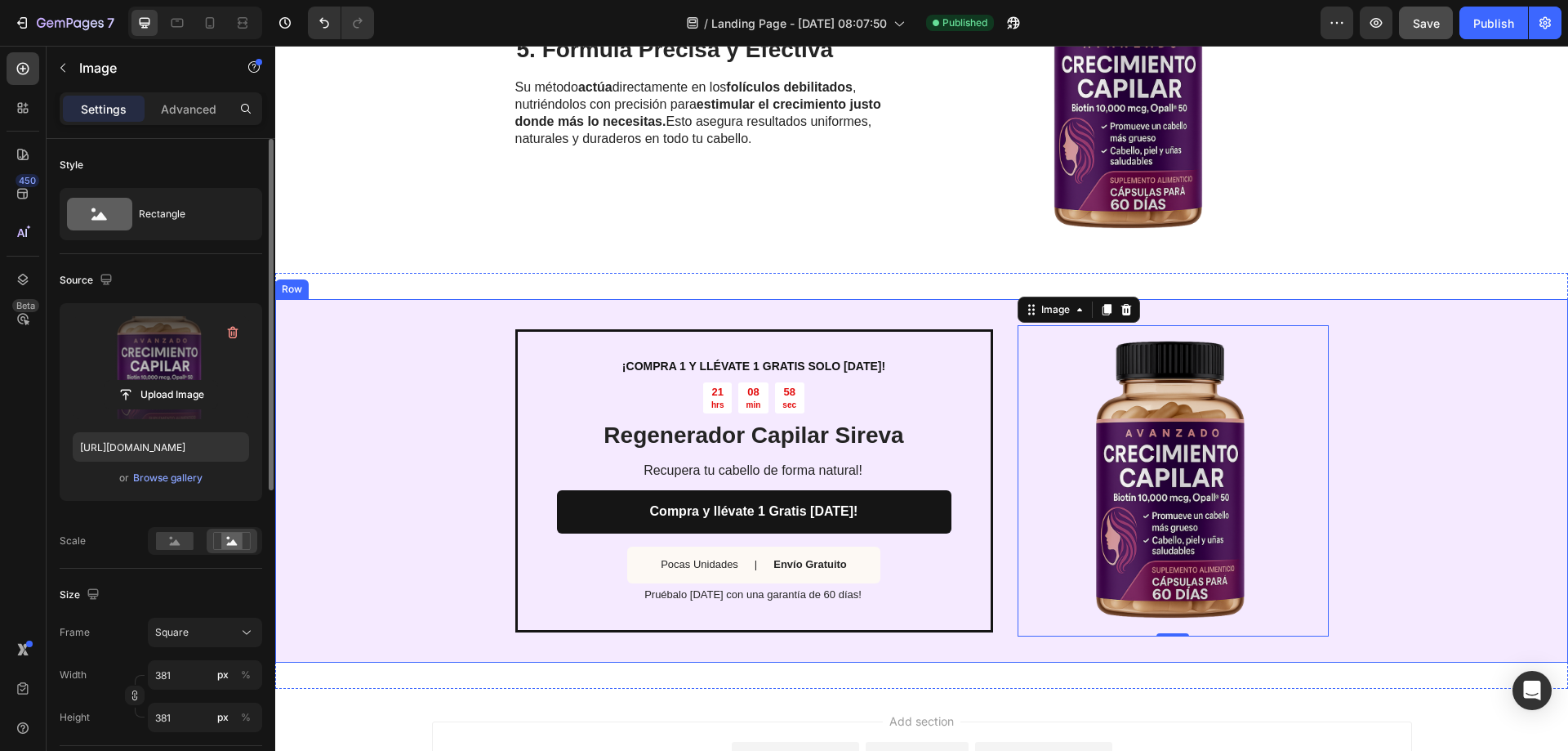
scroll to position [1950, 0]
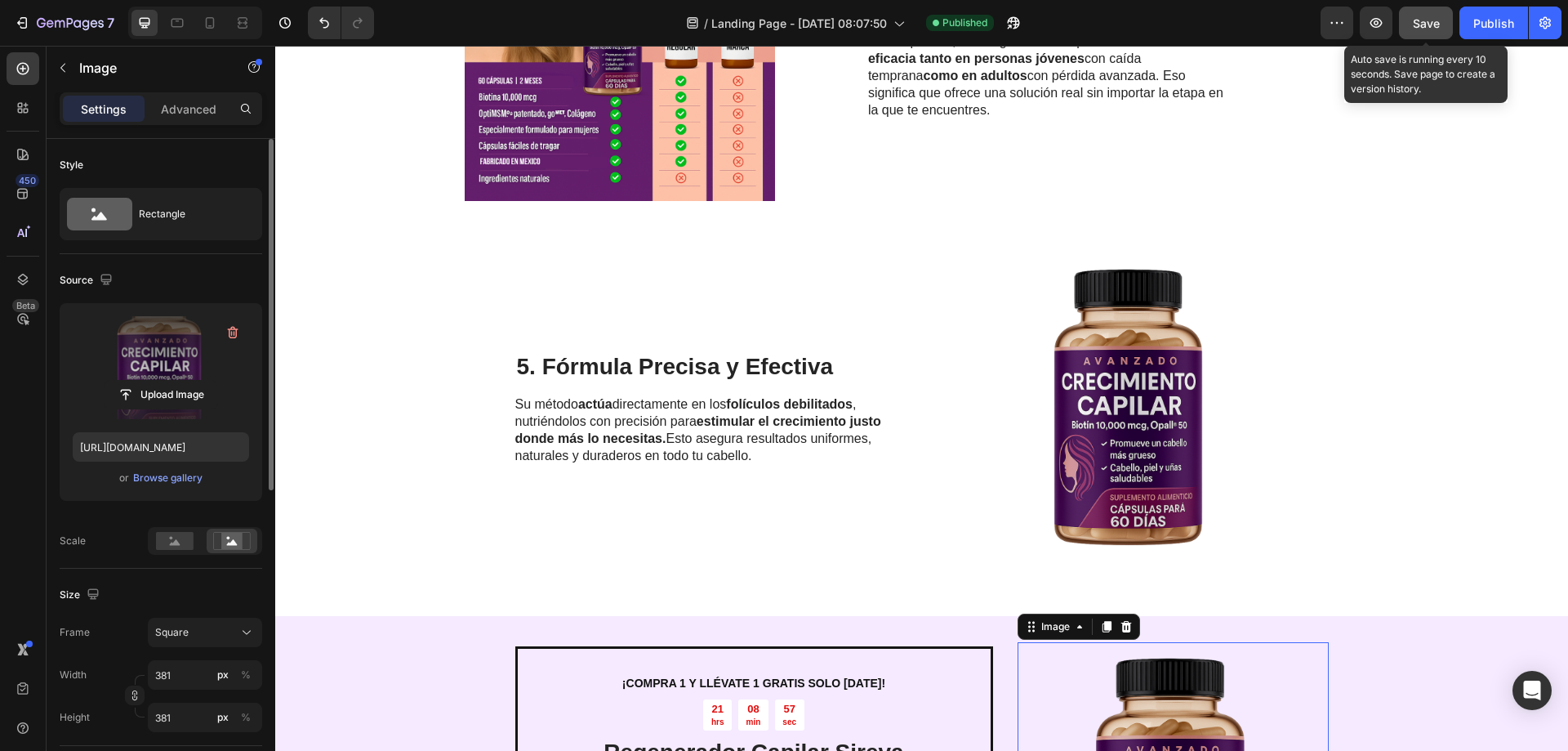
click at [1442, 33] on button "Save" at bounding box center [1427, 23] width 54 height 33
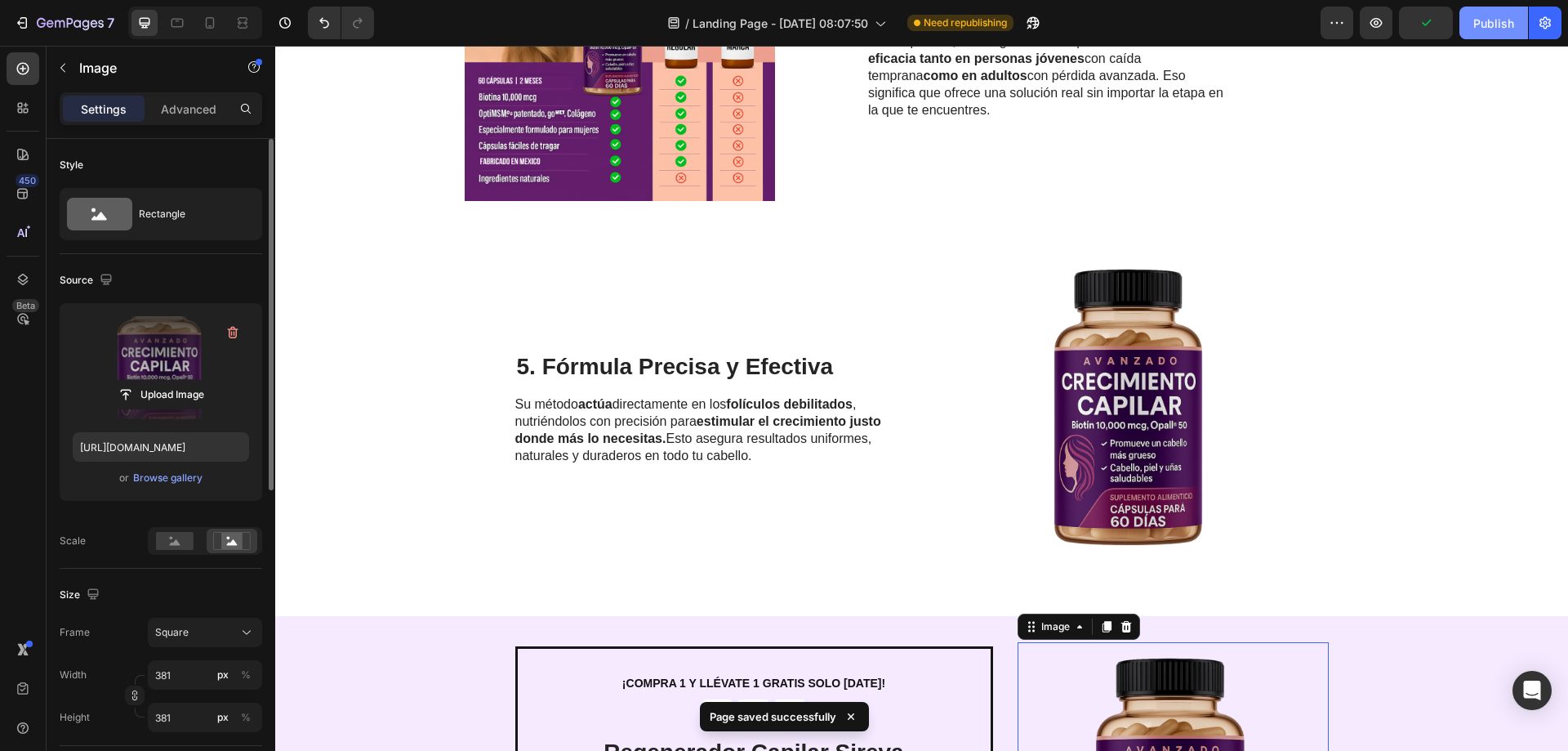
click at [1498, 25] on div "Publish" at bounding box center [1494, 23] width 41 height 17
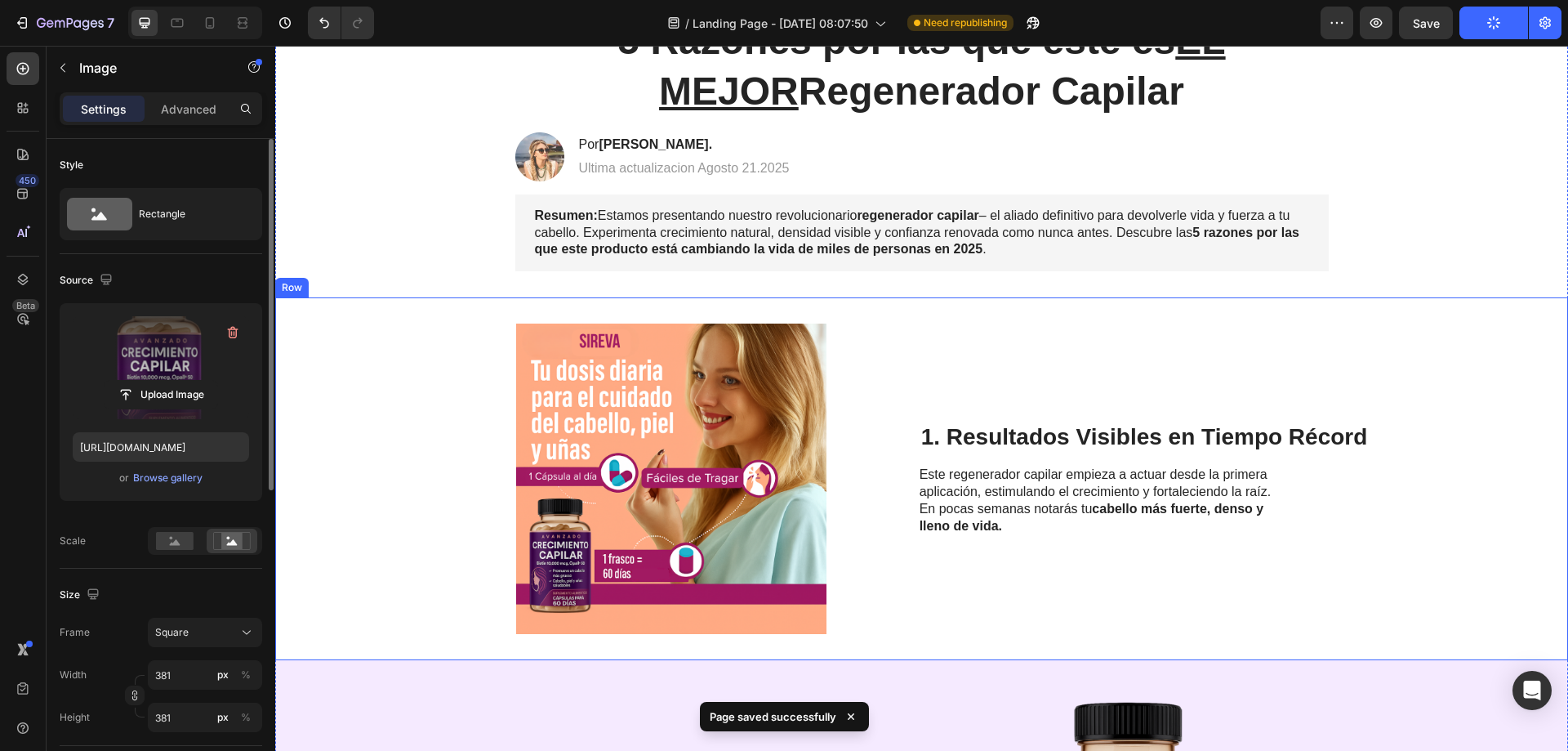
scroll to position [0, 0]
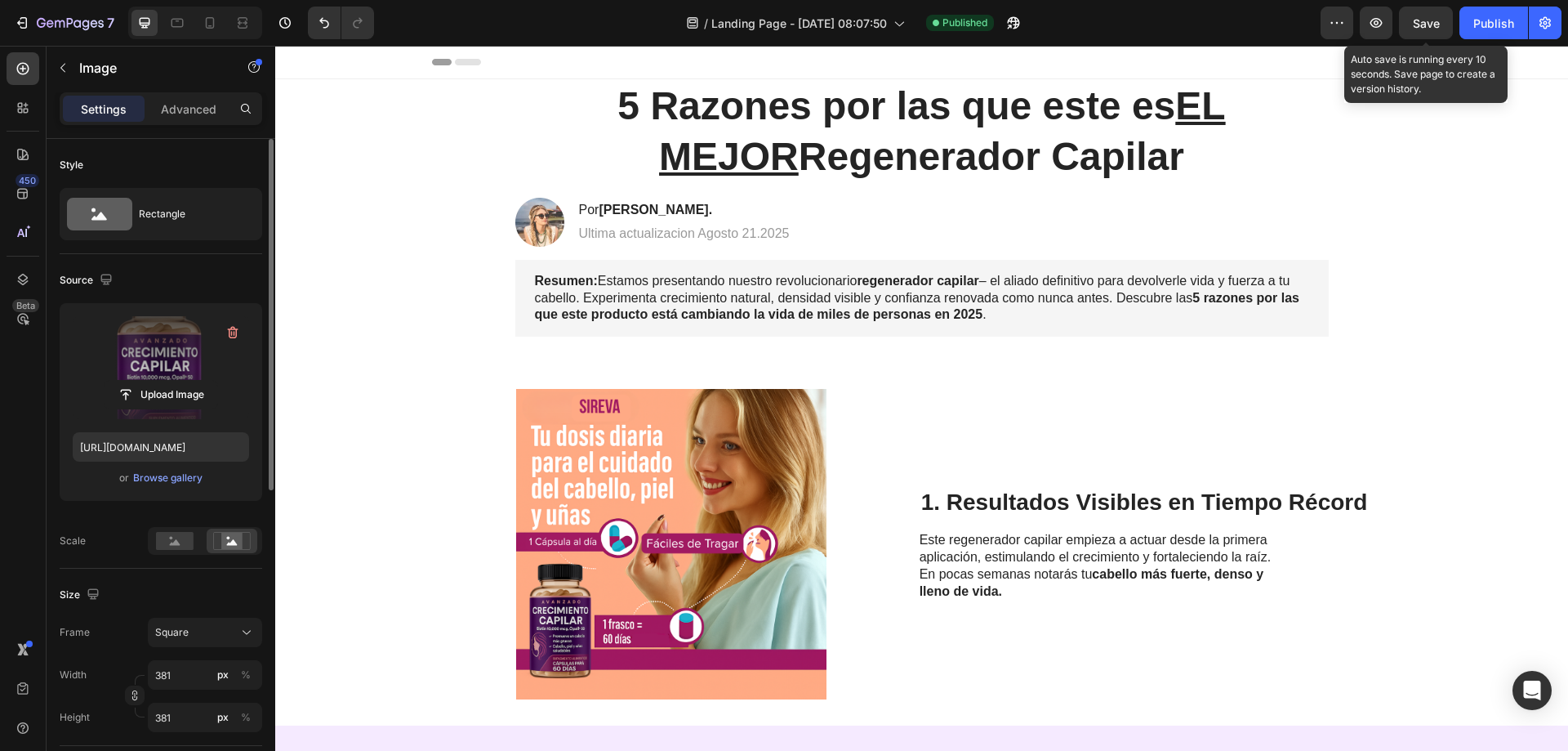
click at [1422, 27] on span "Save" at bounding box center [1427, 23] width 27 height 14
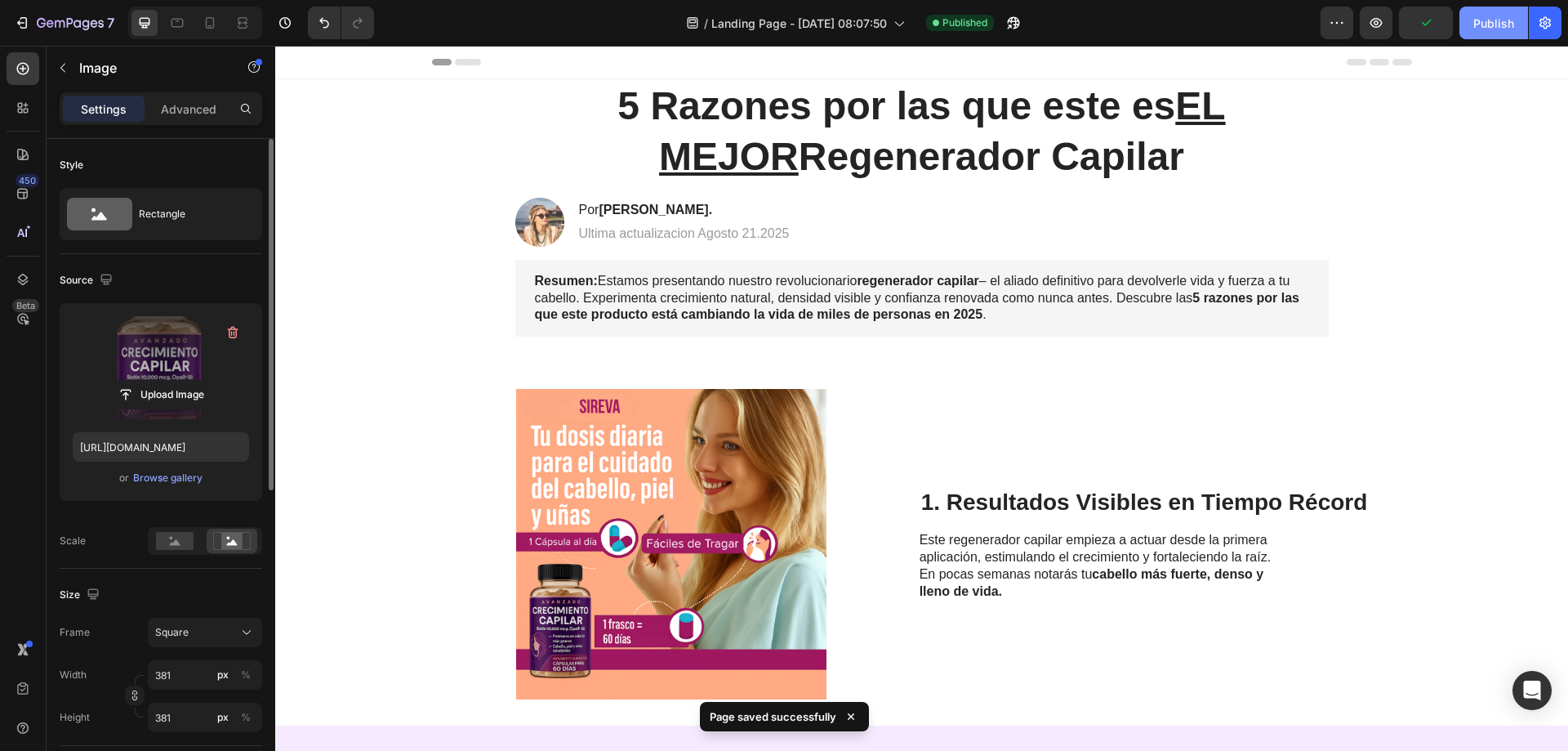
click at [1484, 28] on div "Publish" at bounding box center [1494, 23] width 41 height 17
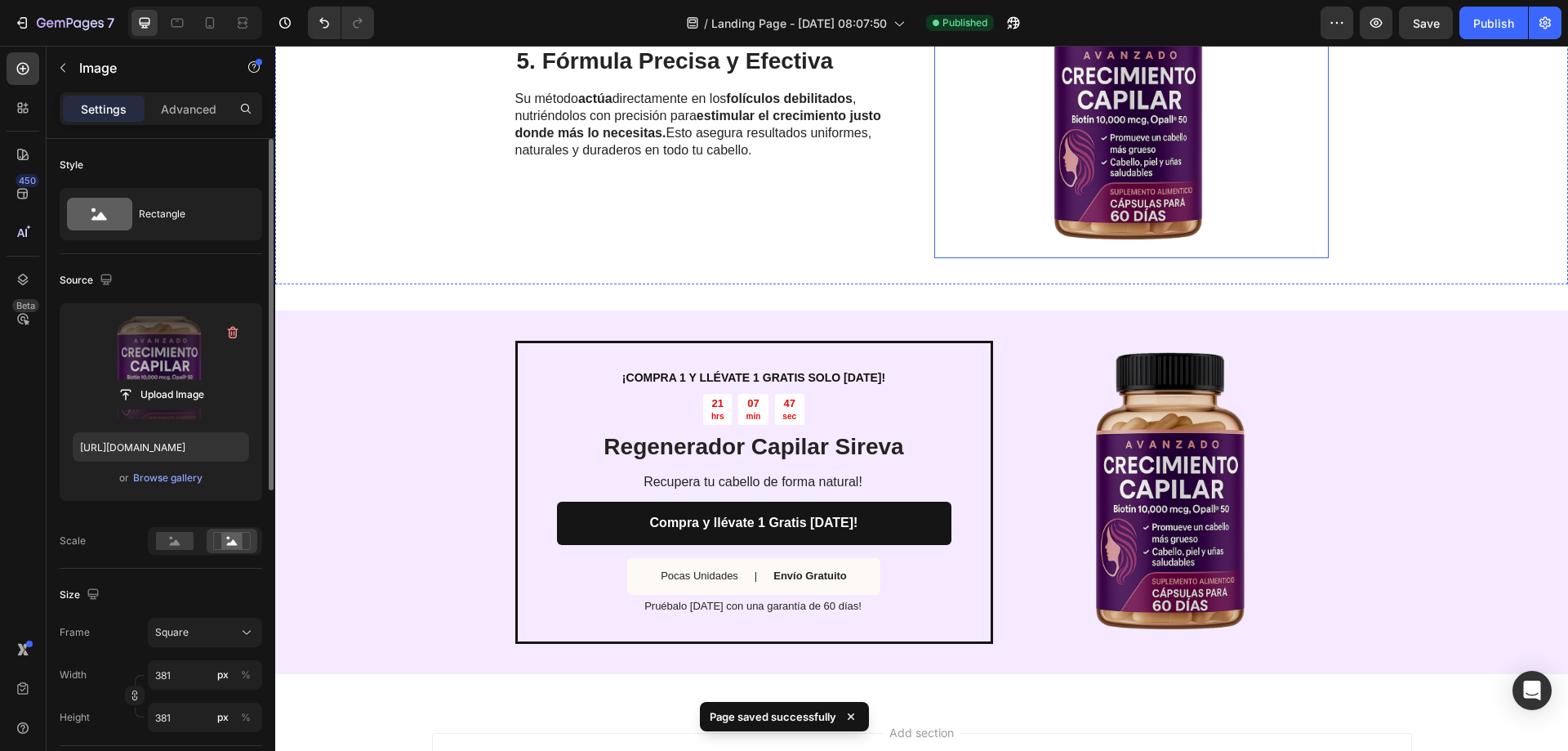
scroll to position [2440, 0]
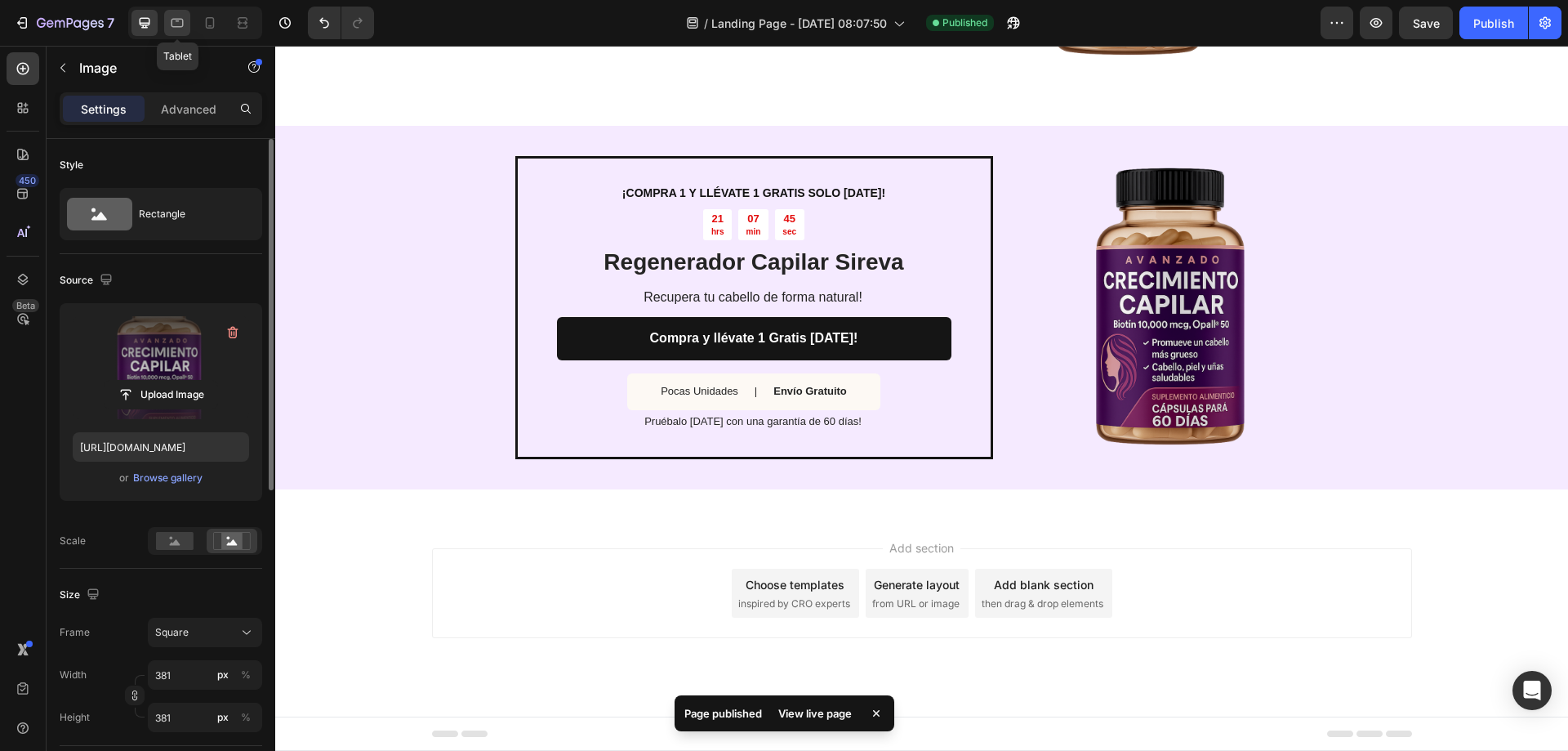
click at [185, 31] on div at bounding box center [177, 23] width 26 height 26
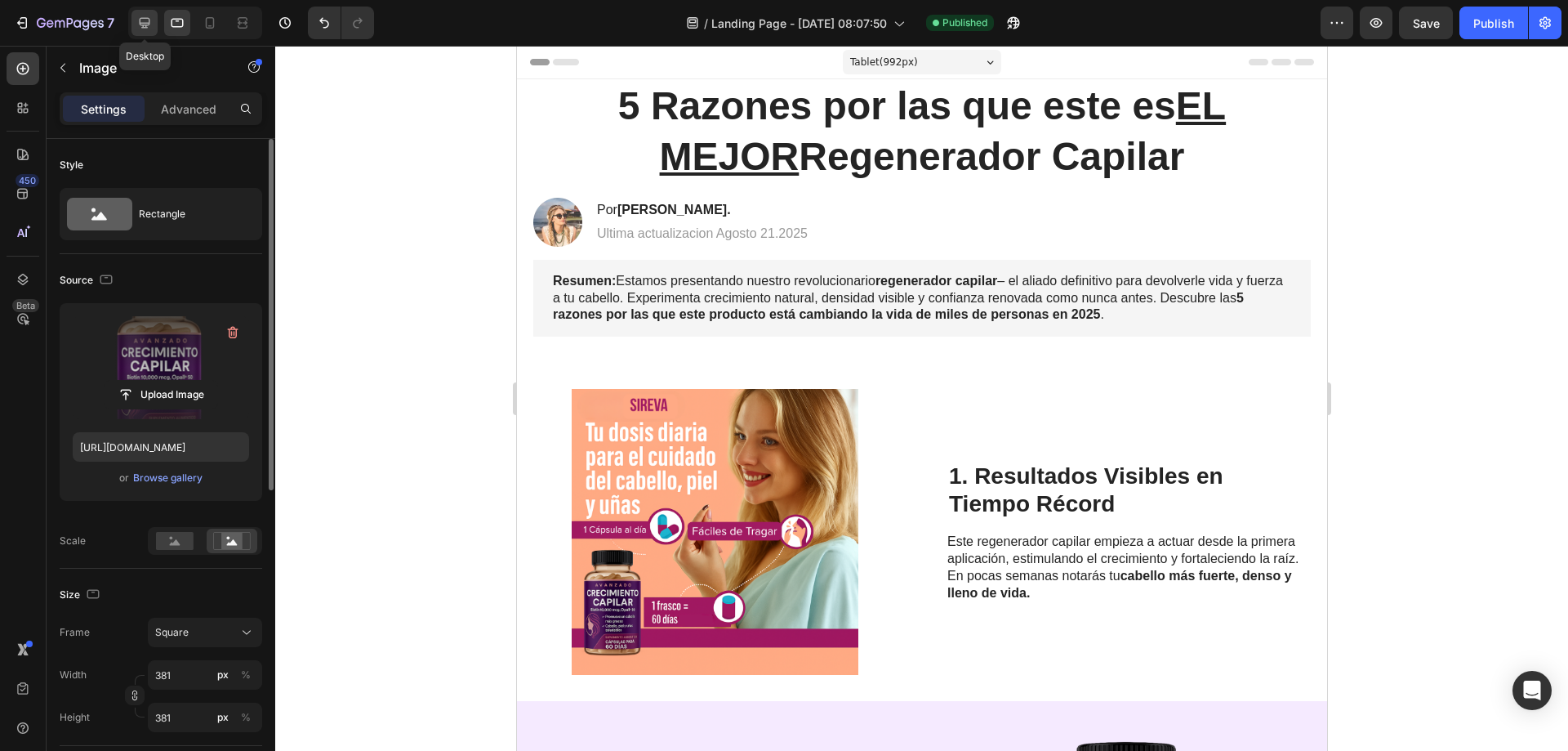
click at [150, 23] on icon at bounding box center [145, 23] width 16 height 16
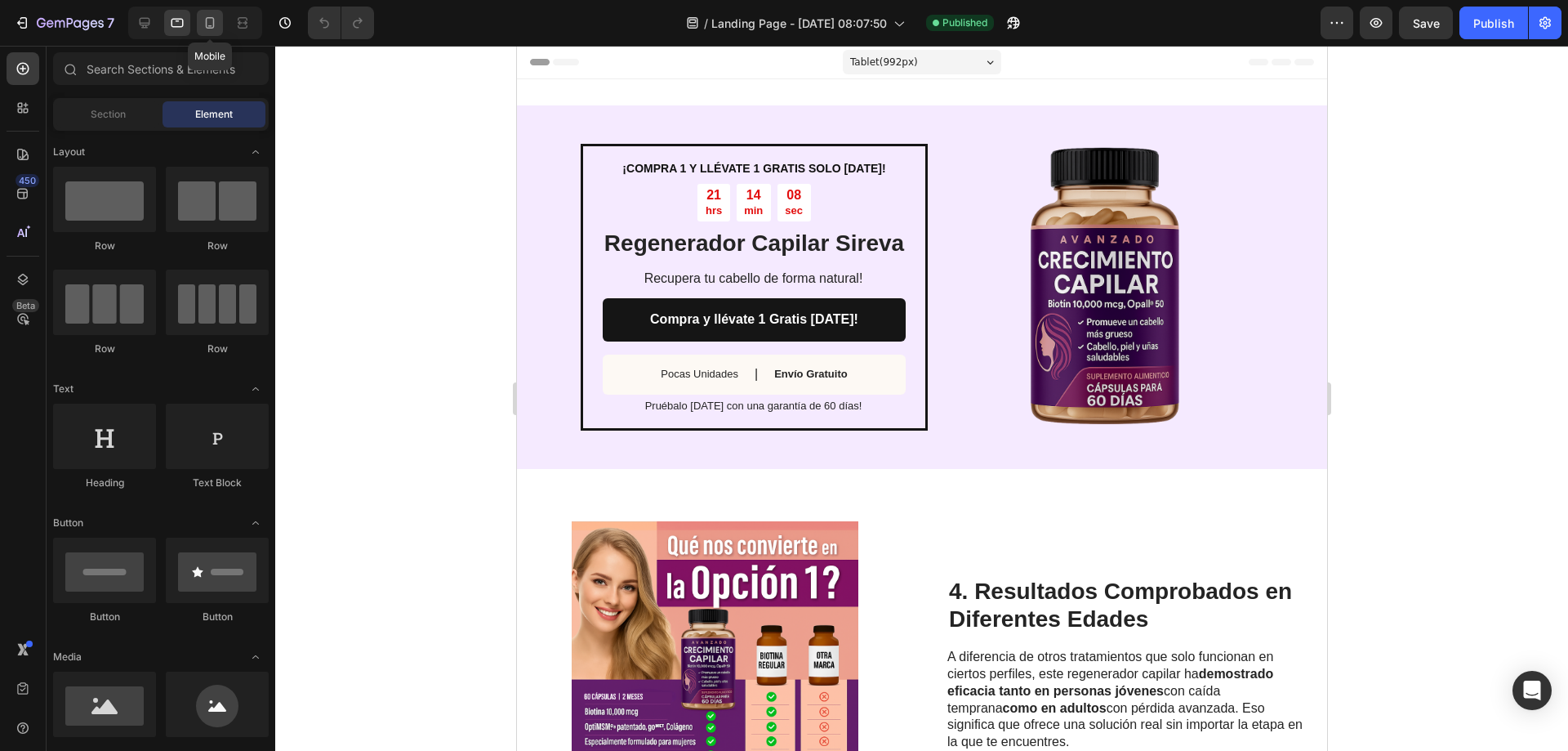
click at [216, 23] on icon at bounding box center [210, 23] width 16 height 16
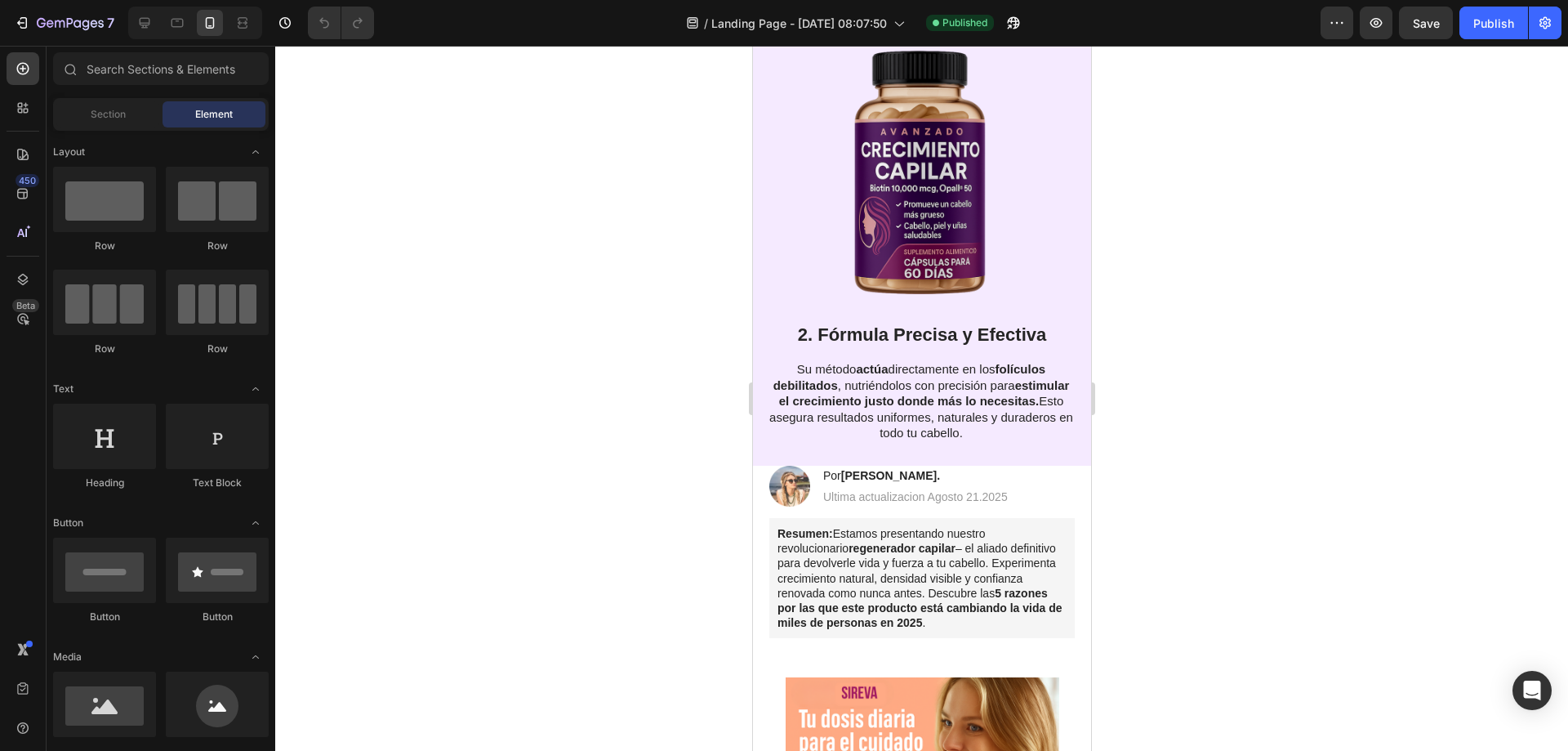
scroll to position [1385, 0]
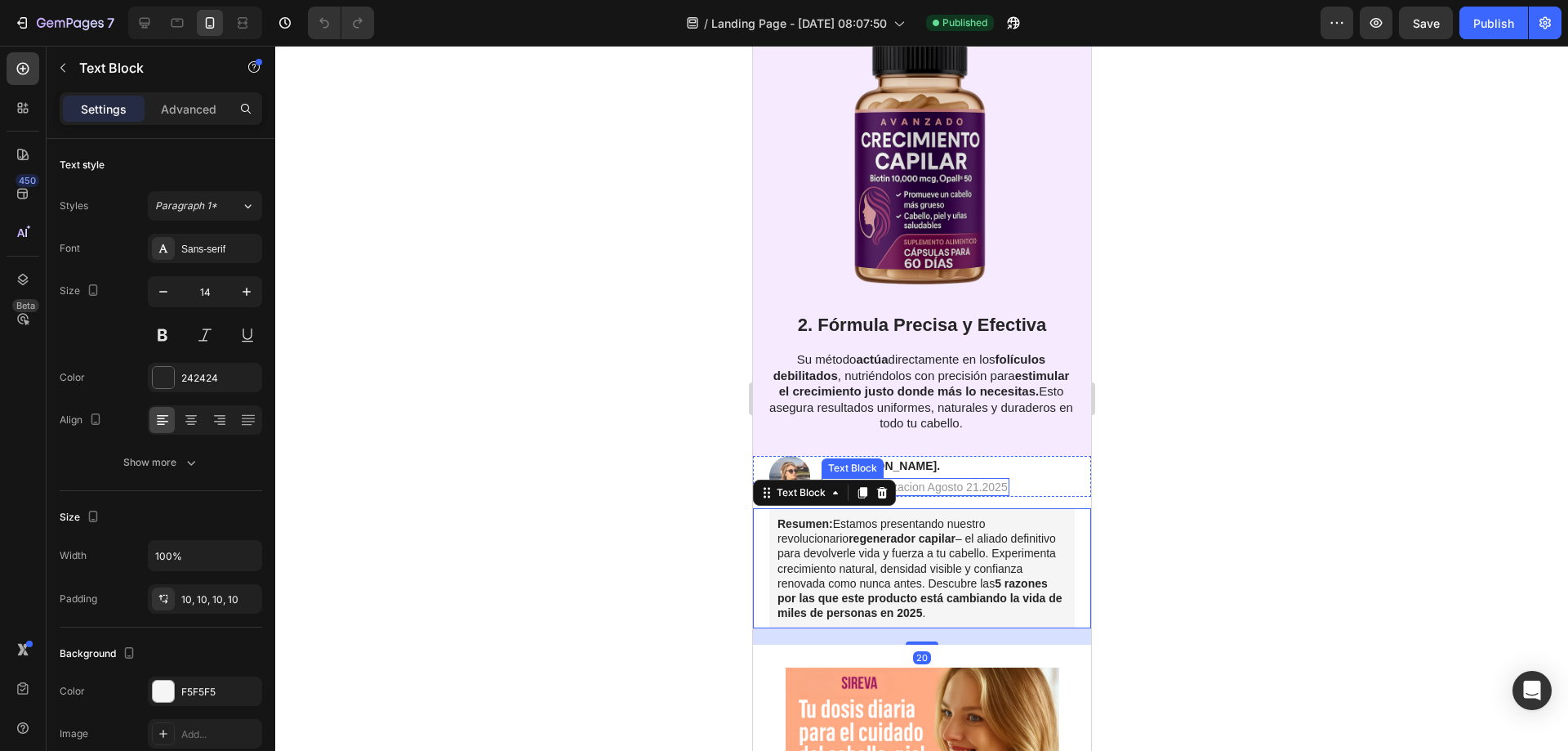
drag, startPoint x: 1248, startPoint y: 454, endPoint x: 1228, endPoint y: 447, distance: 21.2
click at [1249, 454] on div at bounding box center [921, 398] width 1293 height 705
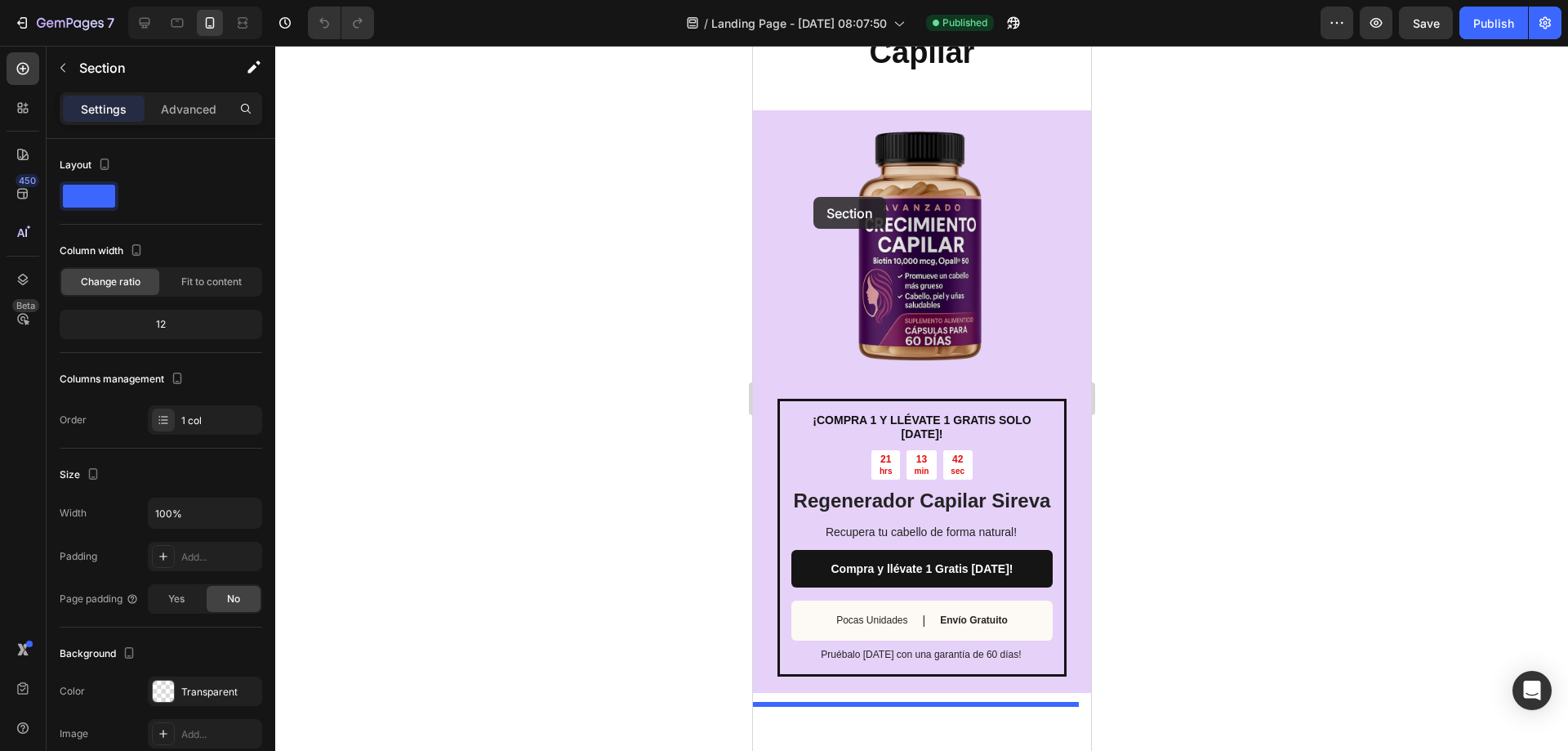
scroll to position [0, 0]
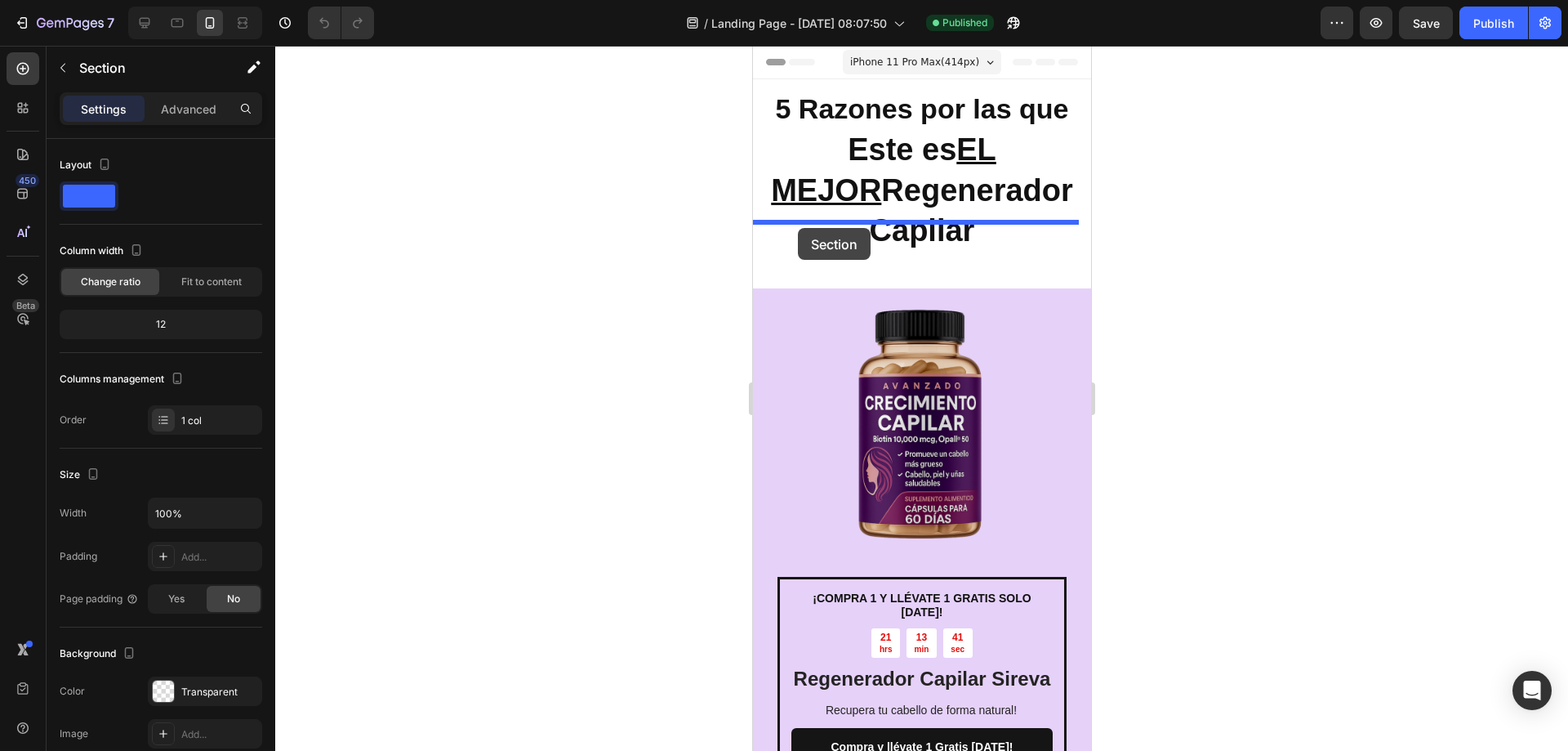
drag, startPoint x: 760, startPoint y: 434, endPoint x: 796, endPoint y: 228, distance: 209.1
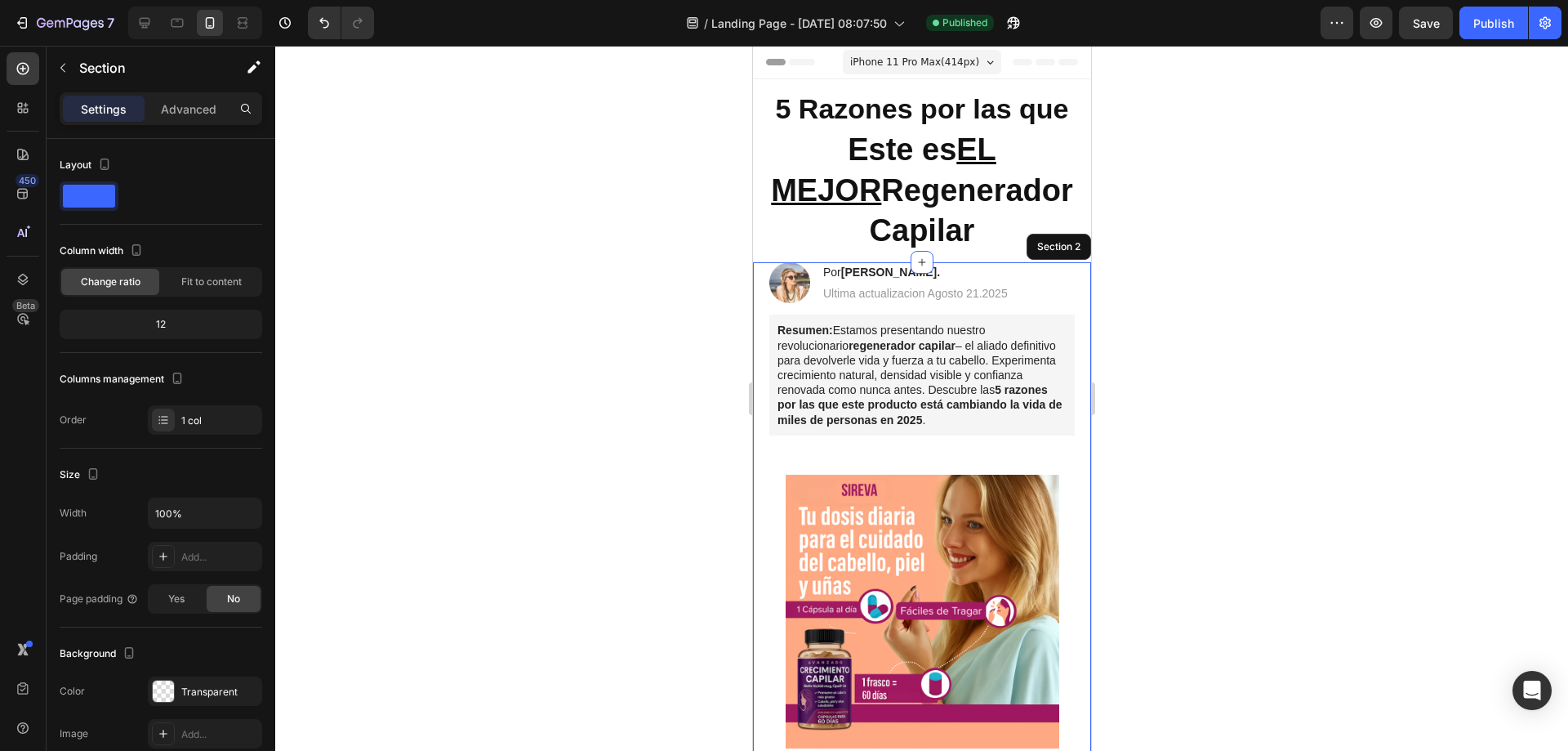
click at [1313, 439] on div at bounding box center [921, 398] width 1293 height 705
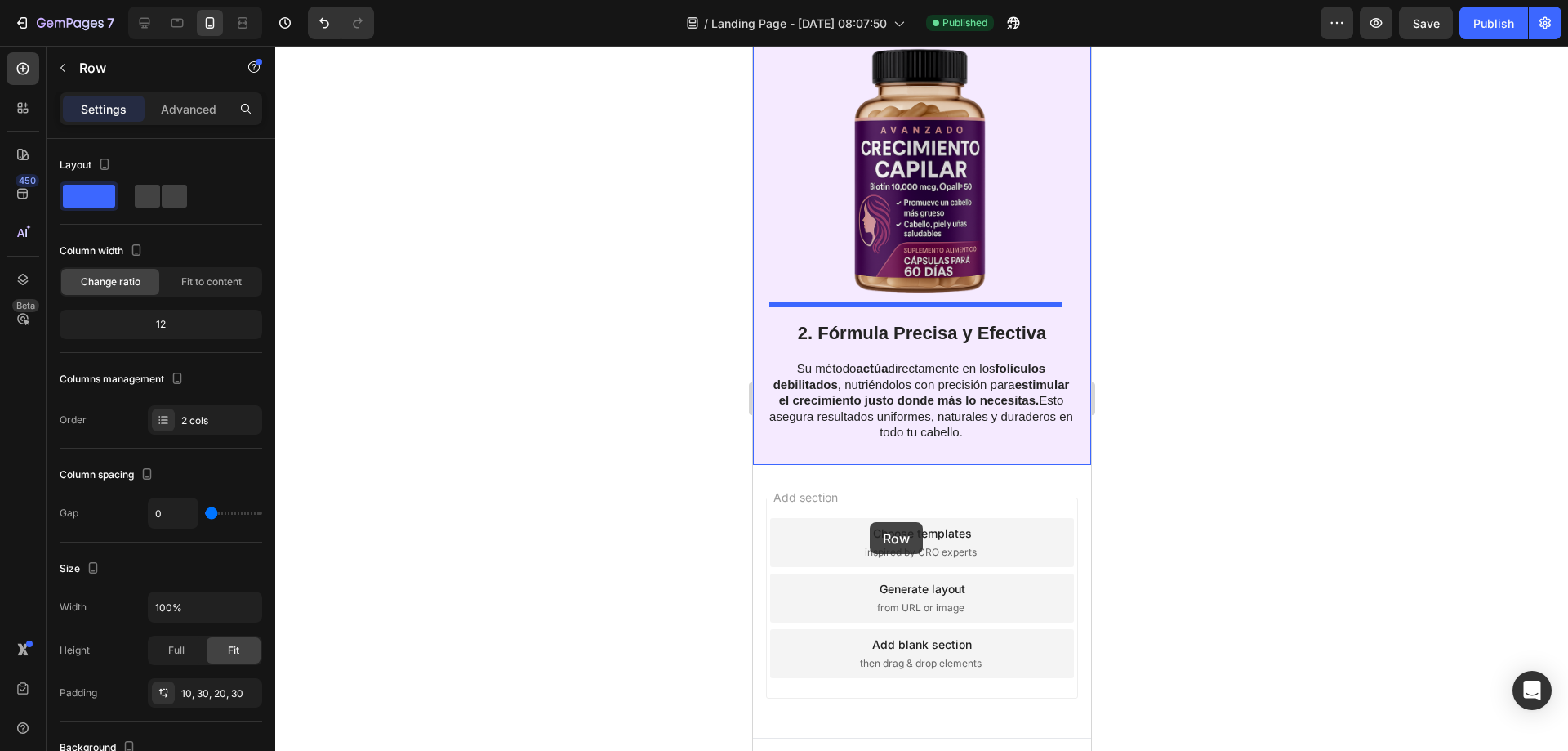
scroll to position [3565, 0]
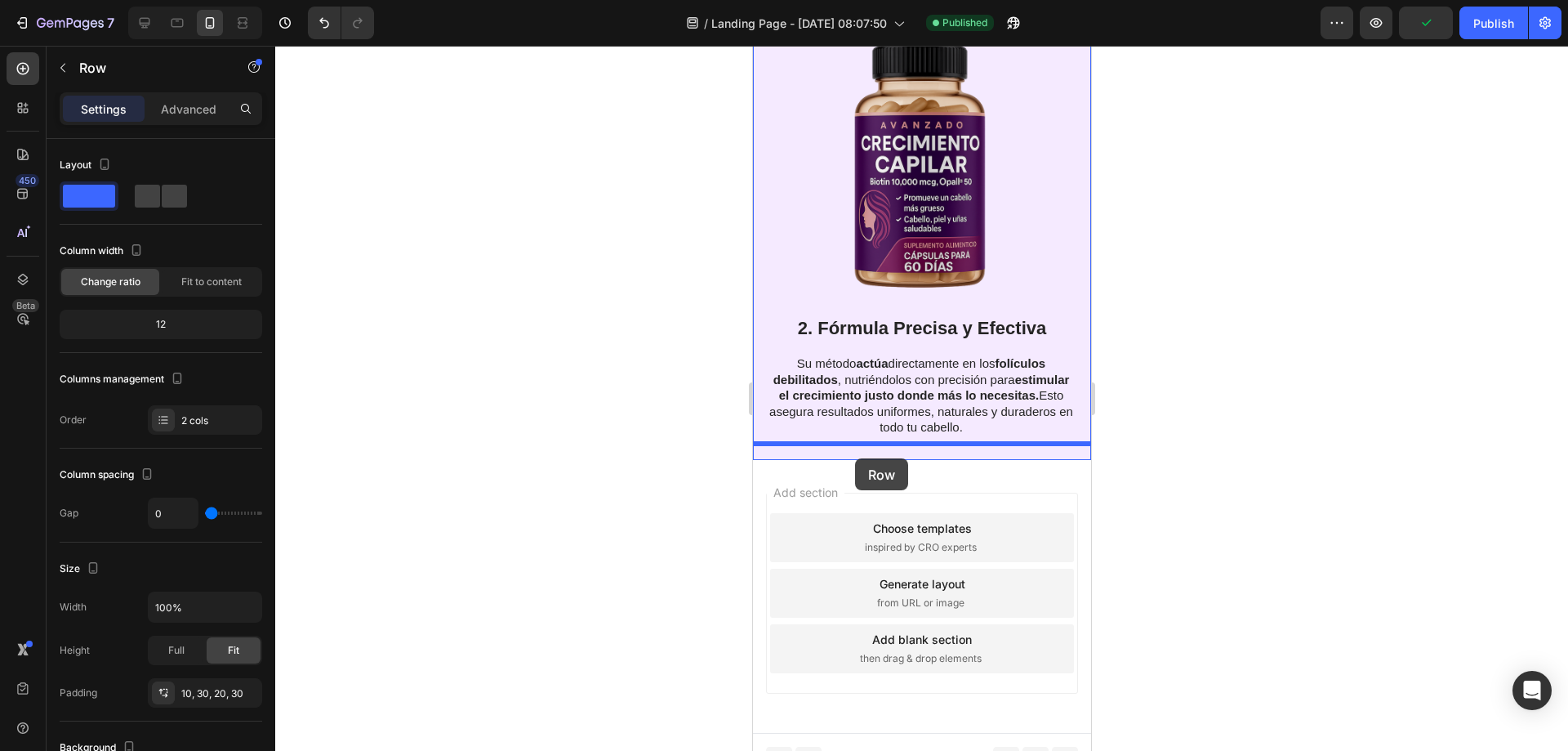
drag, startPoint x: 768, startPoint y: 282, endPoint x: 853, endPoint y: 458, distance: 195.5
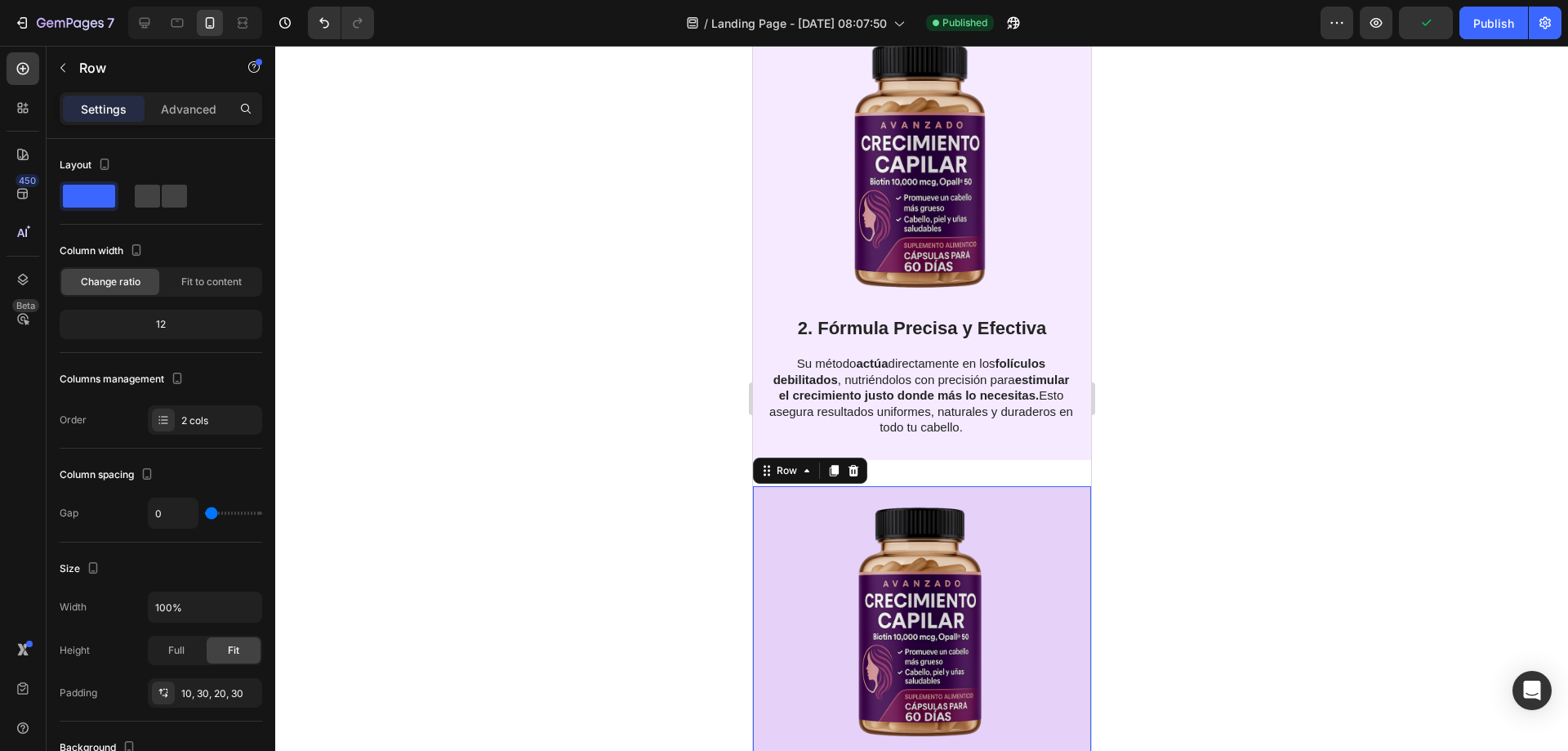
click at [1217, 424] on div at bounding box center [921, 398] width 1293 height 705
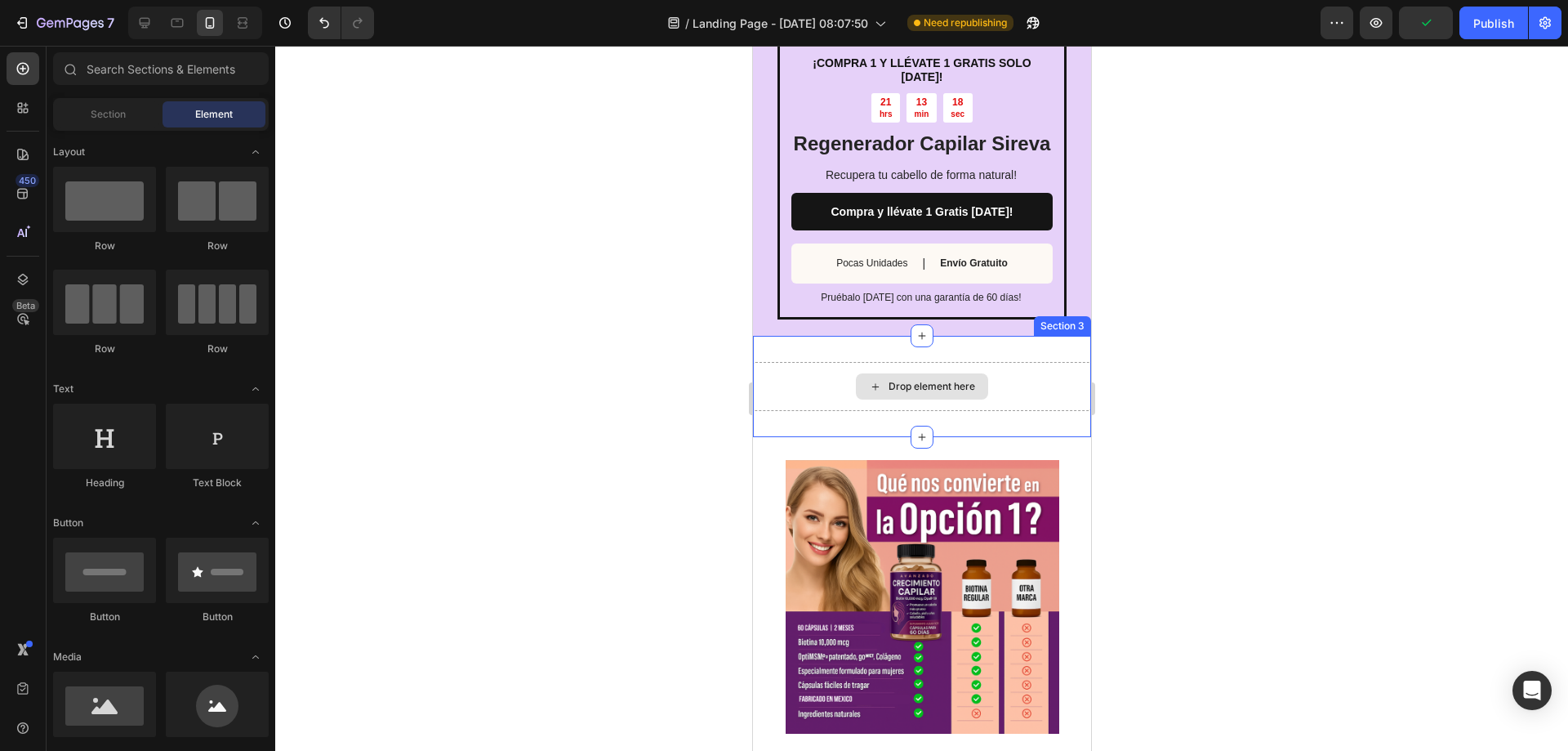
scroll to position [2123, 0]
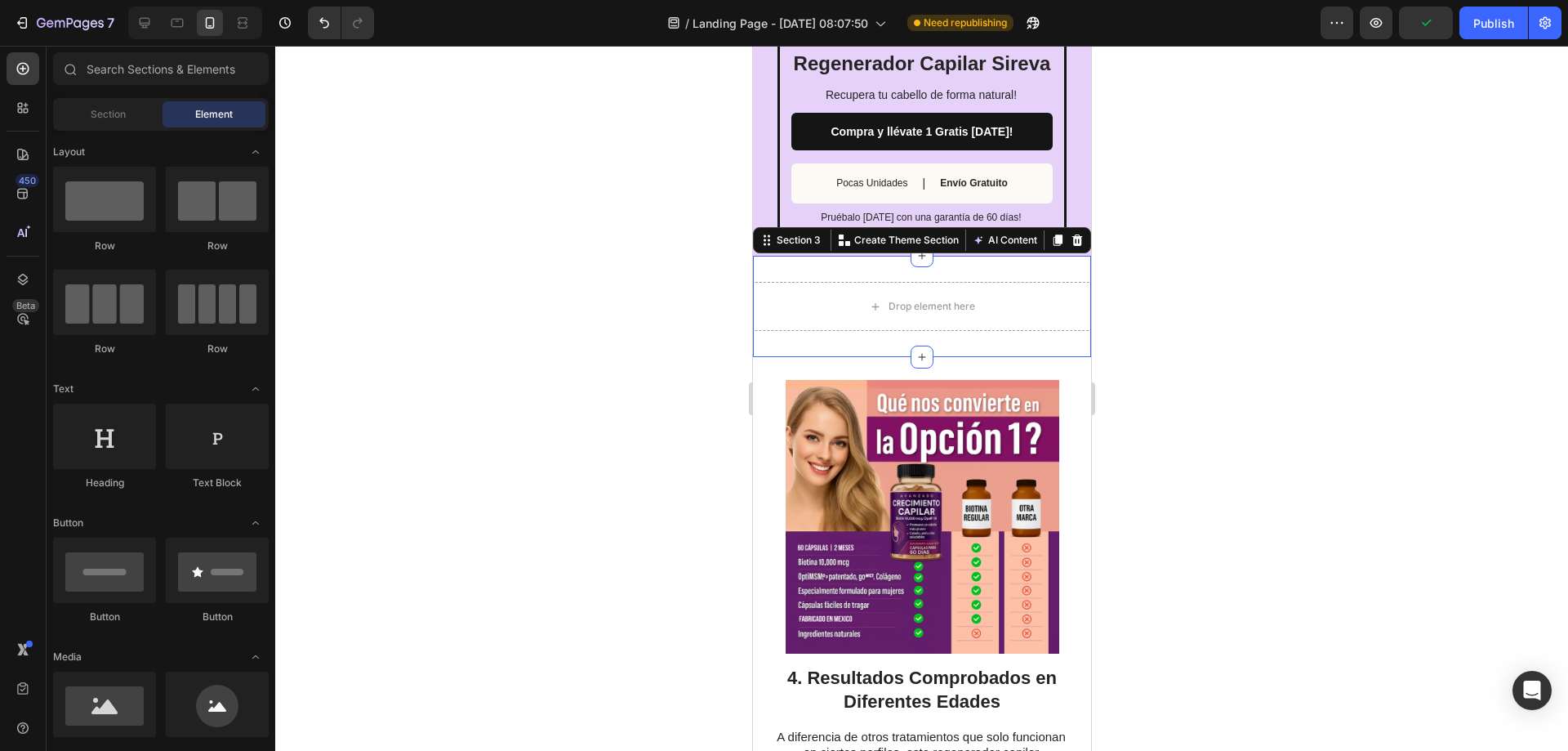
click at [985, 292] on div "Drop element here Section 3 You can create reusable sections Create Theme Secti…" at bounding box center [920, 306] width 338 height 101
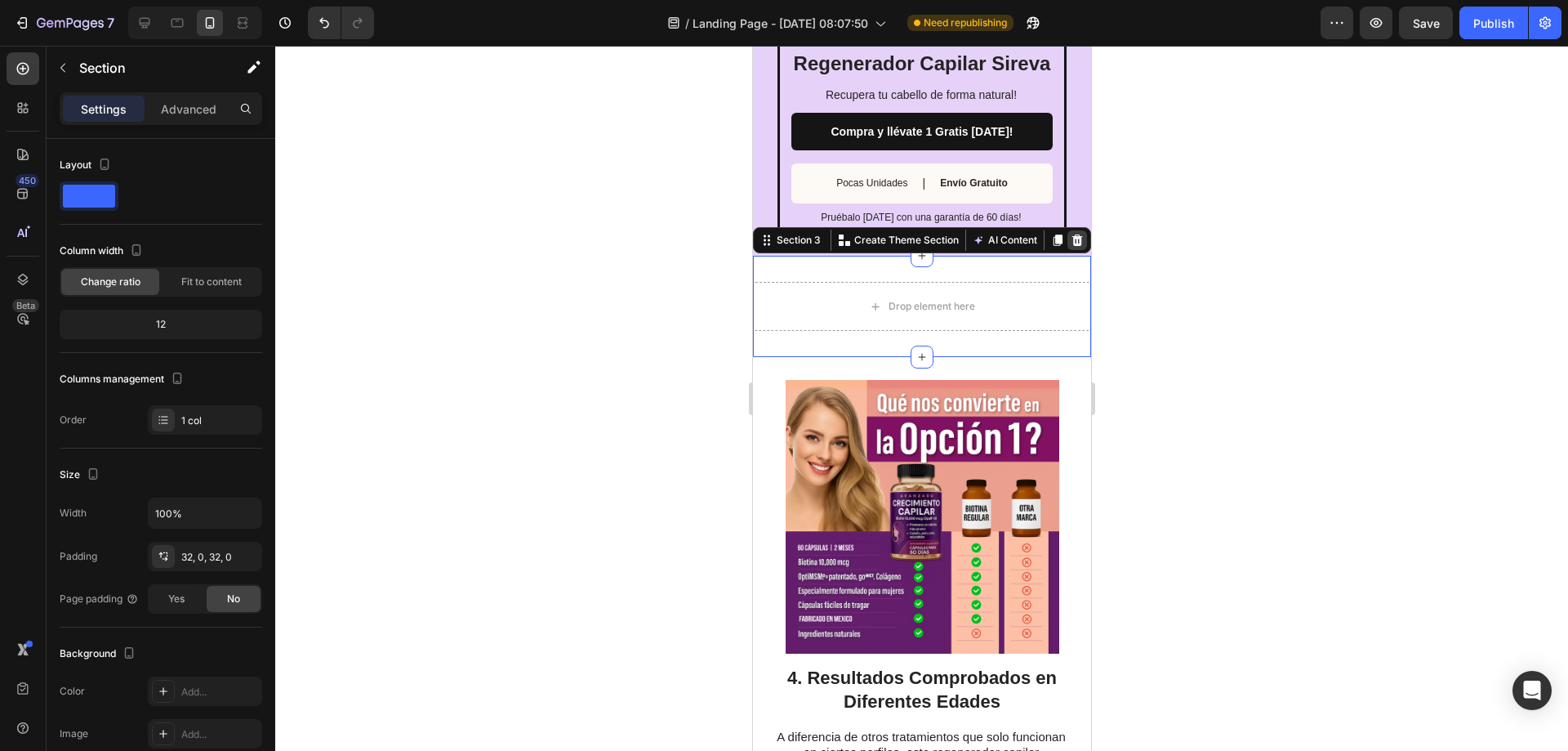
click at [1067, 250] on div at bounding box center [1077, 240] width 20 height 20
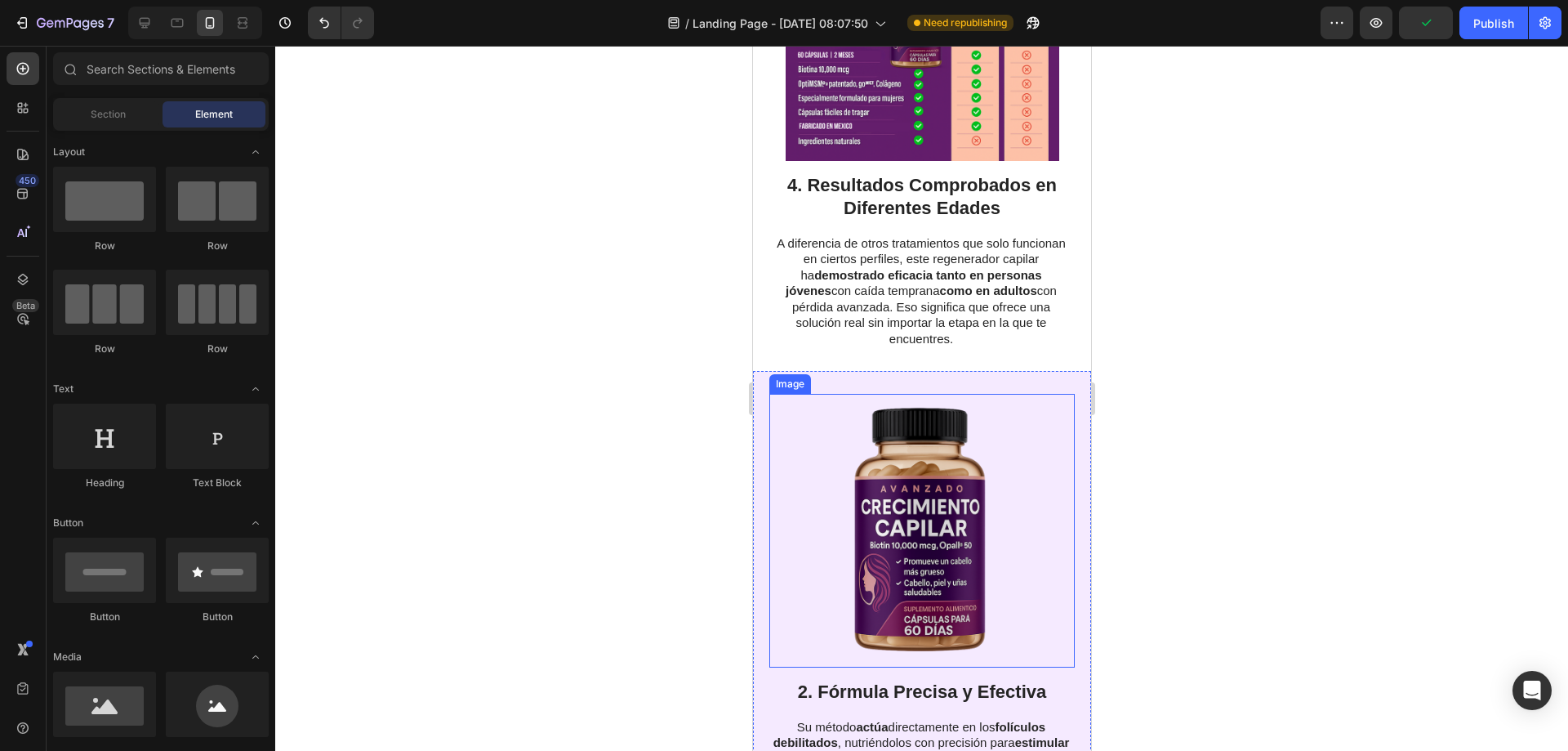
scroll to position [2696, 0]
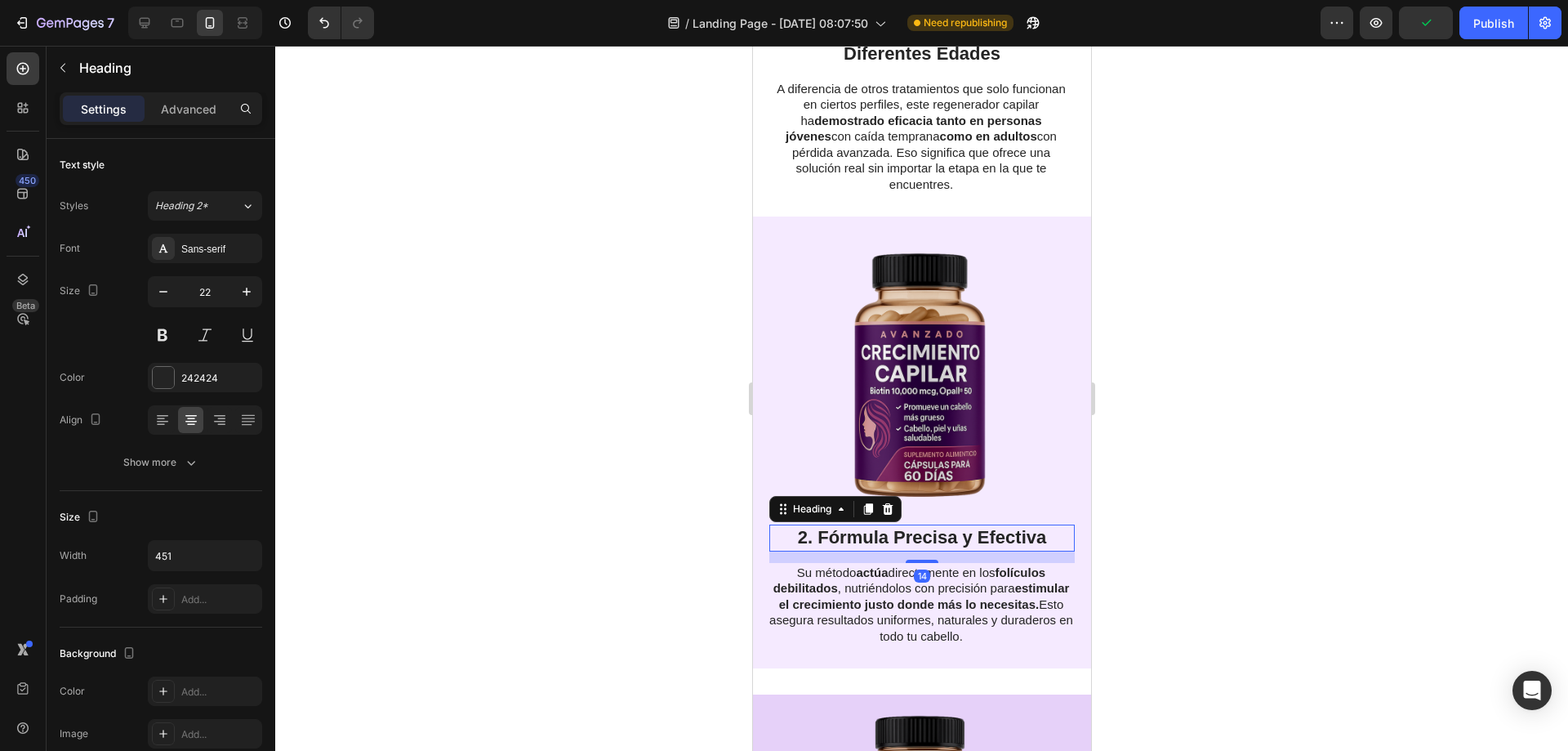
click at [809, 526] on h2 "2. Fórmula Precisa y Efectiva" at bounding box center [921, 538] width 305 height 27
click at [800, 526] on p "2. Fórmula Precisa y Efectiva" at bounding box center [921, 538] width 303 height 24
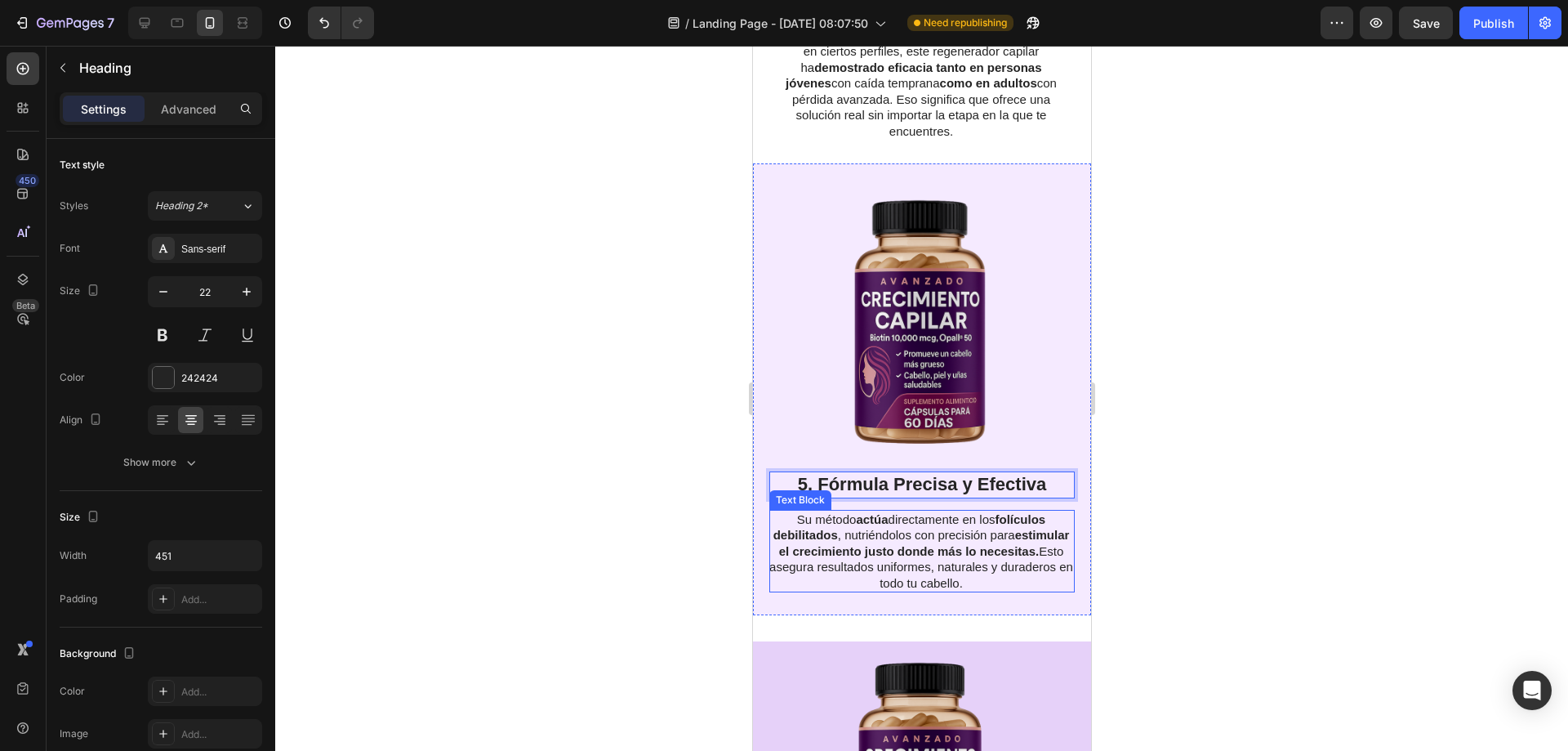
scroll to position [2778, 0]
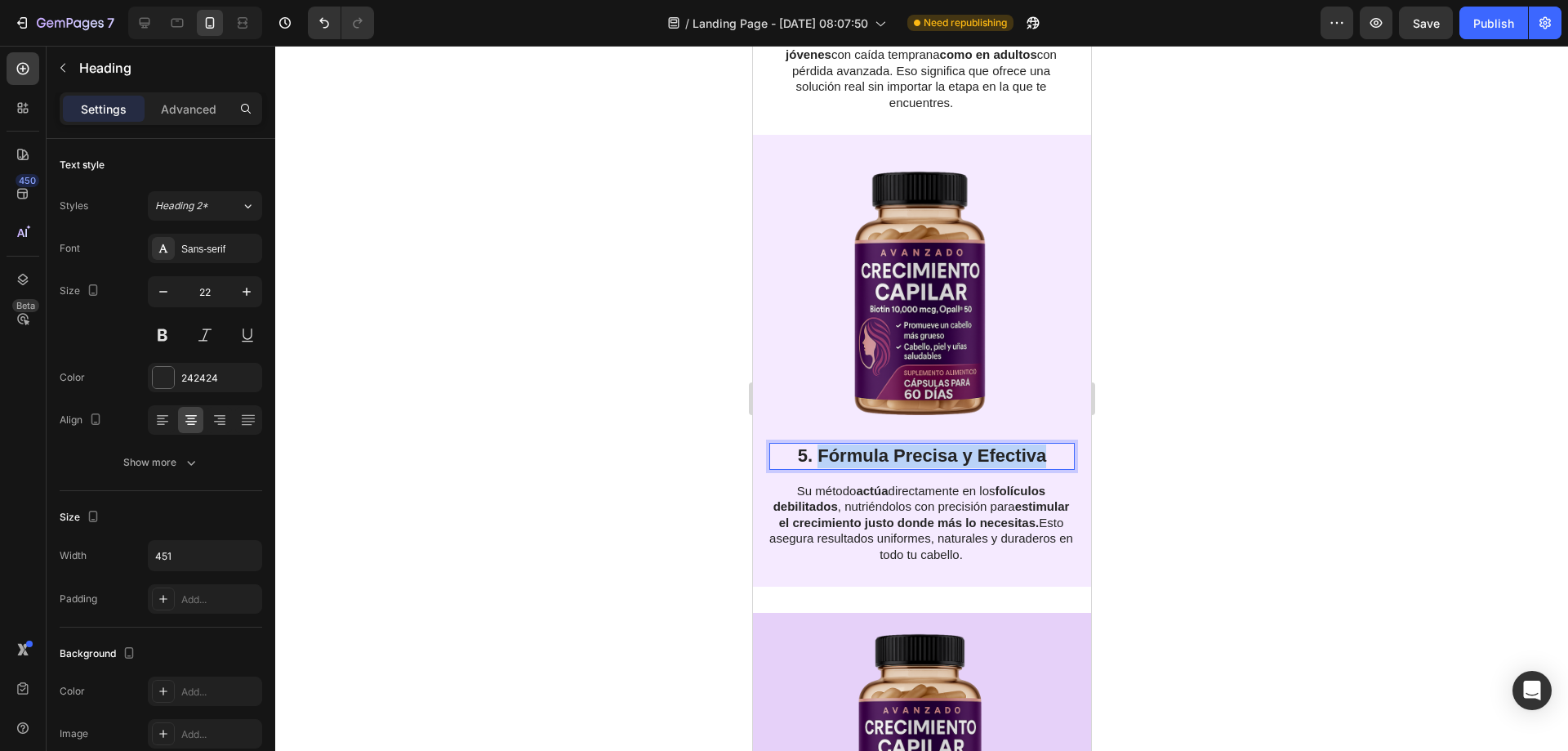
drag, startPoint x: 815, startPoint y: 440, endPoint x: 1041, endPoint y: 438, distance: 226.0
click at [1041, 445] on p "5. Fórmula Precisa y Efectiva" at bounding box center [921, 457] width 303 height 24
click at [845, 494] on strong "folículos debilitados" at bounding box center [909, 498] width 273 height 30
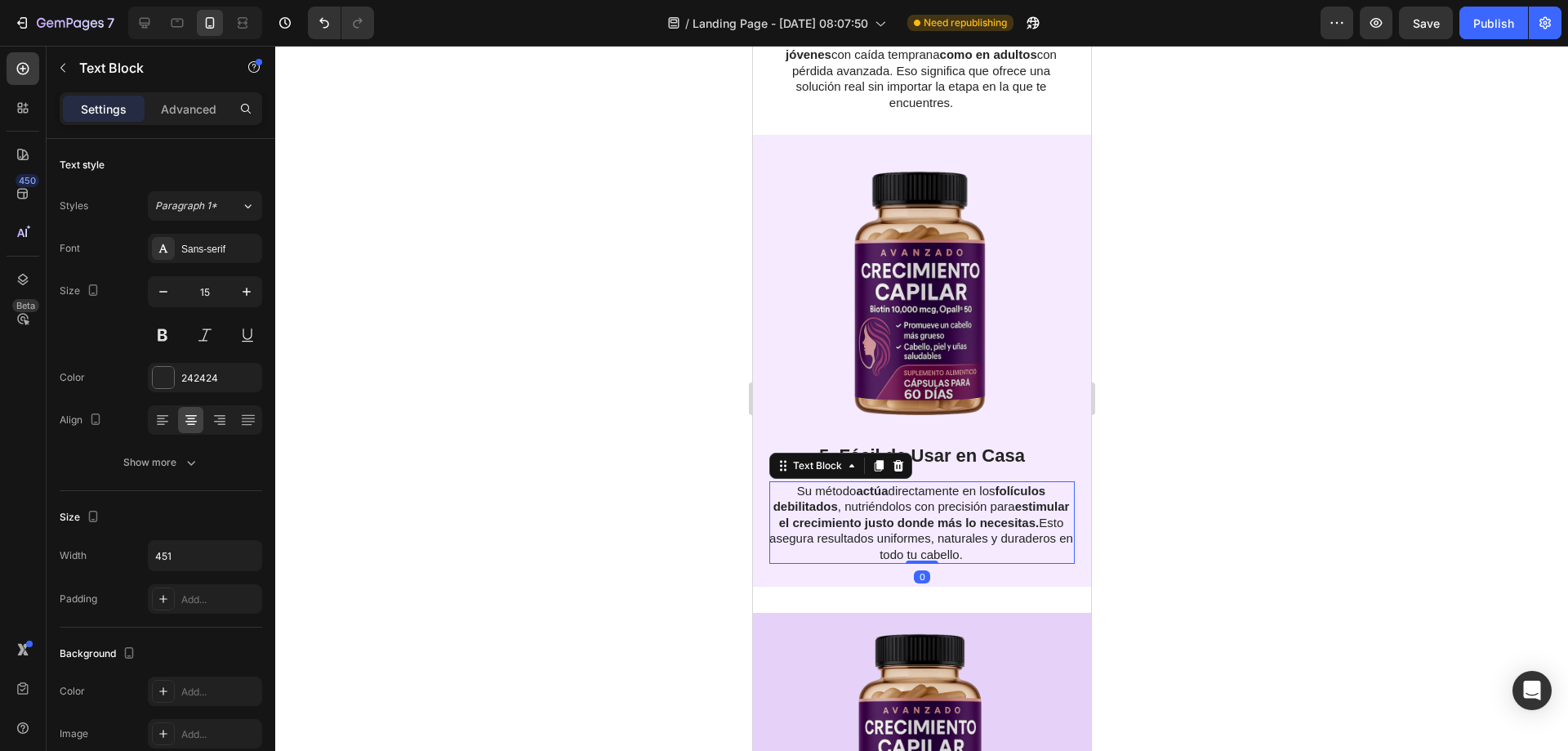
click at [845, 494] on strong "folículos debilitados" at bounding box center [909, 498] width 273 height 30
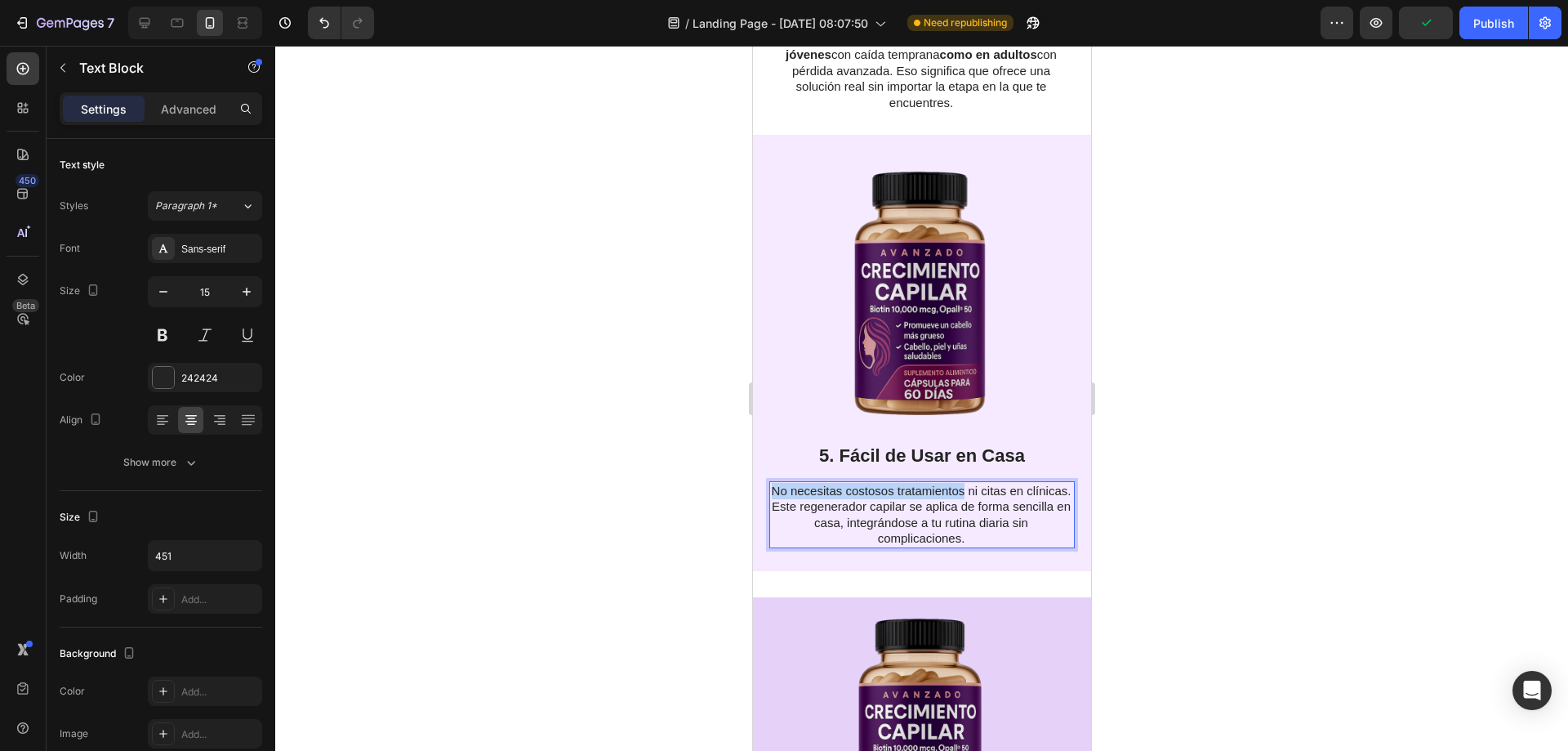
drag, startPoint x: 789, startPoint y: 472, endPoint x: 980, endPoint y: 477, distance: 191.1
click at [980, 483] on p "No necesitas costosos tratamientos ni citas en clínicas. Este regenerador capil…" at bounding box center [920, 515] width 303 height 63
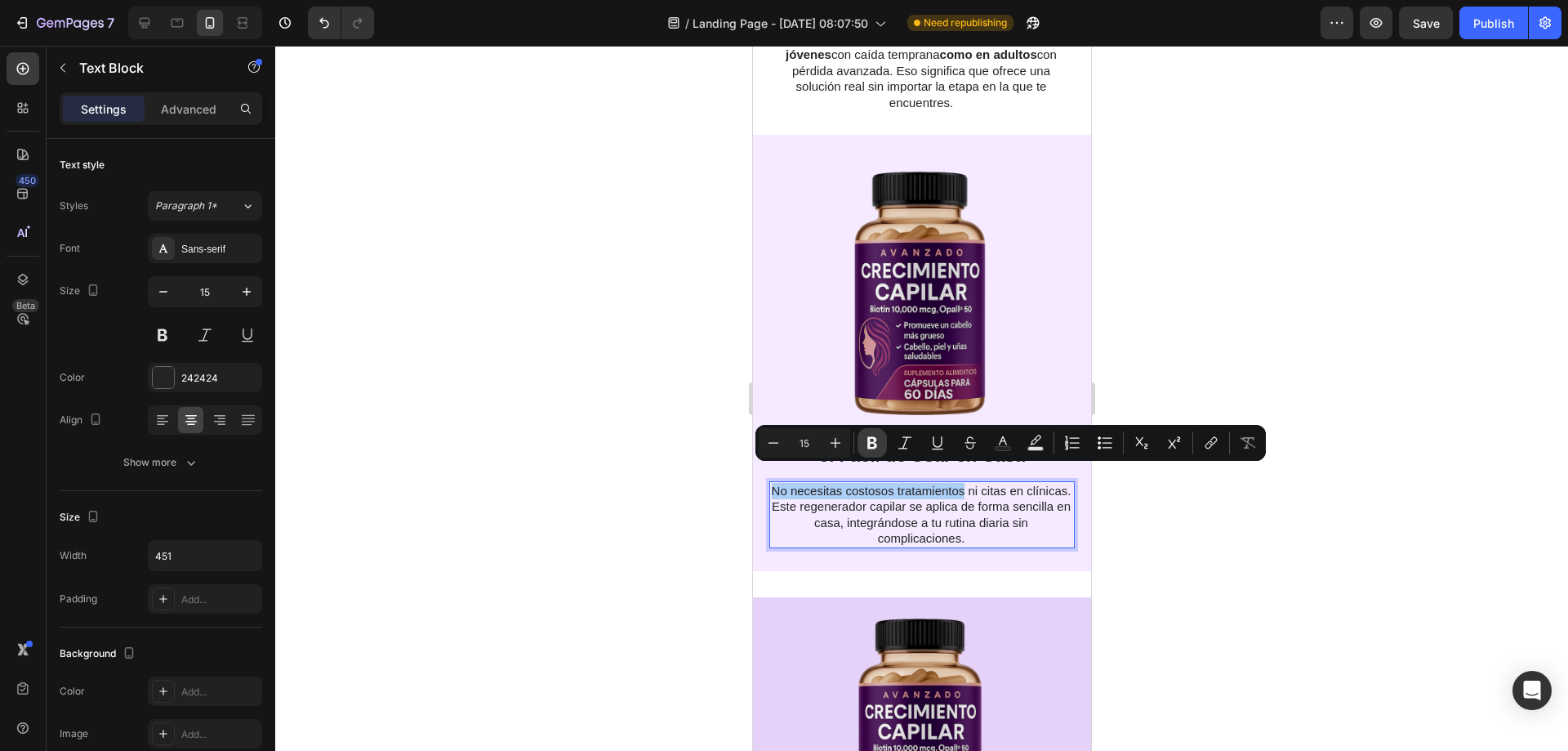
click at [879, 450] on icon "Editor contextual toolbar" at bounding box center [872, 443] width 16 height 16
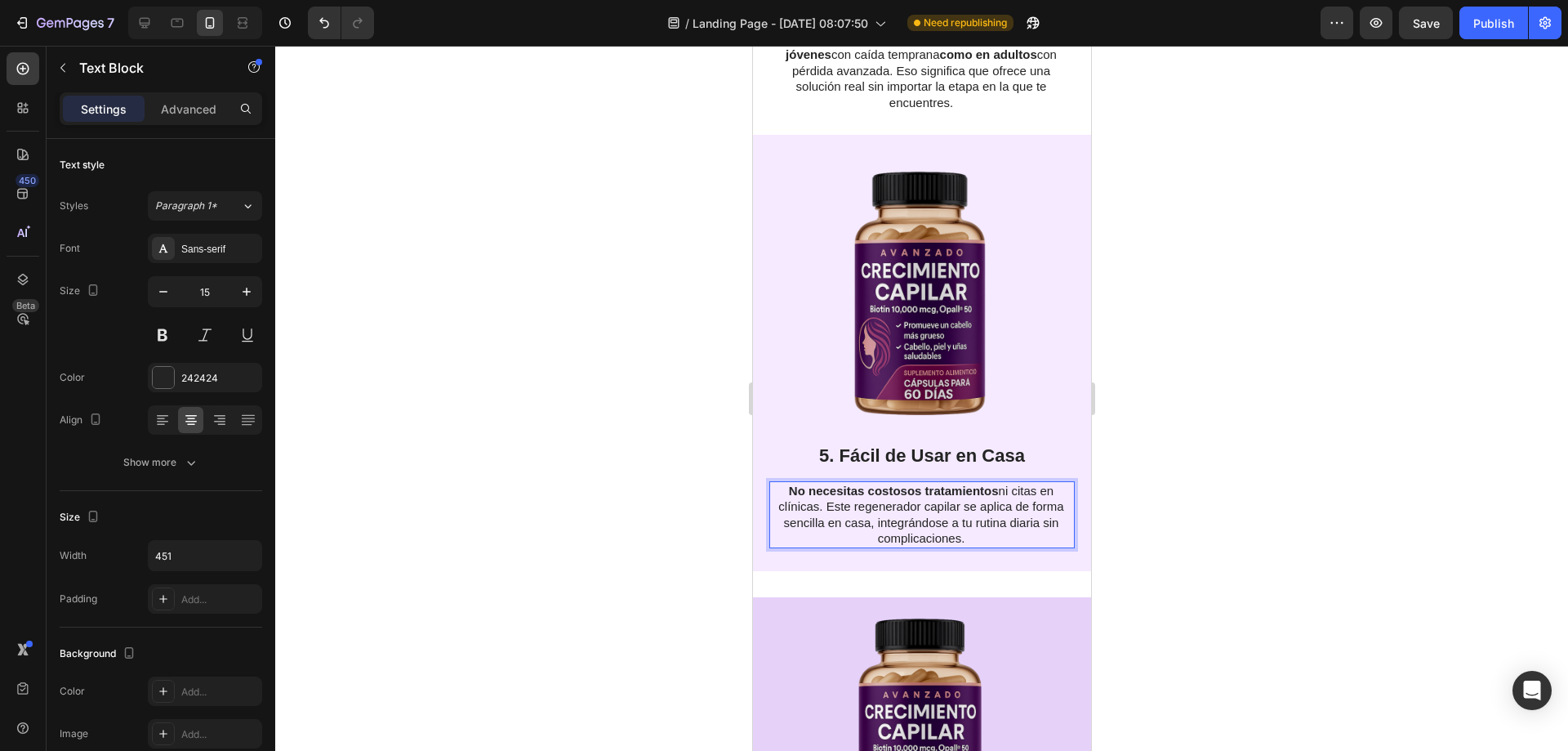
click at [960, 513] on p "No necesitas costosos tratamientos ni citas en clínicas. Este regenerador capil…" at bounding box center [920, 515] width 303 height 63
click at [974, 525] on p "No necesitas costosos tratamientos ni citas en clínicas. Este regenerador capil…" at bounding box center [920, 515] width 303 height 63
click at [1184, 514] on div at bounding box center [921, 398] width 1293 height 705
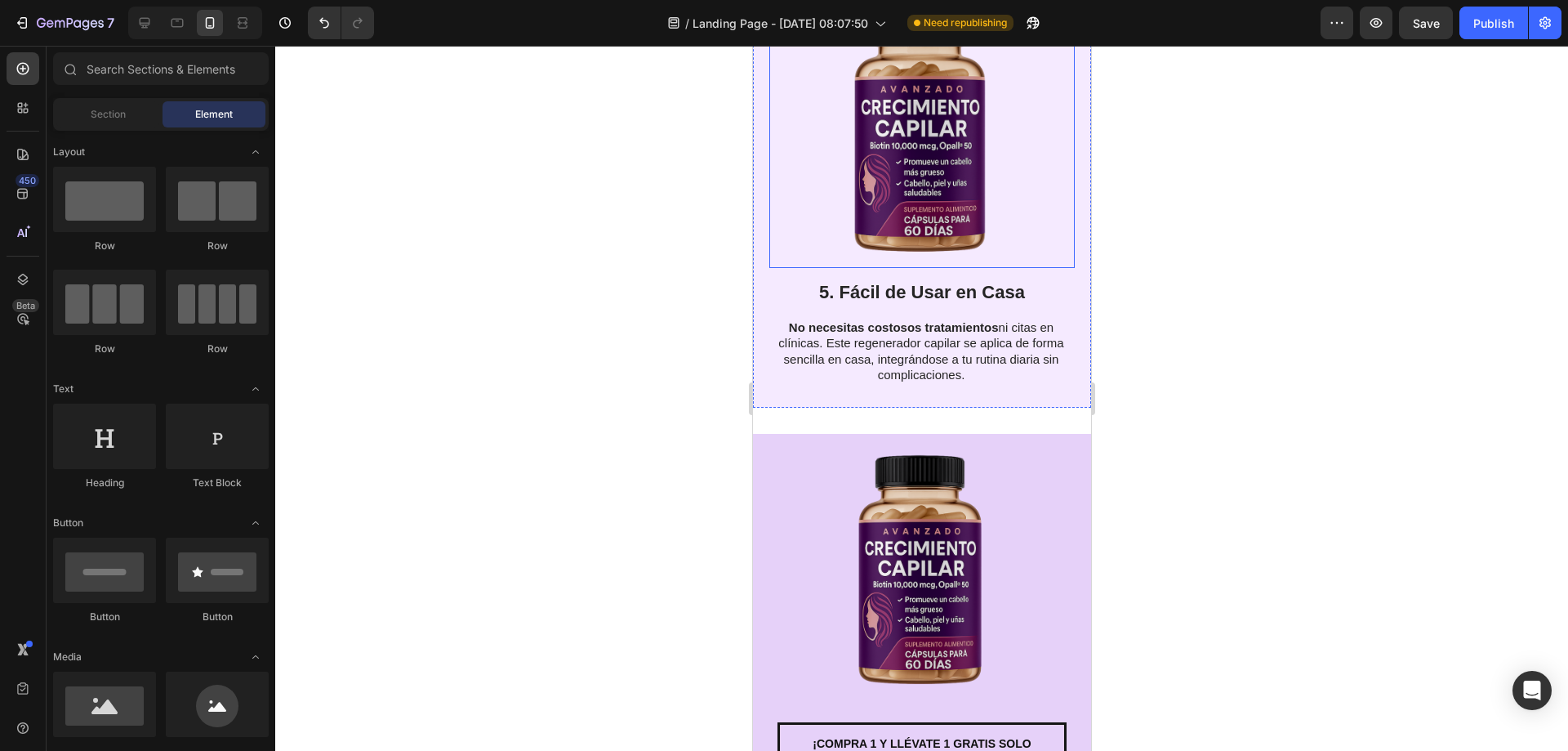
scroll to position [2614, 0]
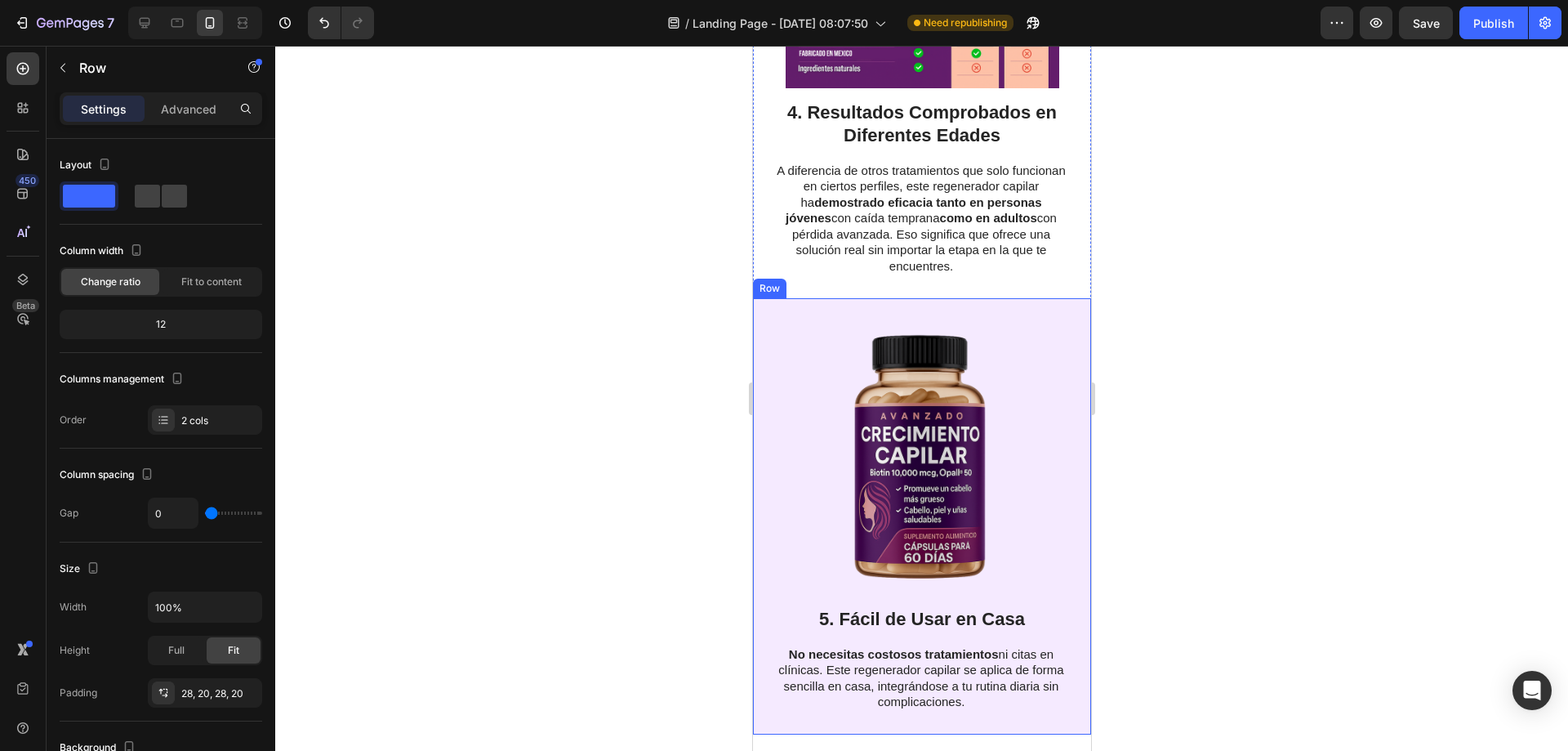
click at [762, 349] on div "5. Fácil de Usar en Casa Heading No necesitas costosos tratamientos ni citas en…" at bounding box center [920, 516] width 338 height 437
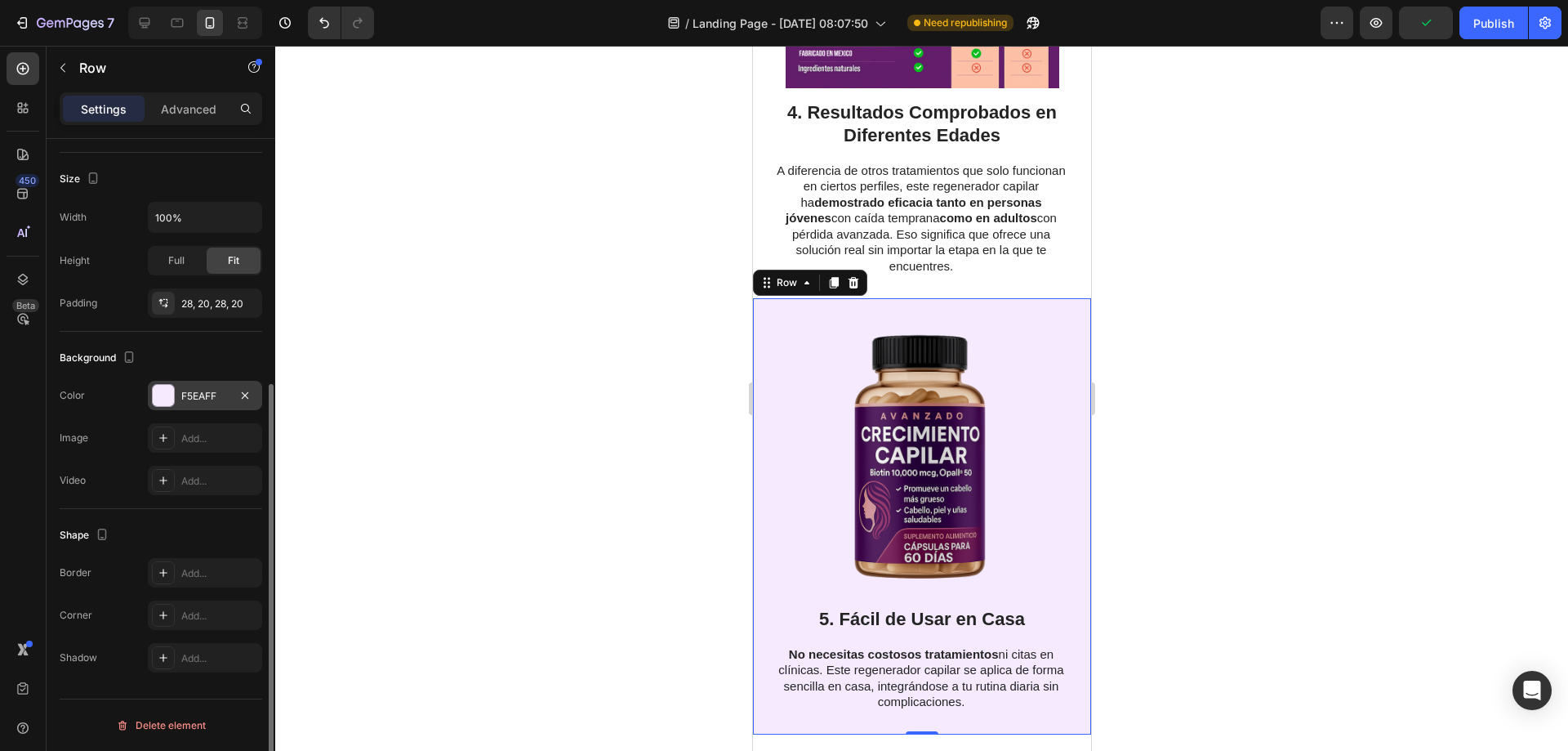
click at [177, 396] on div "F5EAFF" at bounding box center [205, 395] width 114 height 29
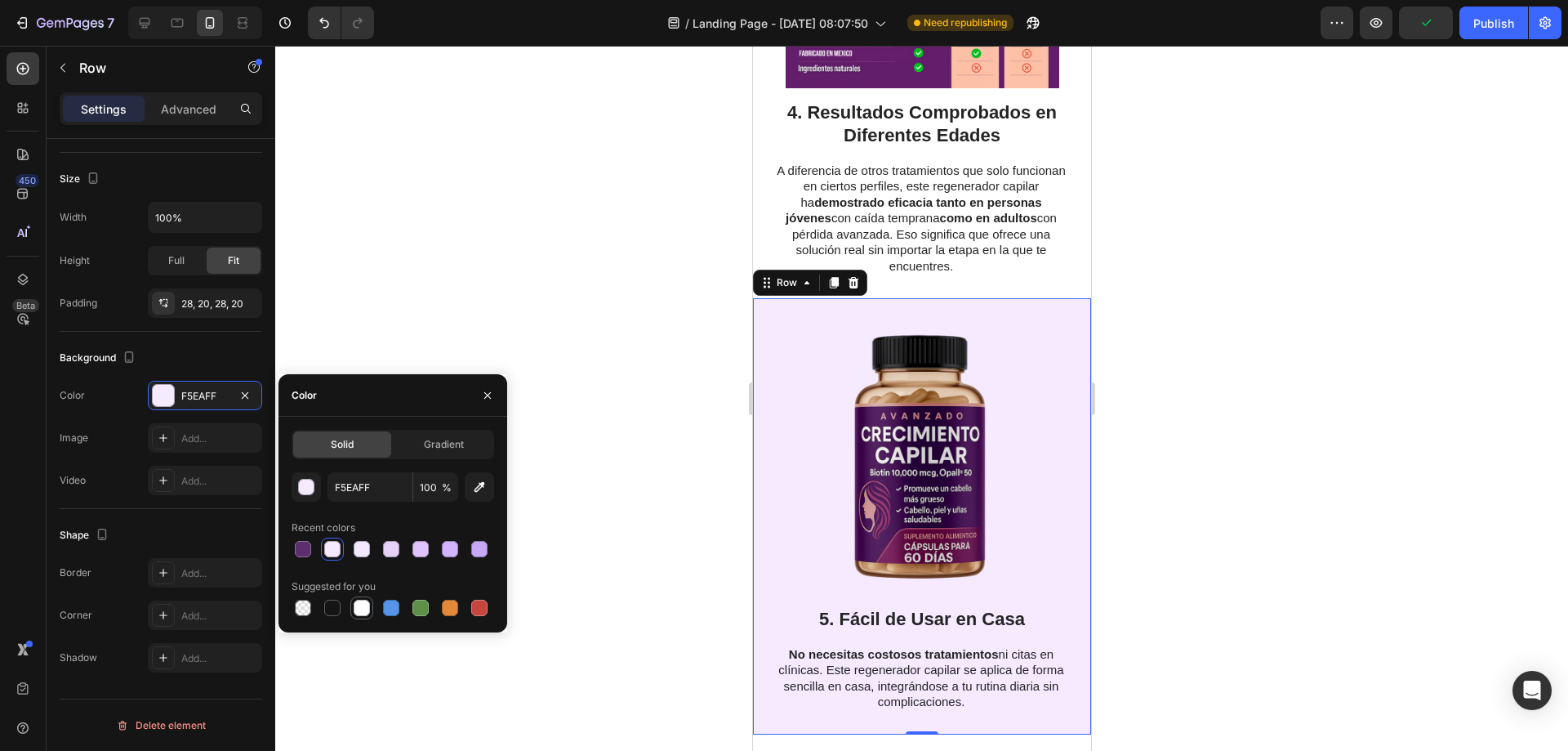
click at [351, 609] on div at bounding box center [361, 607] width 23 height 23
type input "FFFFFF"
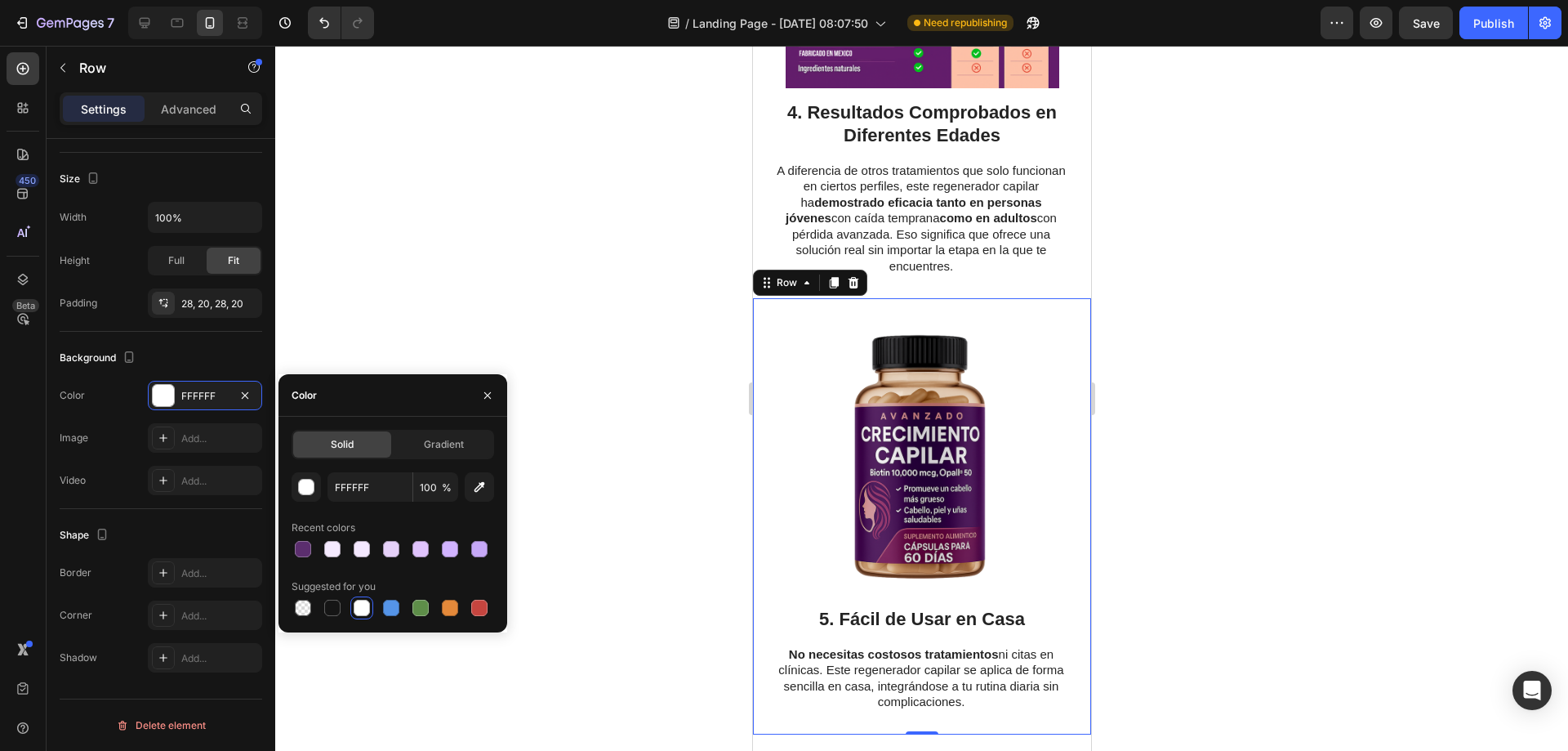
click at [606, 521] on div at bounding box center [921, 398] width 1293 height 705
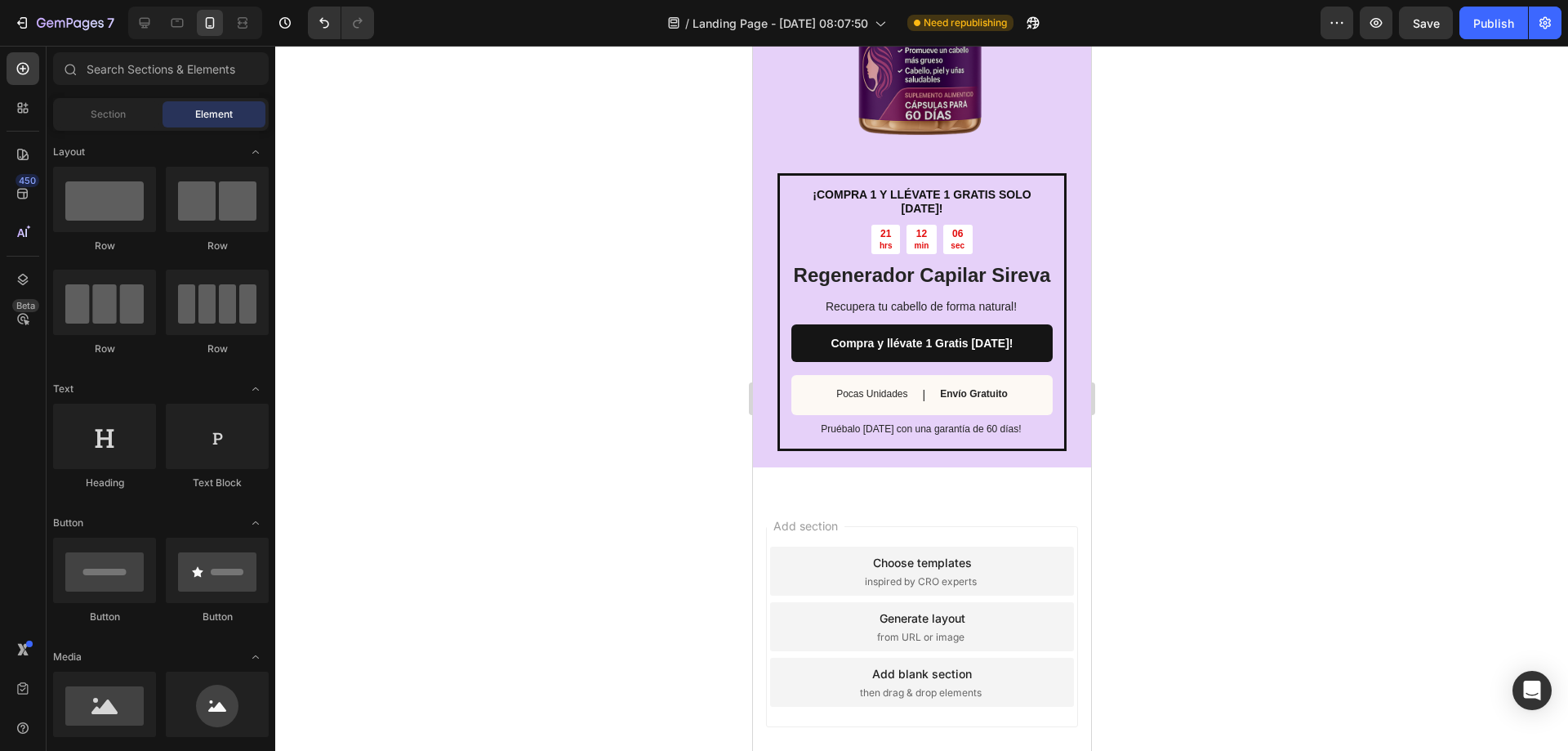
scroll to position [3549, 0]
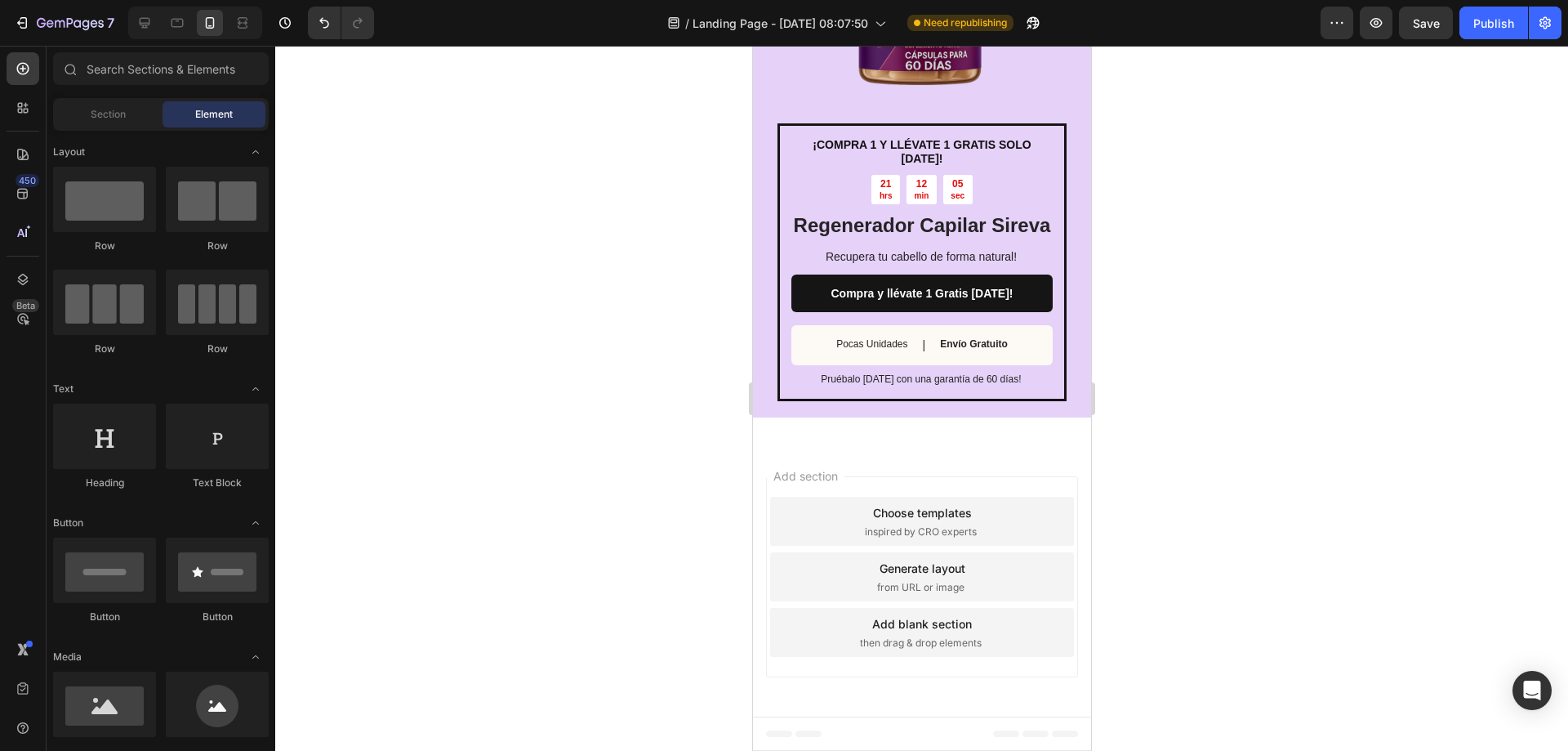
drag, startPoint x: 1086, startPoint y: 486, endPoint x: 2144, endPoint y: 131, distance: 1116.0
click at [1432, 37] on button "Save" at bounding box center [1427, 23] width 54 height 33
click at [1481, 24] on div "Publish" at bounding box center [1494, 23] width 41 height 17
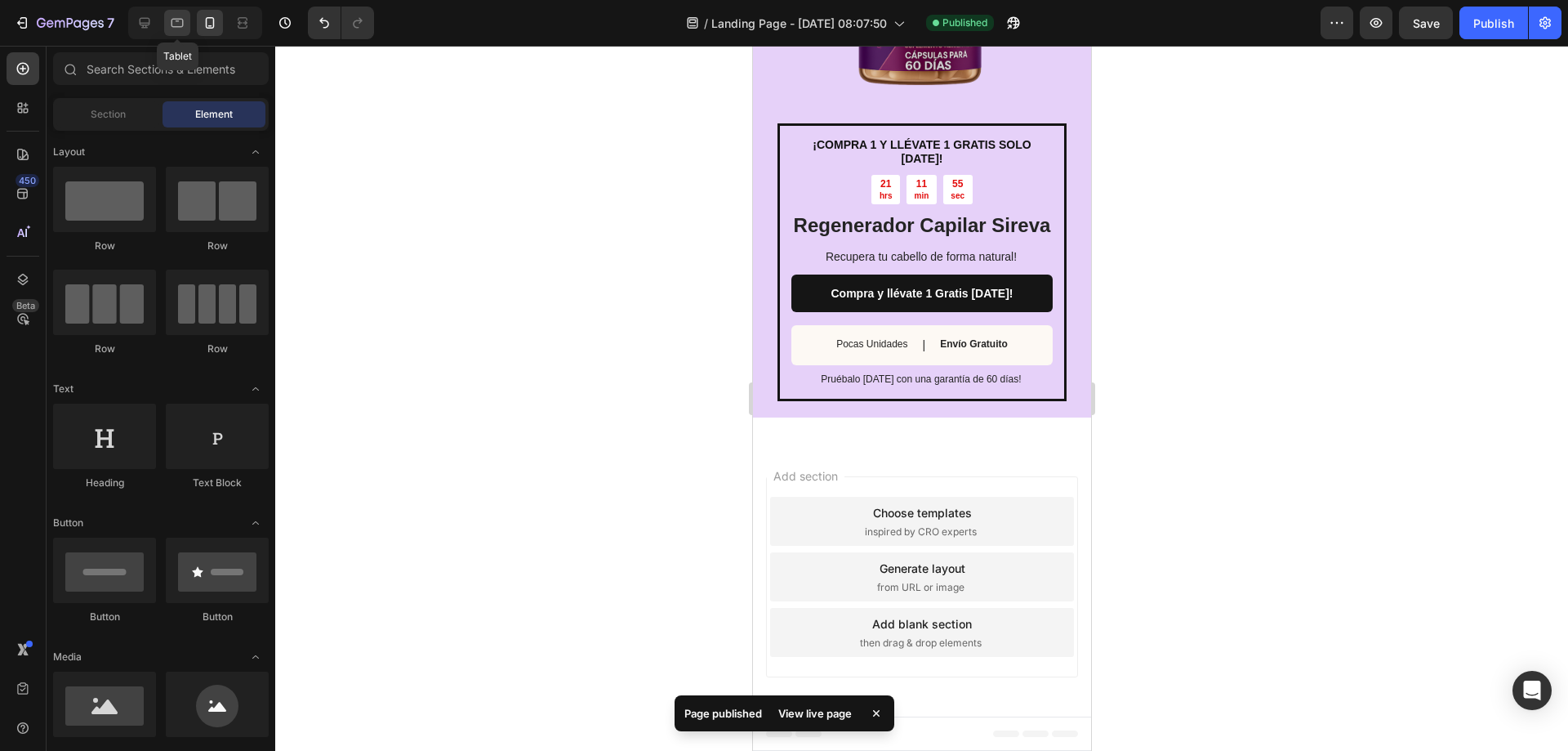
click at [168, 19] on div at bounding box center [177, 23] width 26 height 26
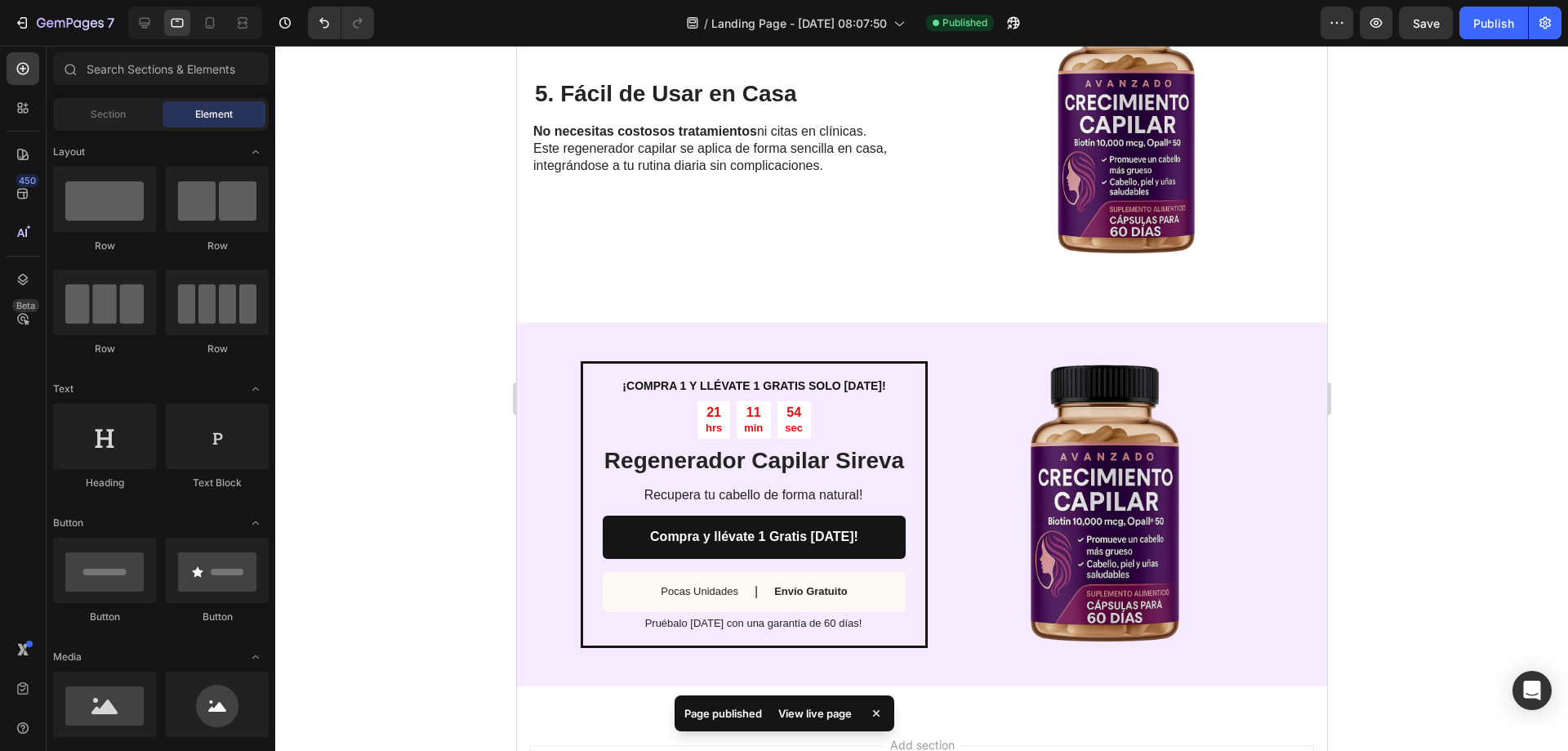
scroll to position [2639, 0]
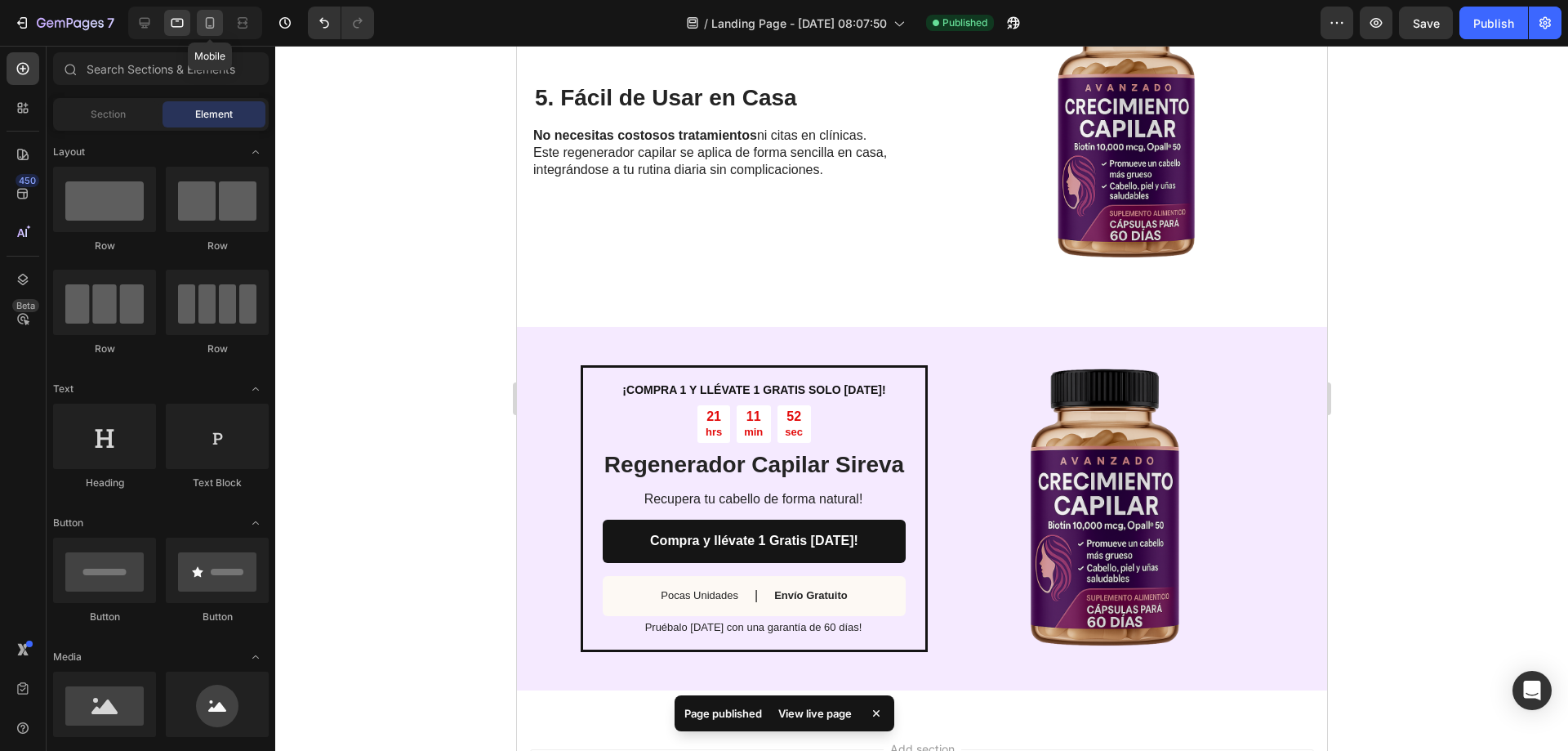
click at [215, 22] on icon at bounding box center [210, 23] width 16 height 16
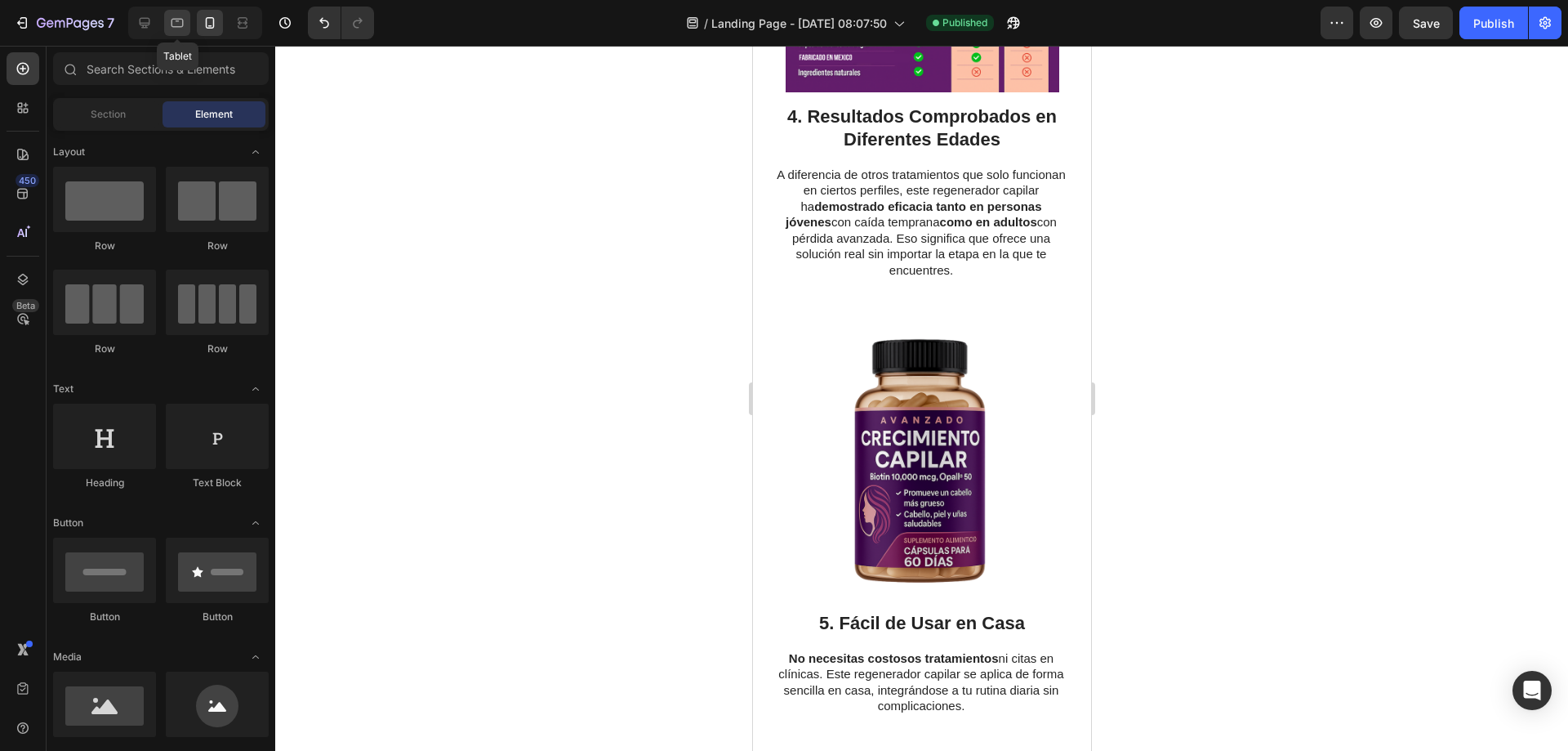
click at [174, 17] on icon at bounding box center [178, 23] width 16 height 16
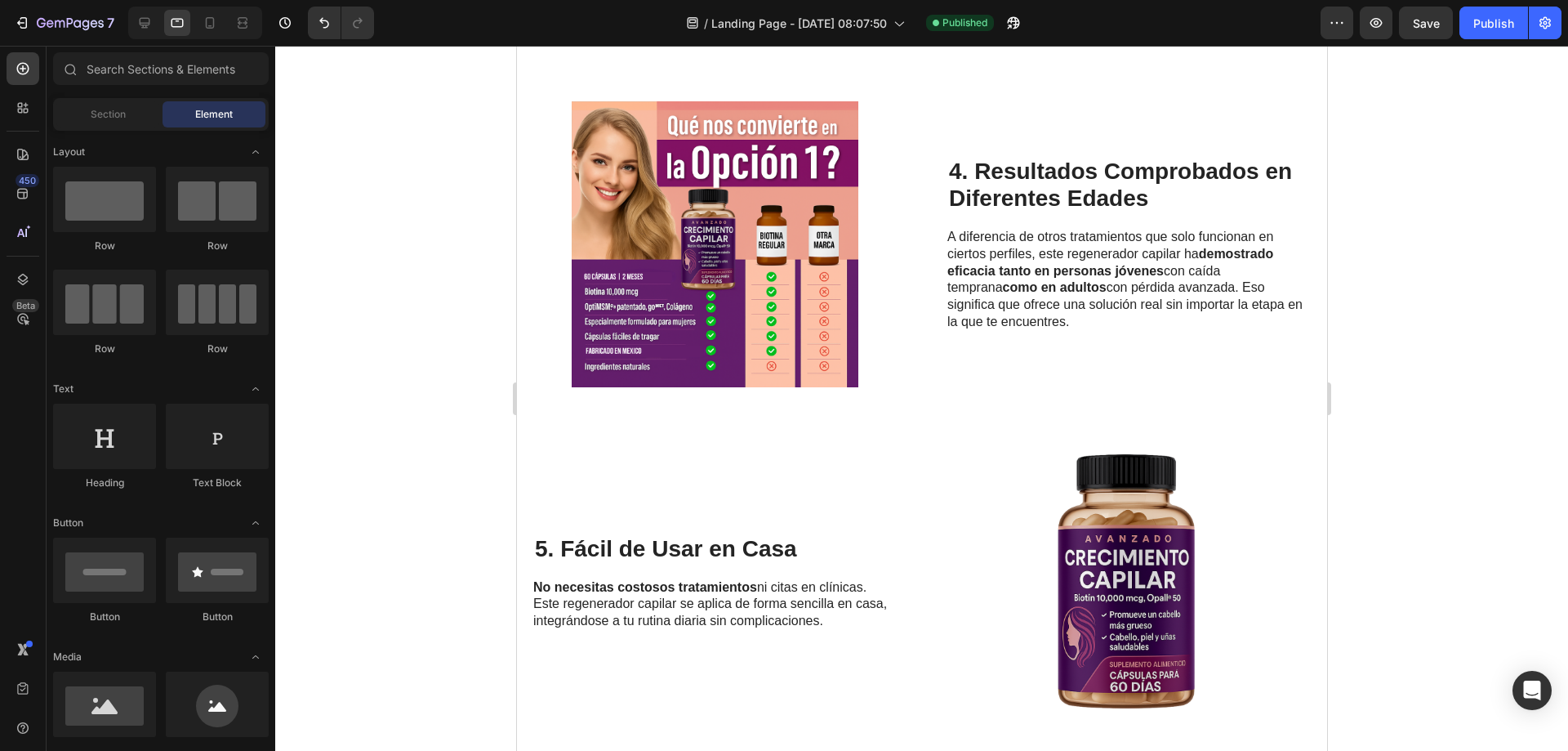
scroll to position [2255, 0]
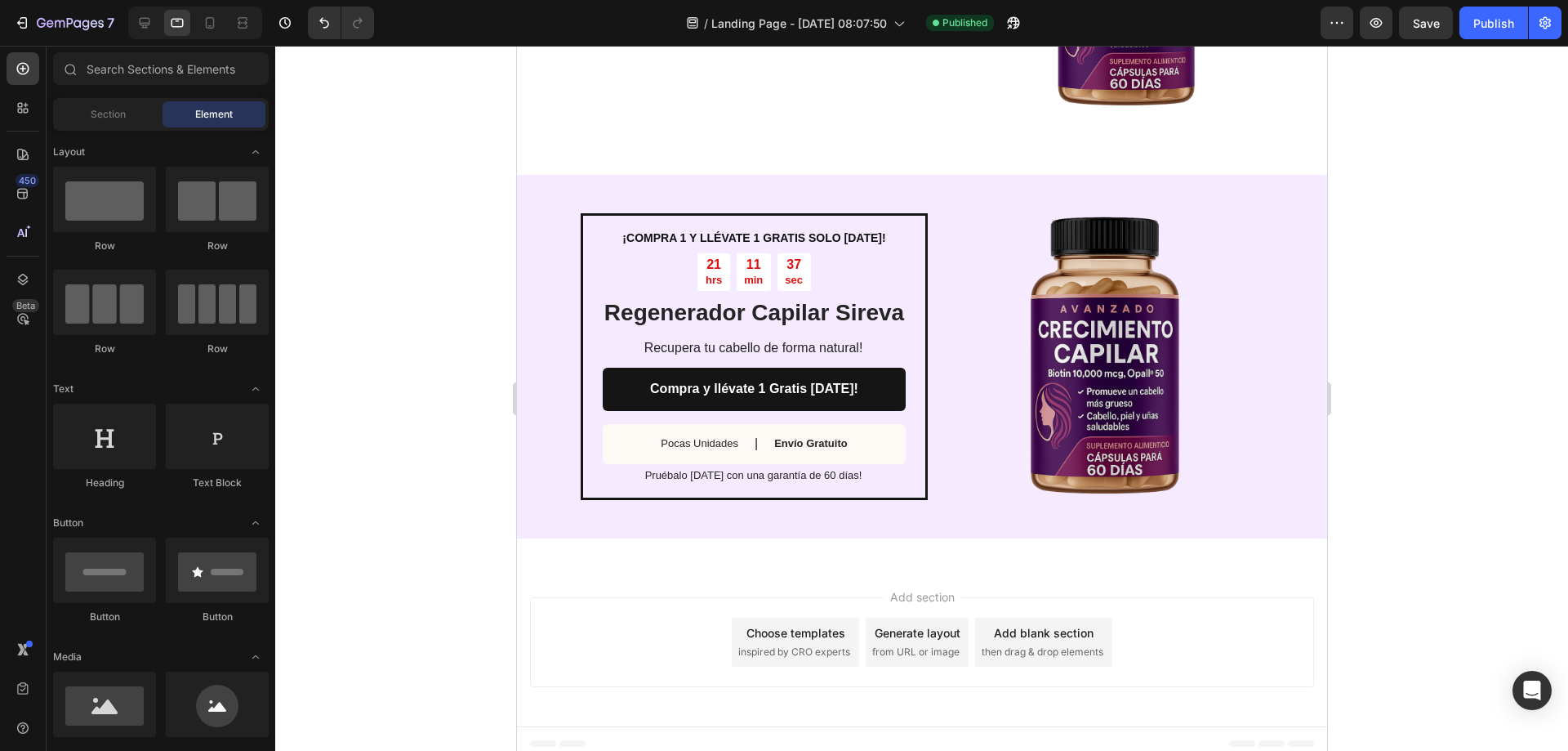
drag, startPoint x: 1321, startPoint y: 631, endPoint x: 1857, endPoint y: 702, distance: 540.7
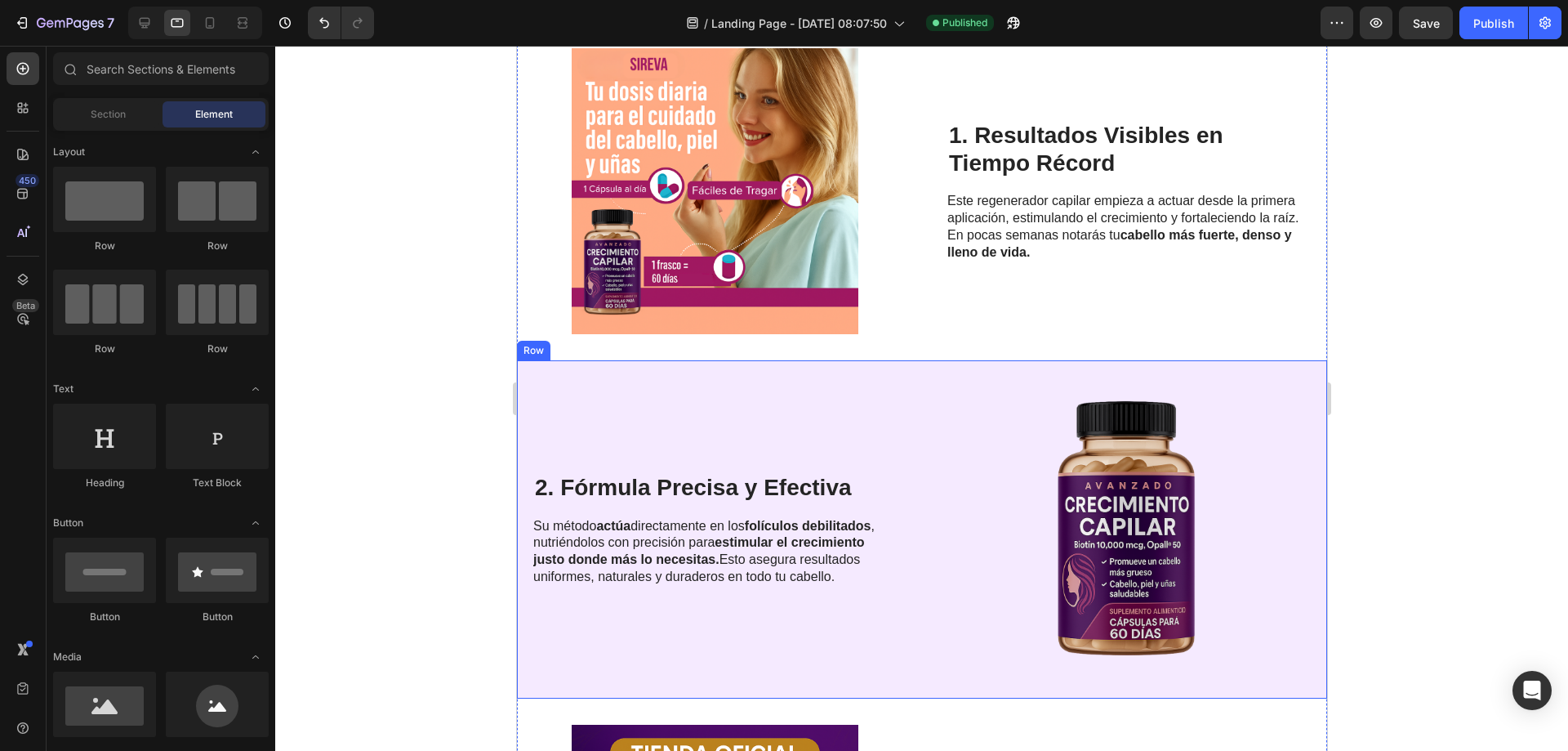
scroll to position [490, 0]
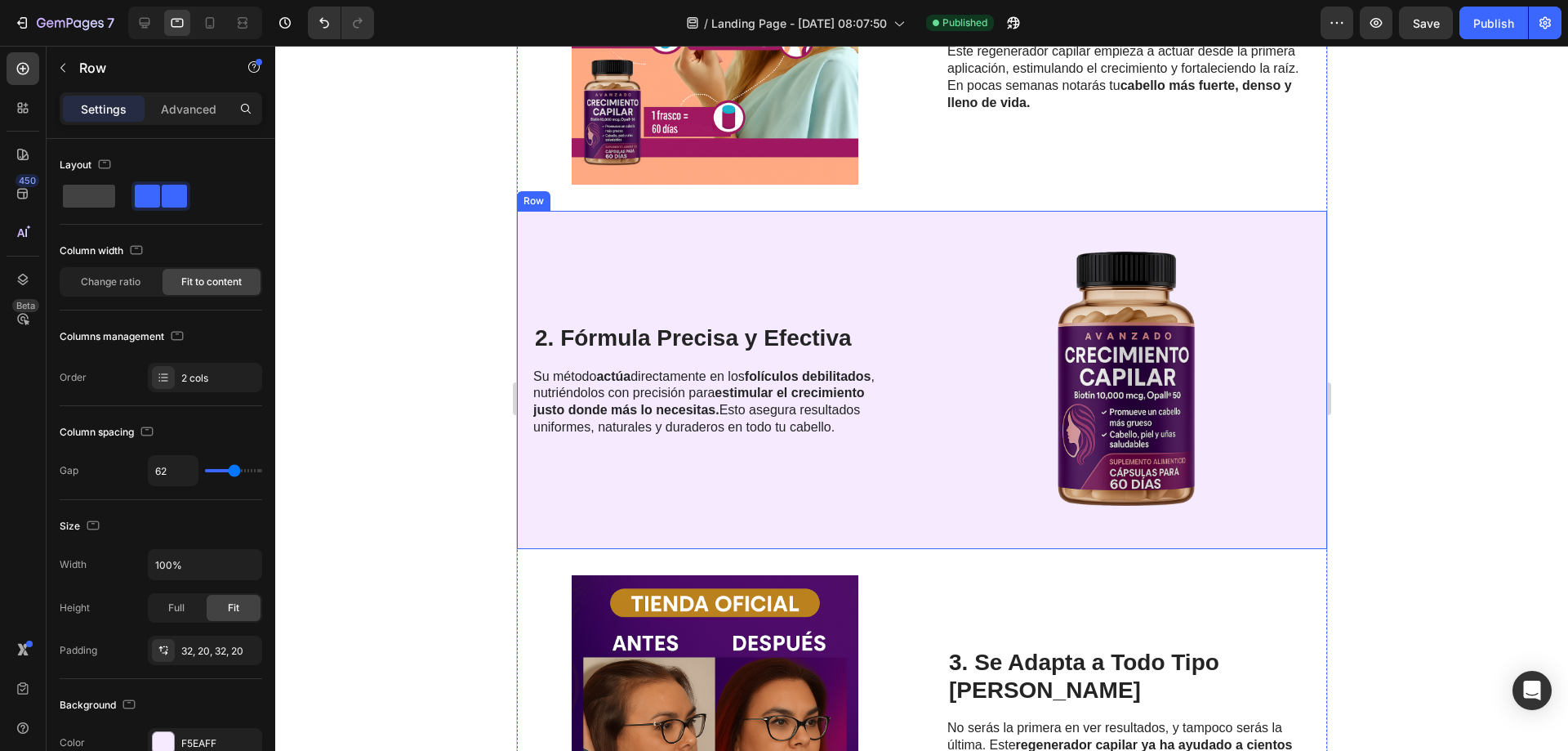
click at [769, 241] on div "2. Fórmula Precisa y Efectiva Heading Su método actúa directamente en los folíc…" at bounding box center [714, 380] width 363 height 286
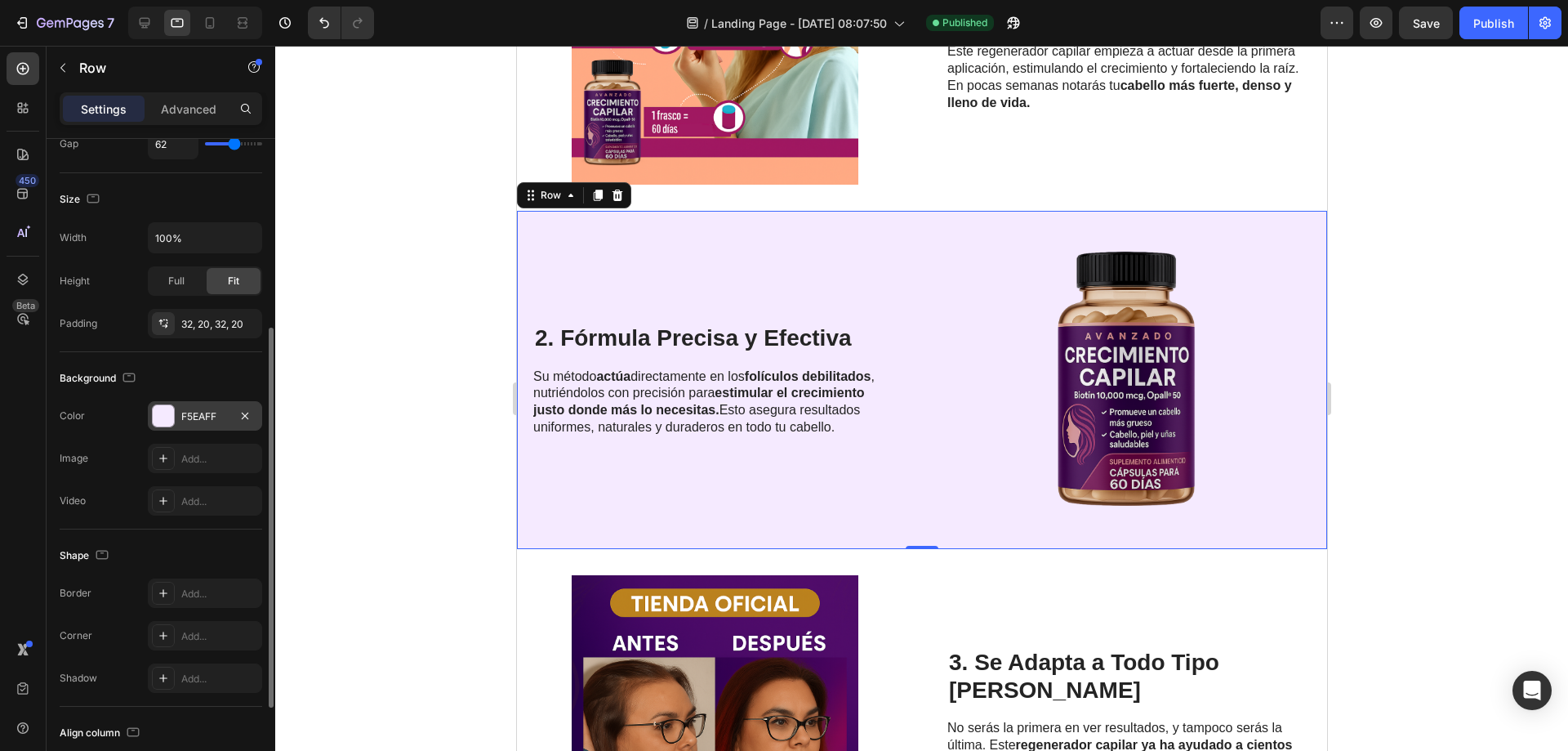
click at [172, 414] on div at bounding box center [163, 415] width 21 height 21
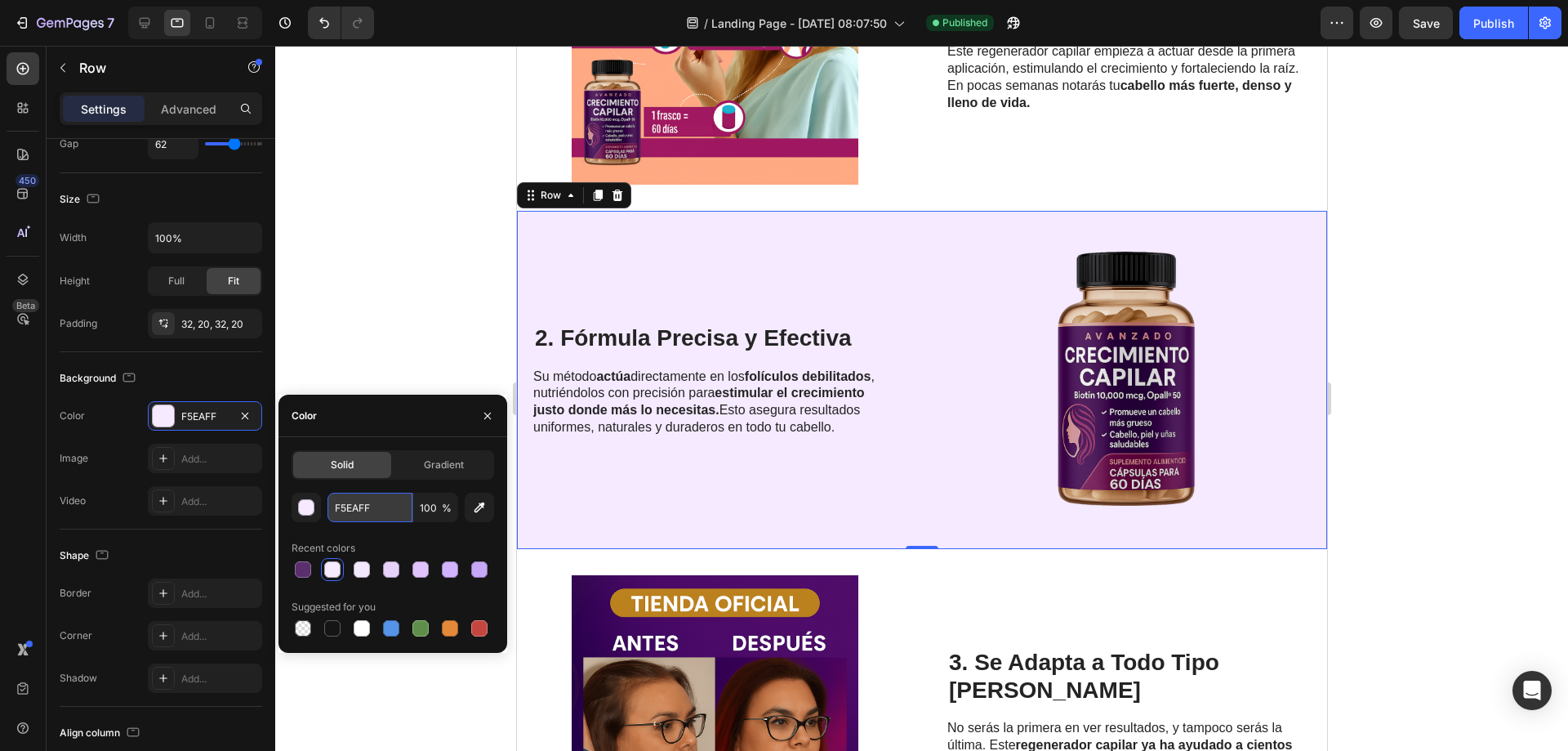
click at [356, 509] on input "F5EAFF" at bounding box center [370, 507] width 85 height 29
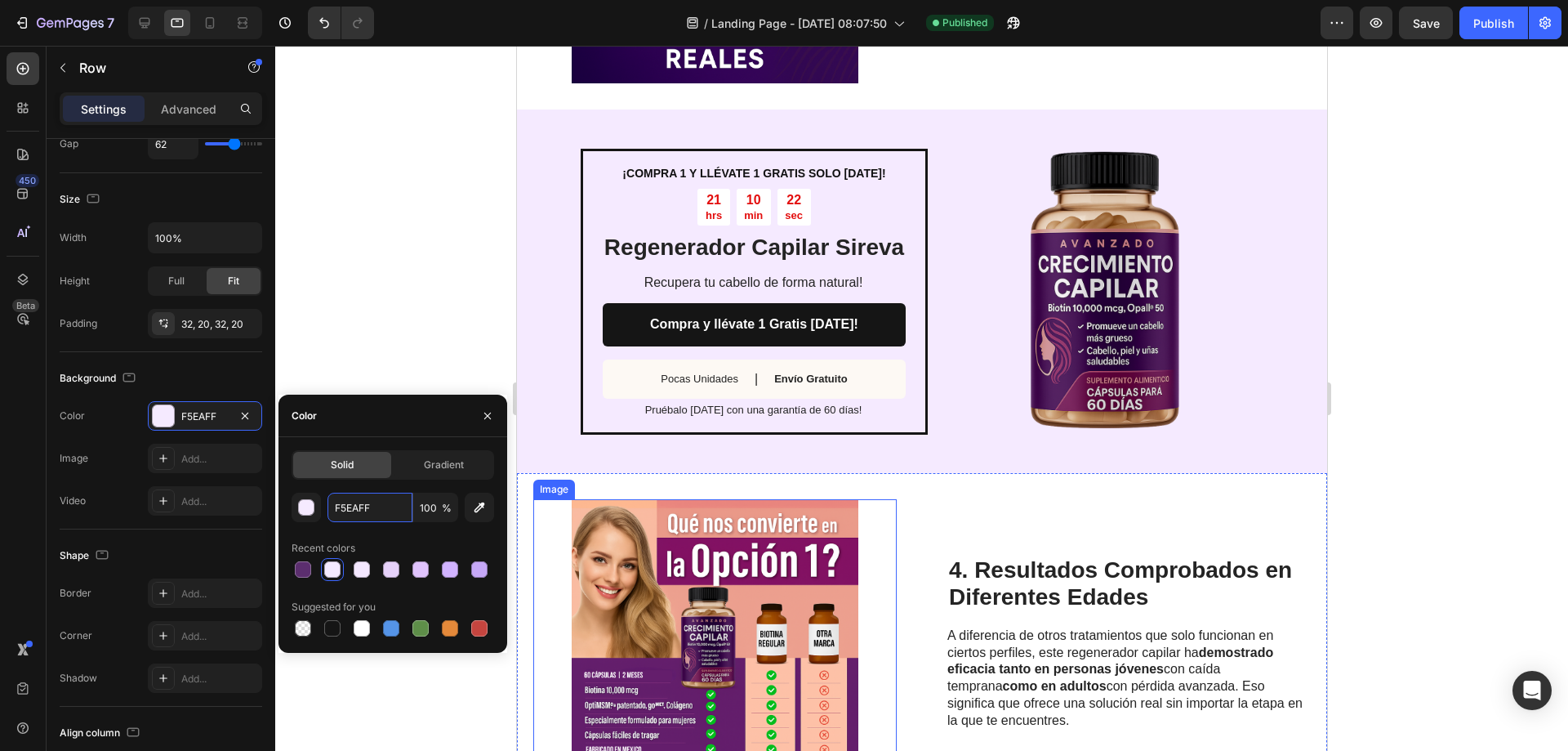
scroll to position [1470, 0]
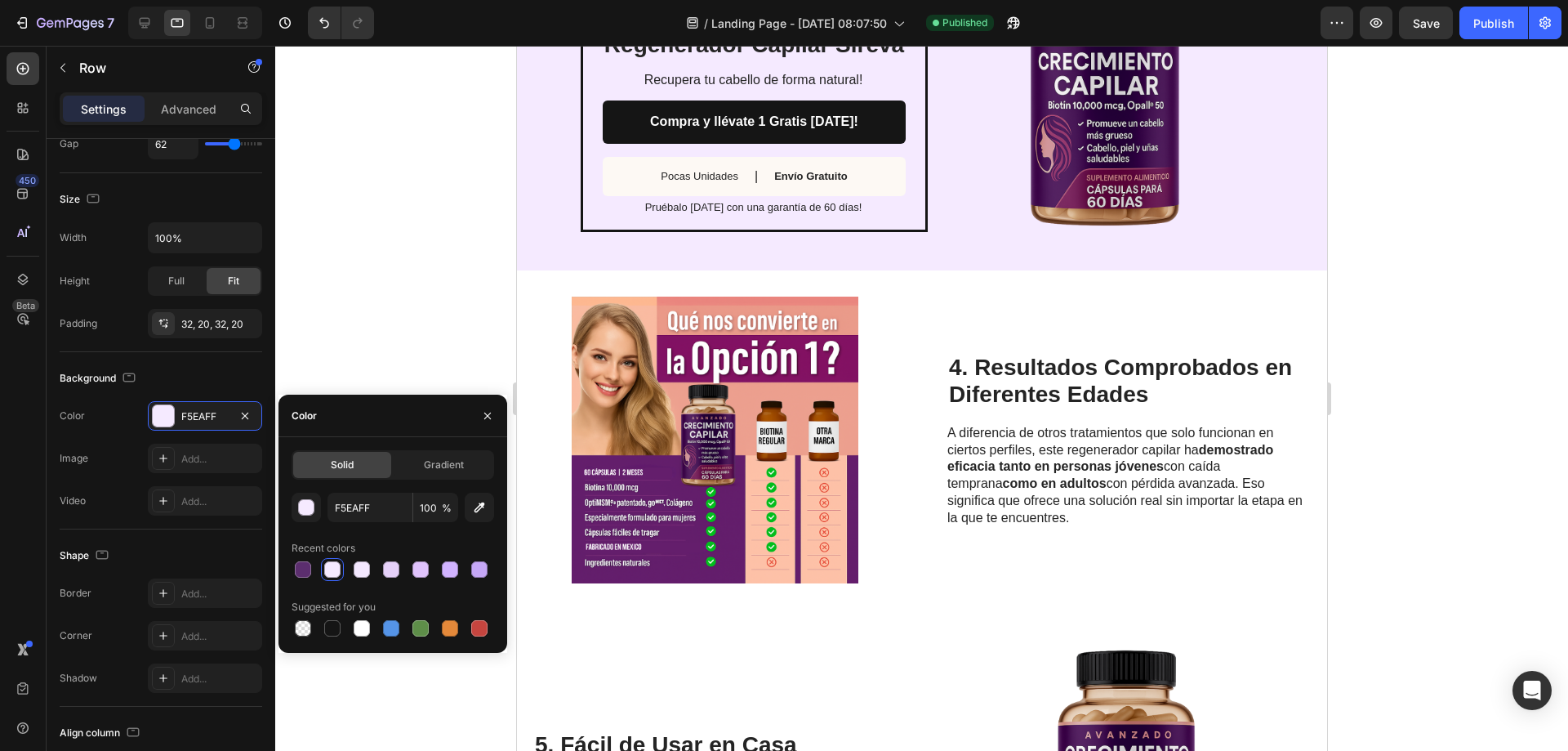
click at [337, 236] on div at bounding box center [921, 398] width 1293 height 705
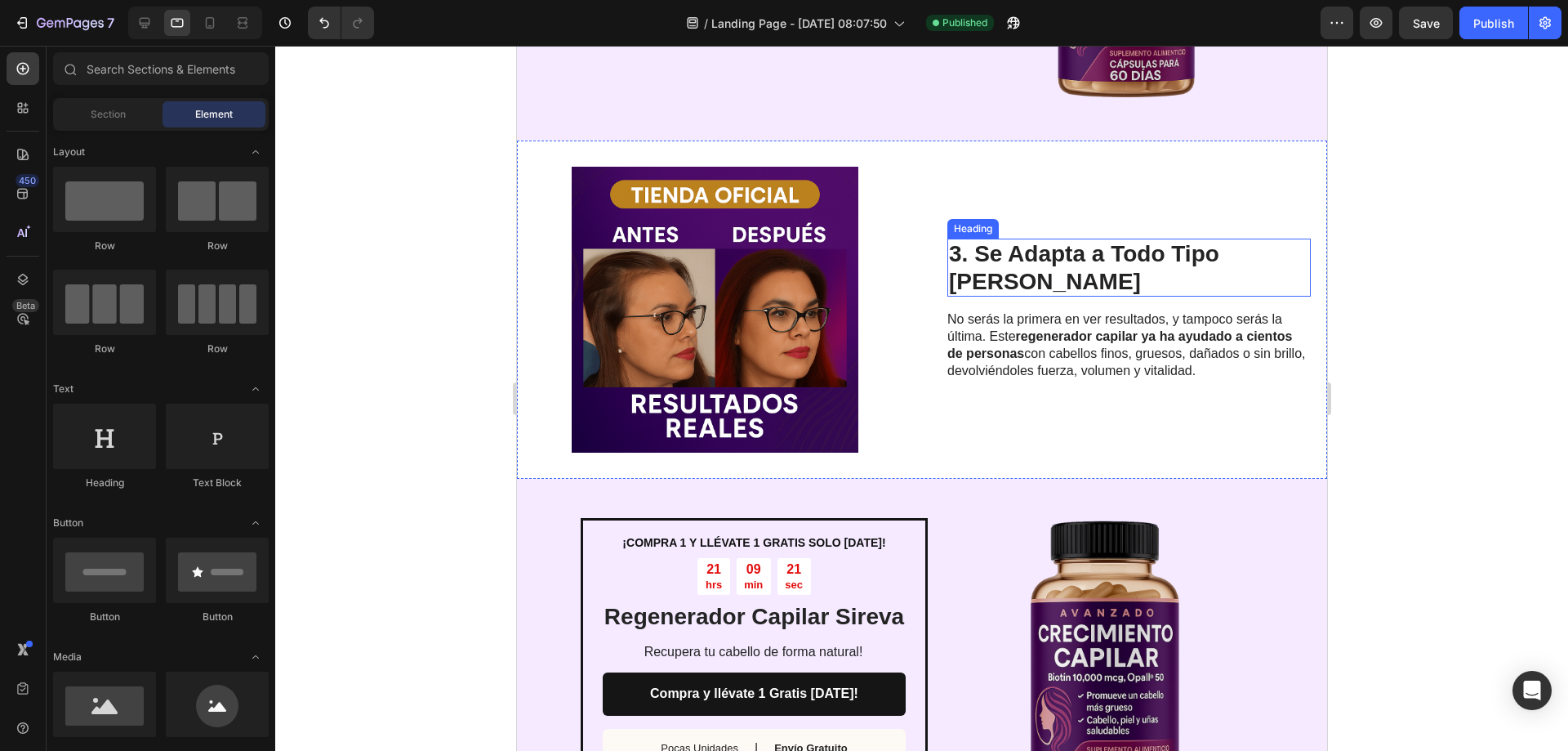
scroll to position [246, 0]
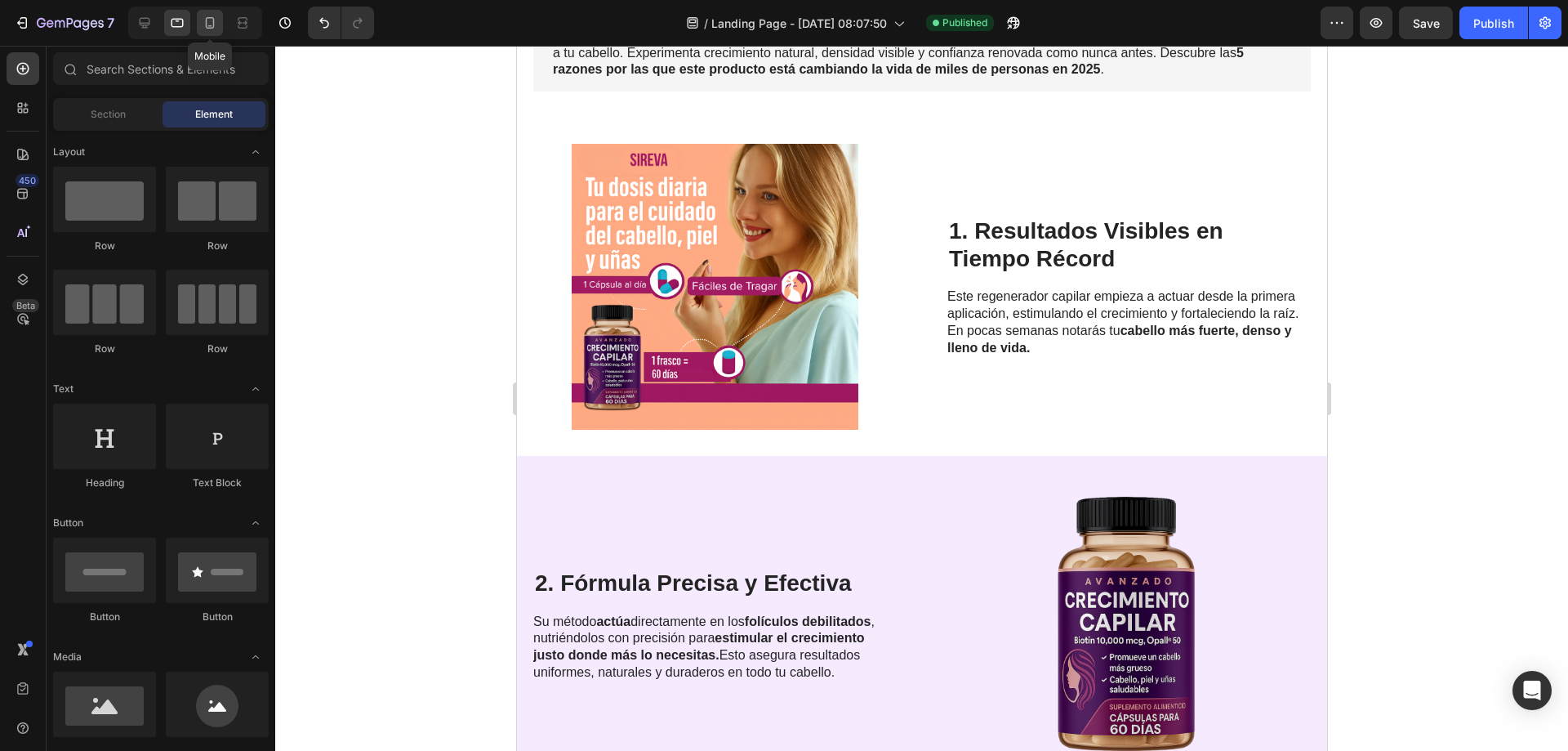
click at [218, 29] on icon at bounding box center [210, 23] width 16 height 16
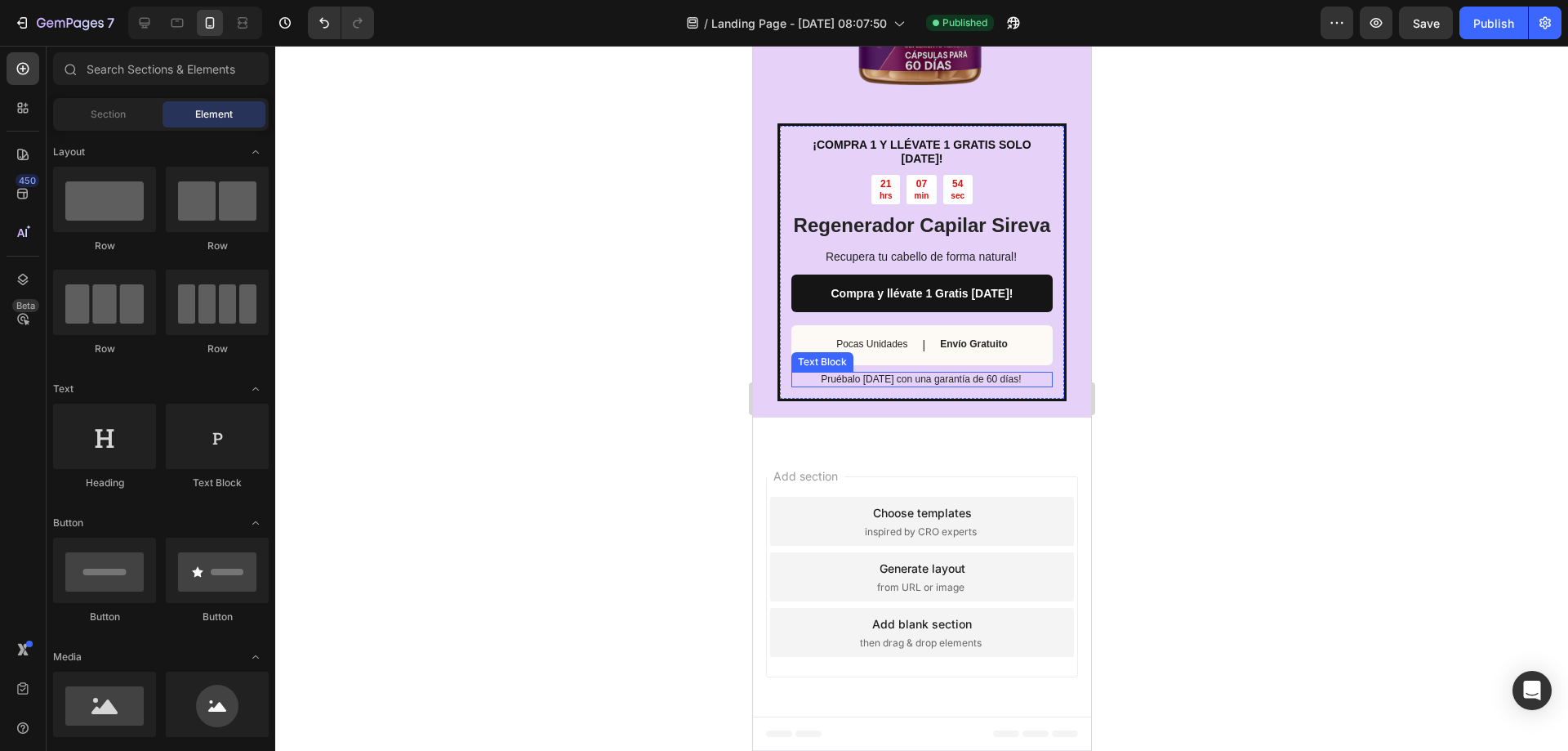
scroll to position [2978, 0]
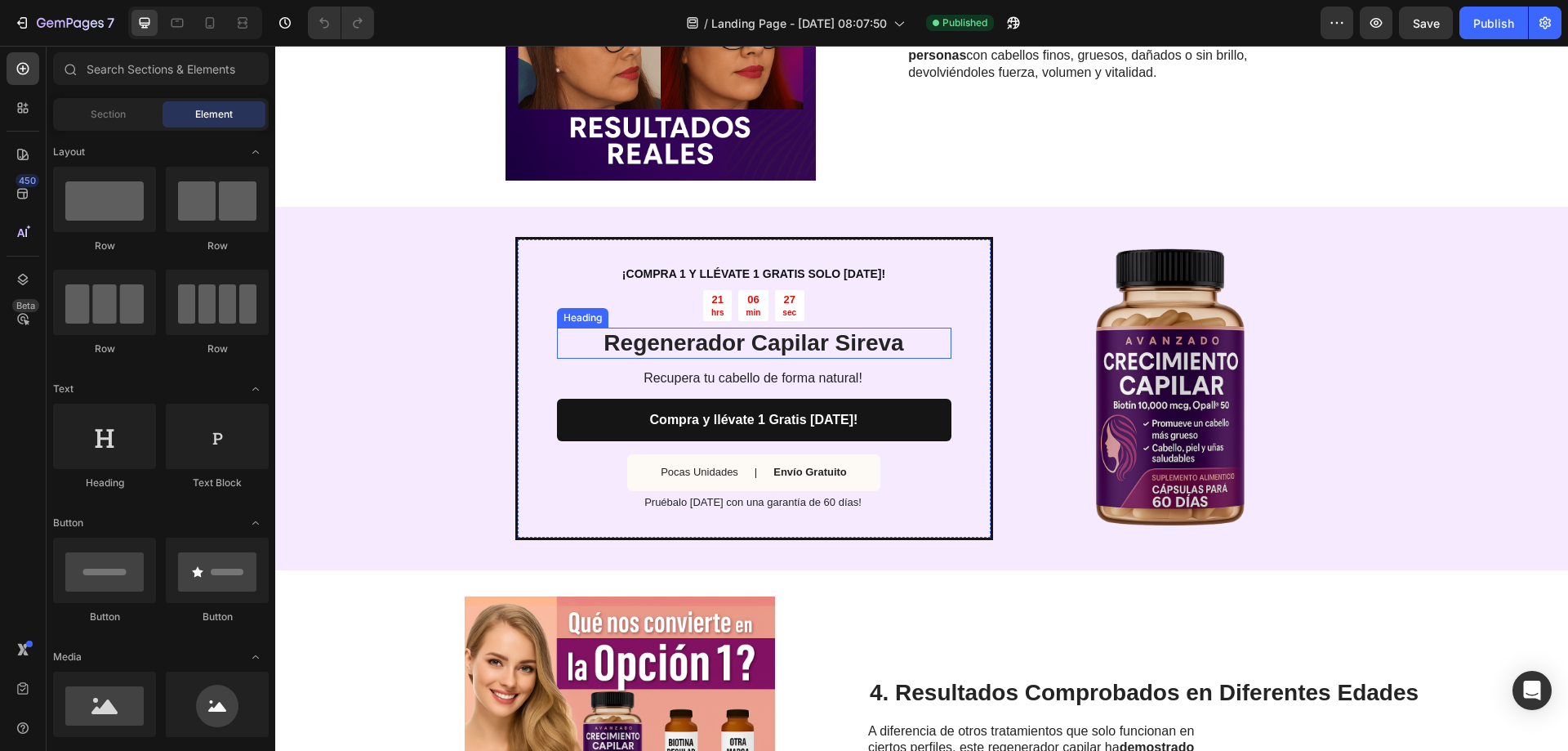
scroll to position [1307, 0]
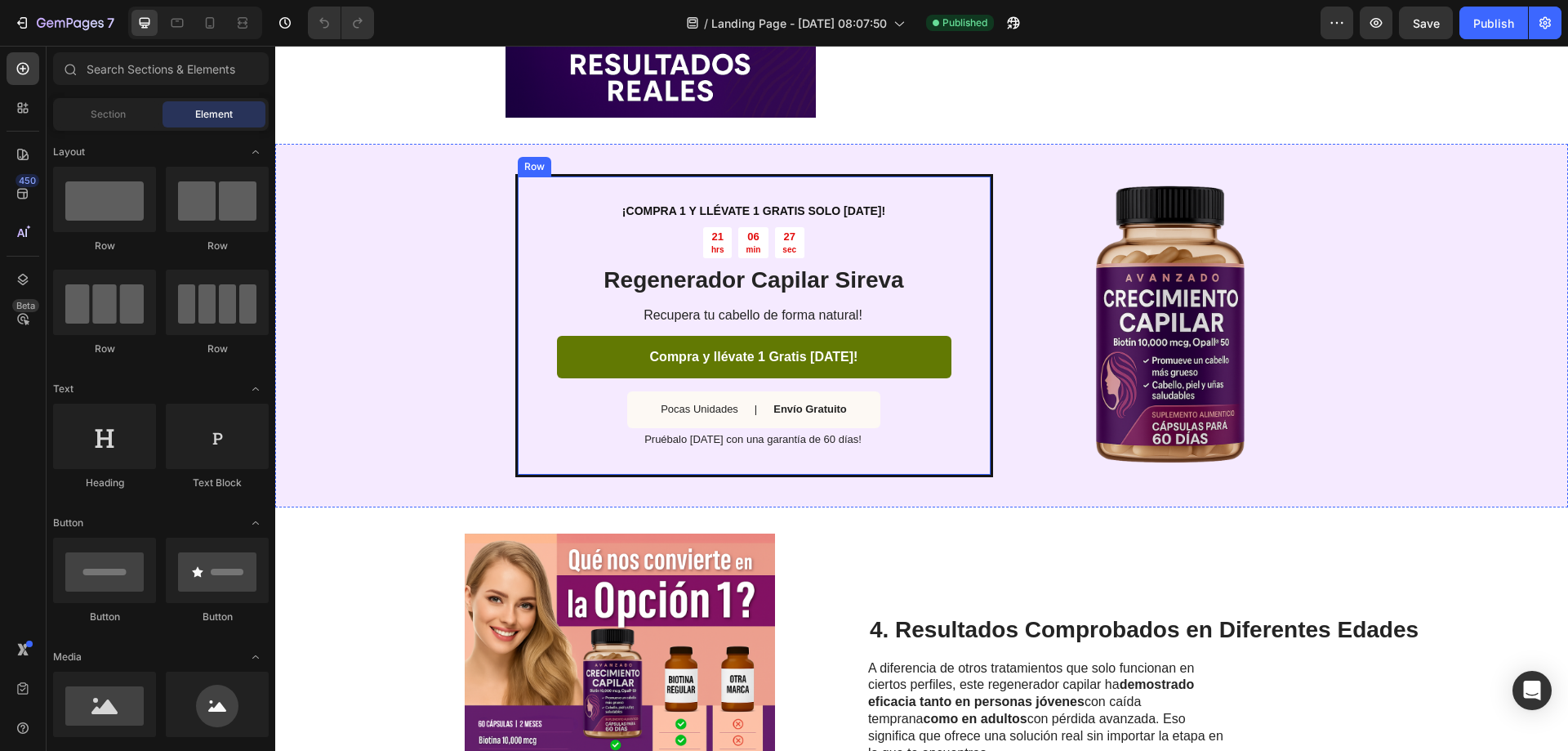
click at [848, 347] on link "Compra y llévate 1 Gratis [DATE]!" at bounding box center [755, 358] width 395 height 43
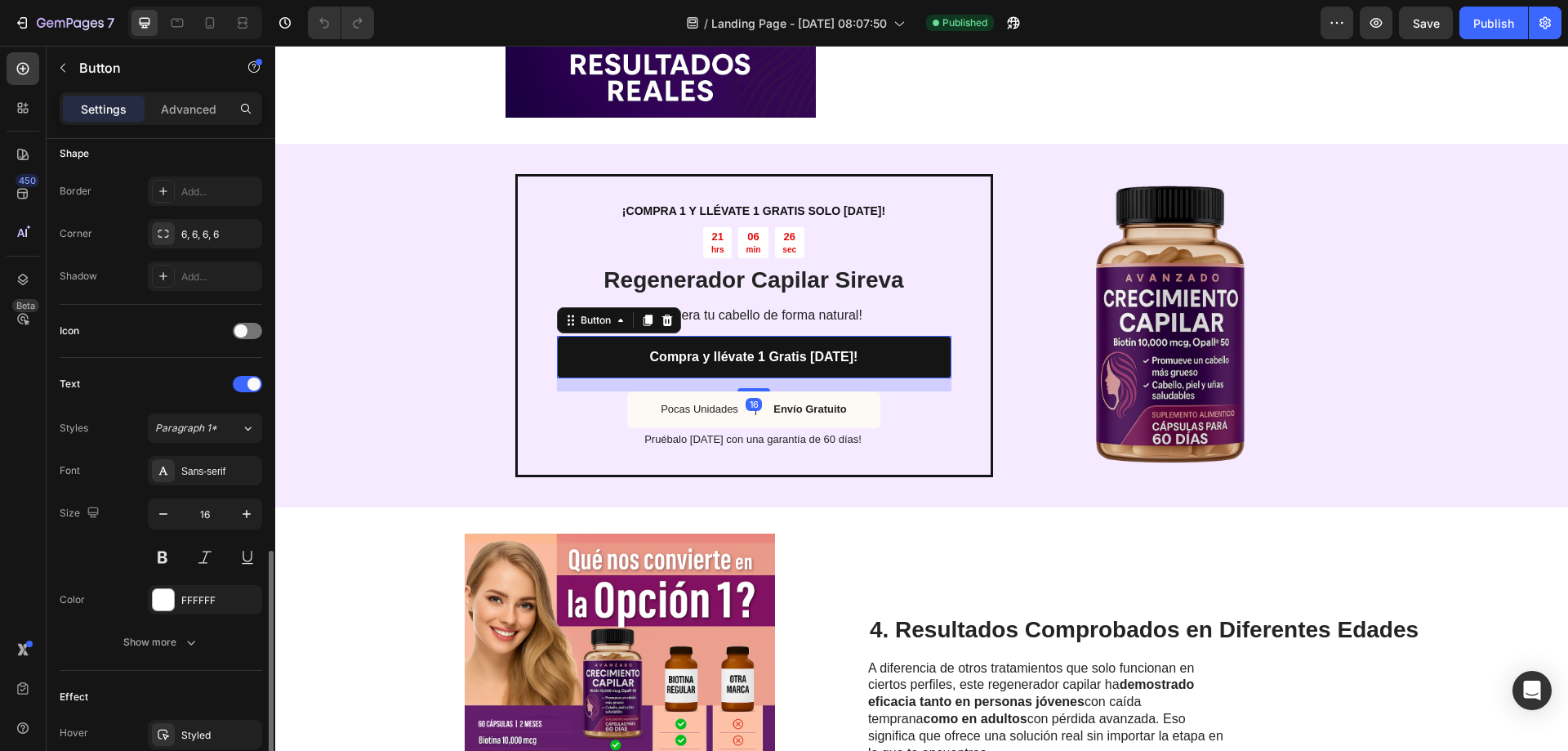
scroll to position [490, 0]
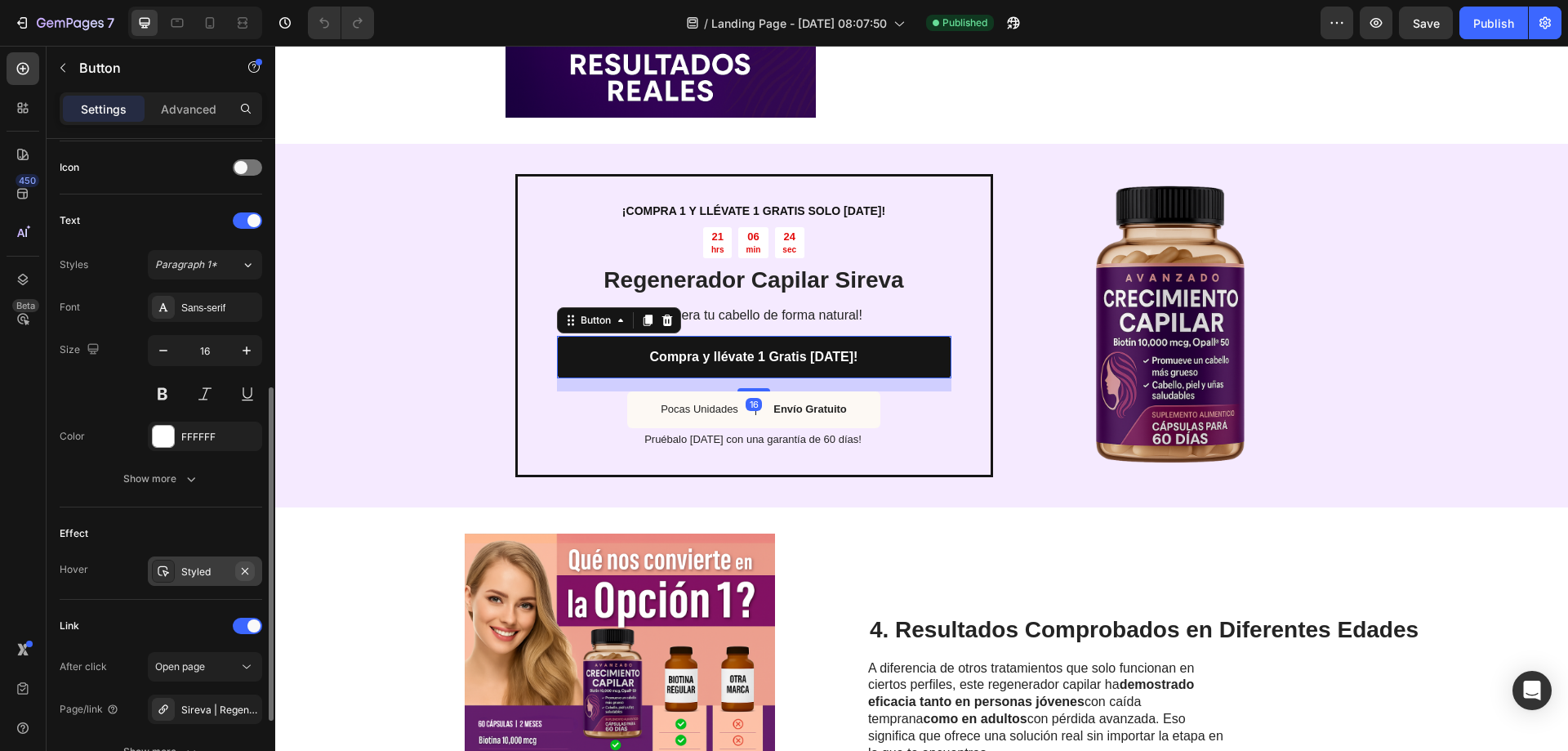
click at [247, 569] on icon "button" at bounding box center [245, 570] width 6 height 6
click at [209, 22] on icon at bounding box center [210, 23] width 16 height 16
type input "14"
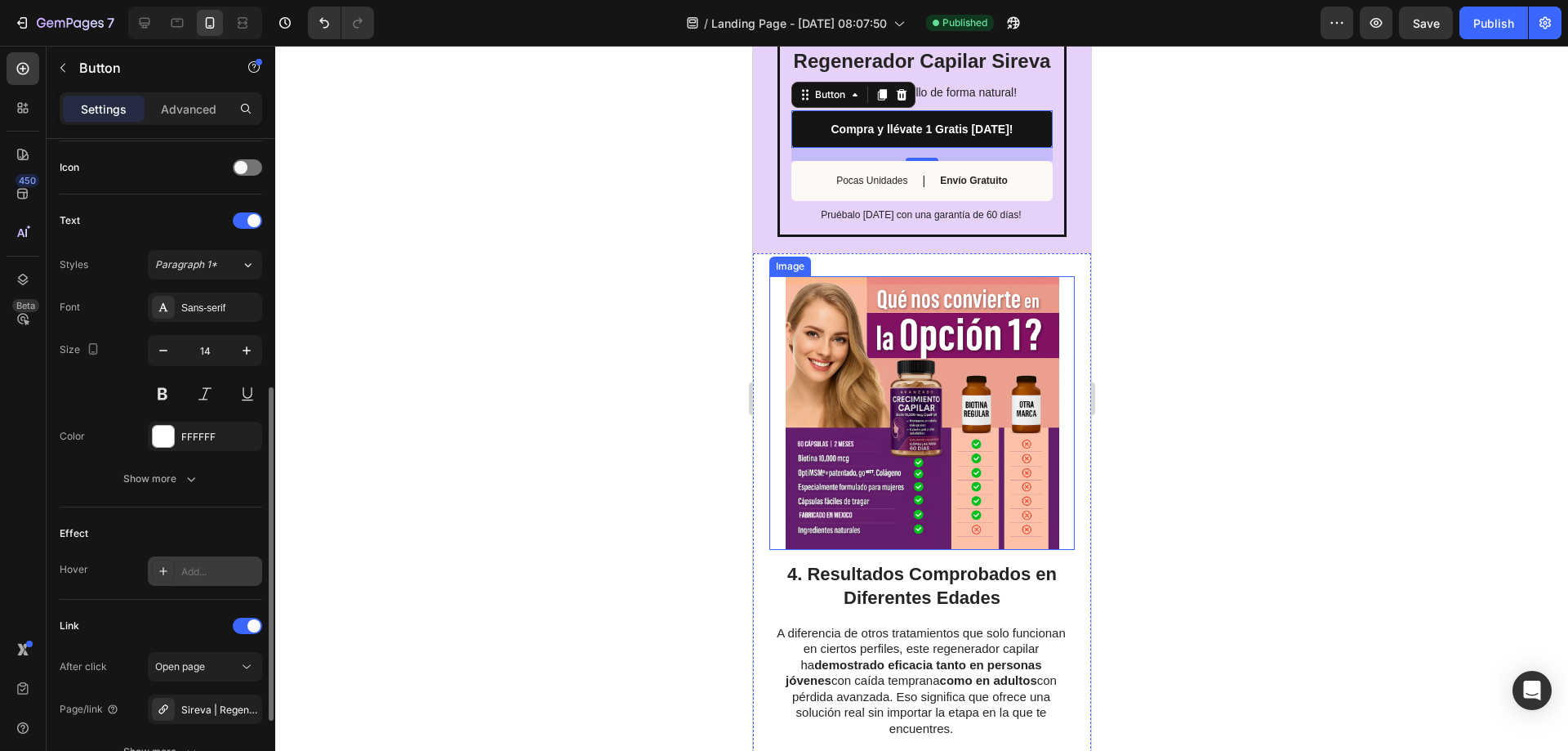
scroll to position [2159, 0]
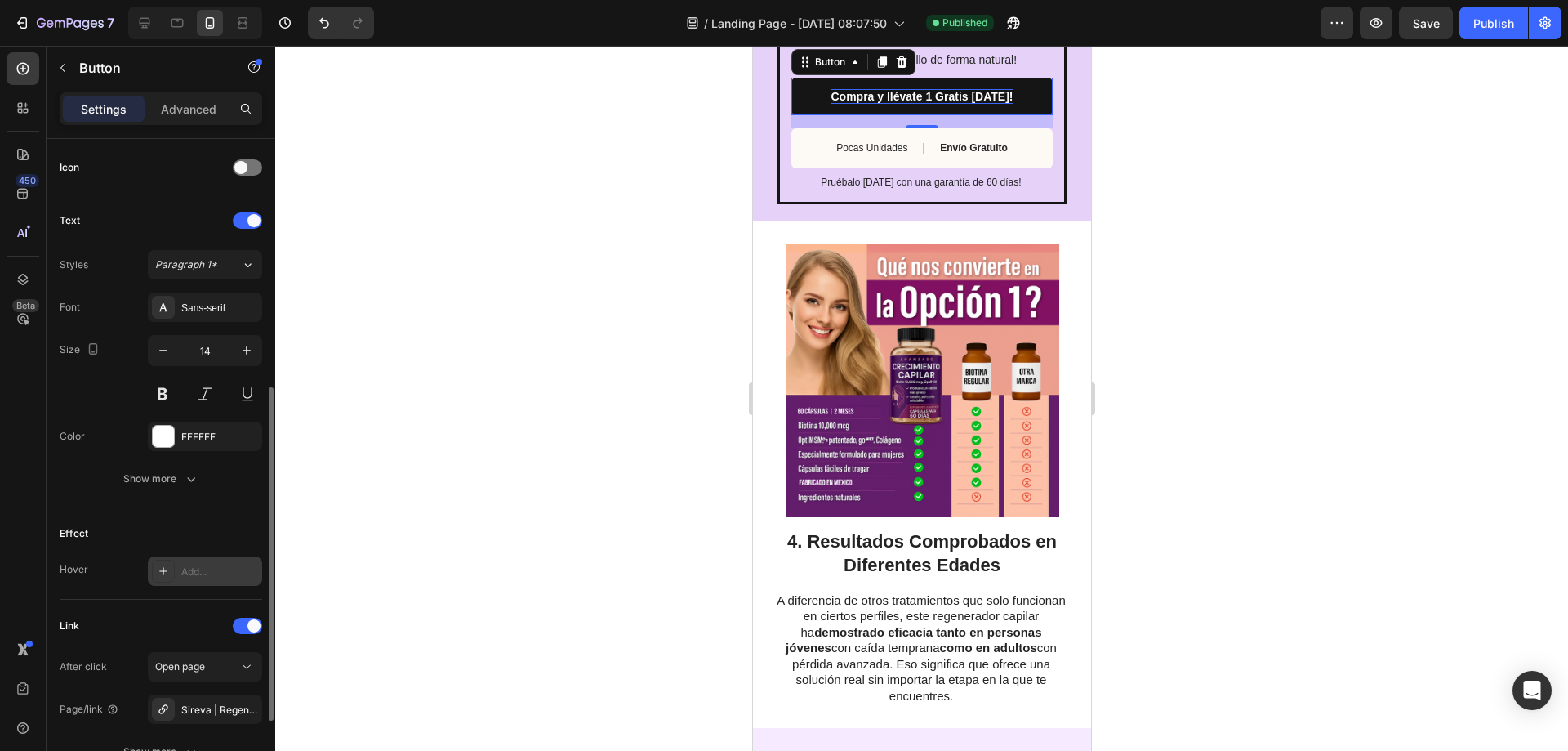
click at [901, 104] on p "Compra y llévate 1 Gratis [DATE]!" at bounding box center [920, 96] width 182 height 14
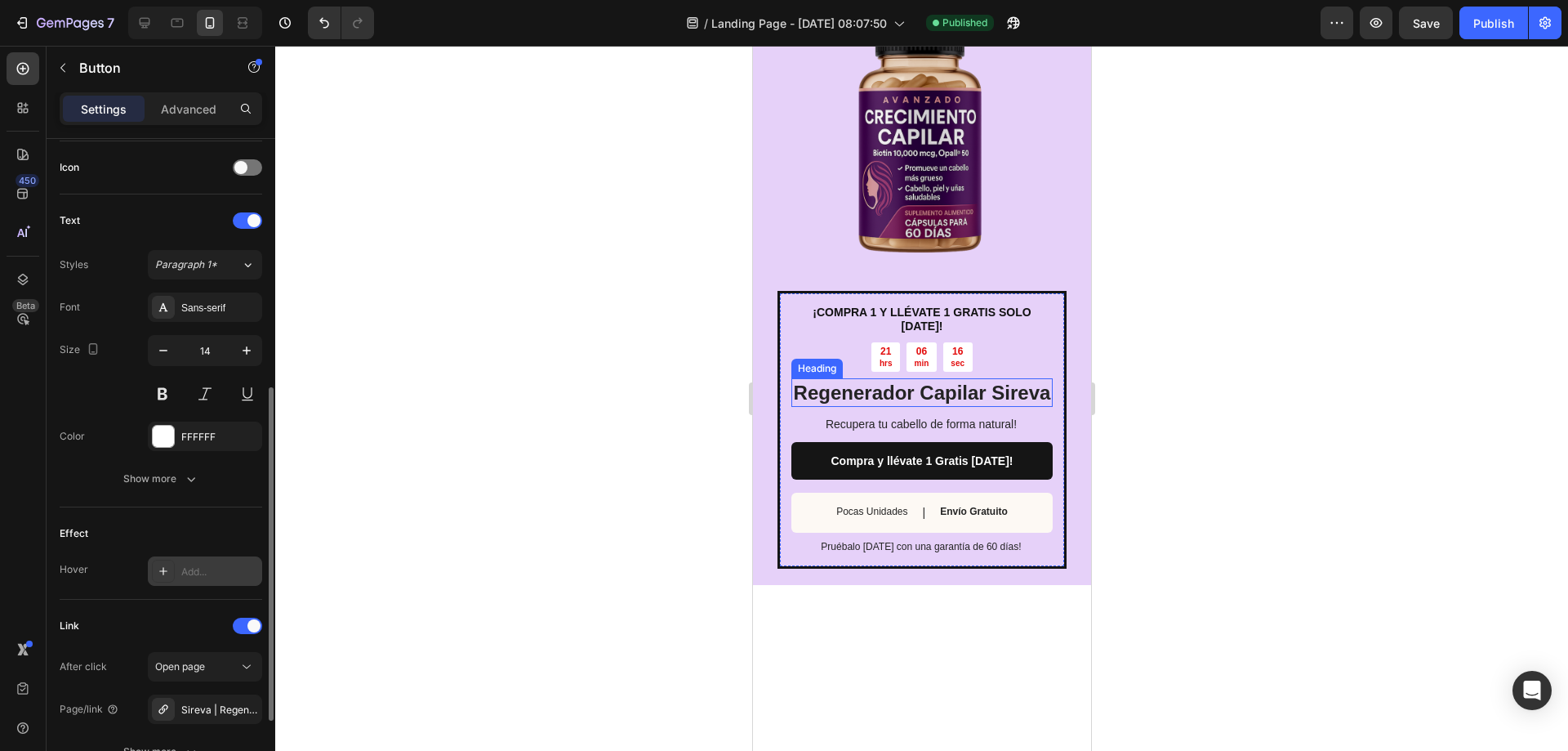
scroll to position [3466, 0]
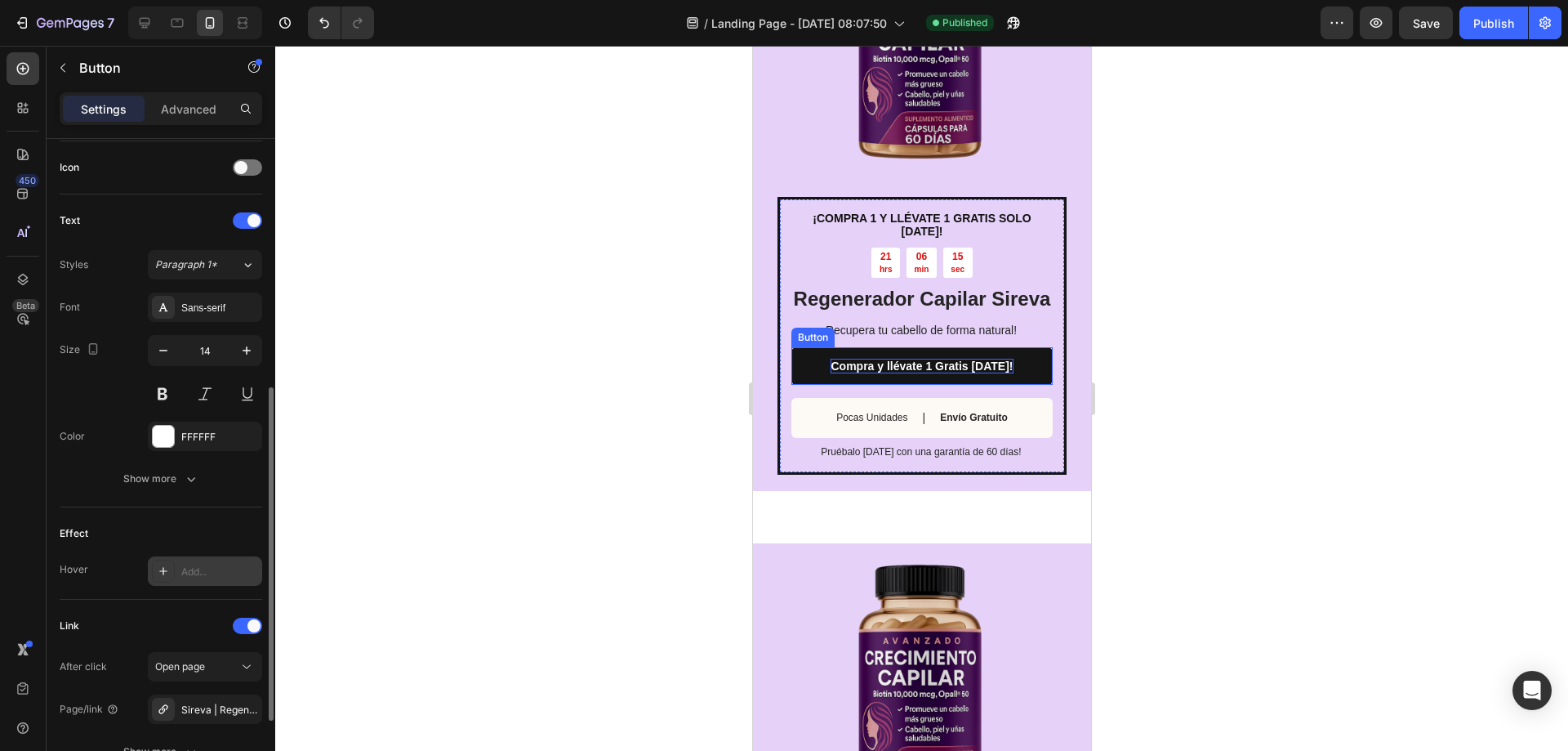
click at [982, 373] on p "Compra y llévate 1 Gratis [DATE]!" at bounding box center [920, 366] width 182 height 14
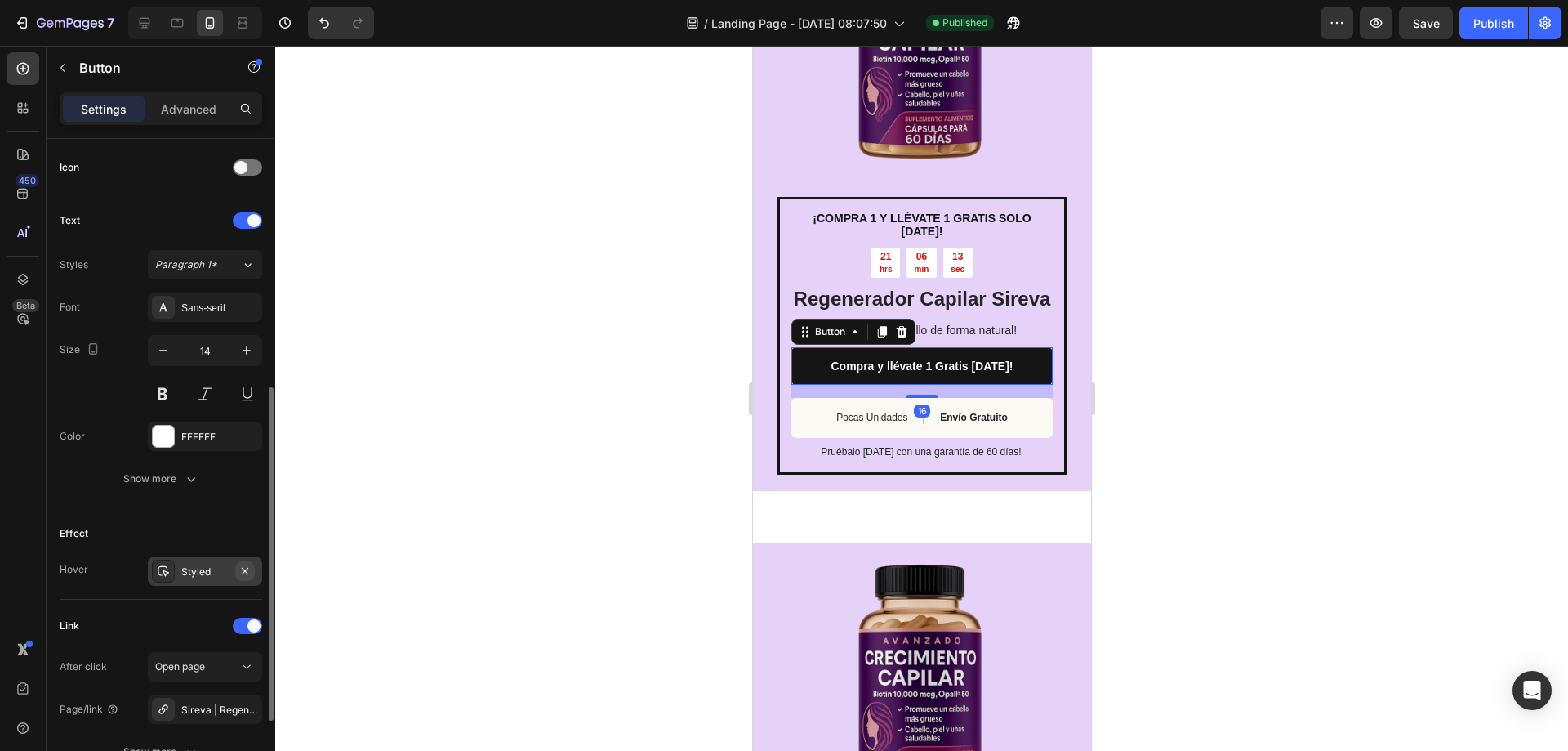
click at [247, 573] on icon "button" at bounding box center [245, 570] width 6 height 6
click at [180, 32] on div at bounding box center [177, 23] width 26 height 26
type input "16"
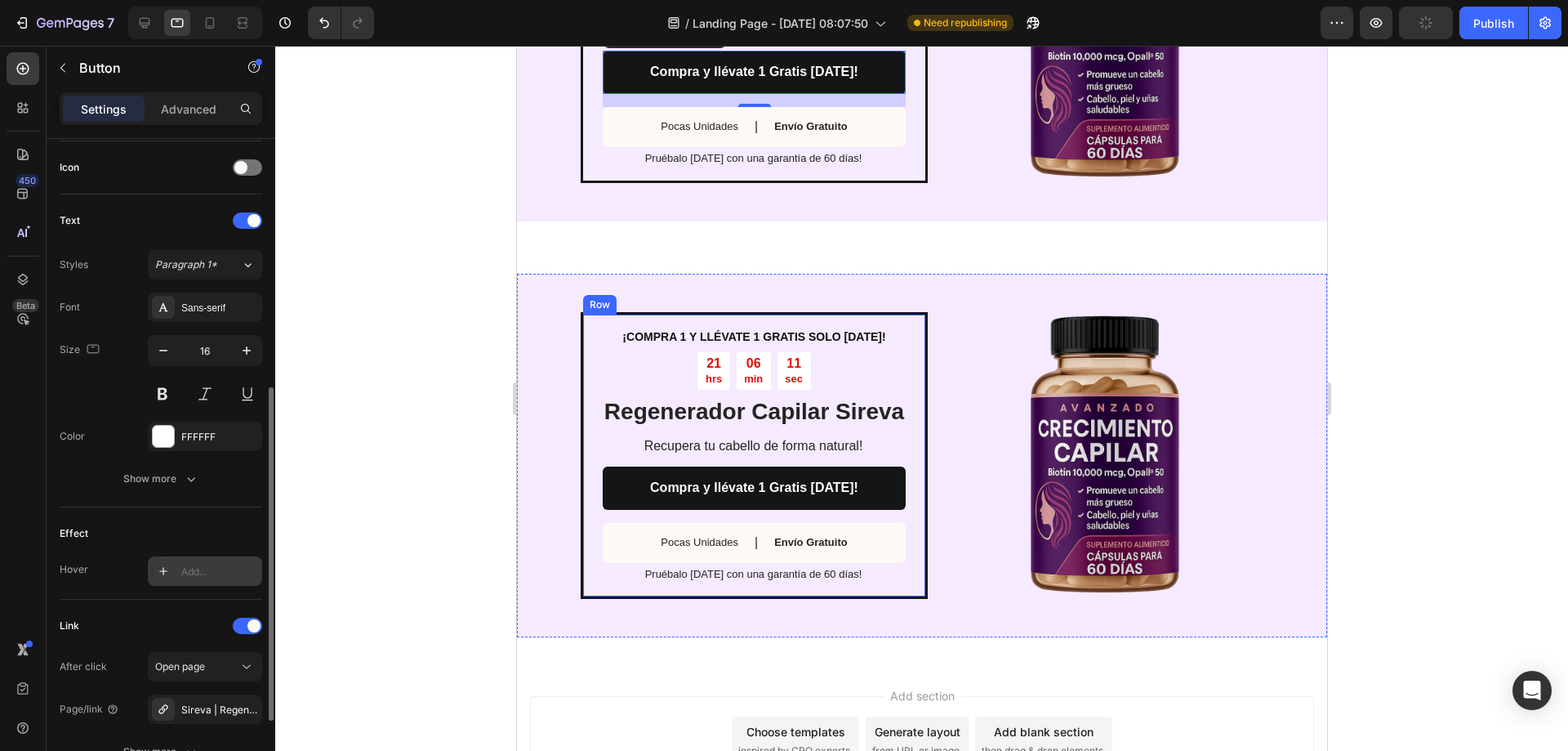
scroll to position [3321, 0]
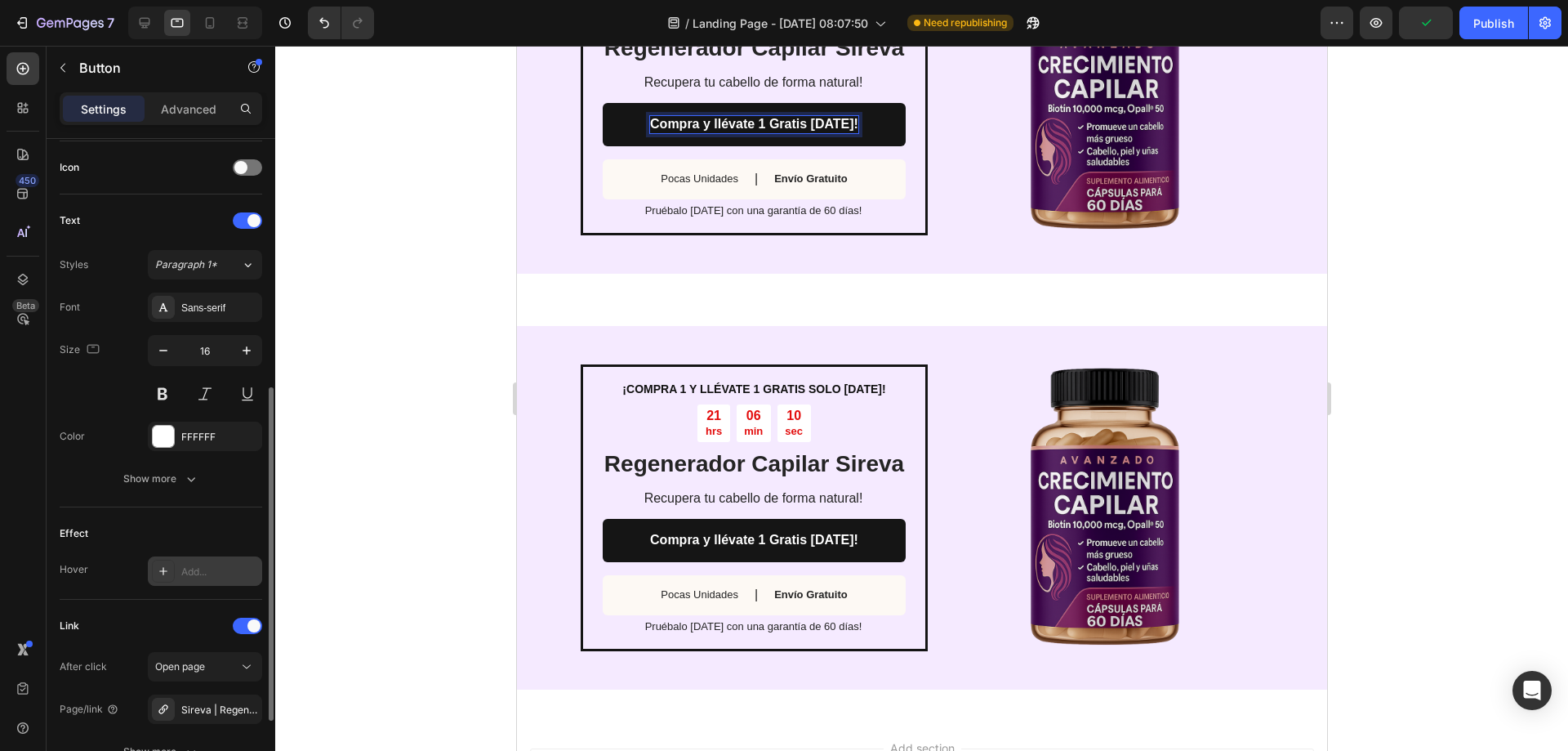
click at [770, 121] on p "Compra y llévate 1 Gratis [DATE]!" at bounding box center [754, 124] width 208 height 17
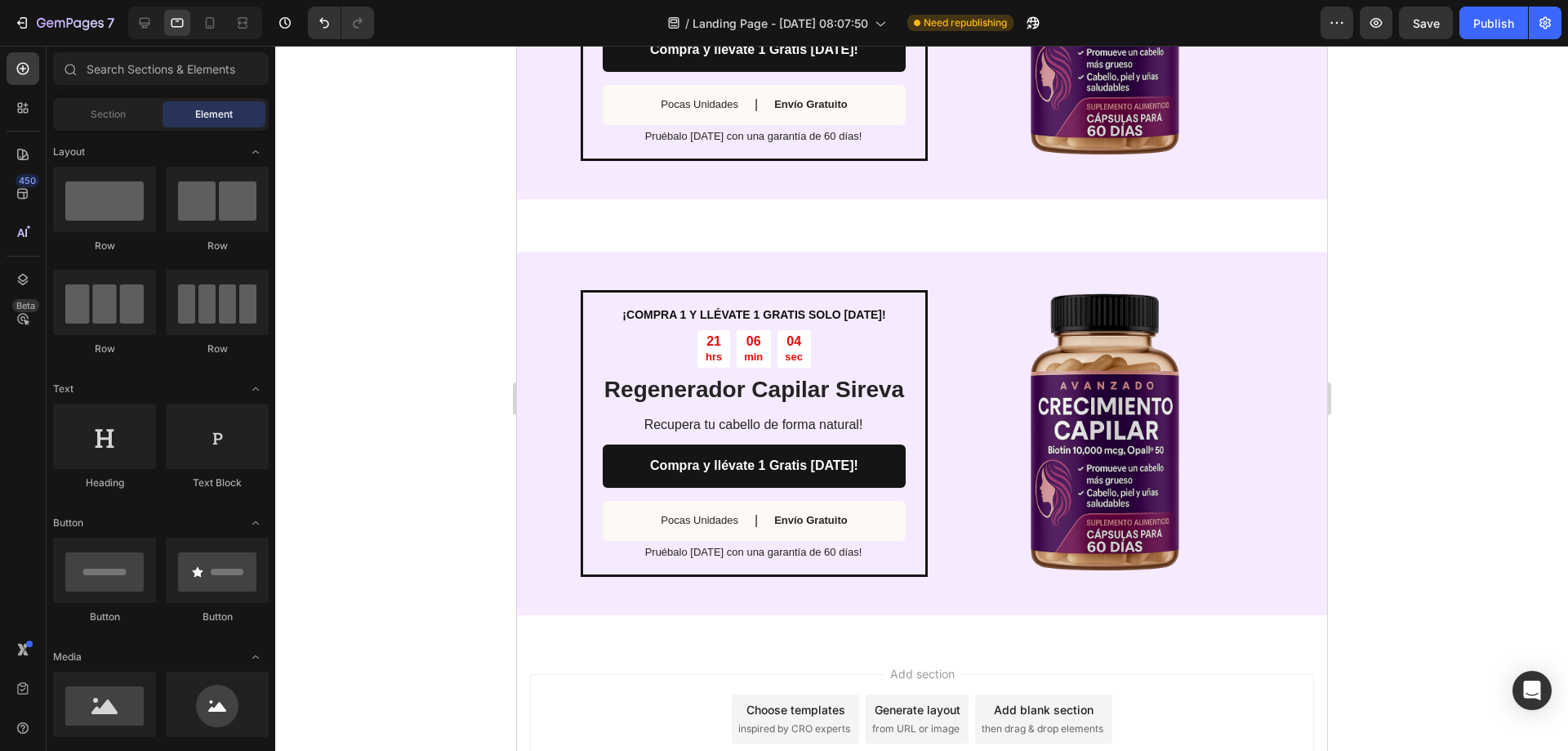
scroll to position [2671, 0]
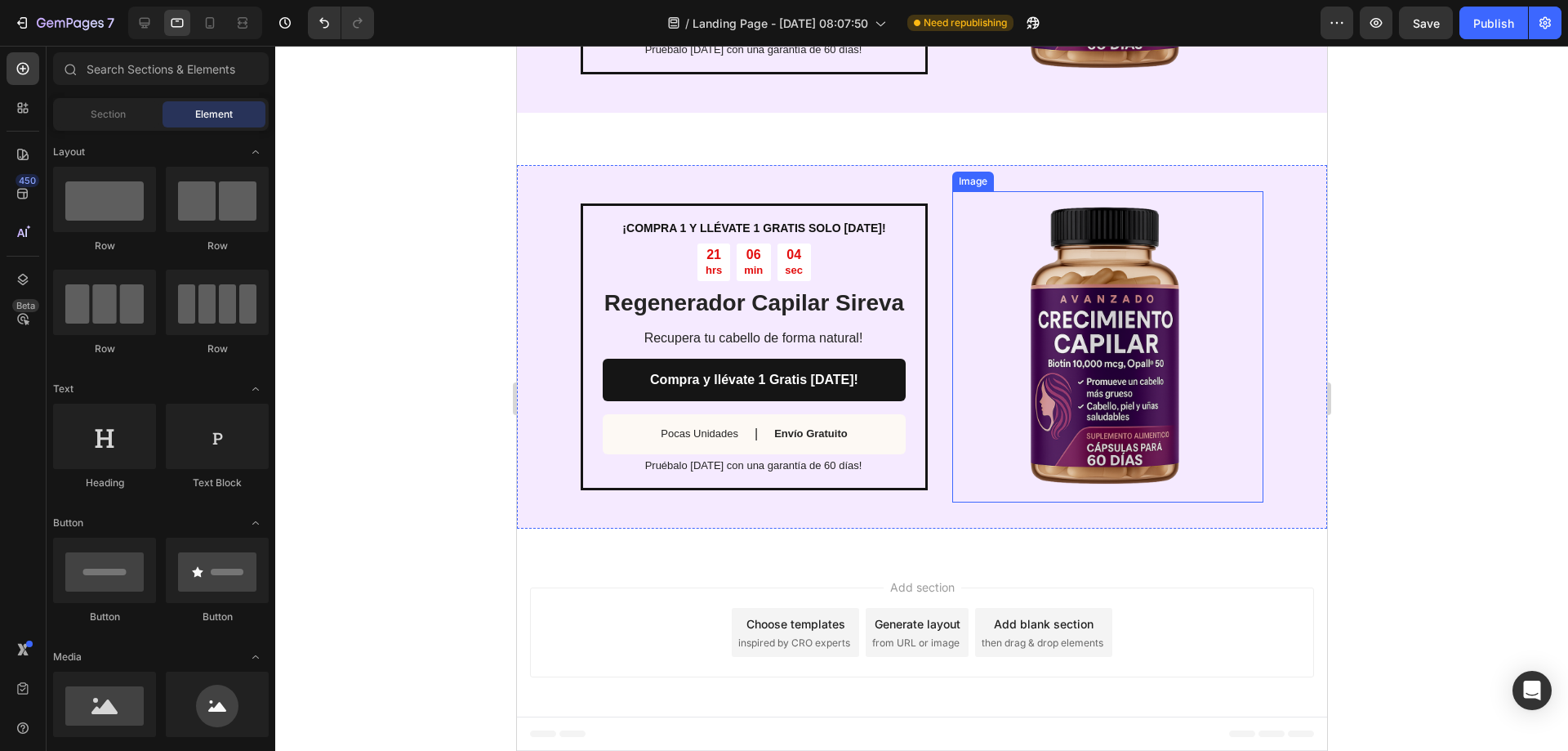
click at [1233, 259] on img at bounding box center [1108, 347] width 312 height 312
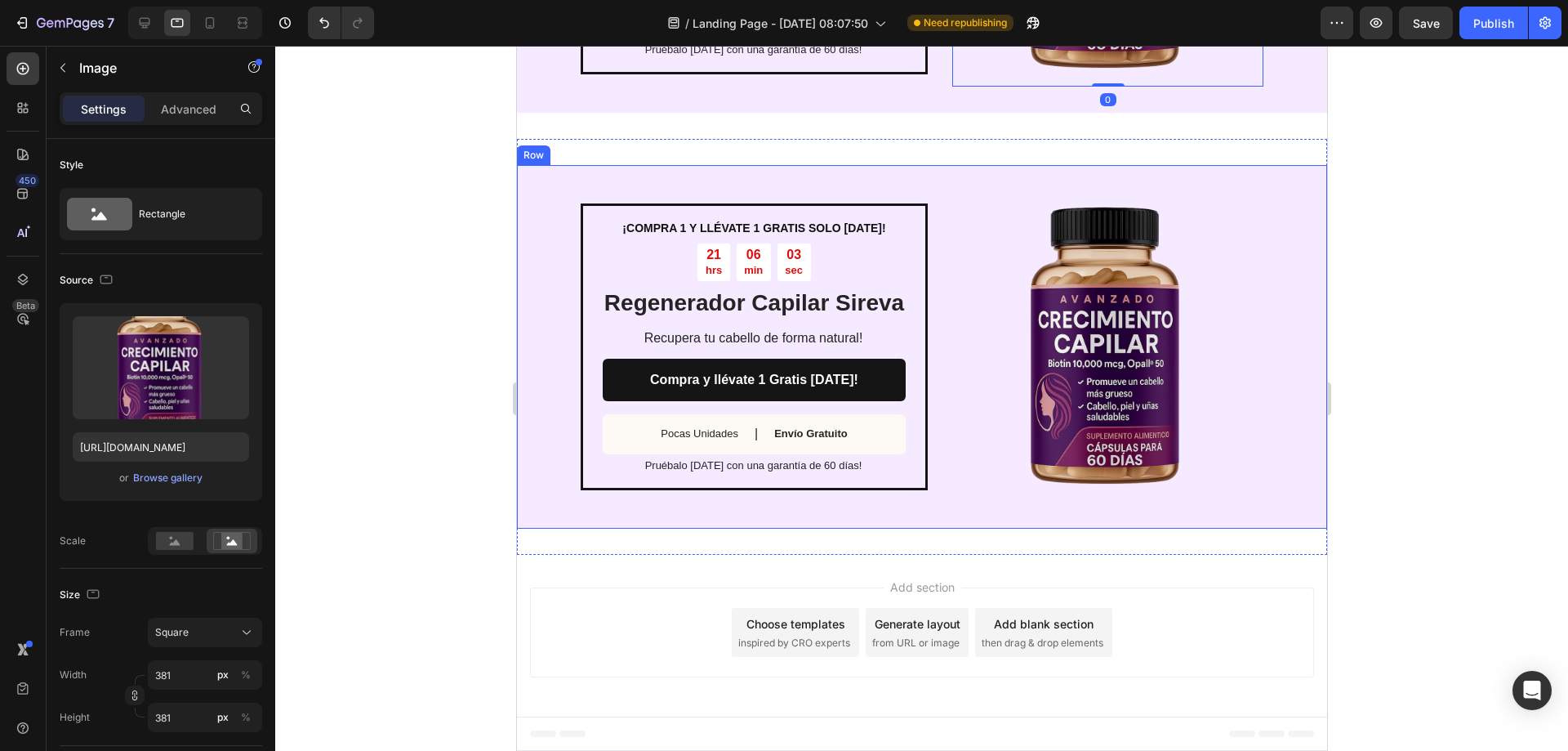
click at [1287, 244] on div "¡COMPRA 1 Y LLÉVATE 1 GRATIS SOLO [DATE]! Text Block 21 hrs 06 min 03 sec Count…" at bounding box center [921, 346] width 811 height 363
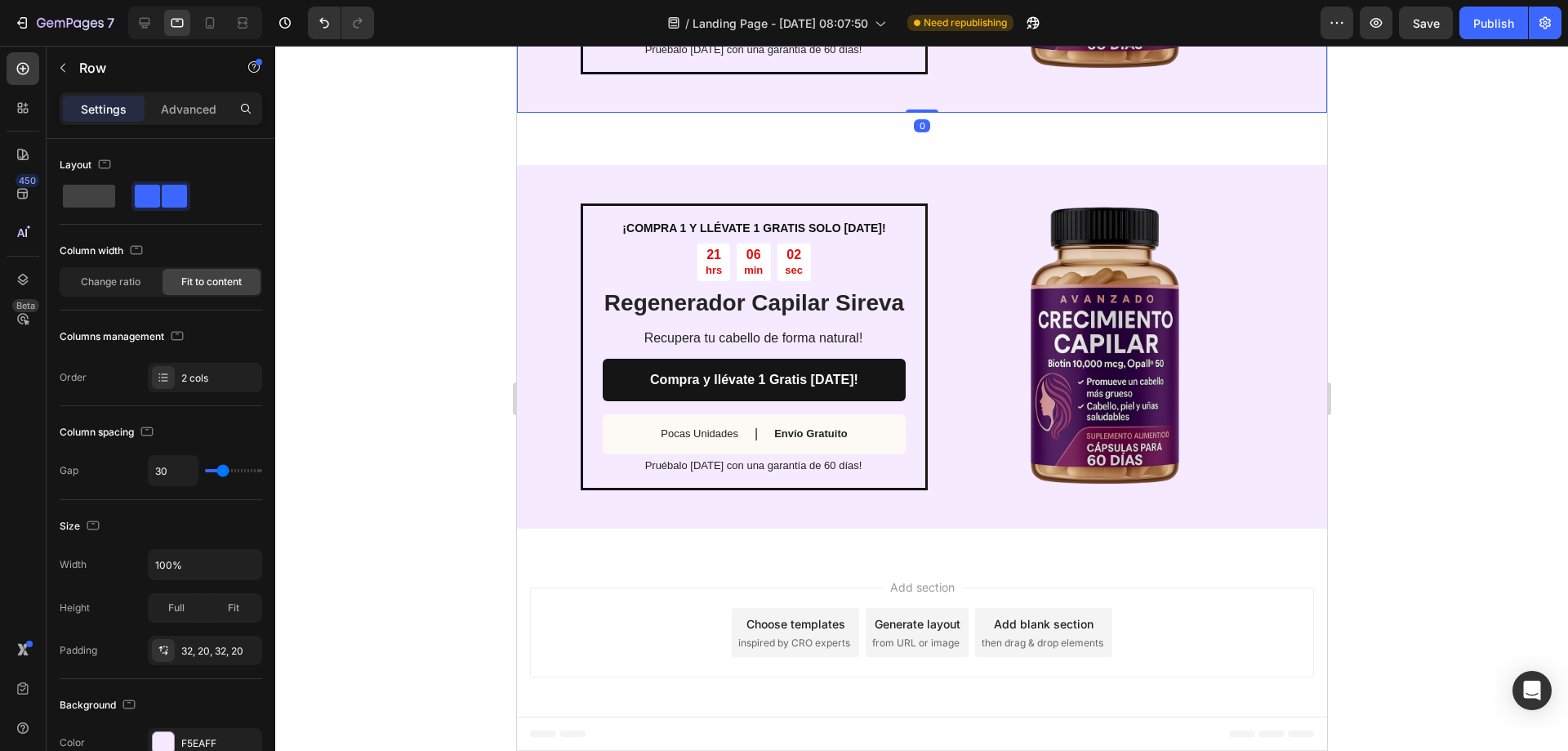
click at [1300, 176] on div "¡COMPRA 1 Y LLÉVATE 1 GRATIS SOLO [DATE]! Text Block 21 hrs 06 min 02 sec Count…" at bounding box center [921, 346] width 811 height 363
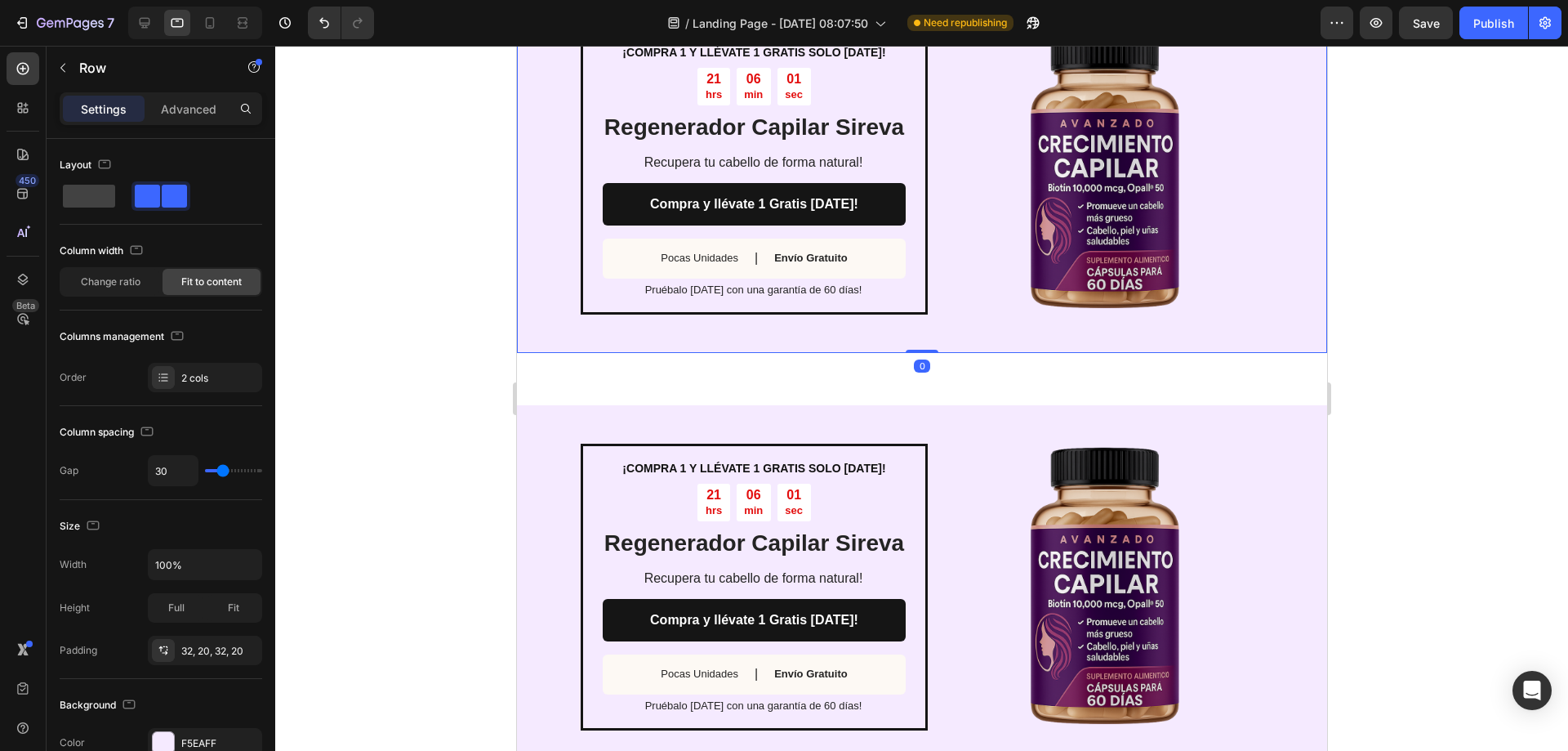
scroll to position [2425, 0]
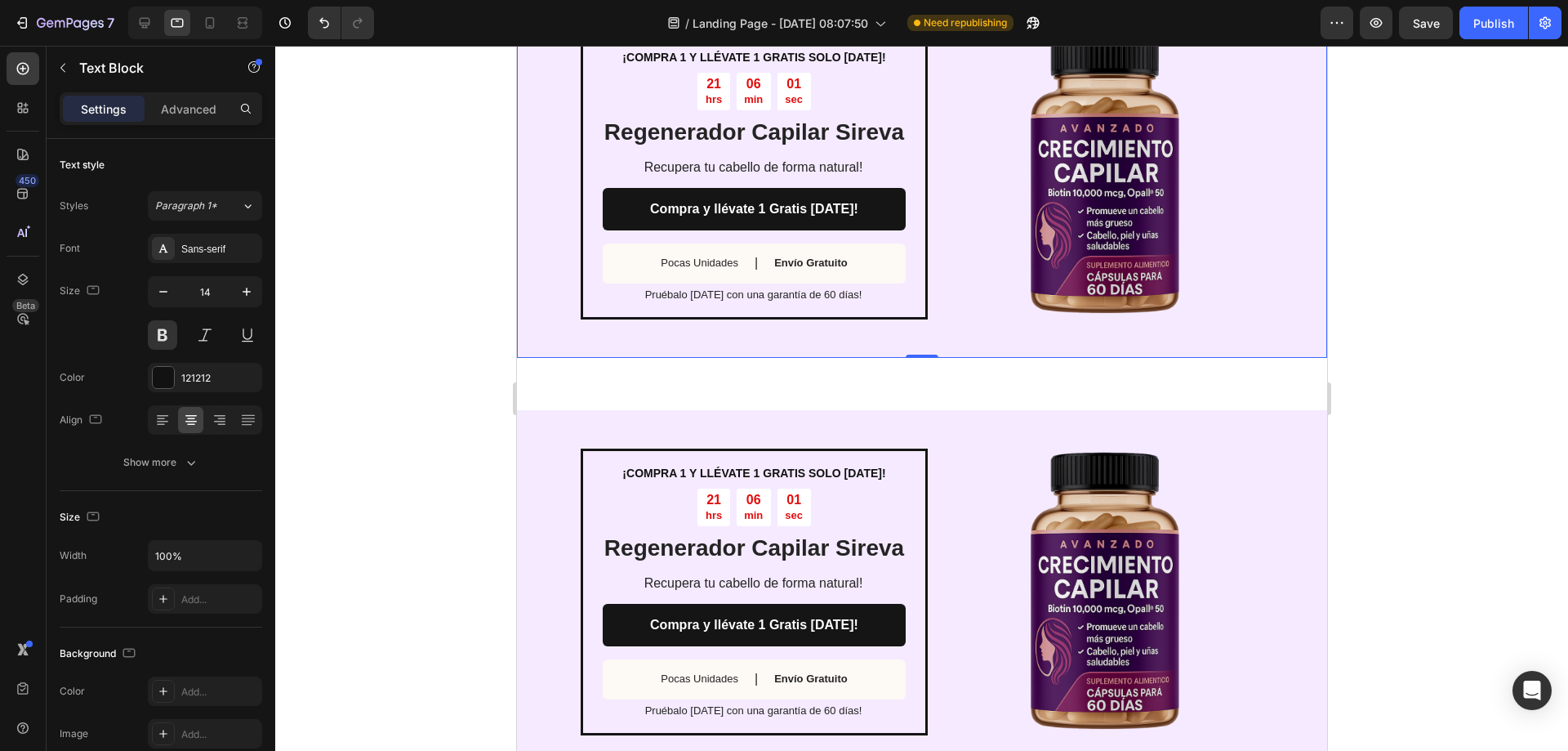
click at [887, 473] on p "¡COMPRA 1 Y LLÉVATE 1 GRATIS SOLO [DATE]!" at bounding box center [753, 473] width 300 height 14
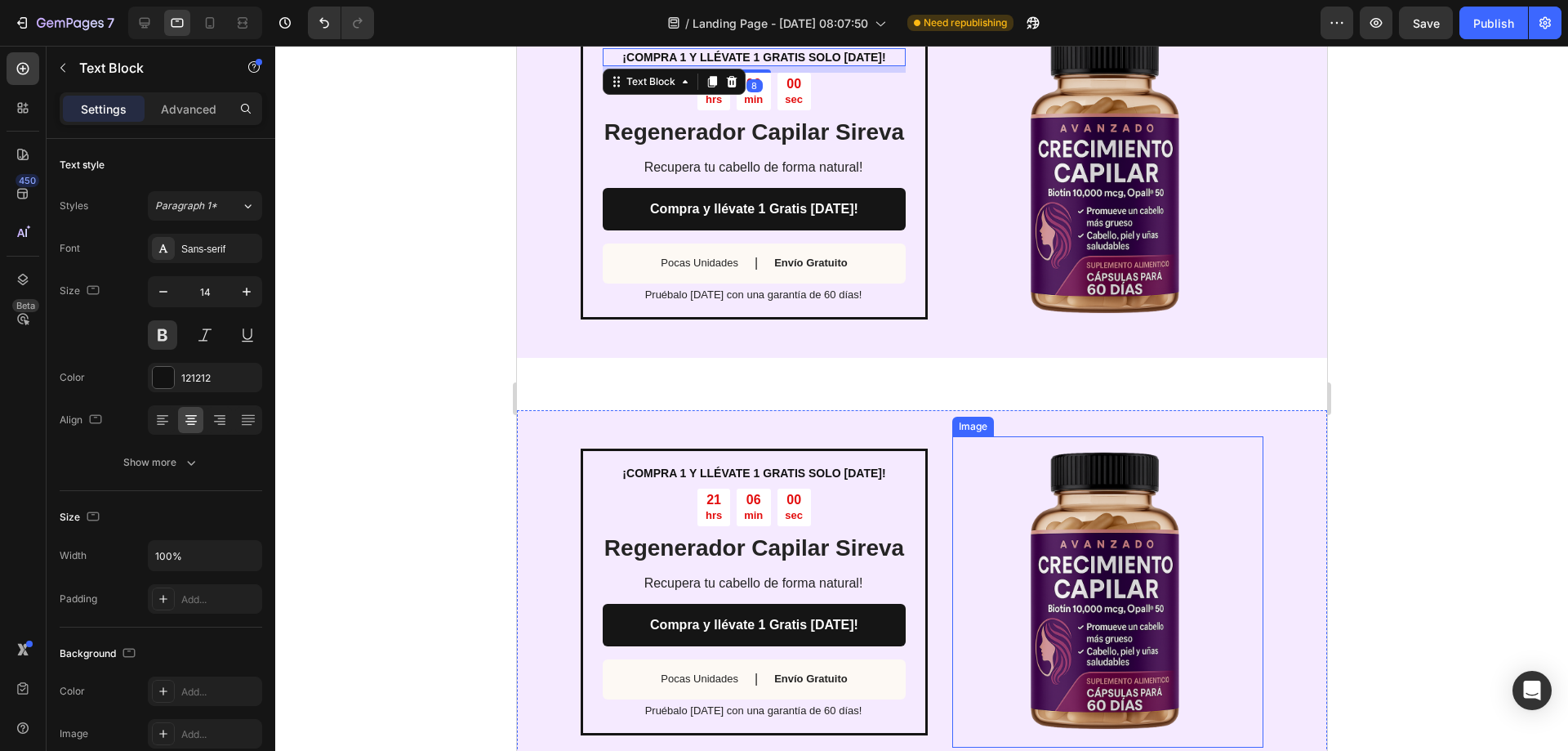
click at [977, 437] on img at bounding box center [1108, 592] width 312 height 312
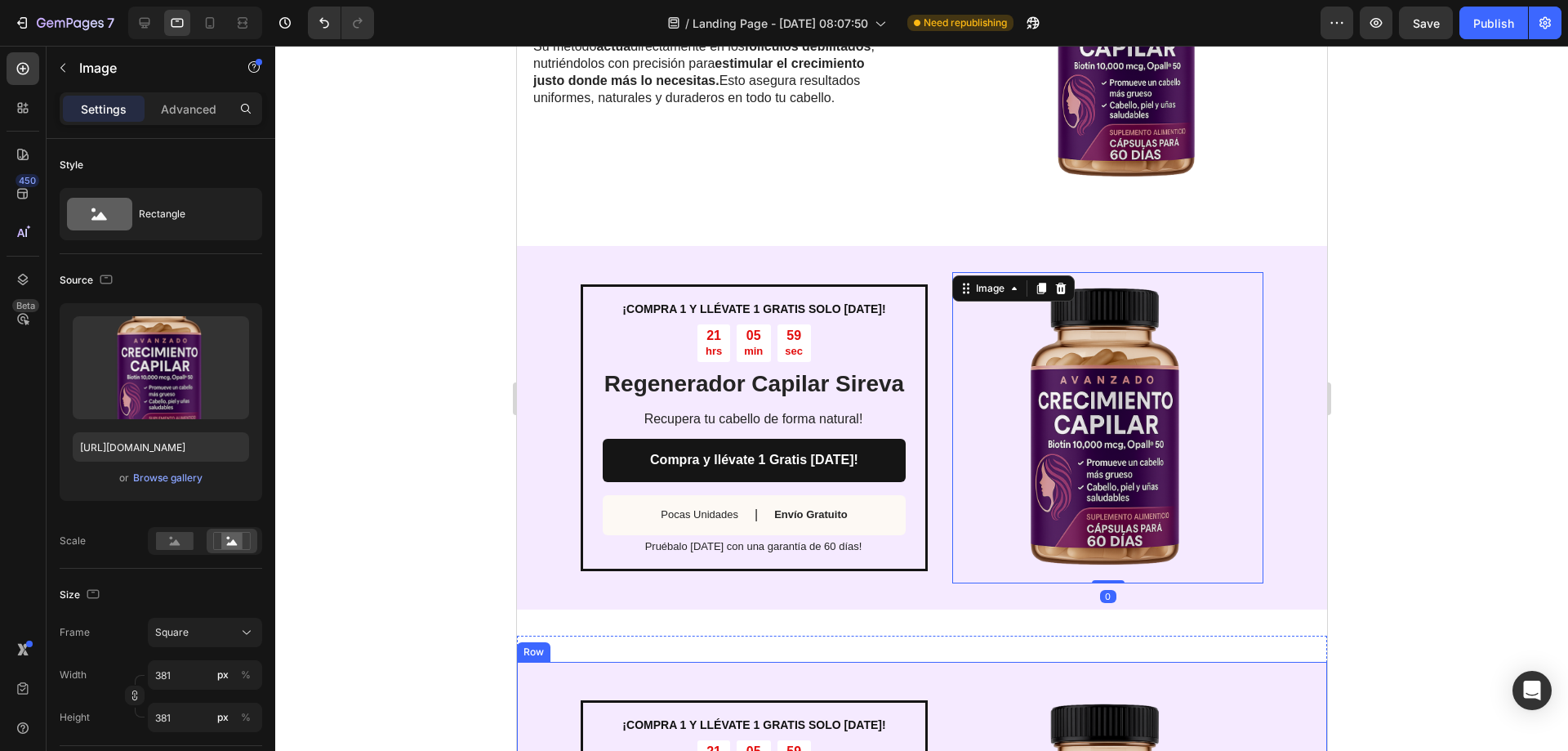
scroll to position [2181, 0]
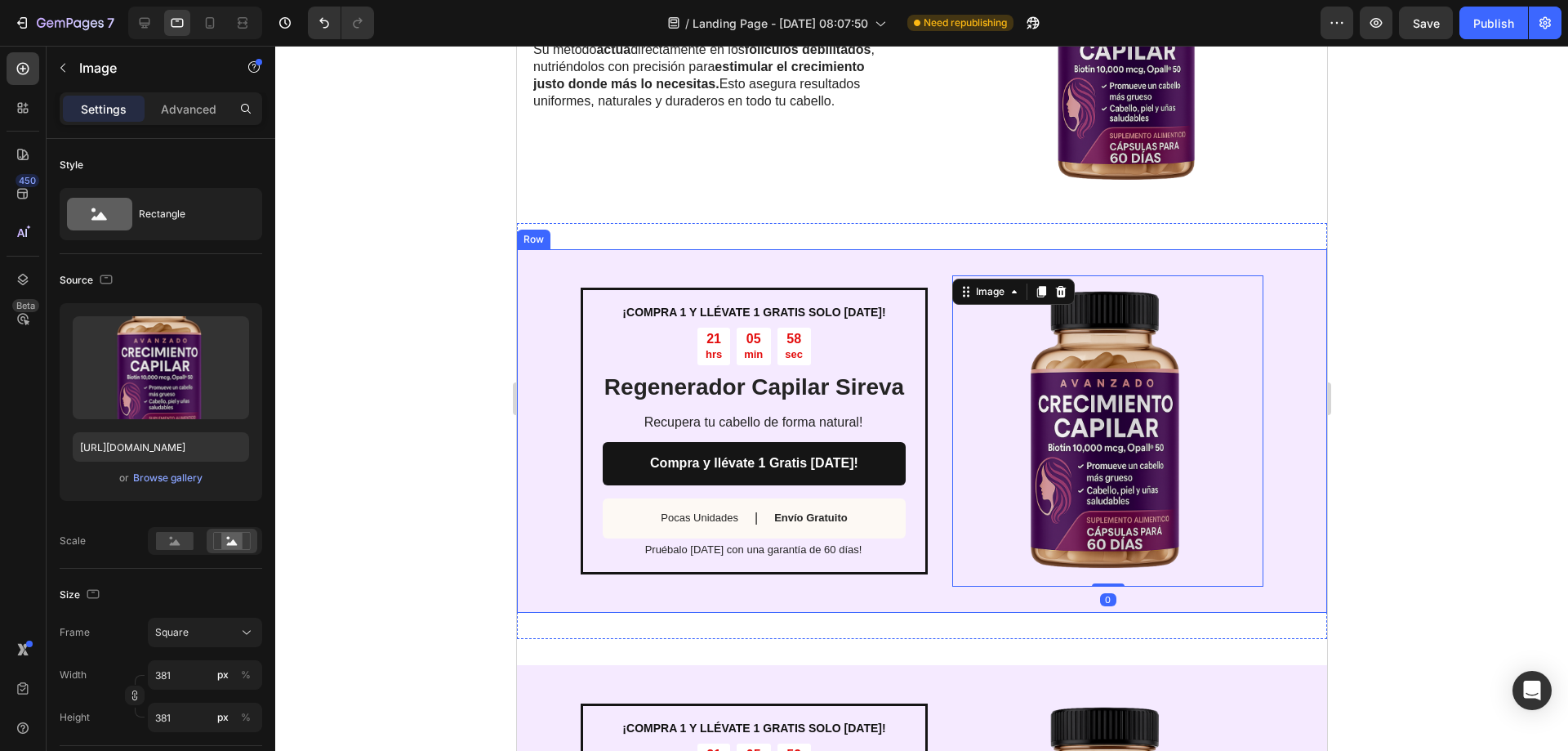
click at [1090, 254] on div "¡COMPRA 1 Y LLÉVATE 1 GRATIS SOLO [DATE]! Text Block 21 hrs 05 min 58 sec Count…" at bounding box center [921, 430] width 811 height 363
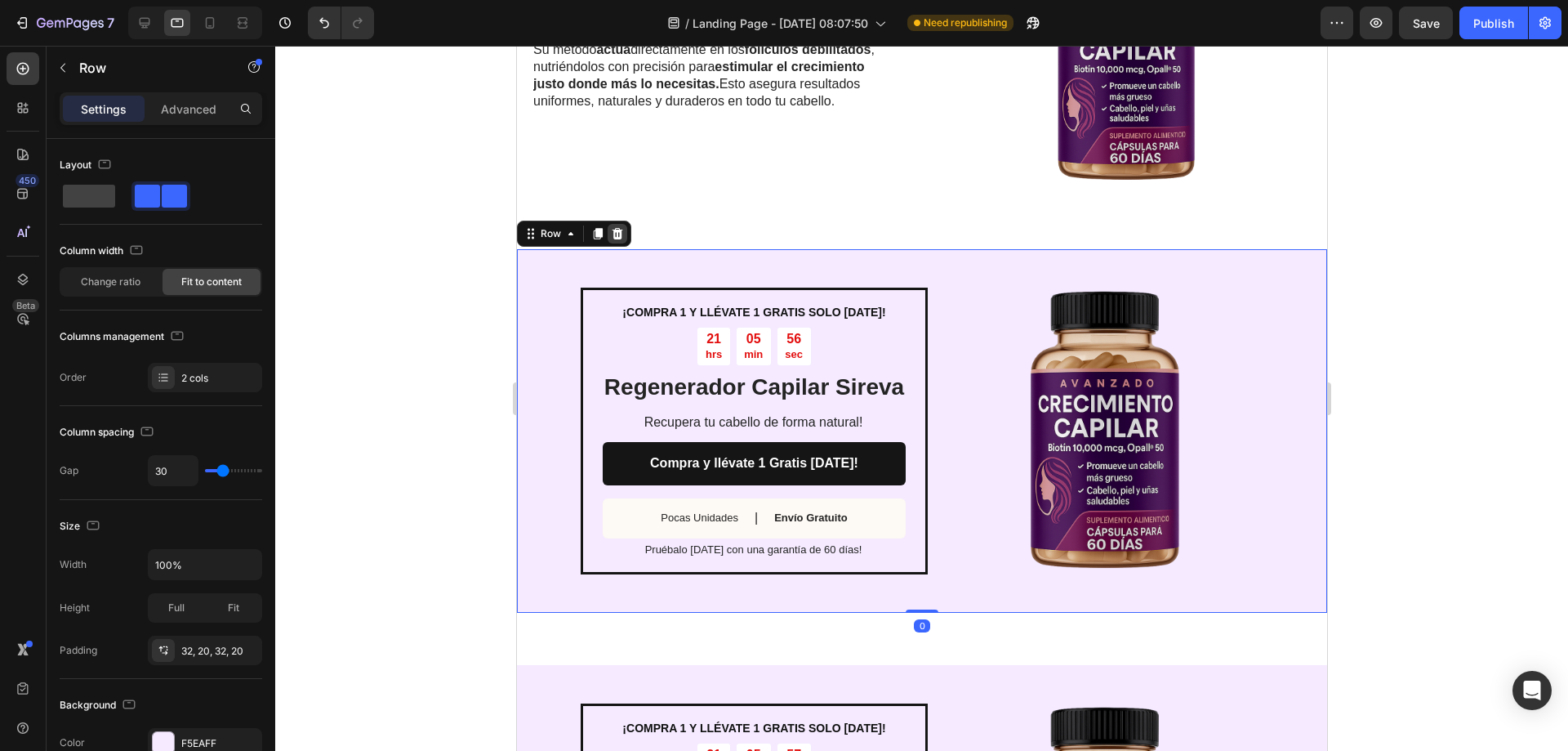
click at [619, 228] on icon at bounding box center [617, 234] width 11 height 12
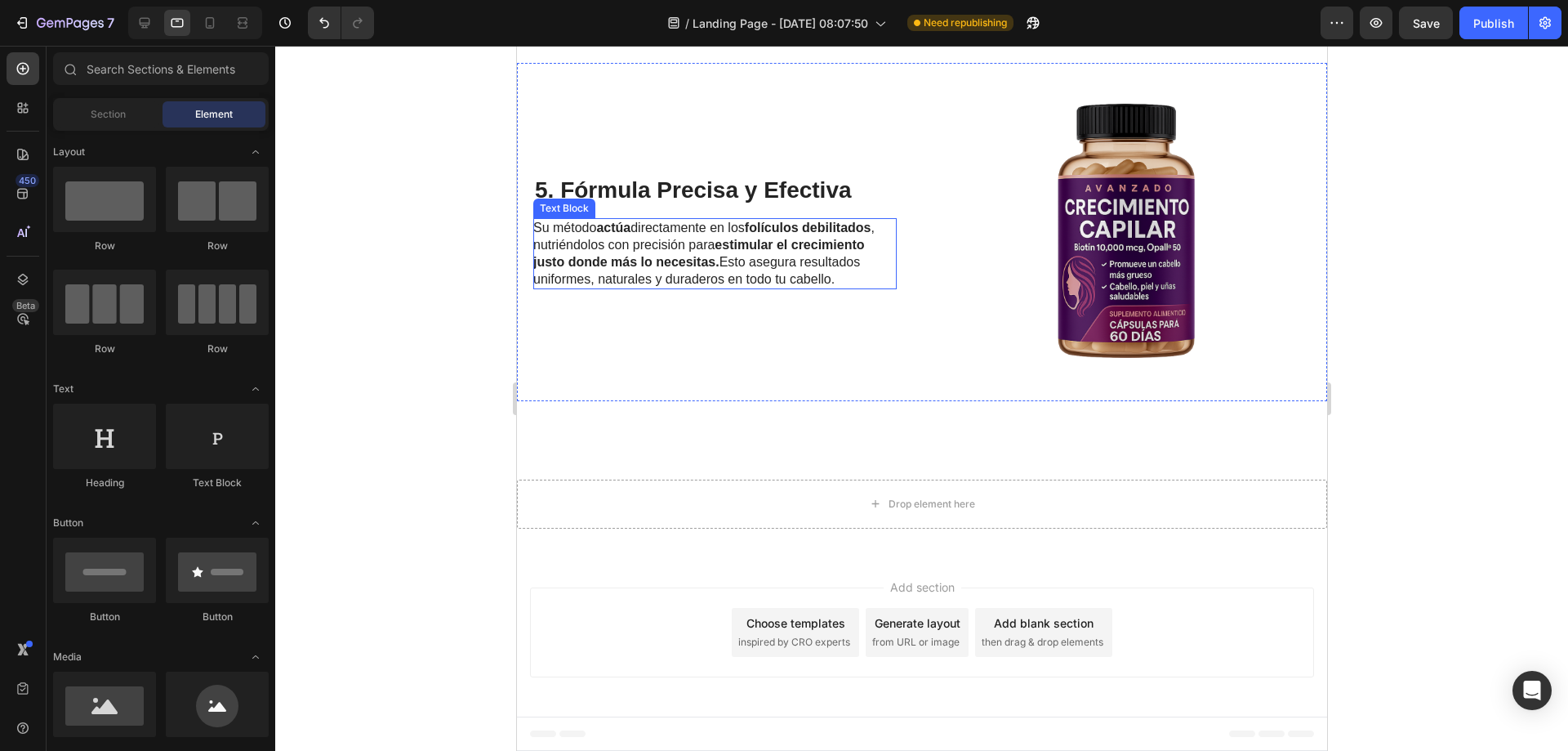
scroll to position [1992, 0]
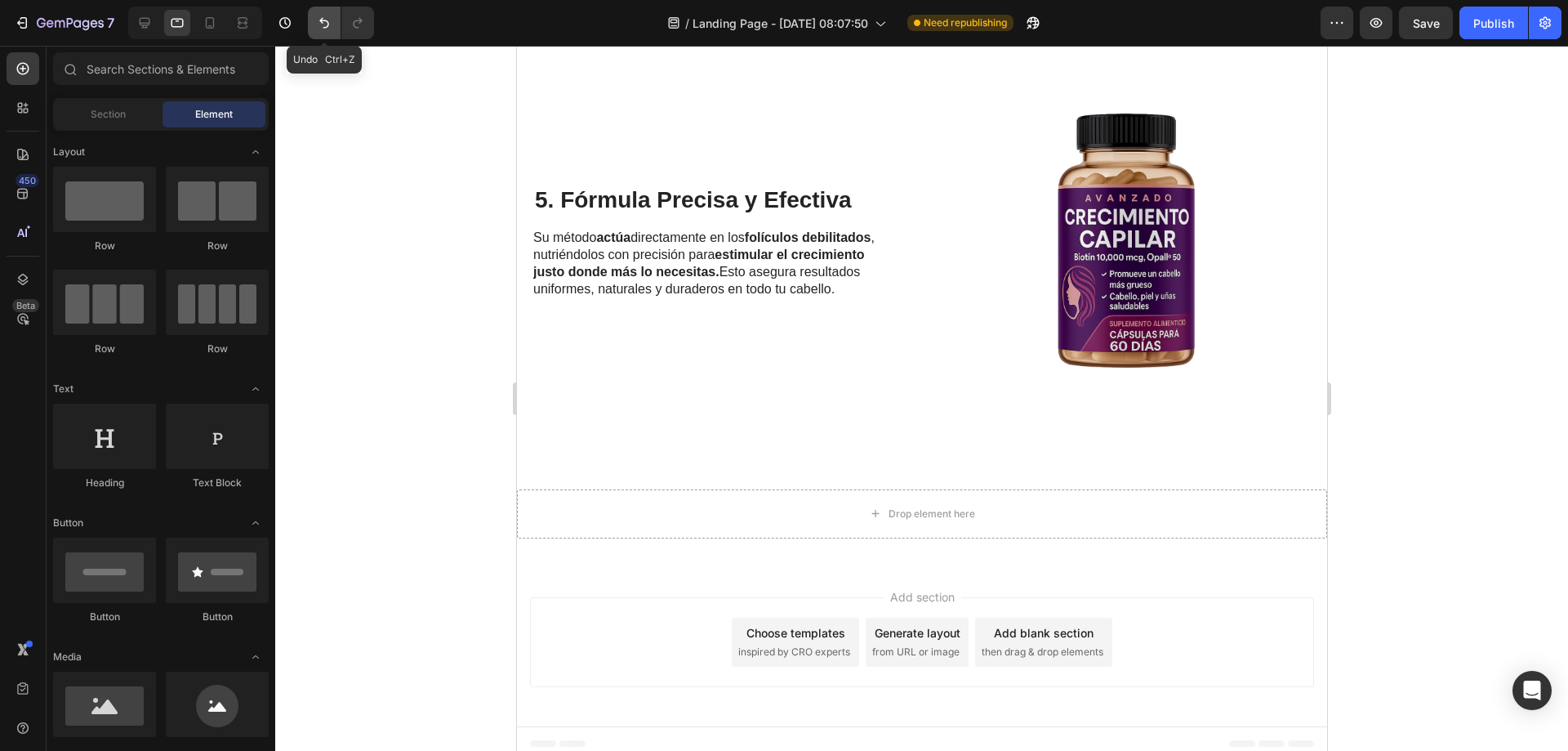
click at [321, 20] on icon "Undo/Redo" at bounding box center [324, 24] width 10 height 11
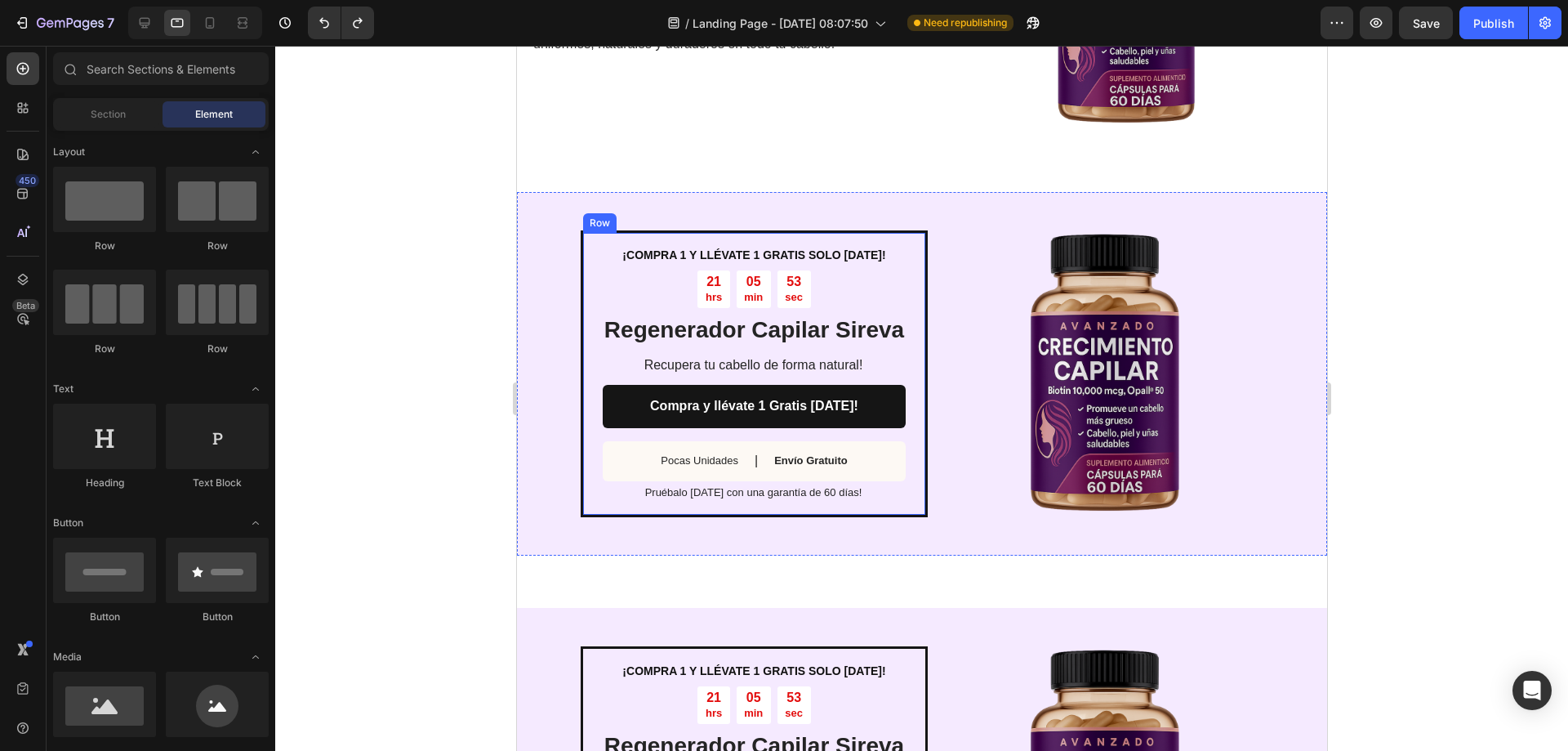
scroll to position [2344, 0]
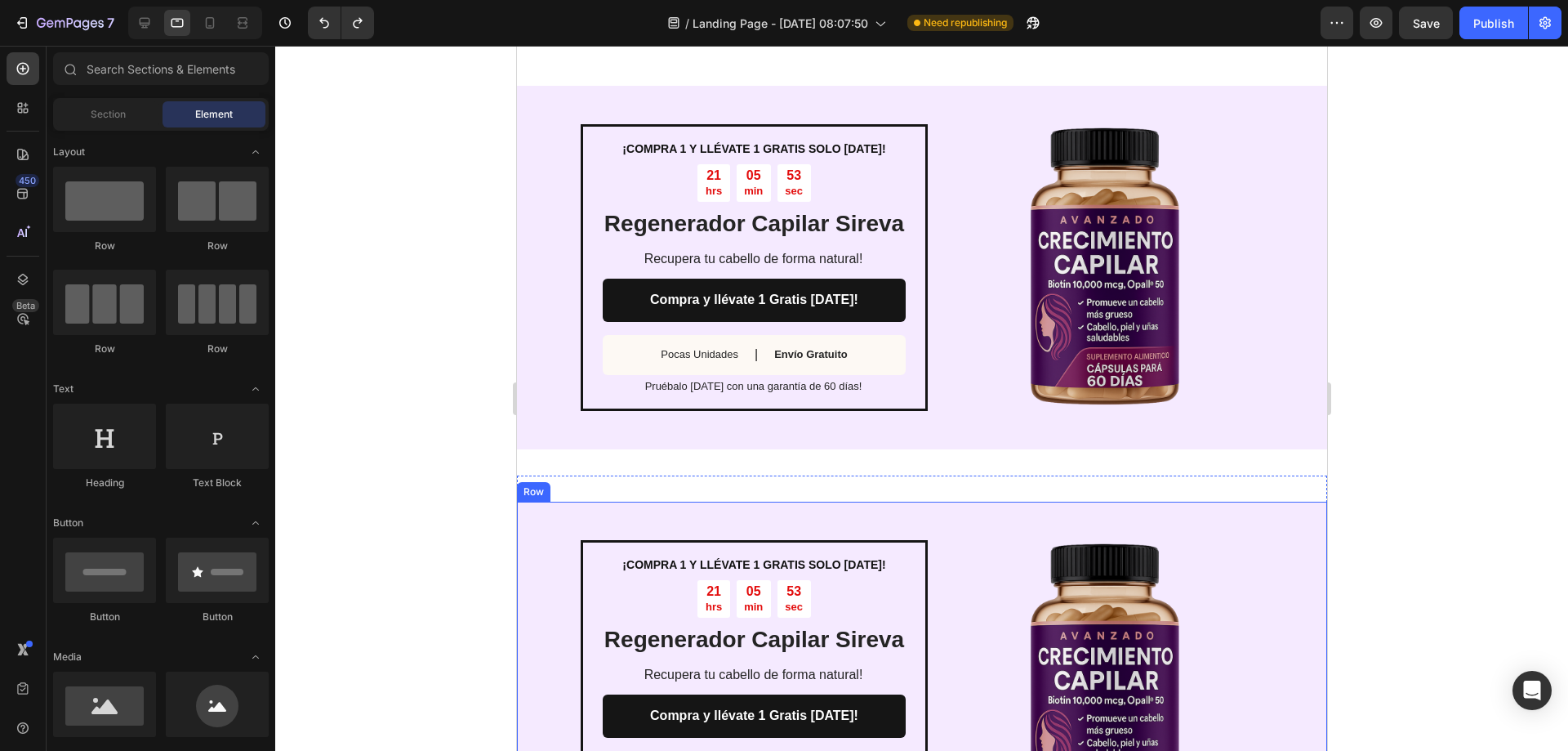
click at [1062, 563] on img at bounding box center [1108, 684] width 312 height 312
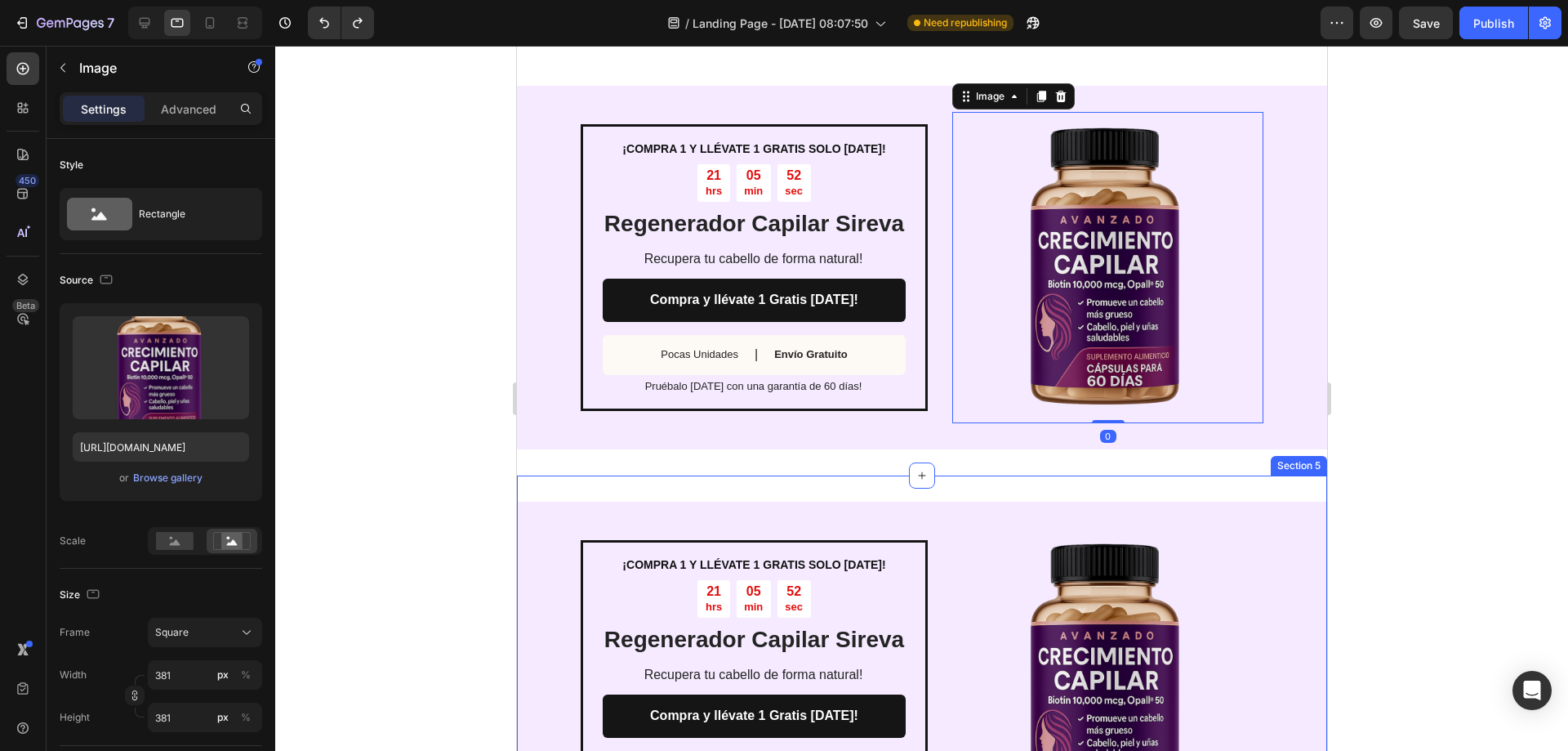
click at [944, 476] on div "¡COMPRA 1 Y LLÉVATE 1 GRATIS SOLO [DATE]! Text Block 21 hrs 05 min 52 sec Count…" at bounding box center [921, 683] width 811 height 416
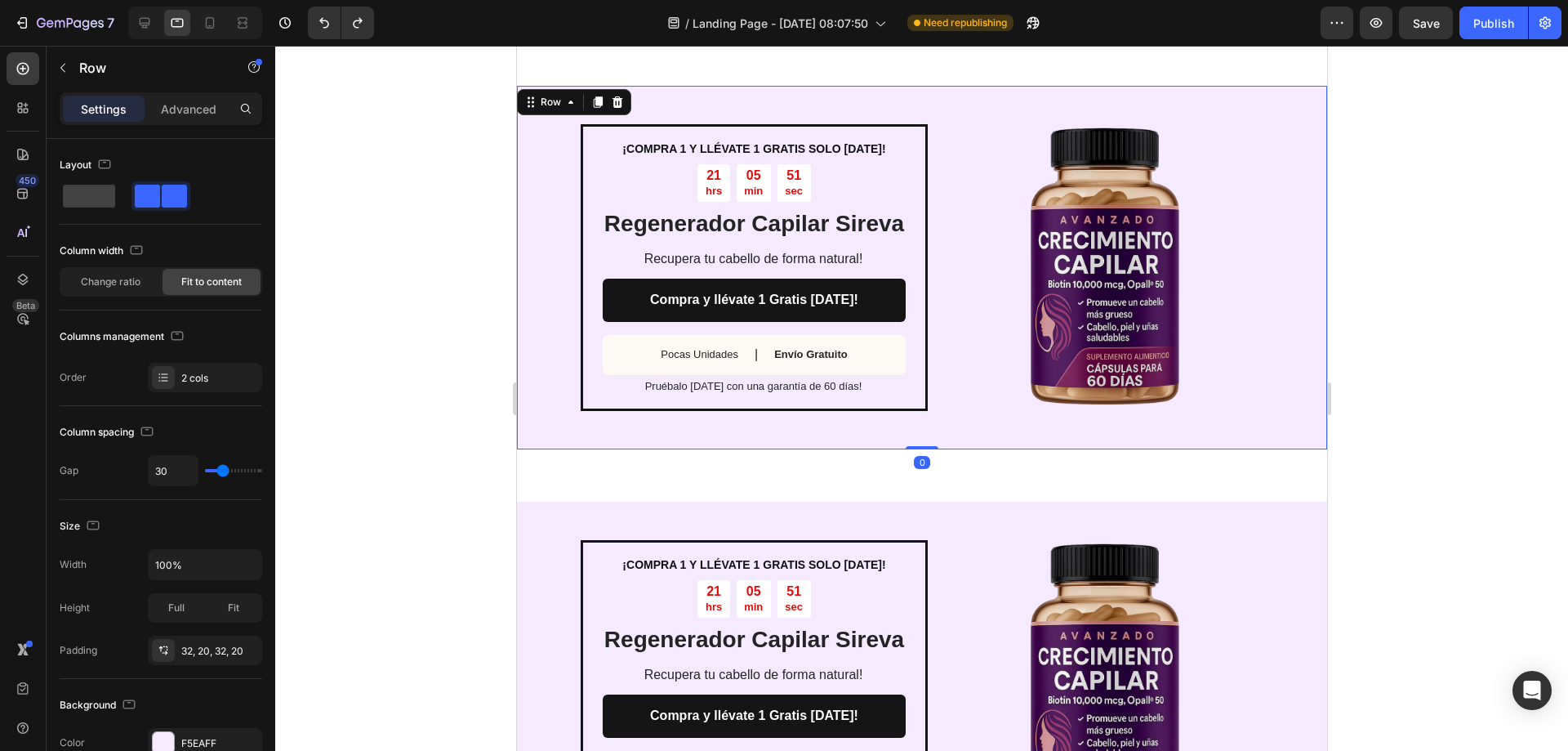
click at [941, 502] on div "¡COMPRA 1 Y LLÉVATE 1 GRATIS SOLO [DATE]! Text Block 21 hrs 05 min 51 sec Count…" at bounding box center [921, 683] width 811 height 363
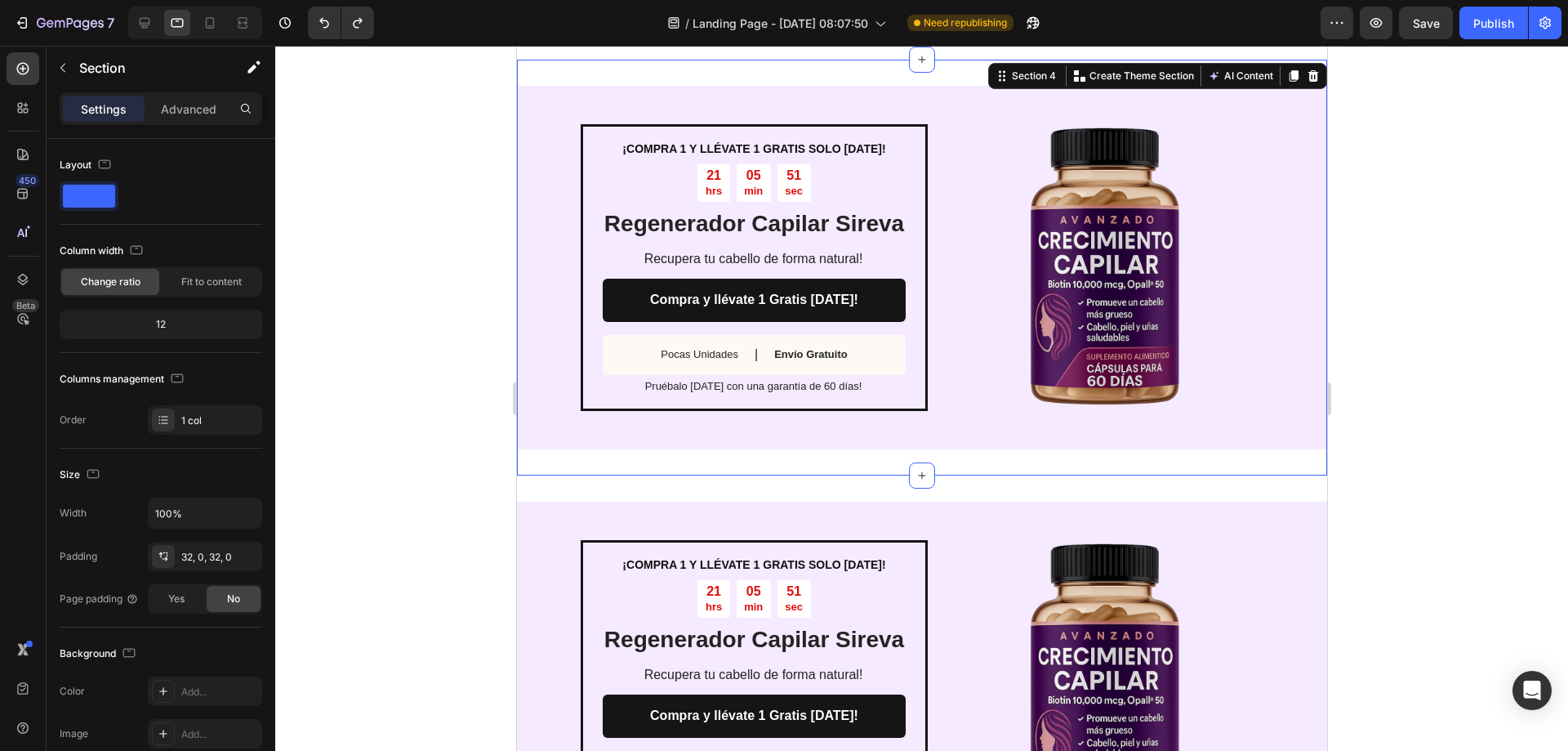
click at [946, 465] on div "¡COMPRA 1 Y LLÉVATE 1 GRATIS SOLO [DATE]! Text Block 21 hrs 05 min 51 sec Count…" at bounding box center [921, 267] width 811 height 416
click at [953, 477] on div "¡COMPRA 1 Y LLÉVATE 1 GRATIS SOLO [DATE]! Text Block 21 hrs 05 min 50 sec Count…" at bounding box center [921, 683] width 811 height 416
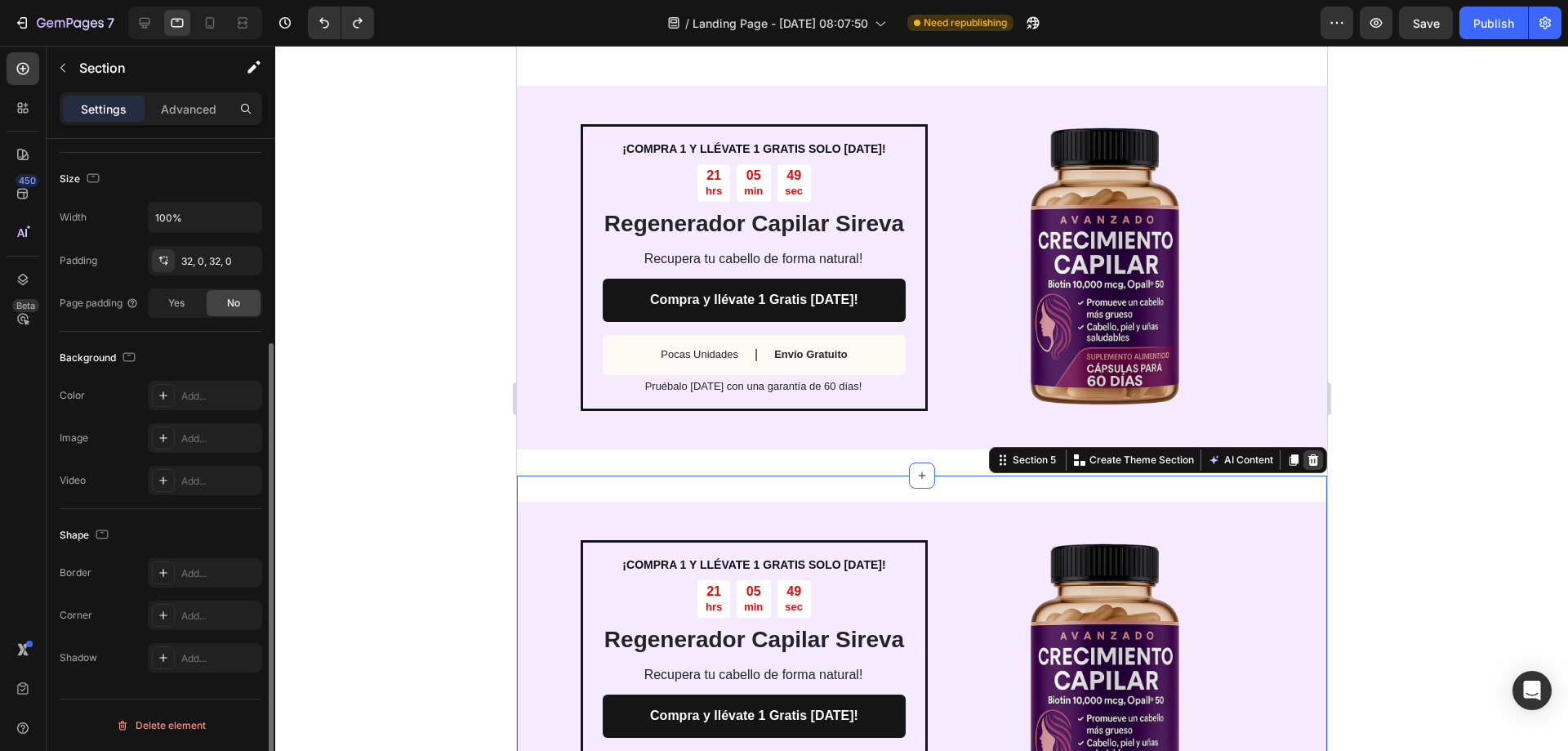
click at [1306, 455] on icon at bounding box center [1313, 459] width 13 height 13
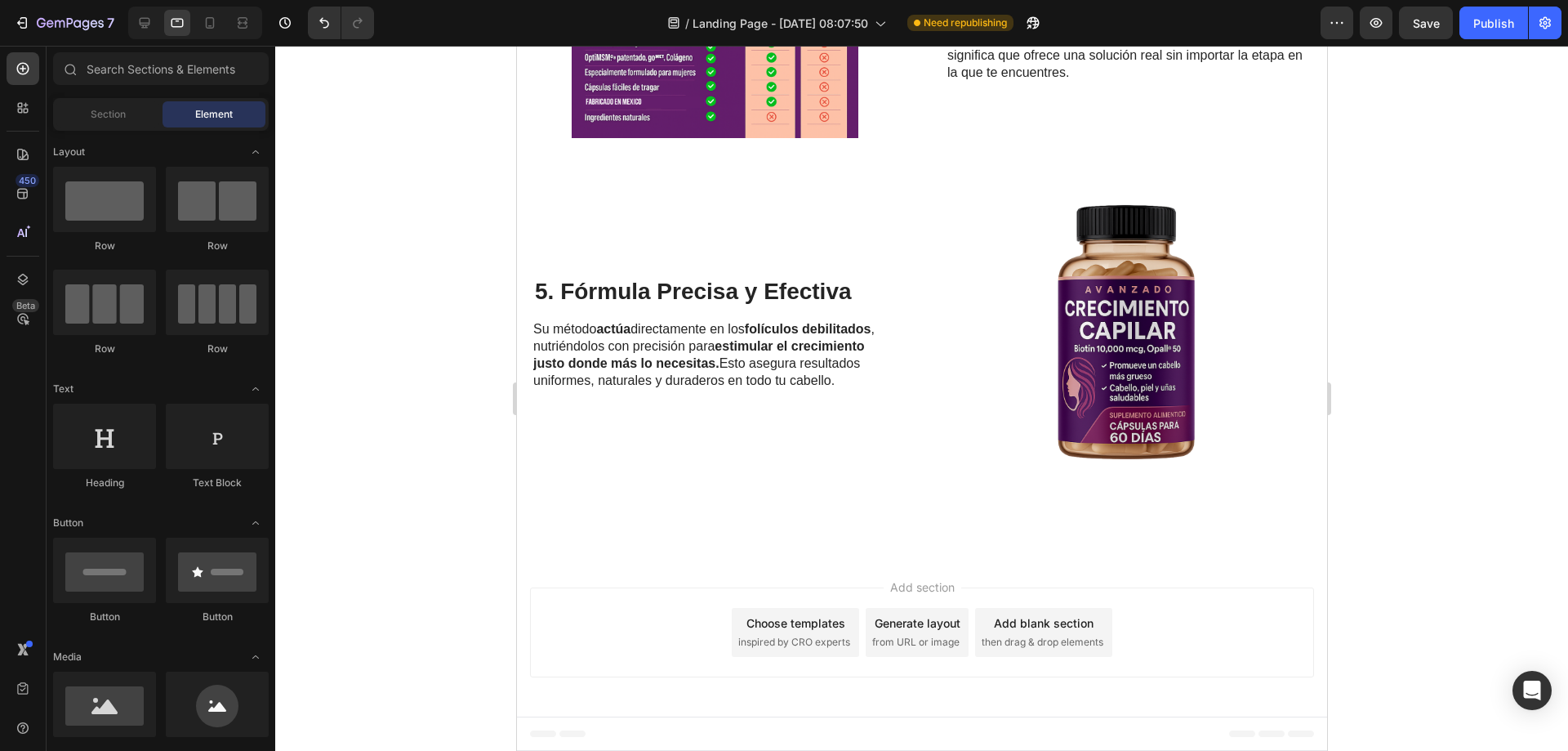
scroll to position [1891, 0]
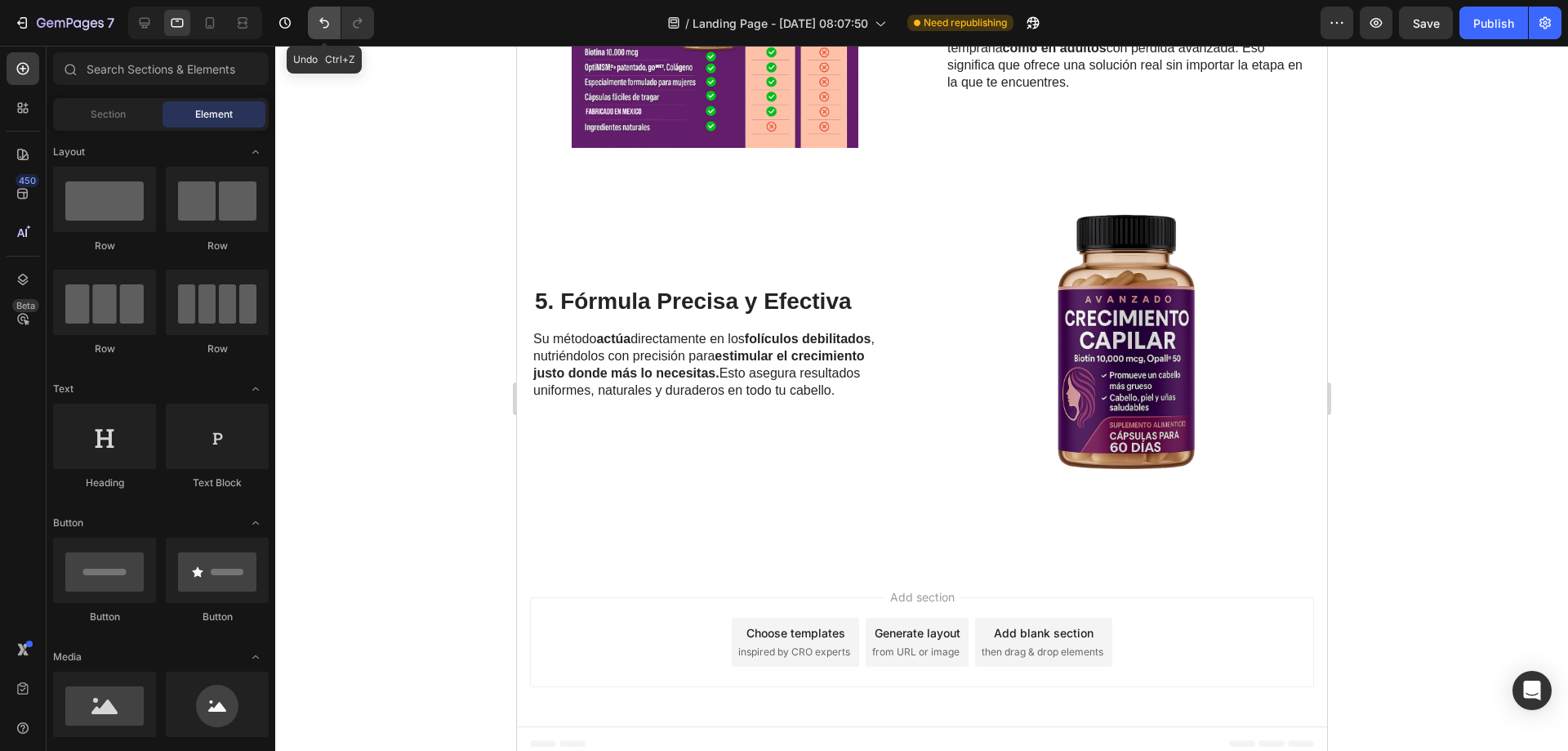
click at [320, 30] on icon "Undo/Redo" at bounding box center [324, 23] width 16 height 16
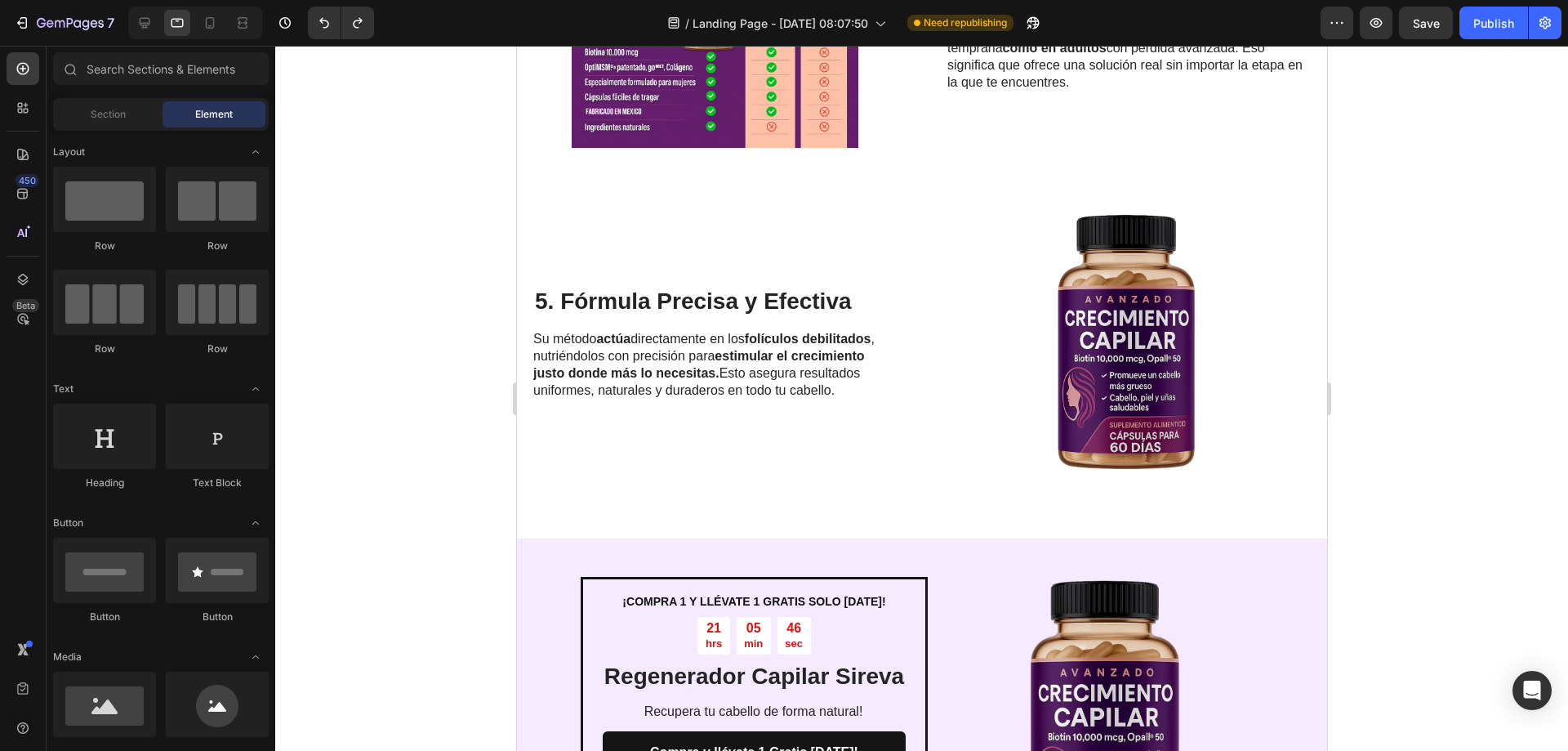
scroll to position [2344, 0]
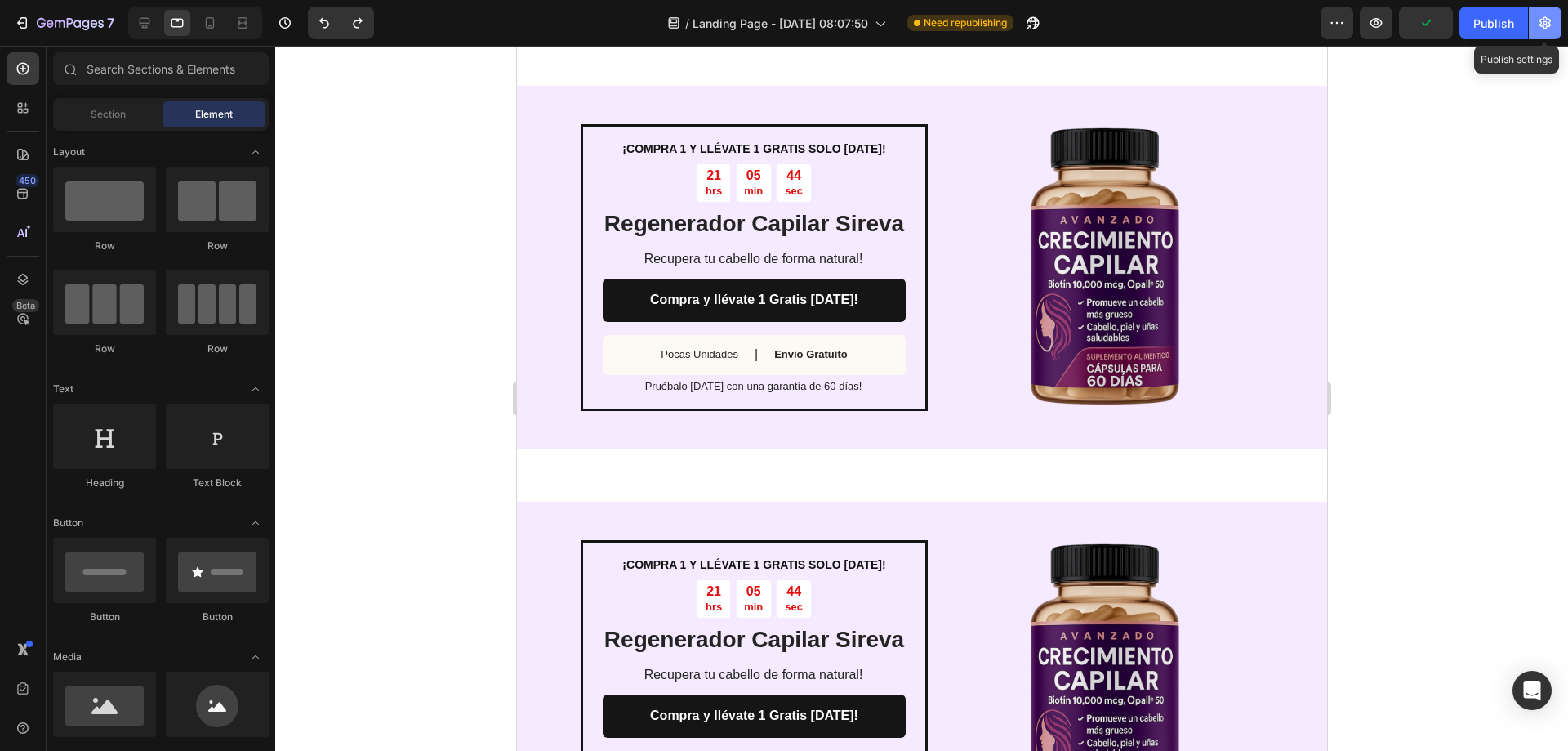
click at [1530, 22] on button "button" at bounding box center [1545, 23] width 33 height 33
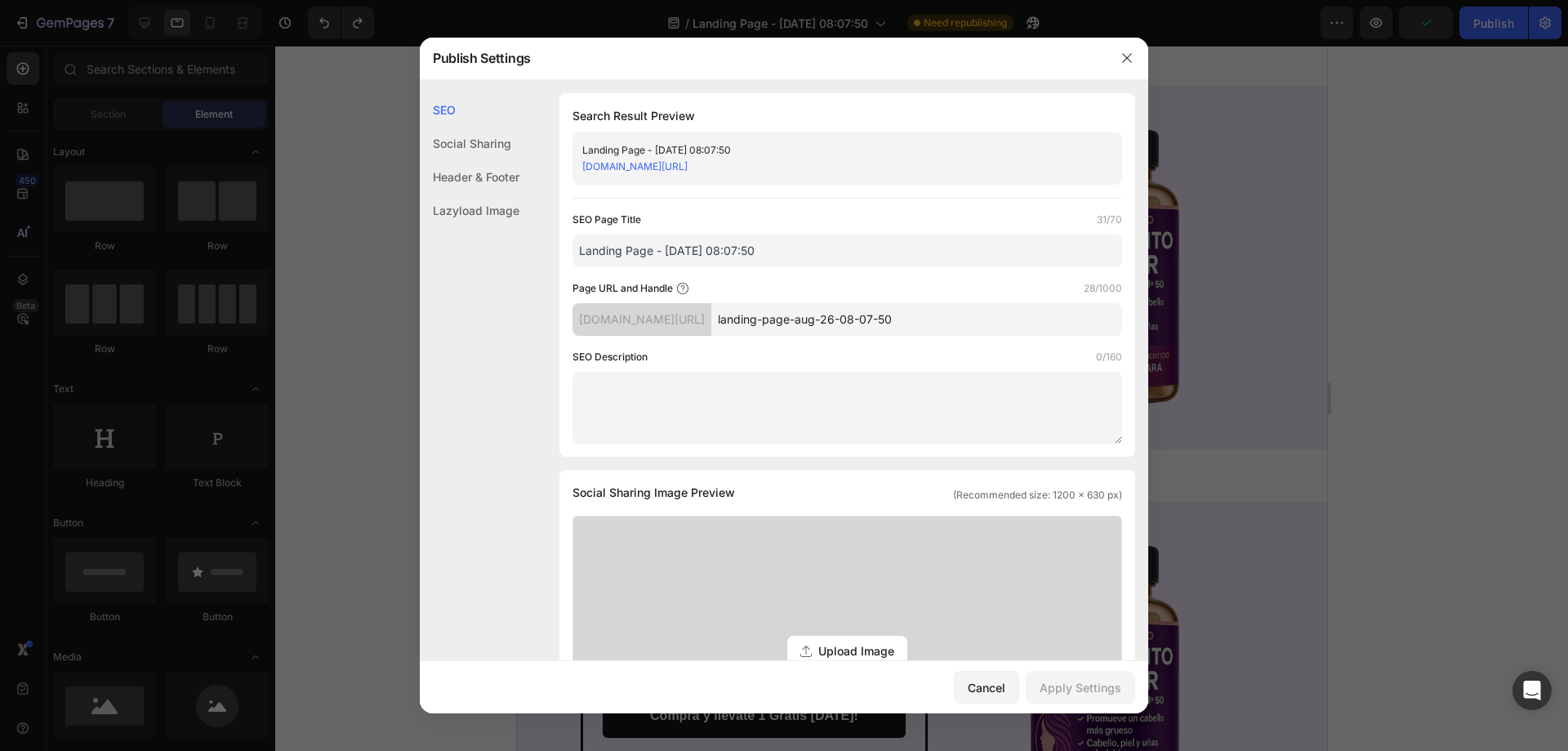
click at [1495, 28] on div at bounding box center [784, 375] width 1568 height 751
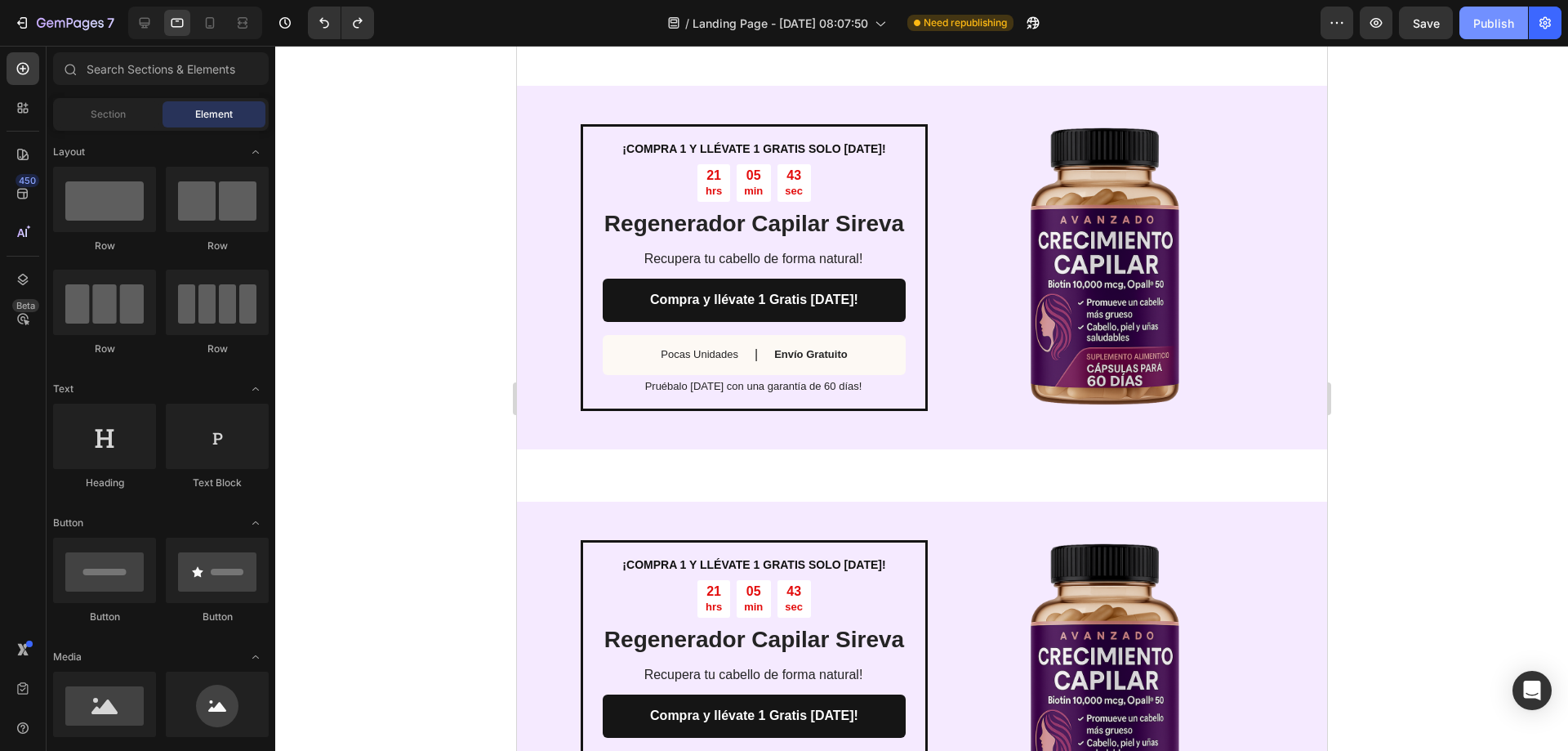
click at [1476, 29] on div "Publish" at bounding box center [1494, 23] width 41 height 17
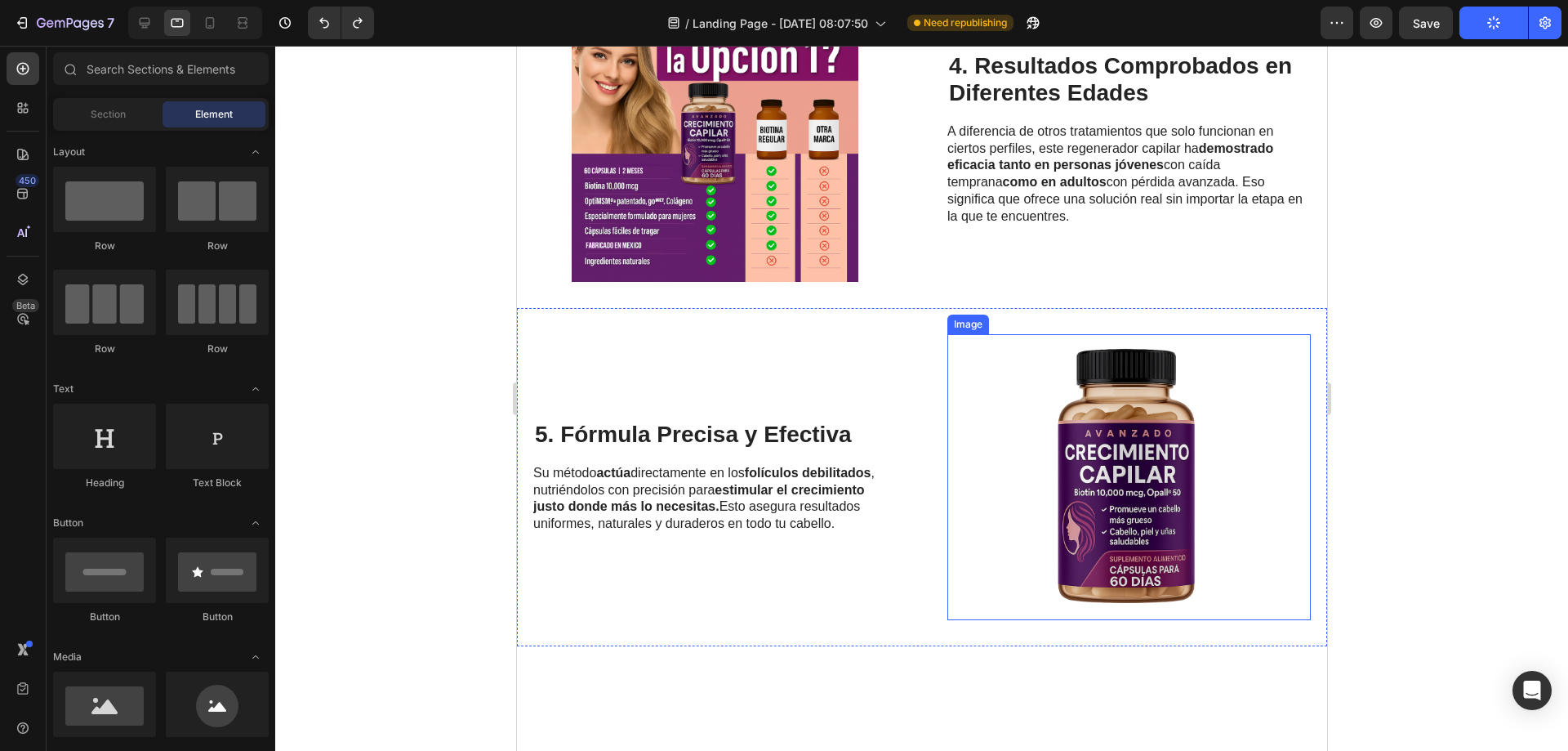
scroll to position [1118, 0]
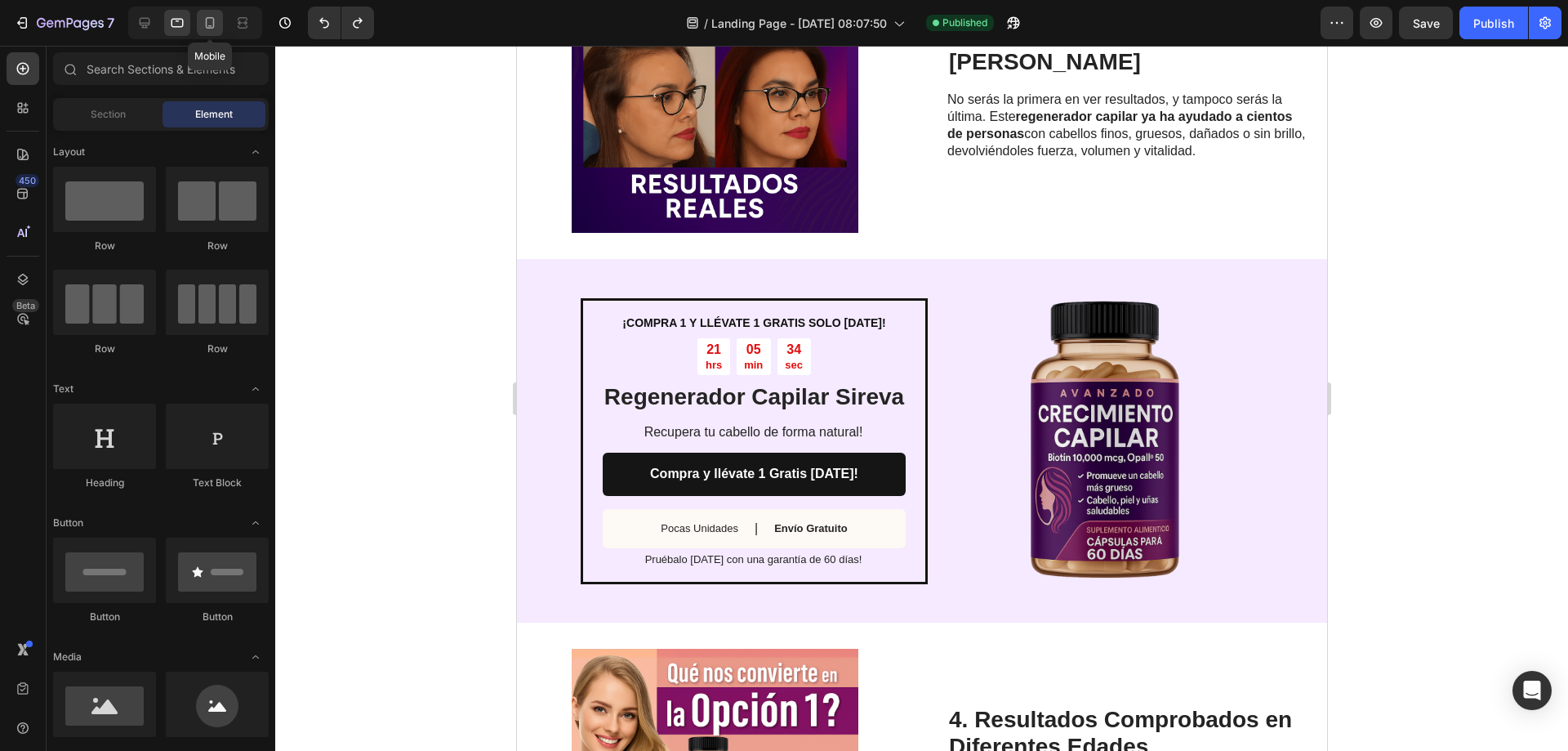
click at [207, 30] on icon at bounding box center [210, 23] width 16 height 16
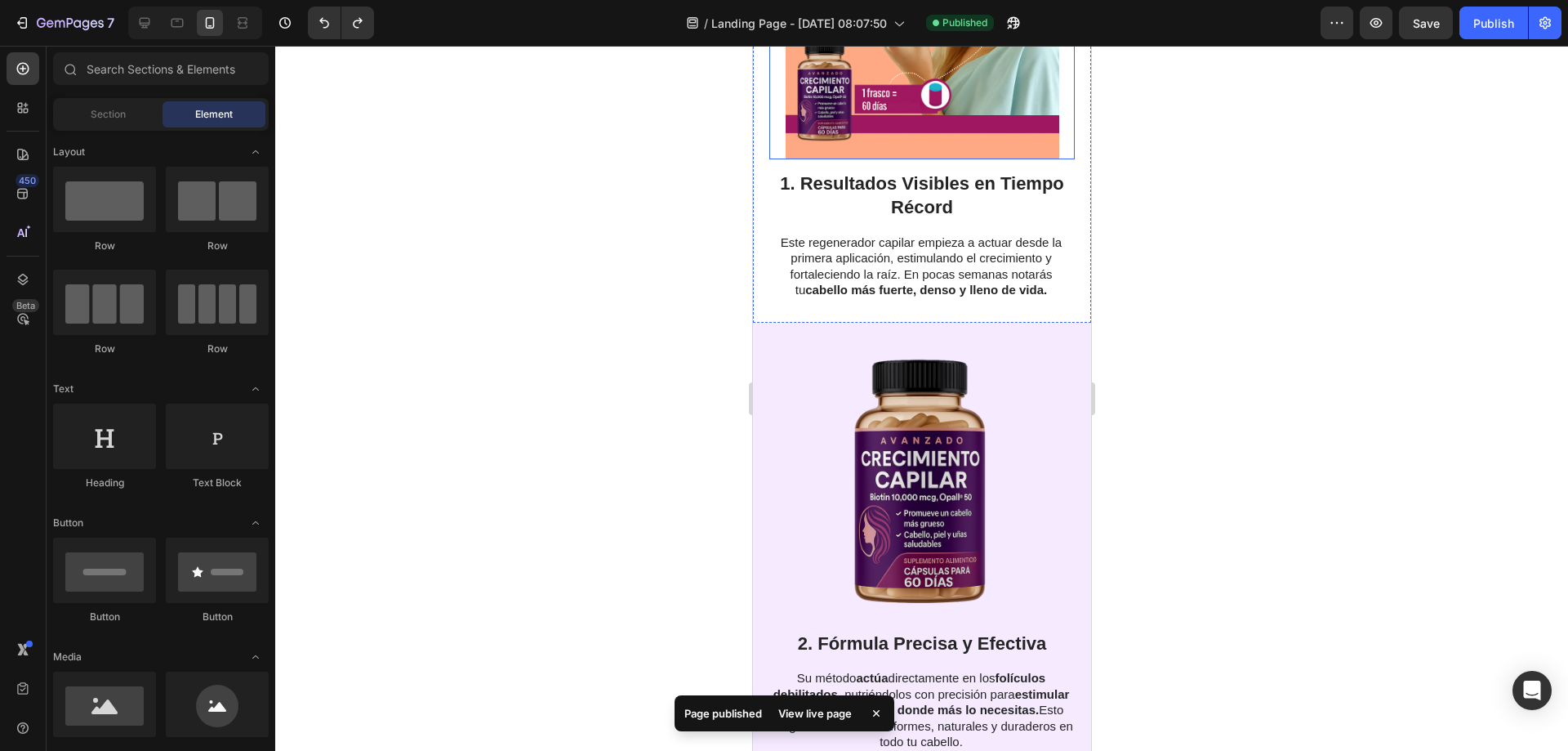
scroll to position [549, 0]
click at [1064, 345] on div "2. Fórmula Precisa y Efectiva Heading Su método actúa directamente en los folíc…" at bounding box center [920, 547] width 338 height 452
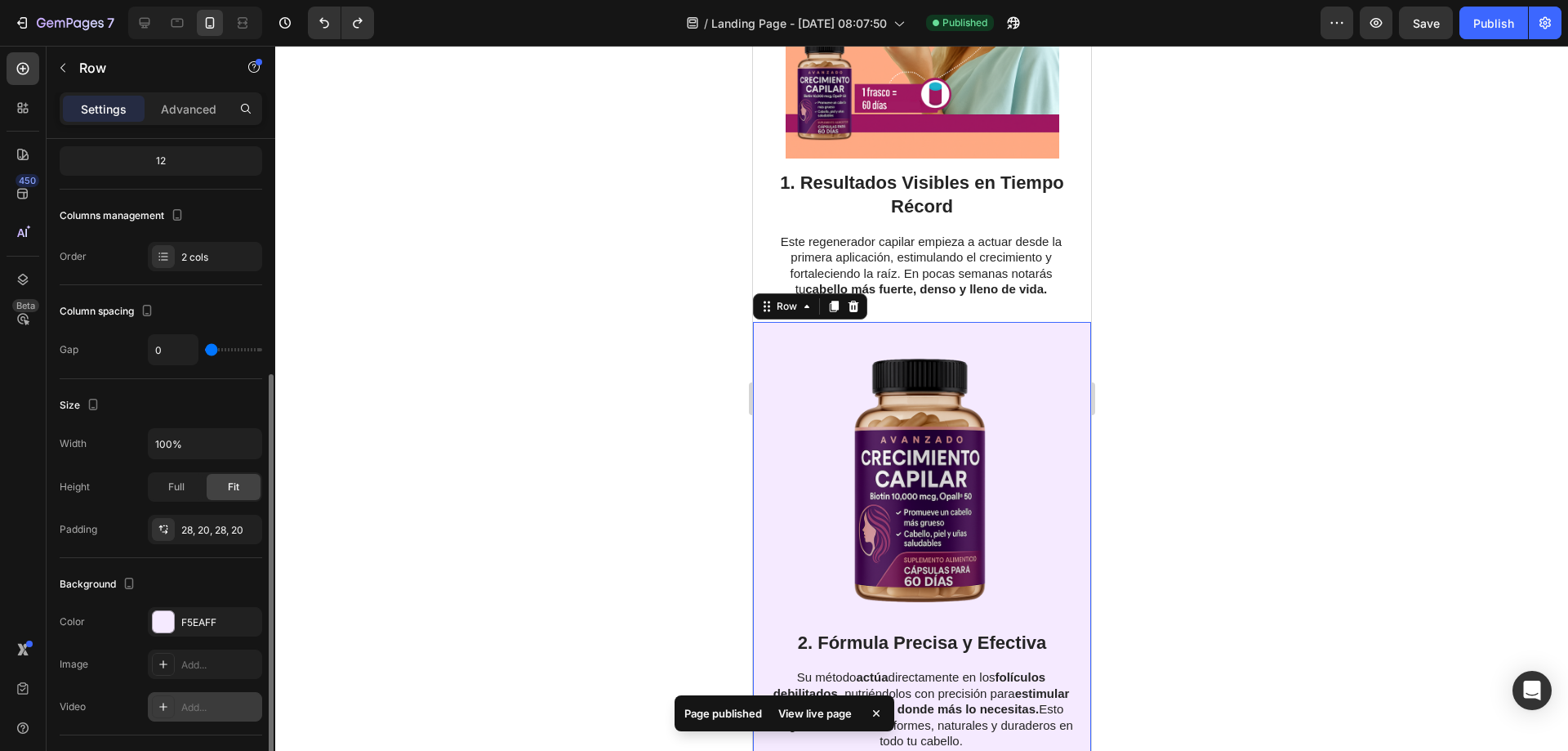
scroll to position [246, 0]
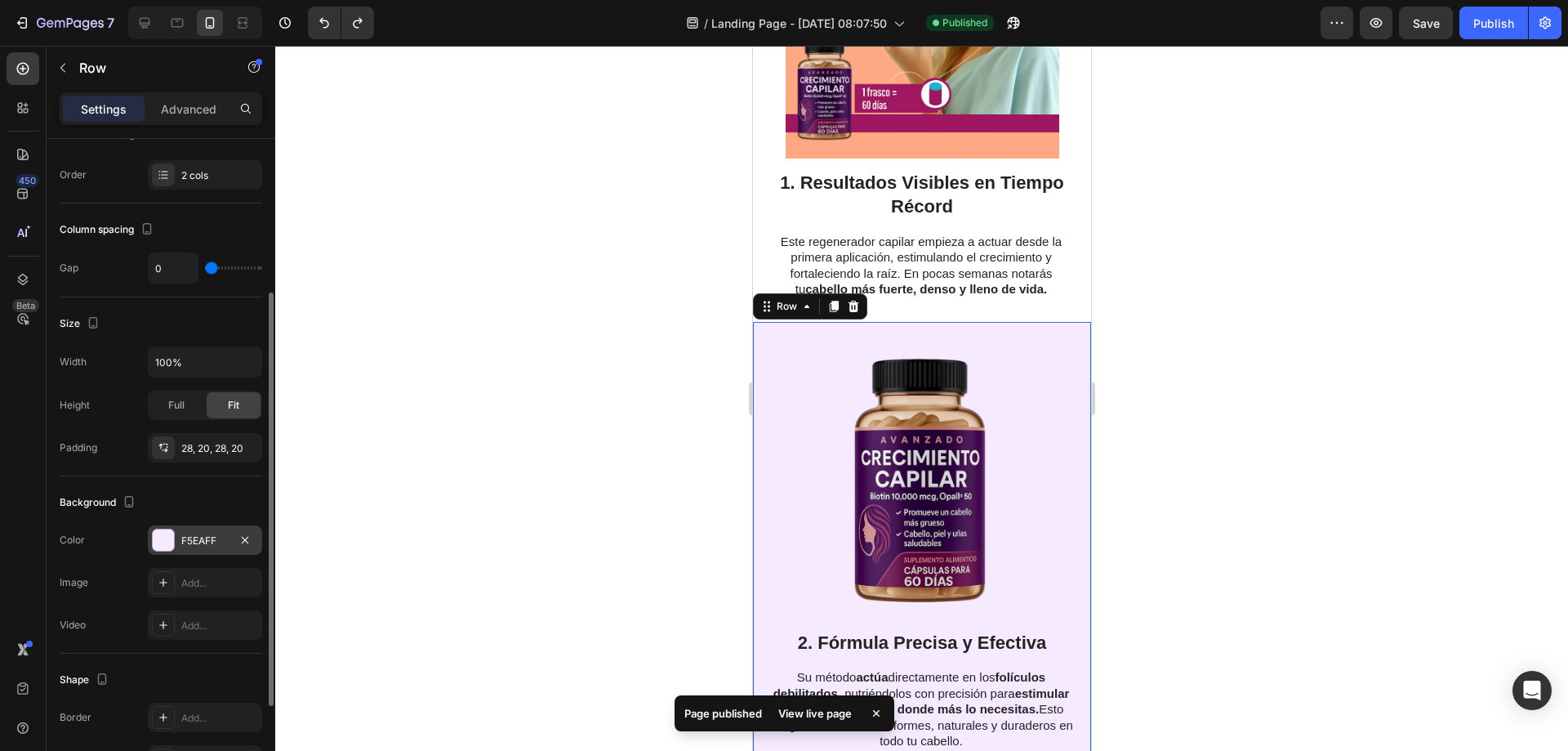
click at [164, 536] on div at bounding box center [163, 539] width 21 height 21
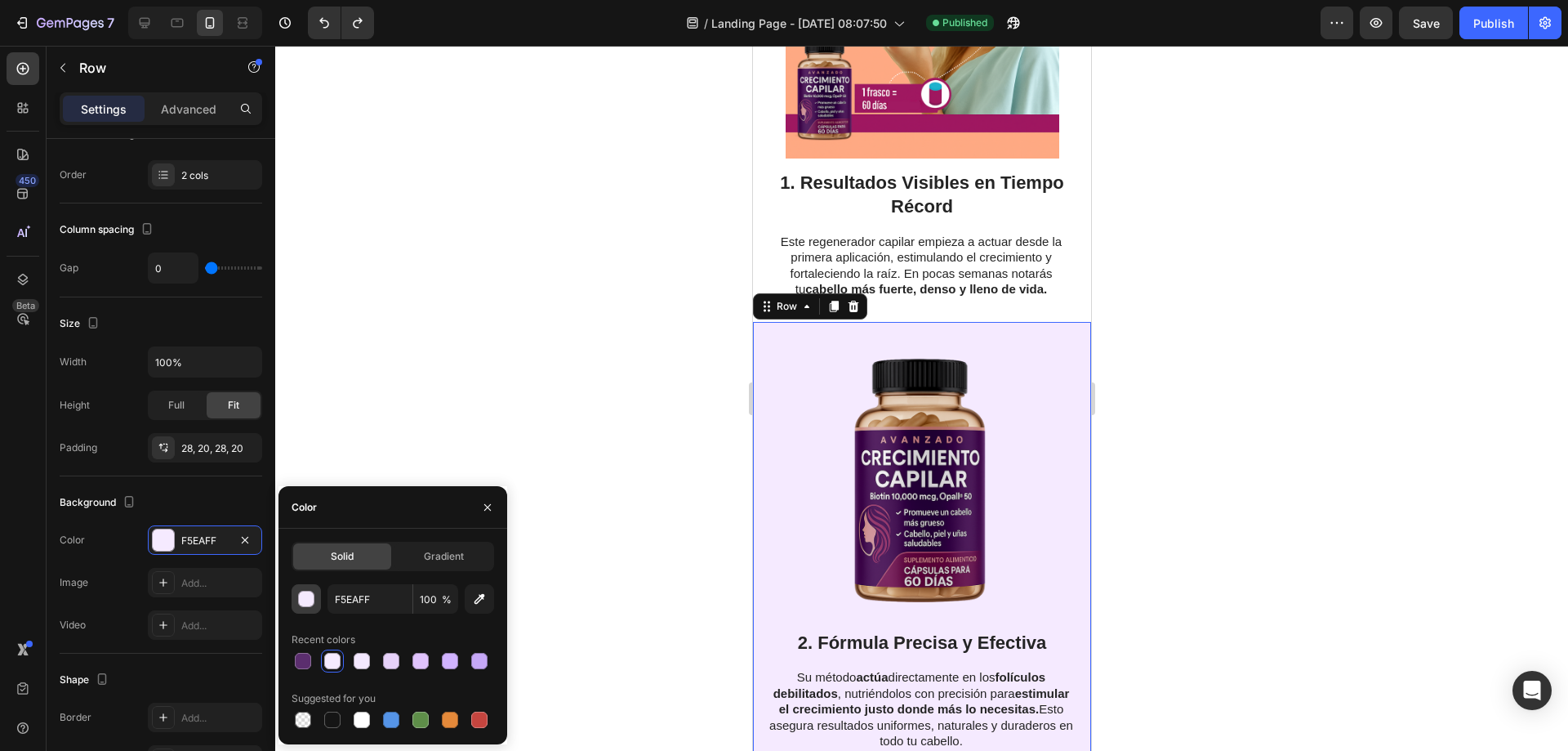
click at [309, 603] on div "button" at bounding box center [307, 600] width 16 height 16
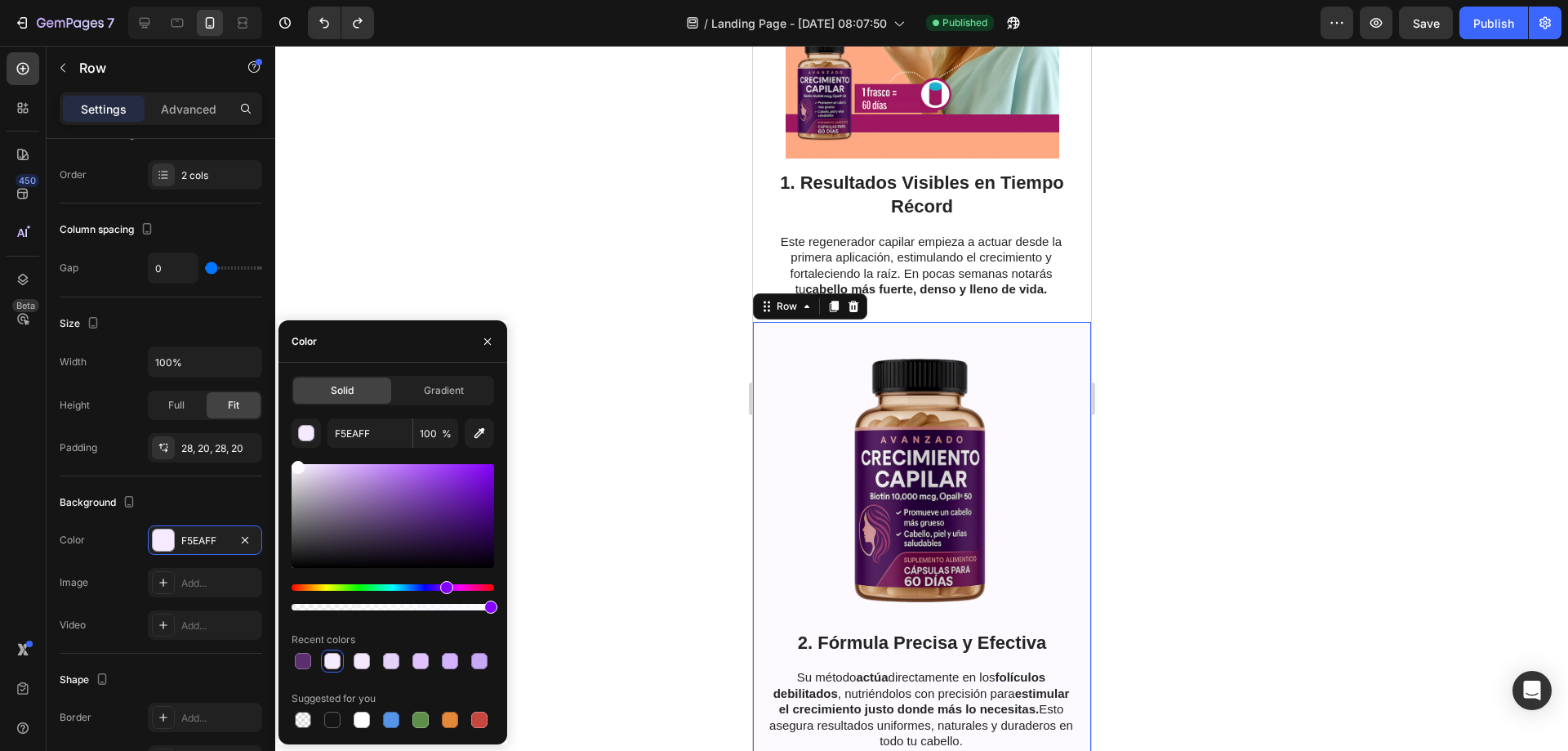
type input "FCF9FF"
drag, startPoint x: 310, startPoint y: 468, endPoint x: 296, endPoint y: 452, distance: 21.3
click at [296, 452] on div "FCF9FF 100 % Recent colors Suggested for you" at bounding box center [393, 574] width 203 height 313
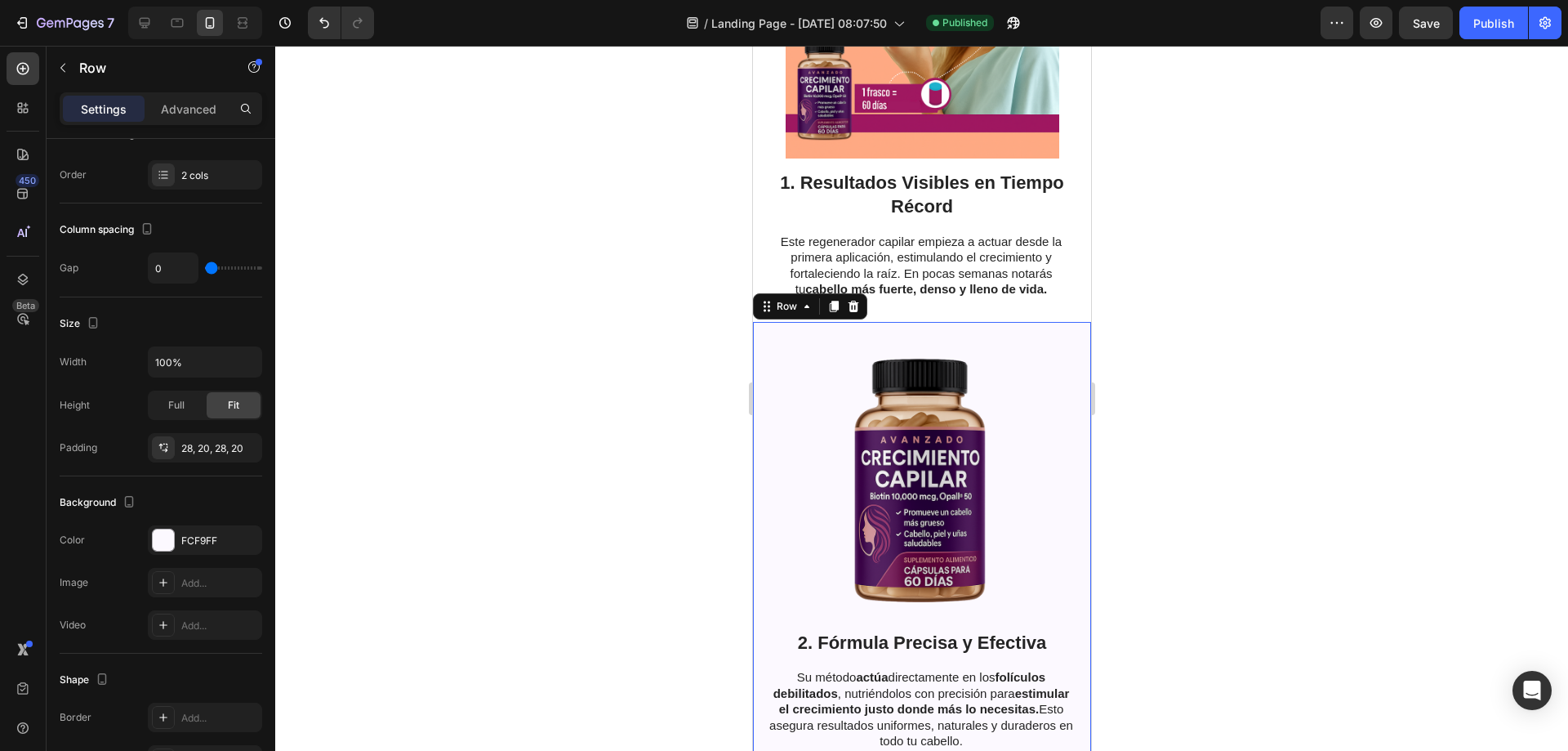
click at [628, 291] on div at bounding box center [921, 398] width 1293 height 705
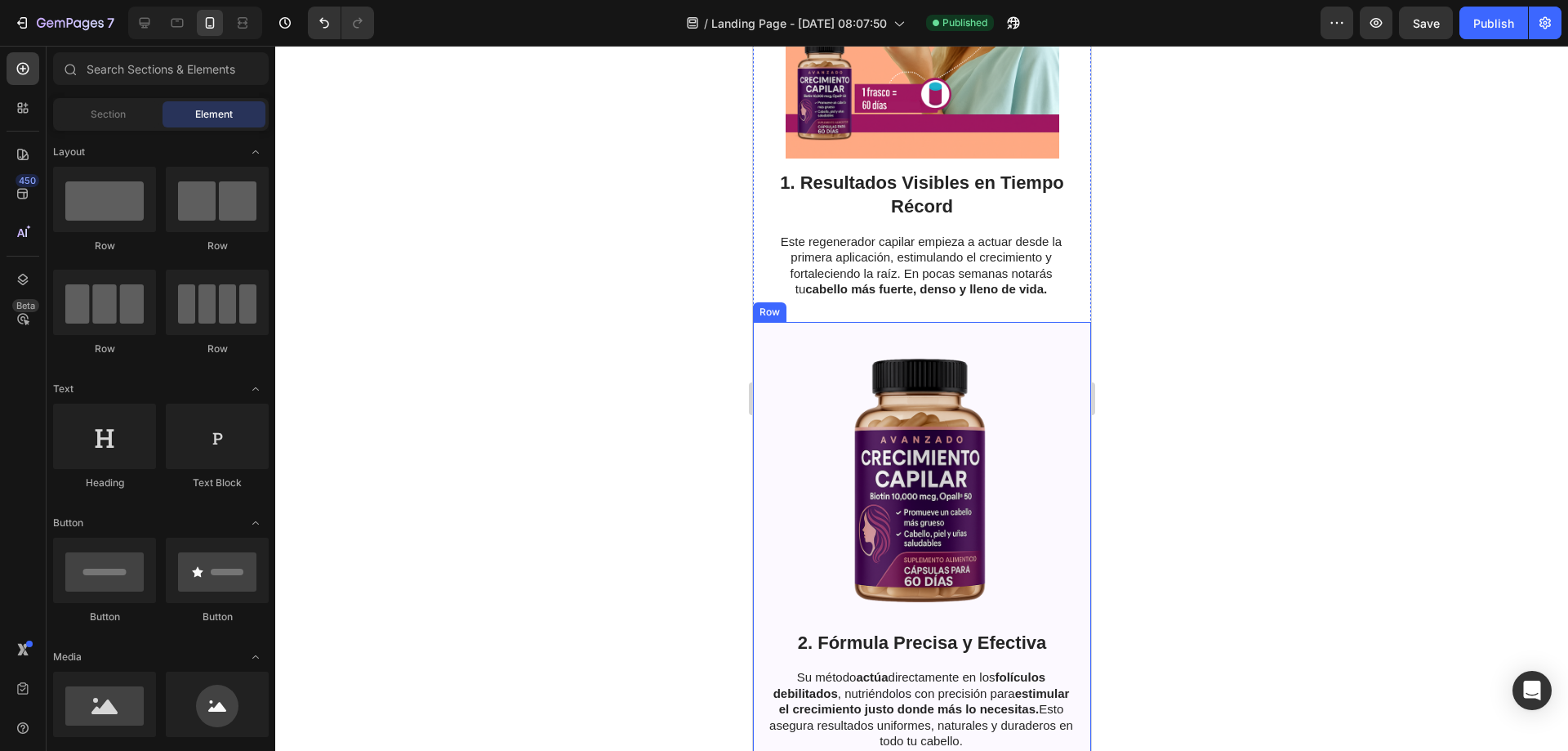
click at [1073, 333] on div "2. Fórmula Precisa y Efectiva Heading Su método actúa directamente en los folíc…" at bounding box center [920, 547] width 338 height 452
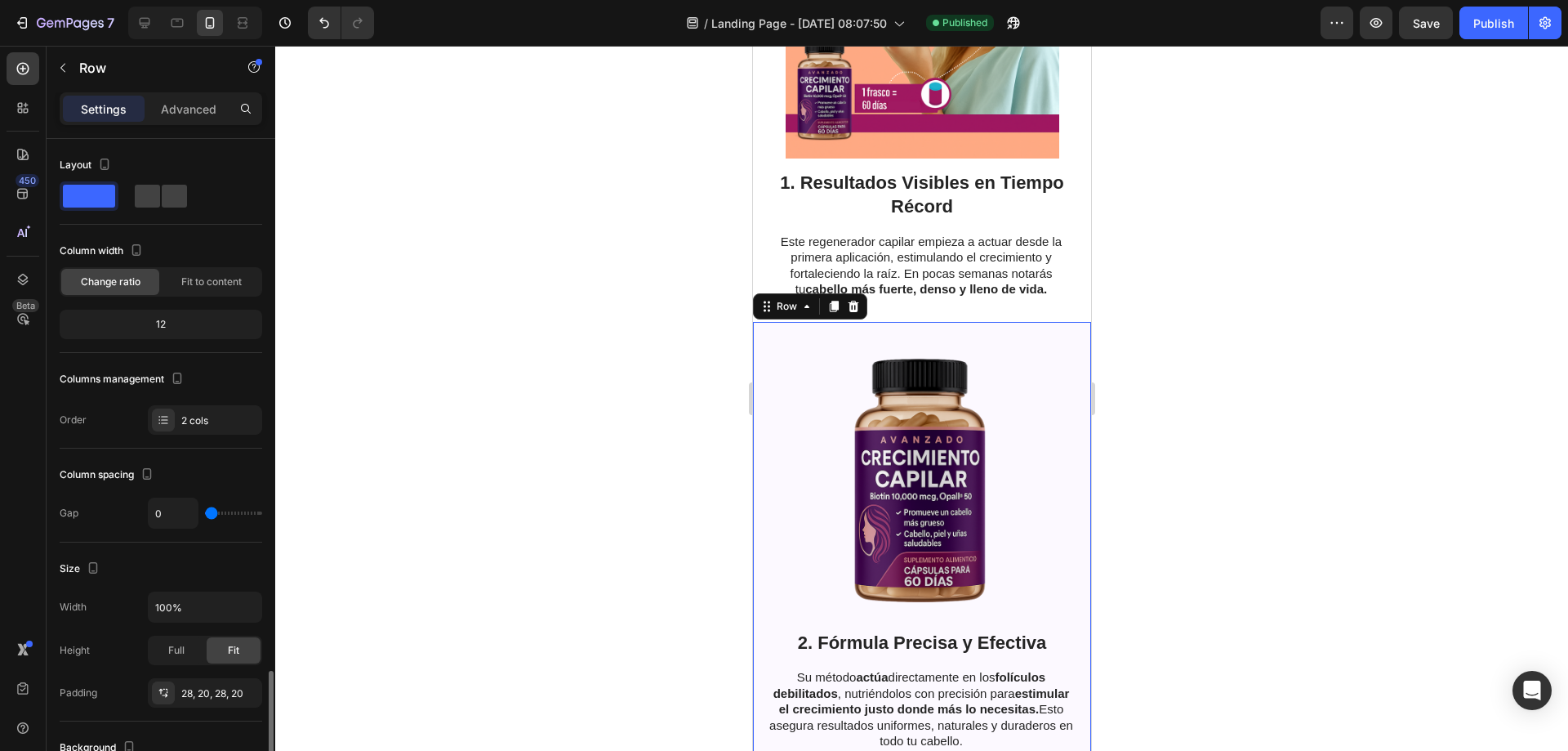
scroll to position [327, 0]
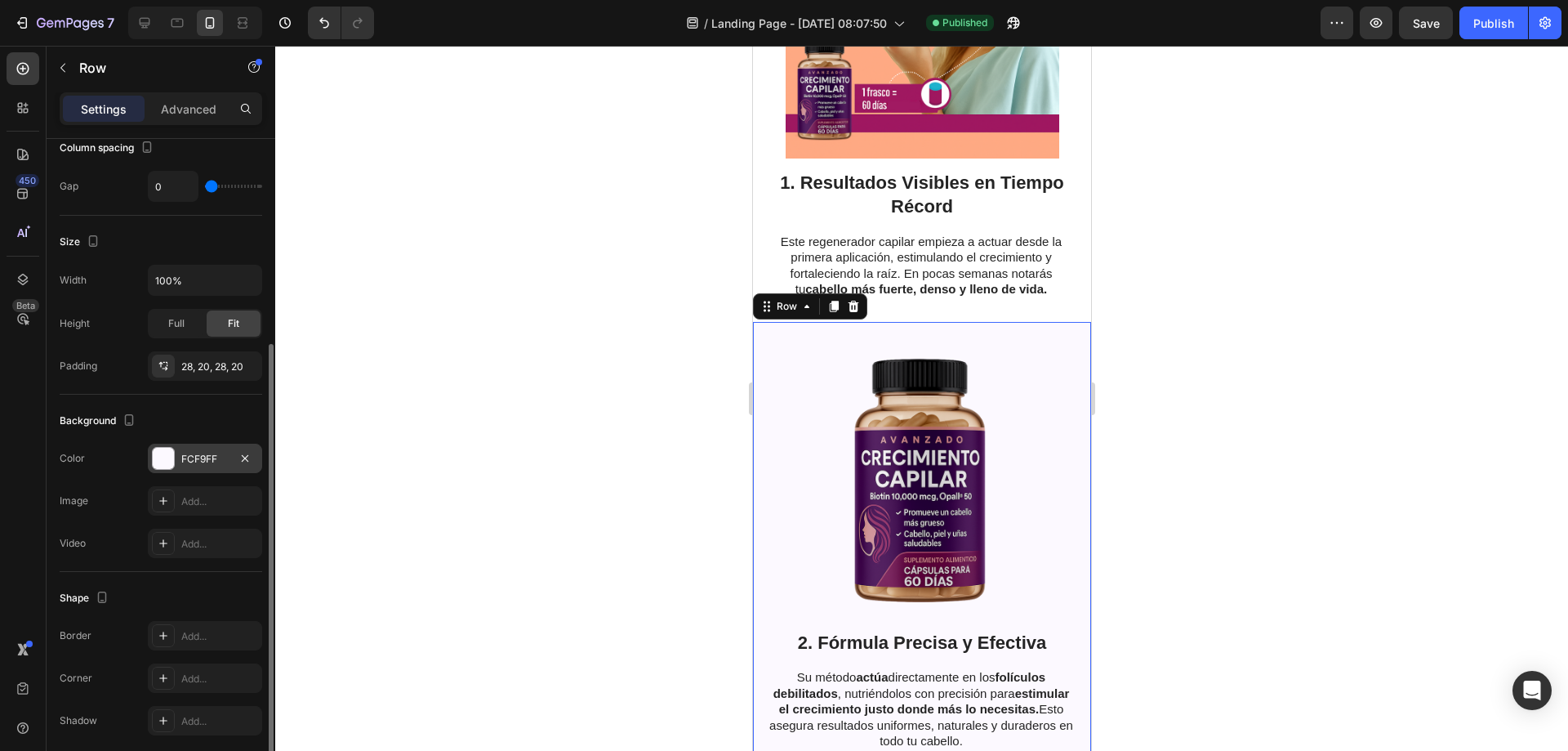
click at [167, 470] on div "FCF9FF" at bounding box center [205, 458] width 114 height 29
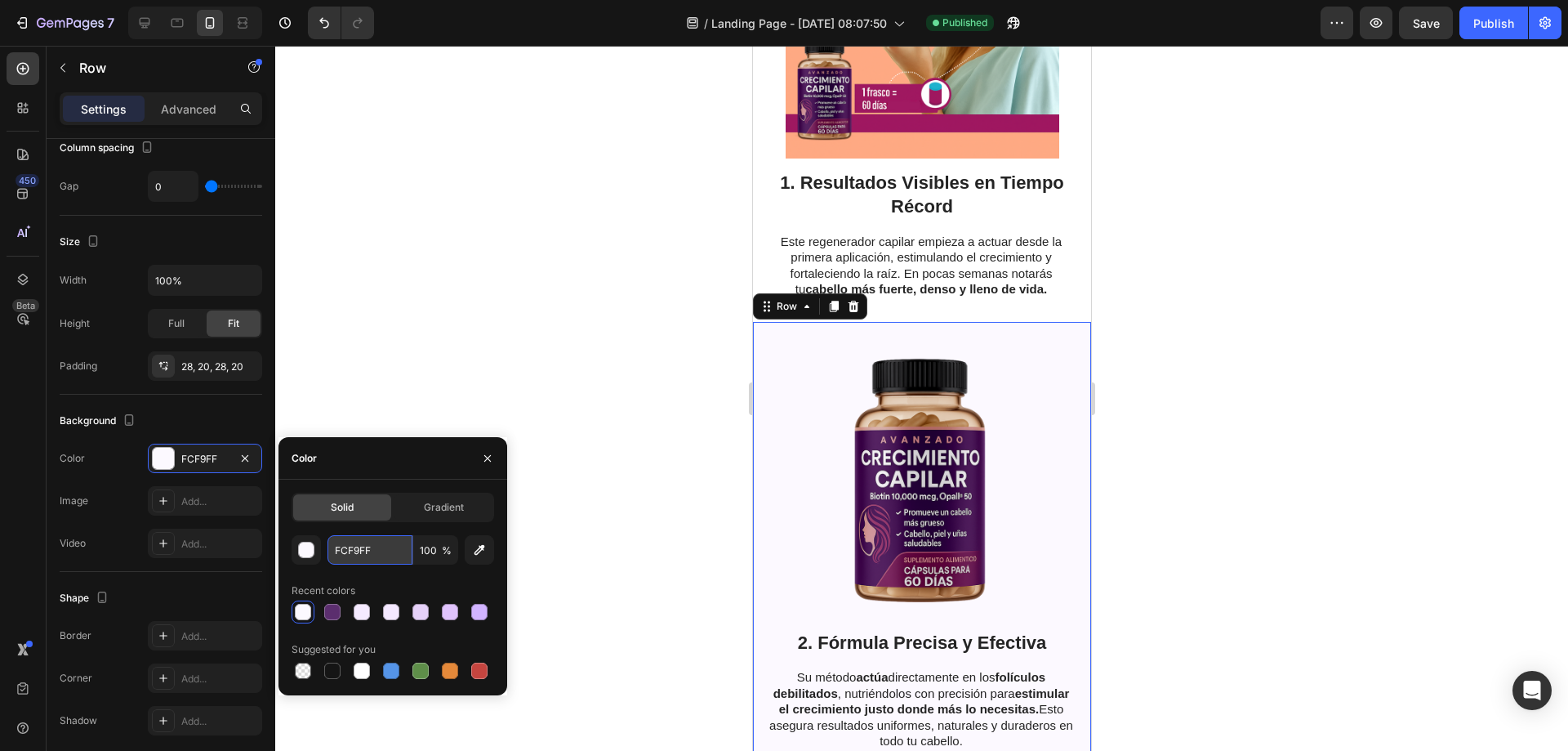
click at [361, 542] on input "FCF9FF" at bounding box center [370, 550] width 85 height 29
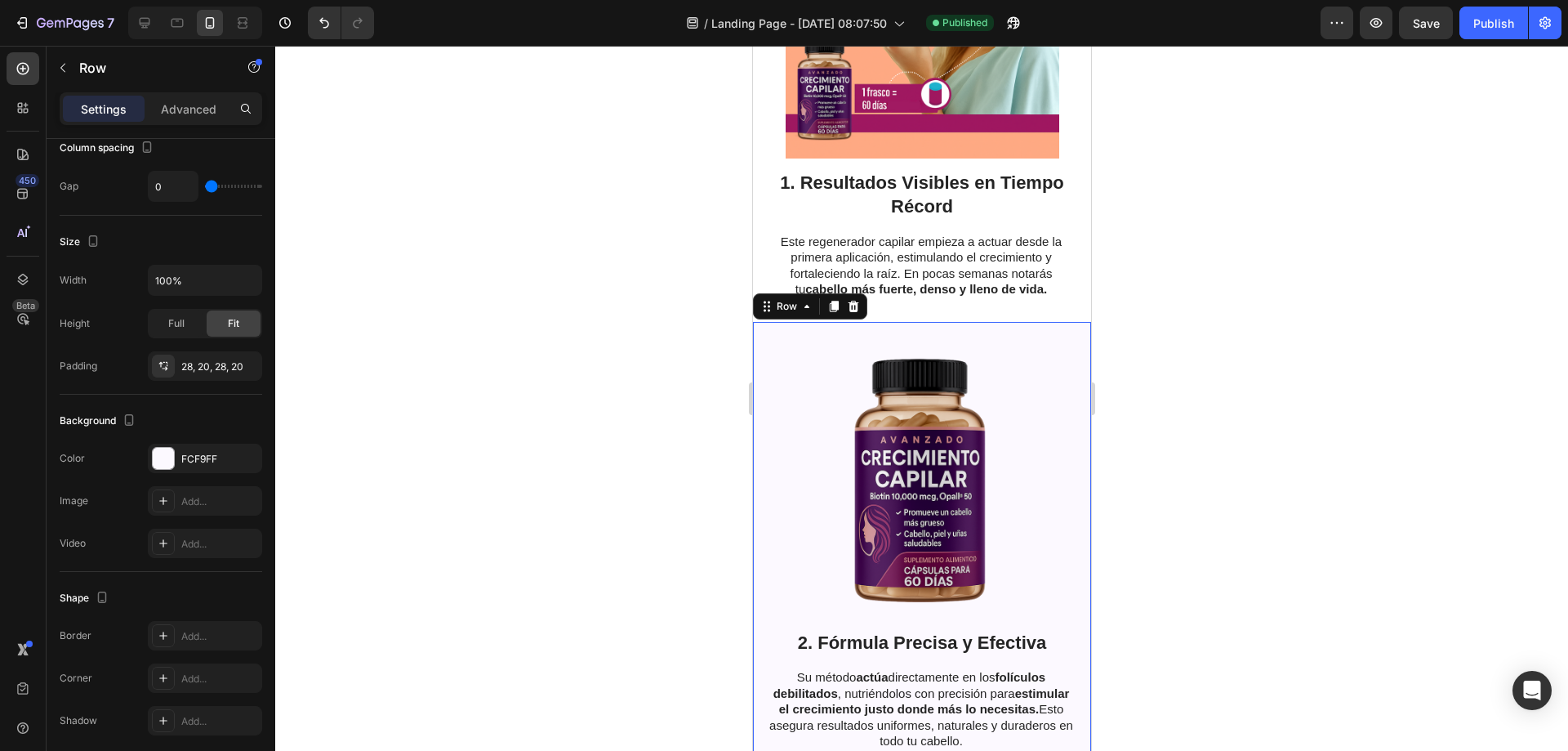
click at [620, 323] on div at bounding box center [921, 398] width 1293 height 705
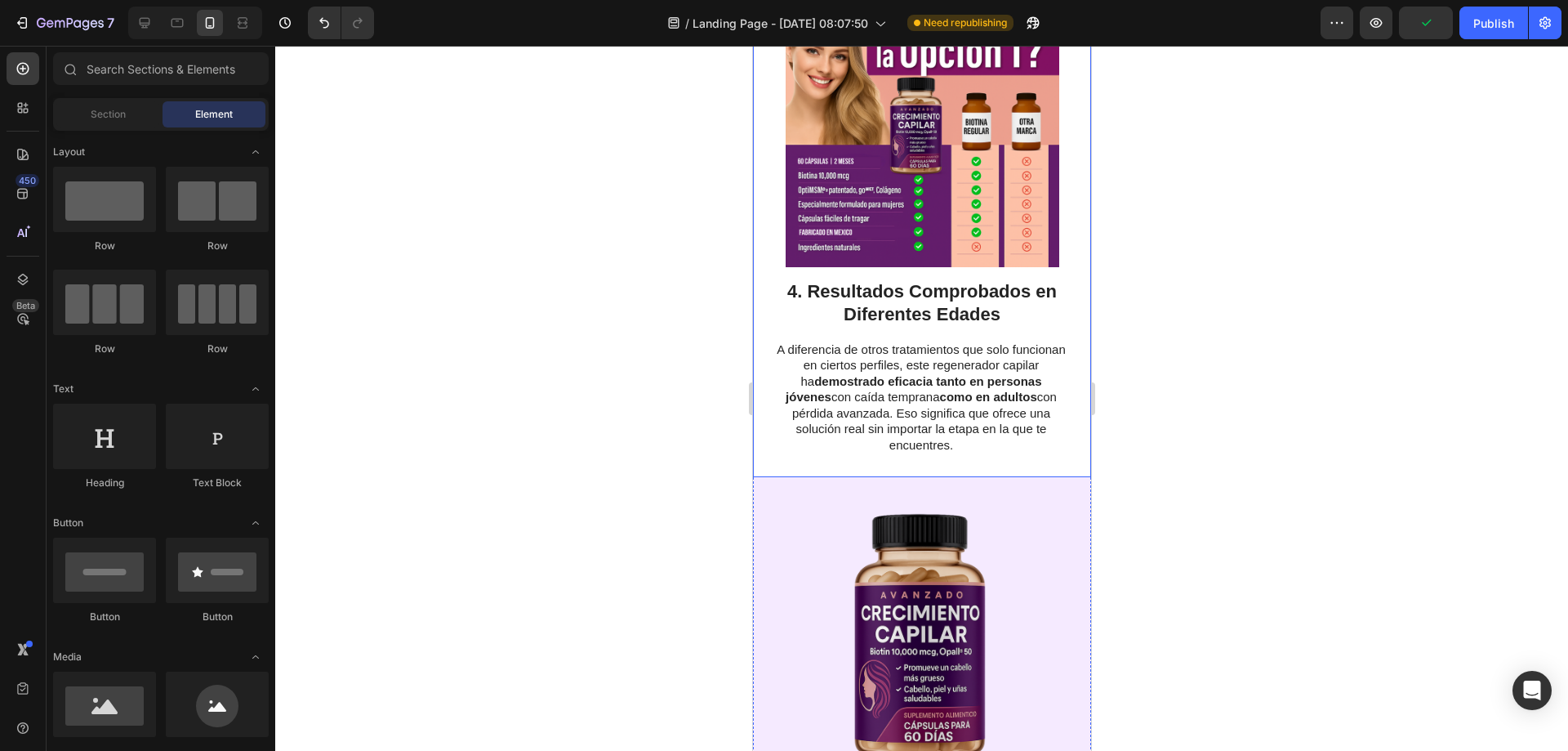
scroll to position [2410, 0]
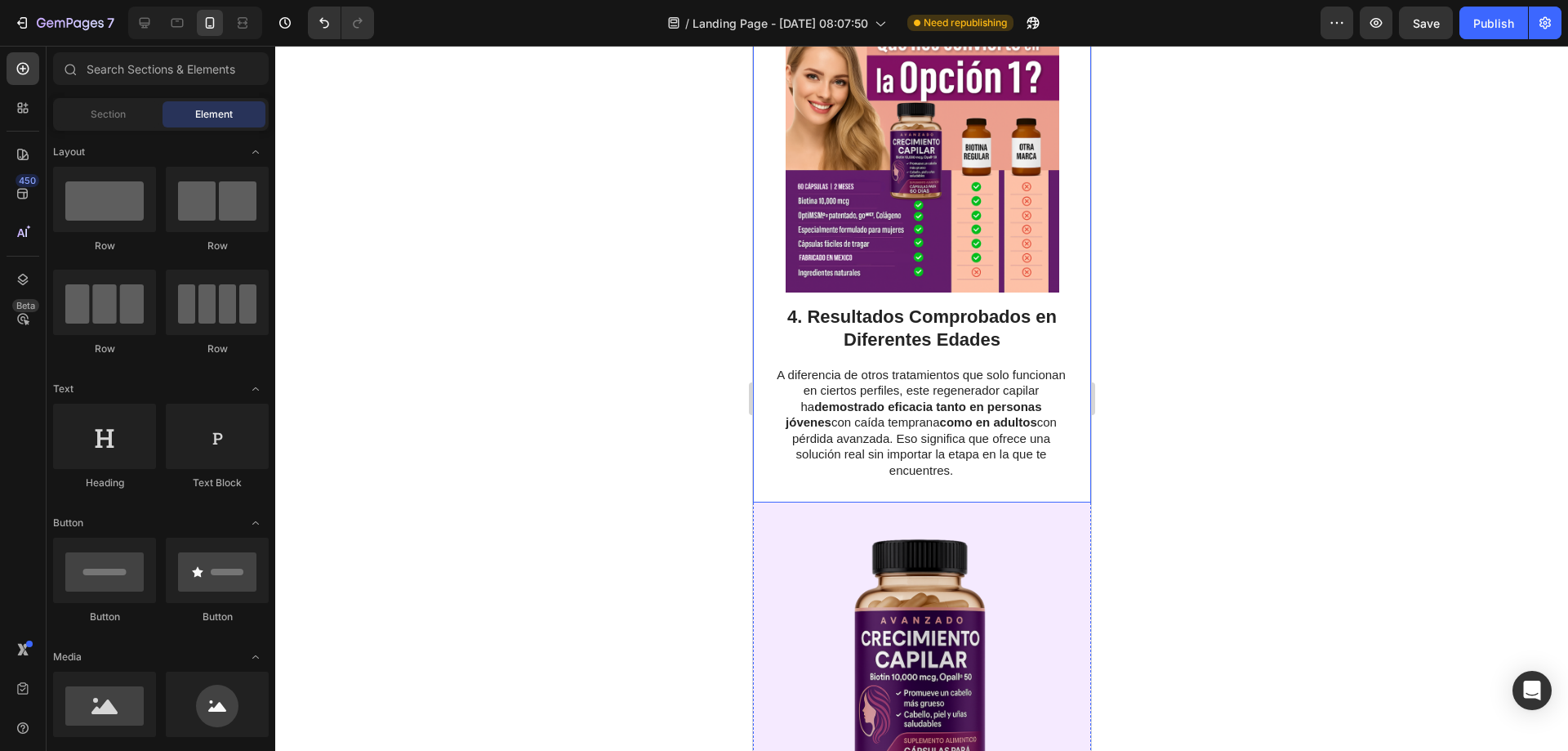
click at [1062, 503] on div "5. Fórmula Precisa y Efectiva Heading Su método actúa directamente en los folíc…" at bounding box center [920, 728] width 338 height 452
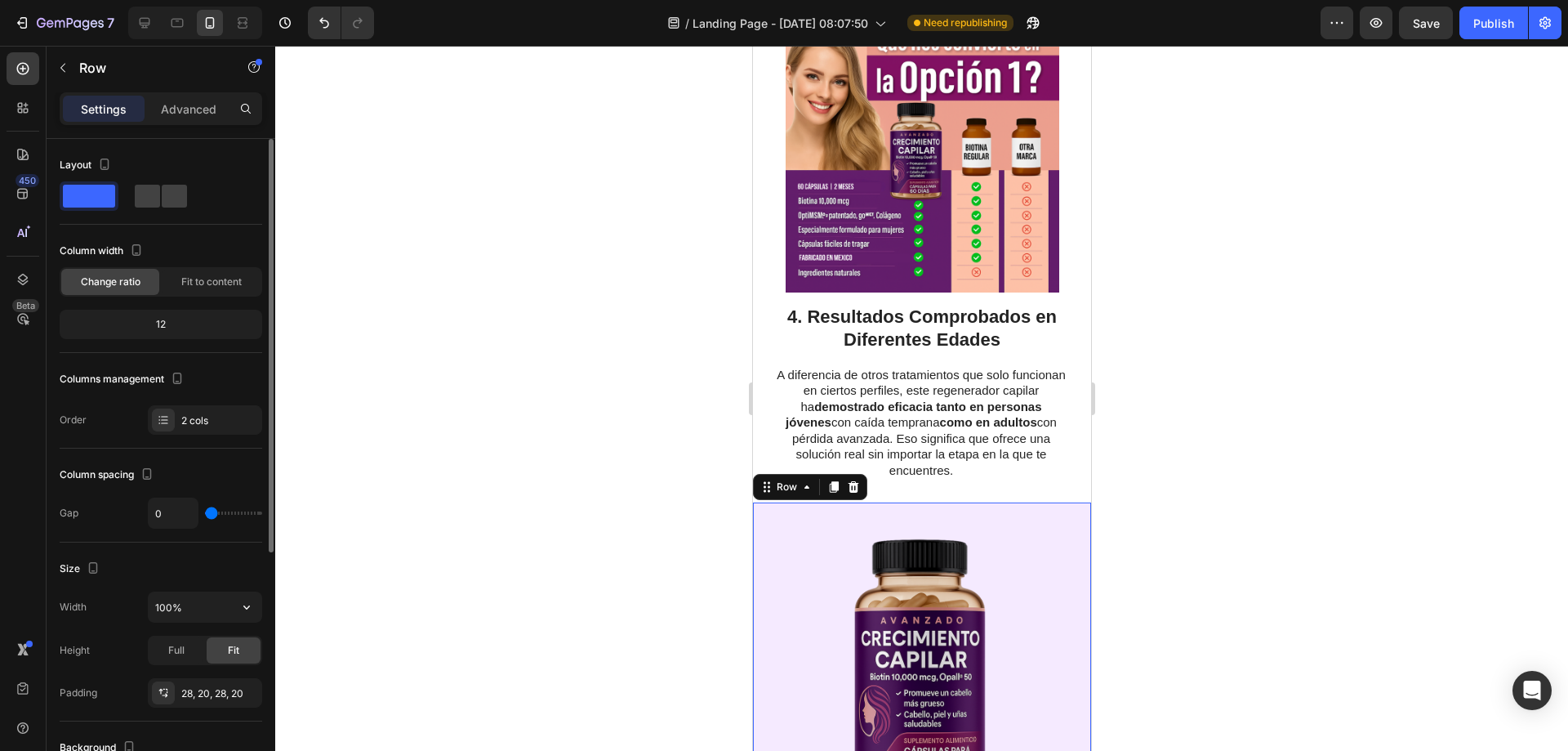
scroll to position [390, 0]
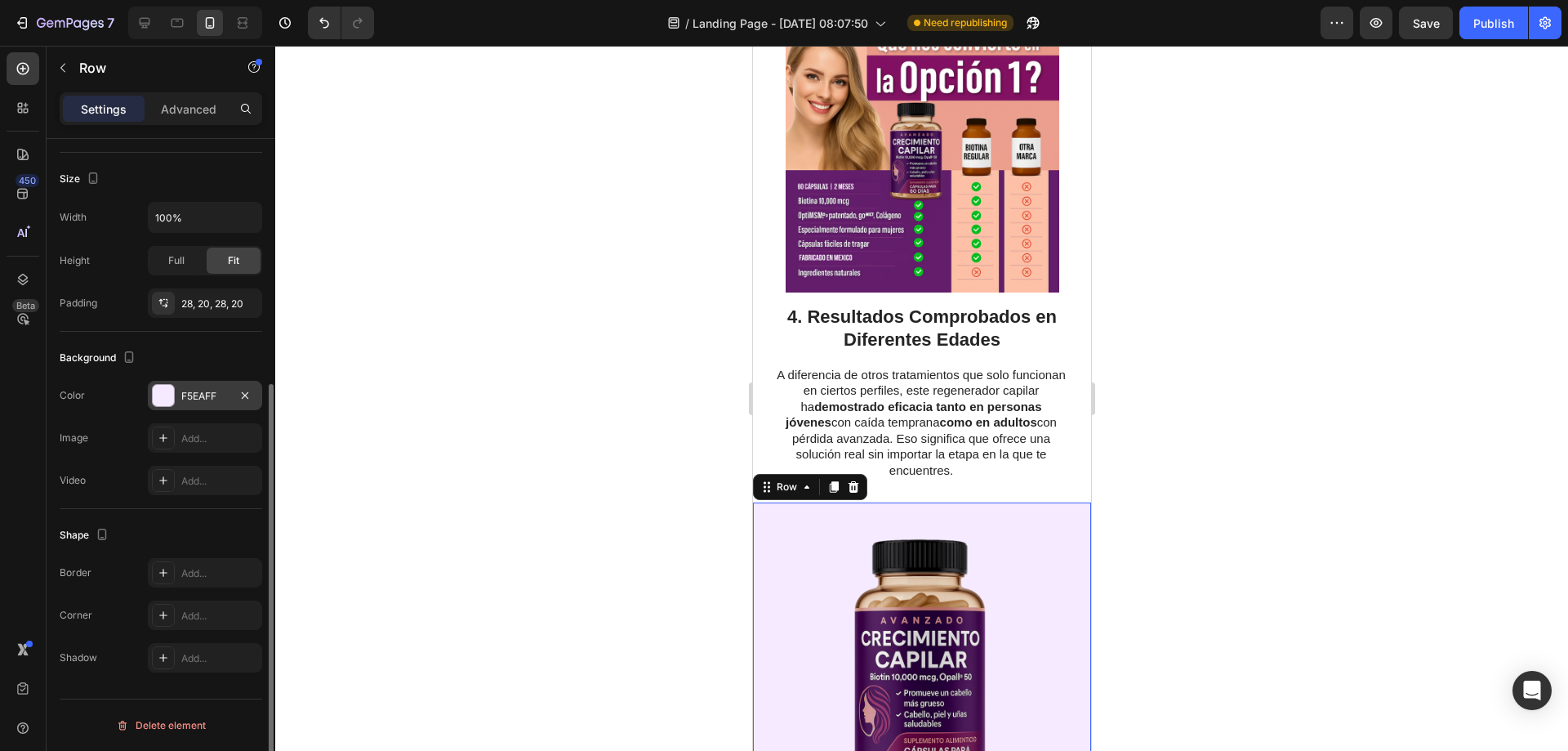
click at [154, 391] on div at bounding box center [163, 395] width 21 height 21
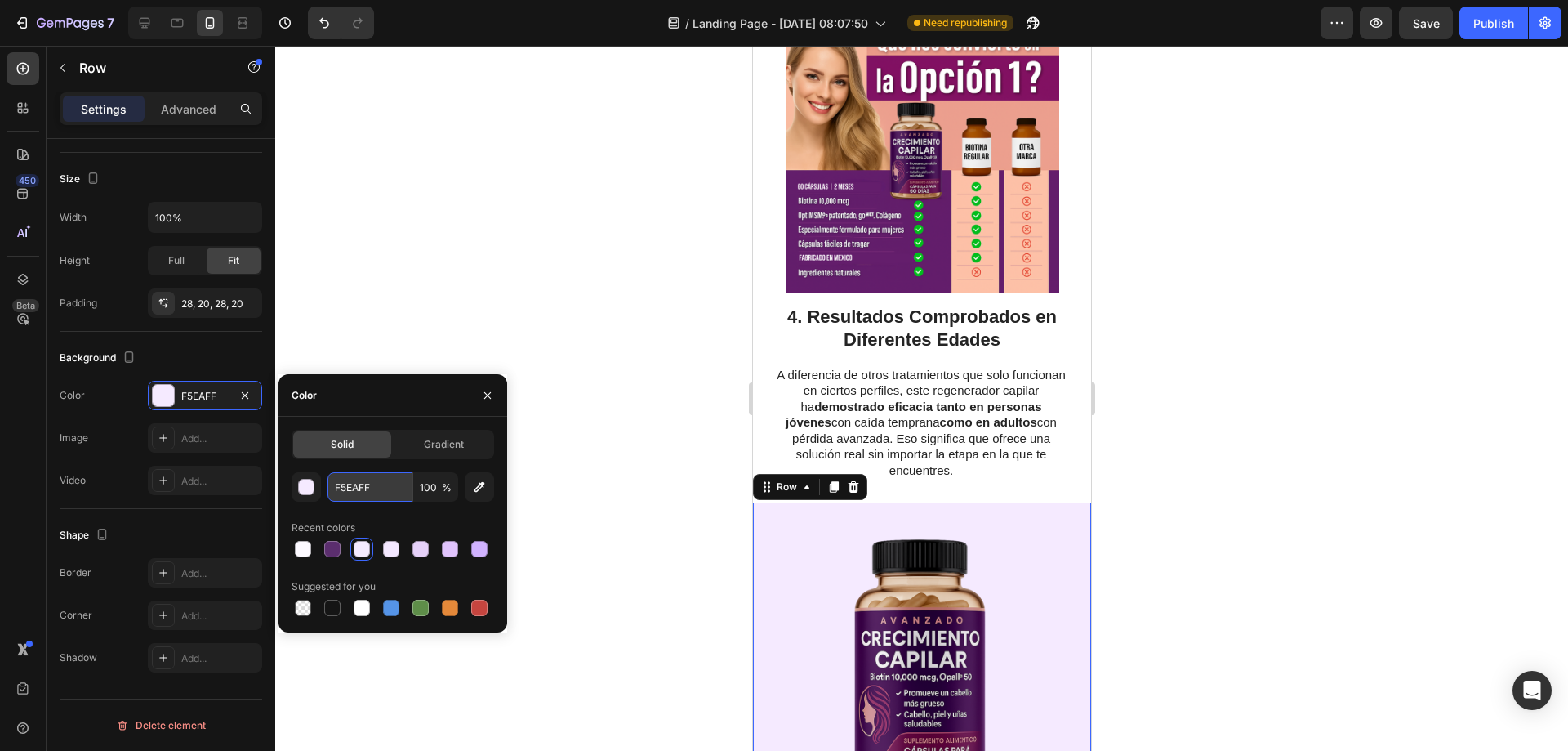
paste input "CF9"
type input "FCF9FF"
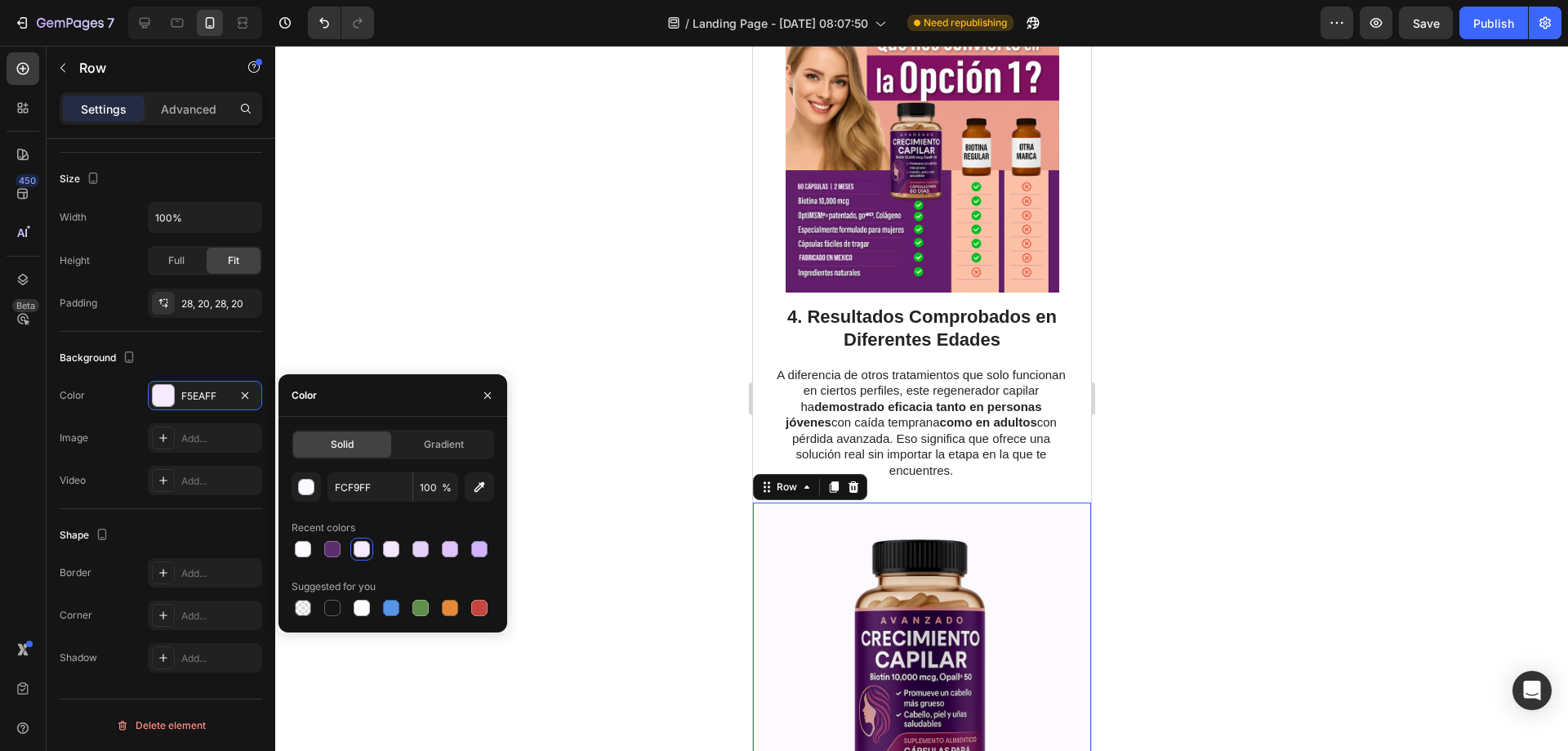
click at [553, 162] on div at bounding box center [921, 398] width 1293 height 705
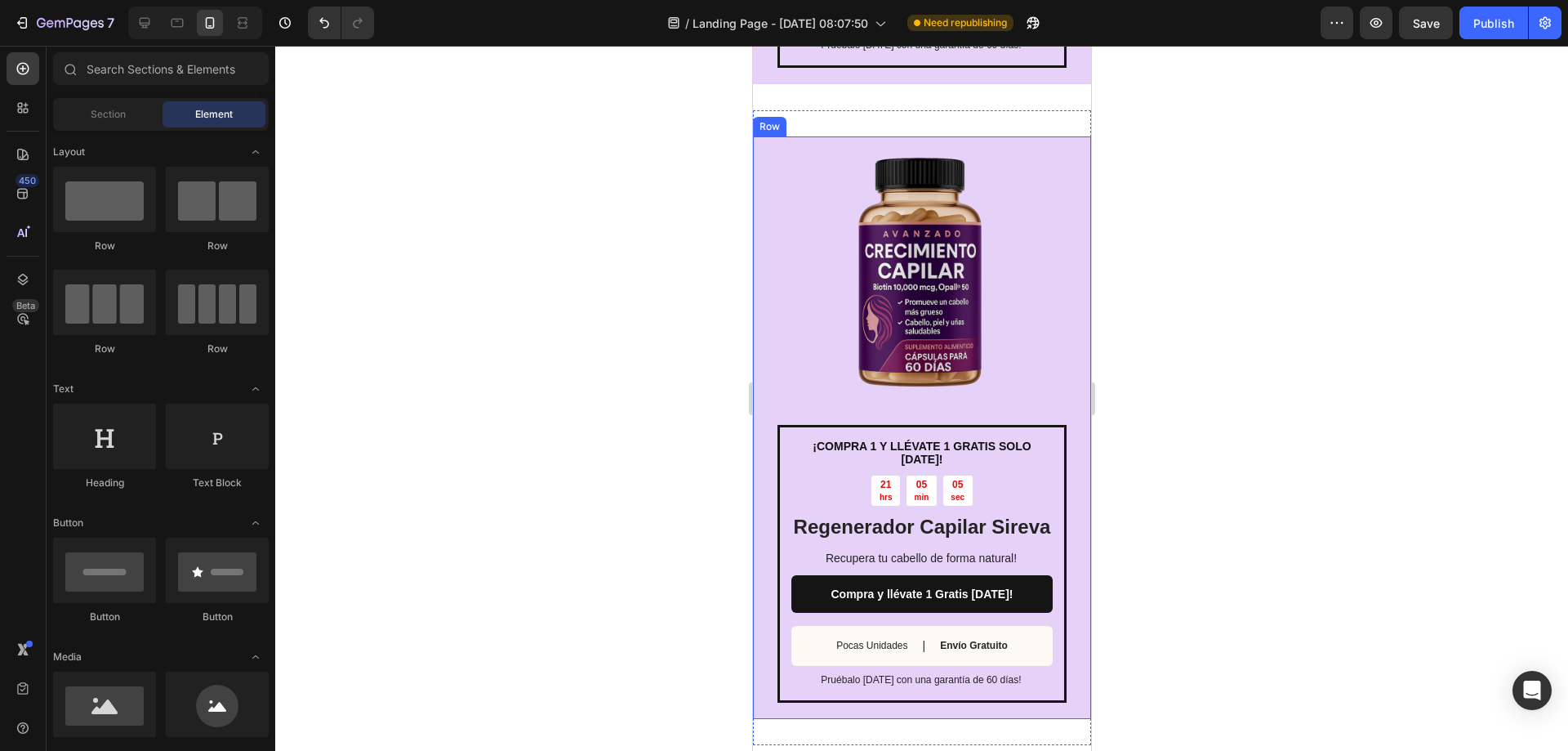
scroll to position [3880, 0]
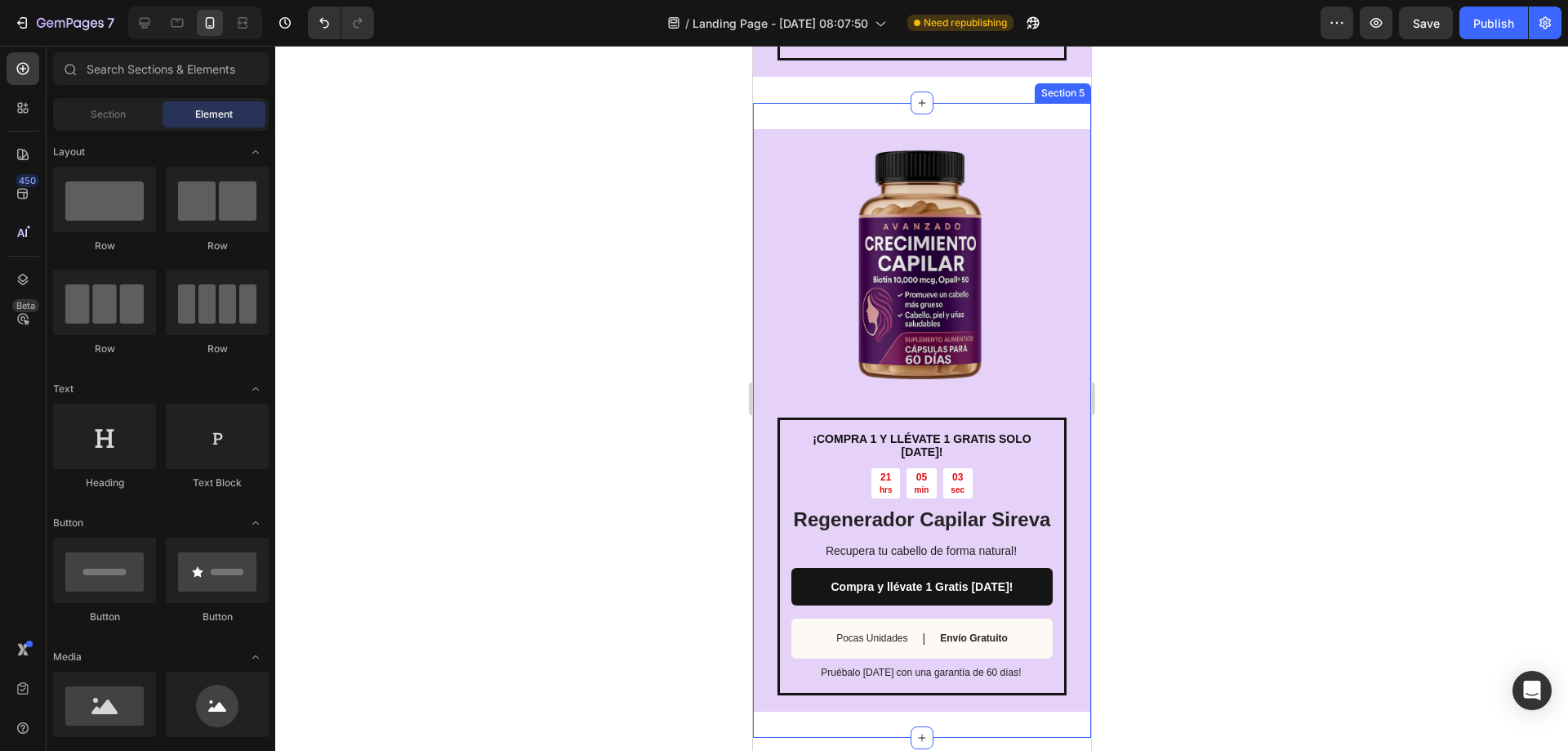
click at [901, 142] on div "¡COMPRA 1 Y LLÉVATE 1 GRATIS SOLO HOY! Text Block 21 hrs 05 min 03 sec Countdow…" at bounding box center [920, 420] width 338 height 635
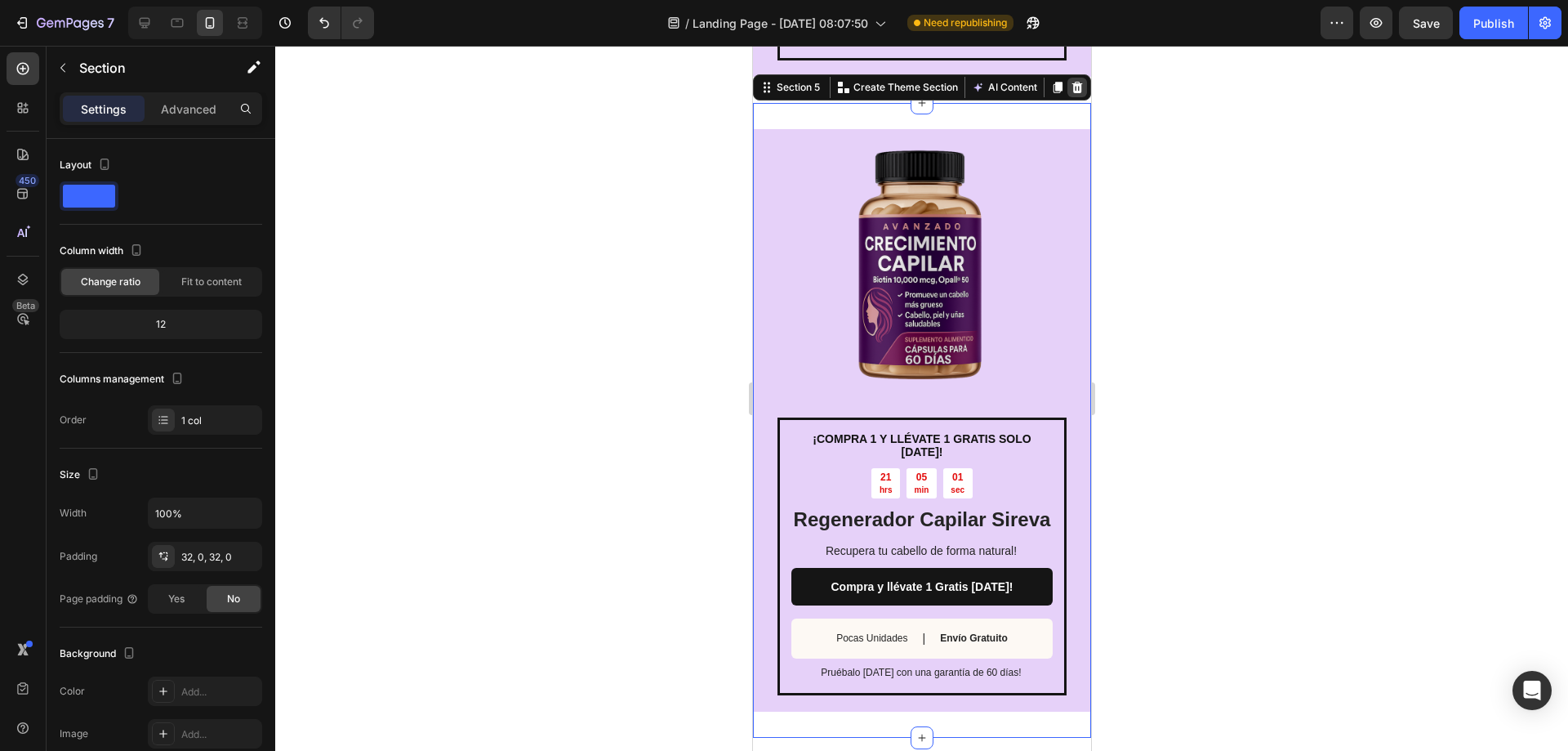
click at [1072, 93] on icon at bounding box center [1077, 87] width 11 height 12
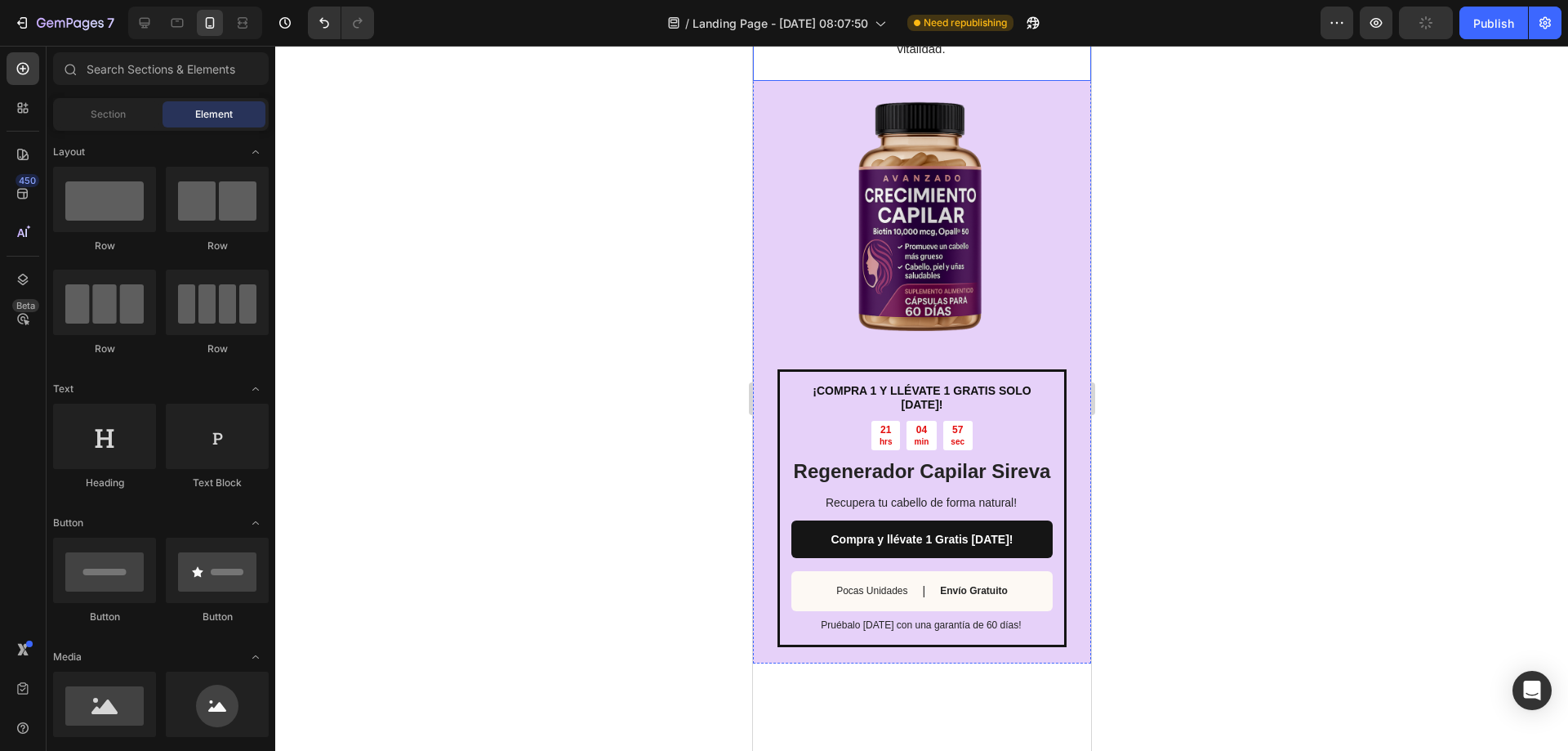
scroll to position [1732, 0]
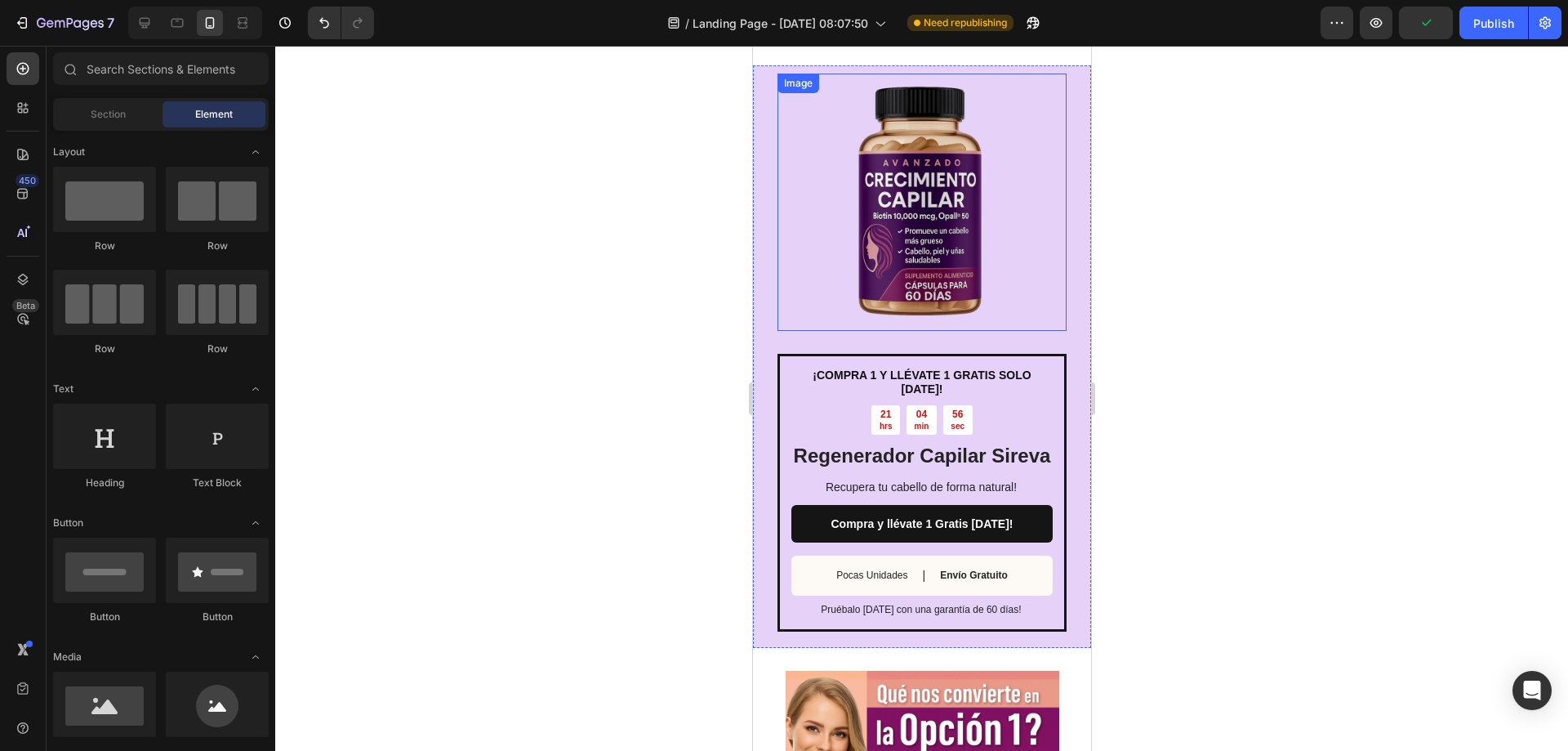
click at [761, 256] on div "¡COMPRA 1 Y LLÉVATE 1 GRATIS SOLO HOY! Text Block 21 hrs 04 min 56 sec Countdow…" at bounding box center [920, 356] width 338 height 583
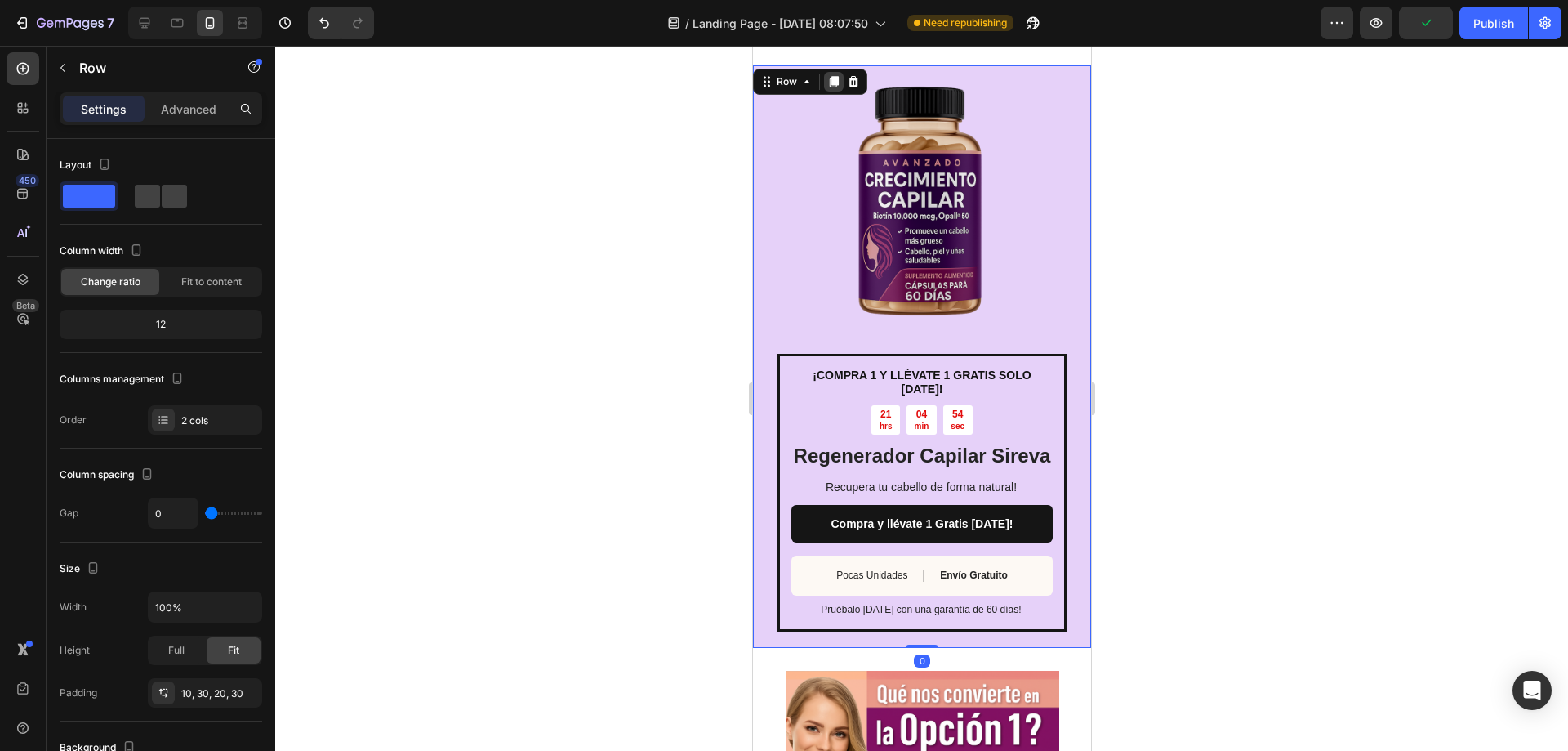
click at [831, 80] on icon at bounding box center [833, 82] width 9 height 12
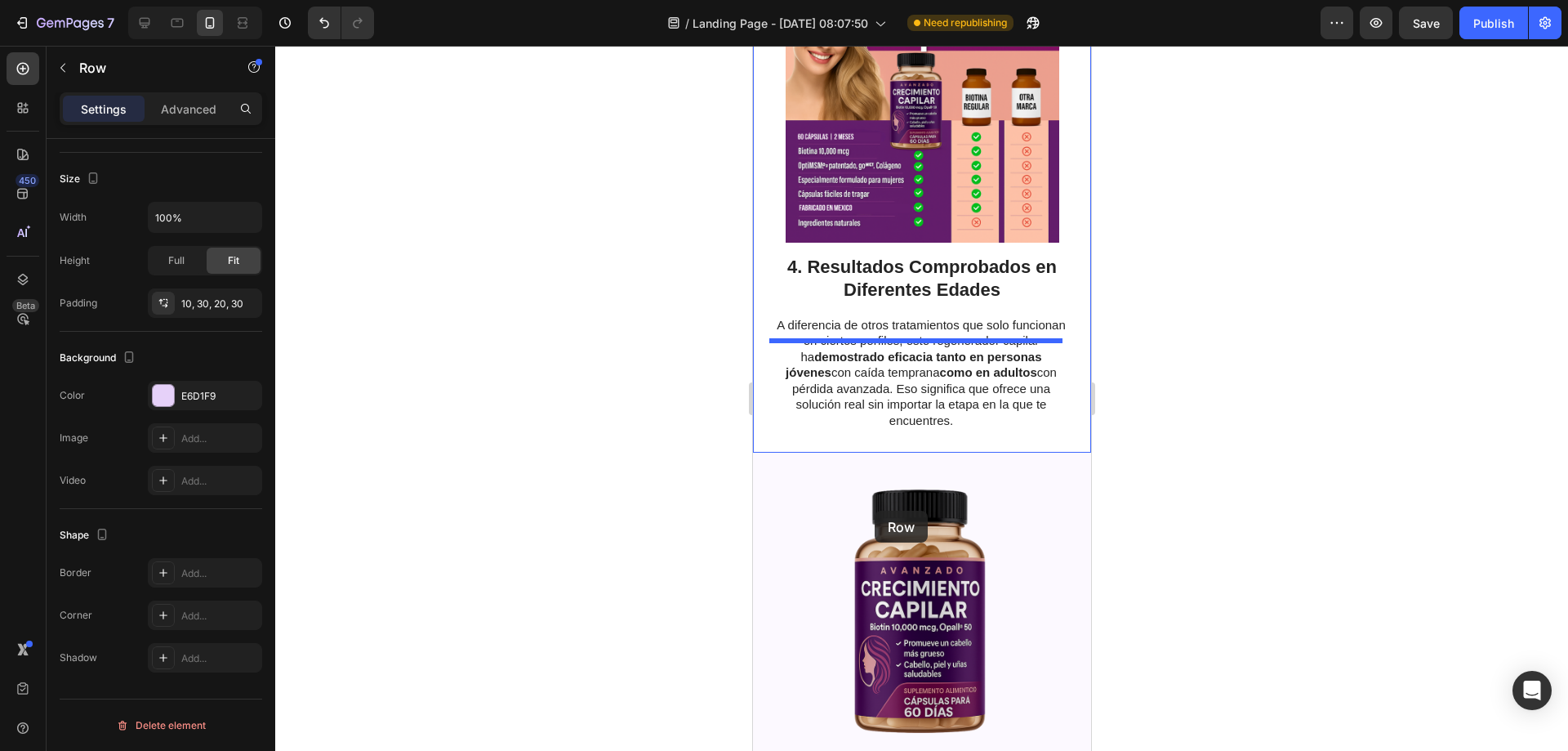
scroll to position [3283, 0]
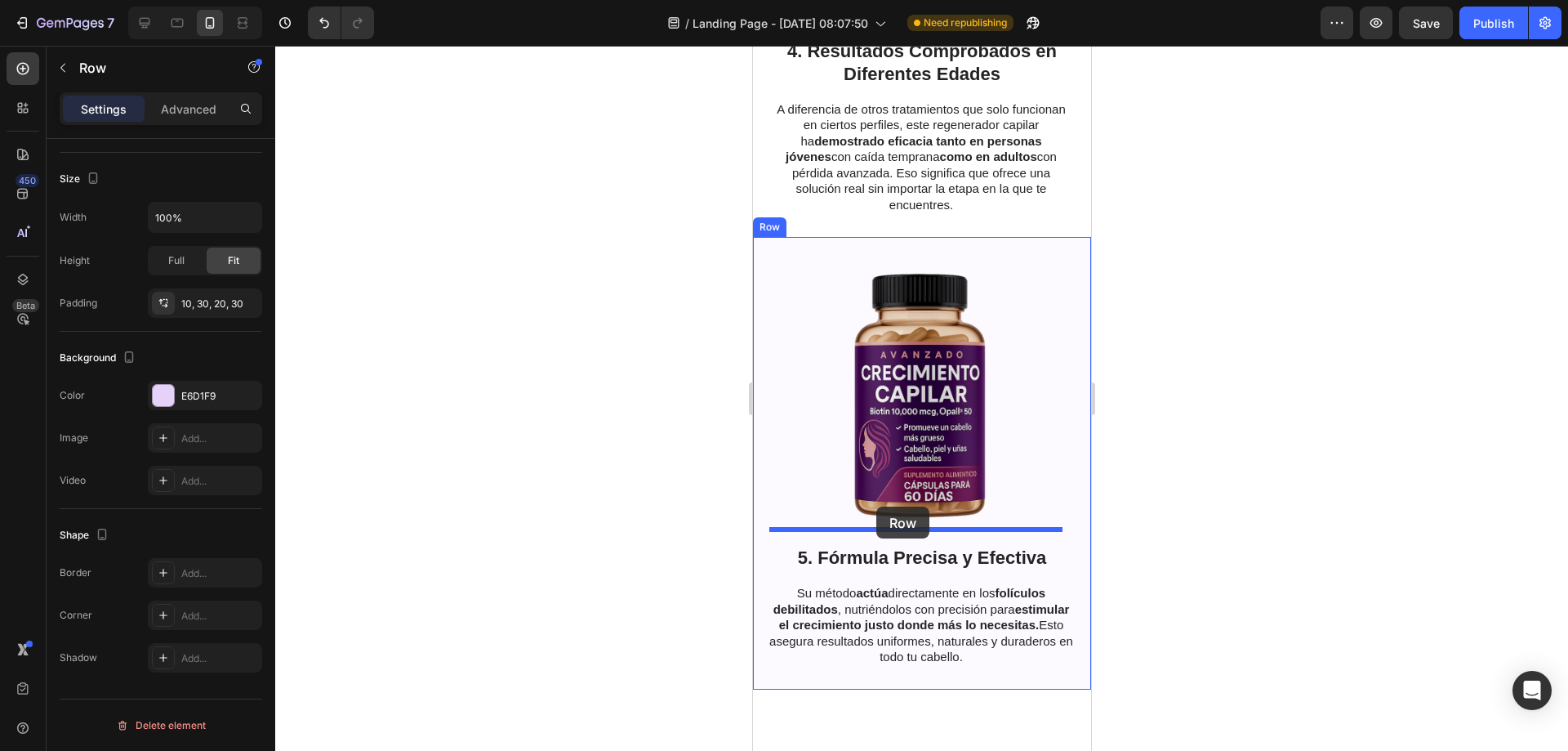
drag, startPoint x: 764, startPoint y: 124, endPoint x: 872, endPoint y: 505, distance: 396.0
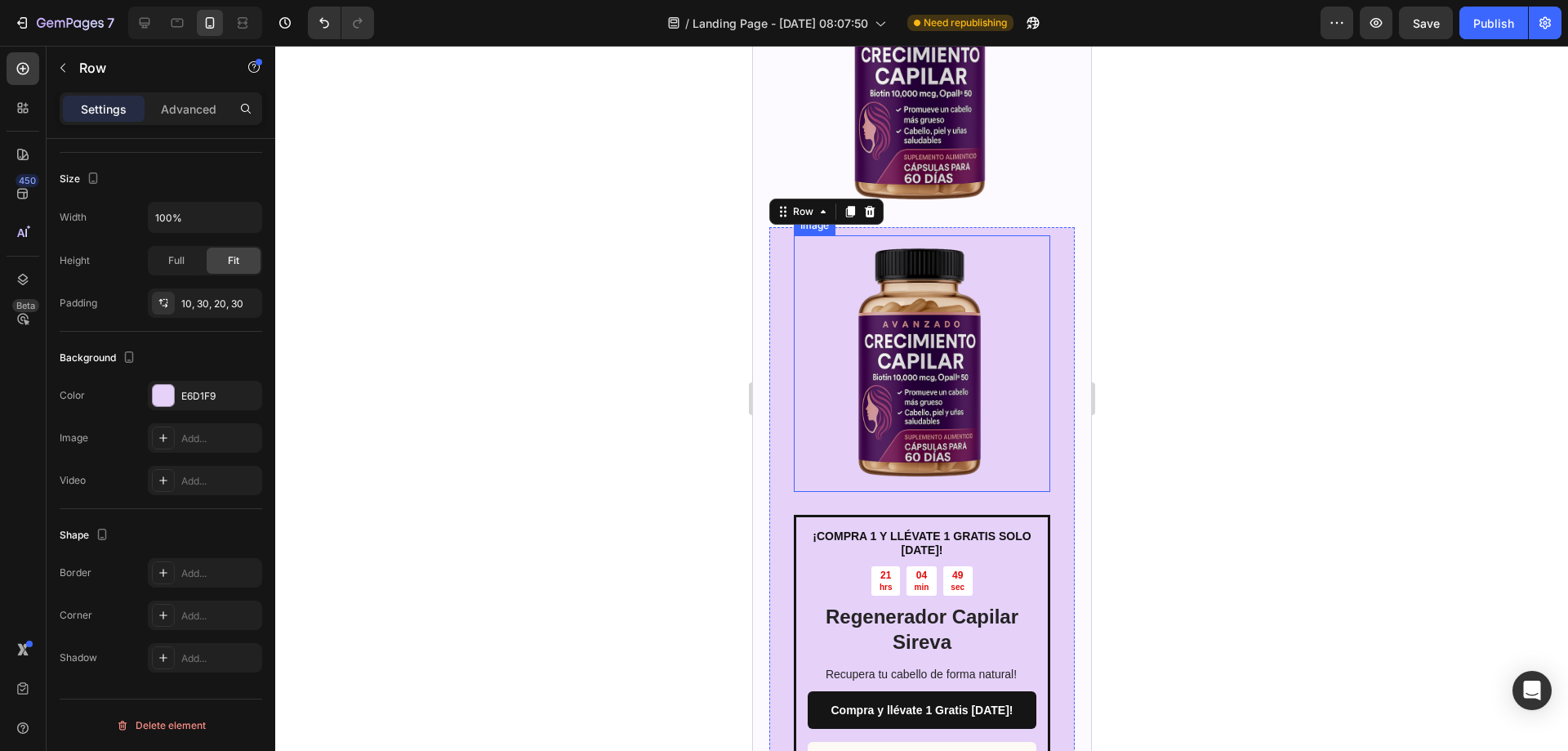
scroll to position [3610, 0]
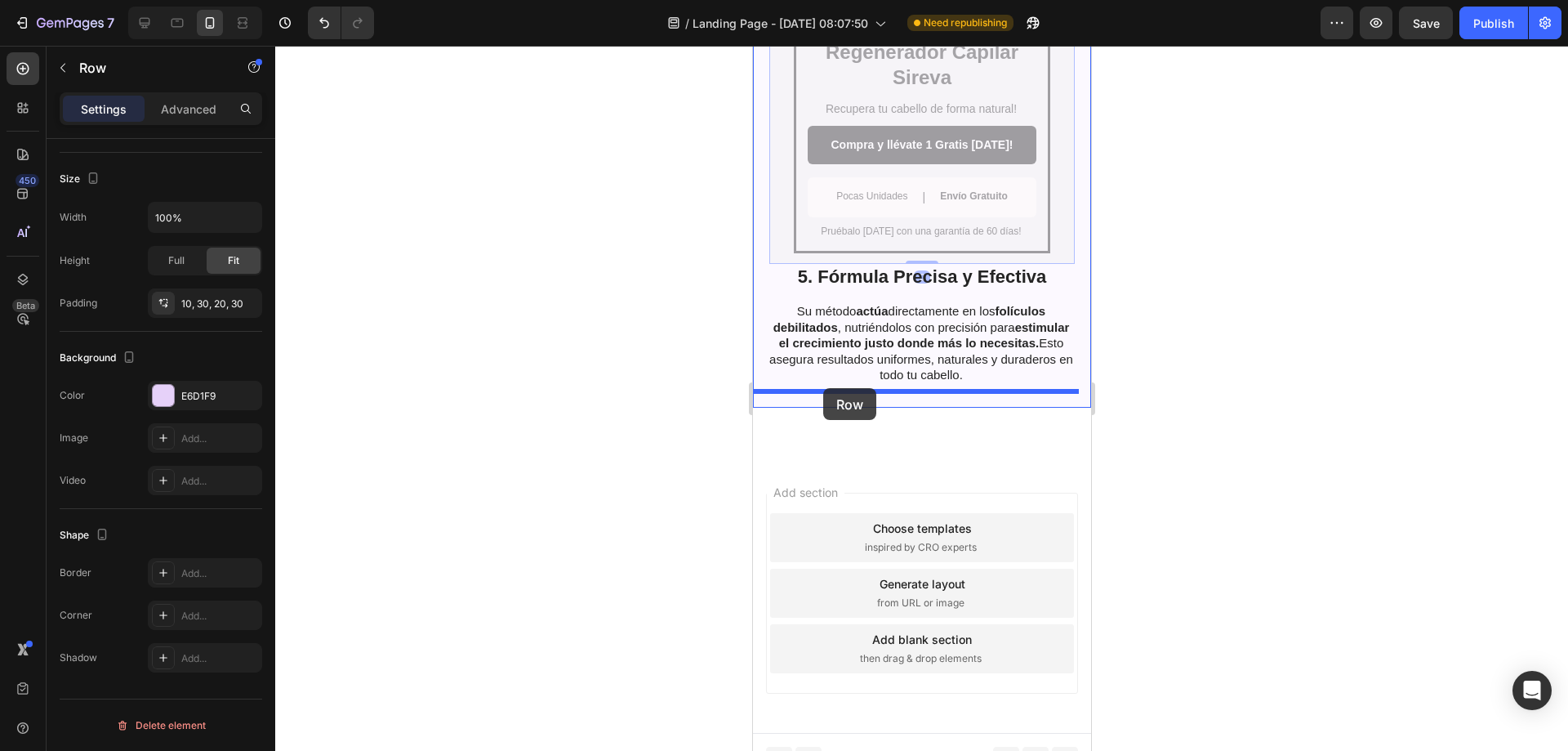
drag, startPoint x: 783, startPoint y: 251, endPoint x: 822, endPoint y: 388, distance: 142.4
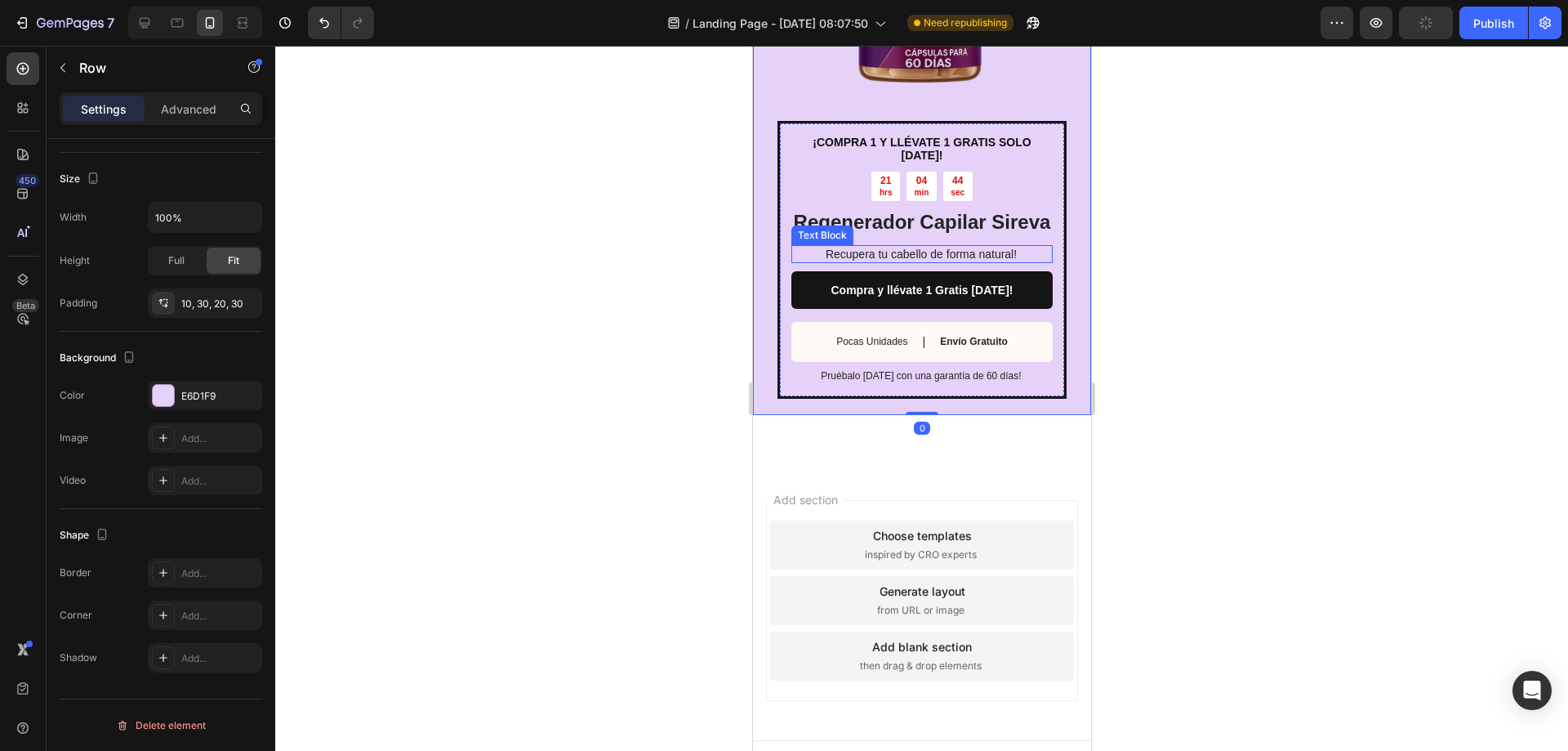
scroll to position [4173, 0]
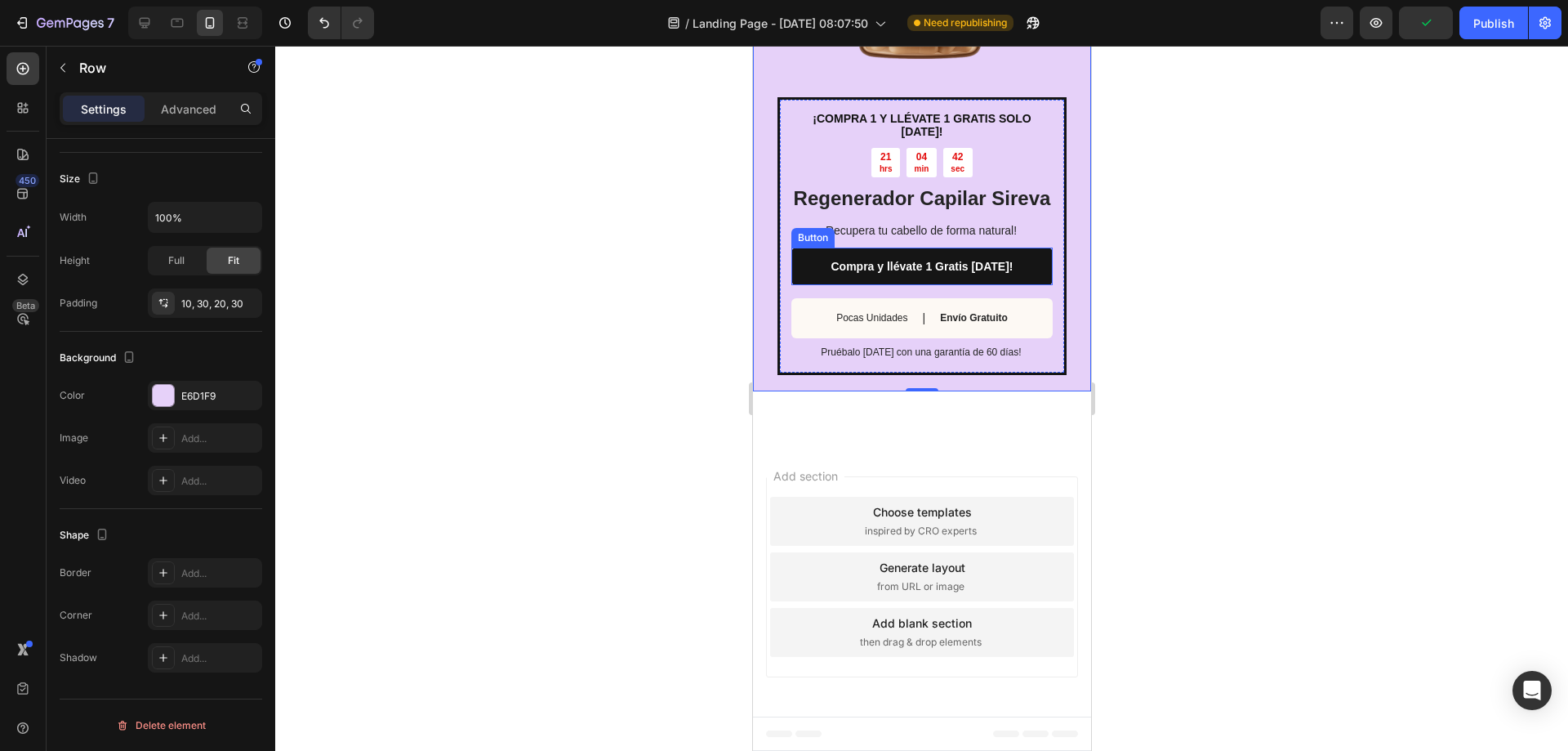
click at [1018, 265] on link "Compra y llévate 1 Gratis Hoy!" at bounding box center [921, 265] width 262 height 37
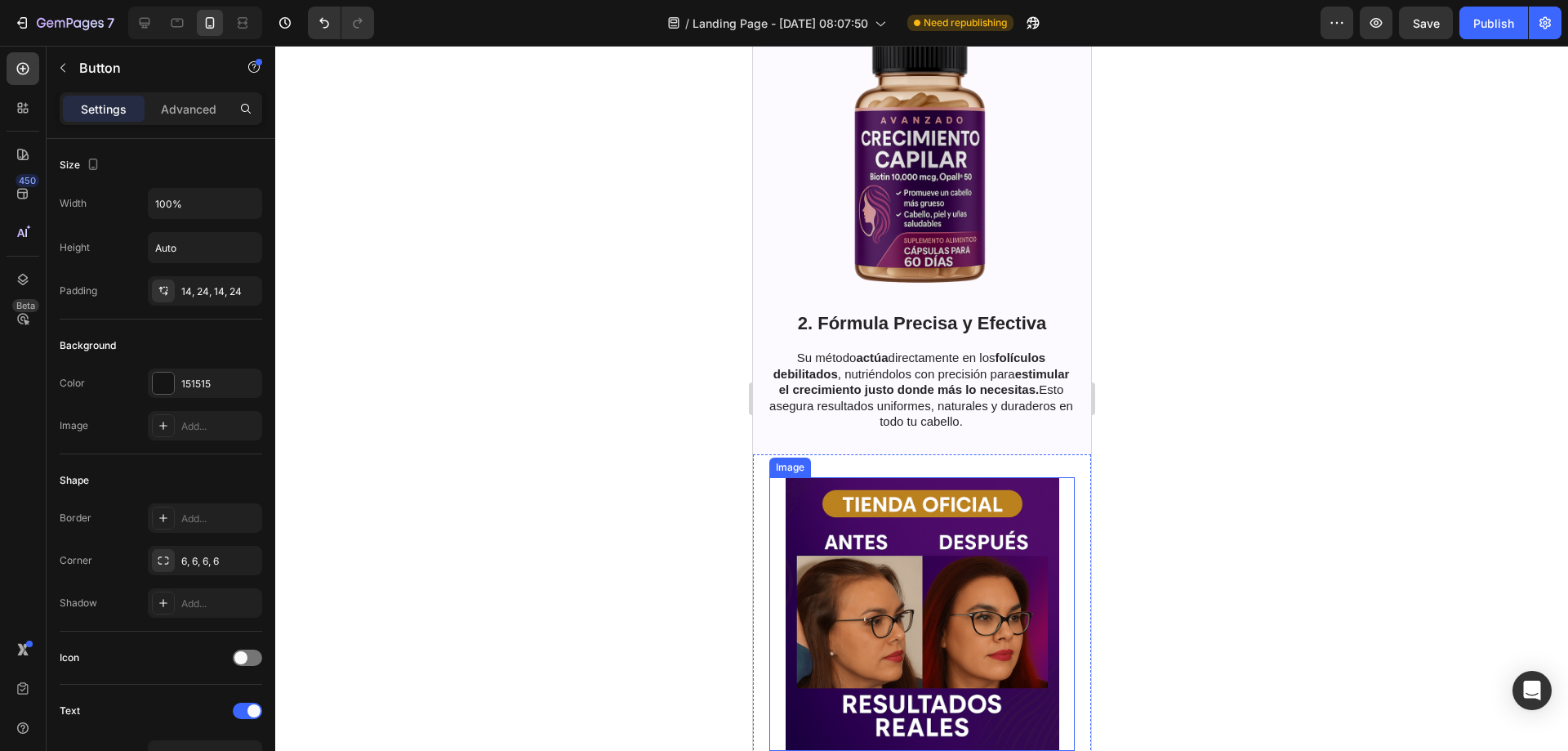
scroll to position [660, 0]
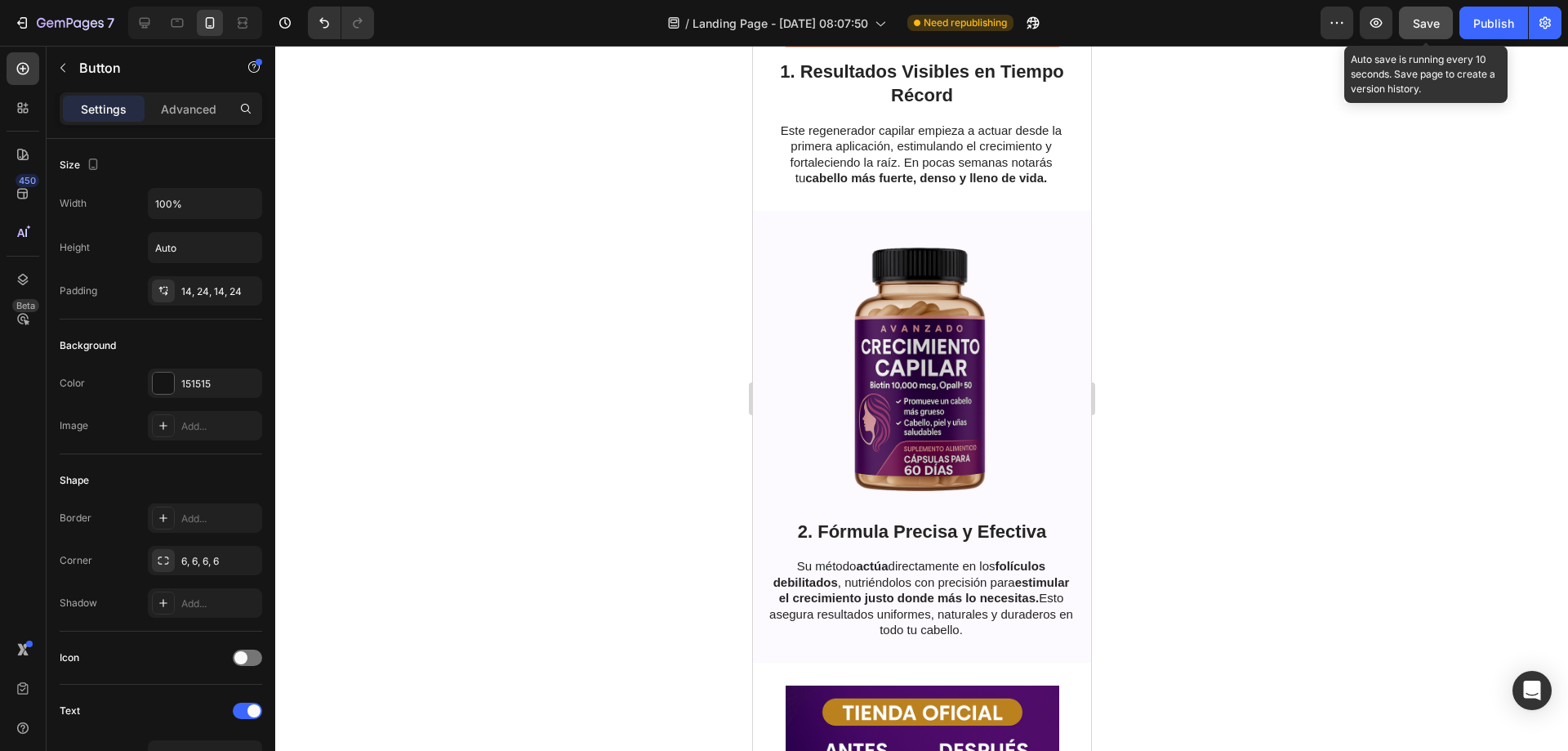
click at [1425, 24] on span "Save" at bounding box center [1427, 23] width 27 height 14
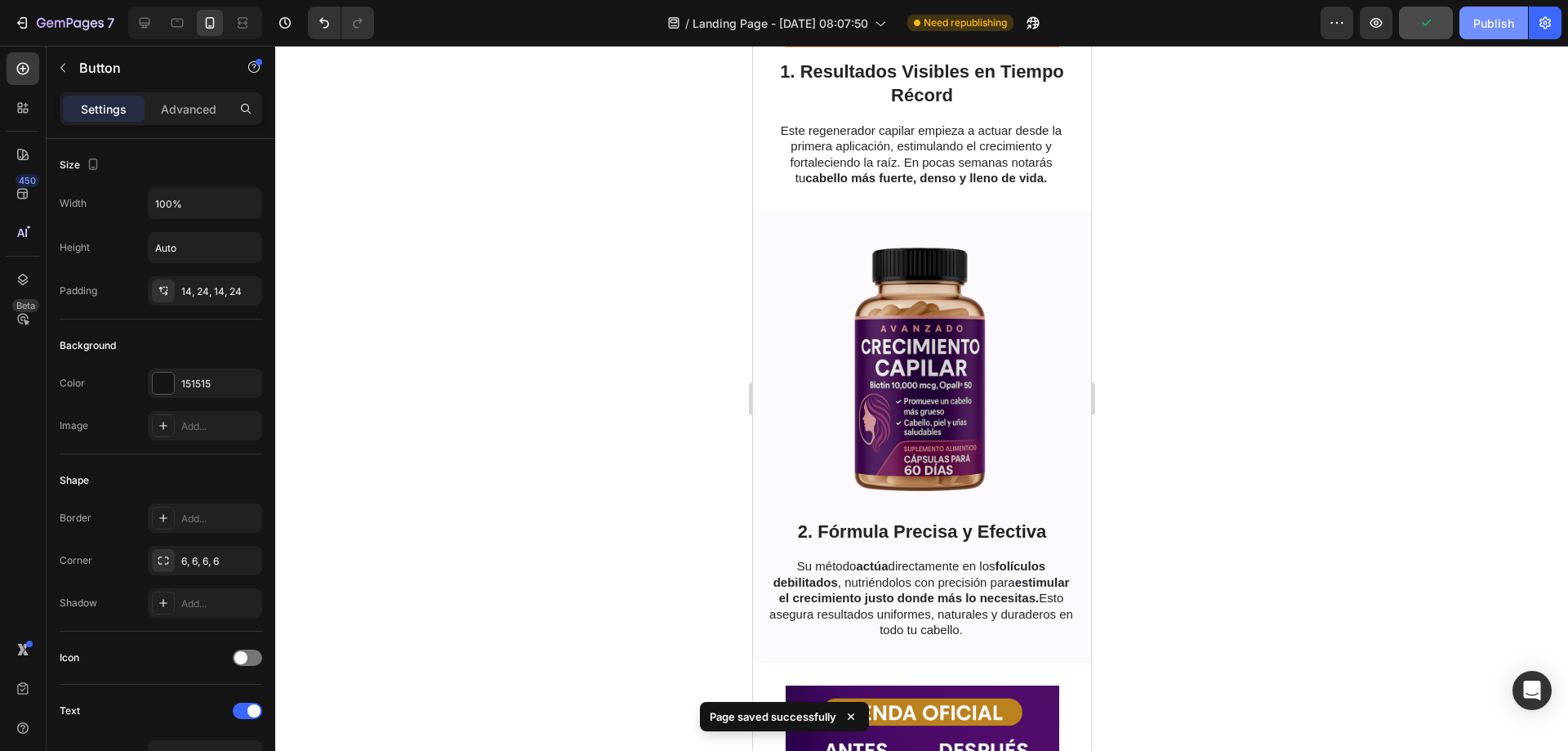
click at [1504, 29] on div "Publish" at bounding box center [1494, 23] width 41 height 17
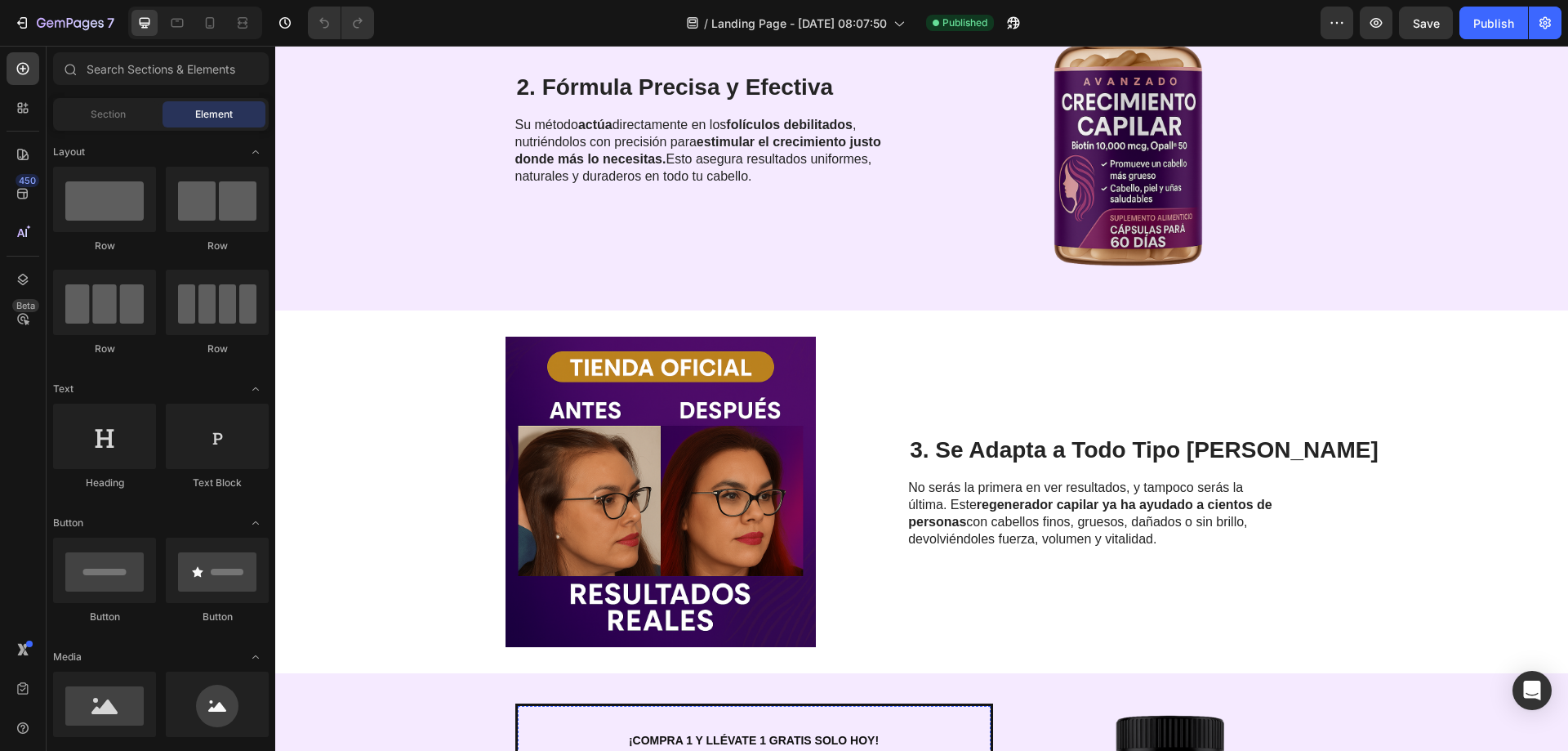
scroll to position [409, 0]
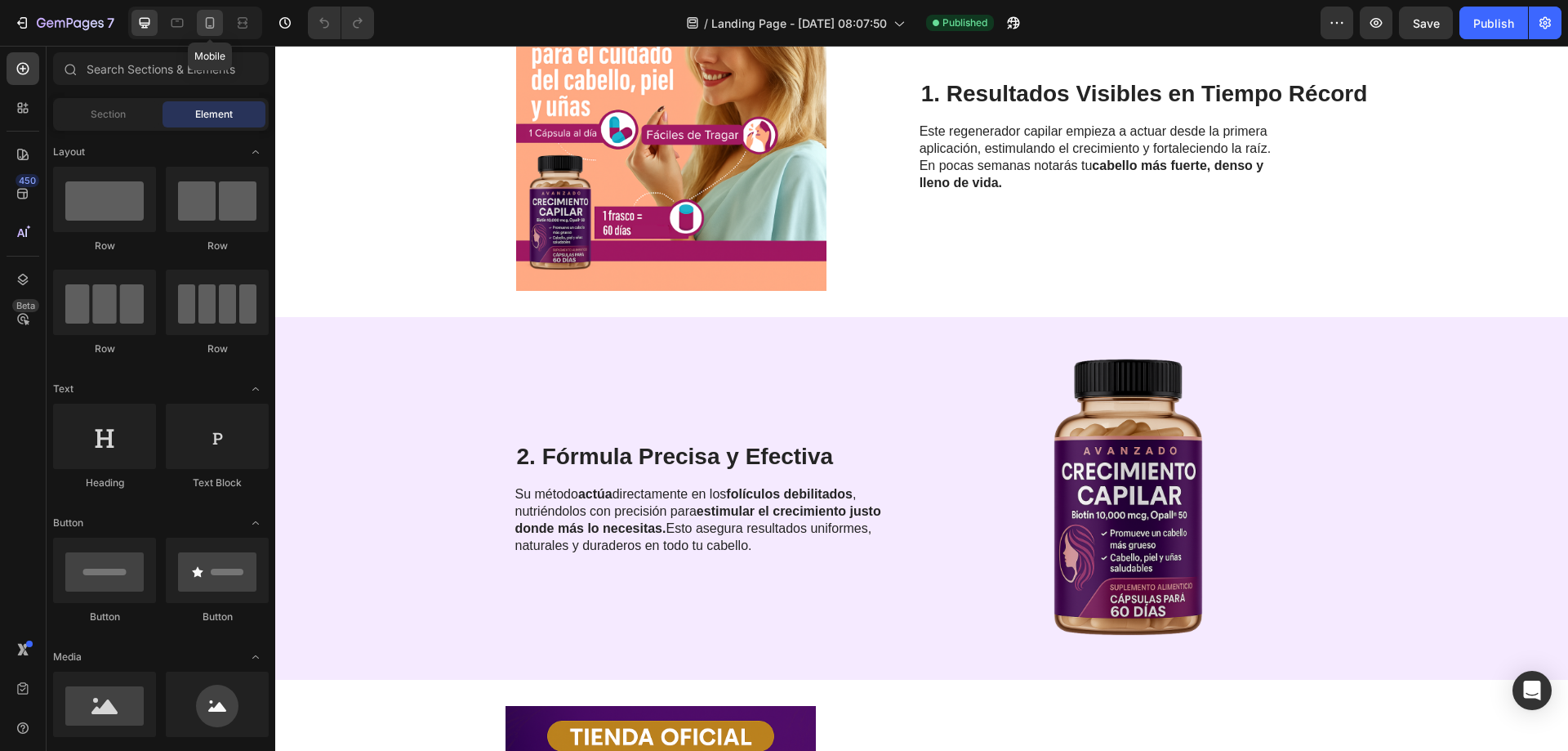
click at [209, 21] on icon at bounding box center [210, 23] width 16 height 16
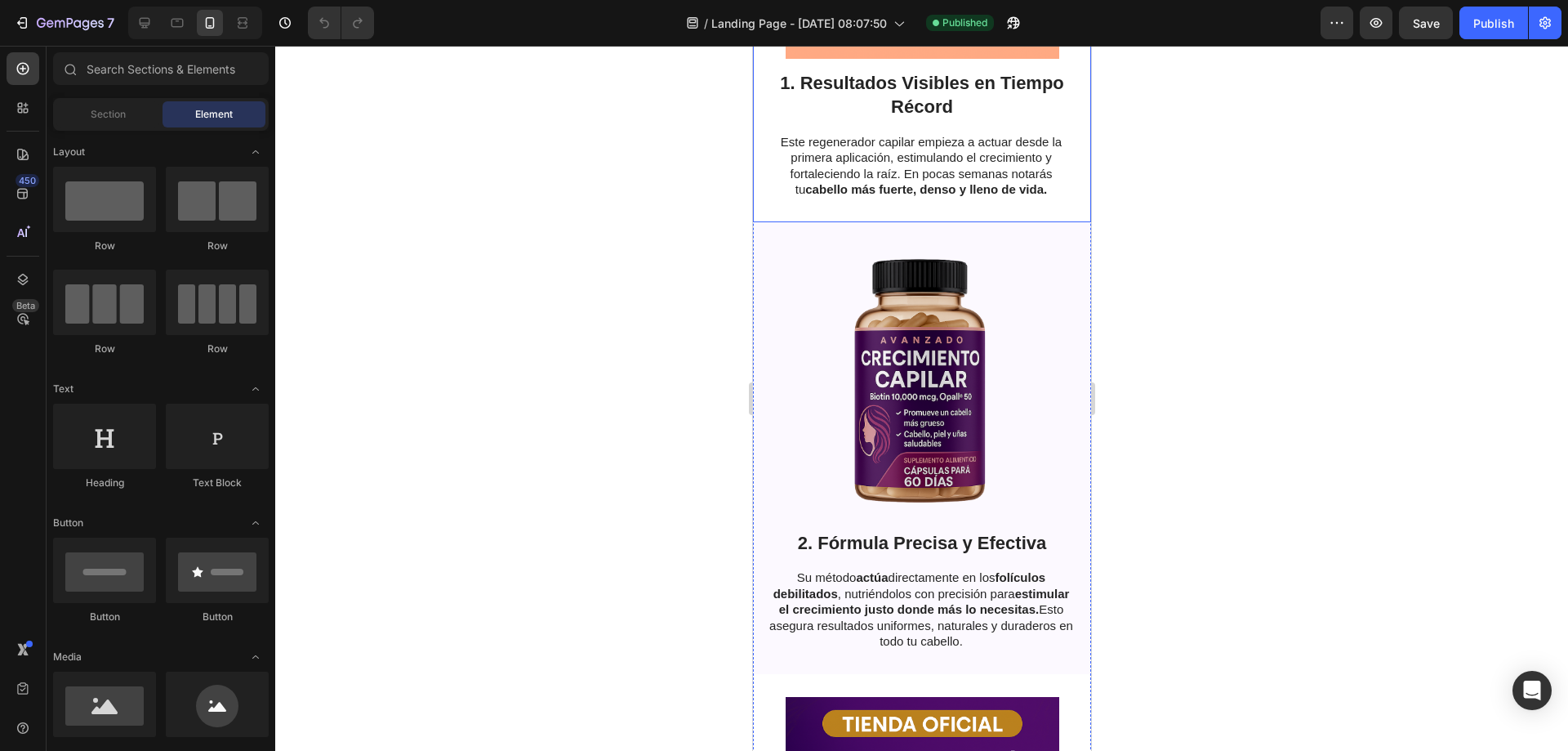
scroll to position [653, 0]
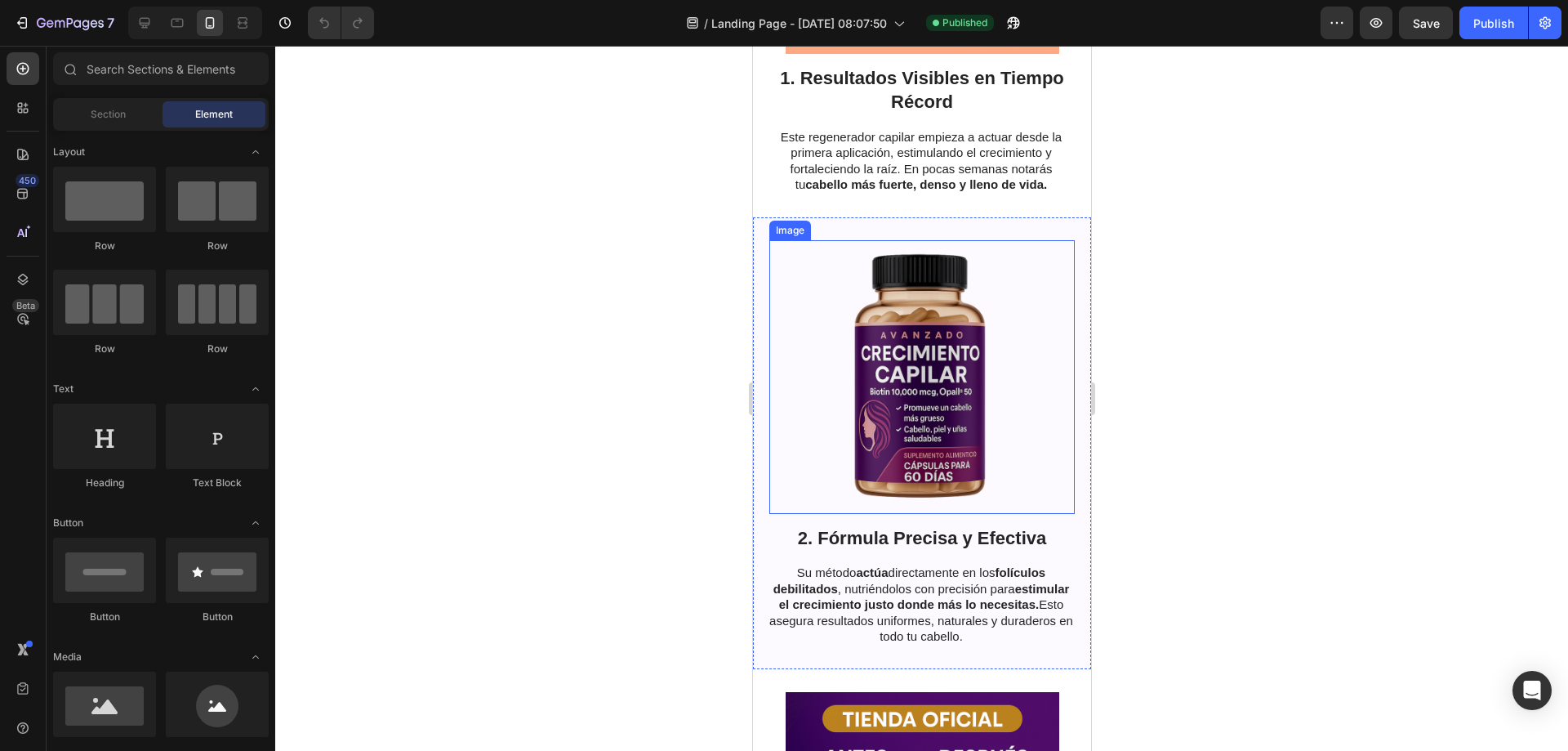
click at [756, 276] on div "2. Fórmula Precisa y Efectiva Heading Su método actúa directamente en los folíc…" at bounding box center [920, 443] width 338 height 452
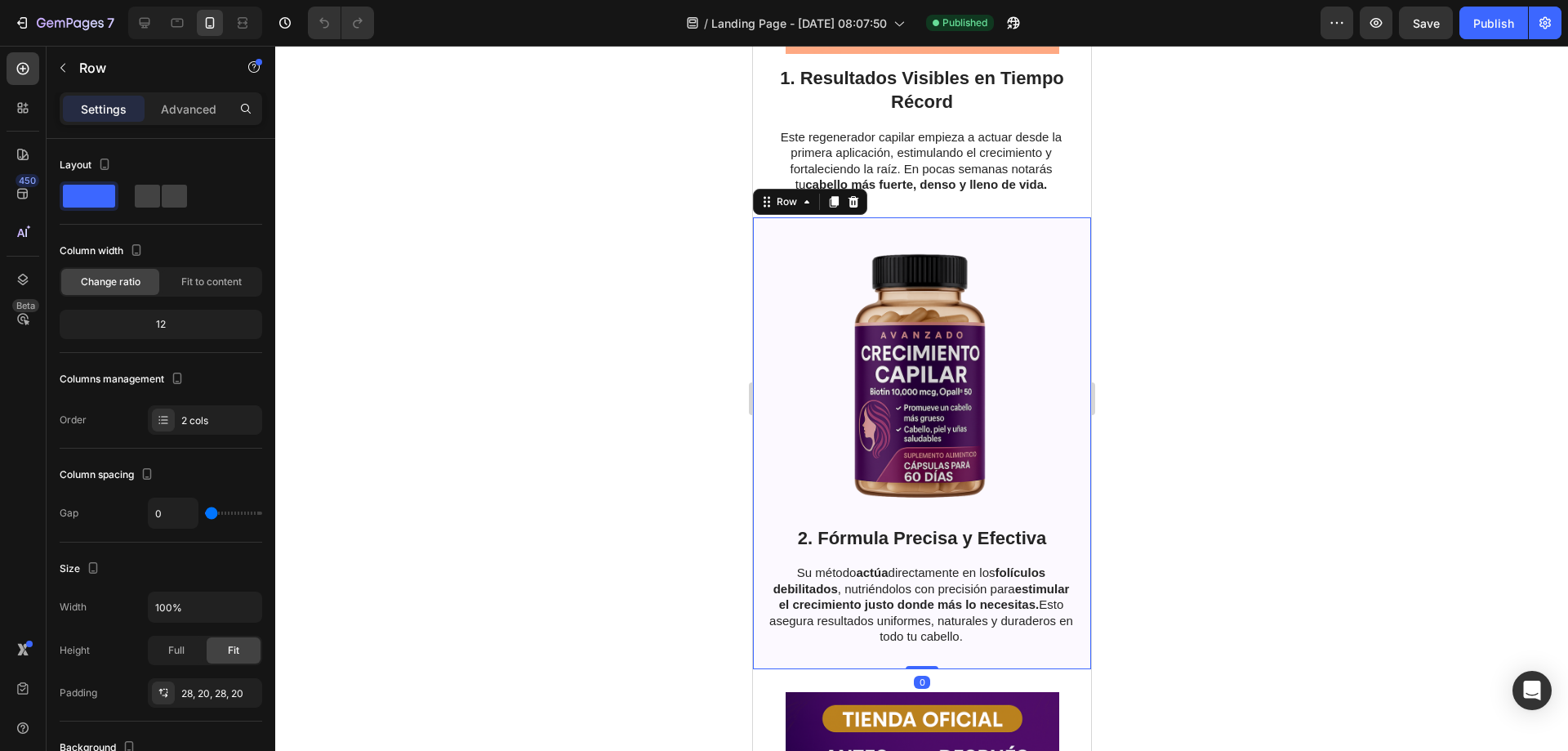
scroll to position [390, 0]
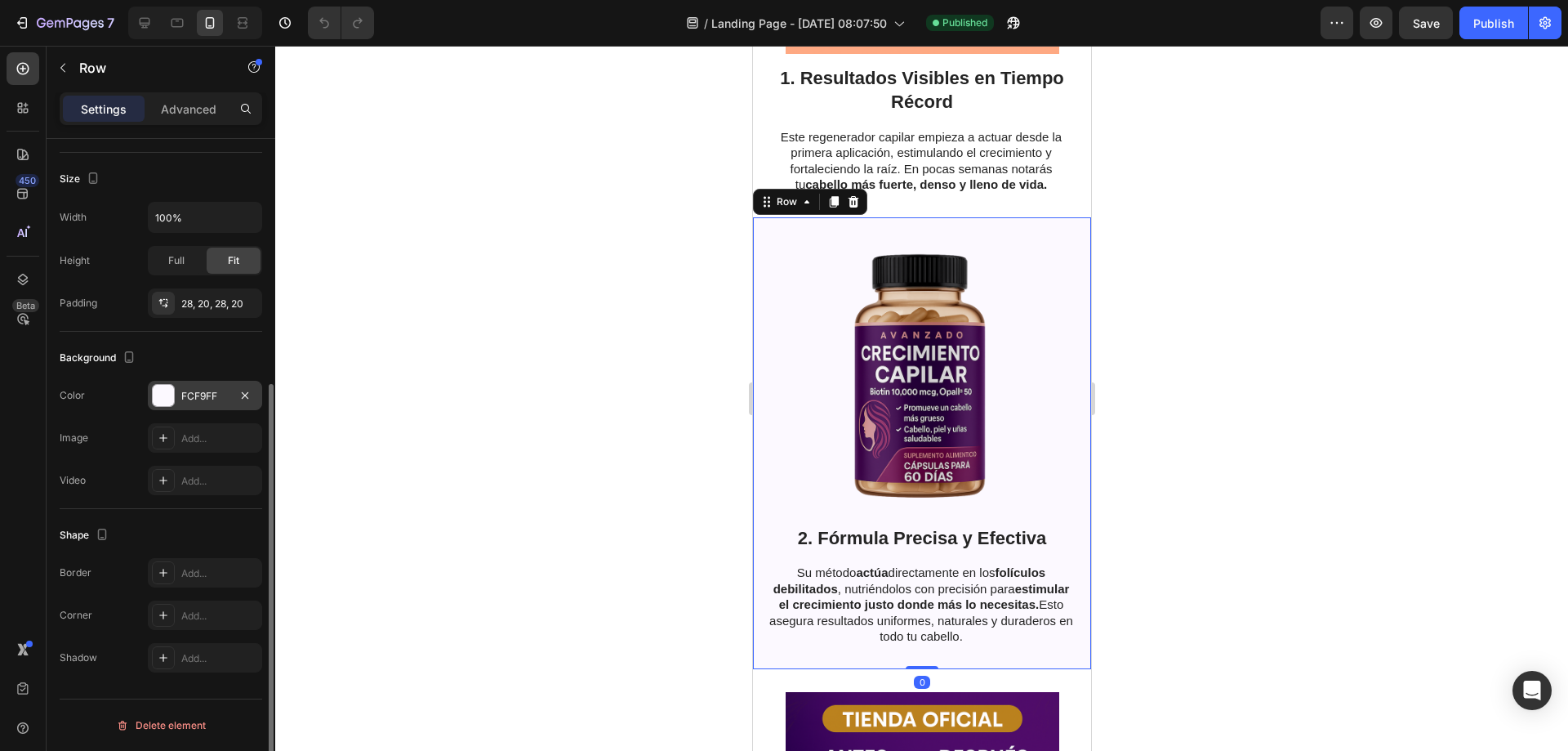
click at [183, 390] on div "FCF9FF" at bounding box center [205, 396] width 47 height 14
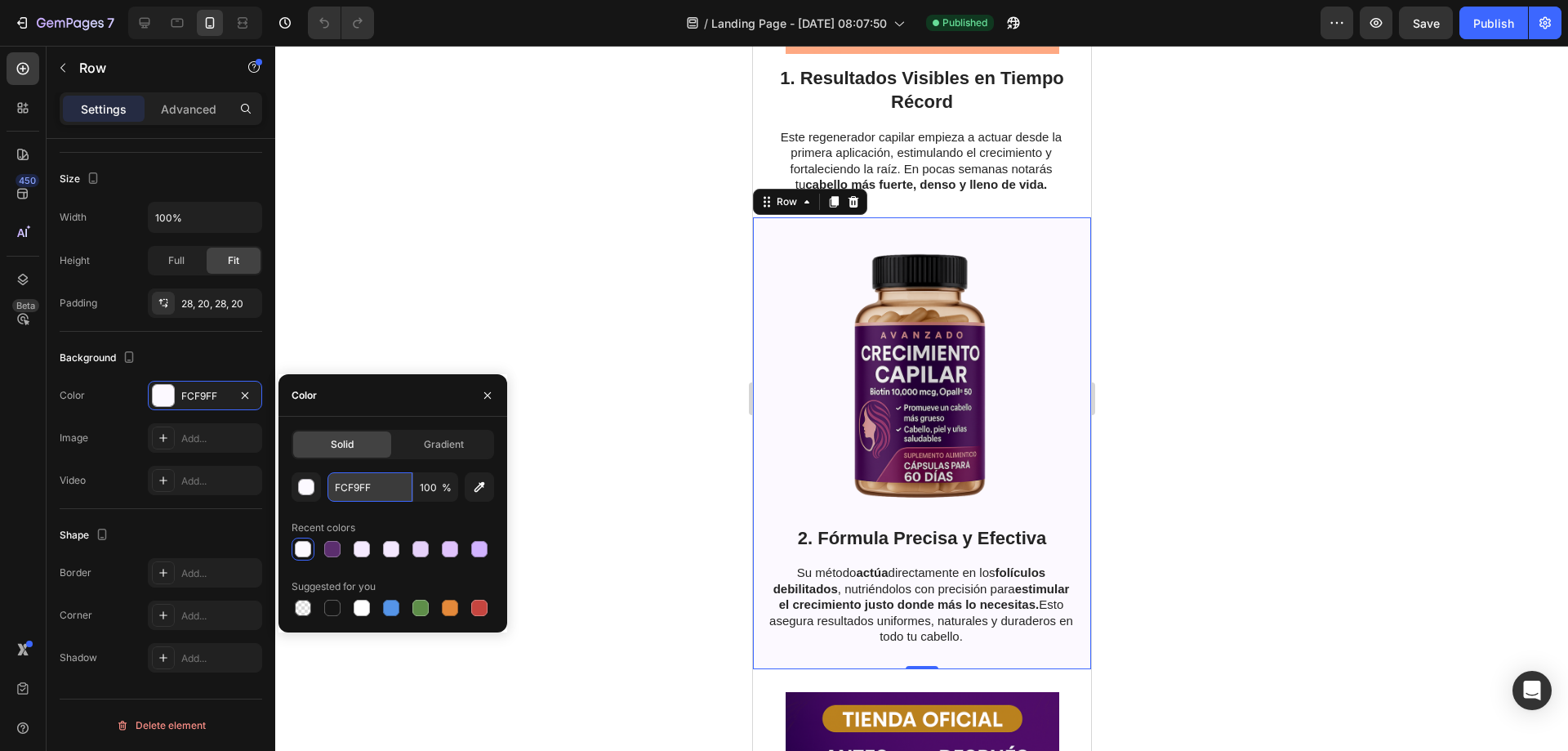
click at [337, 496] on input "FCF9FF" at bounding box center [370, 486] width 85 height 29
click at [183, 21] on icon at bounding box center [178, 24] width 13 height 9
type input "62"
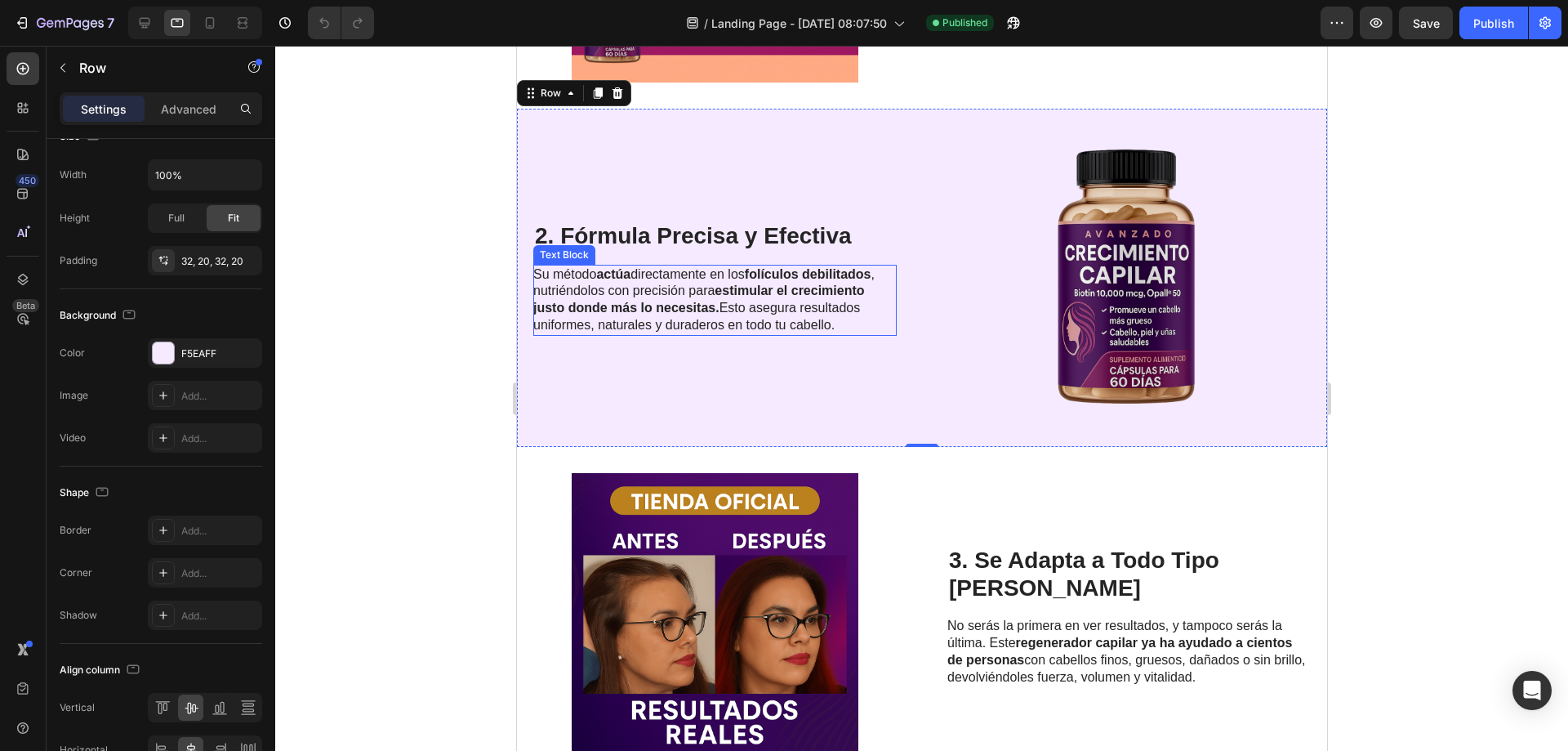
scroll to position [593, 0]
click at [852, 137] on div "2. Fórmula Precisa y Efectiva Heading Su método actúa directamente en los folíc…" at bounding box center [714, 277] width 363 height 286
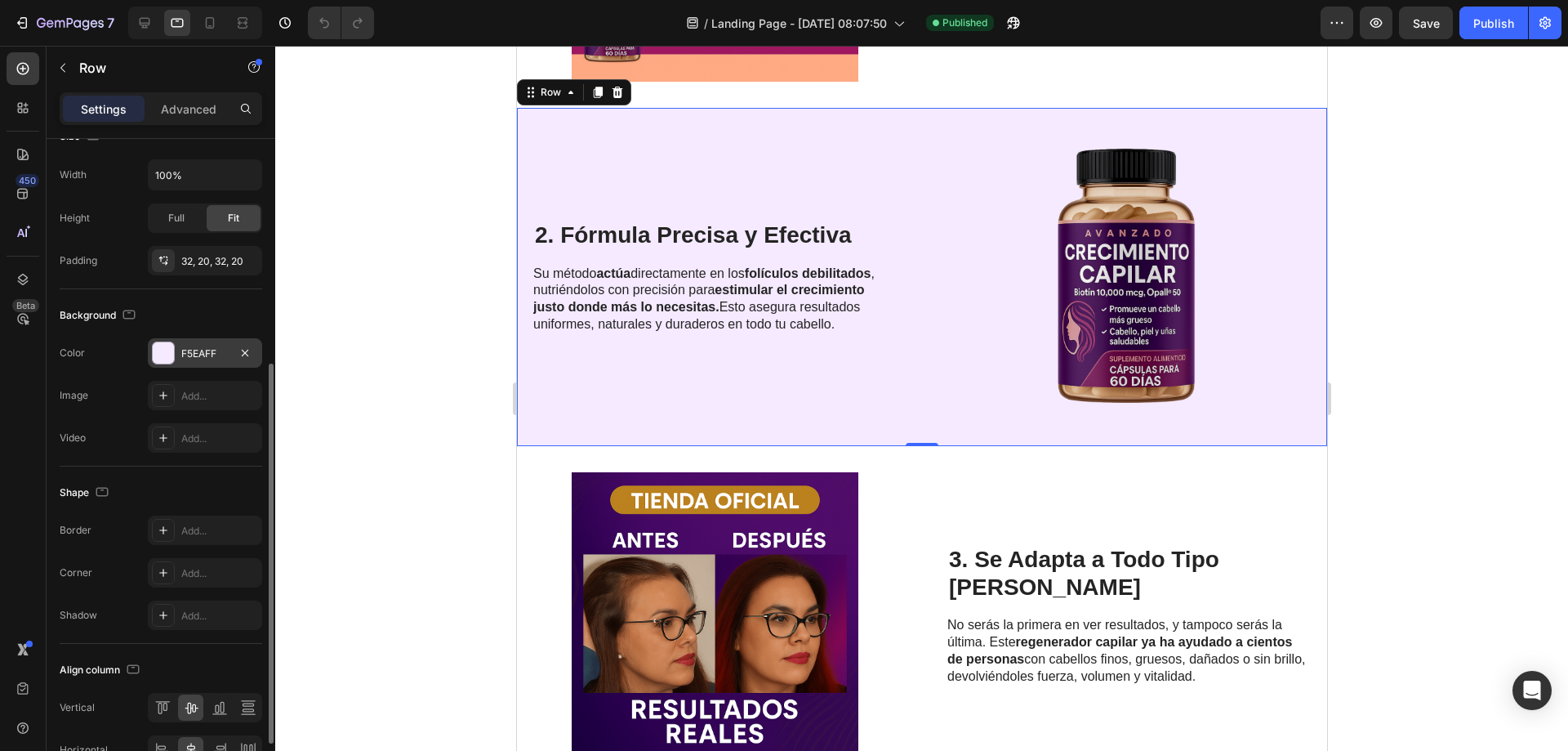
click at [188, 361] on div "F5EAFF" at bounding box center [205, 352] width 114 height 29
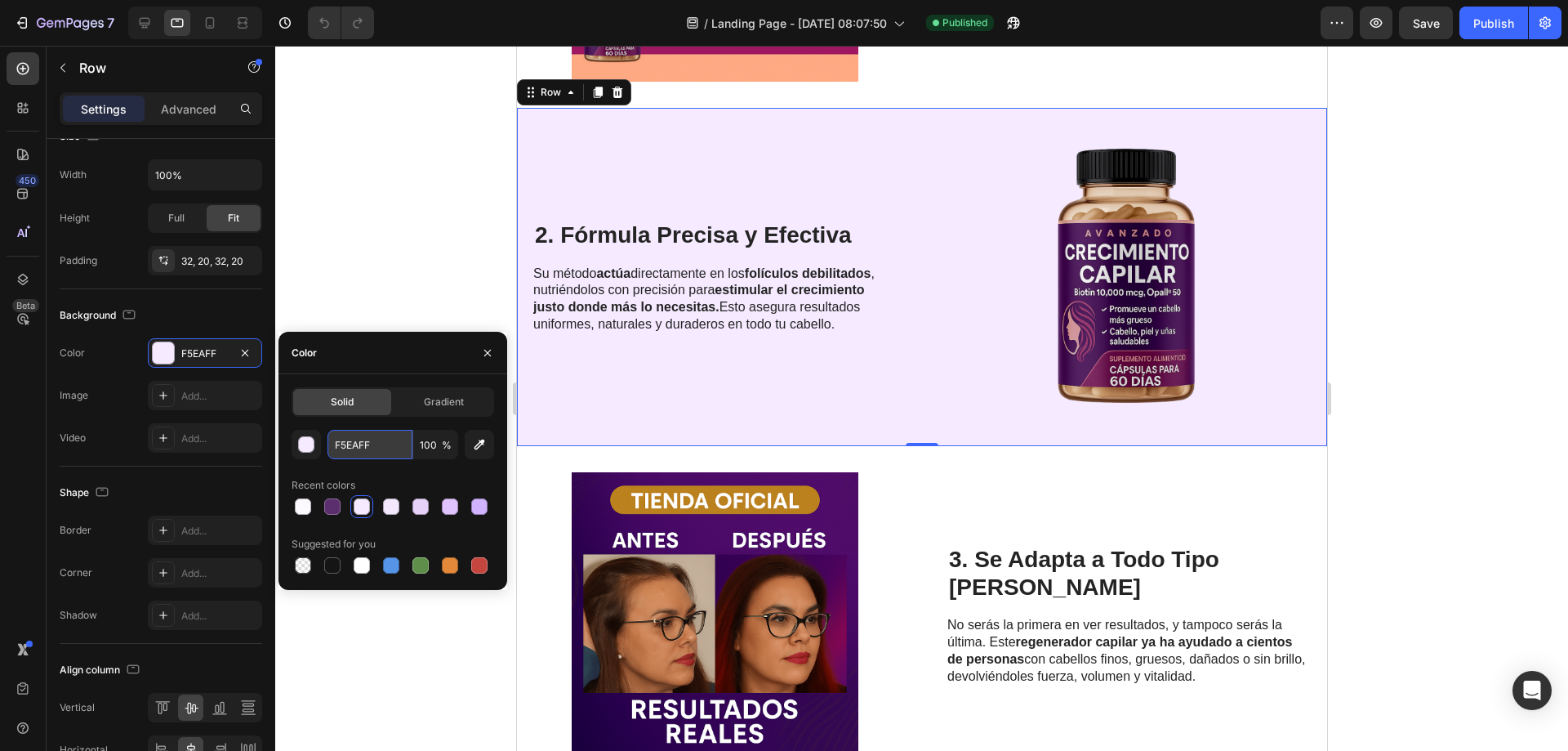
click at [350, 444] on input "F5EAFF" at bounding box center [370, 444] width 85 height 29
paste input "CF9"
type input "FCF9FF"
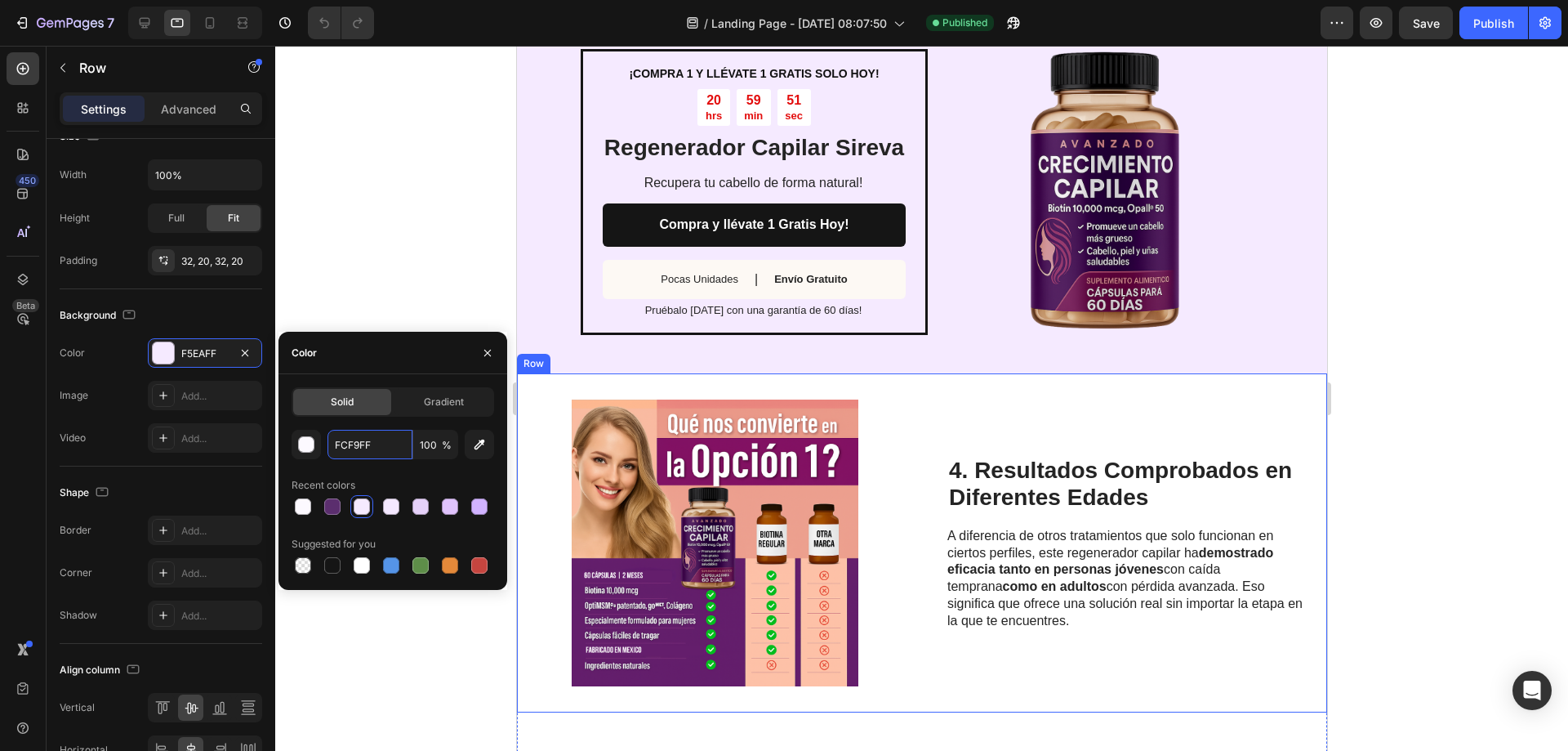
scroll to position [1655, 0]
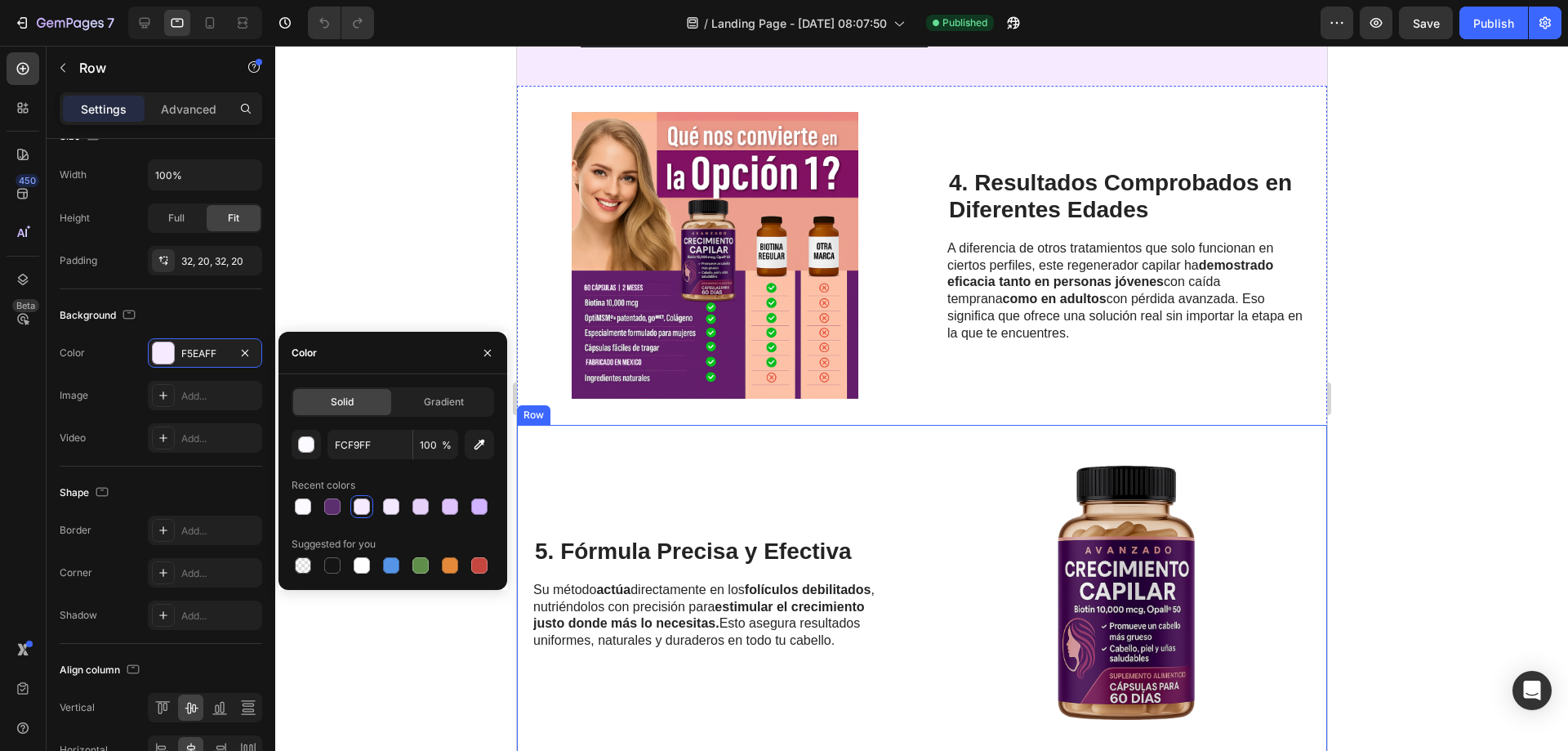
click at [676, 459] on div "5. Fórmula Precisa y Efectiva Heading Su método actúa directamente en los folíc…" at bounding box center [714, 594] width 363 height 286
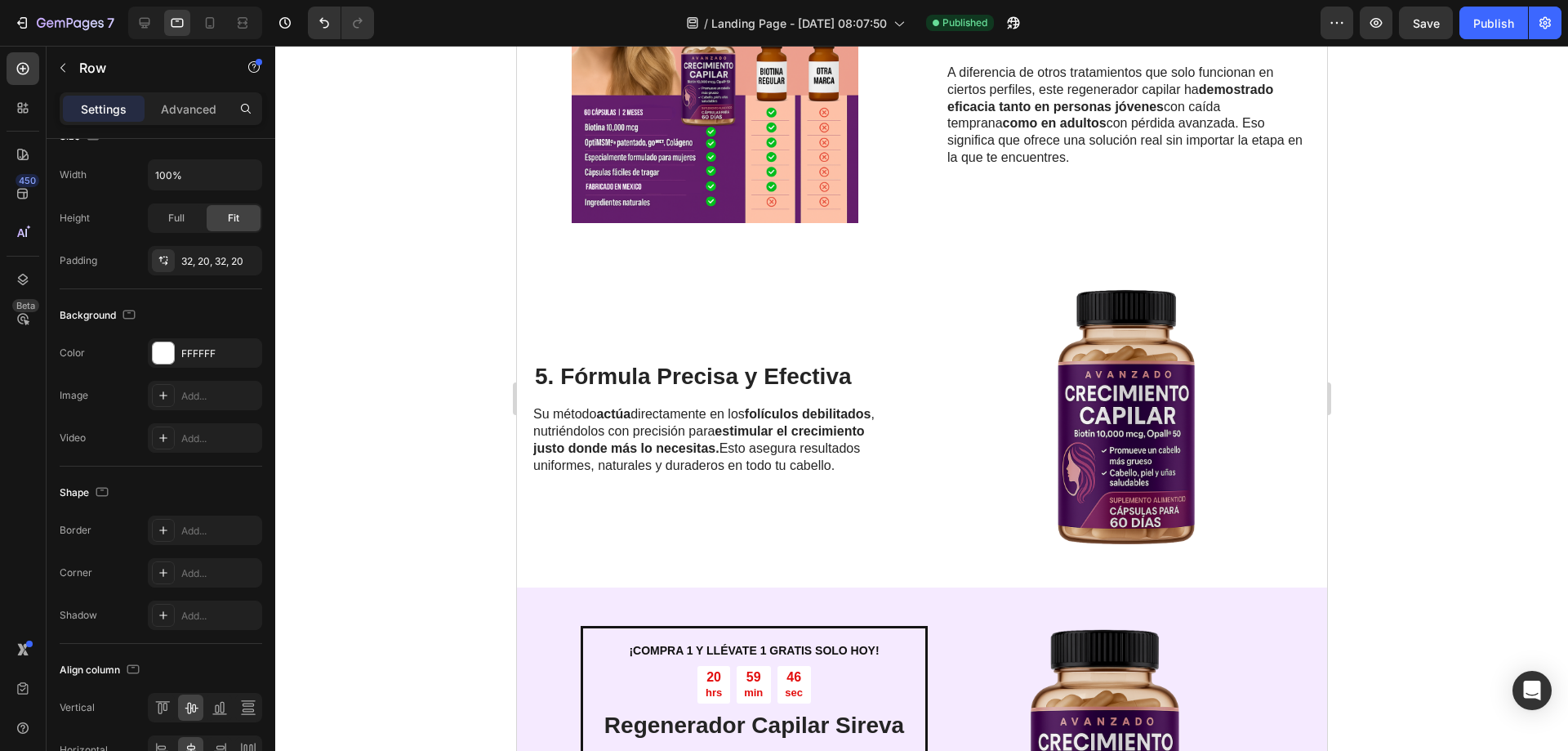
scroll to position [1818, 0]
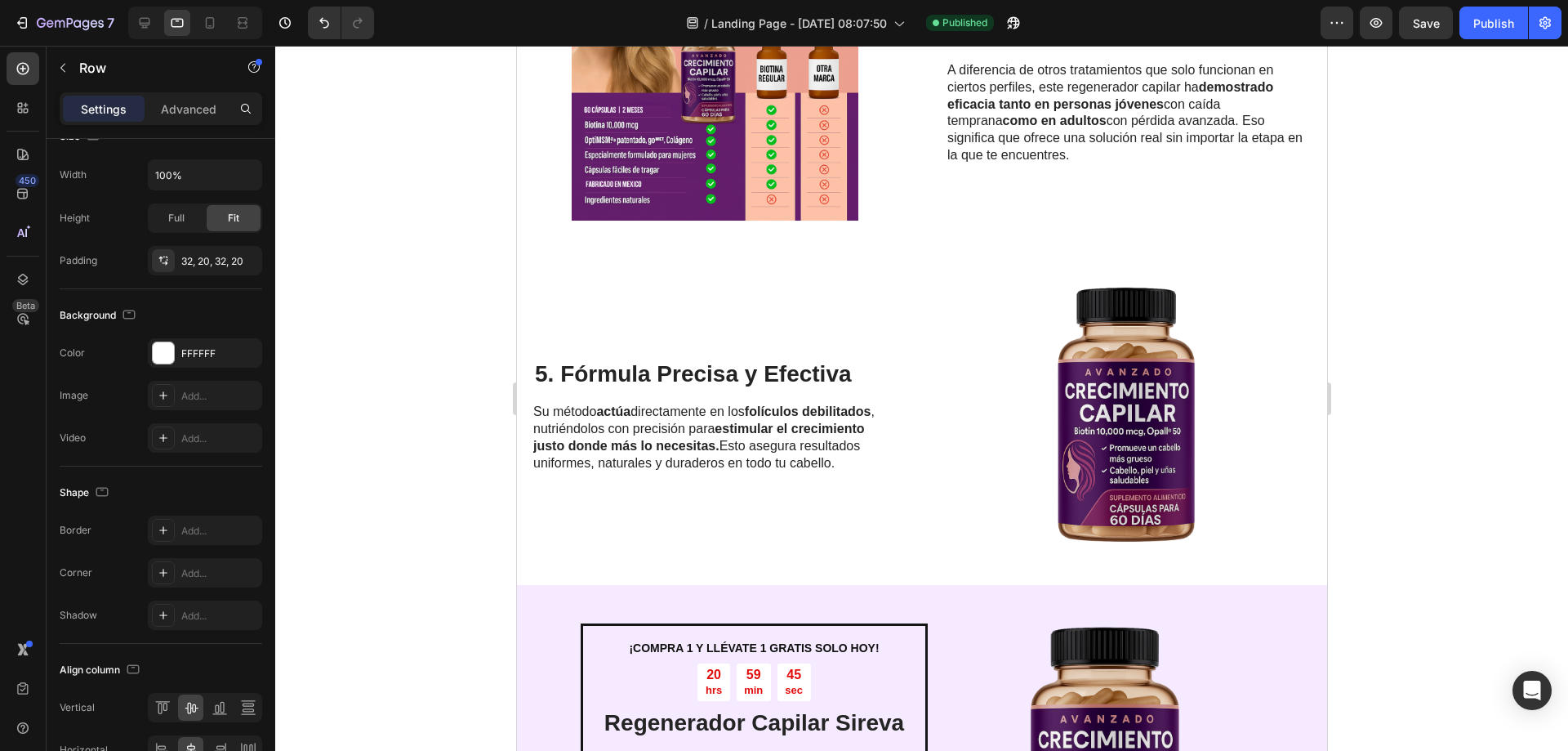
click at [918, 525] on div "5. Fórmula Precisa y Efectiva Heading Su método actúa directamente en los folíc…" at bounding box center [921, 415] width 811 height 338
click at [168, 360] on div at bounding box center [163, 352] width 21 height 21
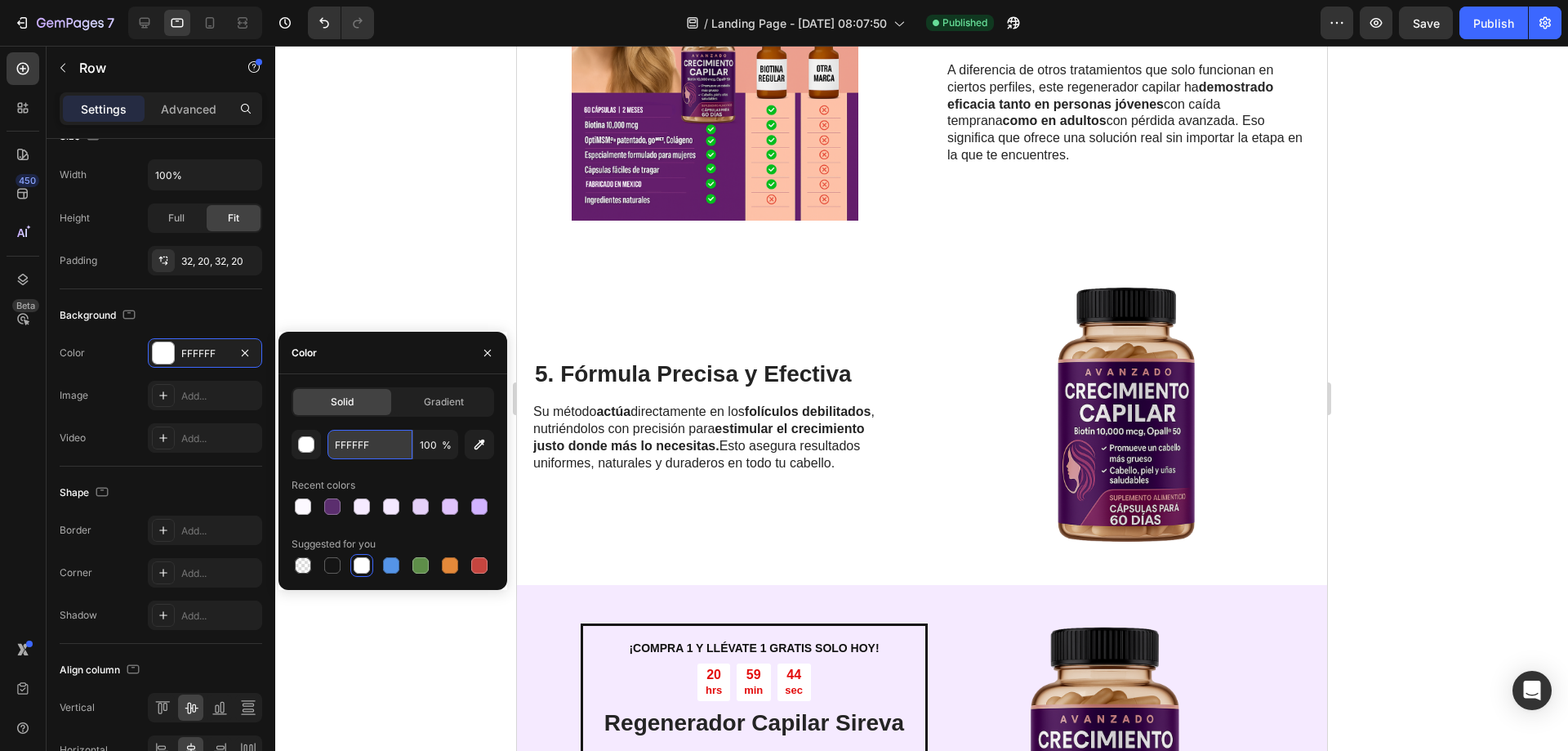
click at [358, 449] on input "FFFFFF" at bounding box center [370, 444] width 85 height 29
paste input "CF9"
type input "FCF9FF"
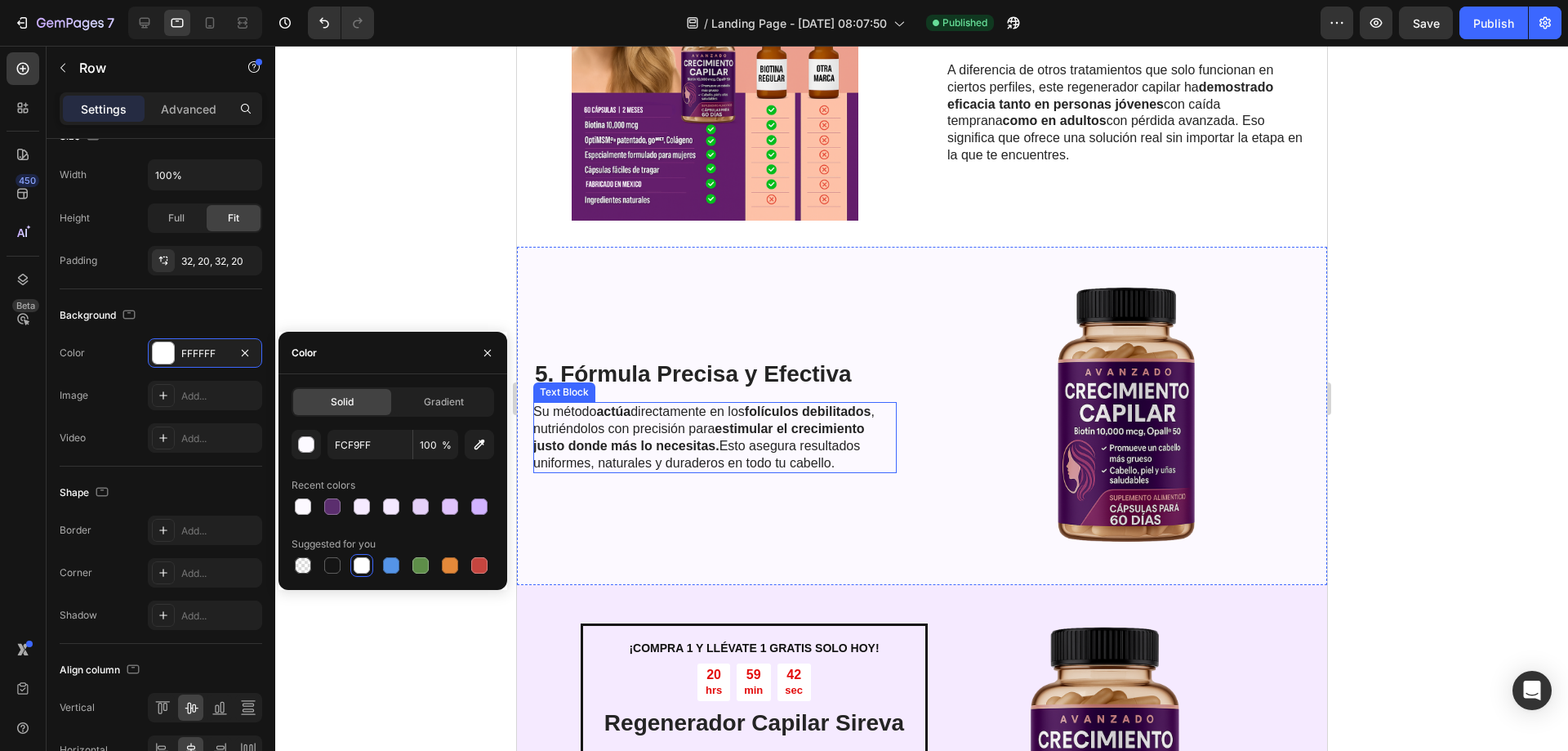
click at [404, 178] on div at bounding box center [921, 398] width 1293 height 705
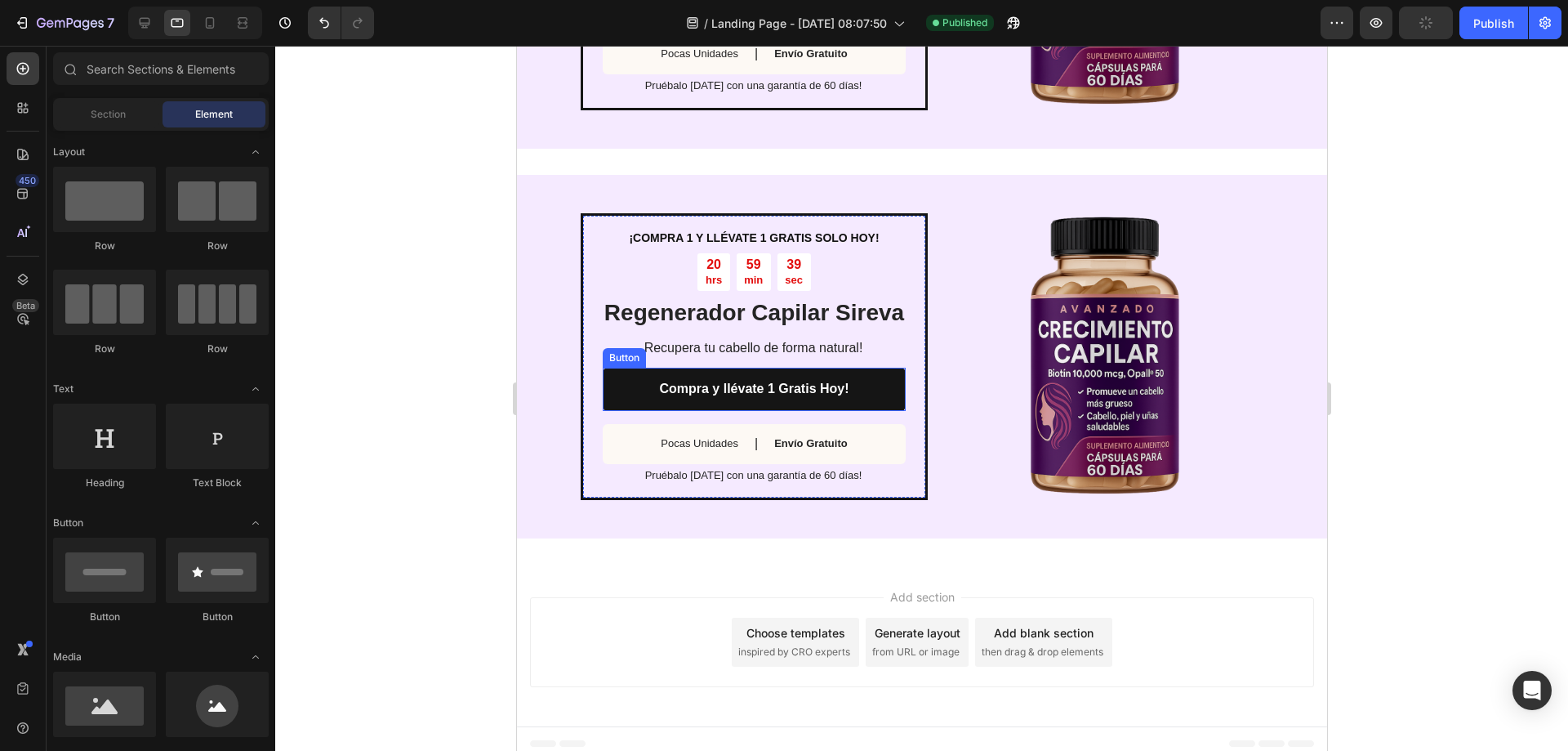
scroll to position [2128, 0]
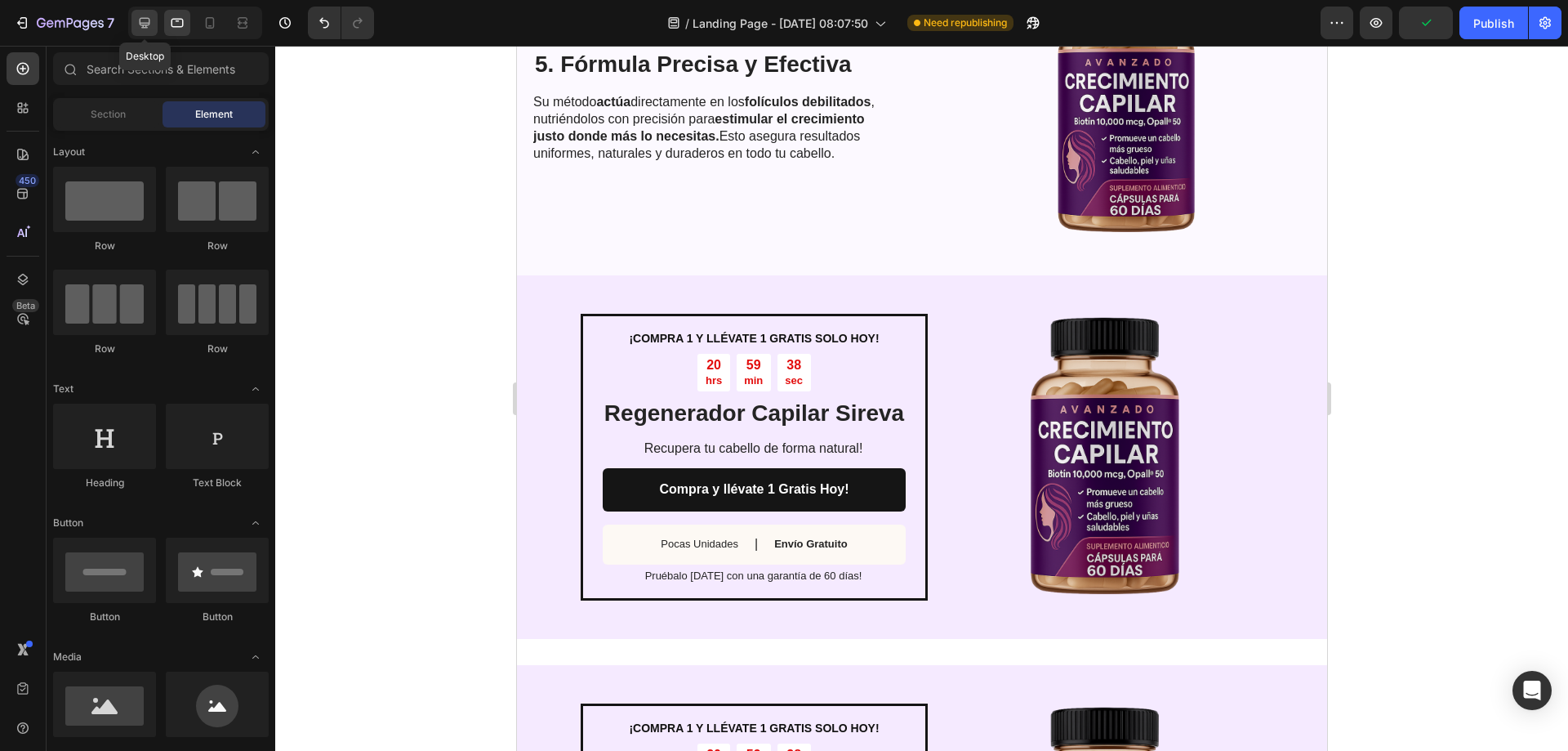
click at [149, 21] on icon at bounding box center [145, 23] width 16 height 16
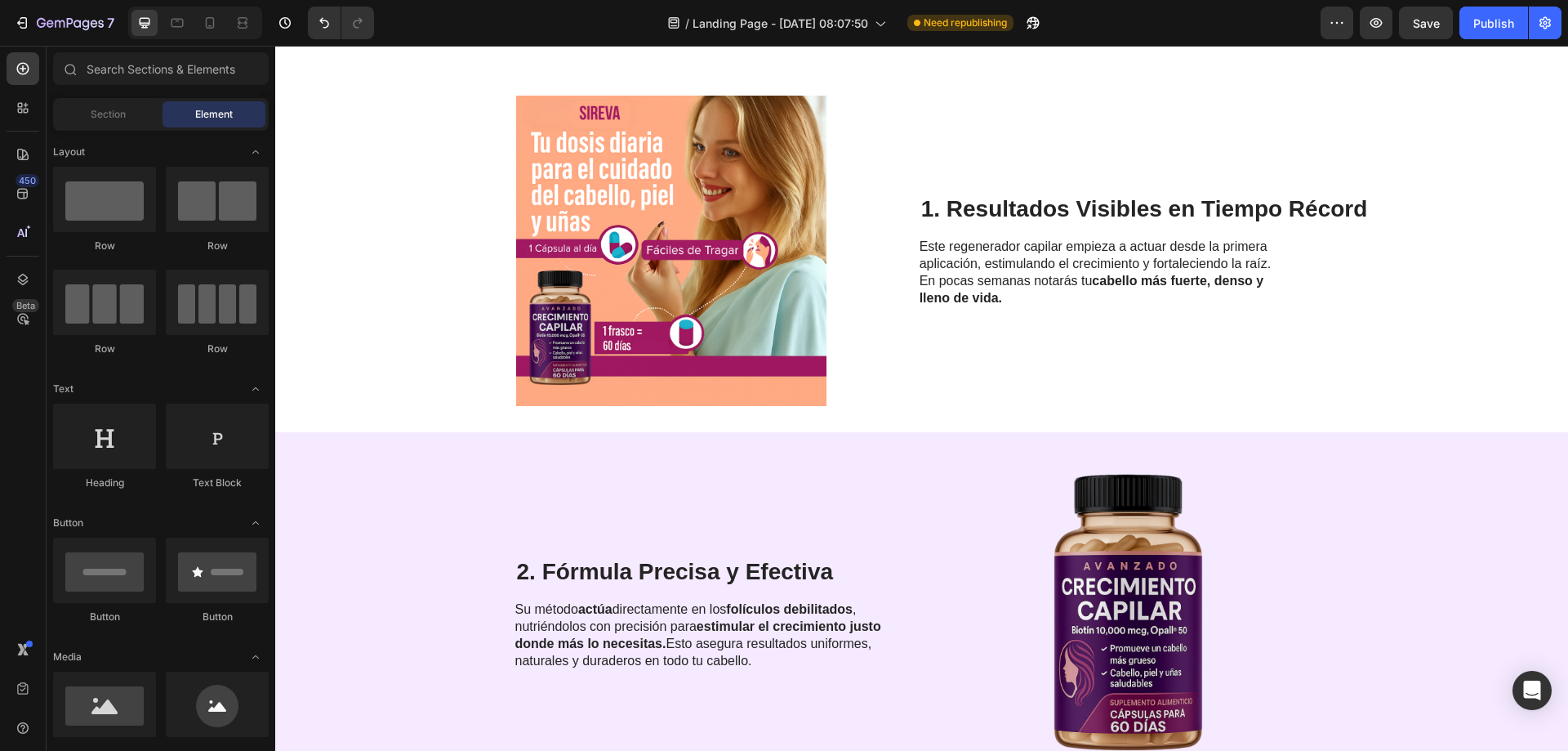
scroll to position [736, 0]
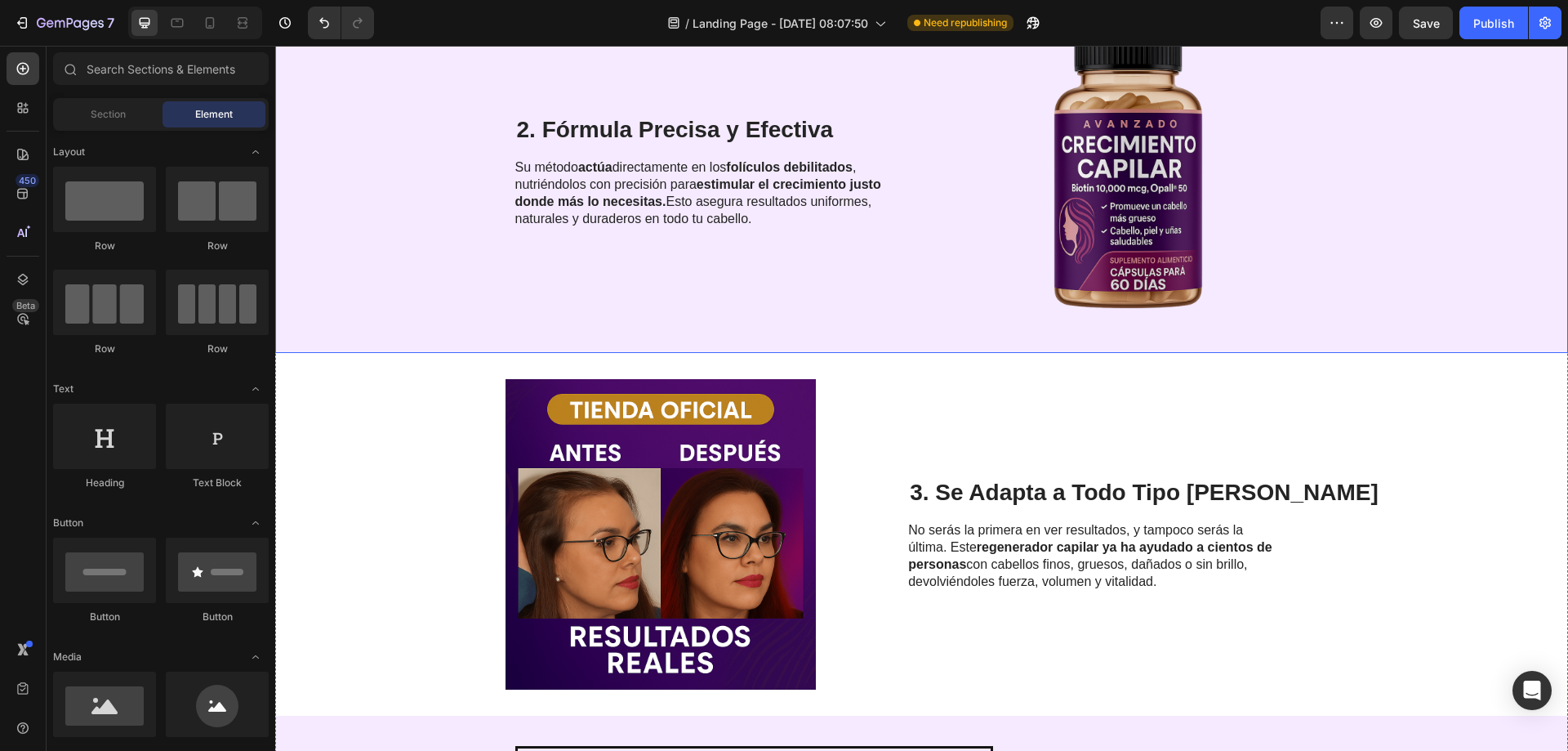
click at [442, 222] on div "2. Fórmula Precisa y Efectiva Heading Su método actúa directamente en los folíc…" at bounding box center [921, 171] width 1293 height 362
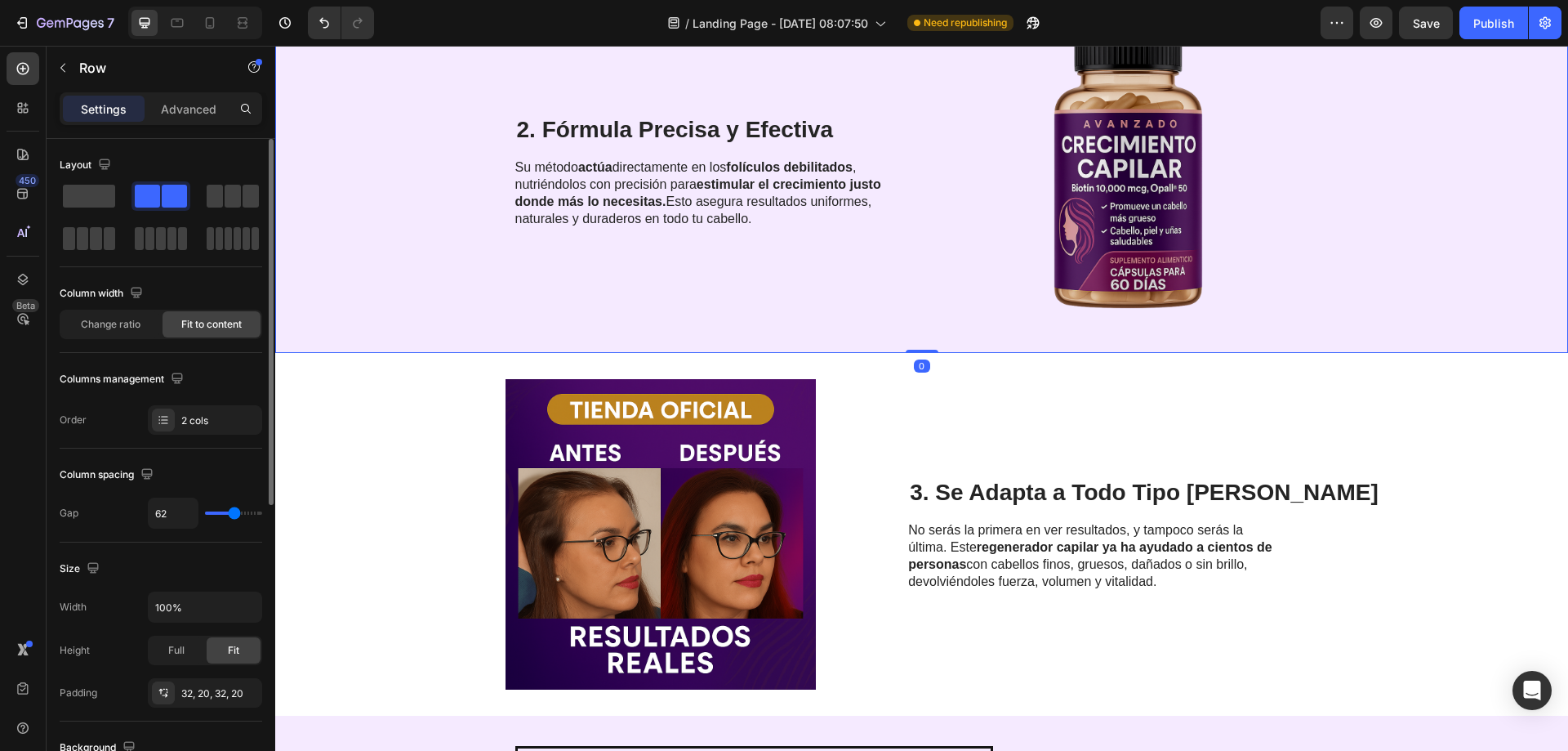
scroll to position [409, 0]
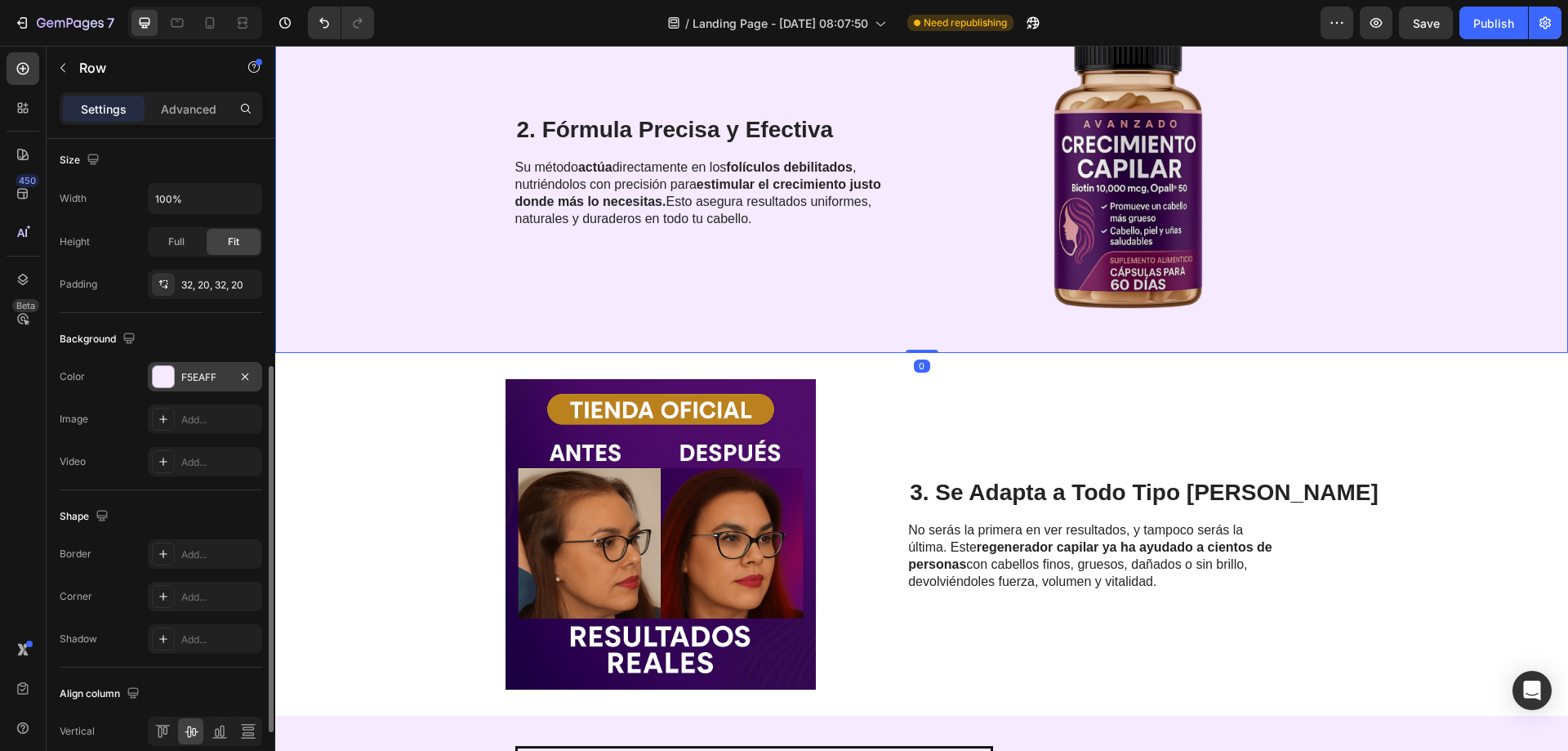
click at [164, 366] on div at bounding box center [163, 376] width 21 height 21
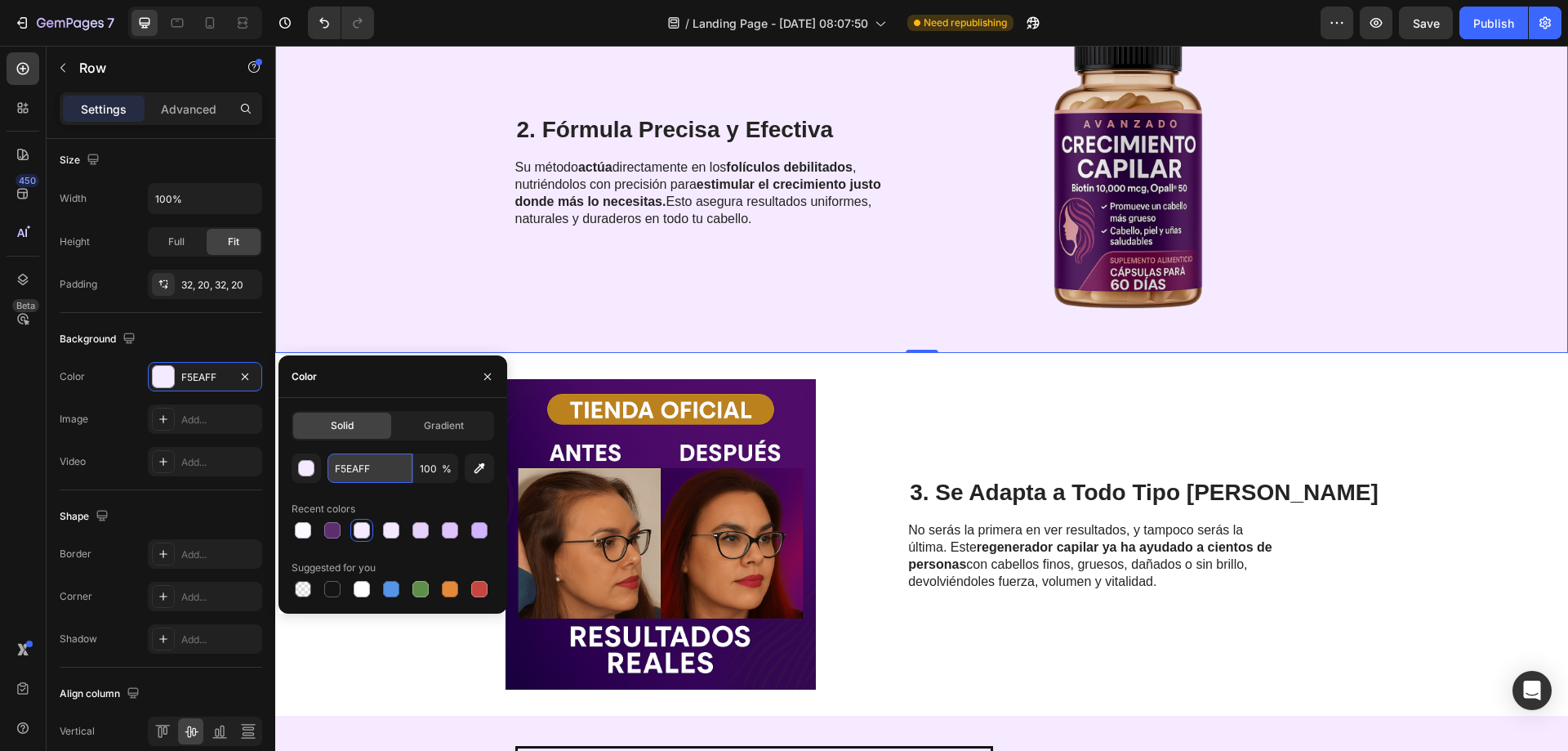
click at [367, 471] on input "F5EAFF" at bounding box center [370, 467] width 85 height 29
paste input "CF9"
type input "FCF9FF"
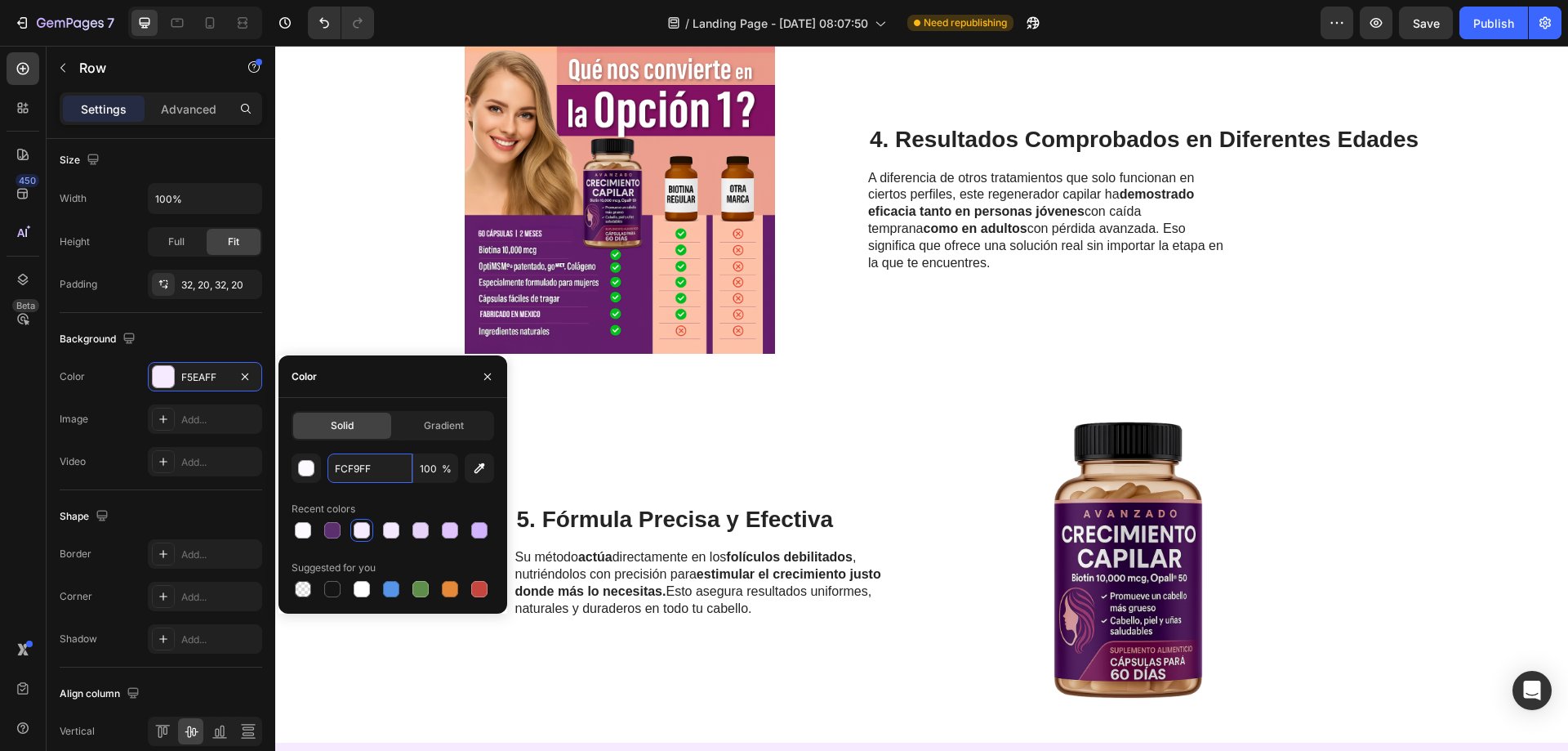
scroll to position [2206, 0]
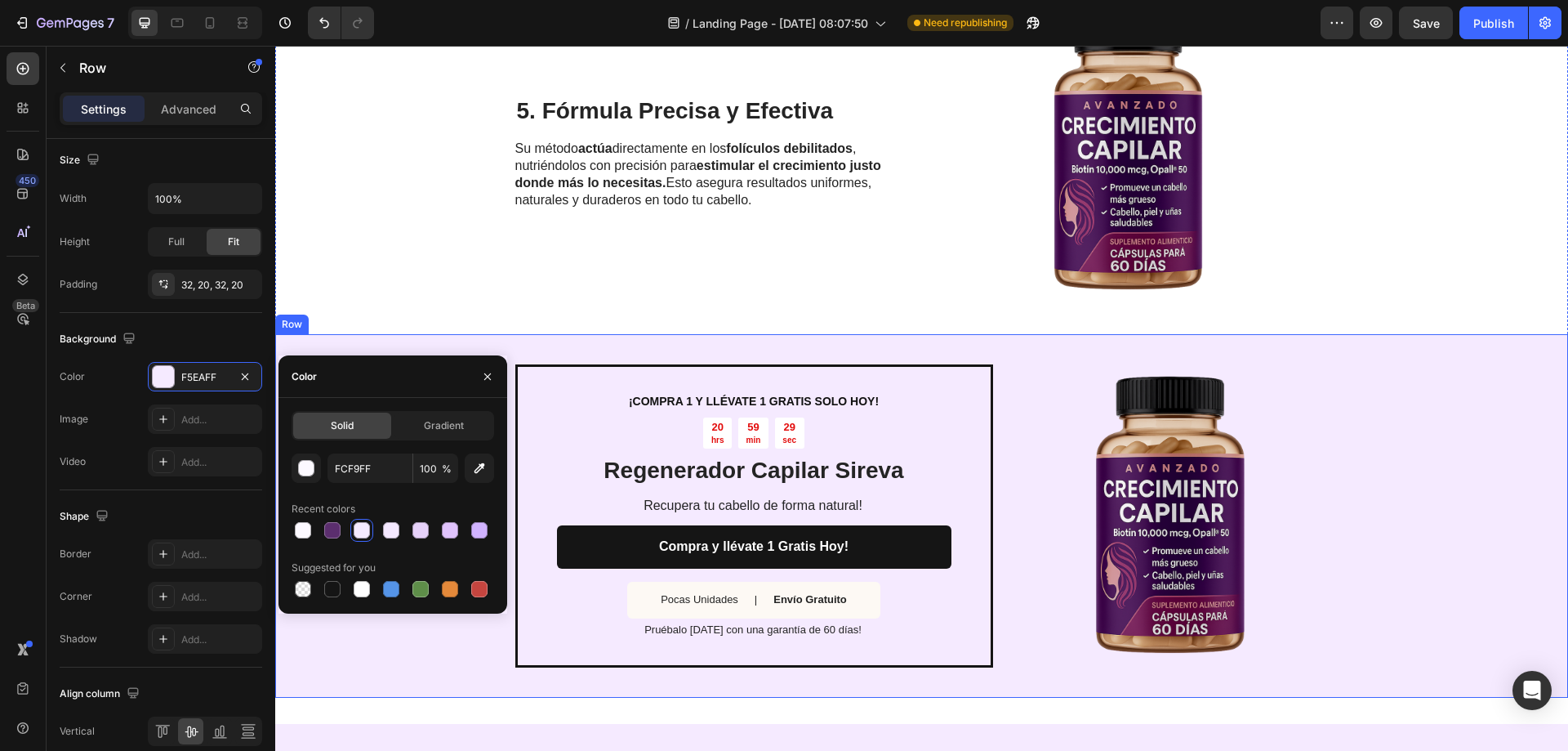
click at [918, 246] on div "5. Fórmula Precisa y Efectiva Heading Su método actúa directamente en los folíc…" at bounding box center [921, 152] width 1293 height 362
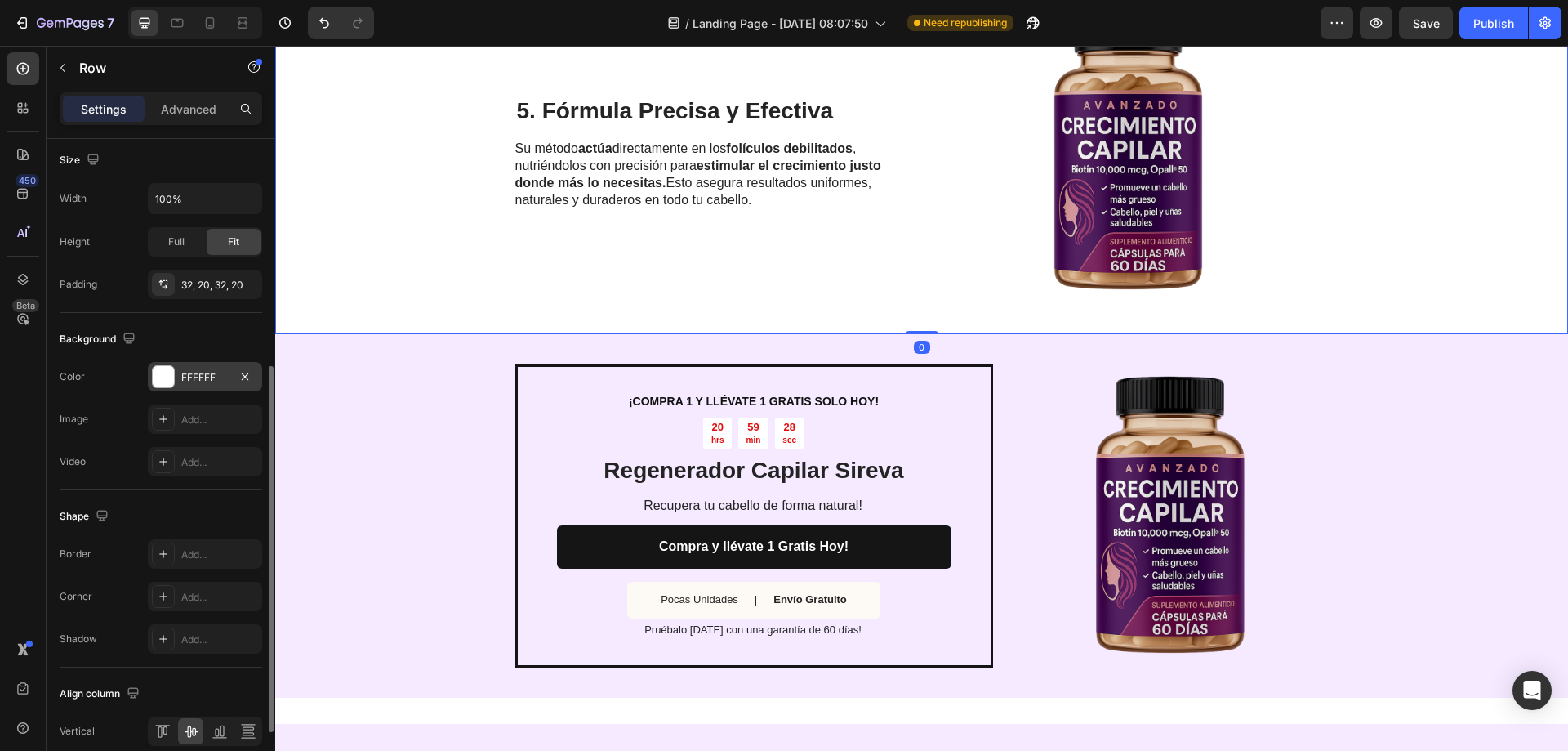
click at [196, 370] on div "FFFFFF" at bounding box center [205, 377] width 47 height 14
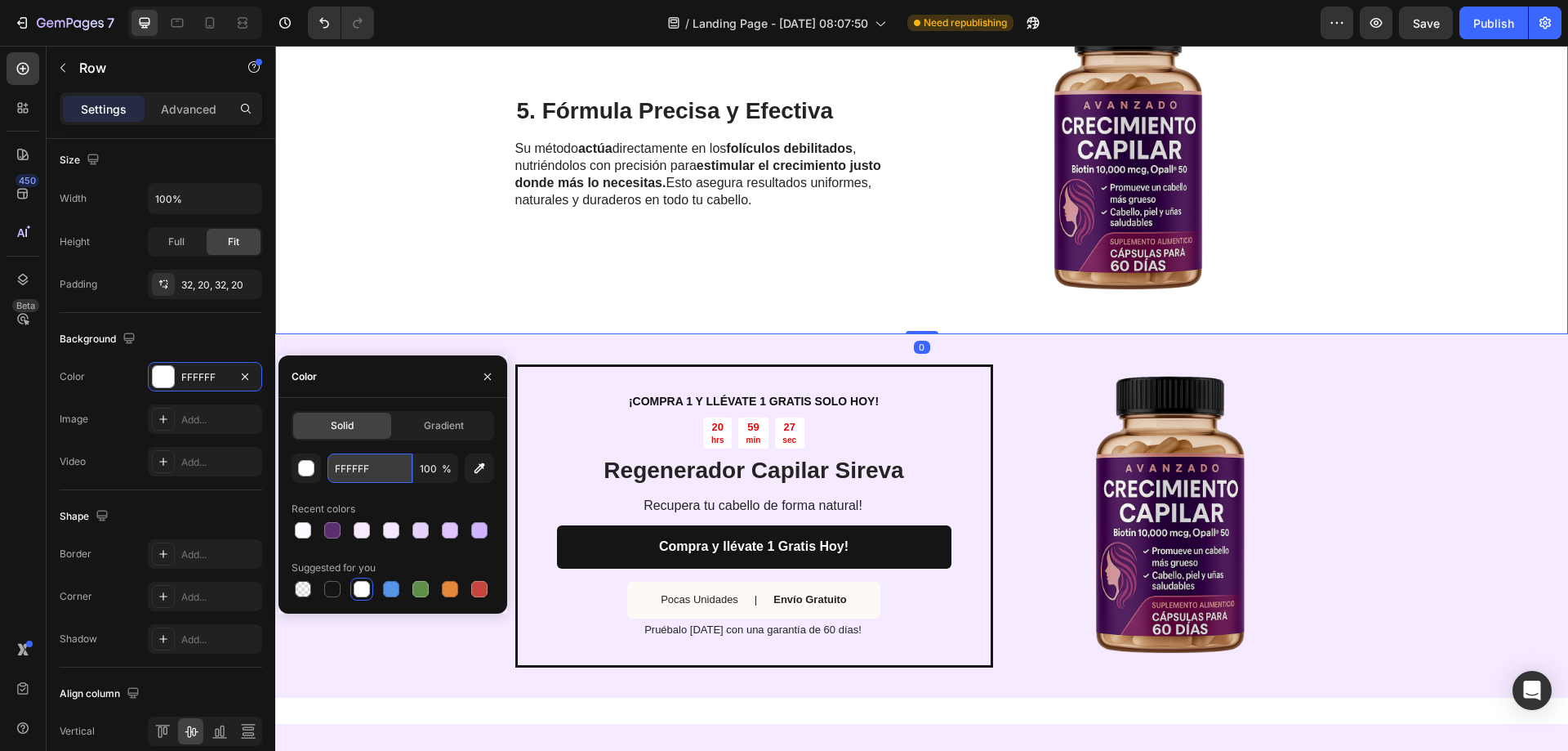
click at [361, 461] on input "FFFFFF" at bounding box center [370, 467] width 85 height 29
paste input "CF9"
type input "FCF9FF"
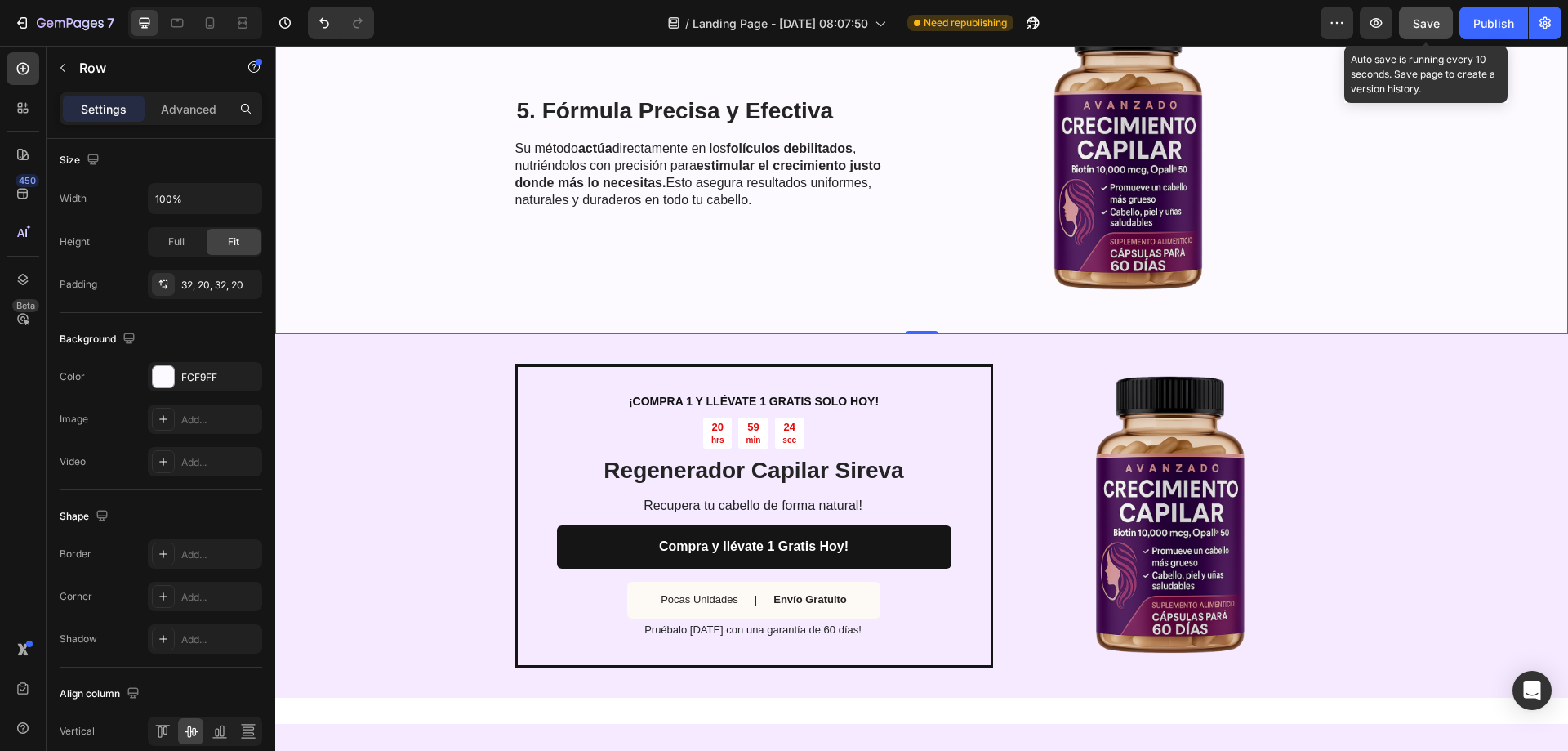
click at [1409, 36] on button "Save" at bounding box center [1427, 23] width 54 height 33
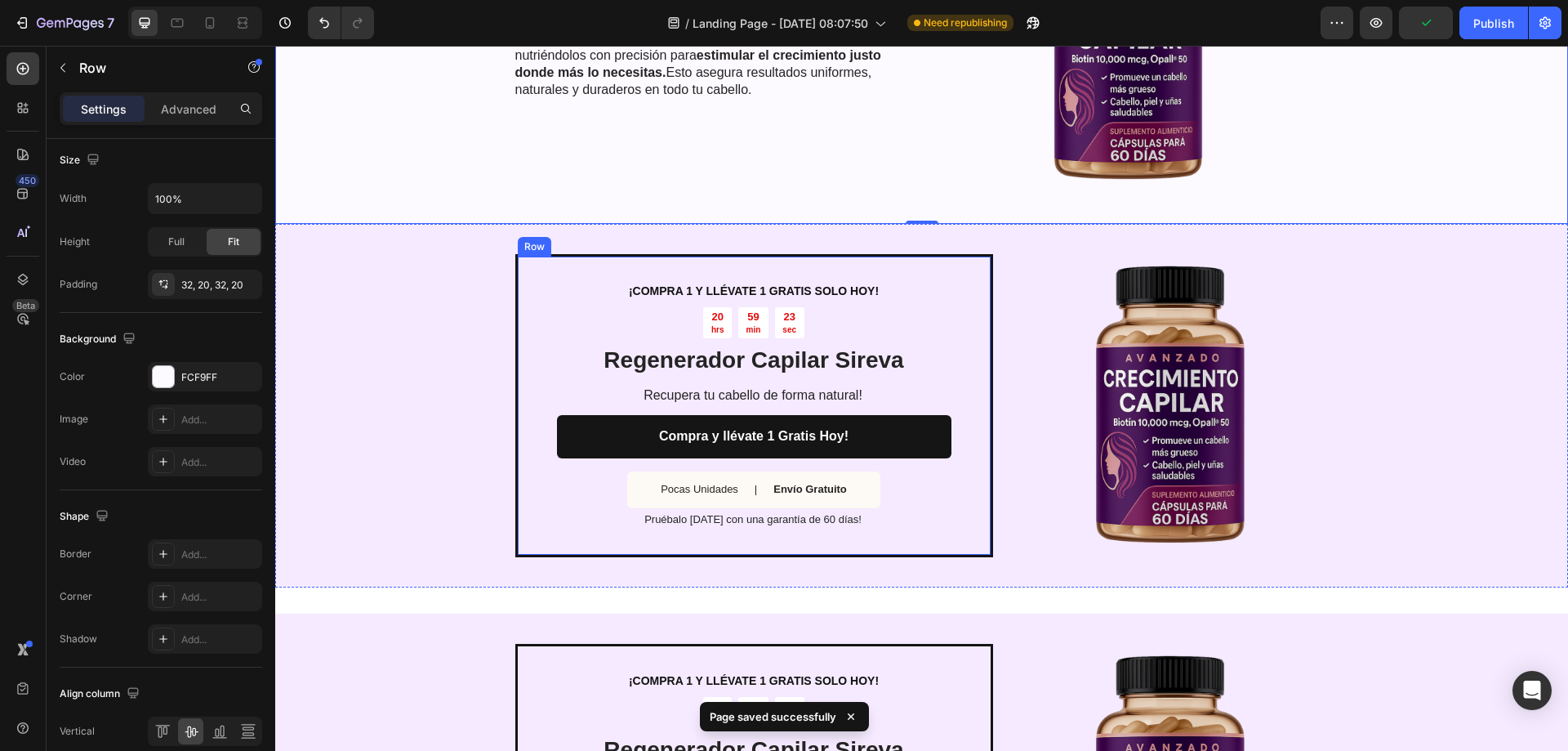
scroll to position [2532, 0]
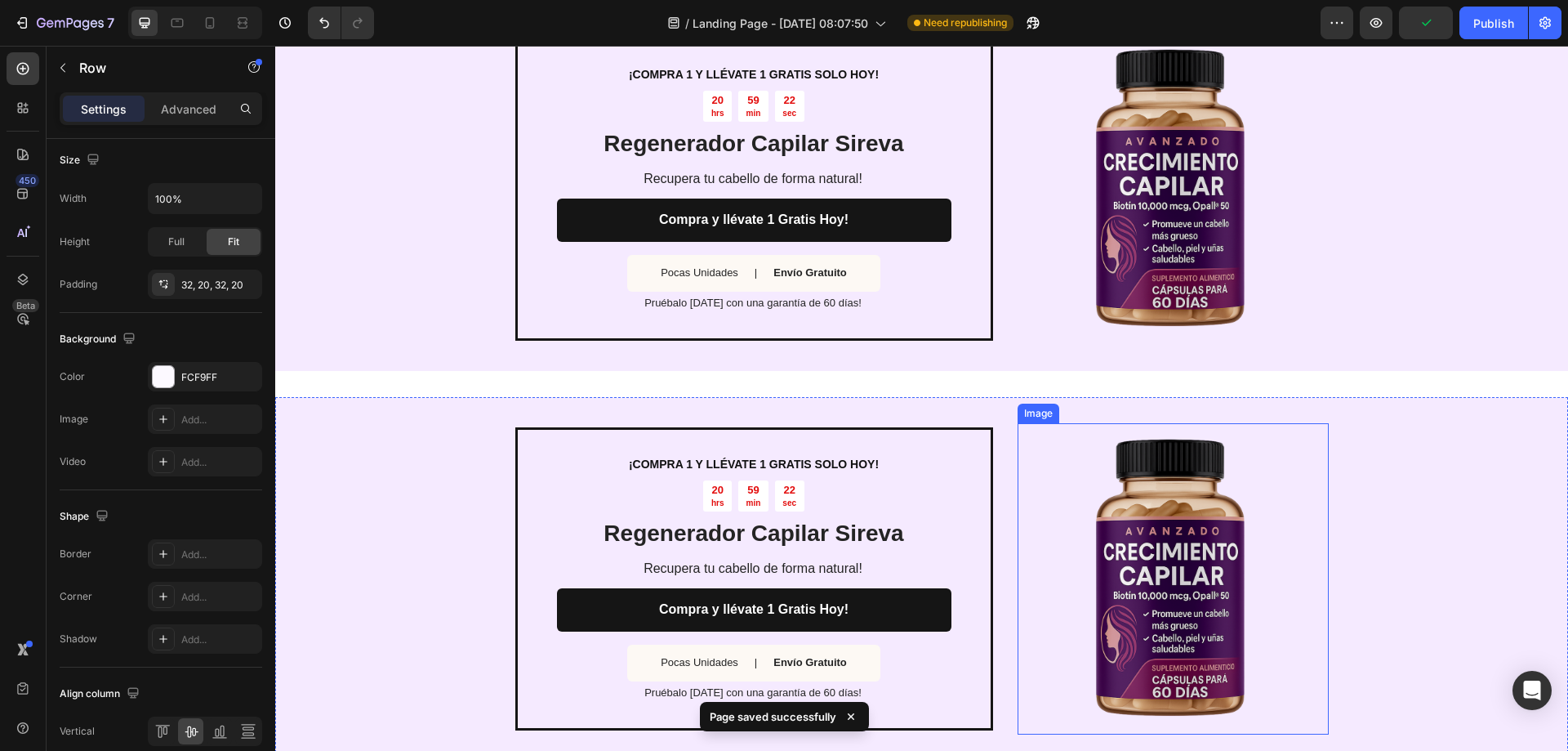
click at [1023, 426] on img at bounding box center [1174, 579] width 312 height 312
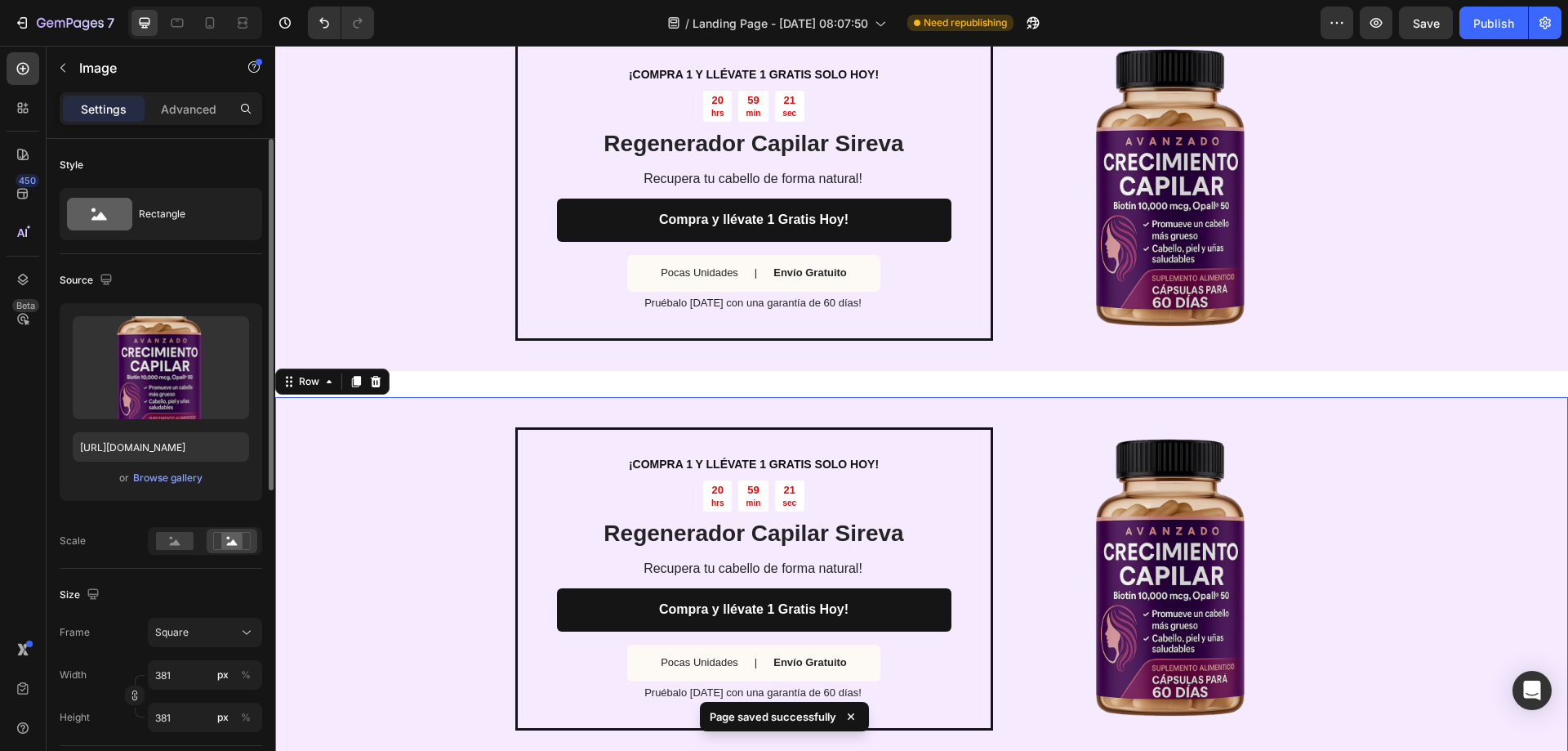
click at [995, 413] on div "¡COMPRA 1 Y LLÉVATE 1 GRATIS SOLO [DATE]! Text Block 20 hrs 59 min 21 sec Count…" at bounding box center [921, 578] width 1293 height 363
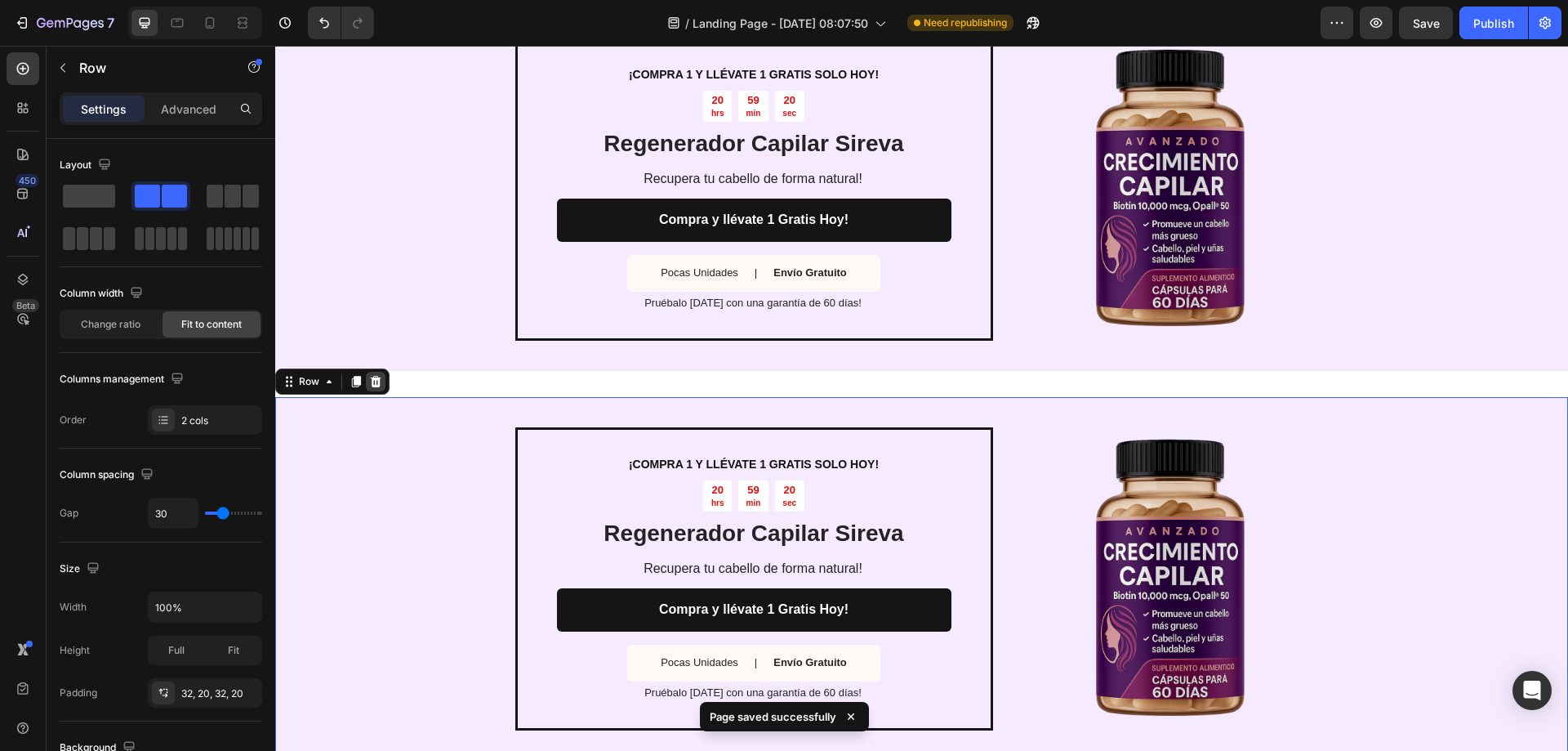
click at [383, 385] on div at bounding box center [376, 381] width 20 height 20
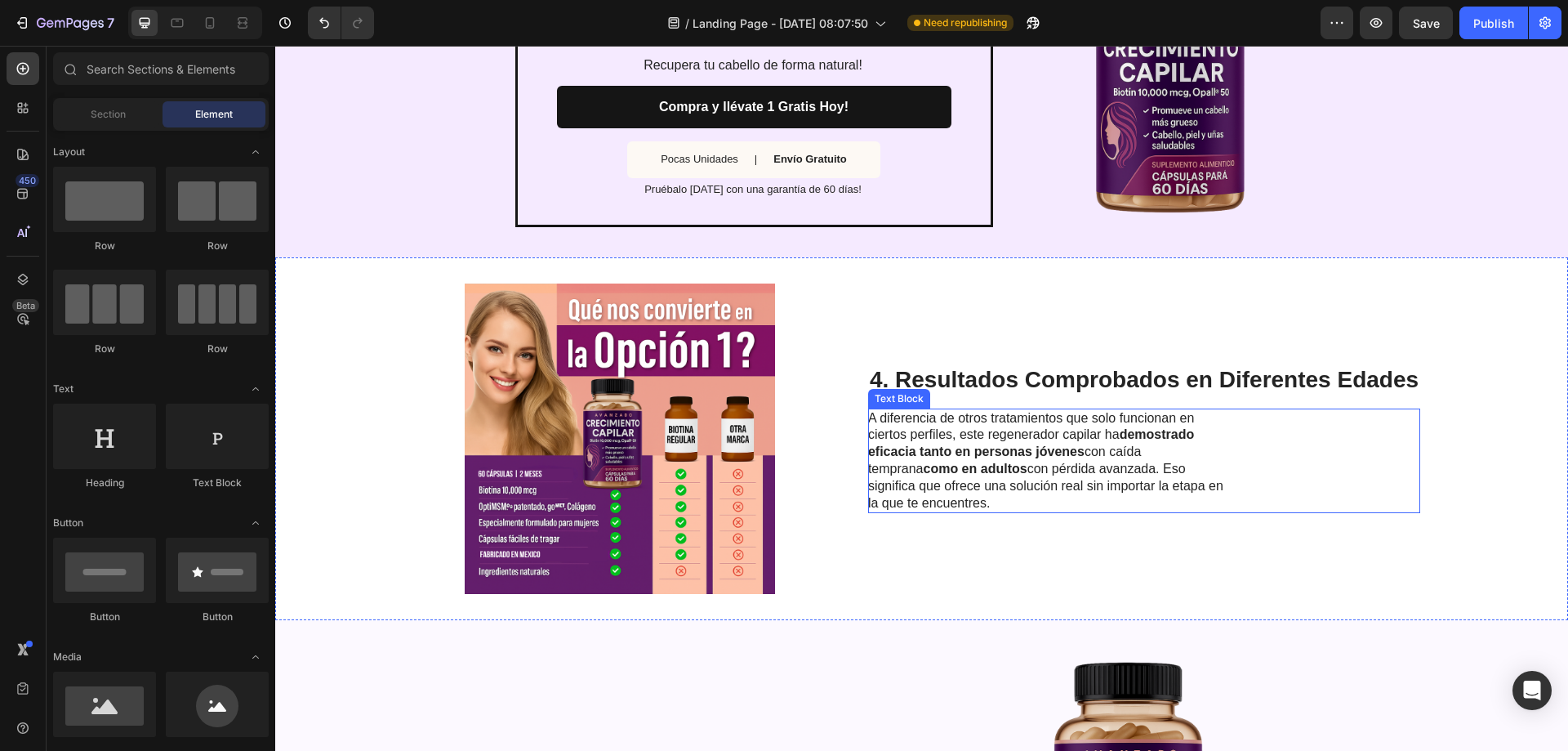
scroll to position [2210, 0]
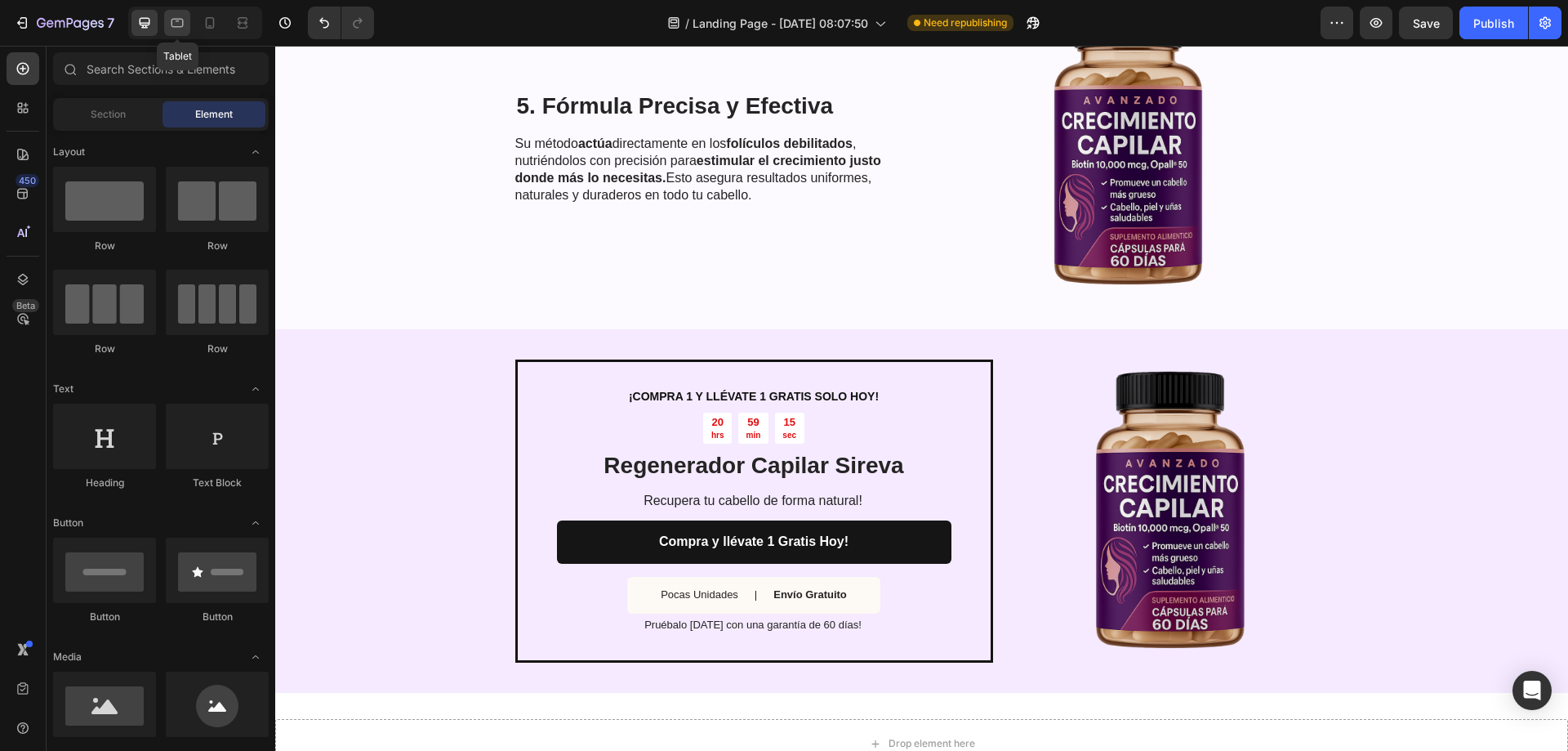
click at [171, 25] on icon at bounding box center [178, 24] width 13 height 9
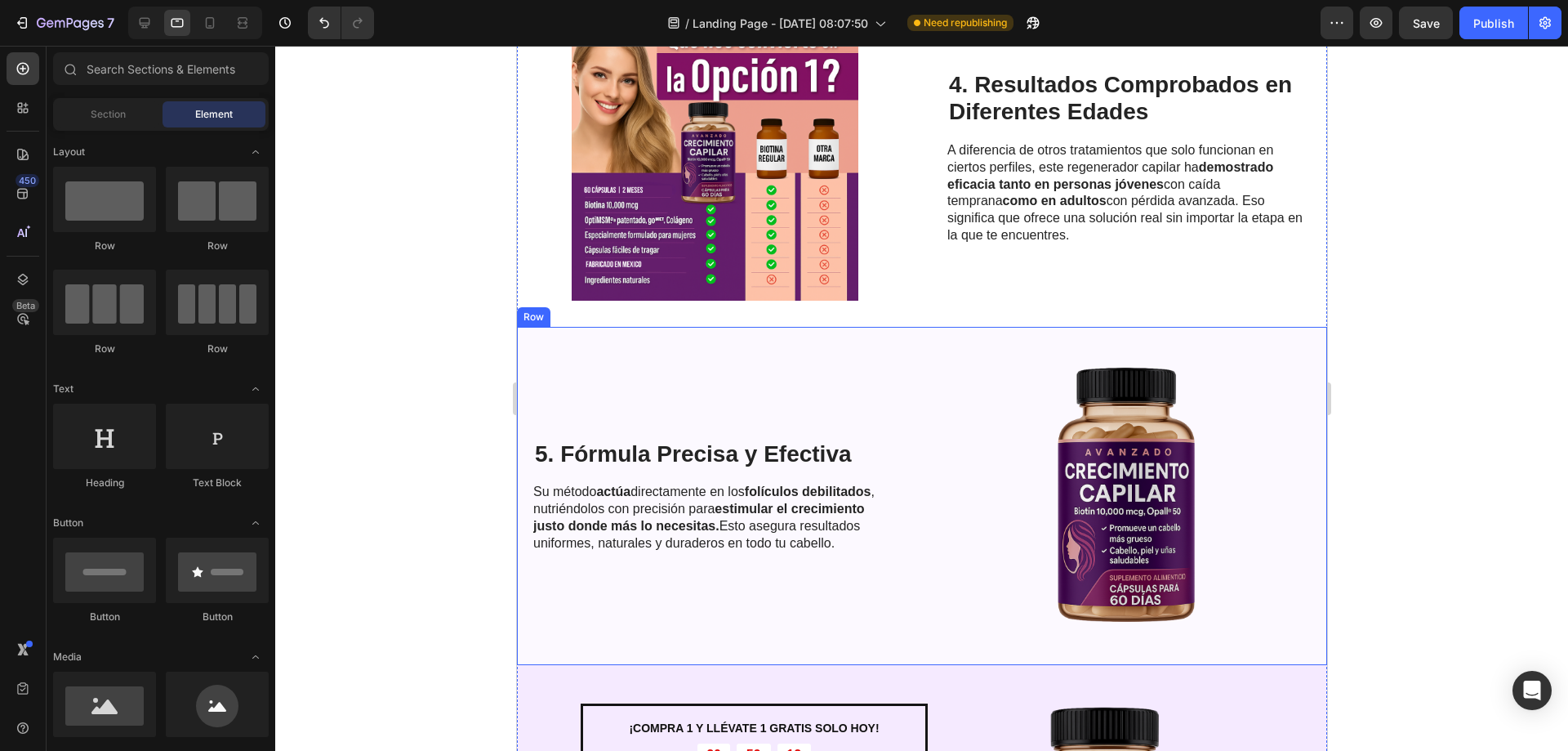
scroll to position [2229, 0]
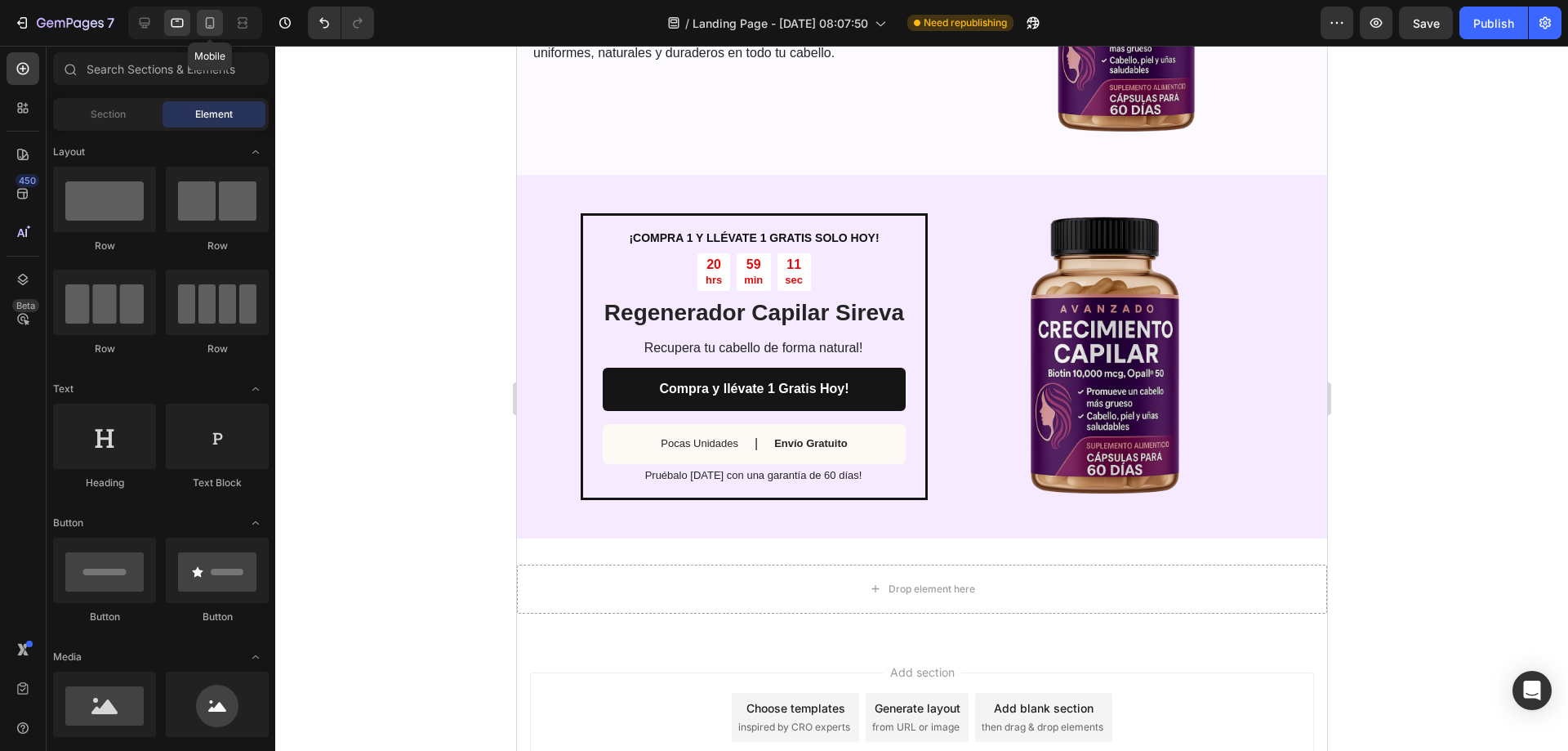
click at [206, 22] on icon at bounding box center [210, 23] width 9 height 12
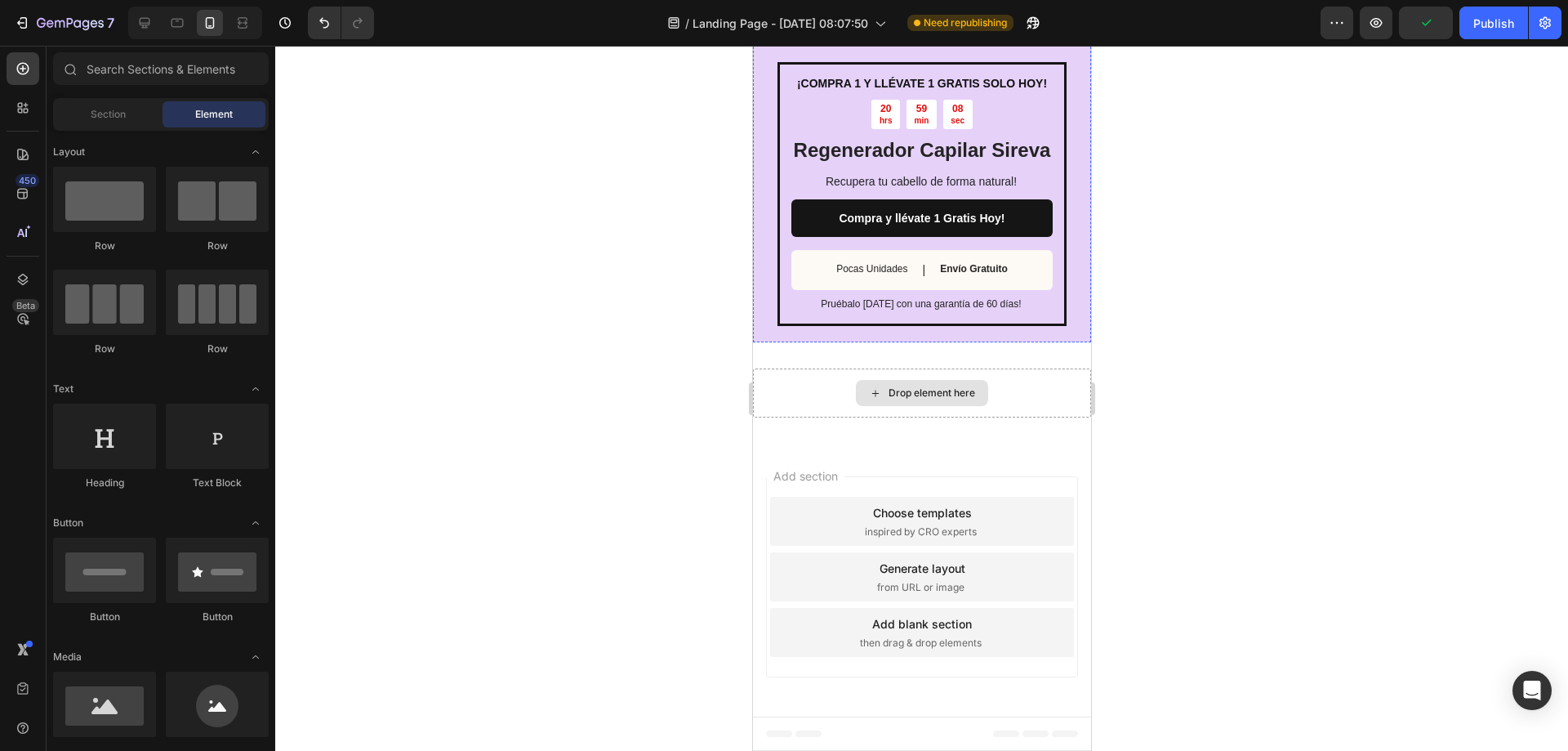
scroll to position [3084, 0]
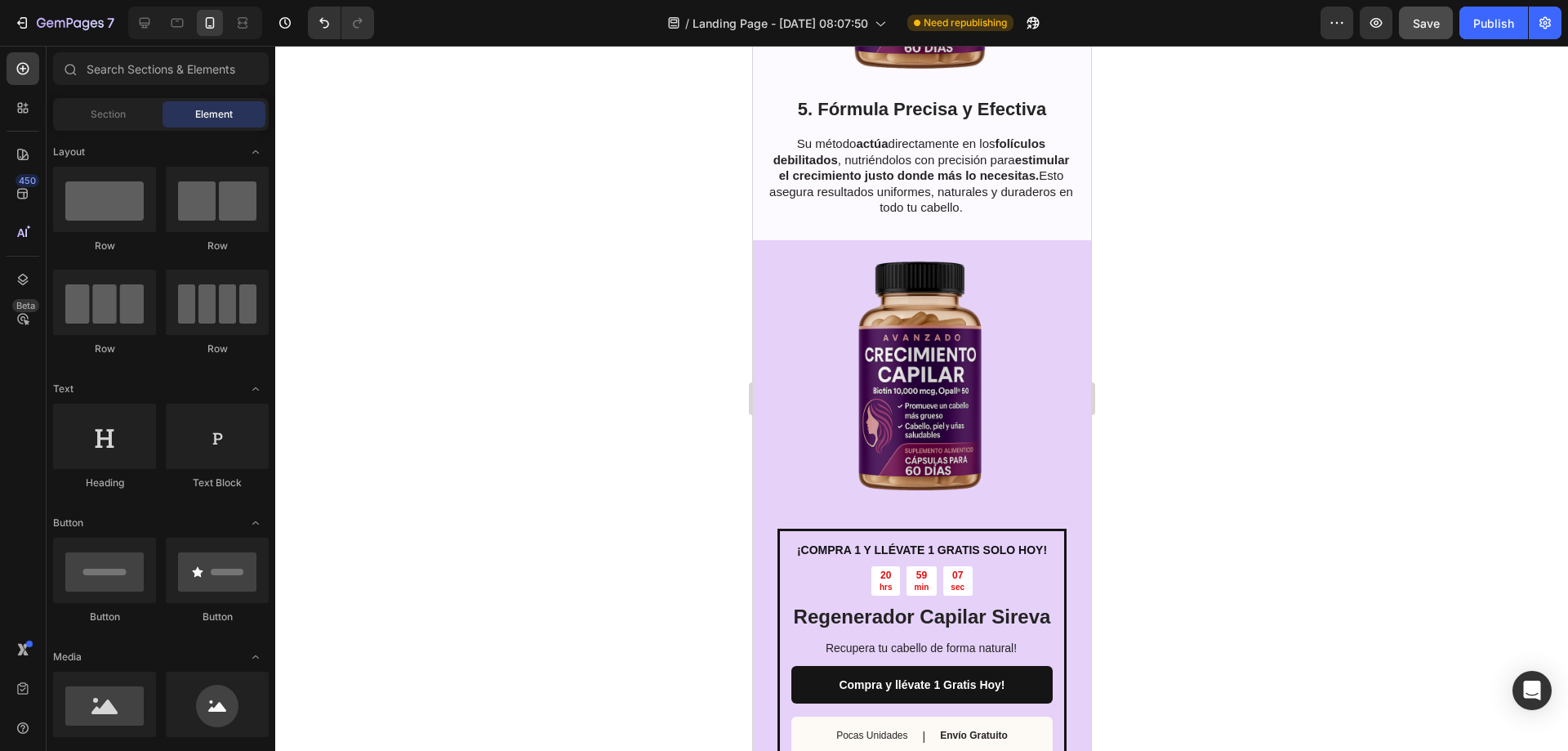
click at [1422, 34] on button "Save" at bounding box center [1427, 23] width 54 height 33
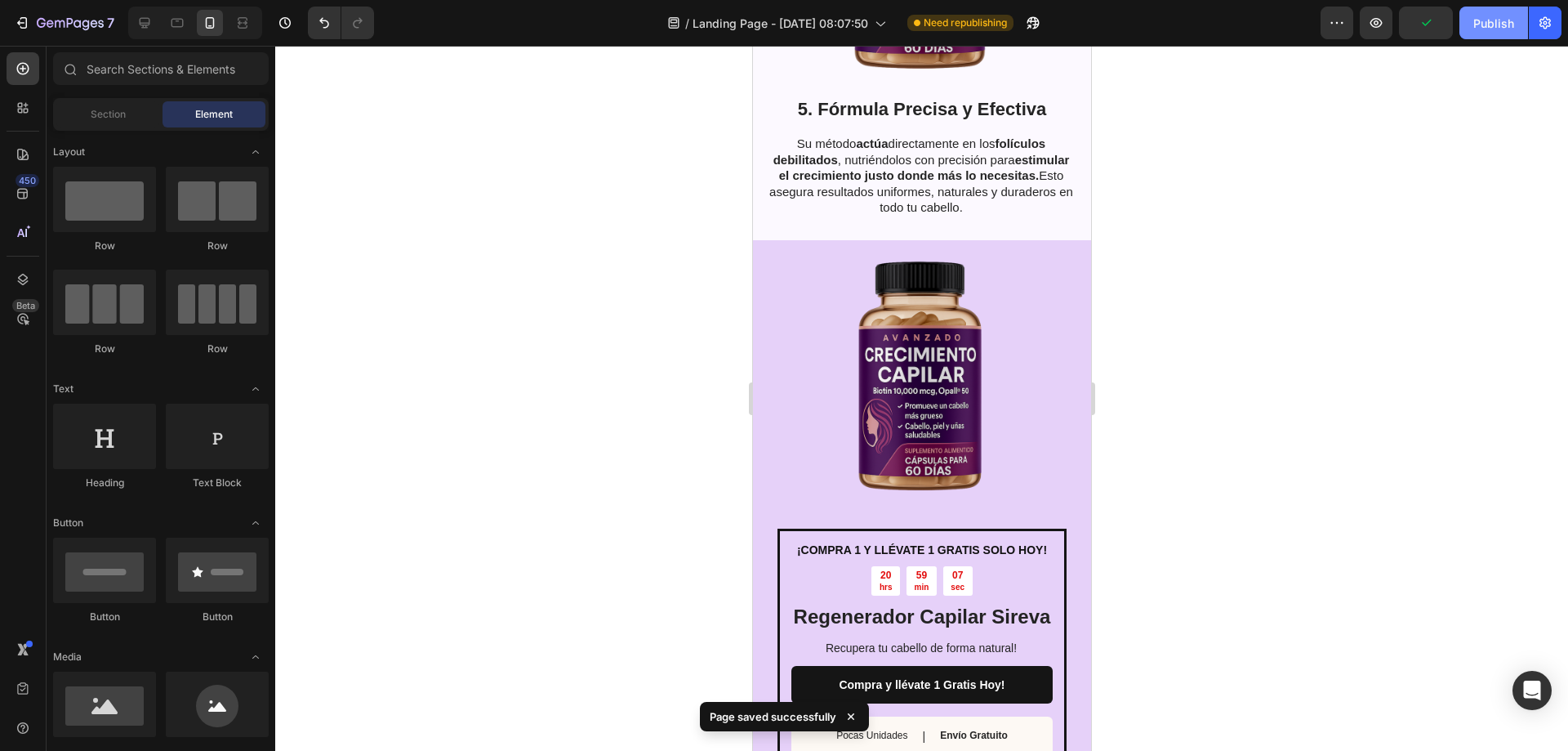
click at [1482, 25] on div "Publish" at bounding box center [1494, 23] width 41 height 17
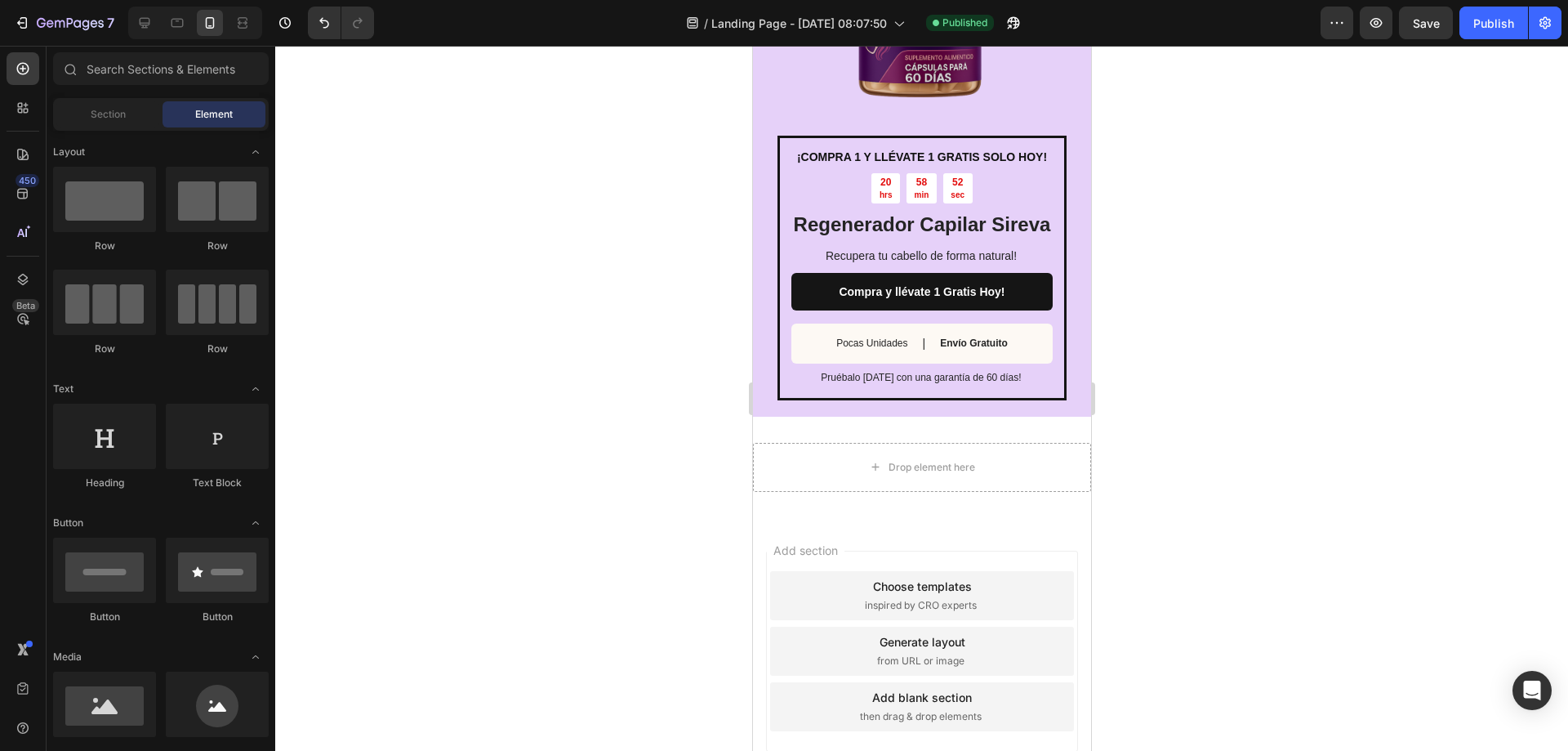
scroll to position [3614, 0]
